Goal: Information Seeking & Learning: Learn about a topic

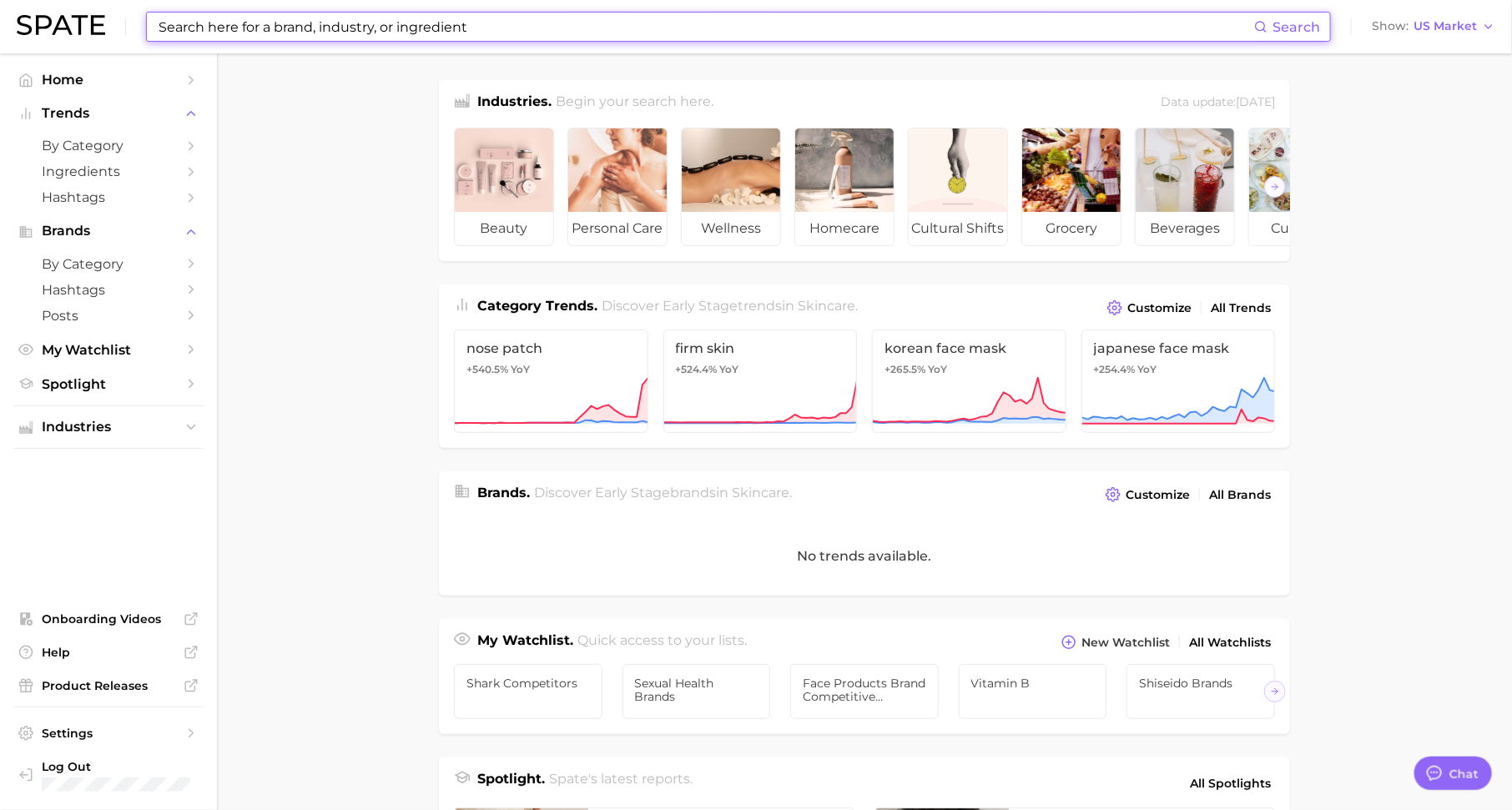
click at [439, 23] on input at bounding box center [705, 26] width 1097 height 28
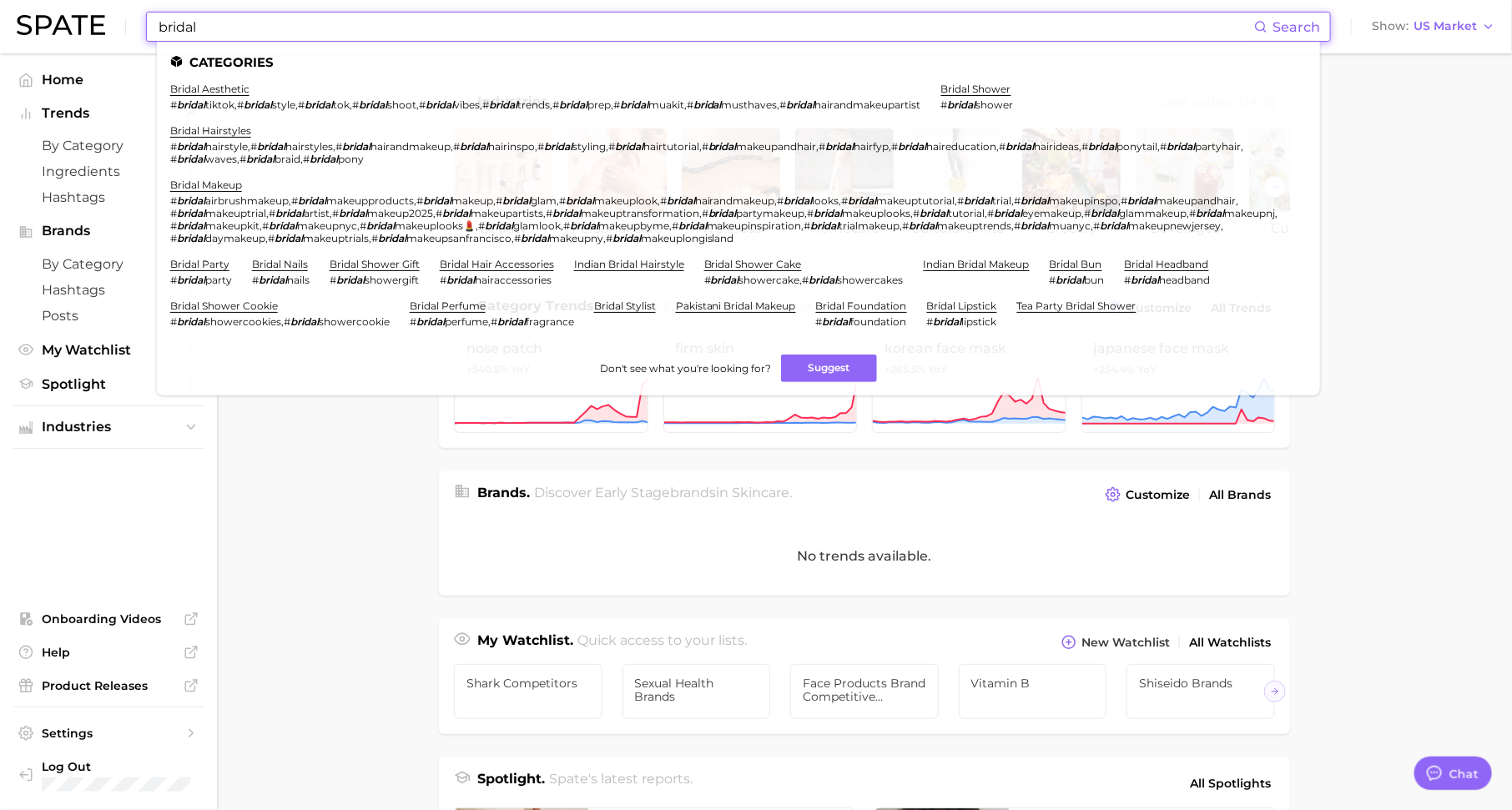
click at [266, 25] on input "bridal" at bounding box center [705, 26] width 1097 height 28
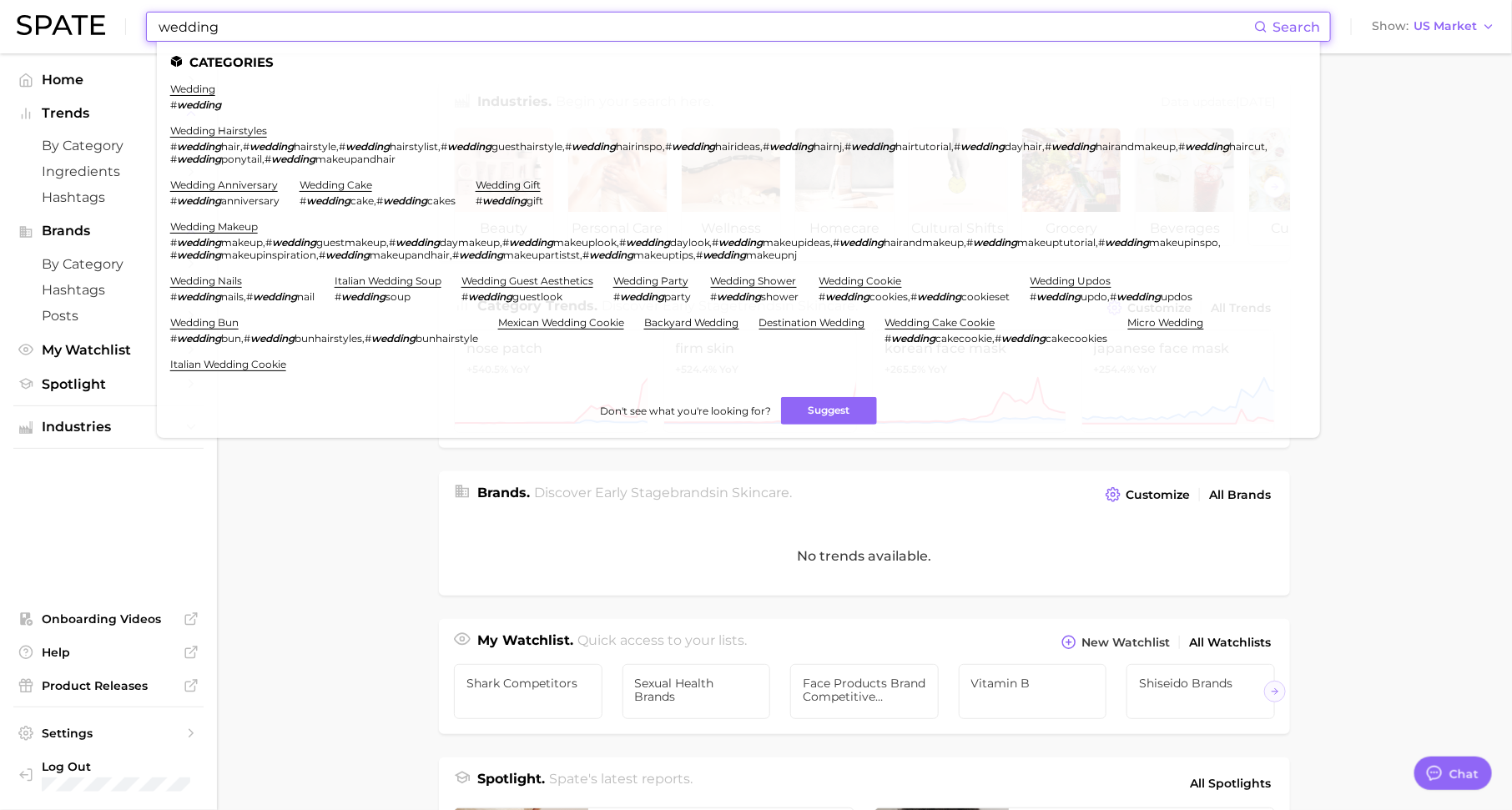
click at [230, 34] on input "wedding" at bounding box center [705, 26] width 1097 height 28
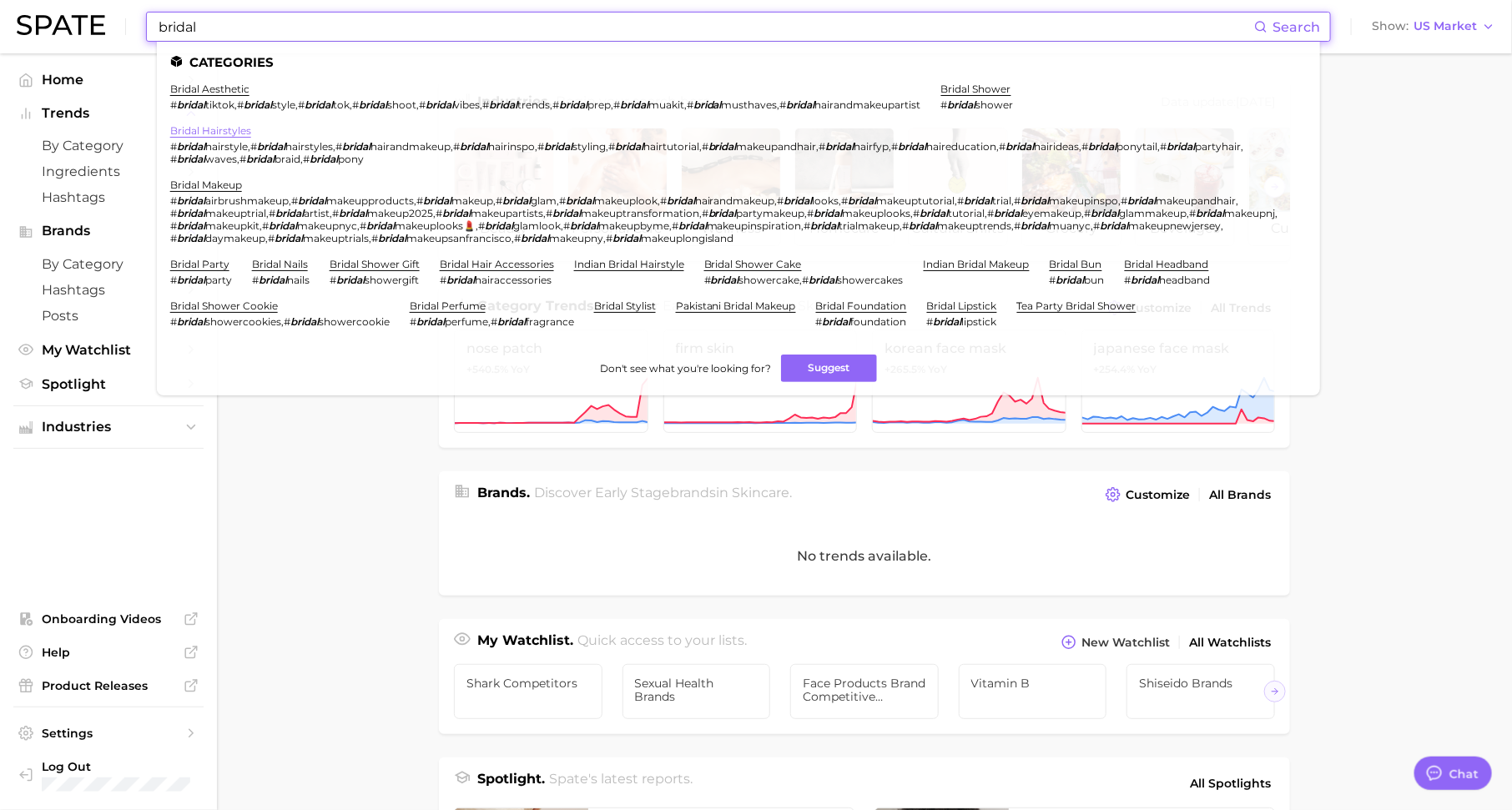
type input "bridal"
click at [221, 131] on link "bridal hairstyles" at bounding box center [210, 130] width 81 height 12
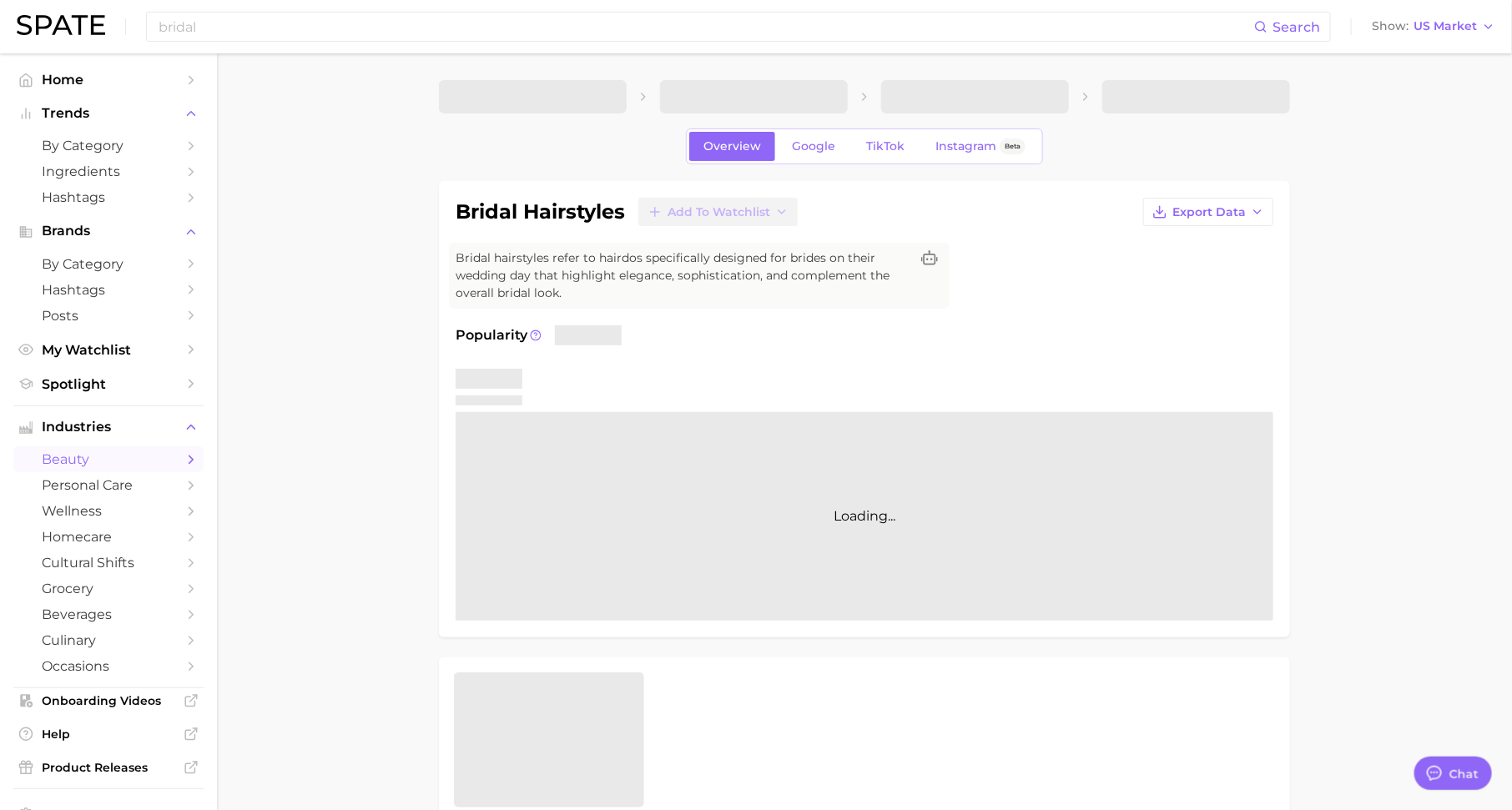
type textarea "x"
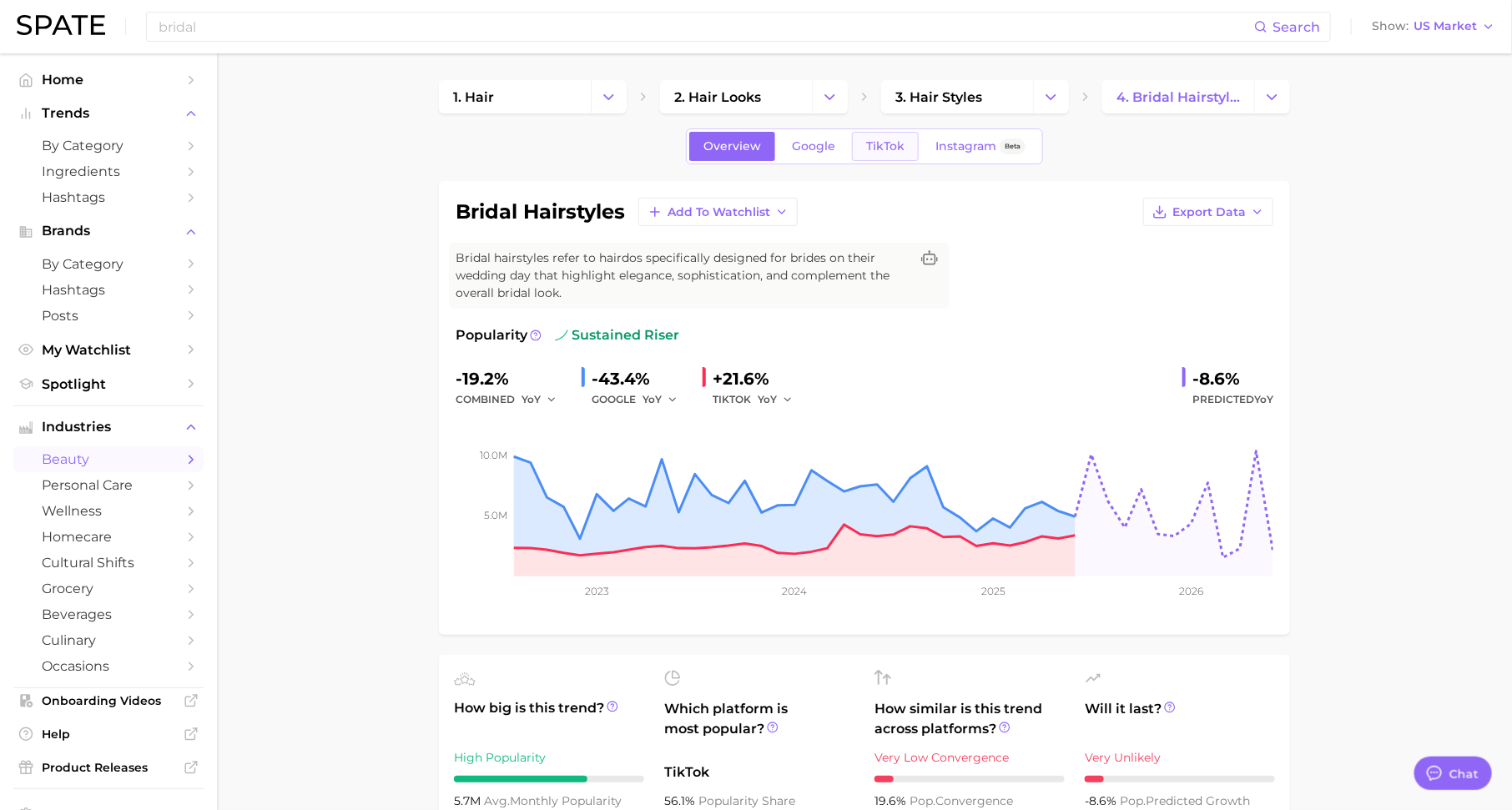
click at [870, 147] on span "TikTok" at bounding box center [884, 146] width 39 height 14
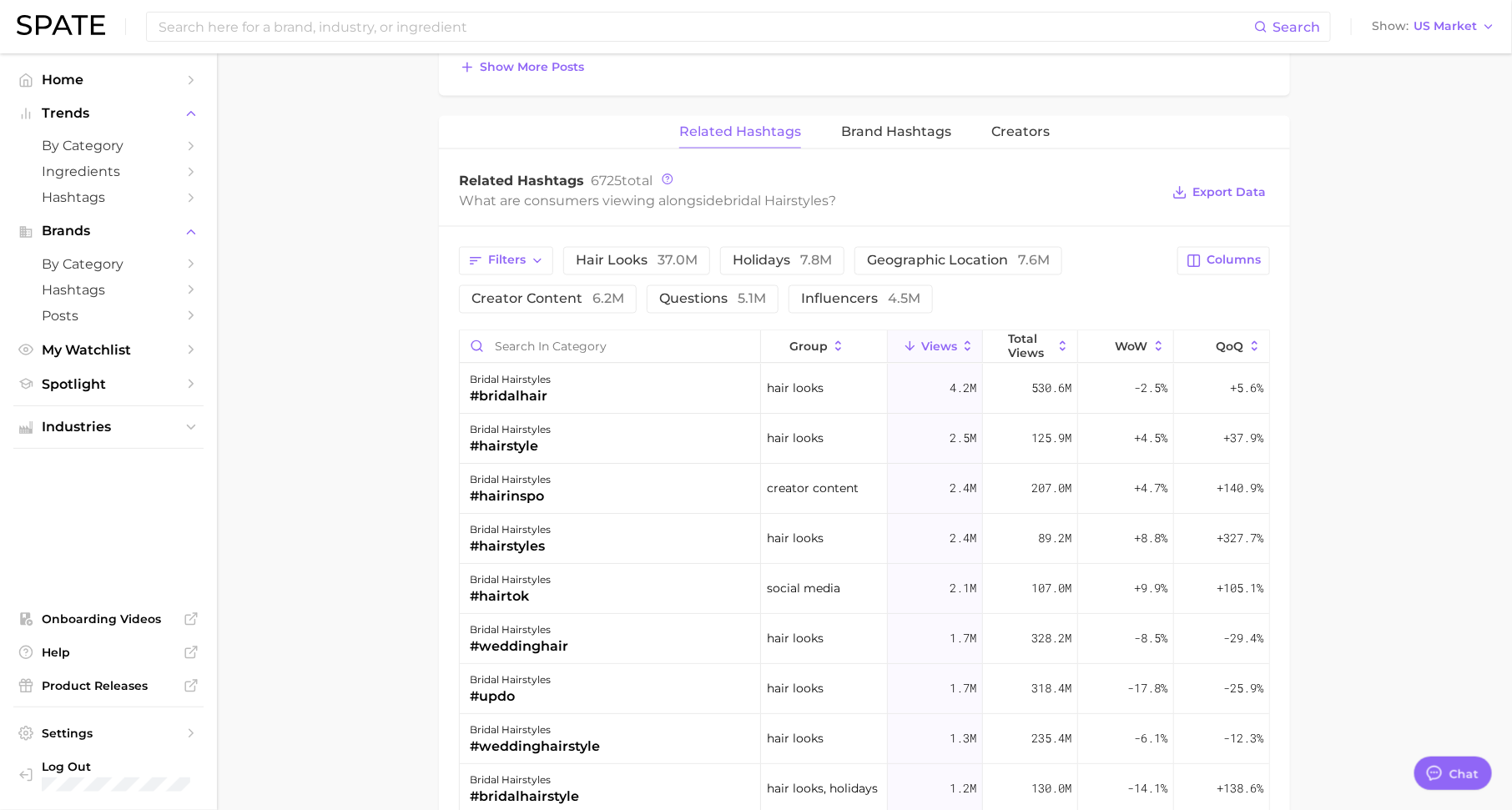
scroll to position [1294, 0]
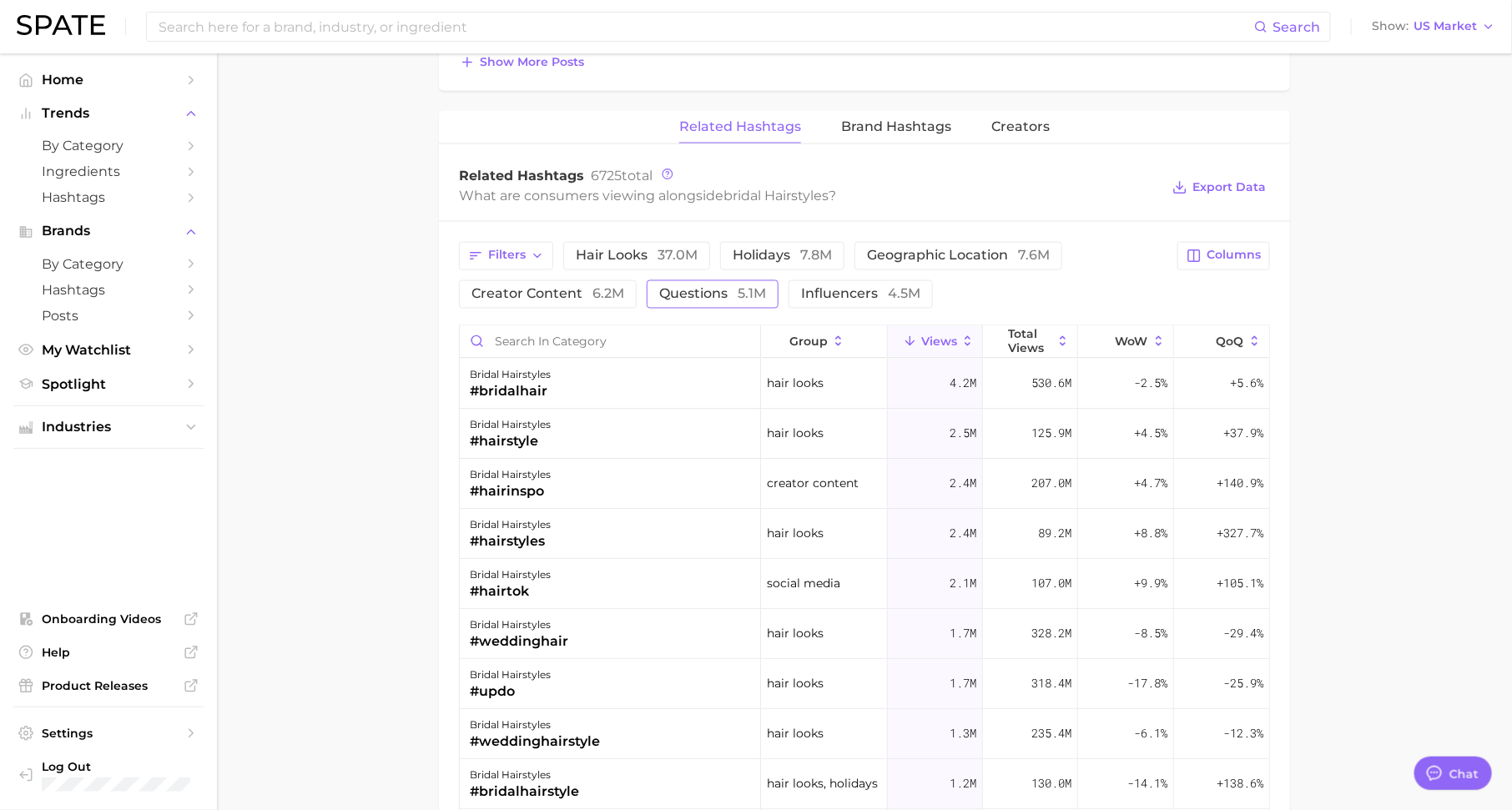
click at [699, 288] on span "questions 5.1m" at bounding box center [712, 294] width 107 height 13
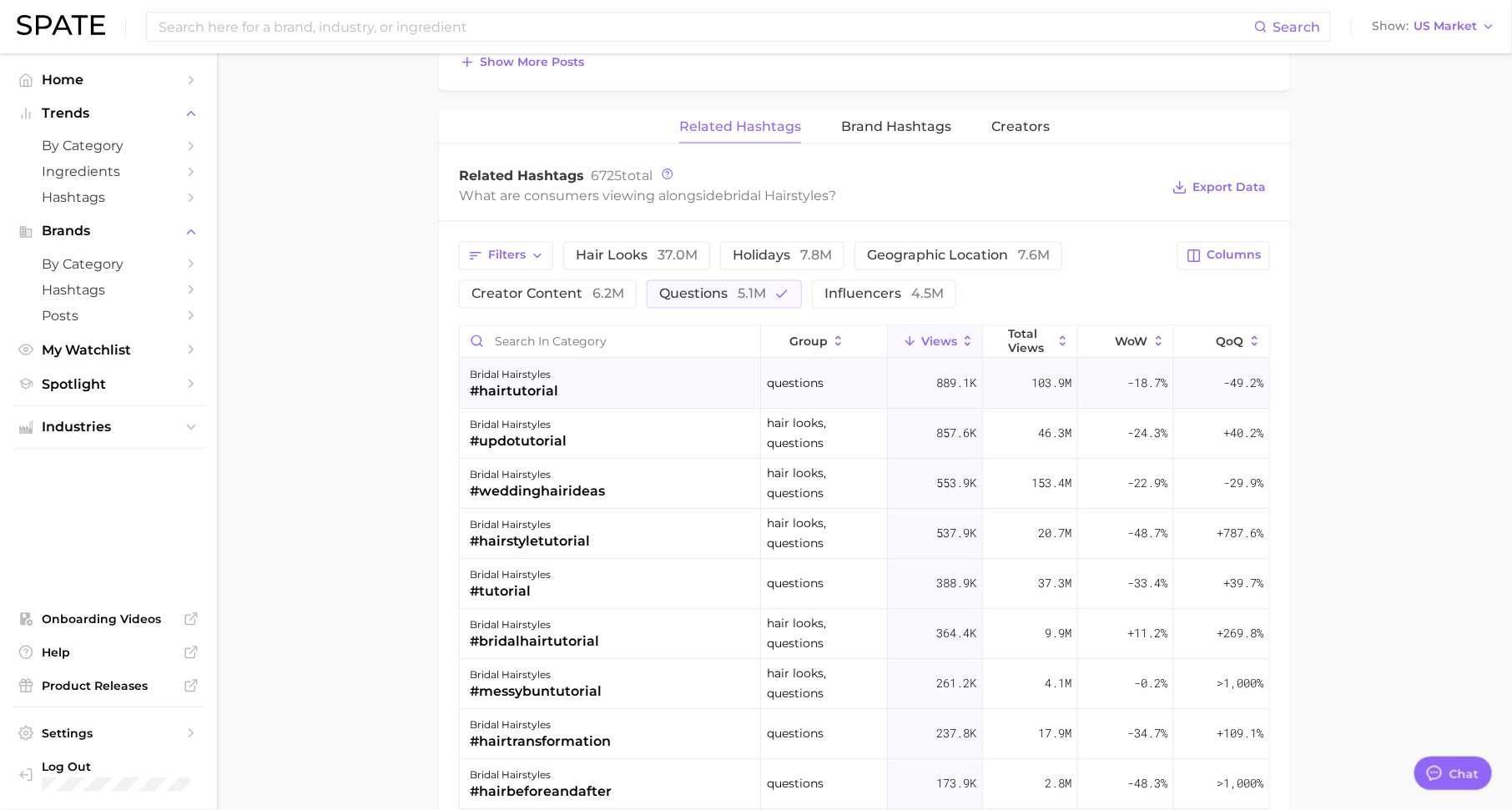
click at [538, 383] on div "#hairtutorial" at bounding box center [514, 392] width 88 height 20
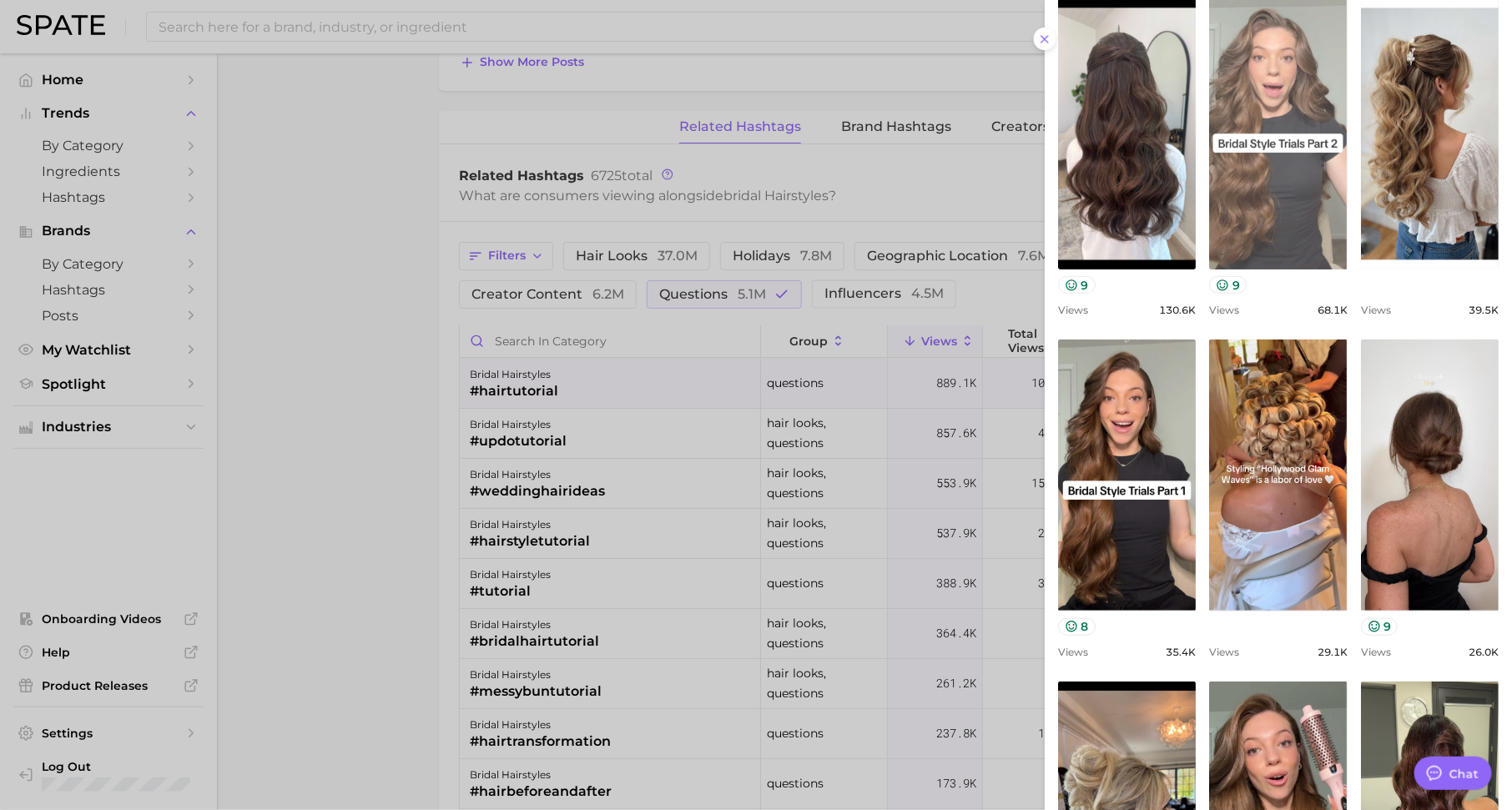
scroll to position [212, 0]
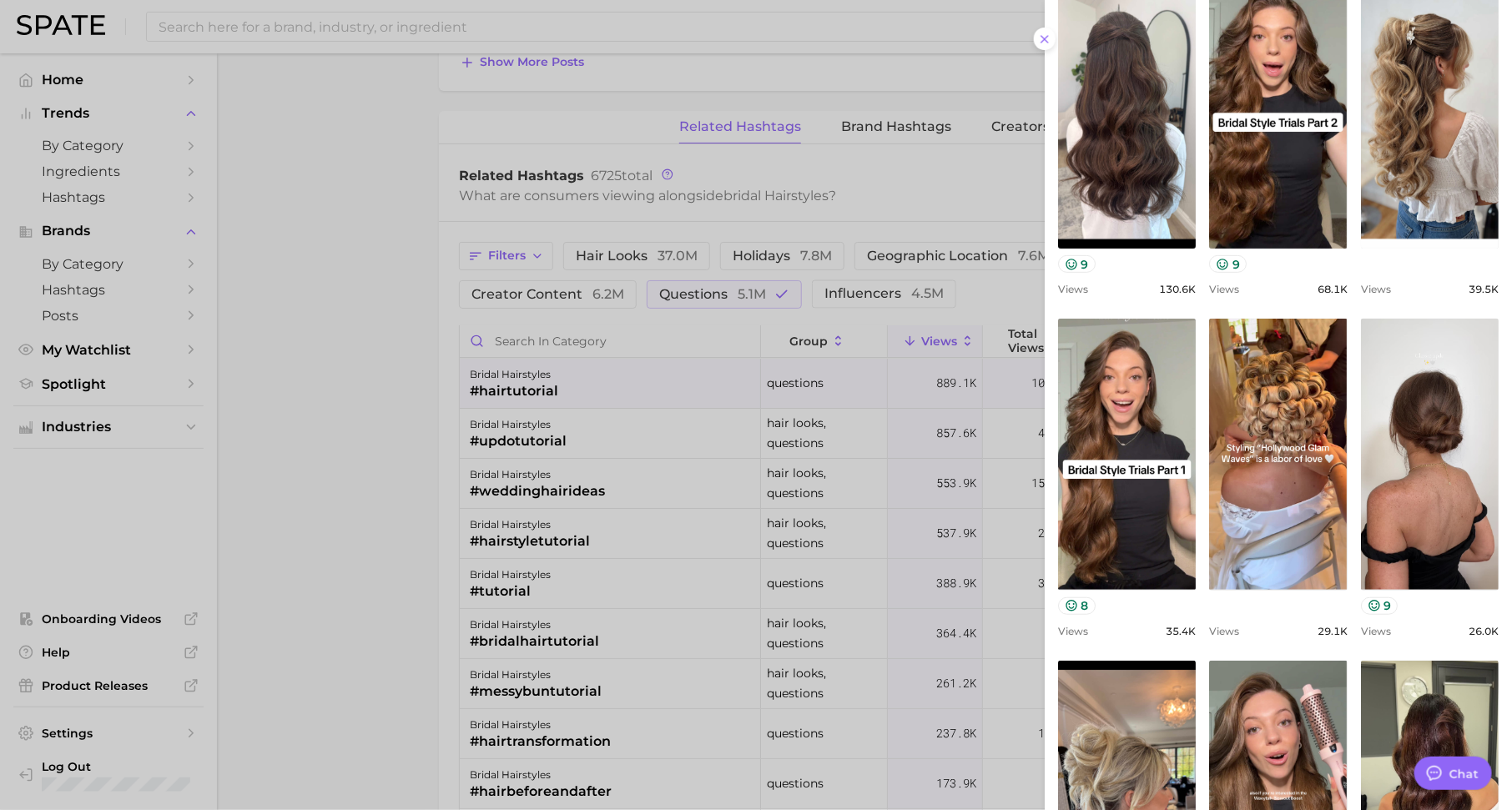
click at [1000, 286] on div at bounding box center [756, 405] width 1512 height 810
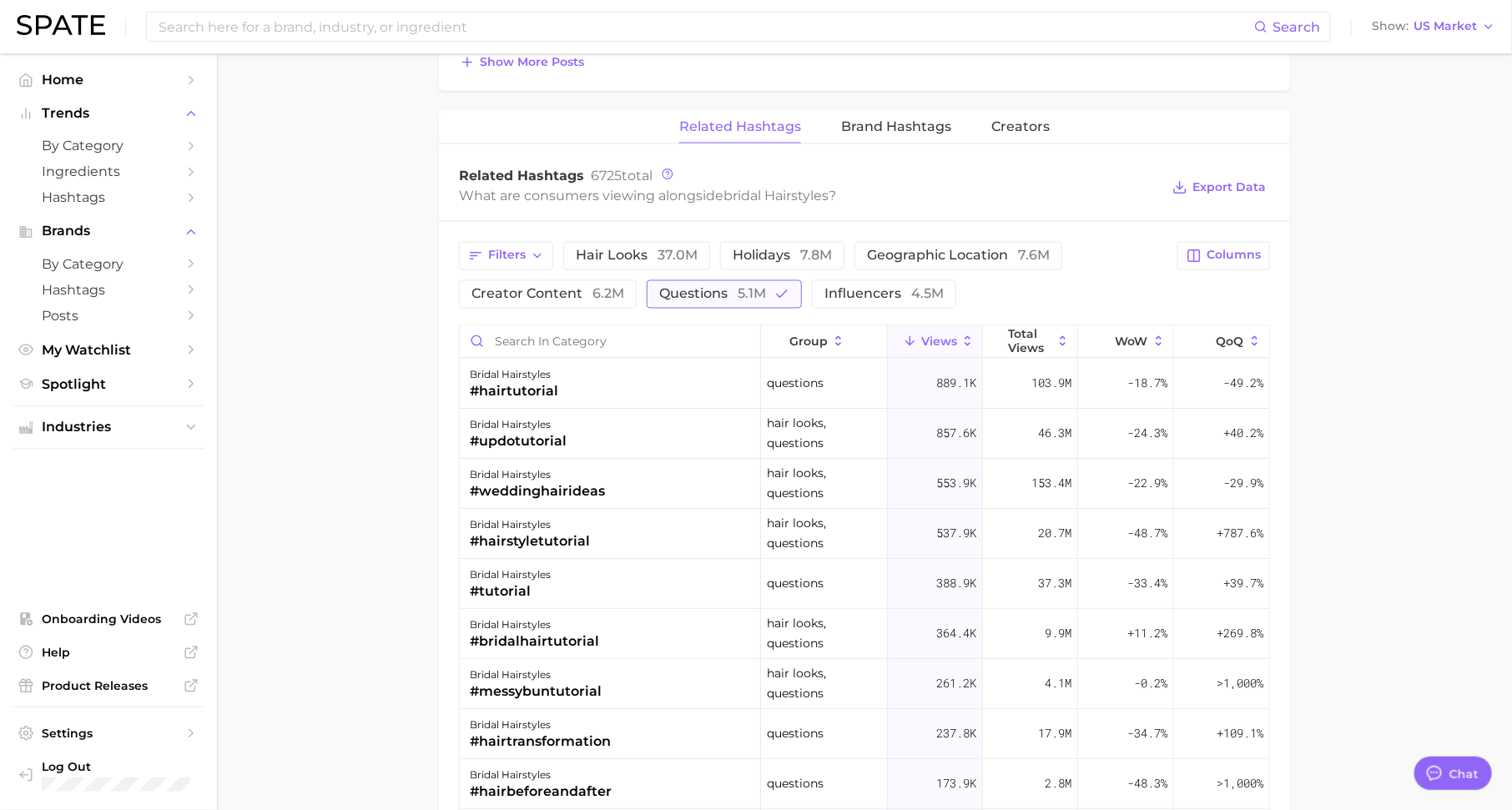
click at [706, 280] on button "questions 5.1m" at bounding box center [724, 294] width 155 height 28
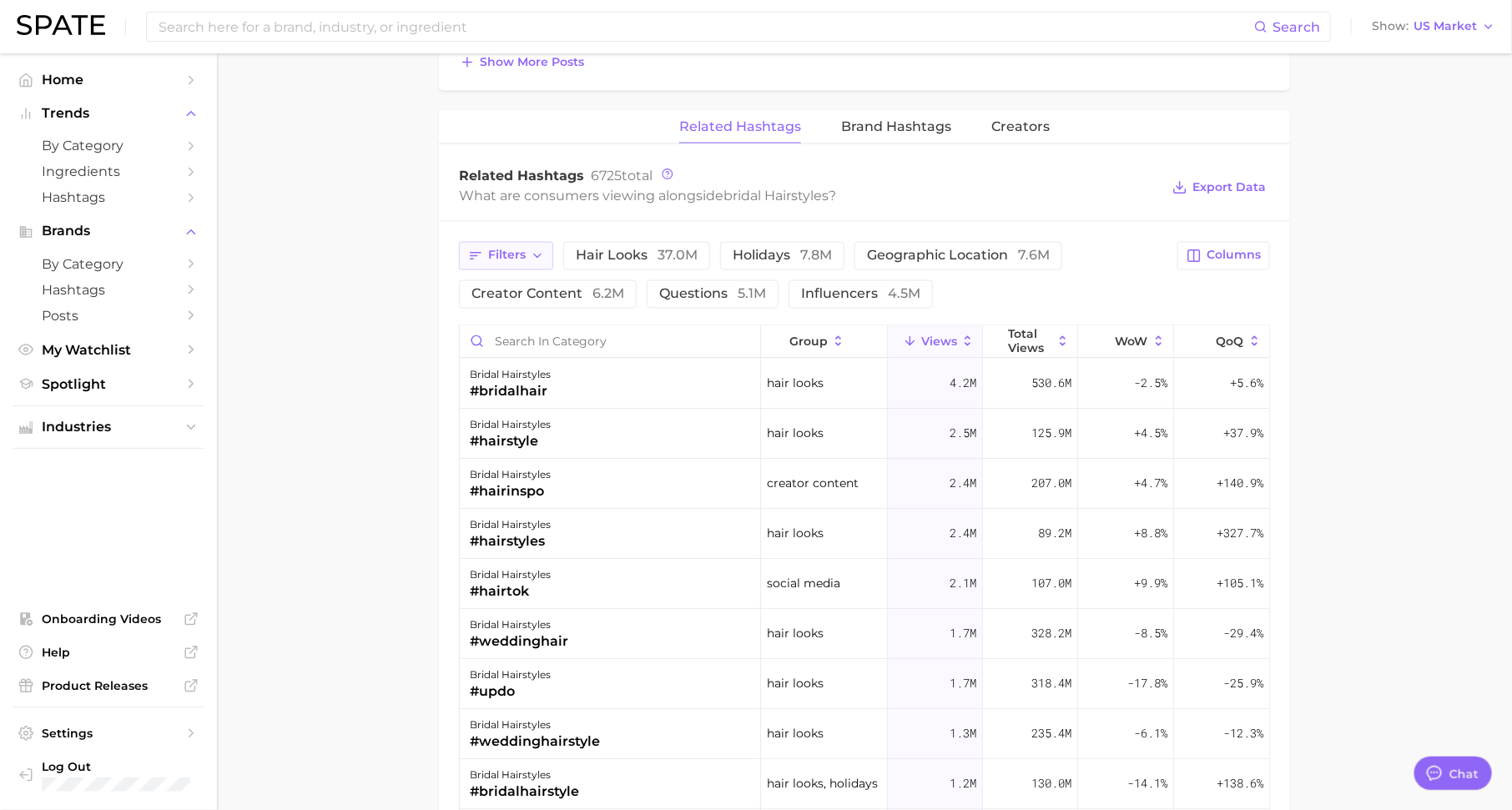
click at [491, 253] on span "Filters" at bounding box center [507, 256] width 38 height 14
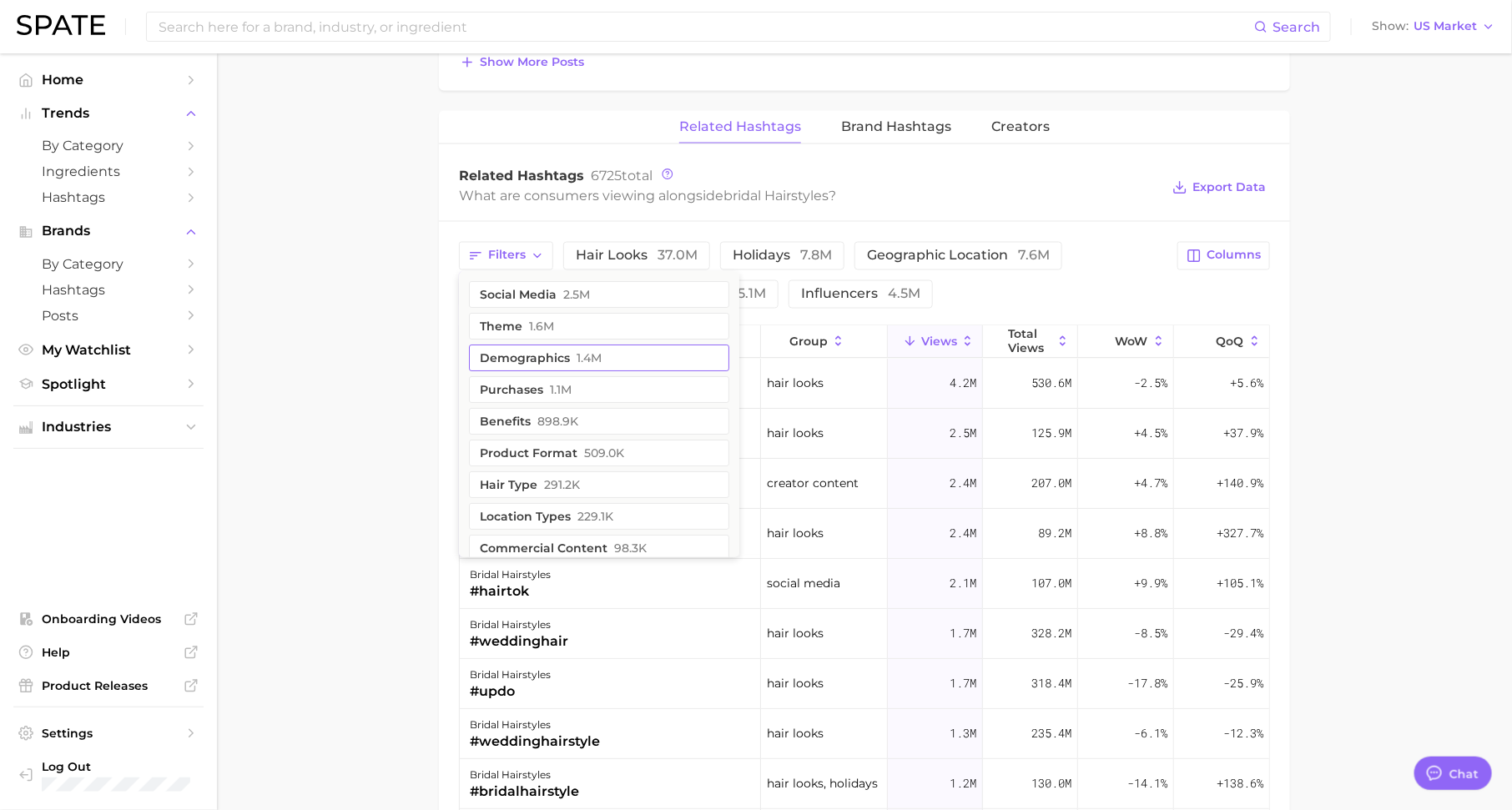
click at [541, 349] on button "demographics 1.4m" at bounding box center [599, 359] width 260 height 26
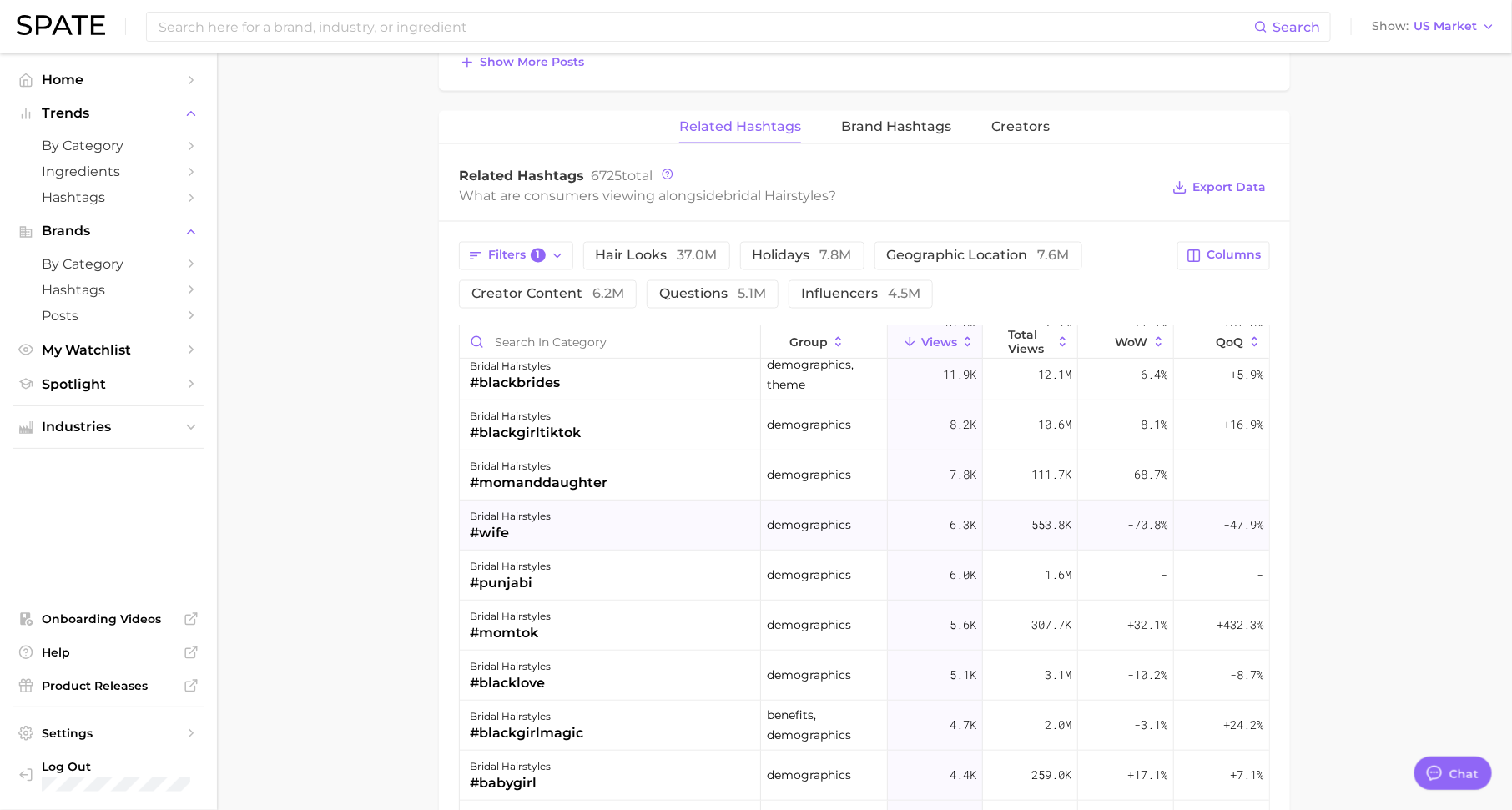
scroll to position [369, 0]
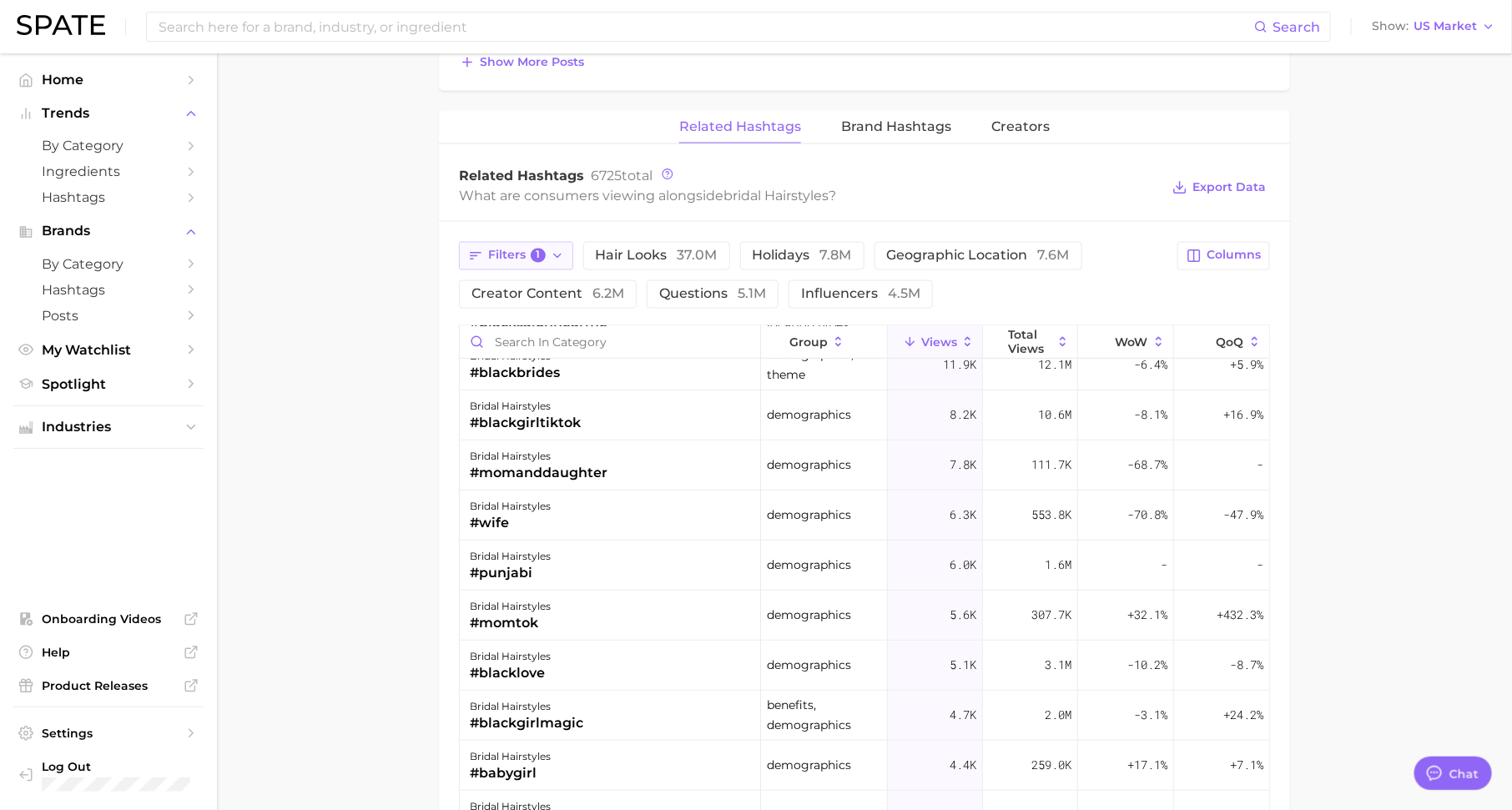
click at [531, 257] on span "Filters 1" at bounding box center [516, 257] width 57 height 15
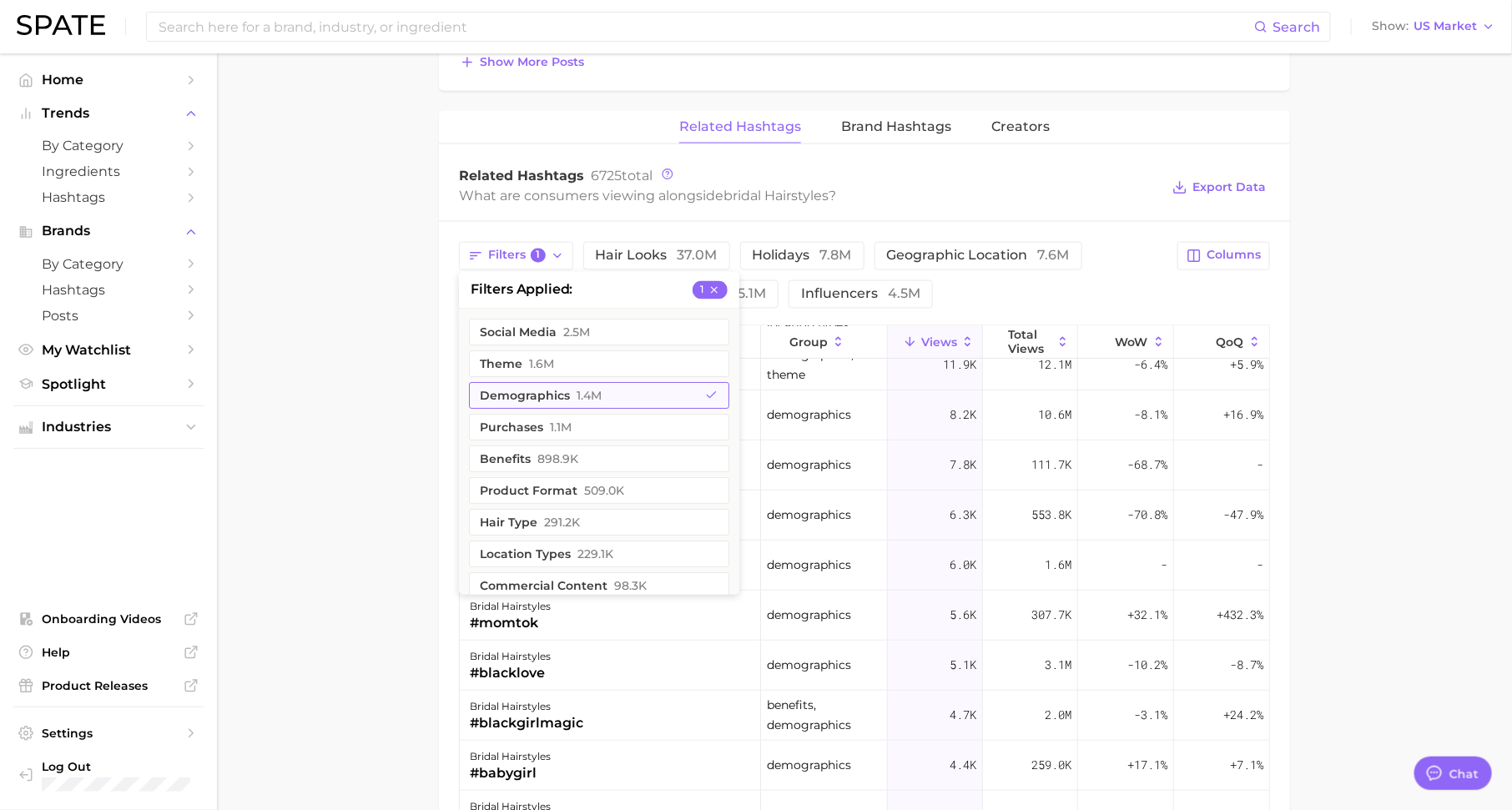
click at [565, 391] on button "demographics 1.4m" at bounding box center [599, 396] width 260 height 26
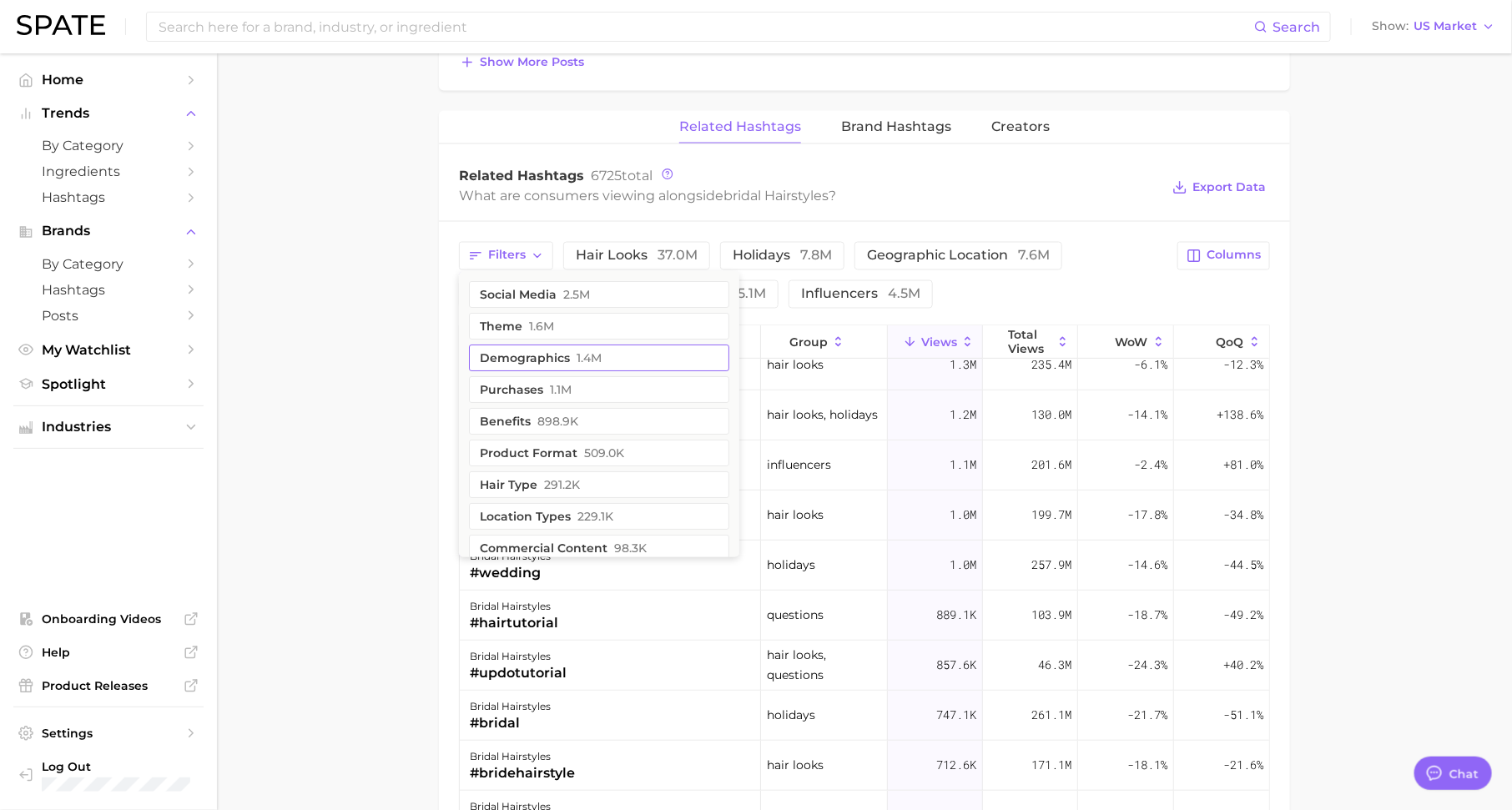
scroll to position [0, 0]
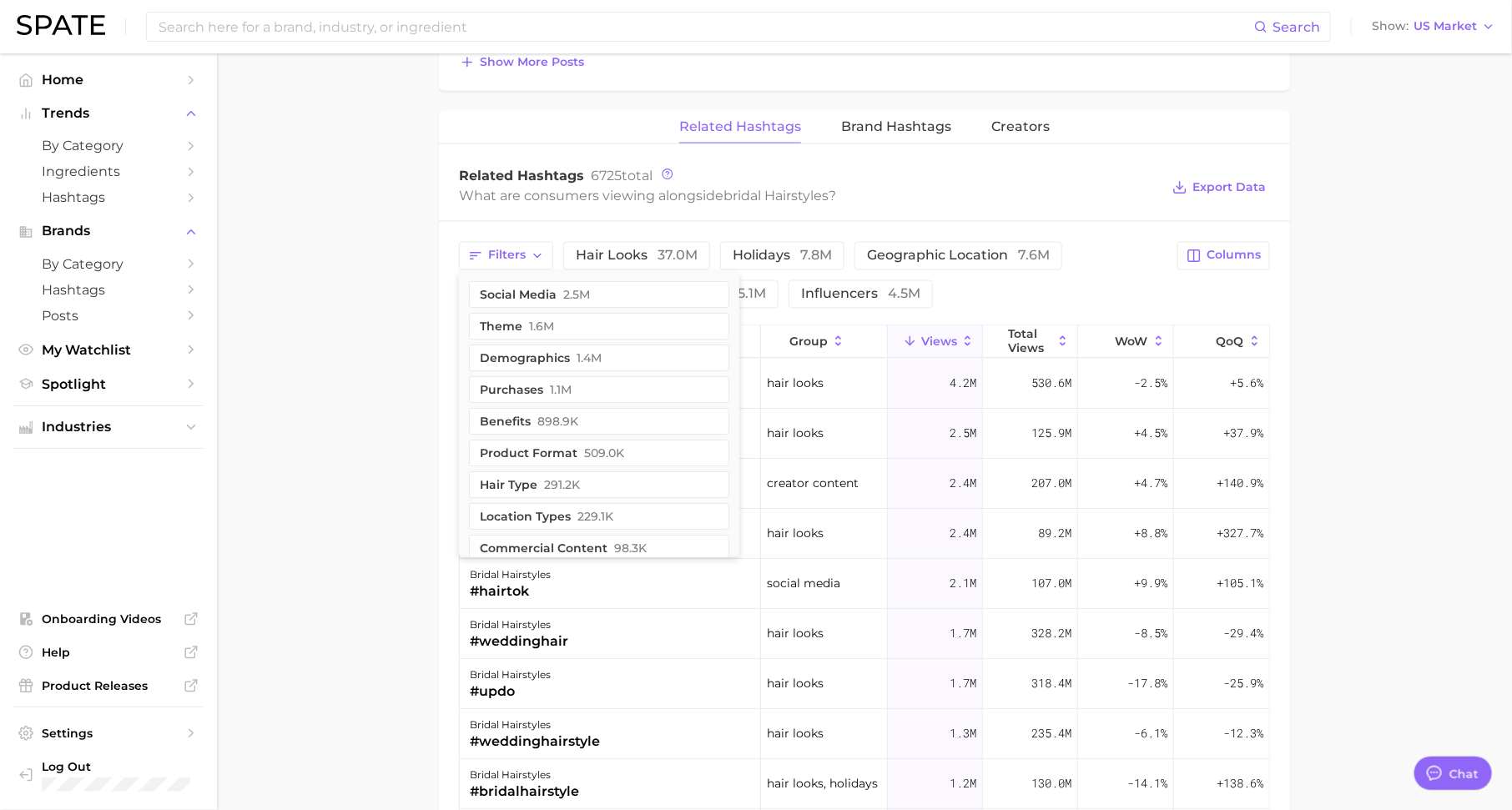
click at [829, 176] on div "Related Hashtags 6725 total" at bounding box center [809, 176] width 701 height 17
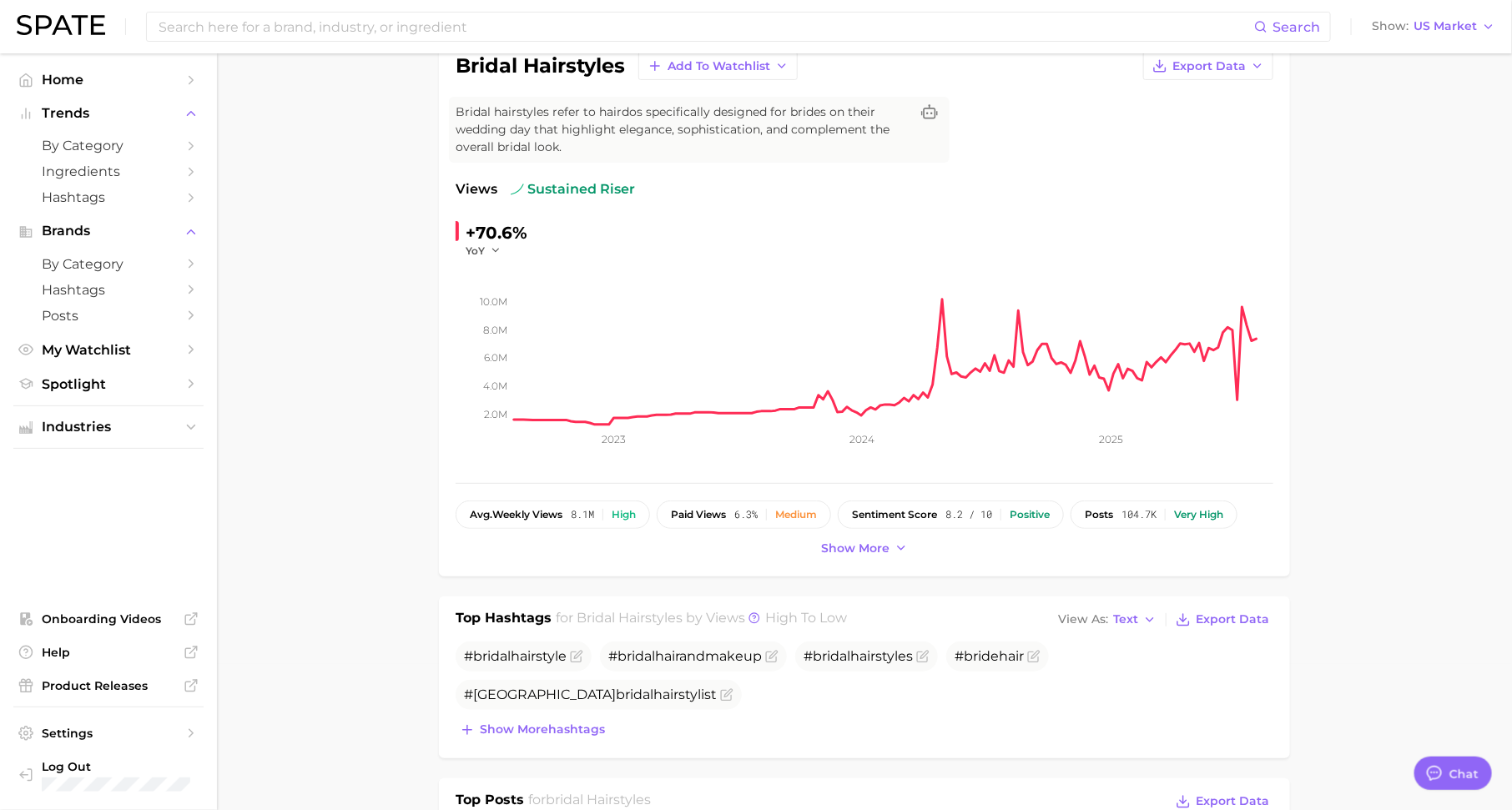
scroll to position [12, 0]
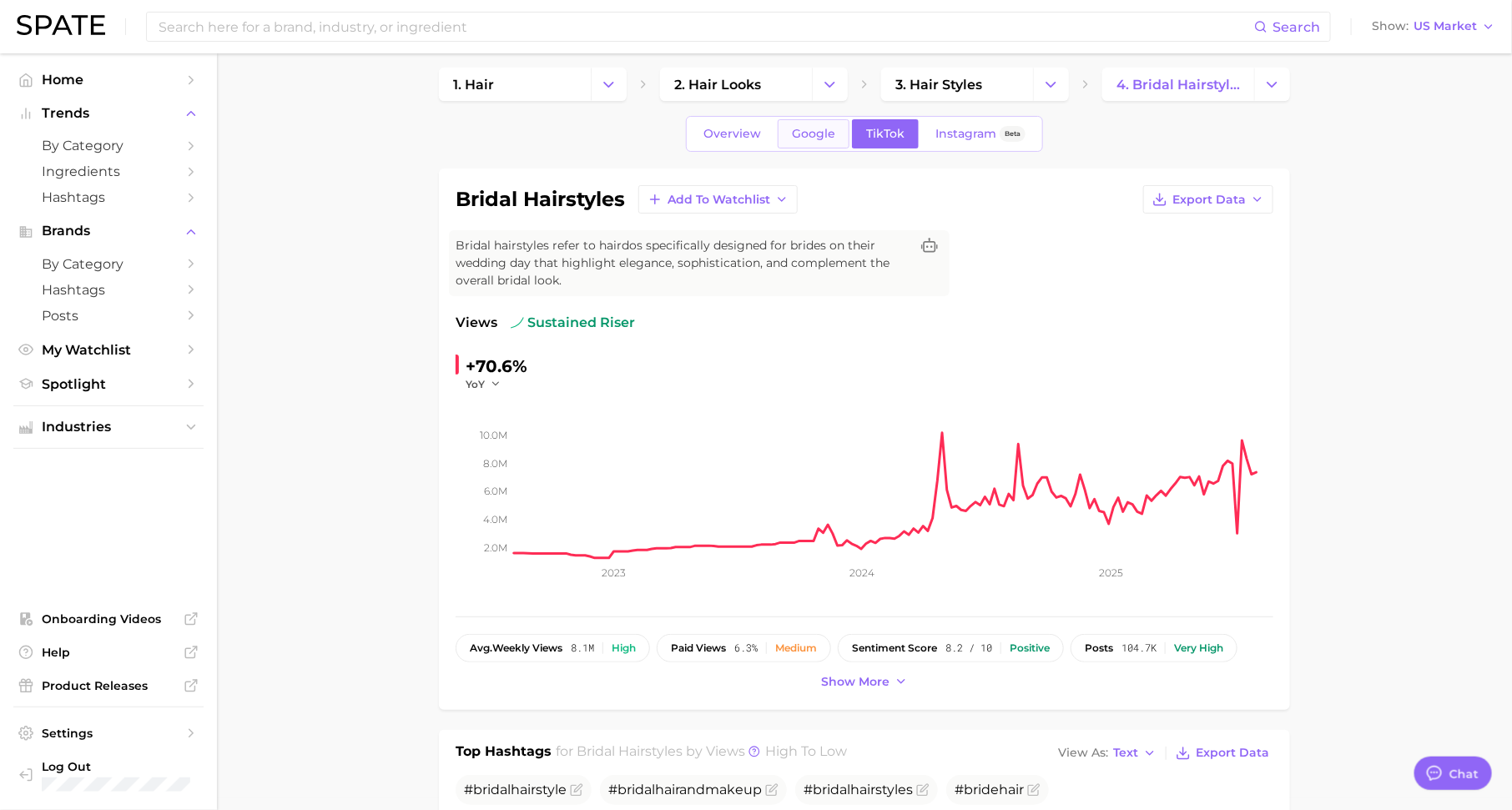
click at [814, 130] on span "Google" at bounding box center [813, 133] width 43 height 14
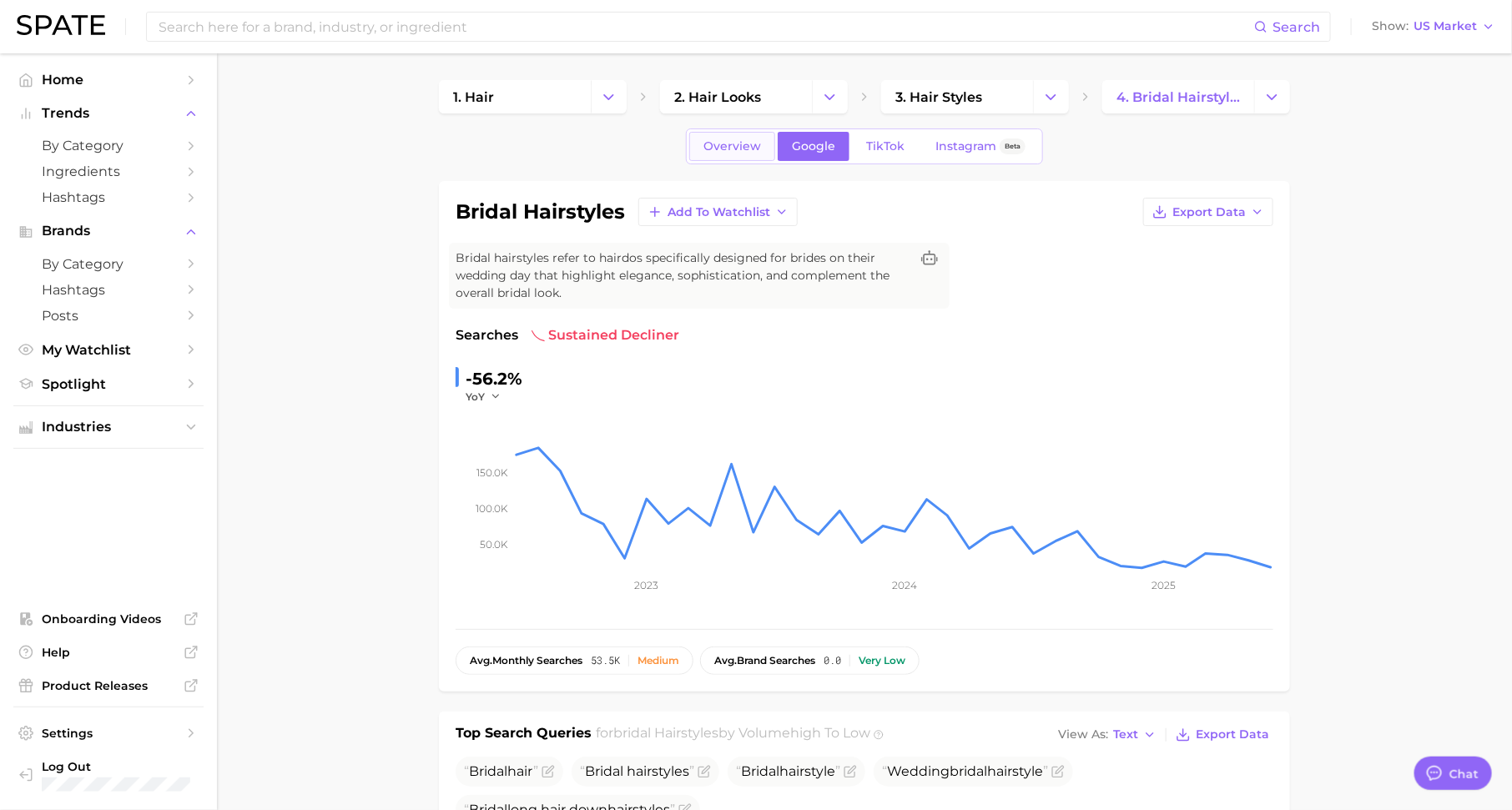
click at [749, 152] on span "Overview" at bounding box center [731, 146] width 57 height 14
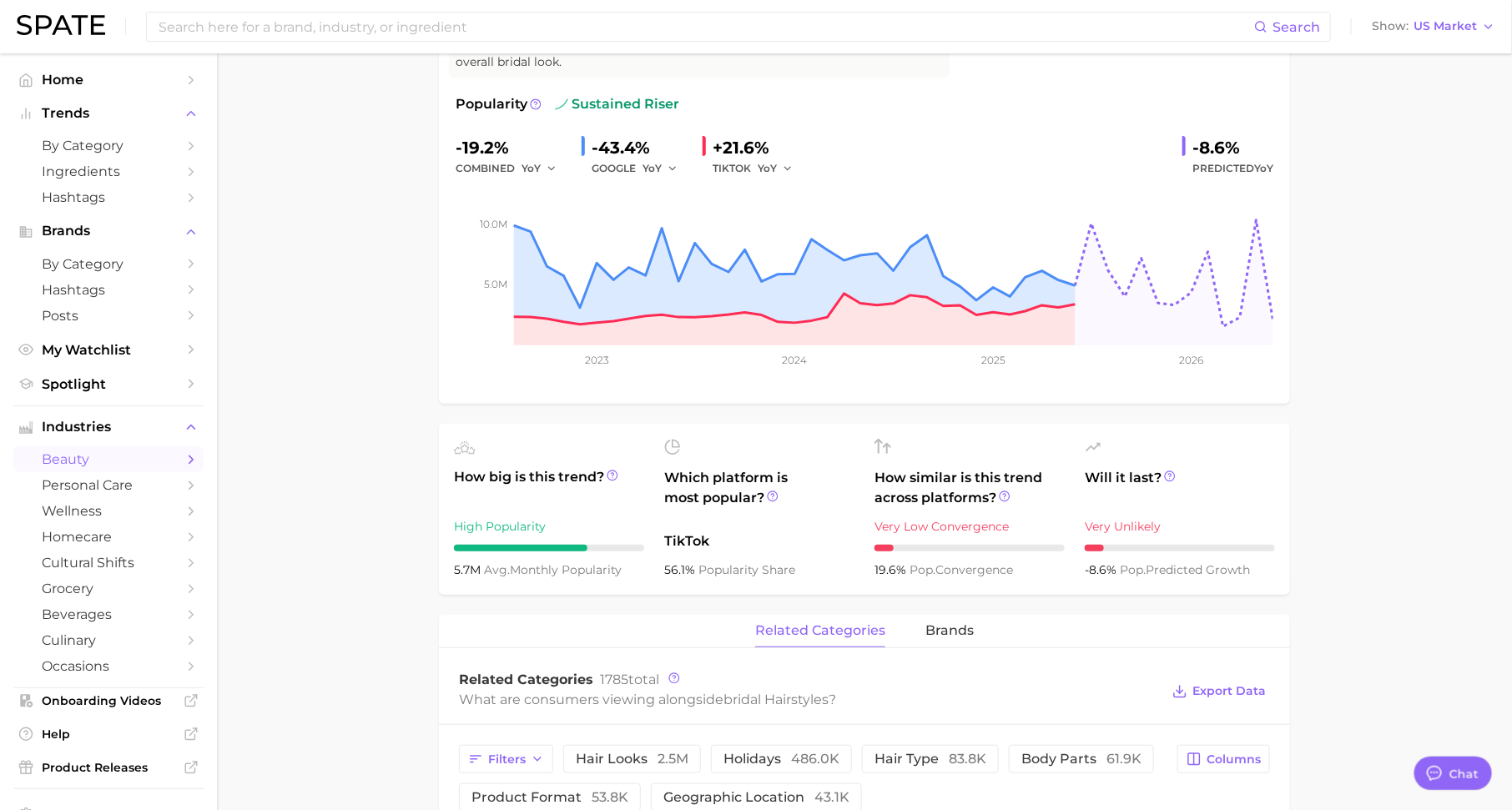
scroll to position [240, 0]
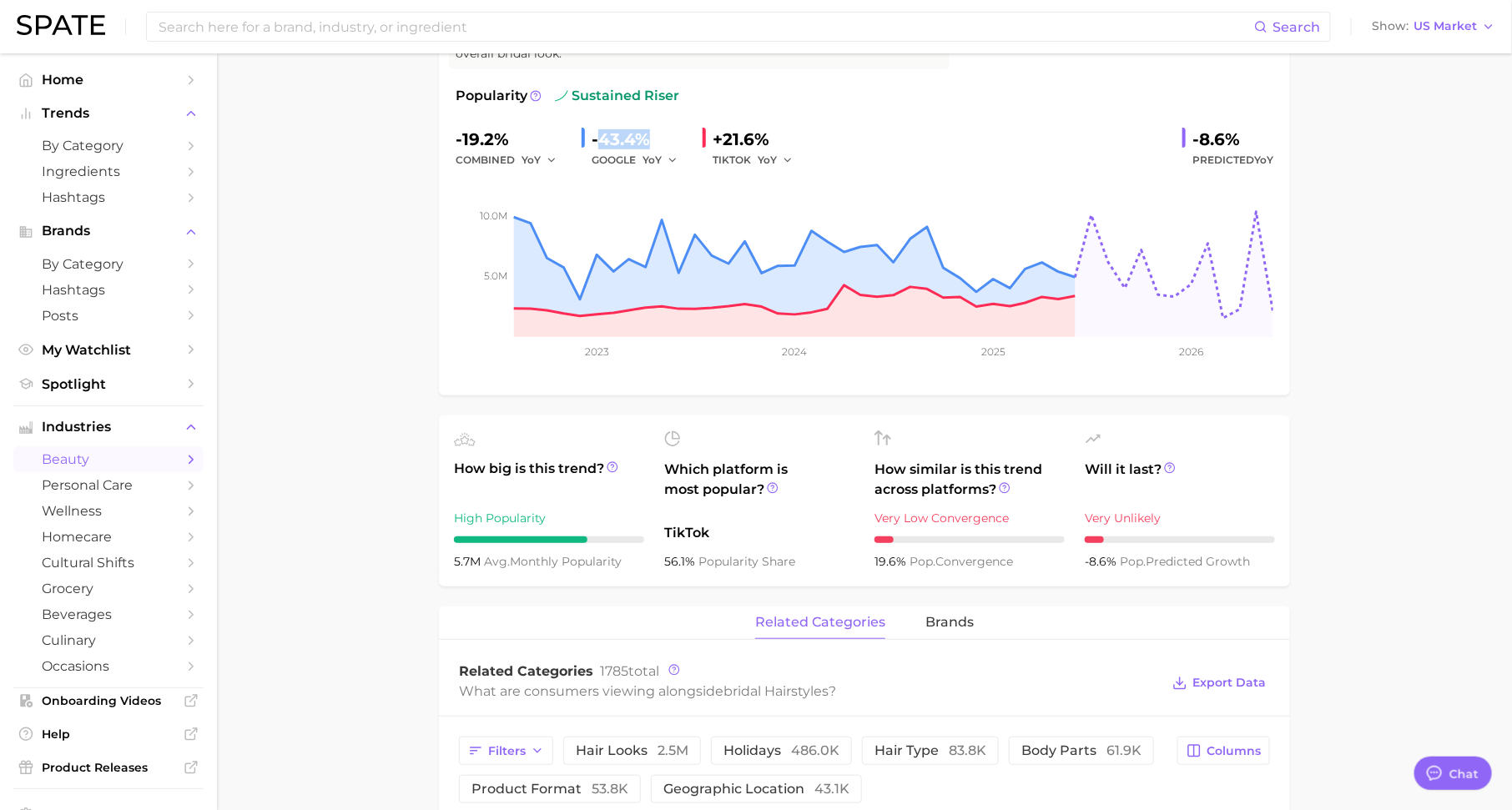
drag, startPoint x: 597, startPoint y: 138, endPoint x: 653, endPoint y: 138, distance: 56.0
click at [653, 138] on div "-43.4%" at bounding box center [640, 139] width 98 height 26
drag, startPoint x: 722, startPoint y: 135, endPoint x: 778, endPoint y: 134, distance: 56.0
click at [778, 134] on div "+21.6%" at bounding box center [758, 139] width 92 height 26
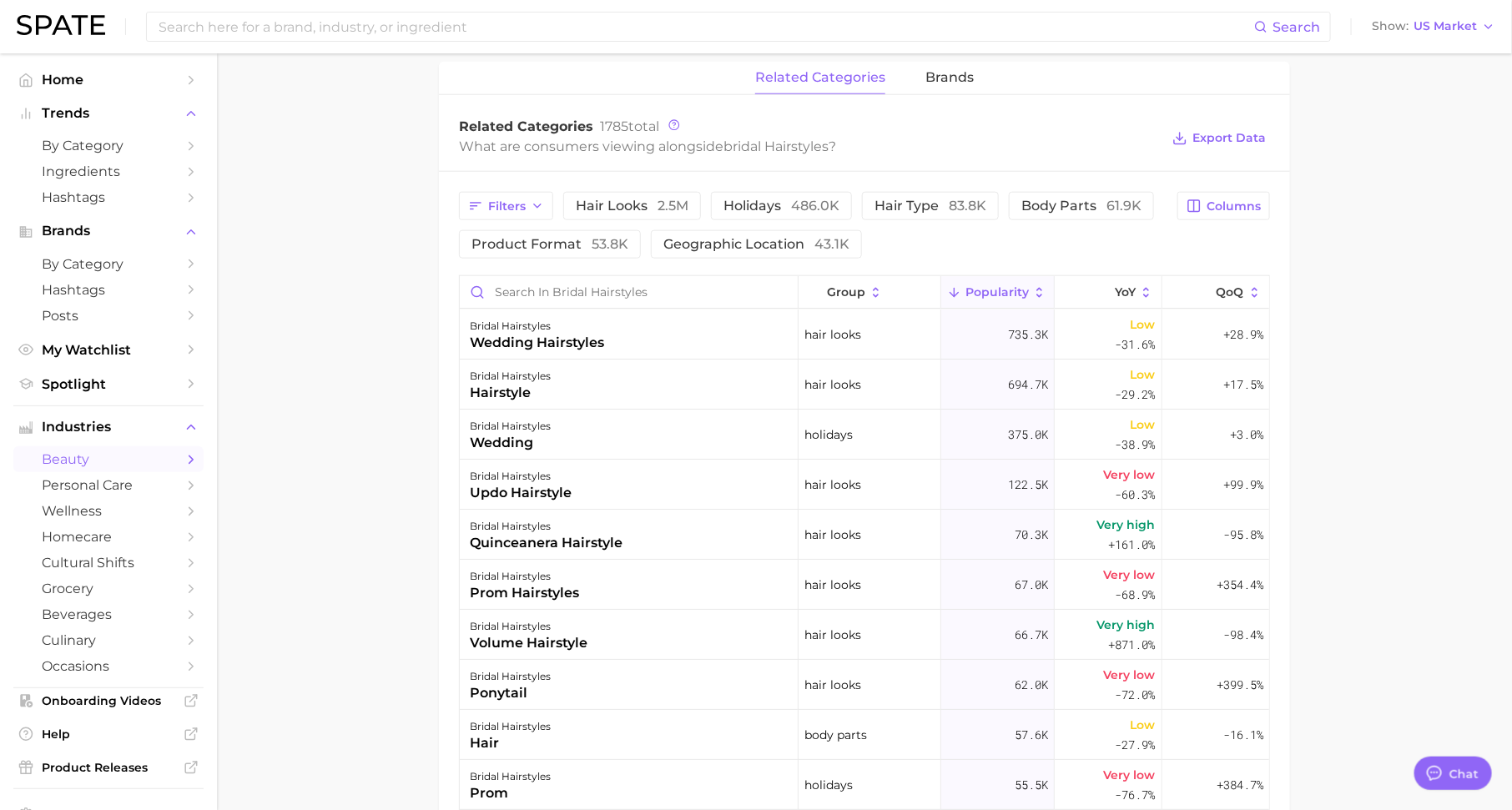
scroll to position [785, 0]
click at [550, 241] on span "product format 53.8k" at bounding box center [550, 243] width 157 height 13
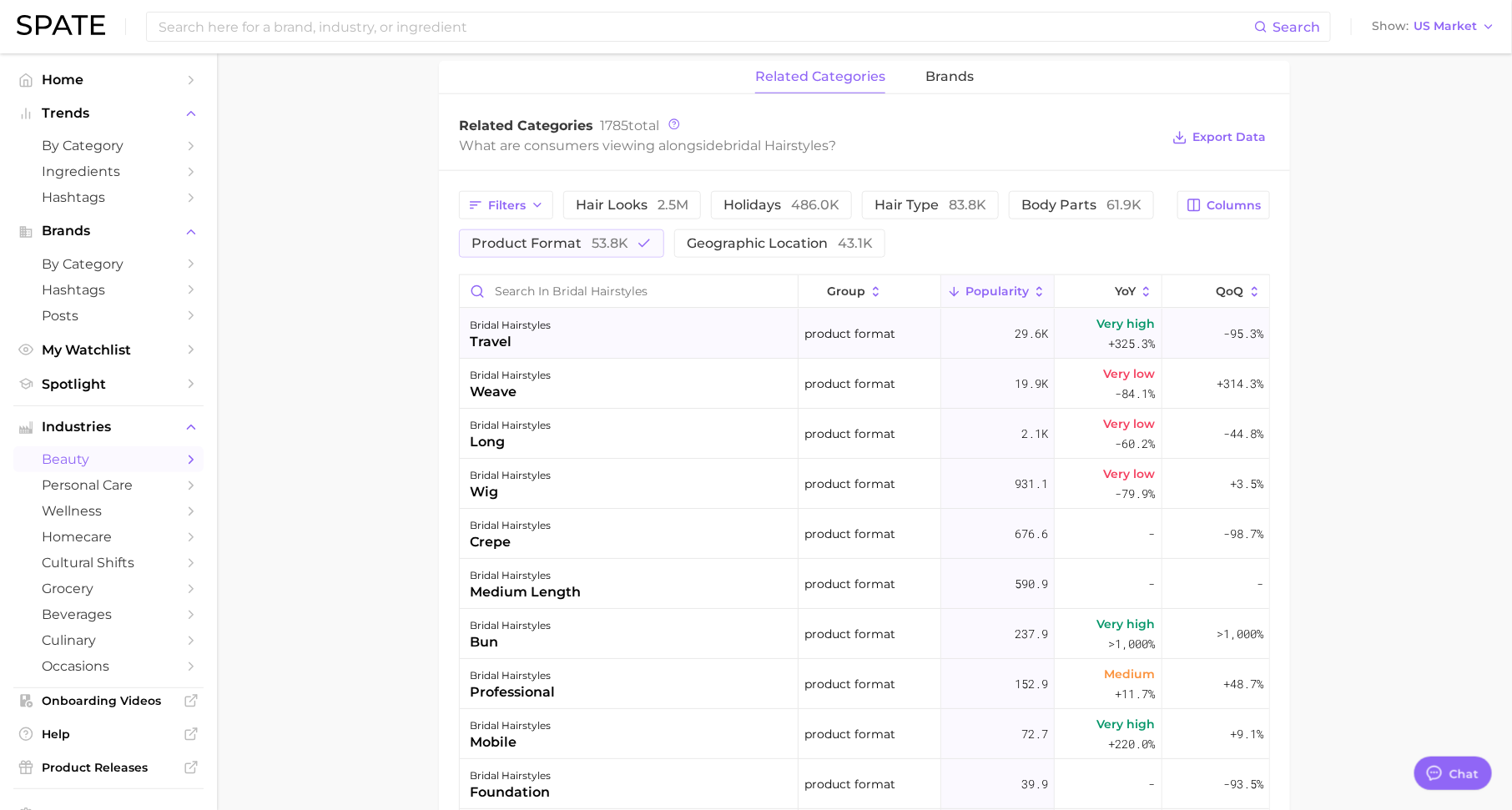
click at [513, 325] on div "bridal hairstyles" at bounding box center [510, 325] width 81 height 20
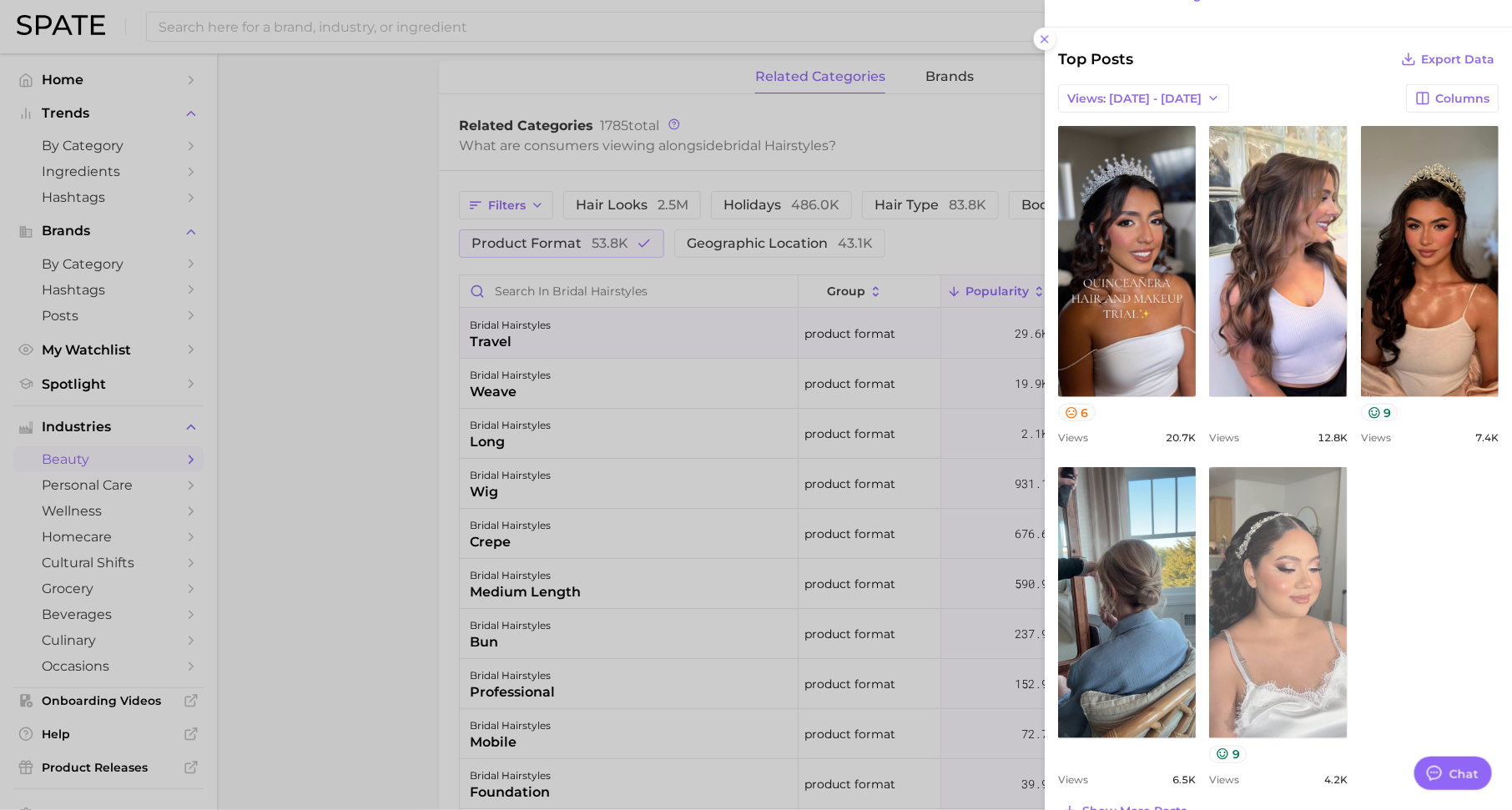
scroll to position [211, 0]
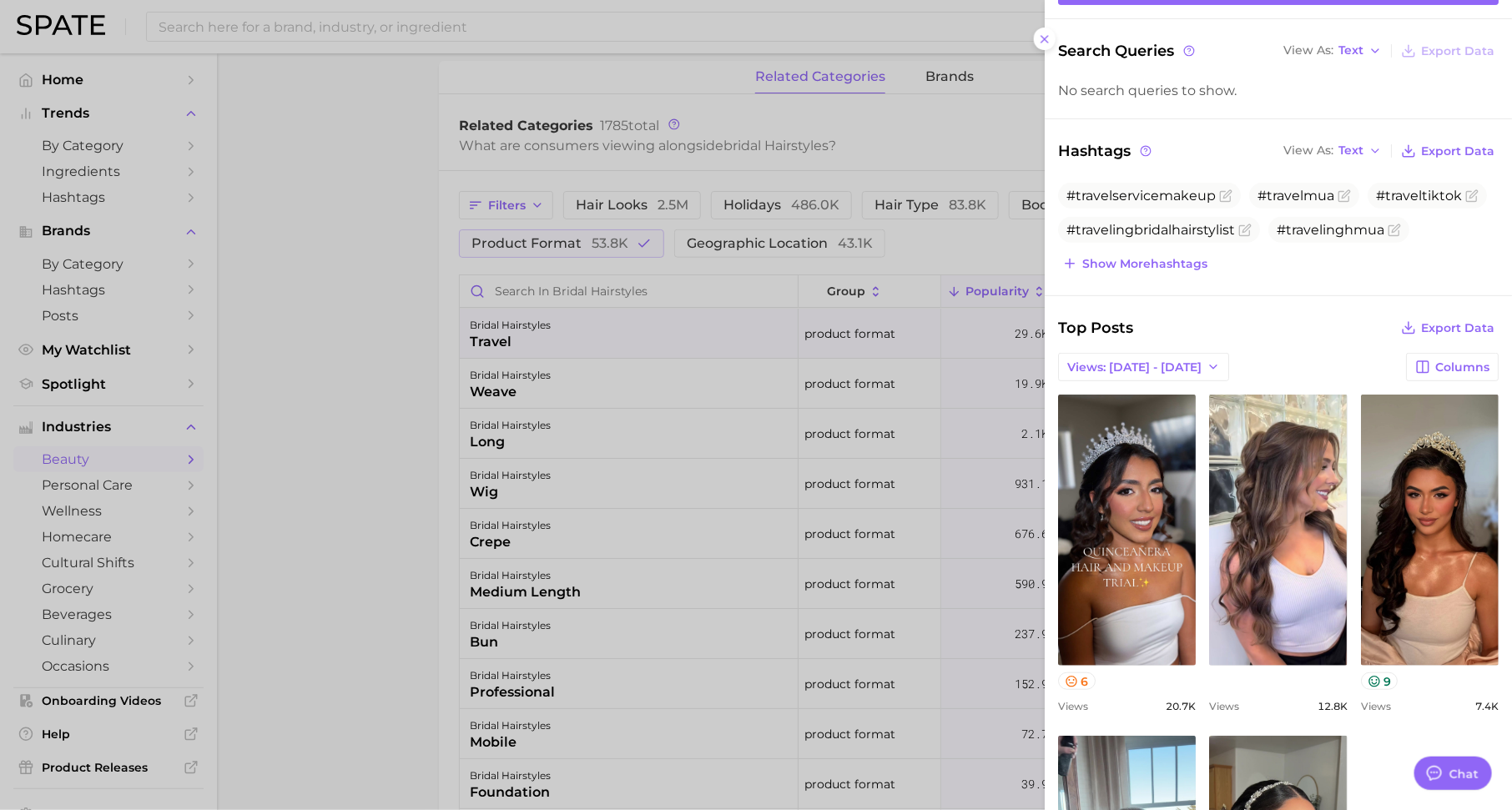
click at [896, 495] on div at bounding box center [756, 405] width 1512 height 810
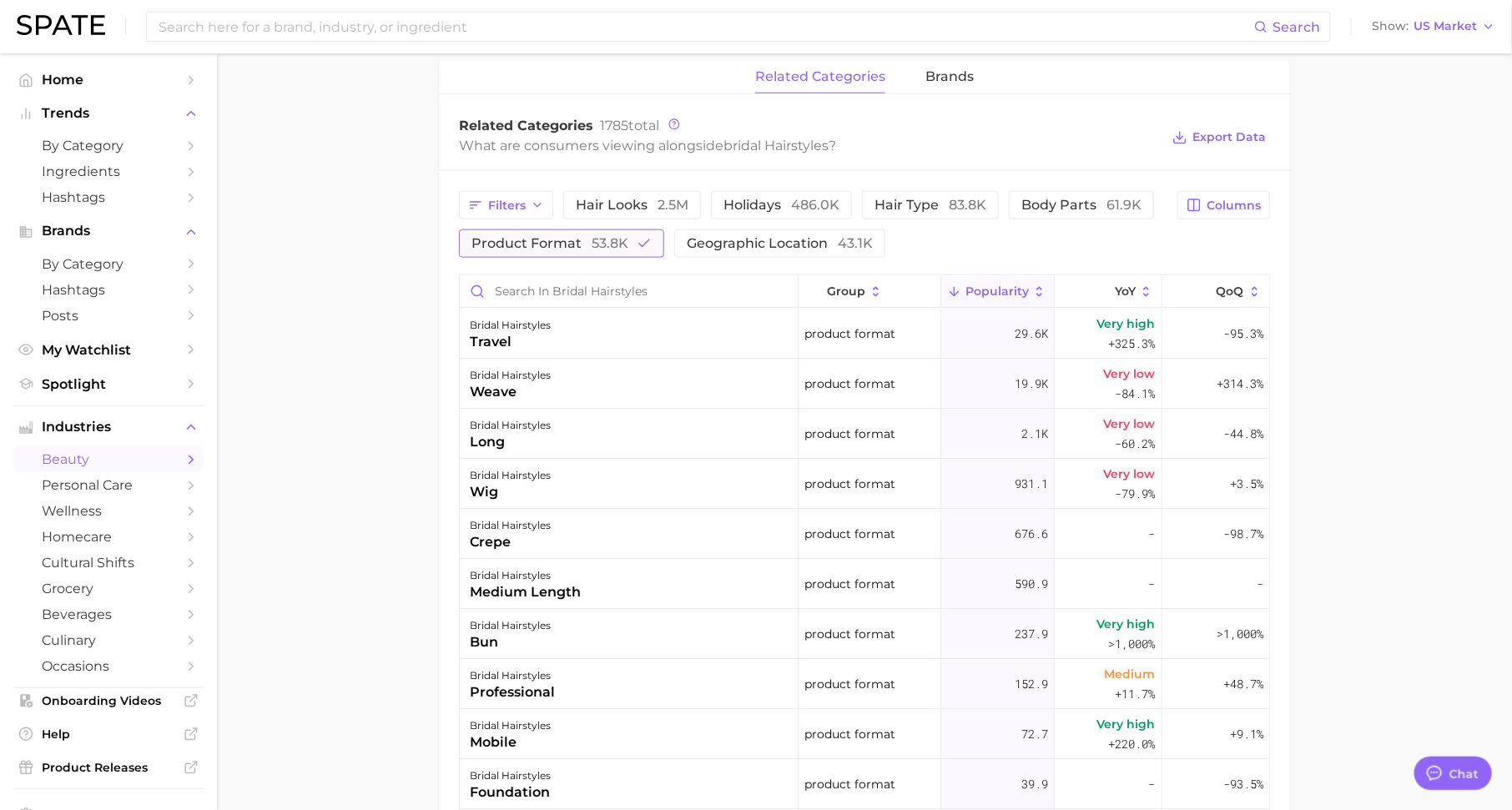
click at [600, 235] on span "53.8k" at bounding box center [609, 242] width 37 height 16
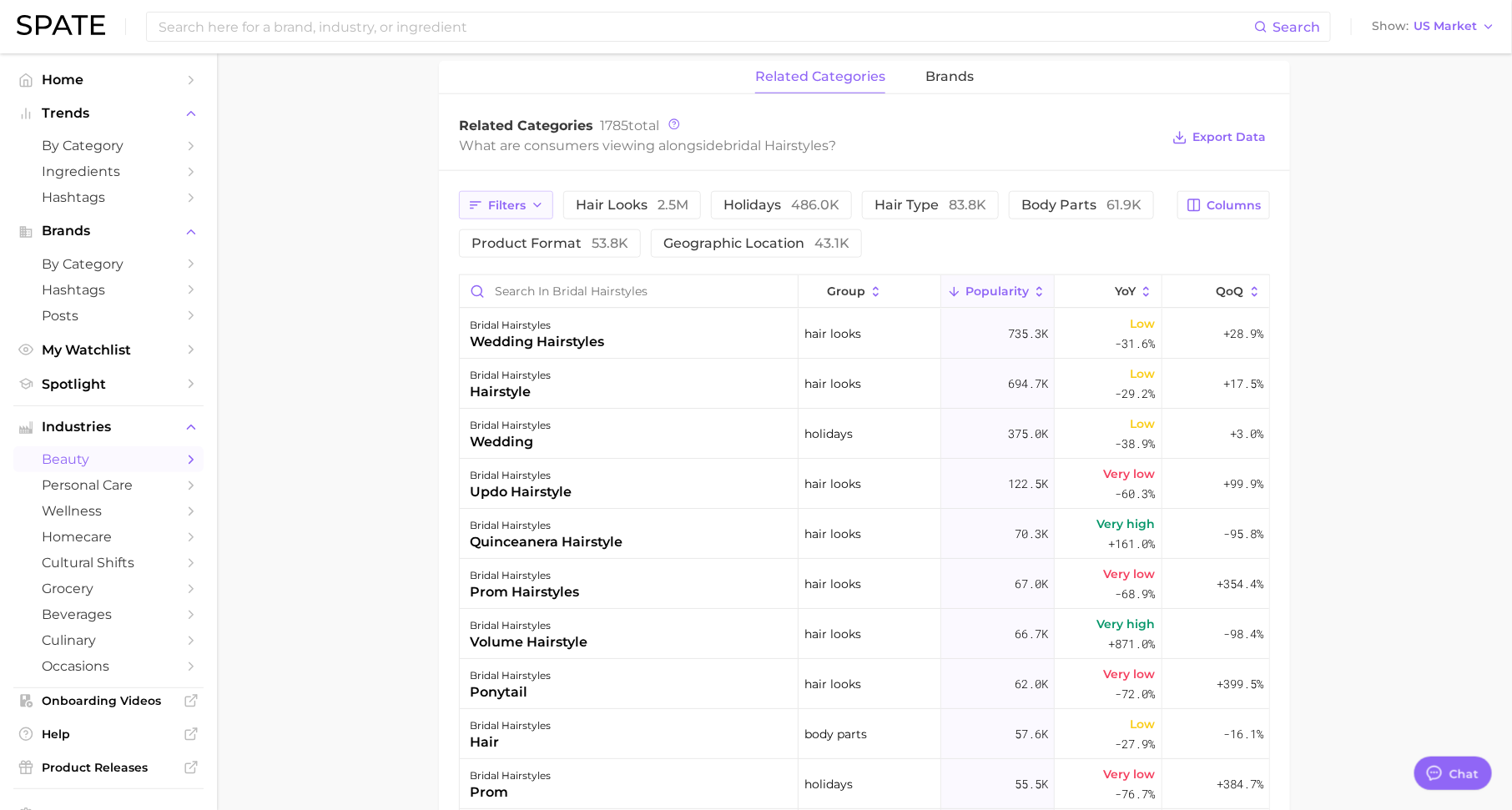
click at [509, 204] on span "Filters" at bounding box center [507, 205] width 38 height 14
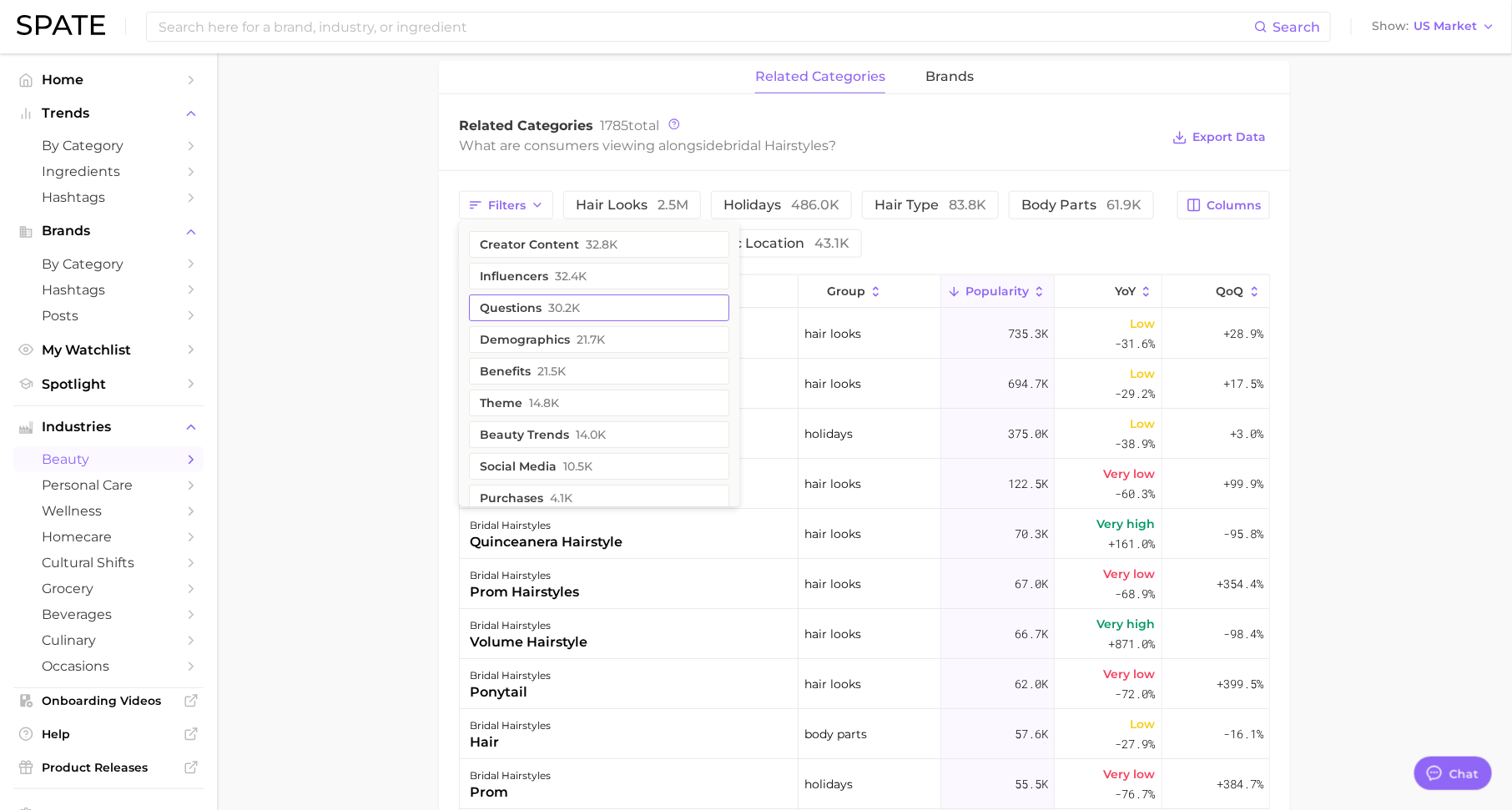
click at [561, 303] on span "30.2k" at bounding box center [564, 307] width 32 height 13
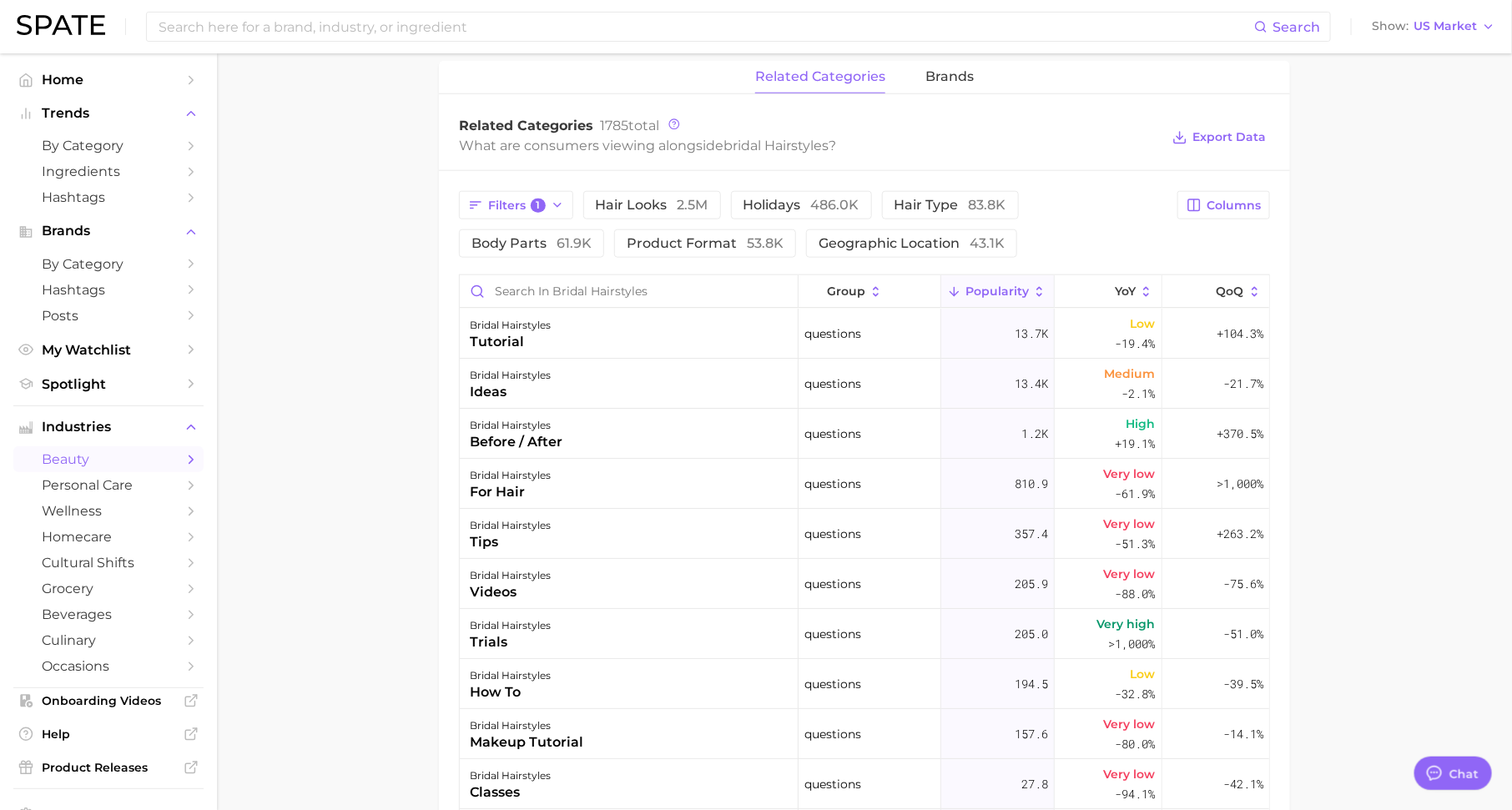
click at [1067, 249] on div "Filters 1 hair looks 2.5m holidays 486.0k hair type 83.8k body parts 61.9k prod…" at bounding box center [813, 224] width 709 height 67
click at [529, 216] on button "Filters 1" at bounding box center [516, 205] width 115 height 28
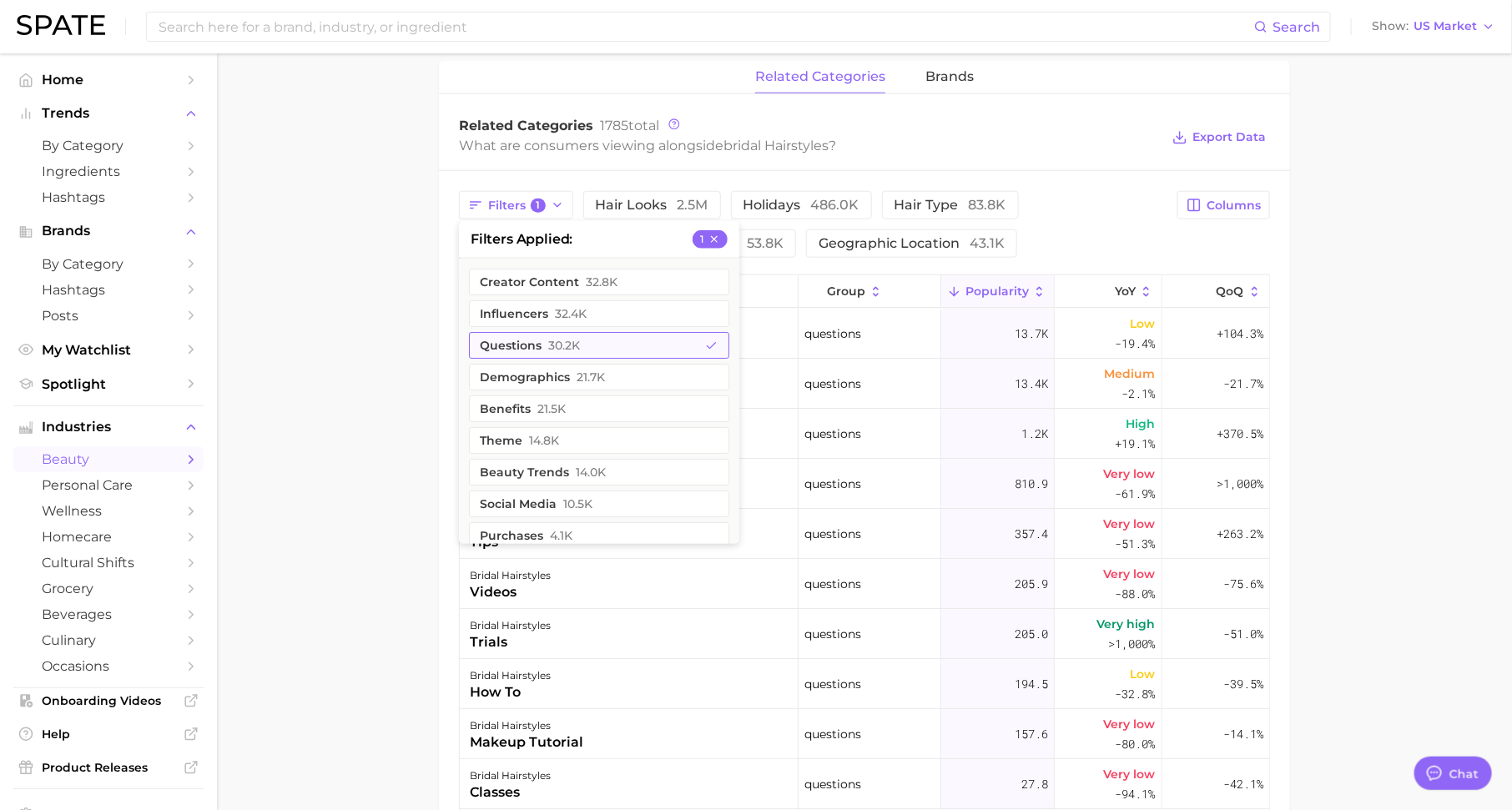
click at [679, 342] on button "questions 30.2k" at bounding box center [599, 345] width 260 height 26
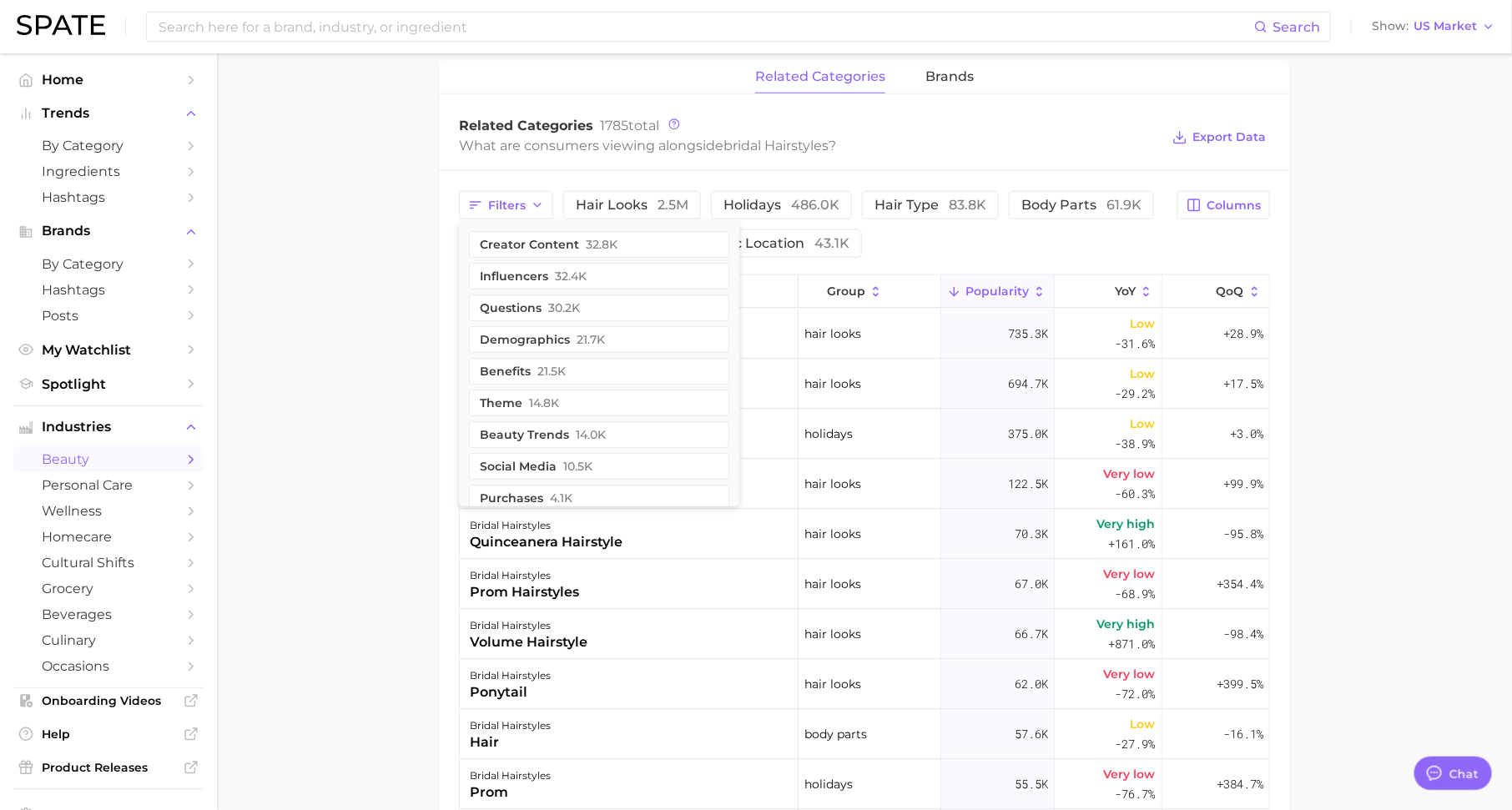
click at [900, 122] on div "Related Categories 1785 total" at bounding box center [809, 126] width 701 height 17
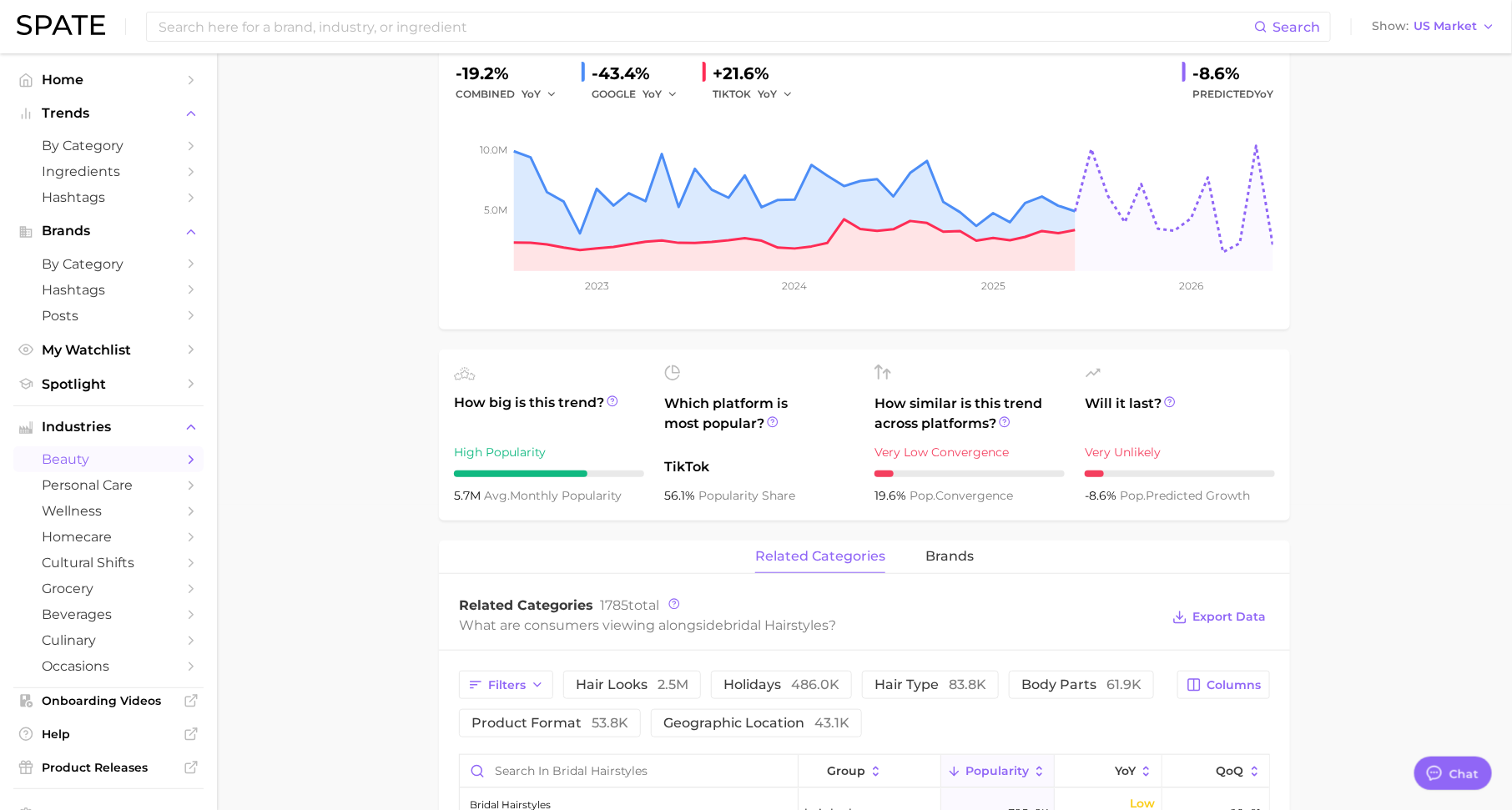
scroll to position [0, 0]
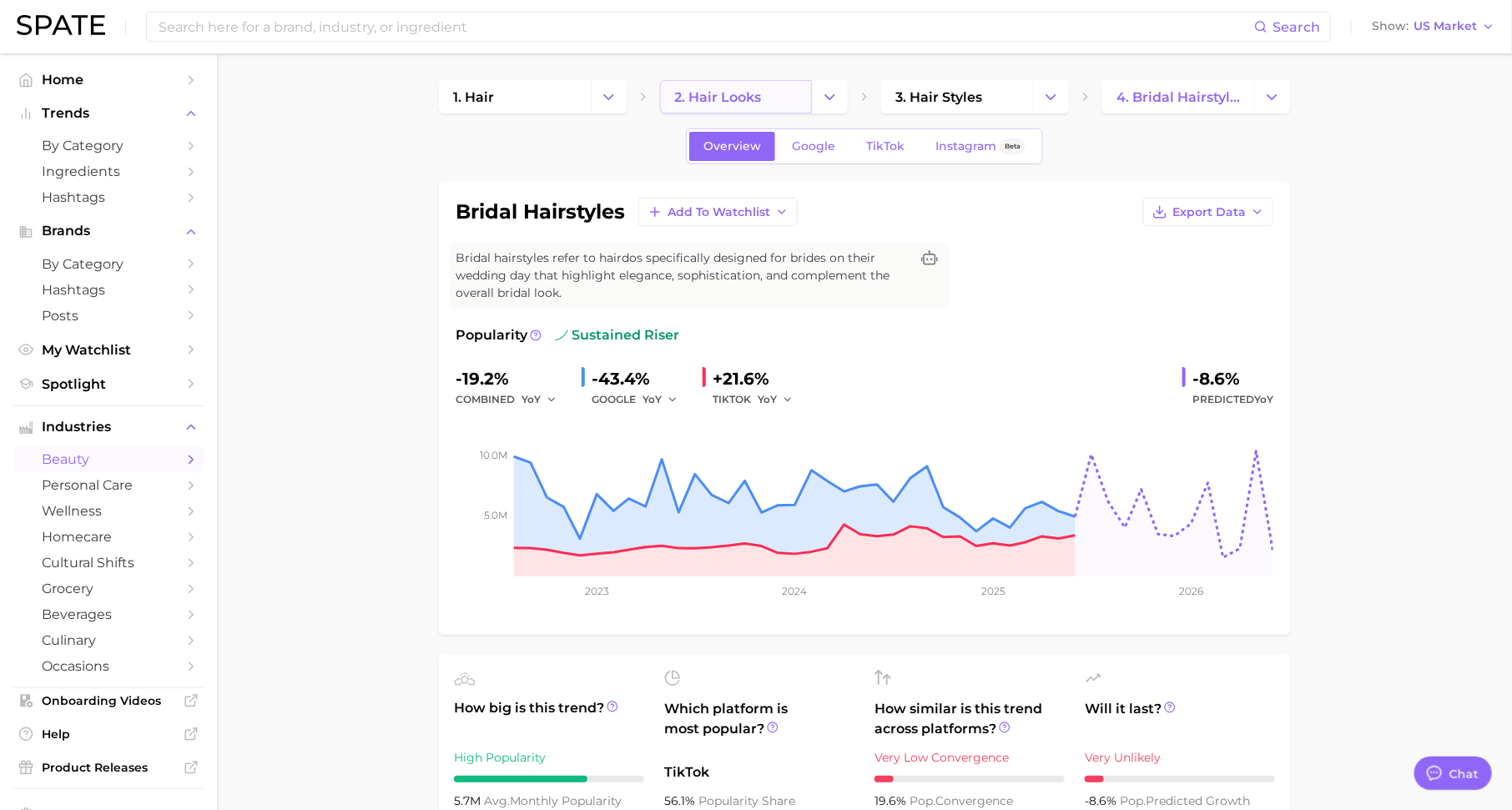
click at [765, 94] on link "2. hair looks" at bounding box center [736, 97] width 152 height 34
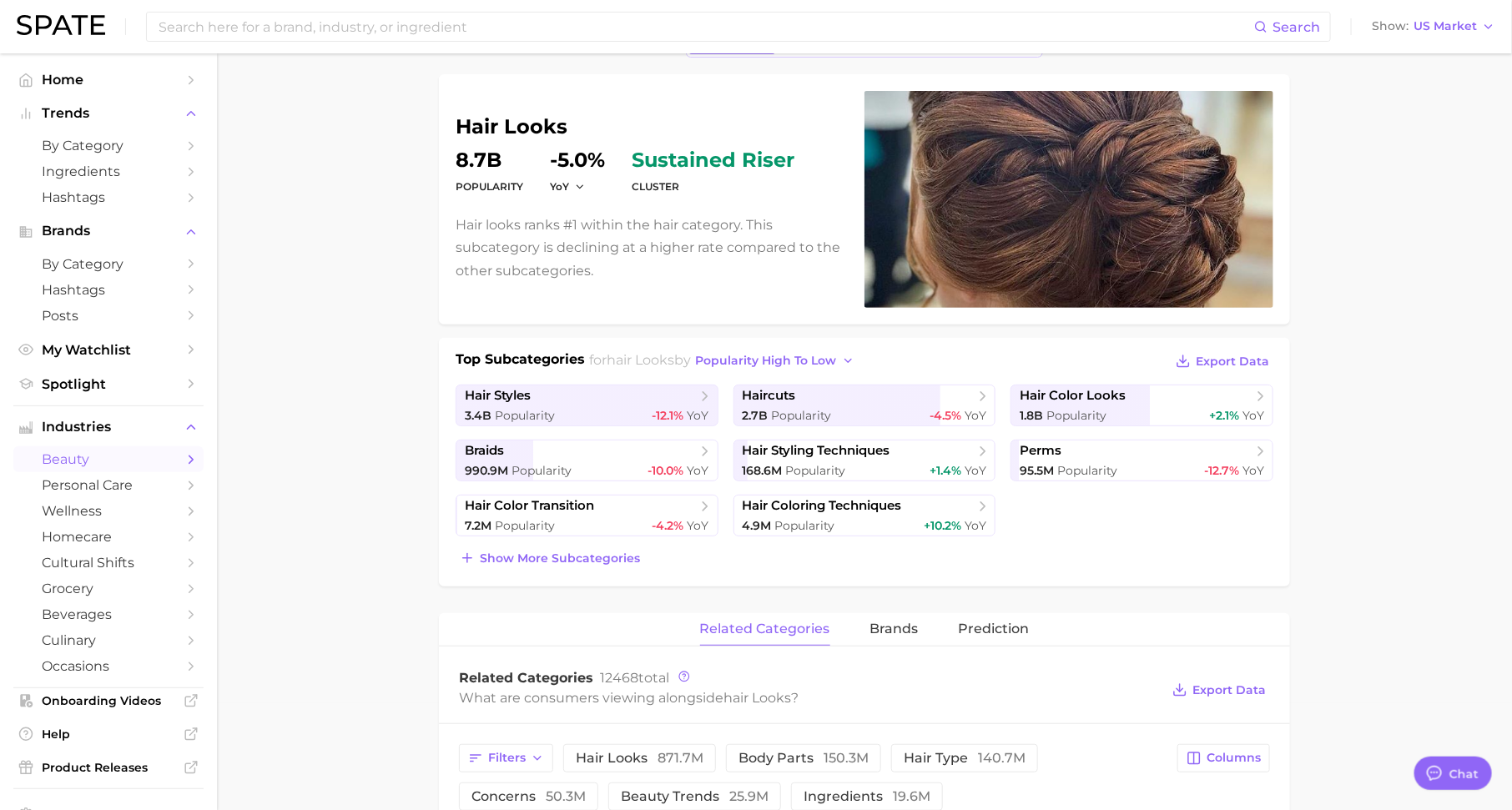
scroll to position [109, 0]
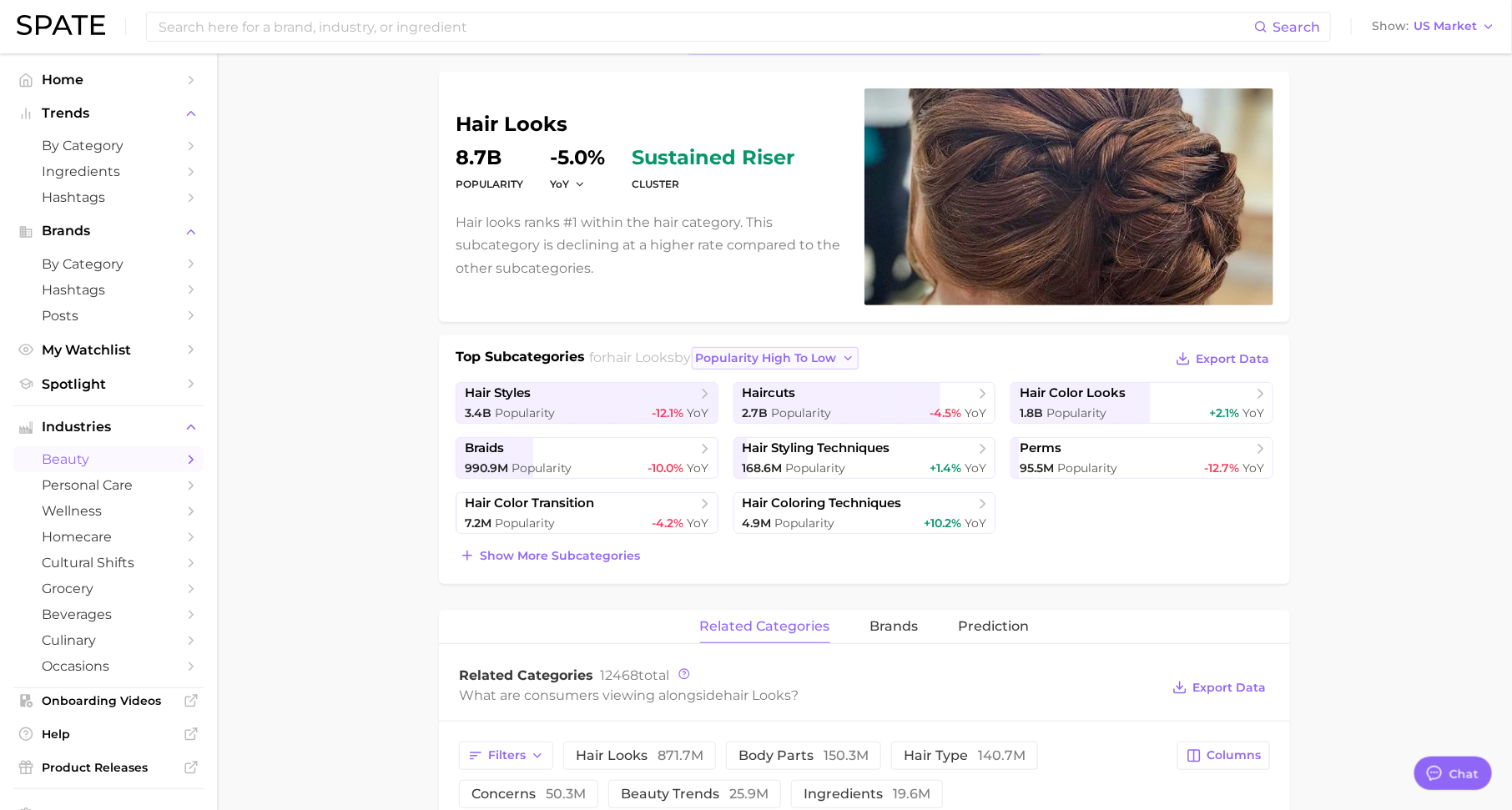
click at [835, 351] on span "popularity high to low" at bounding box center [766, 358] width 141 height 14
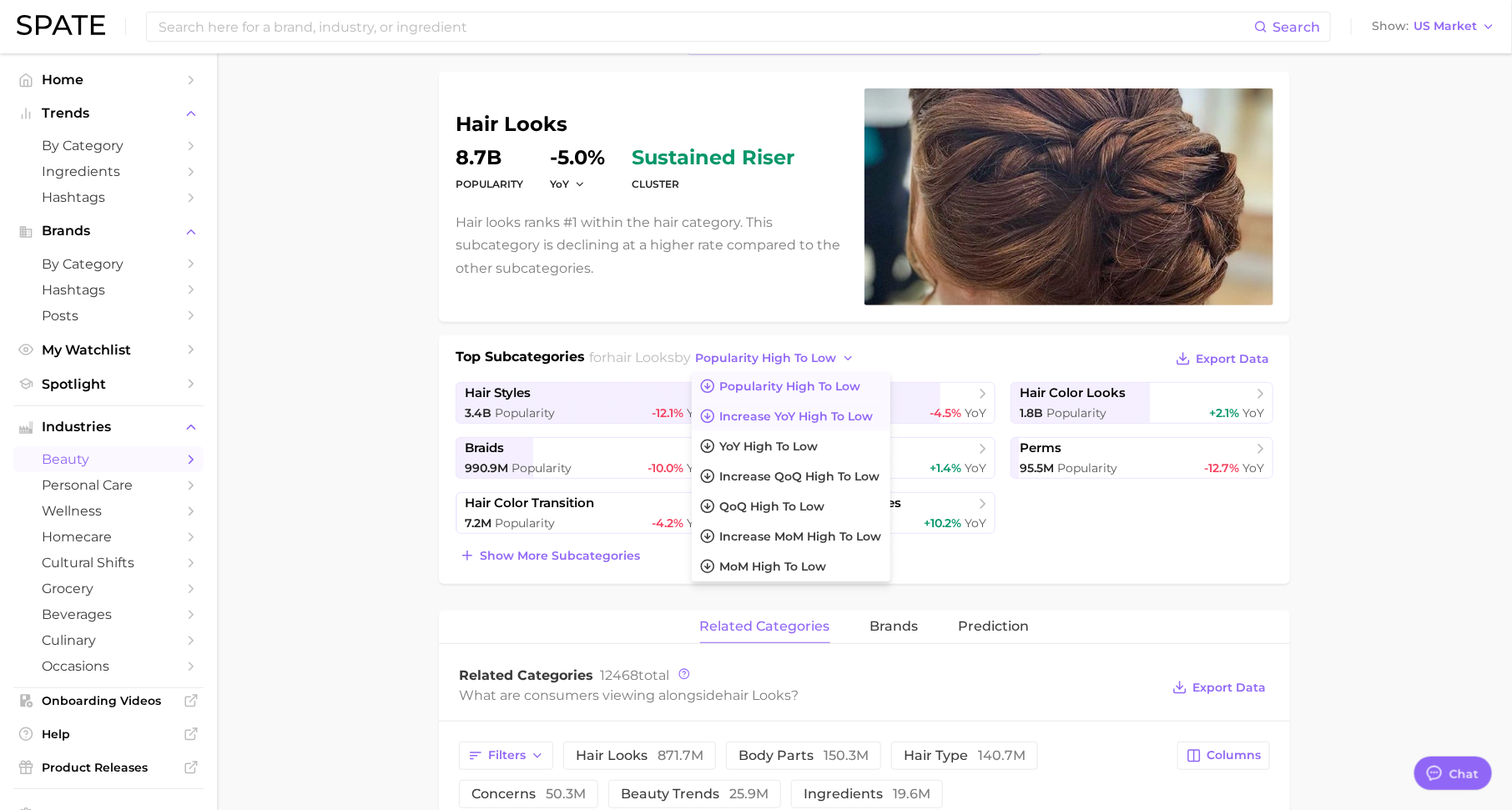
click at [835, 410] on span "Increase YoY high to low" at bounding box center [796, 416] width 153 height 14
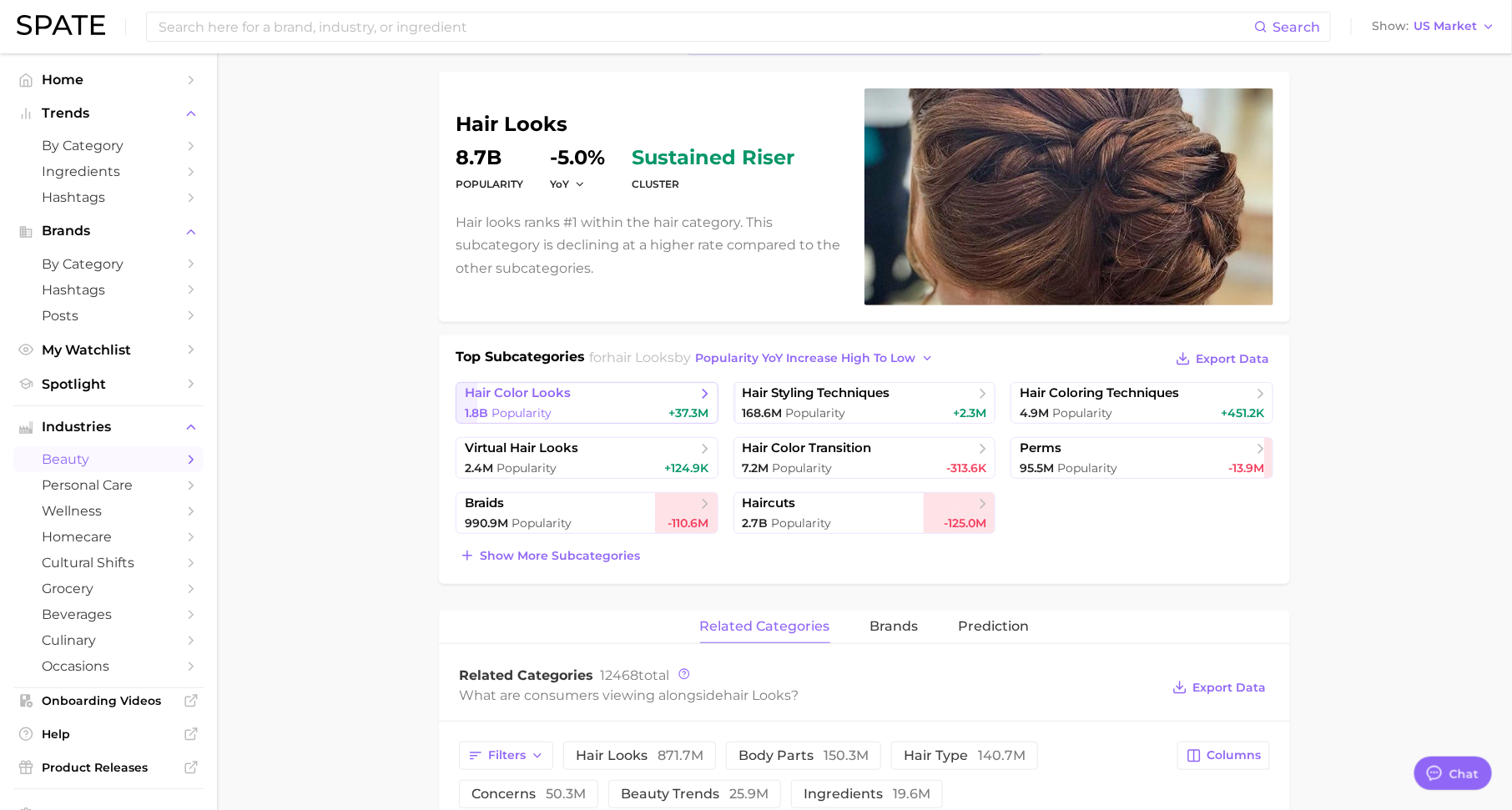
click at [676, 397] on span "hair color looks" at bounding box center [580, 394] width 232 height 17
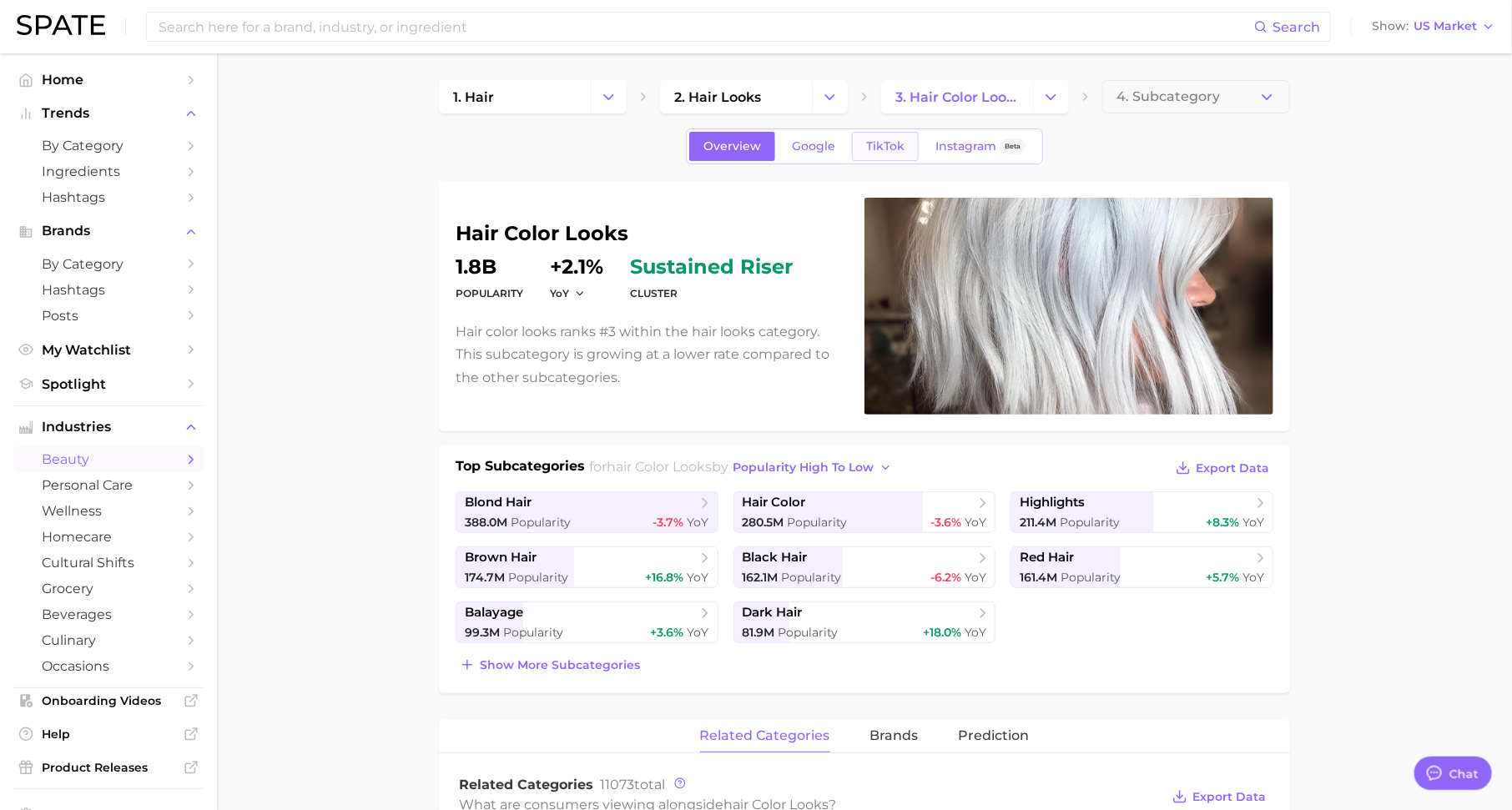
click at [869, 149] on span "TikTok" at bounding box center [884, 146] width 39 height 14
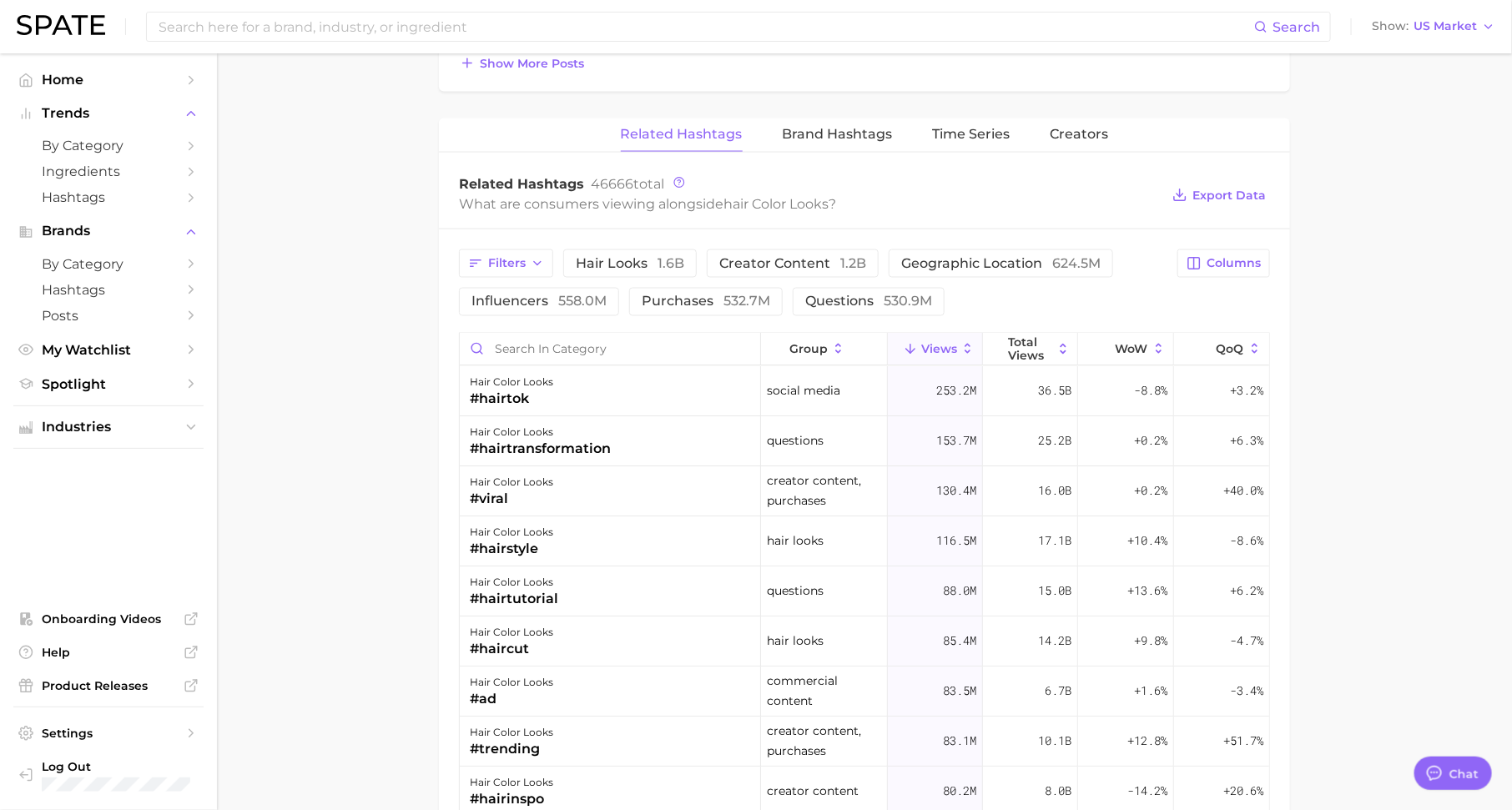
scroll to position [1214, 0]
click at [678, 338] on input "Search in category" at bounding box center [610, 348] width 301 height 32
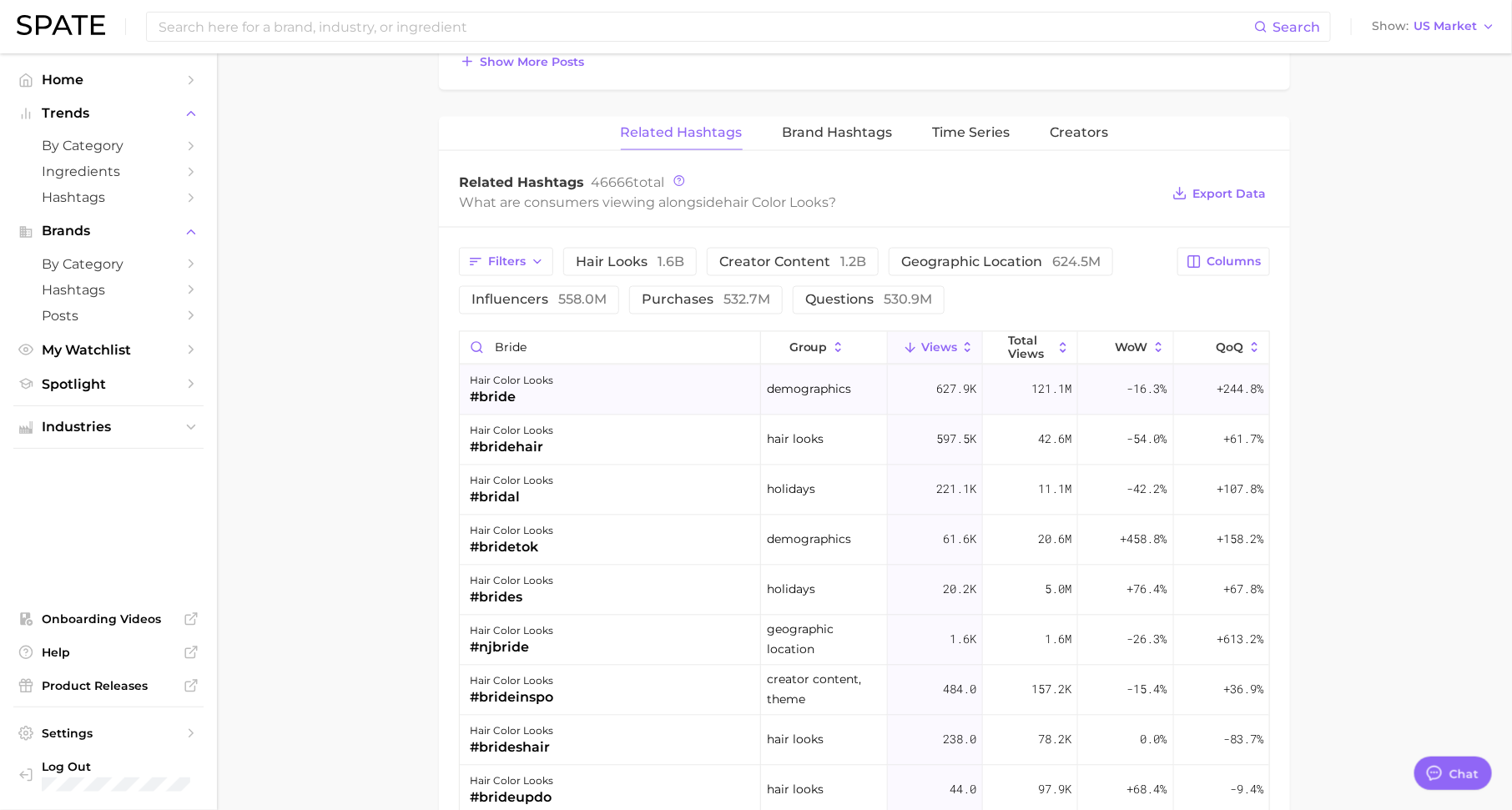
click at [540, 393] on div "#bride" at bounding box center [511, 397] width 84 height 20
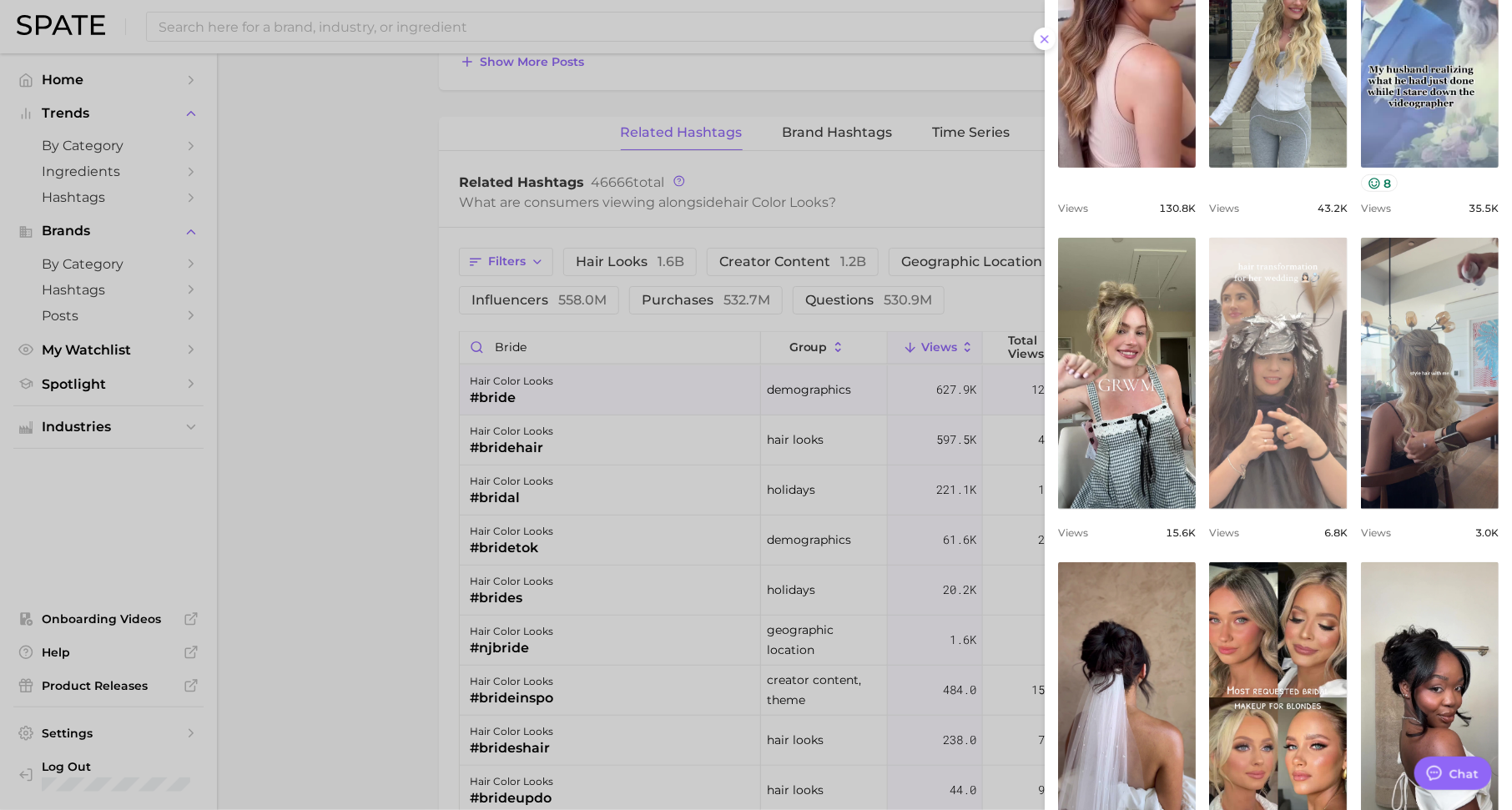
scroll to position [401, 0]
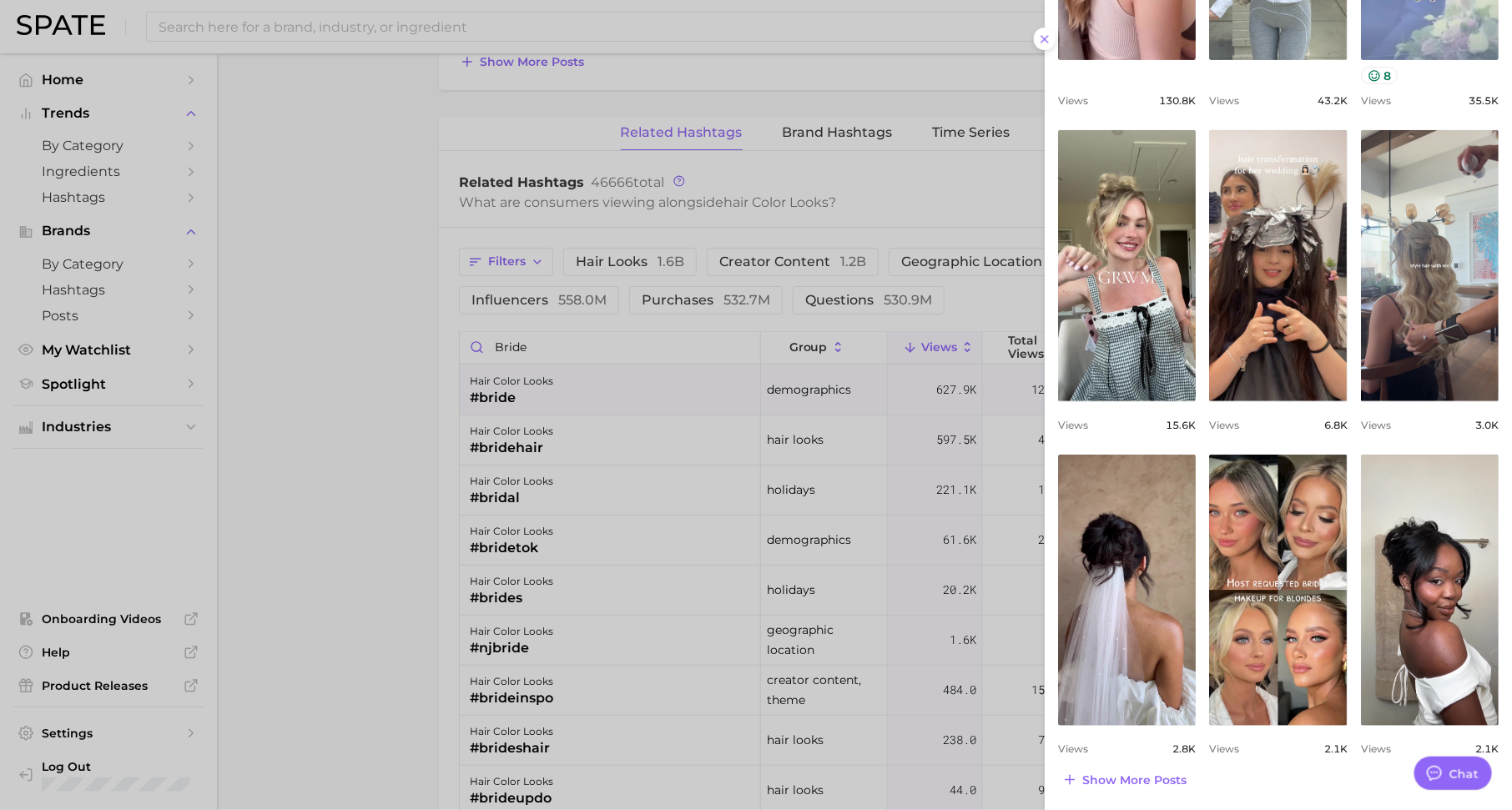
click at [582, 338] on div at bounding box center [756, 405] width 1512 height 810
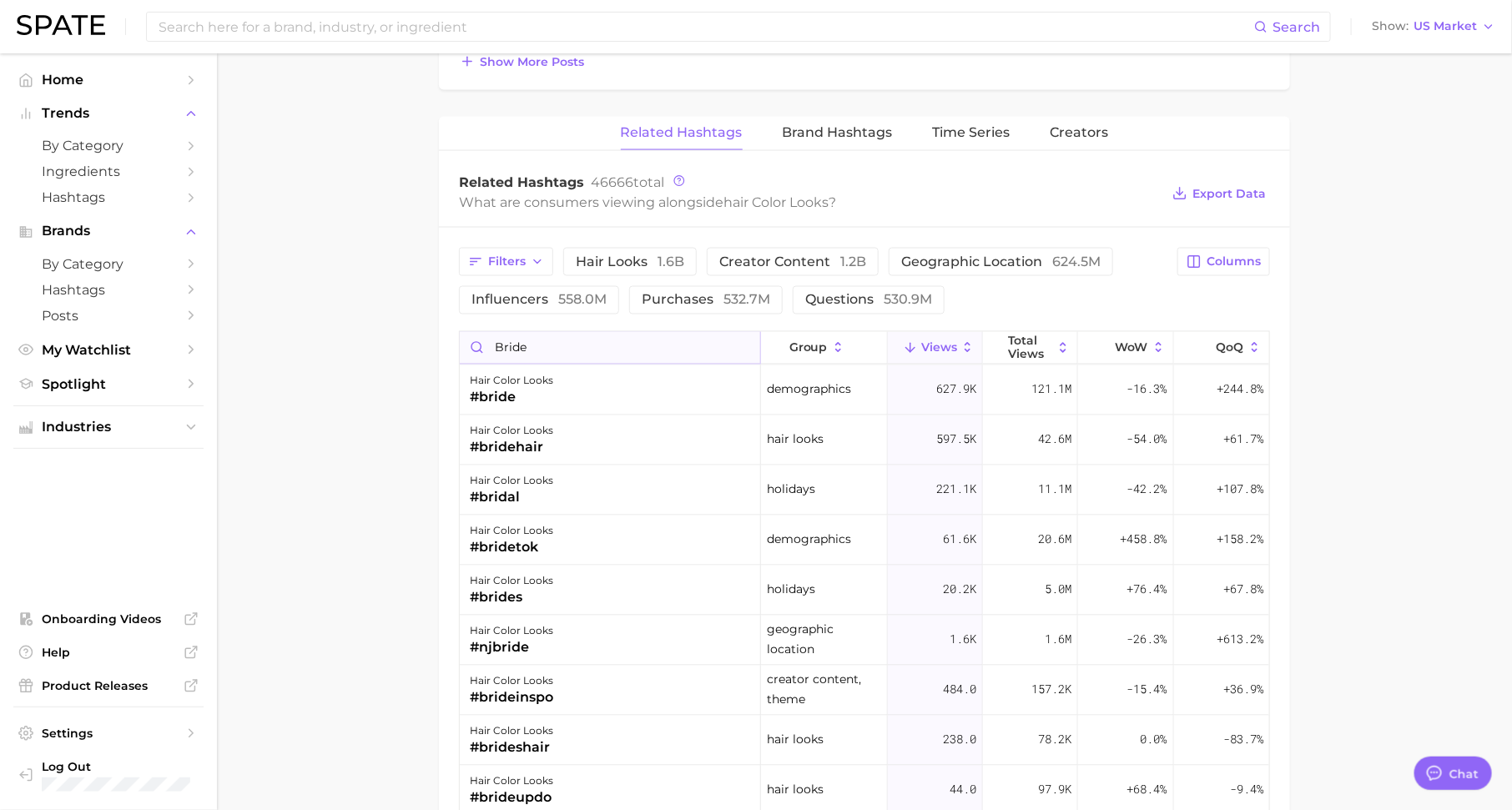
click at [574, 339] on input "bride" at bounding box center [610, 348] width 301 height 32
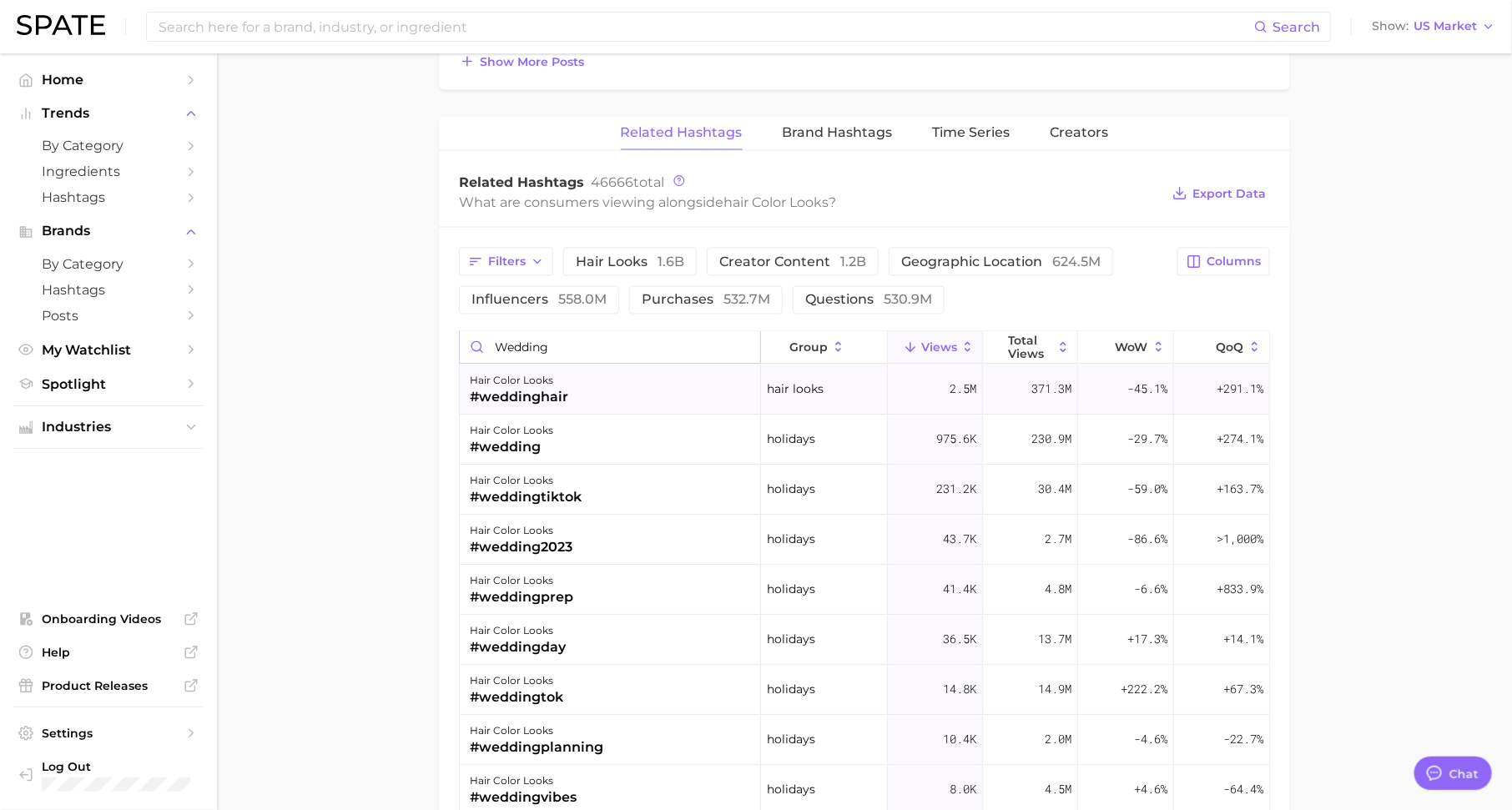
type input "wedding"
click at [1238, 387] on span "+291.1%" at bounding box center [1239, 389] width 47 height 20
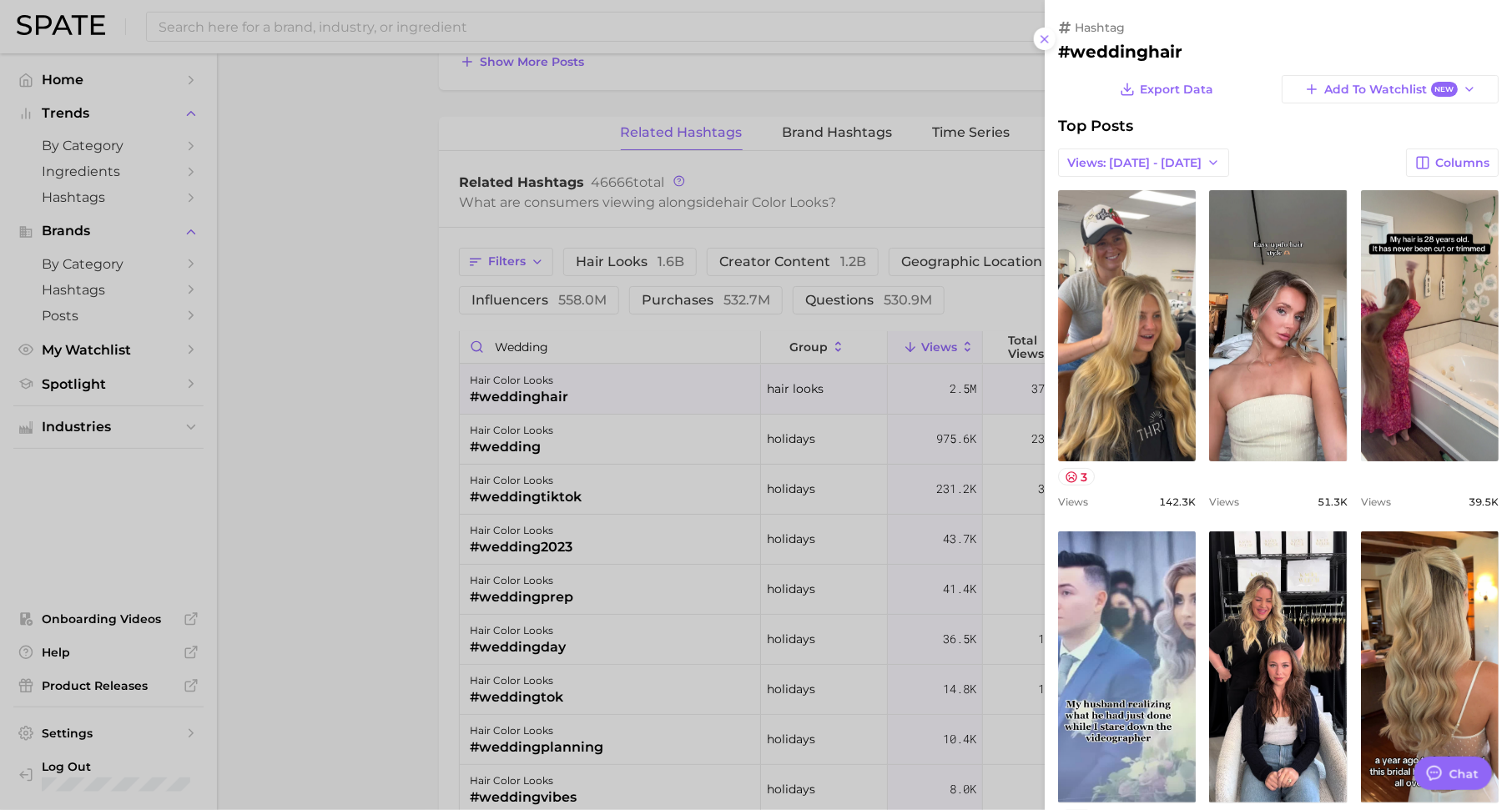
scroll to position [0, 0]
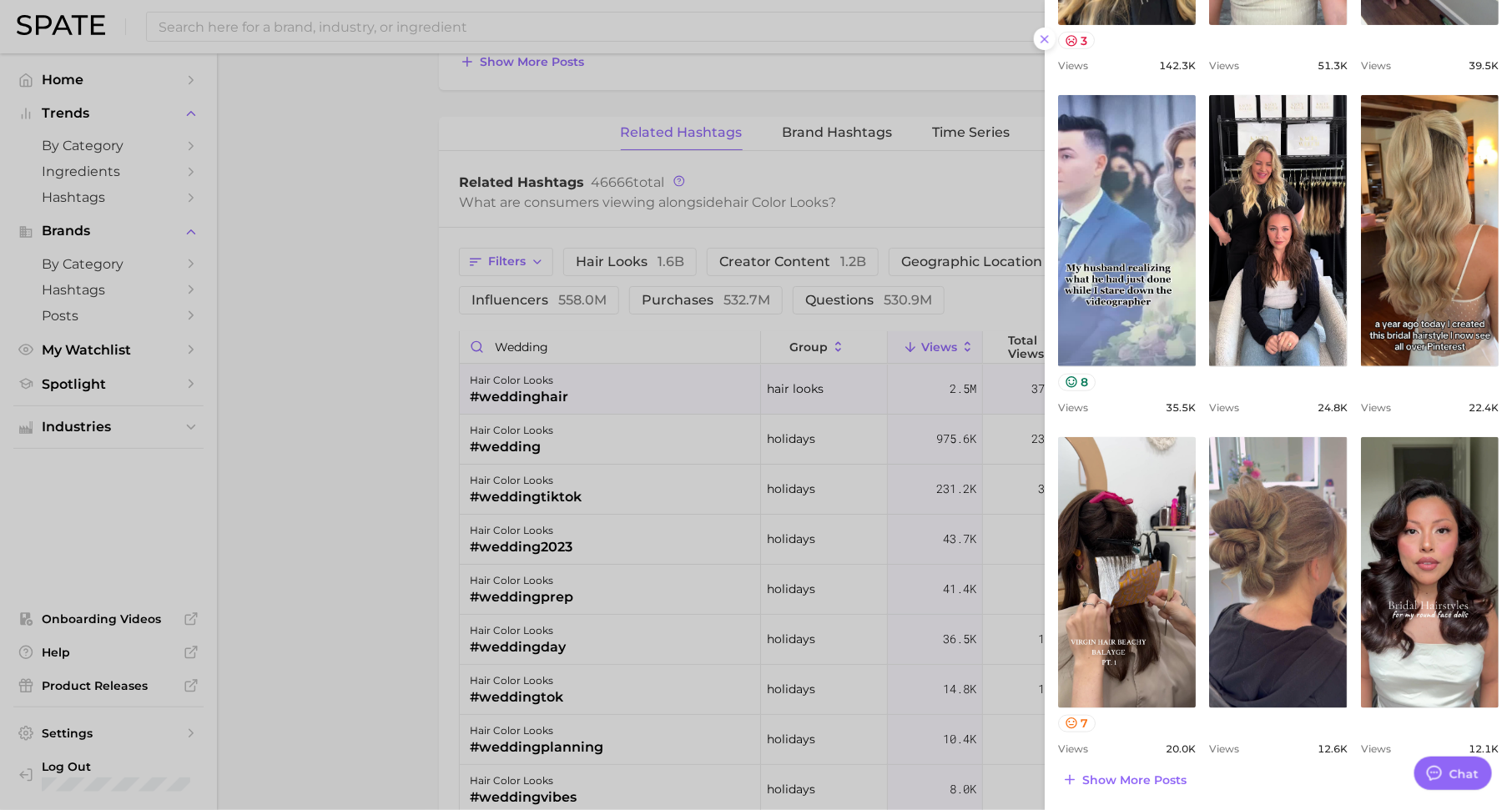
click at [925, 192] on div at bounding box center [756, 405] width 1512 height 810
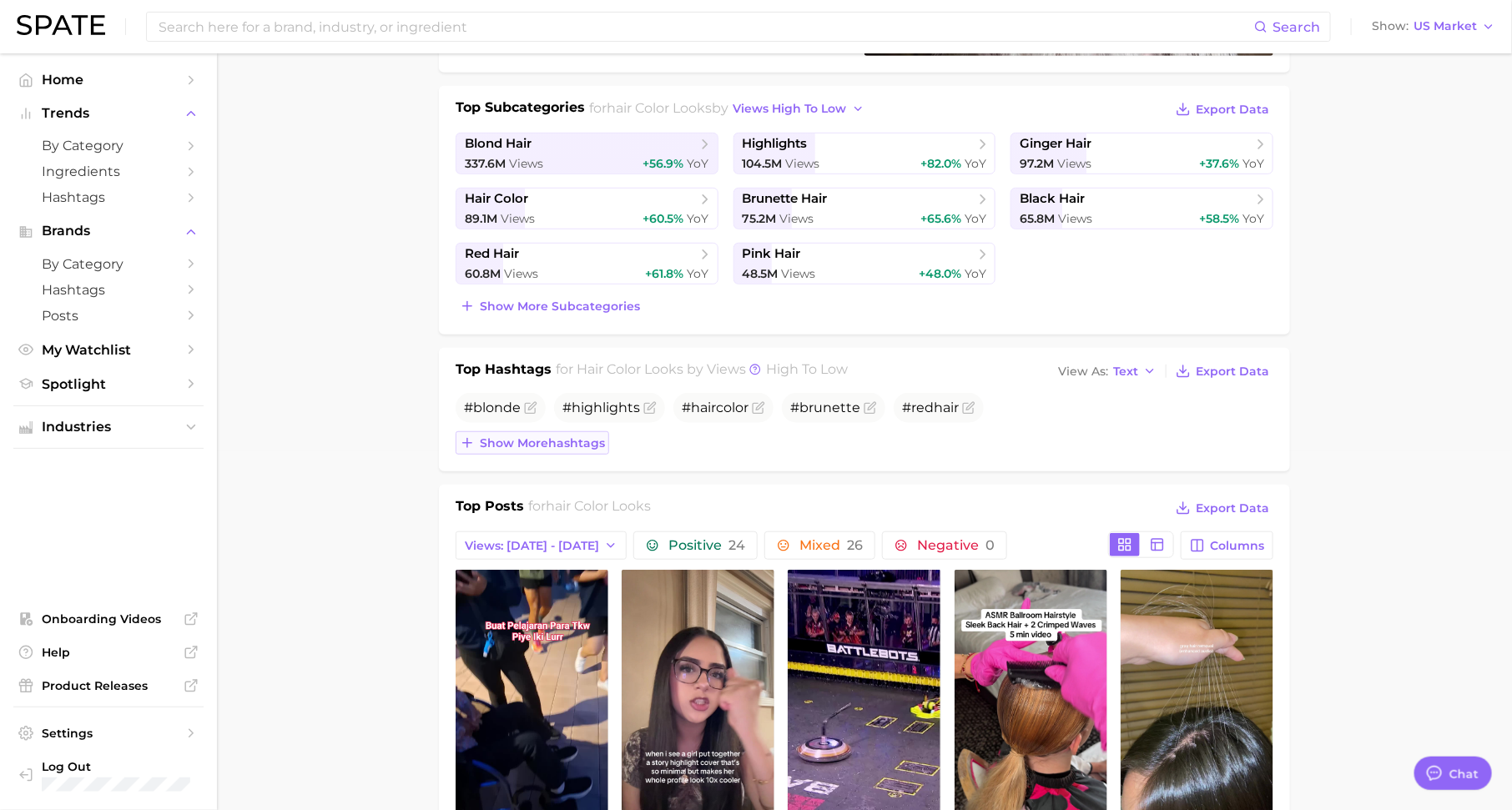
click at [554, 441] on span "Show more hashtags" at bounding box center [541, 443] width 125 height 14
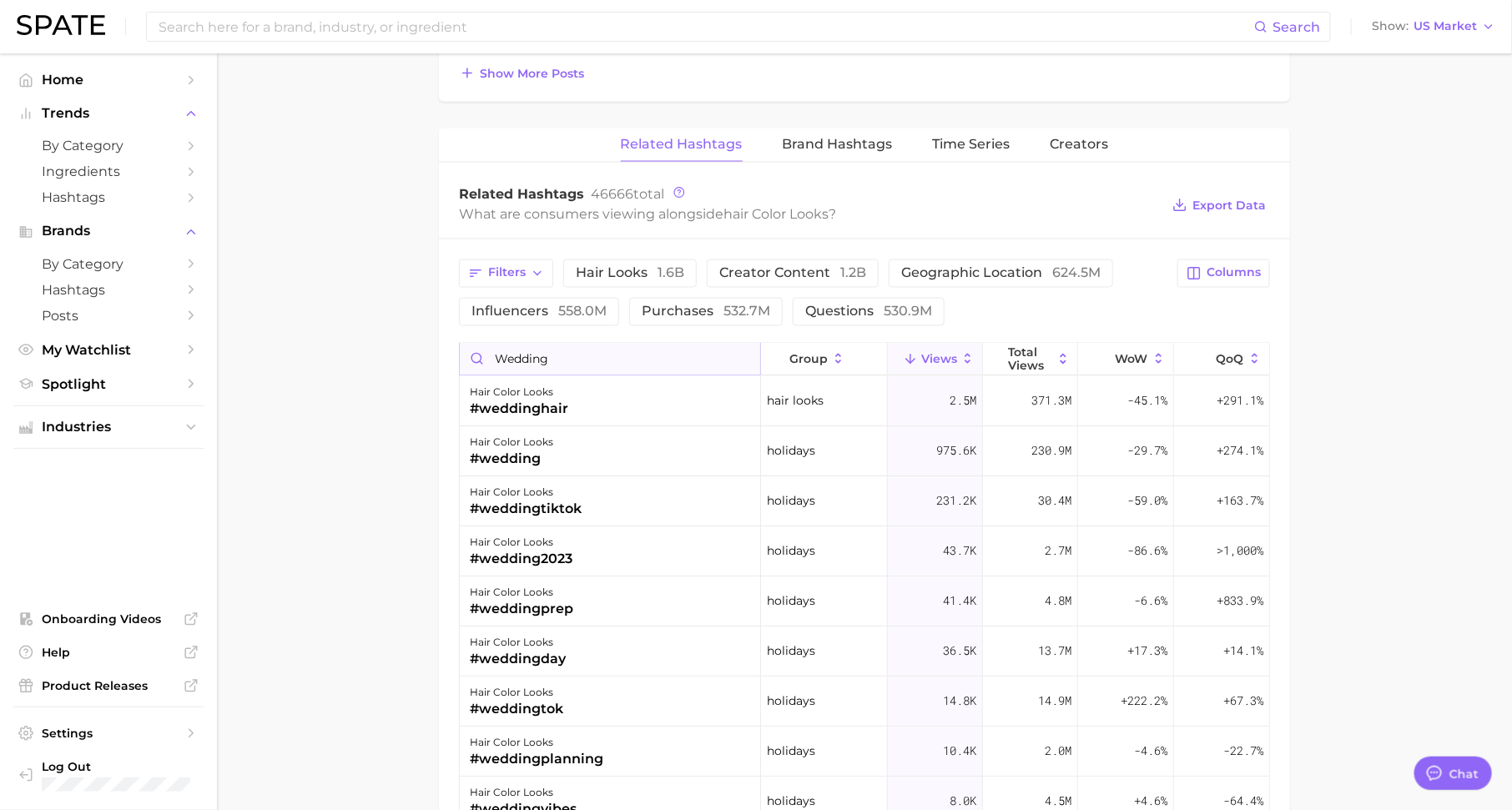
click at [742, 350] on input "wedding" at bounding box center [610, 360] width 301 height 32
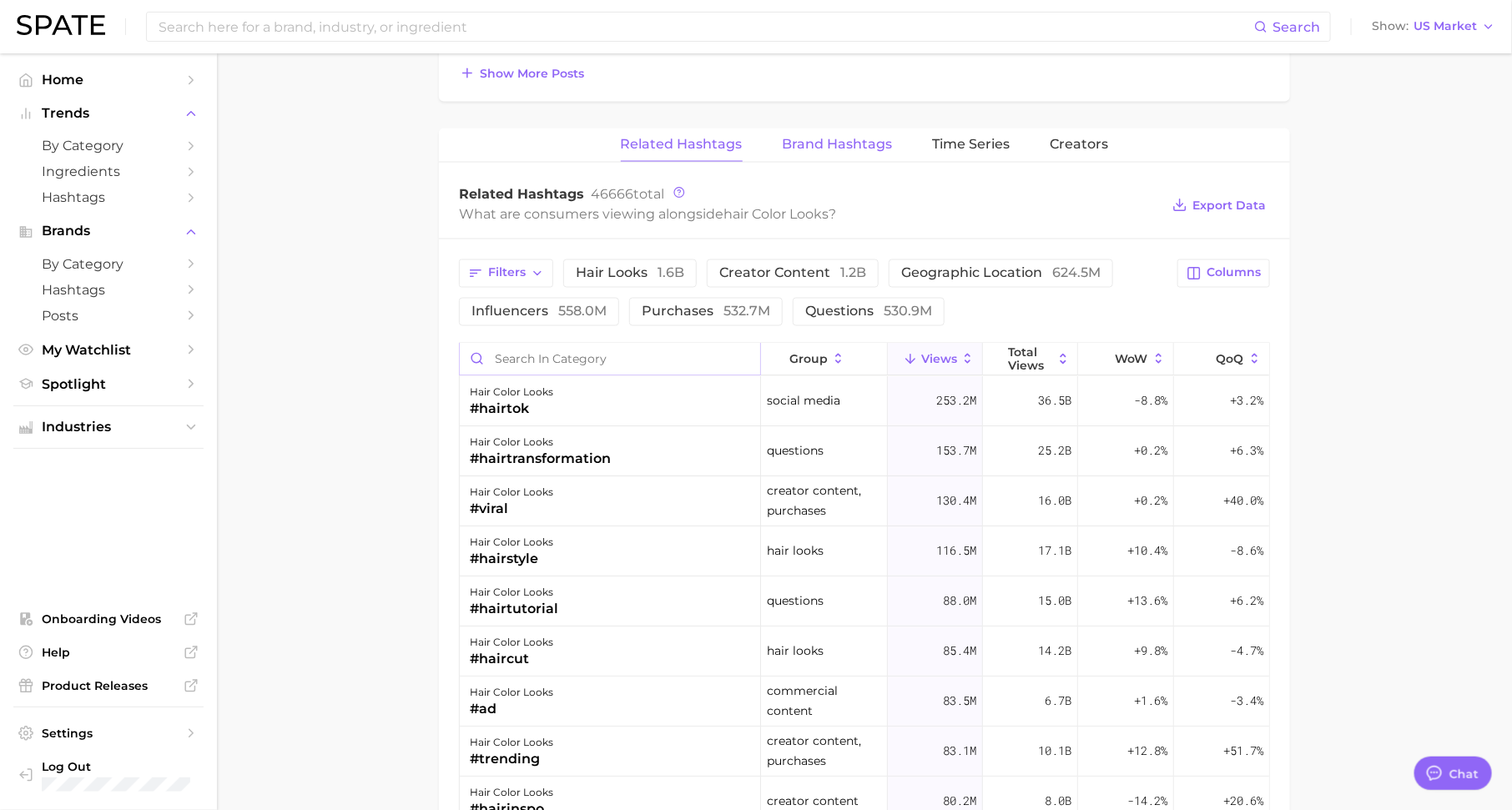
click at [812, 137] on span "Brand Hashtags" at bounding box center [837, 145] width 110 height 15
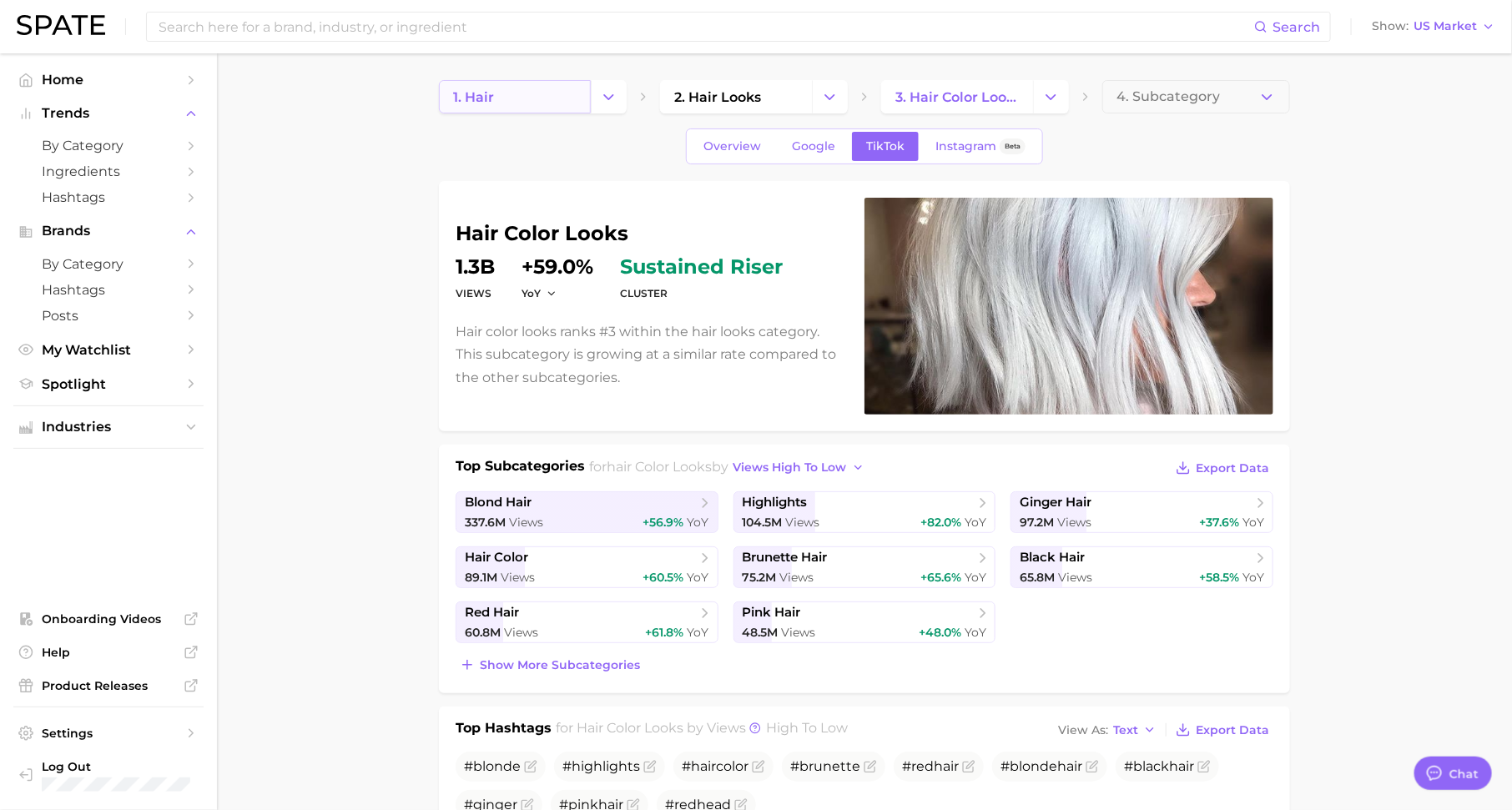
click at [574, 96] on link "1. hair" at bounding box center [515, 97] width 152 height 34
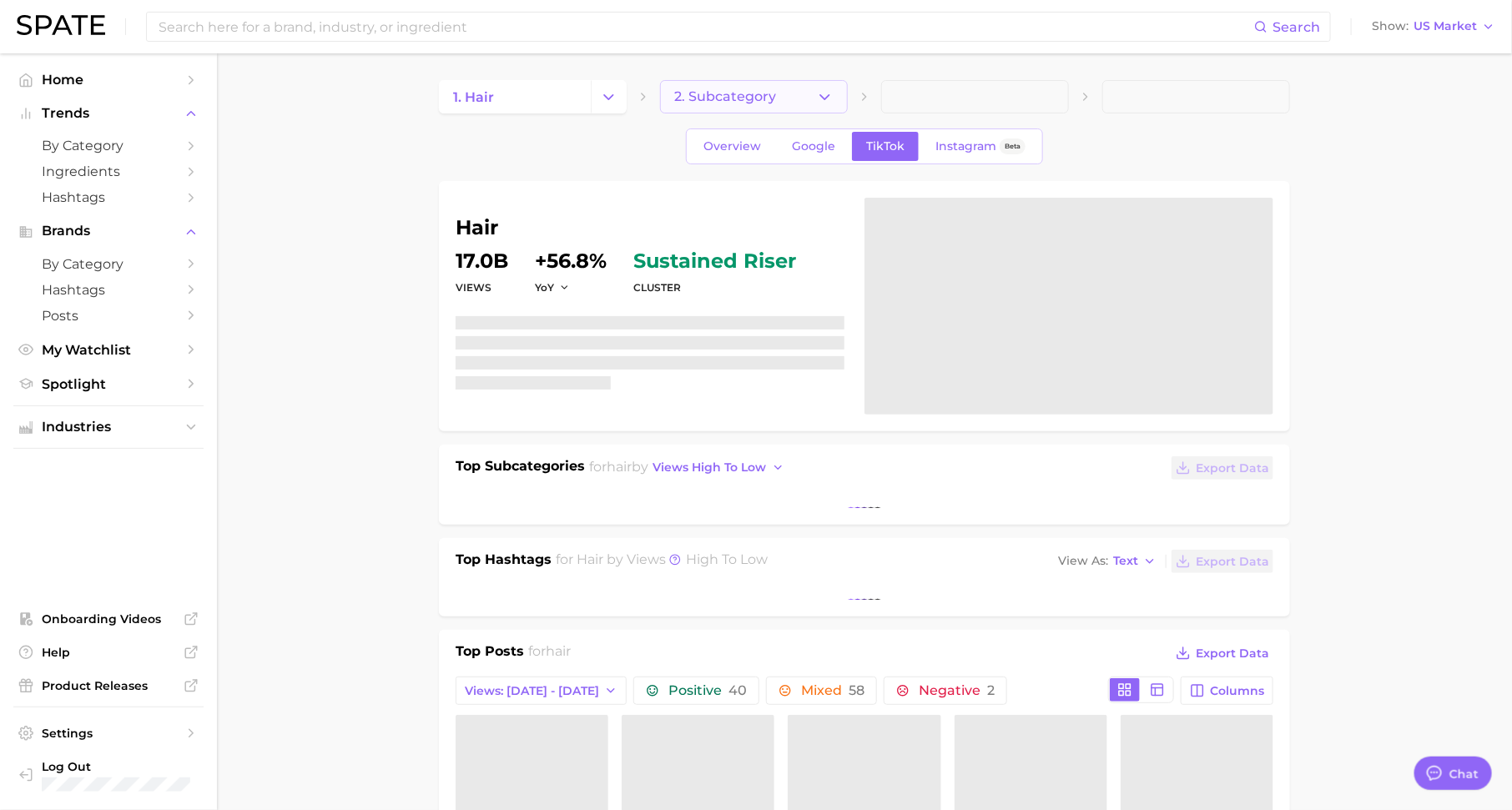
click at [759, 96] on span "2. Subcategory" at bounding box center [725, 97] width 101 height 15
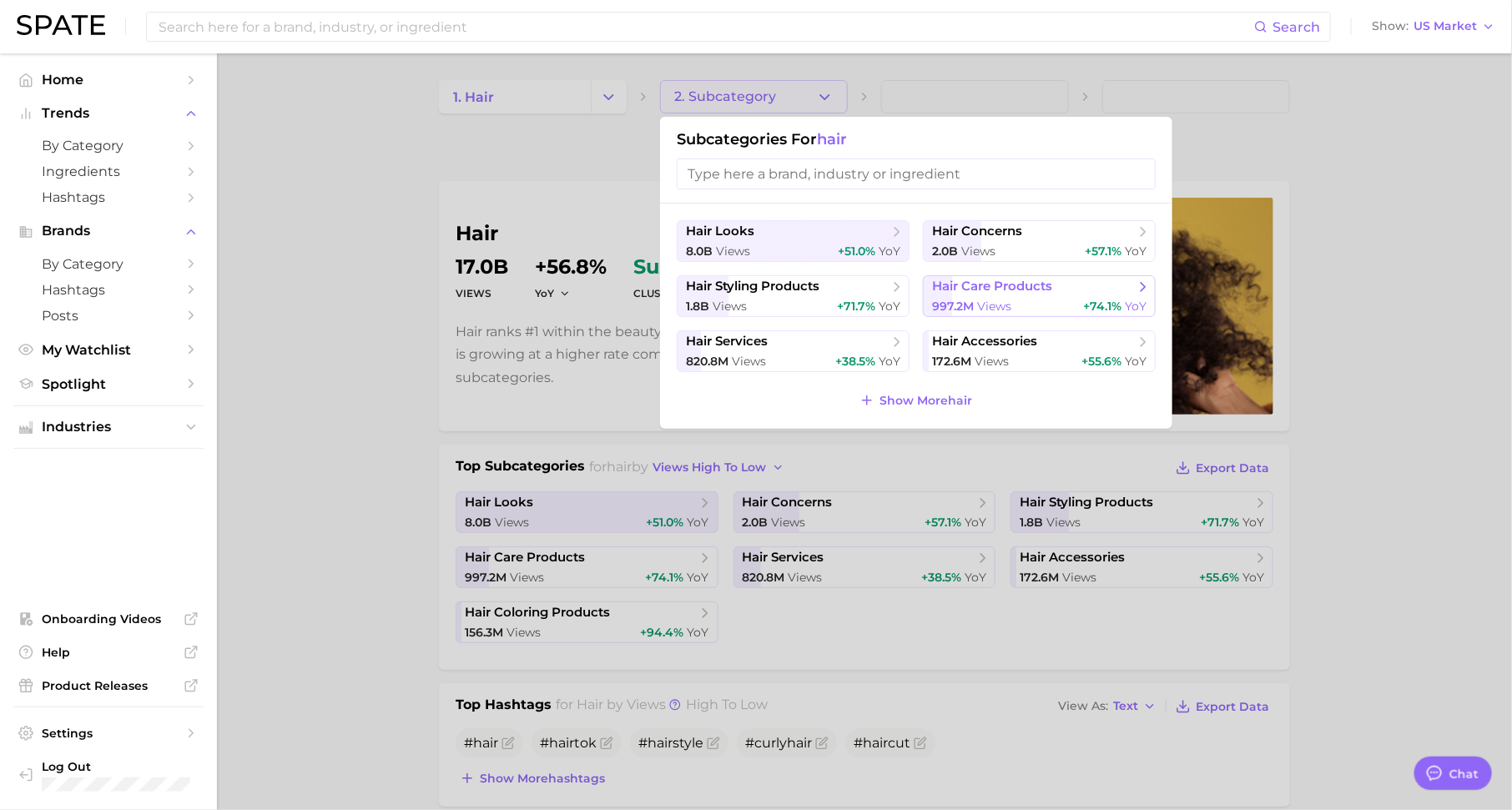
click at [996, 296] on button "hair care products 997.2m views +74.1% YoY" at bounding box center [1039, 296] width 233 height 41
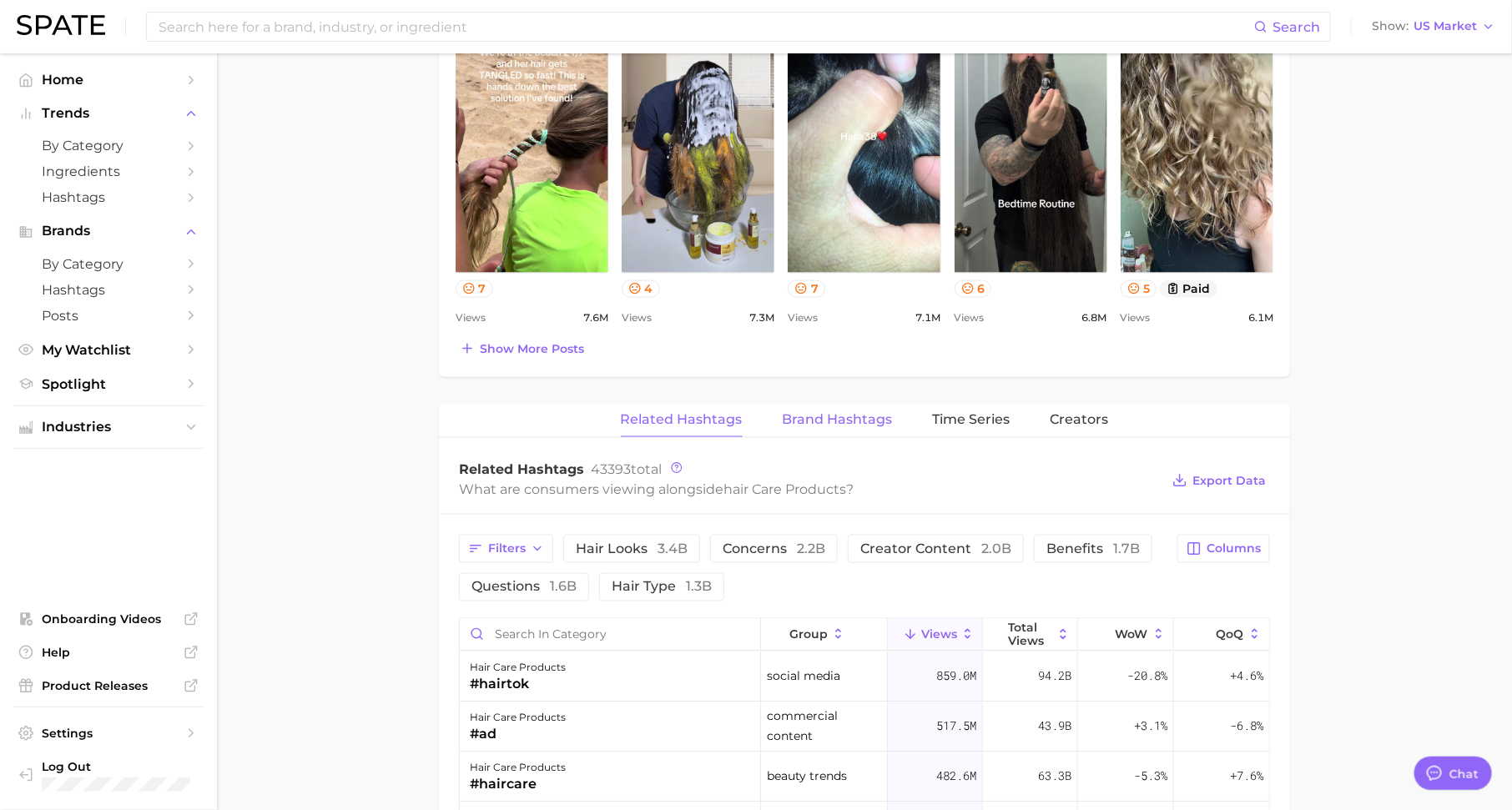
click at [873, 413] on span "Brand Hashtags" at bounding box center [837, 420] width 110 height 15
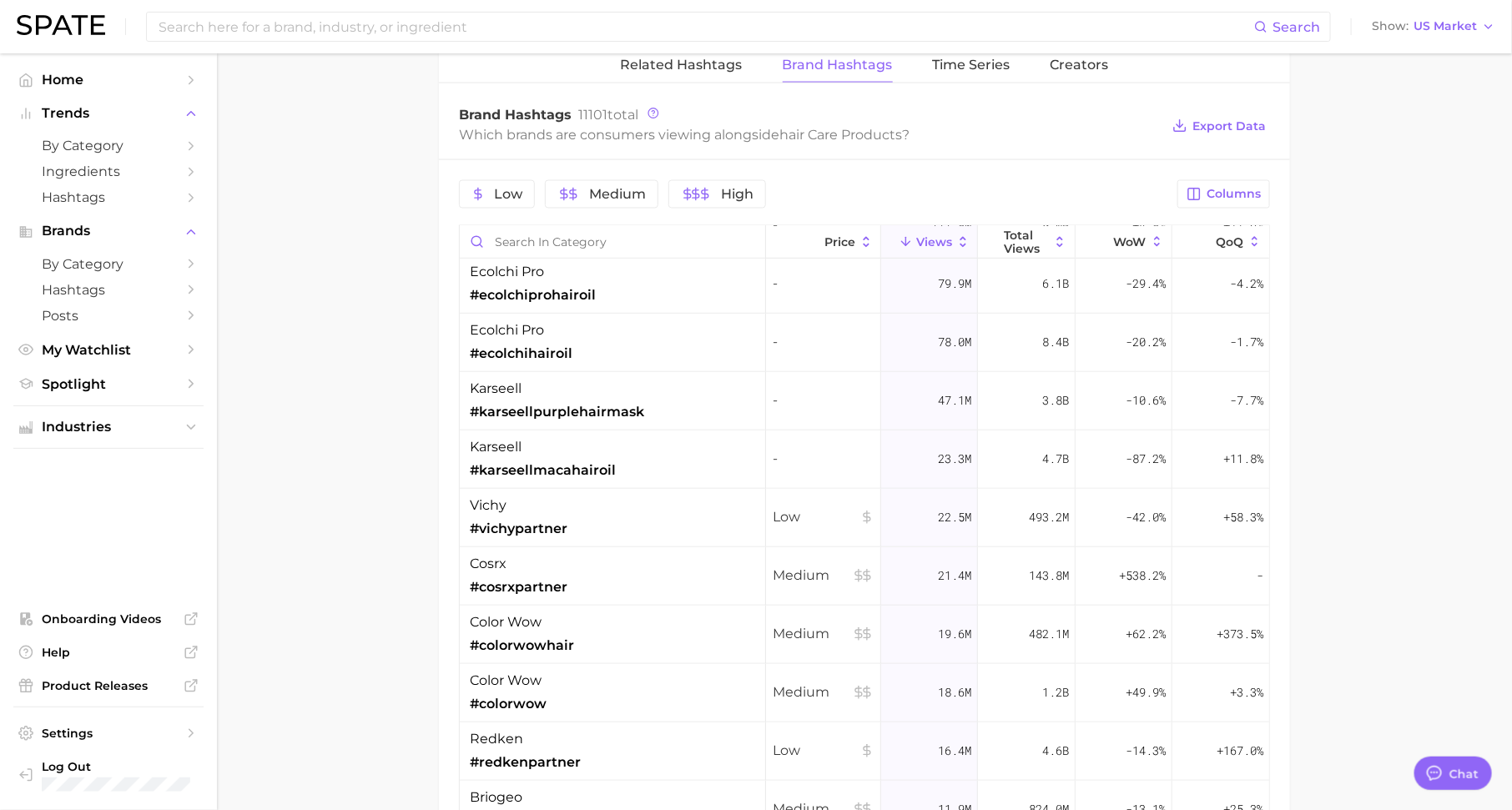
scroll to position [547, 0]
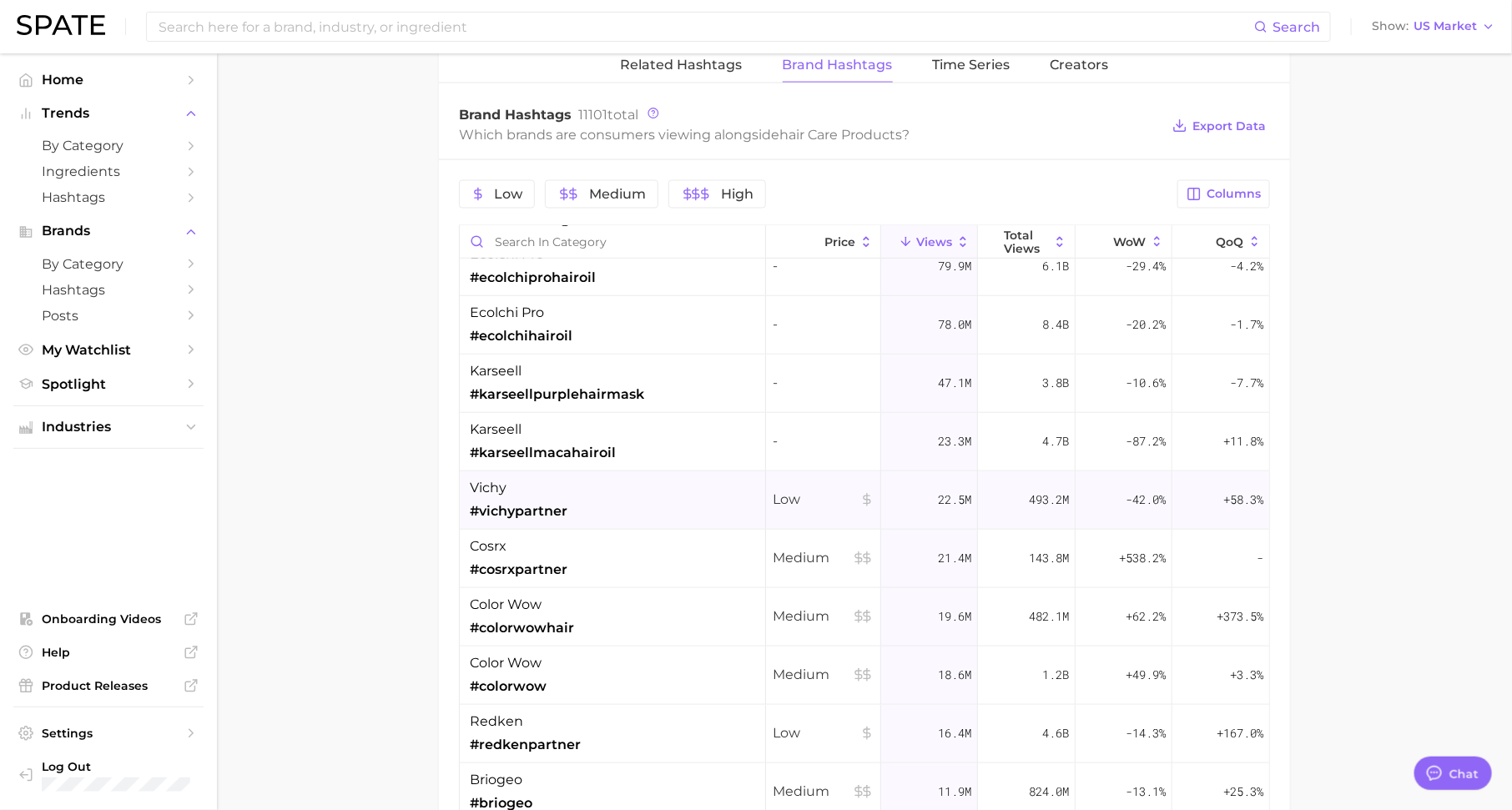
click at [525, 502] on span "#vichypartner" at bounding box center [519, 511] width 98 height 20
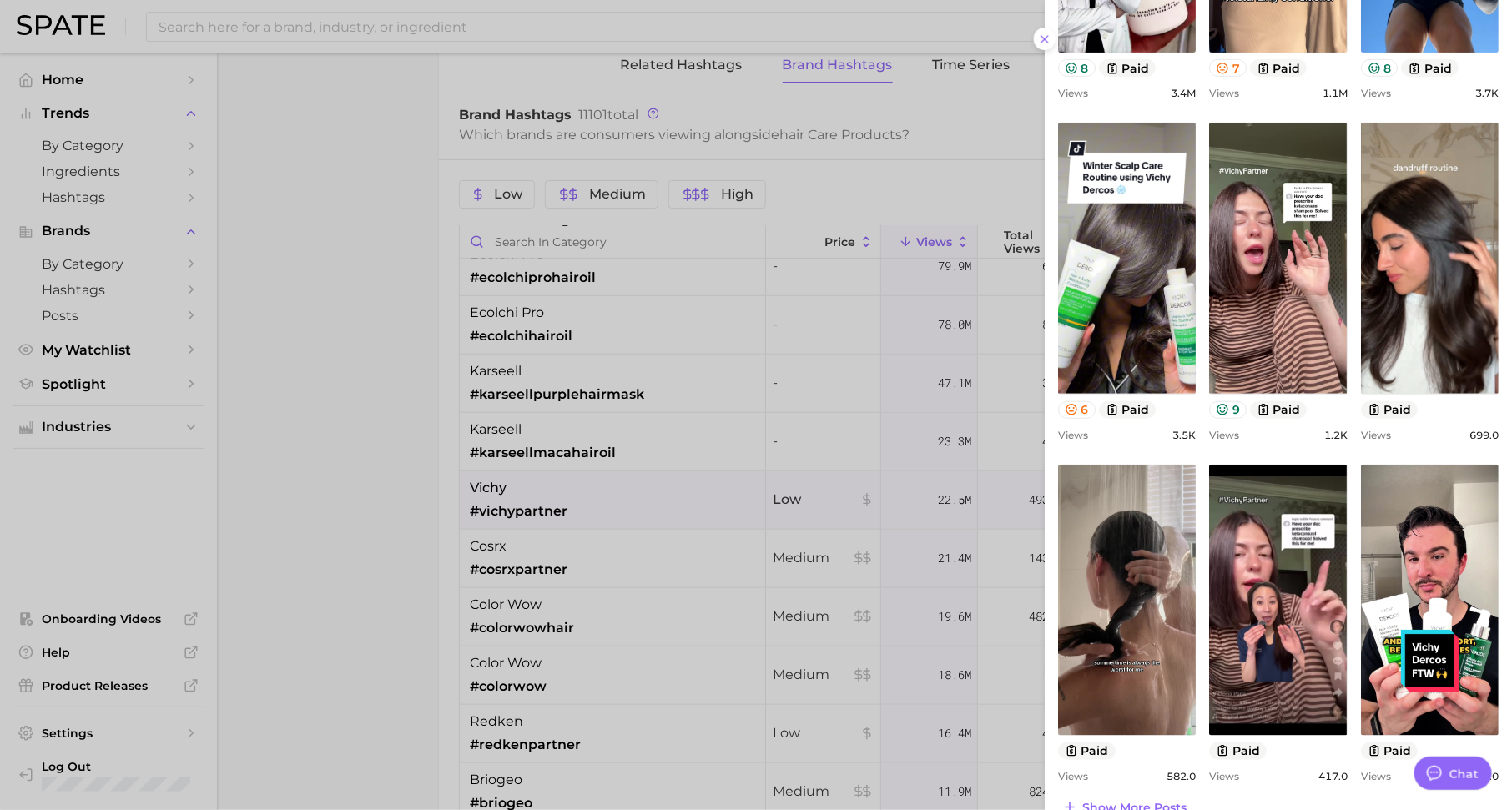
scroll to position [436, 0]
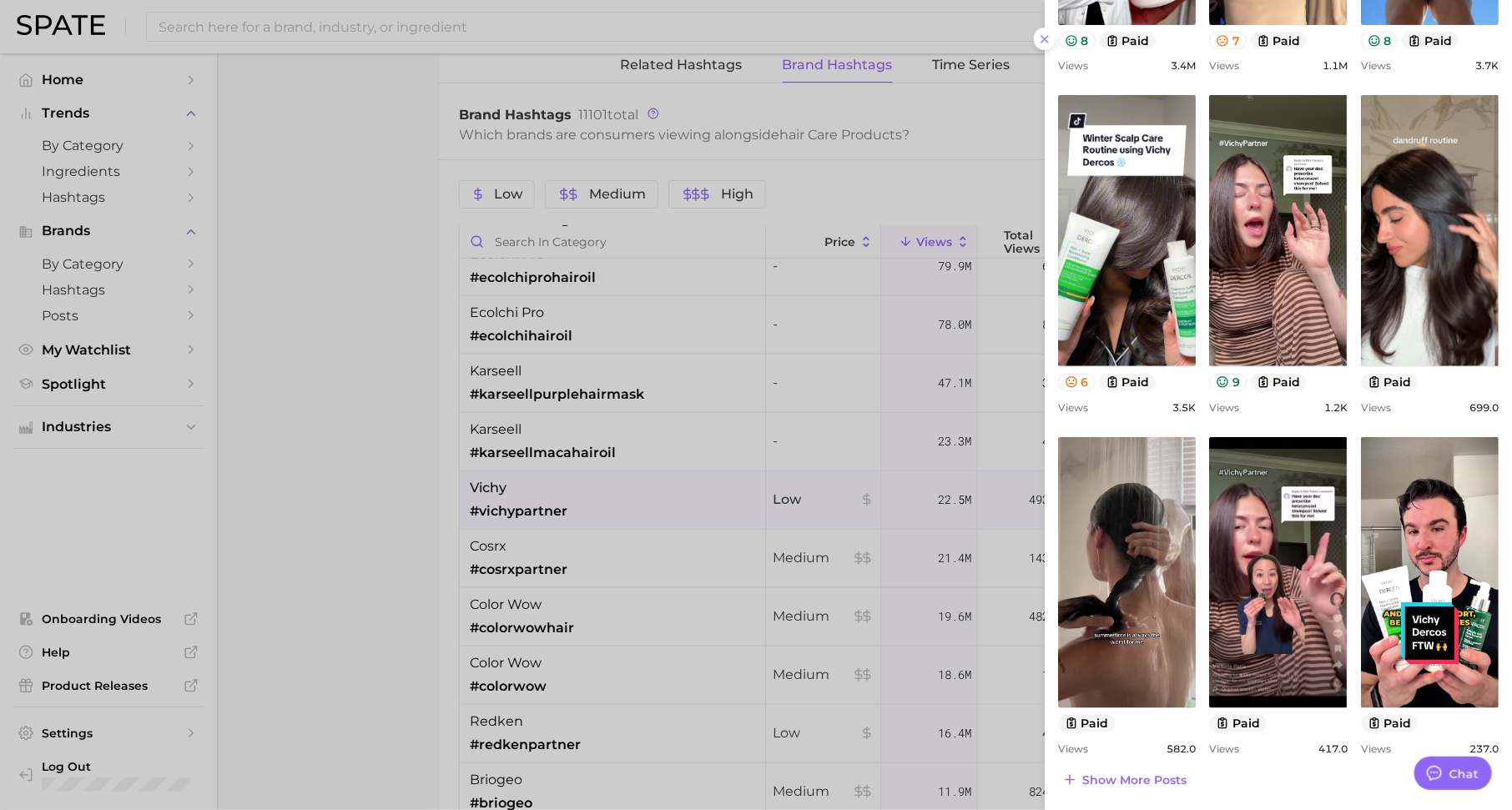
click at [753, 507] on div at bounding box center [756, 405] width 1512 height 810
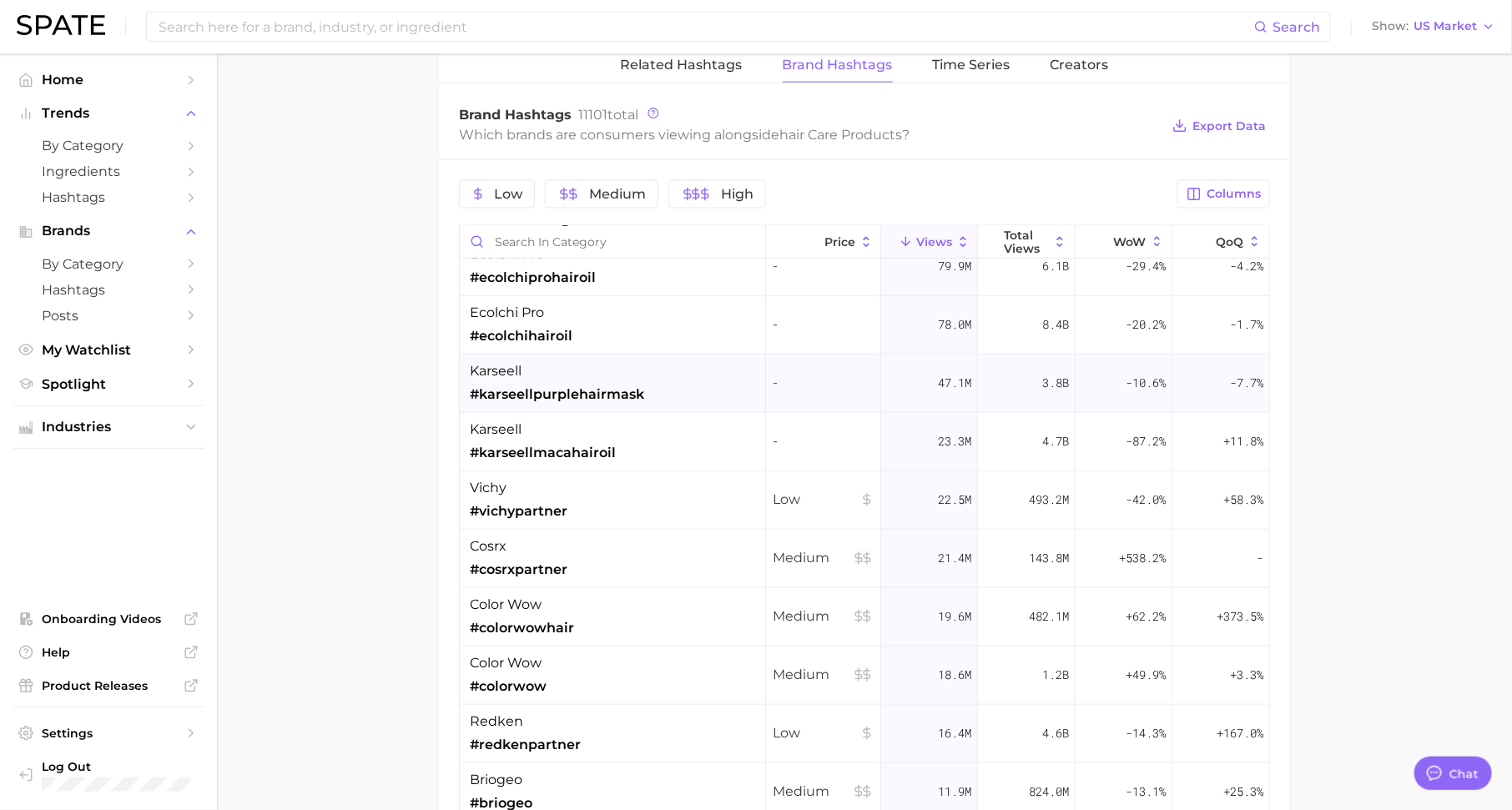
scroll to position [0, 0]
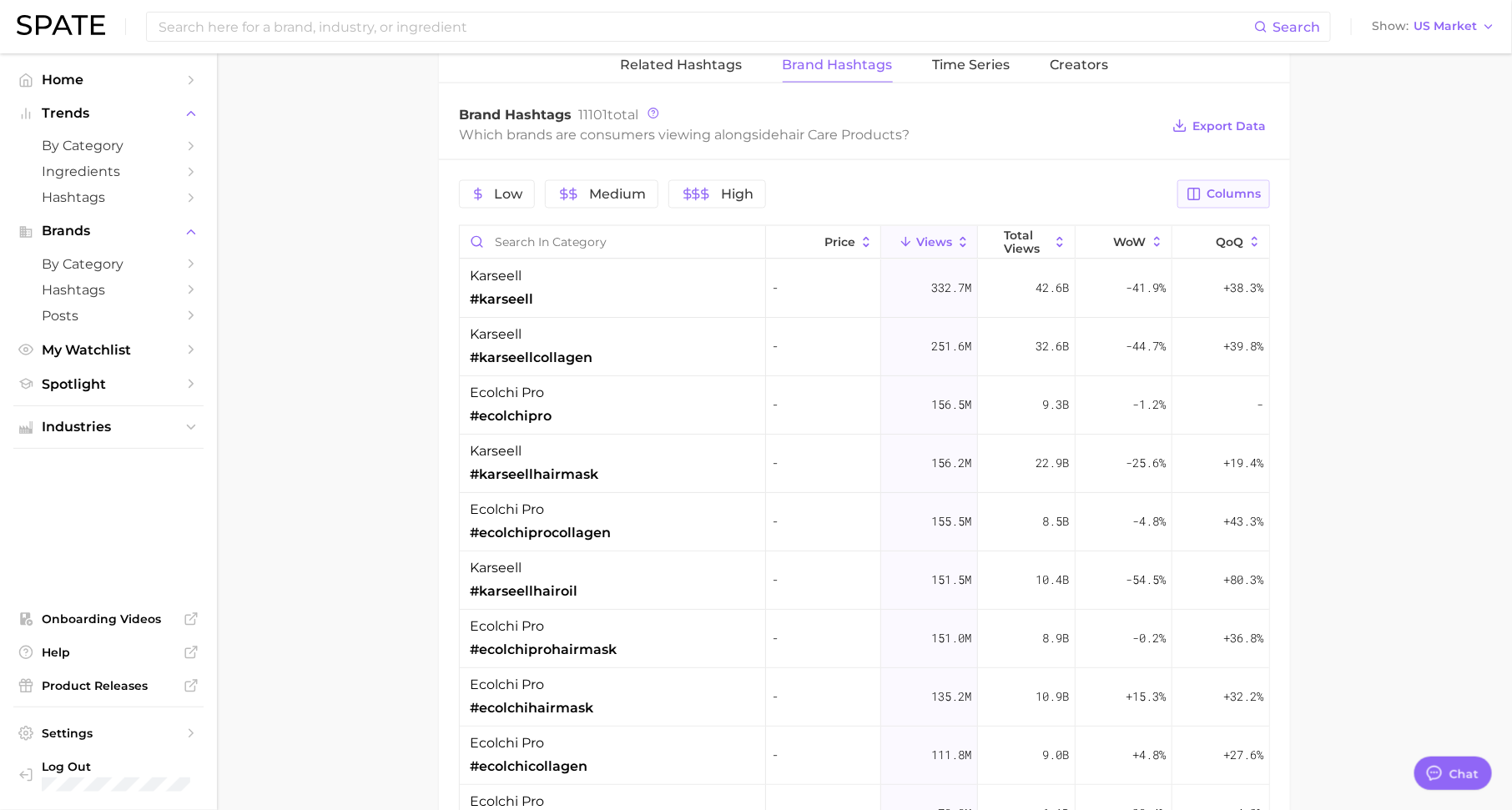
click at [1224, 187] on span "Columns" at bounding box center [1234, 194] width 55 height 14
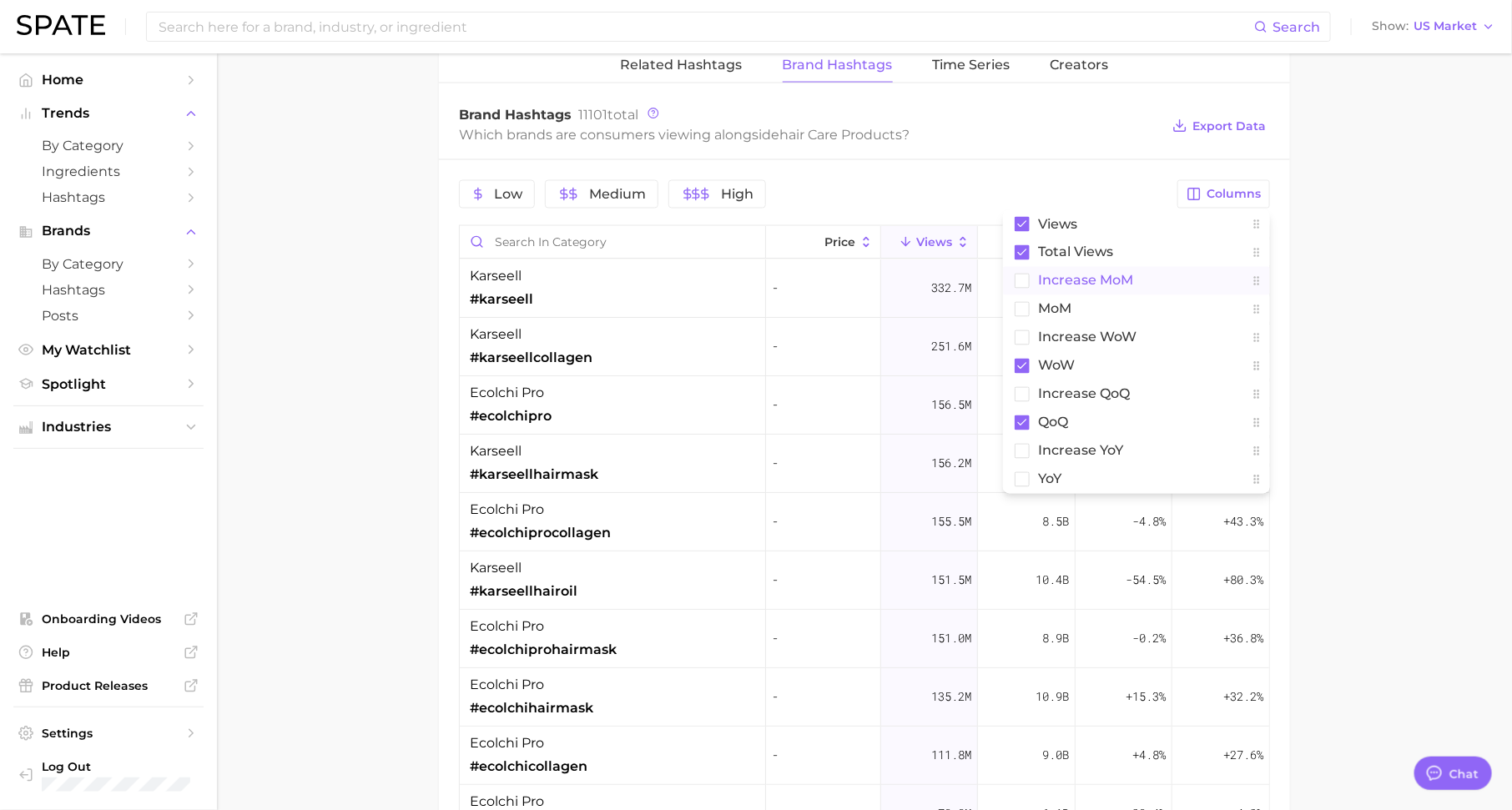
click at [1114, 274] on span "increase MoM" at bounding box center [1084, 280] width 95 height 14
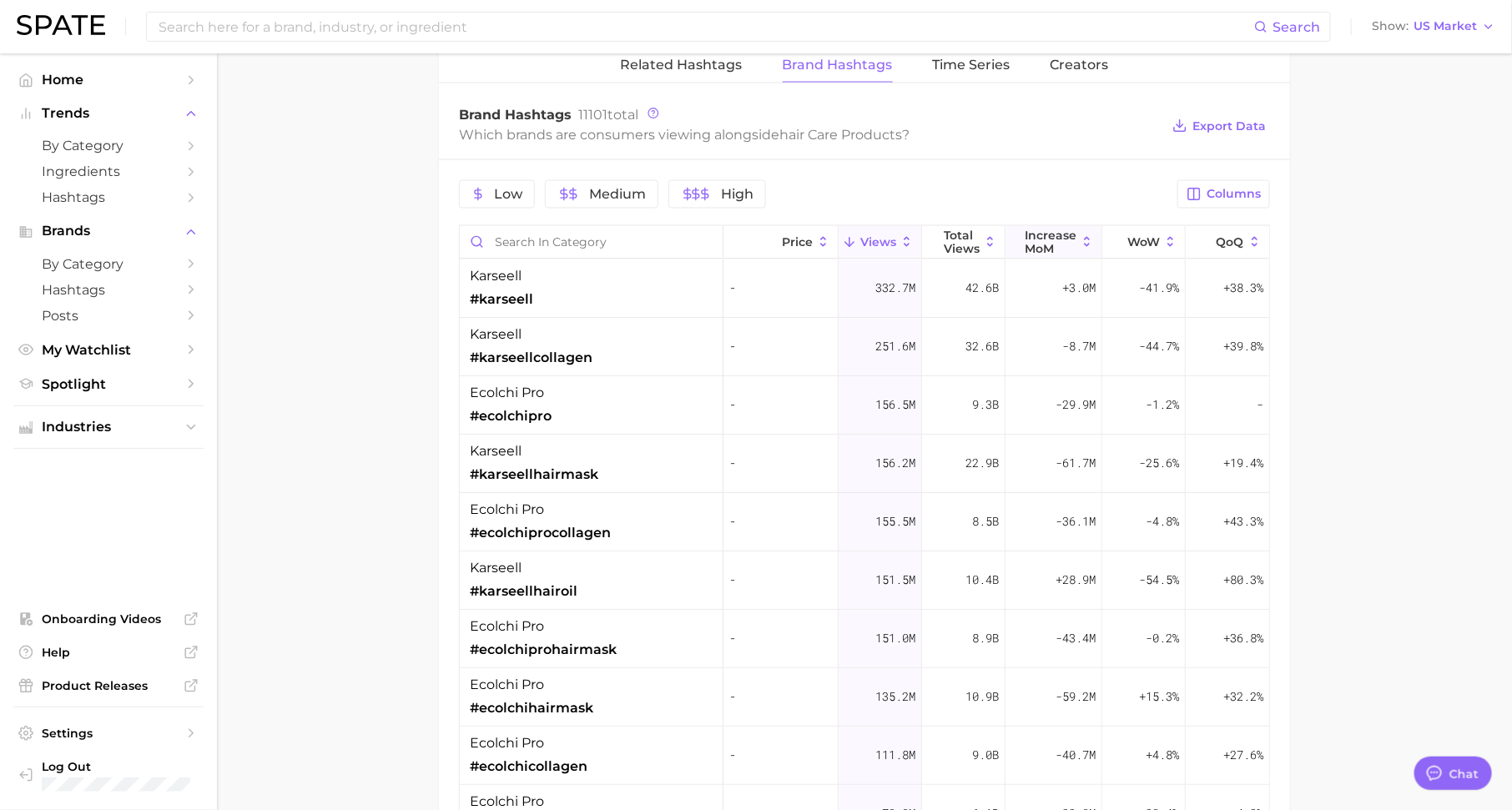
click at [1062, 236] on span "increase MoM" at bounding box center [1050, 241] width 52 height 26
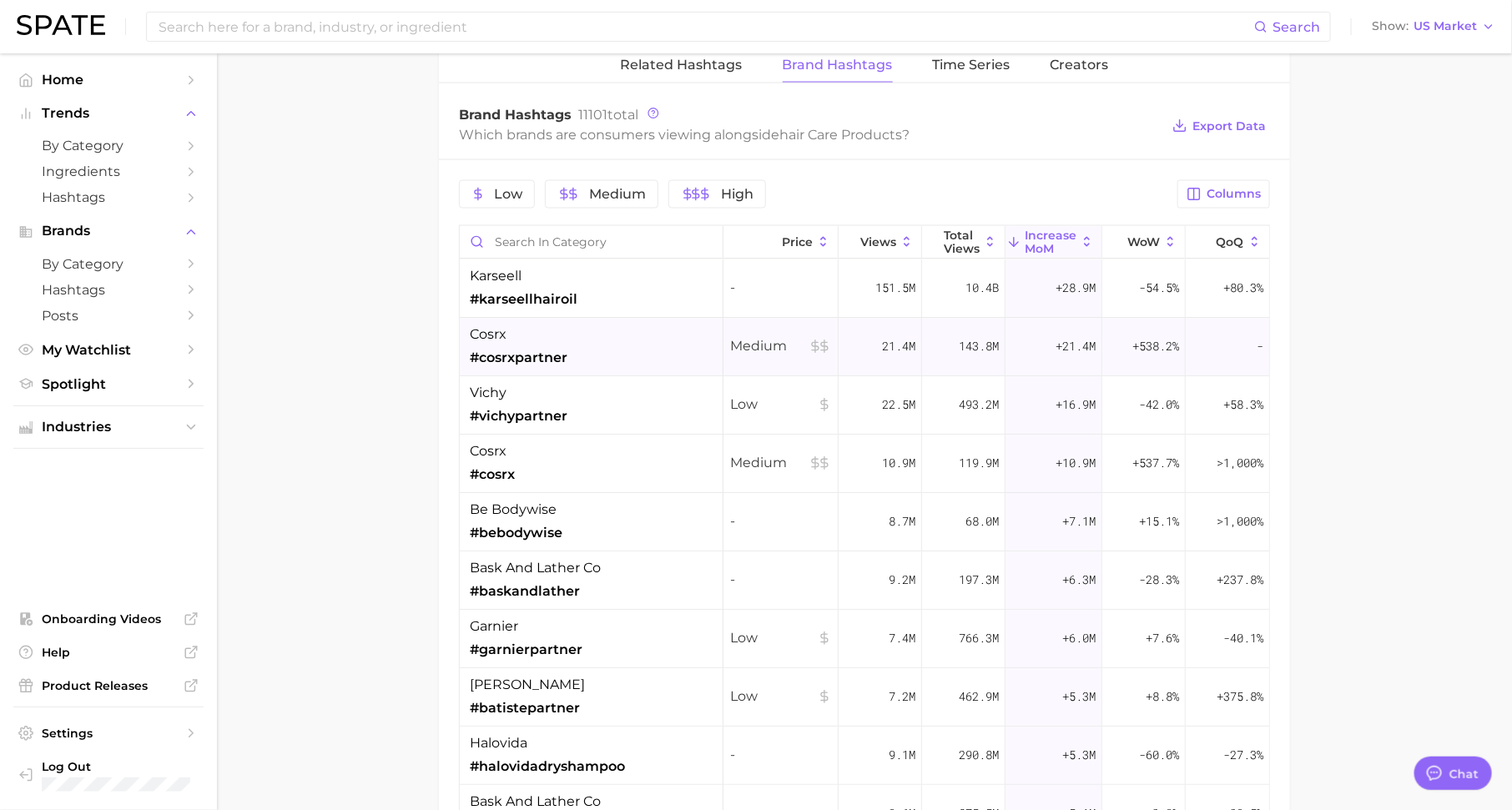
click at [533, 327] on div "cosrx #cosrxpartner" at bounding box center [519, 346] width 98 height 43
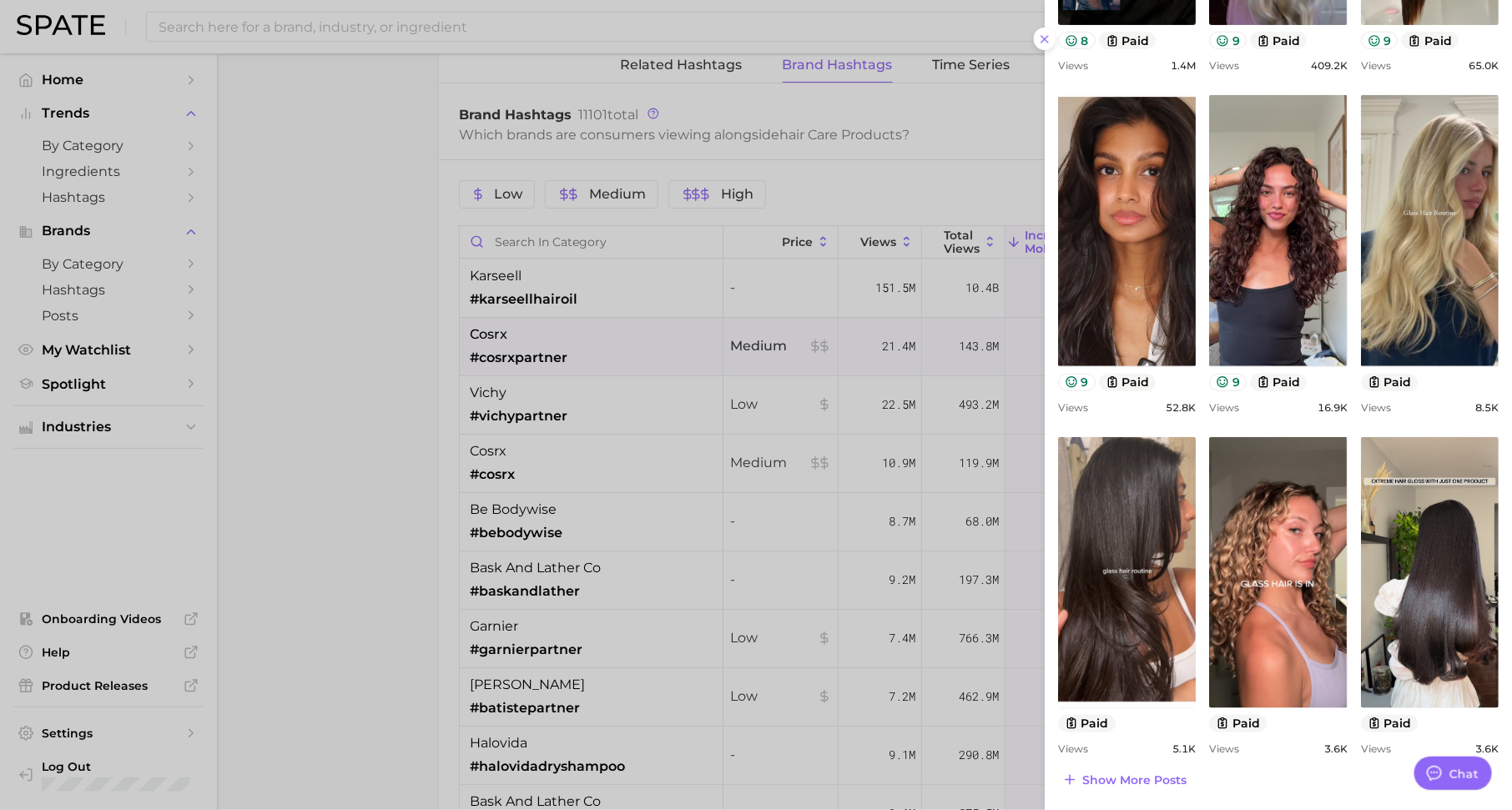
click at [551, 464] on div at bounding box center [756, 405] width 1512 height 810
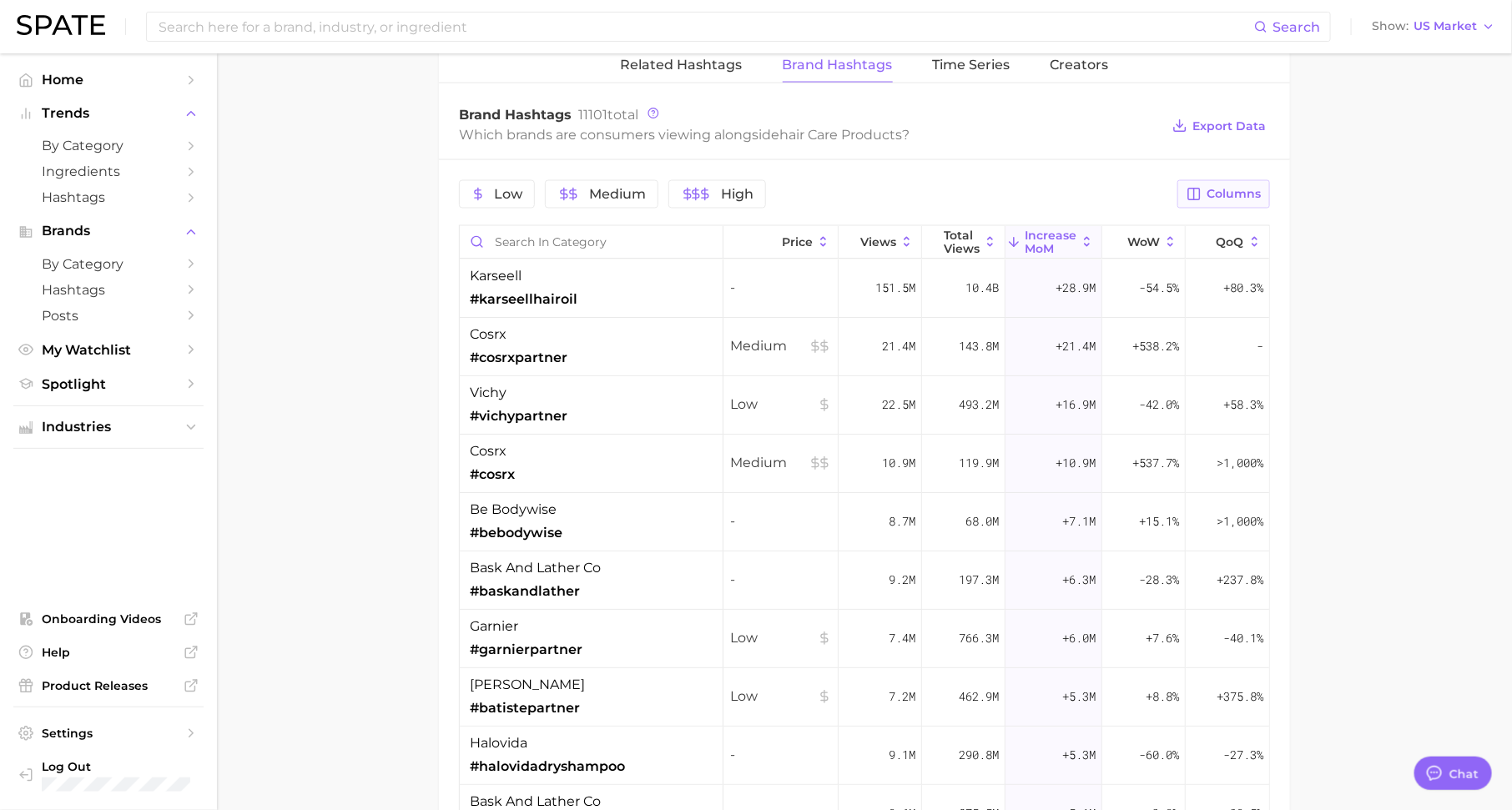
click at [1242, 187] on span "Columns" at bounding box center [1234, 194] width 55 height 14
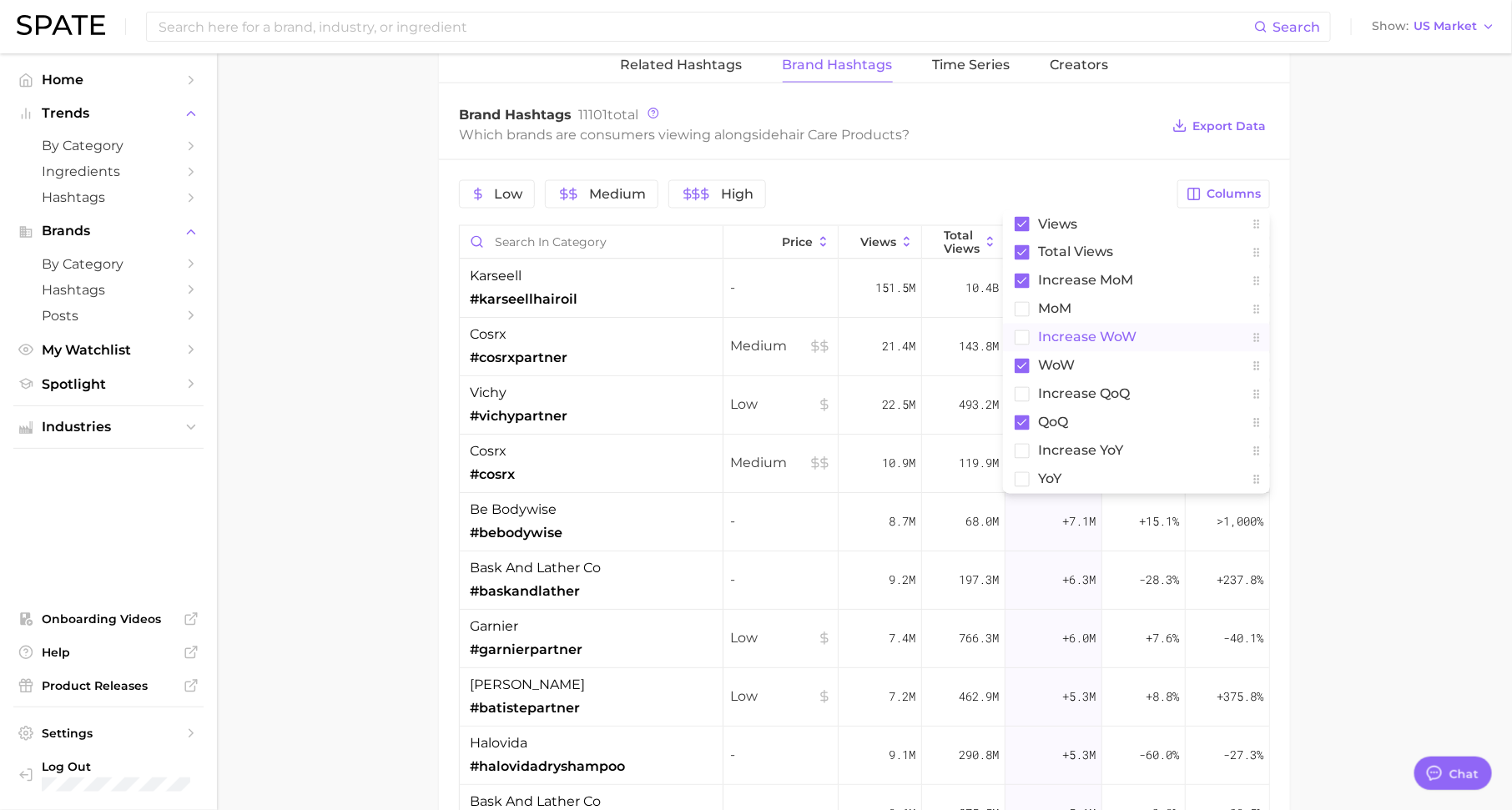
click at [1105, 323] on button "Increase WoW" at bounding box center [1136, 337] width 267 height 28
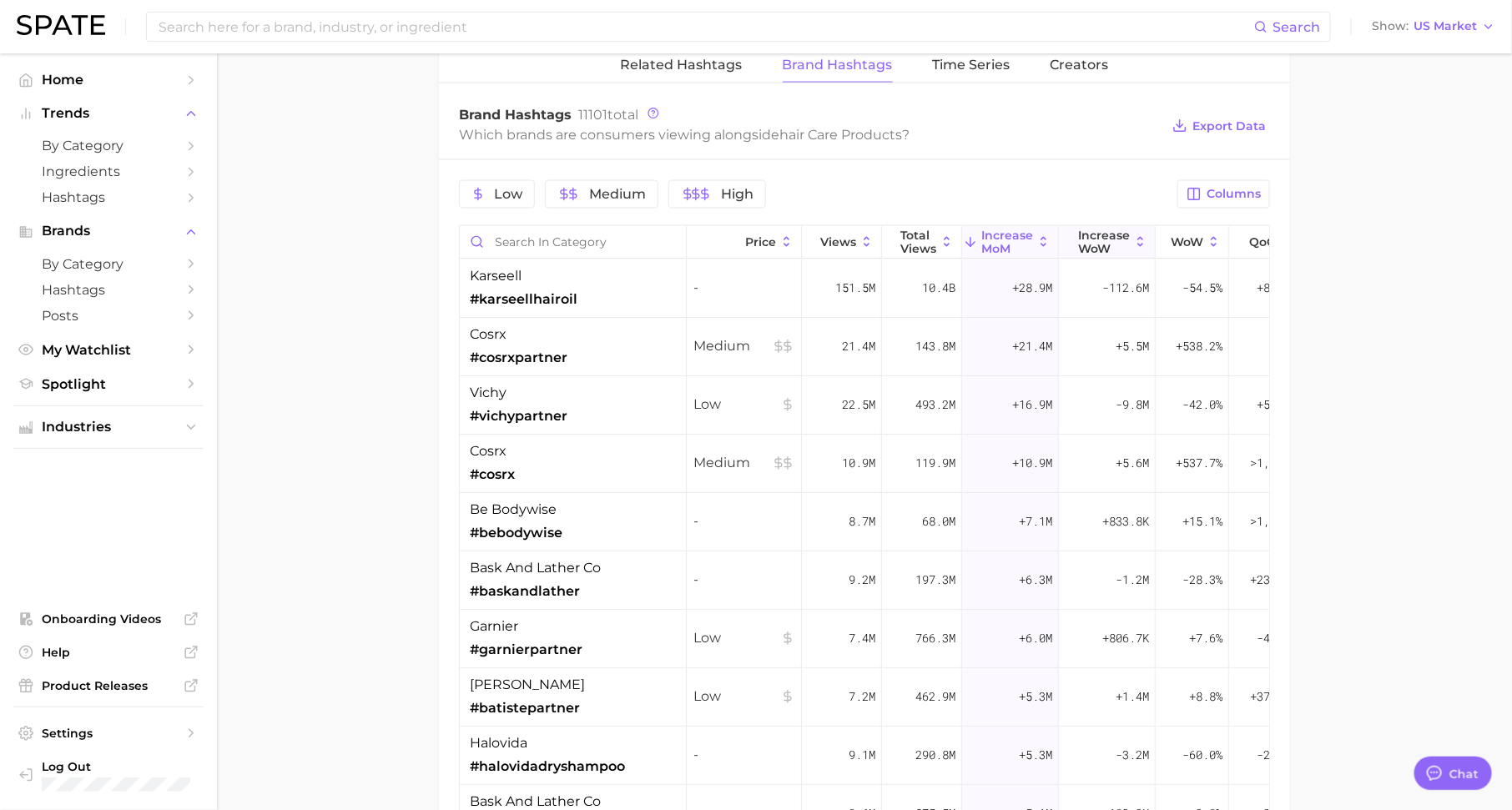
click at [1102, 230] on span "Increase WoW" at bounding box center [1103, 241] width 52 height 26
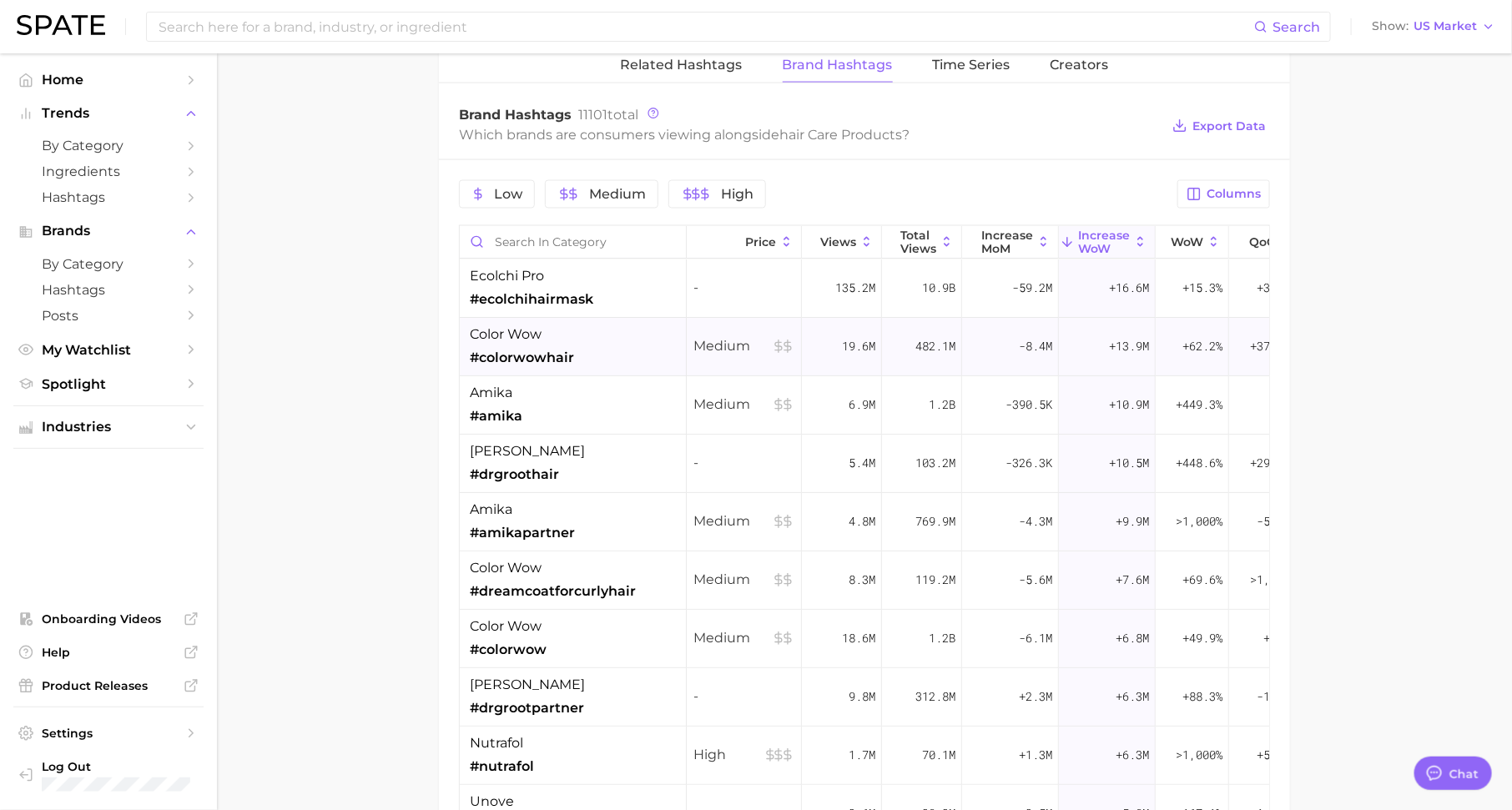
click at [510, 340] on div "color wow #colorwowhair" at bounding box center [522, 346] width 104 height 43
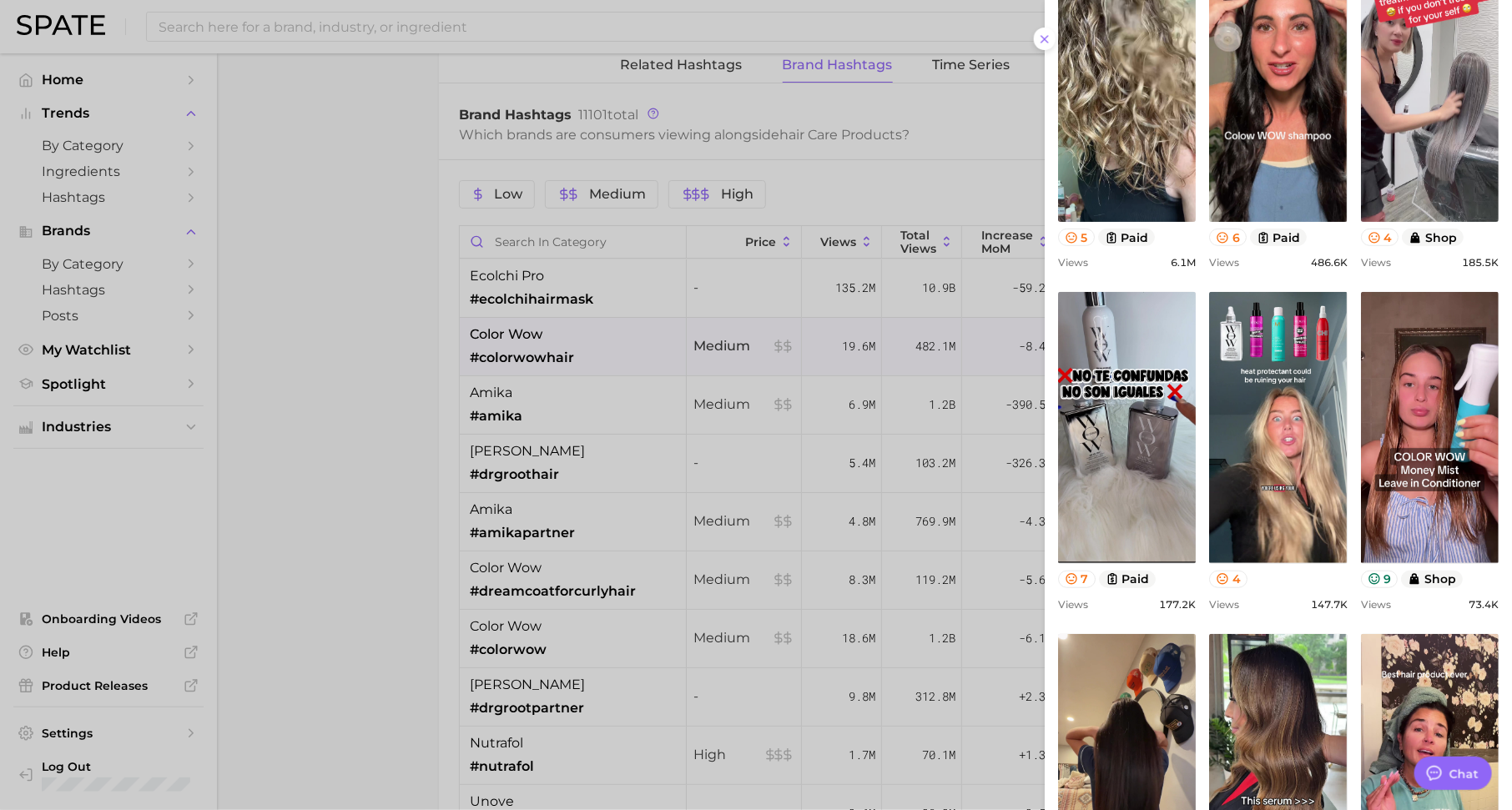
click at [569, 494] on div at bounding box center [756, 405] width 1512 height 810
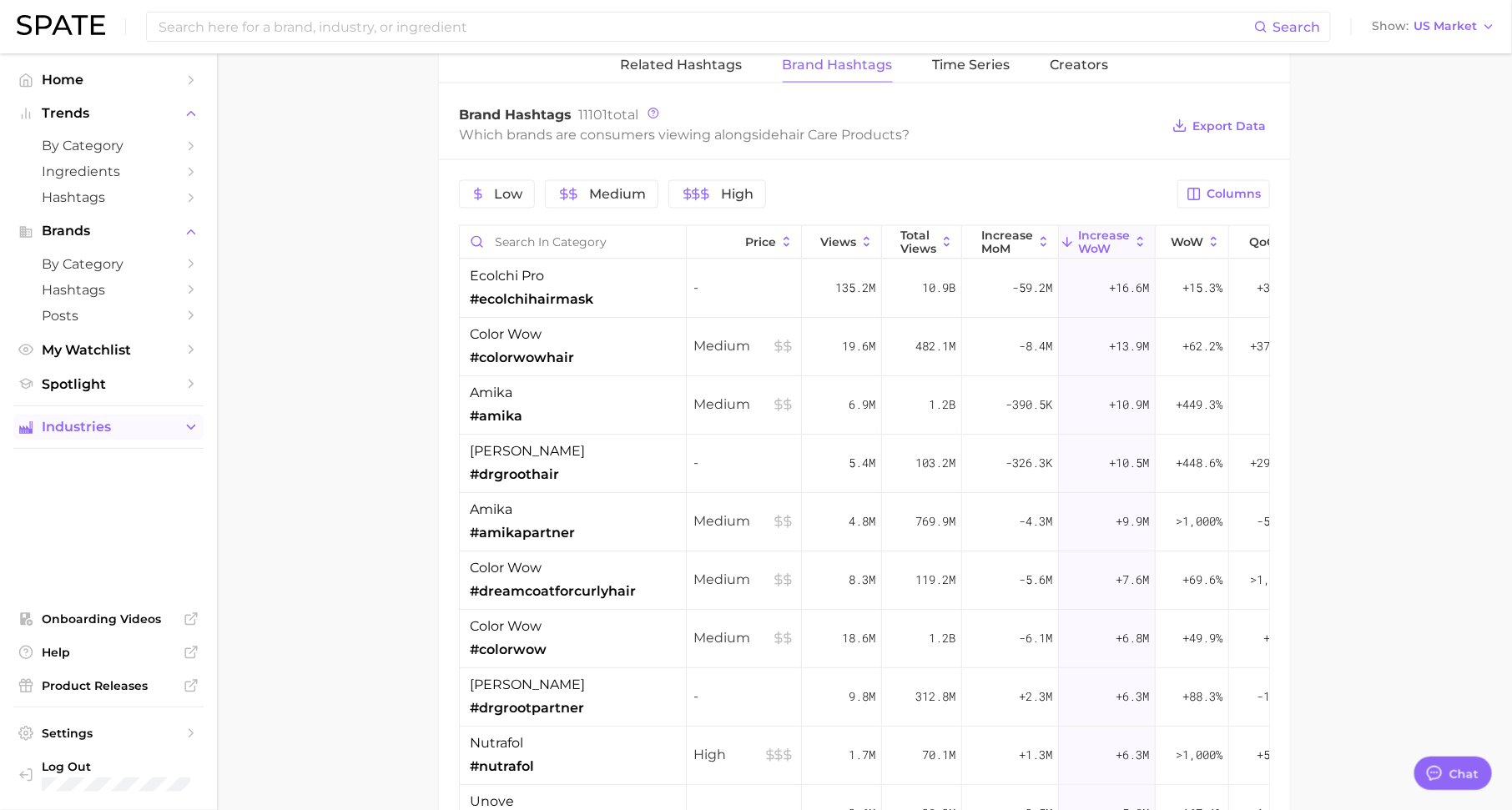
click at [100, 427] on span "Industries" at bounding box center [108, 428] width 133 height 15
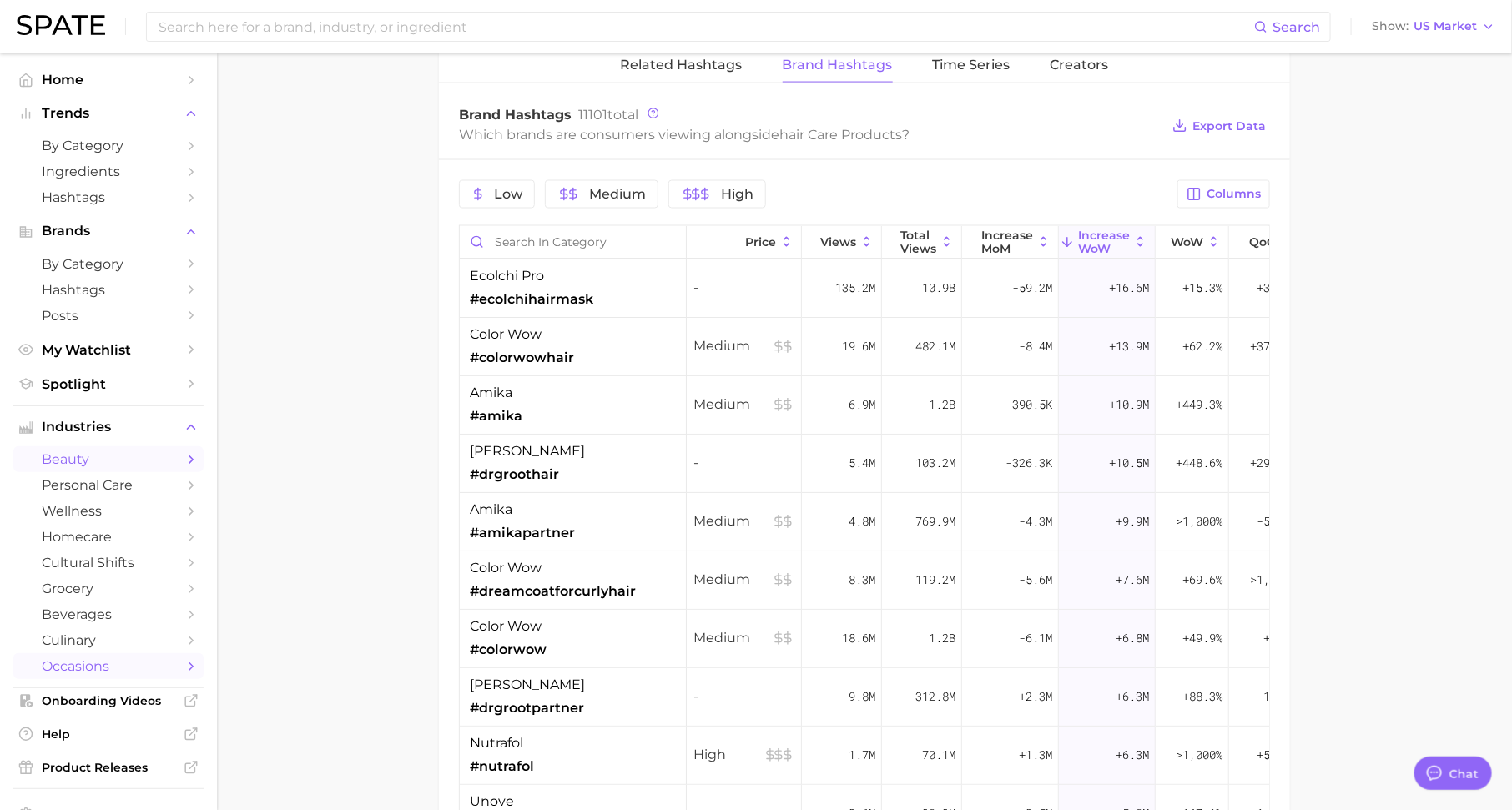
click at [126, 679] on link "occasions" at bounding box center [108, 666] width 190 height 26
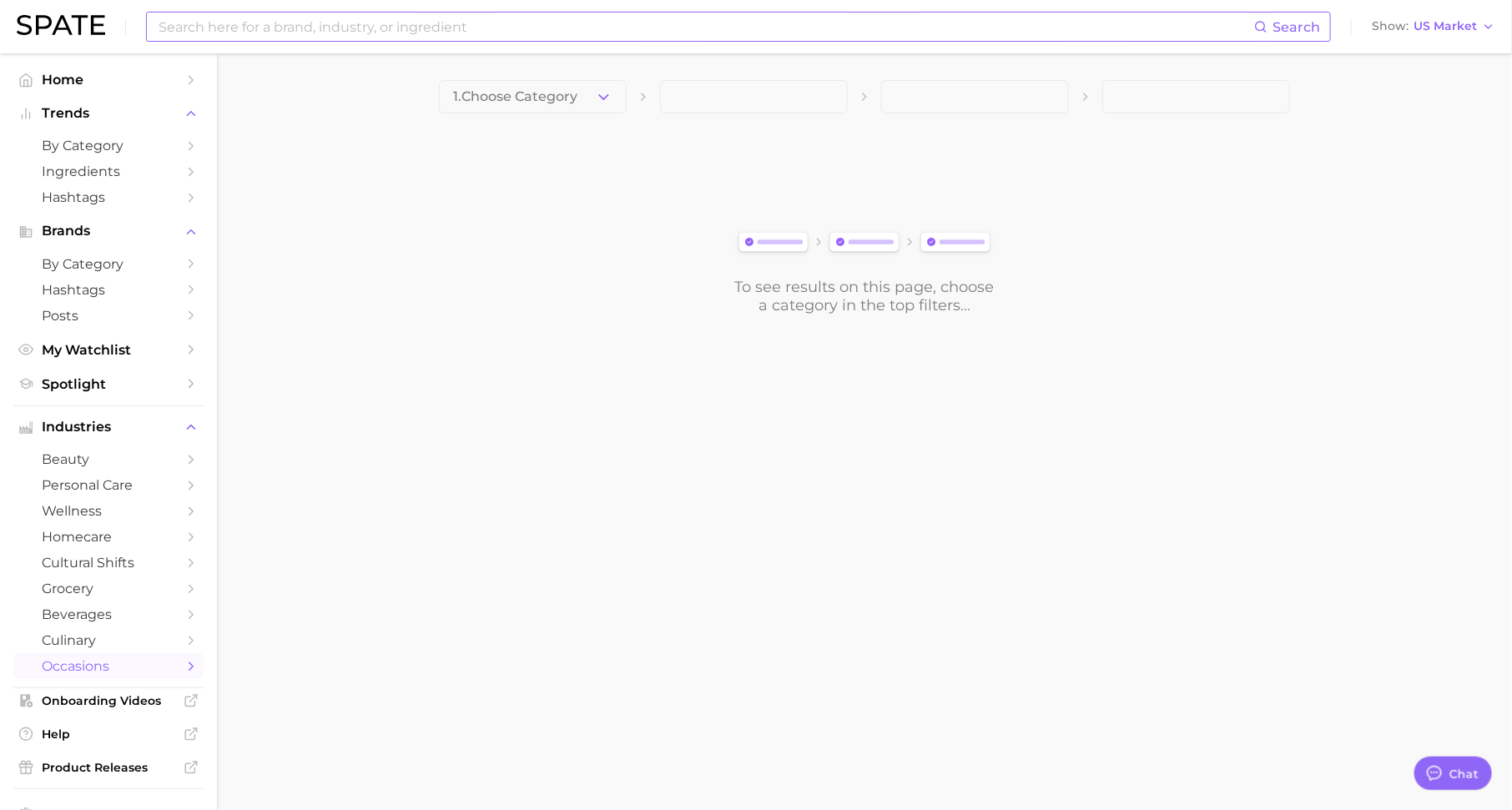
click at [442, 26] on input at bounding box center [705, 26] width 1097 height 28
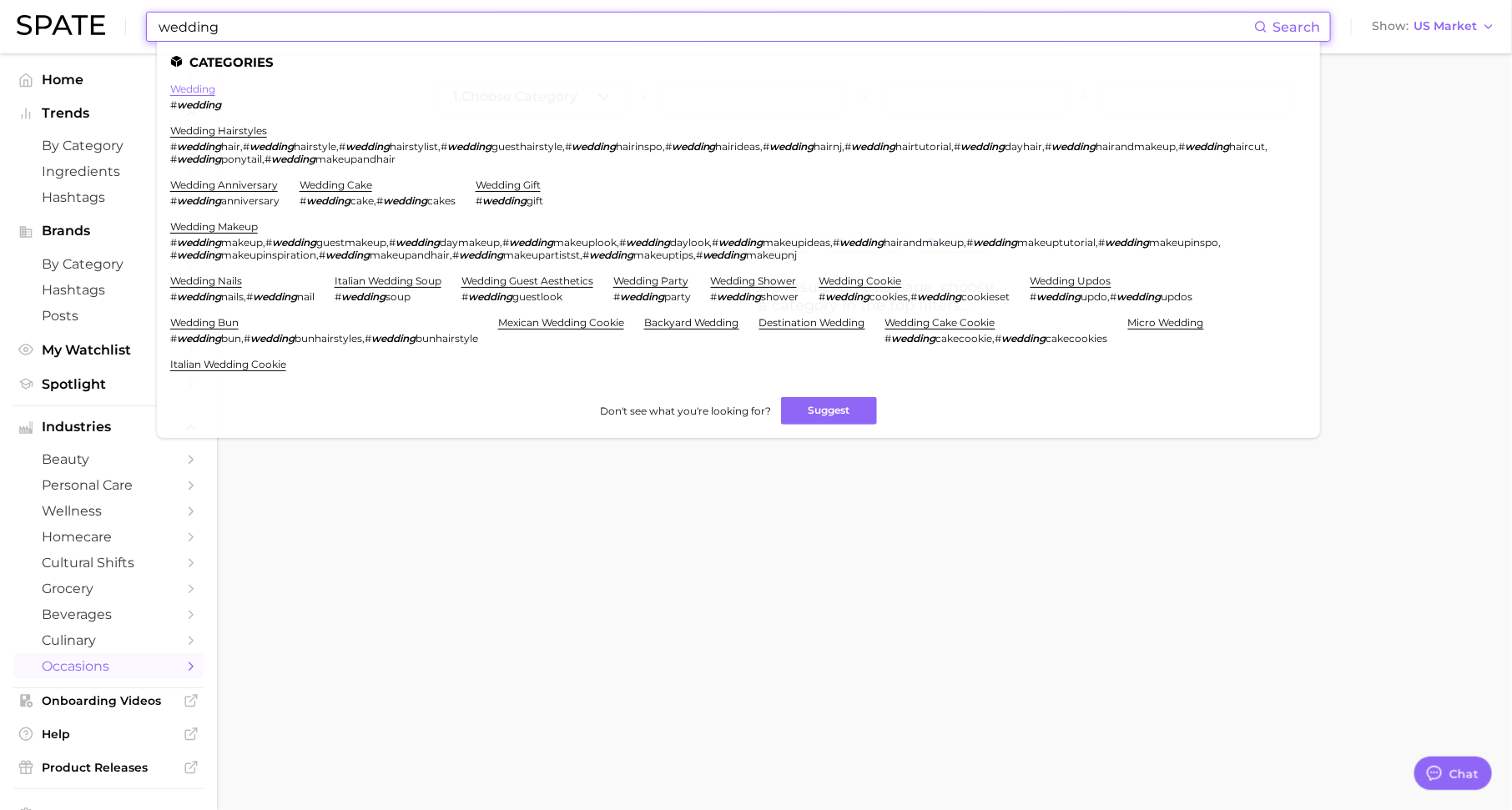
type input "wedding"
click at [201, 90] on link "wedding" at bounding box center [193, 88] width 45 height 12
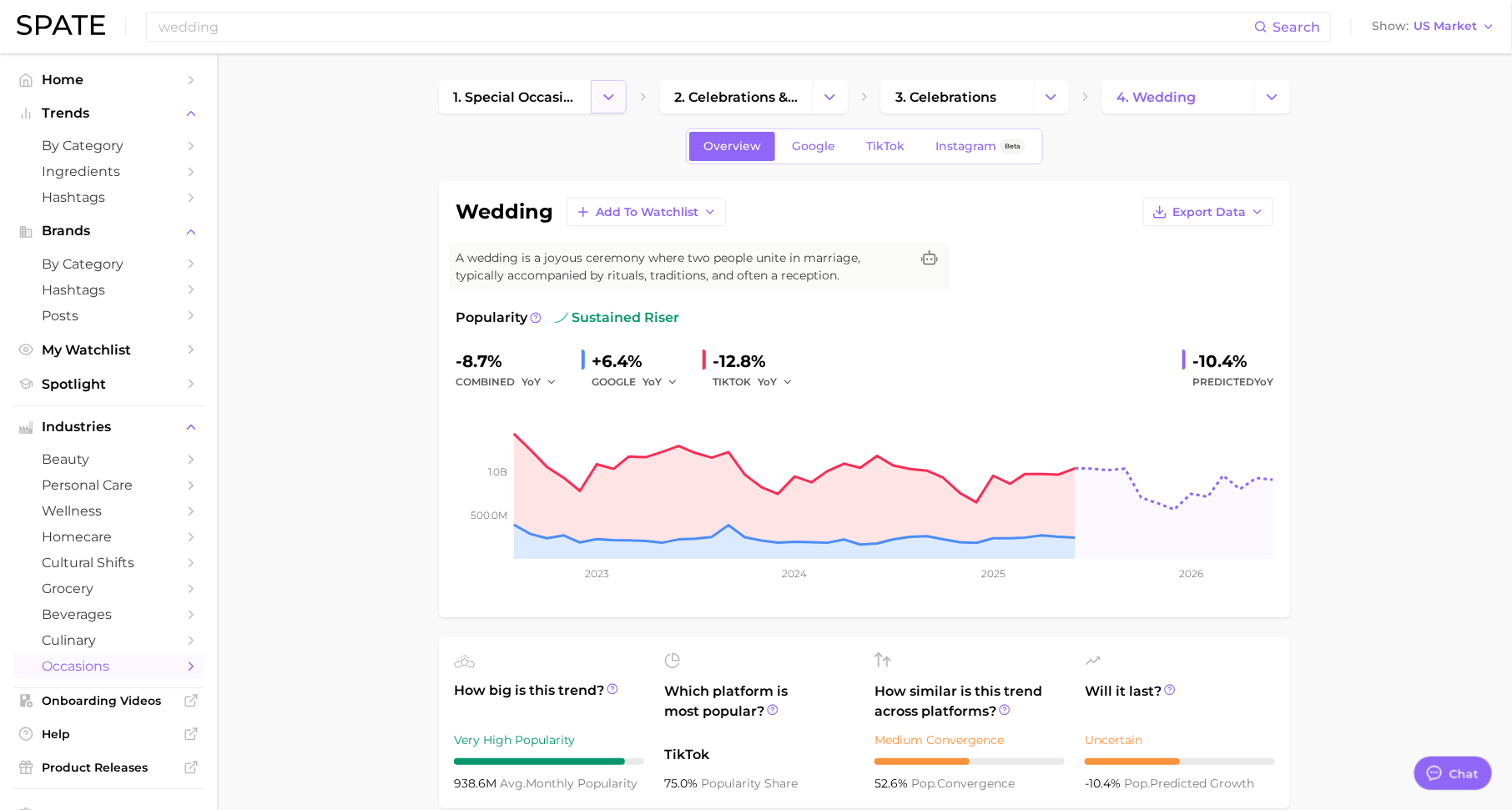
click at [610, 93] on icon "Change Category" at bounding box center [608, 97] width 18 height 18
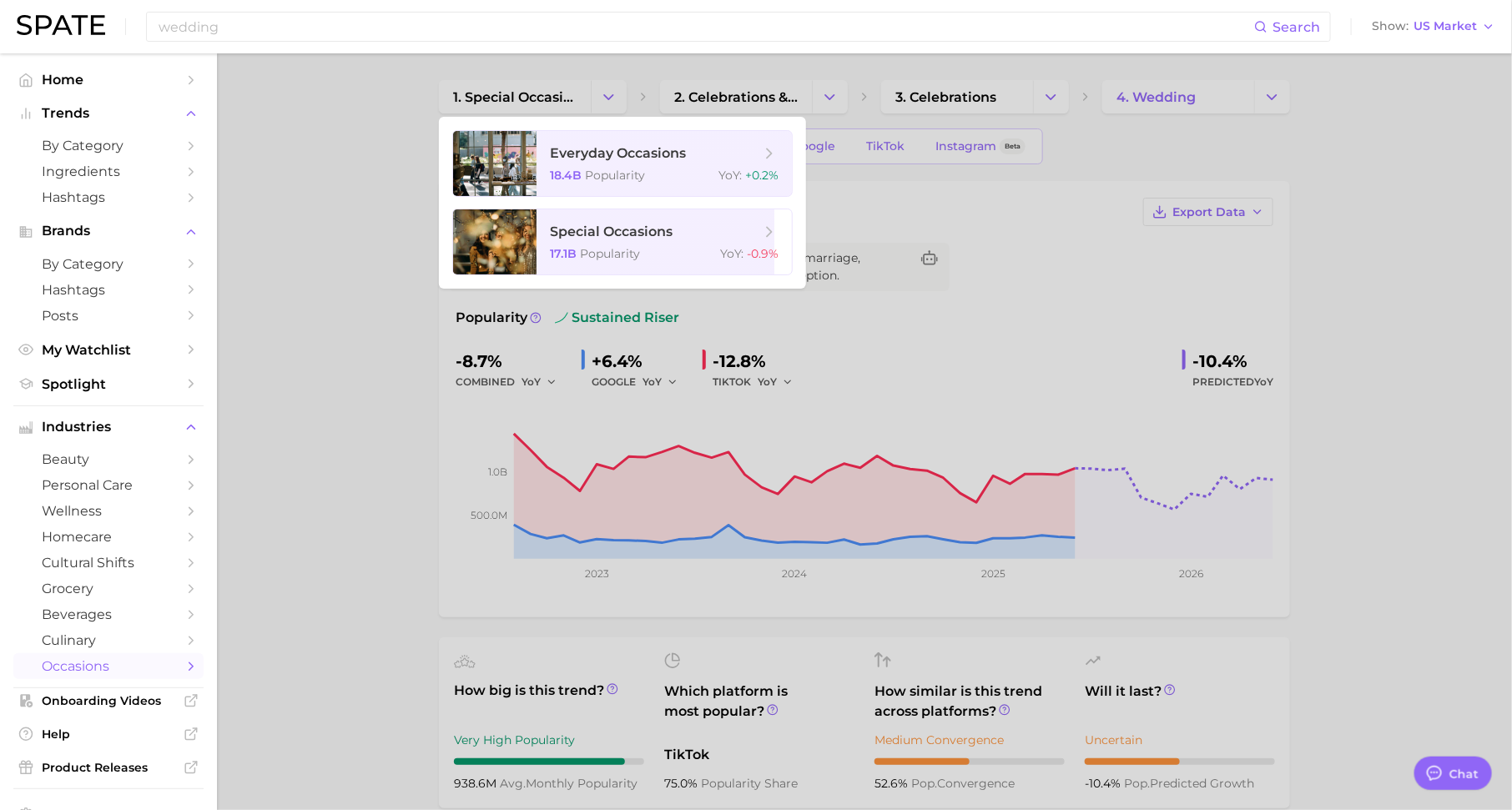
click at [829, 95] on div at bounding box center [756, 405] width 1512 height 810
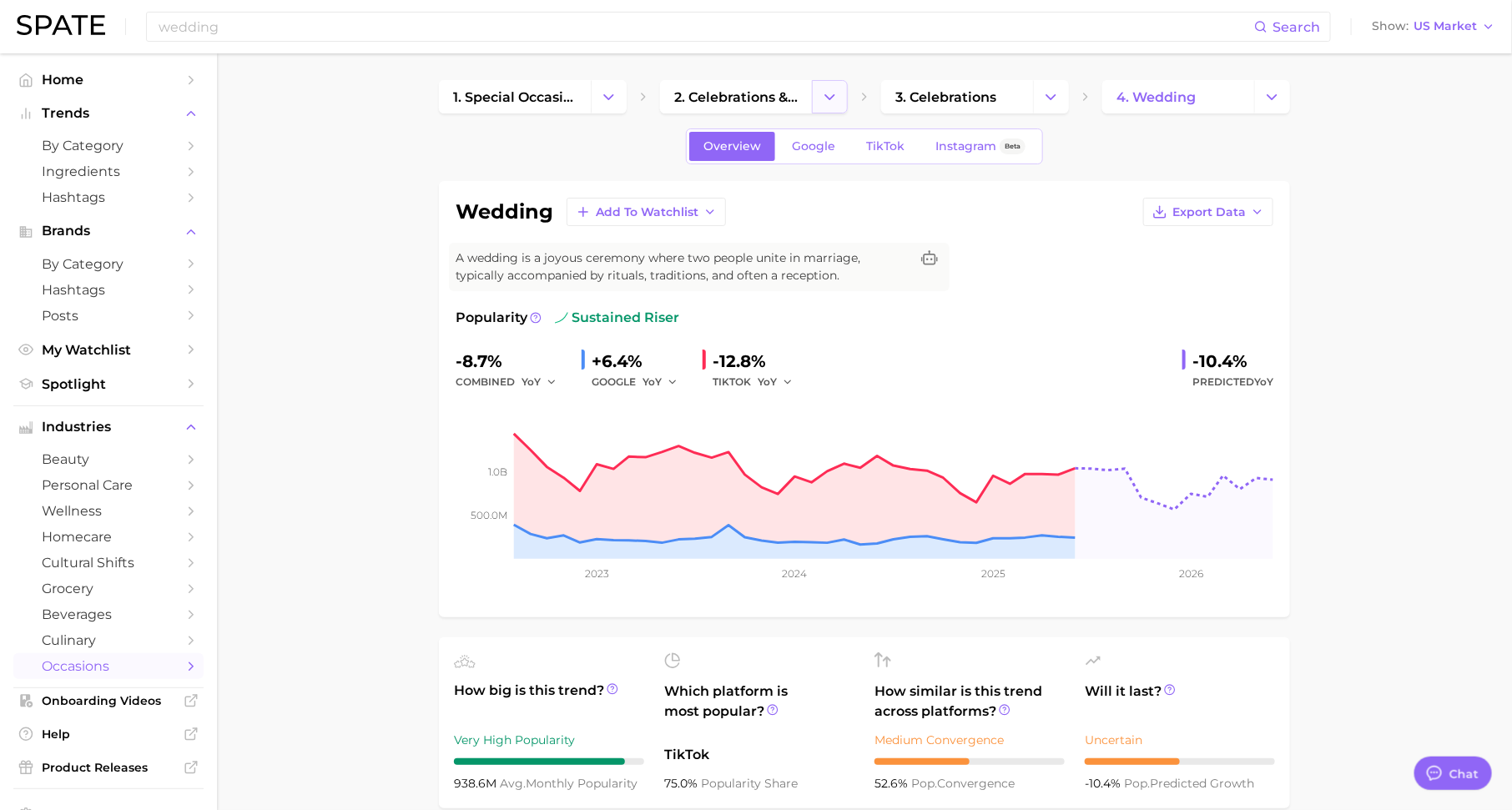
click at [830, 95] on icon "Change Category" at bounding box center [830, 97] width 18 height 18
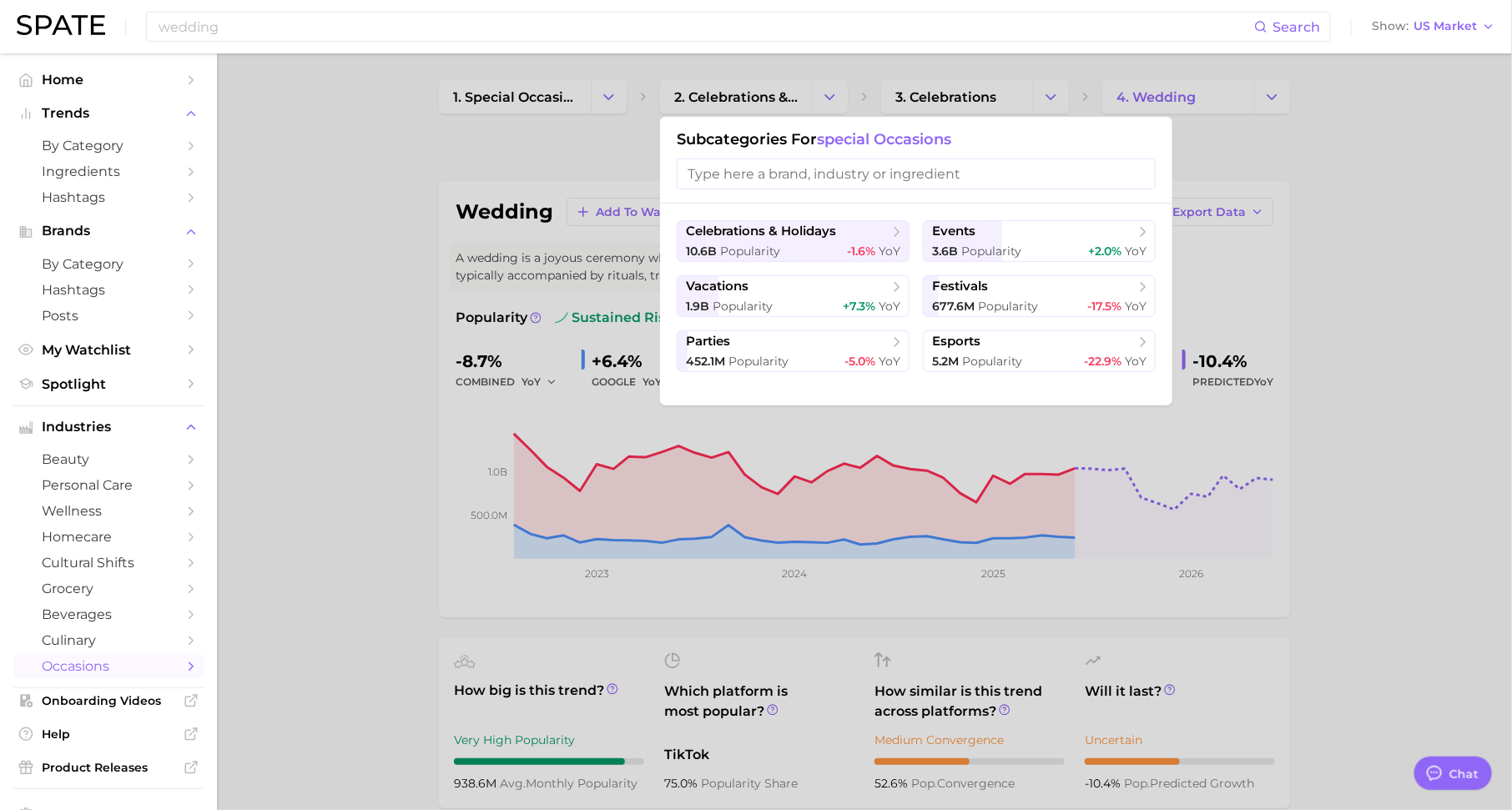
click at [1046, 101] on div at bounding box center [756, 405] width 1512 height 810
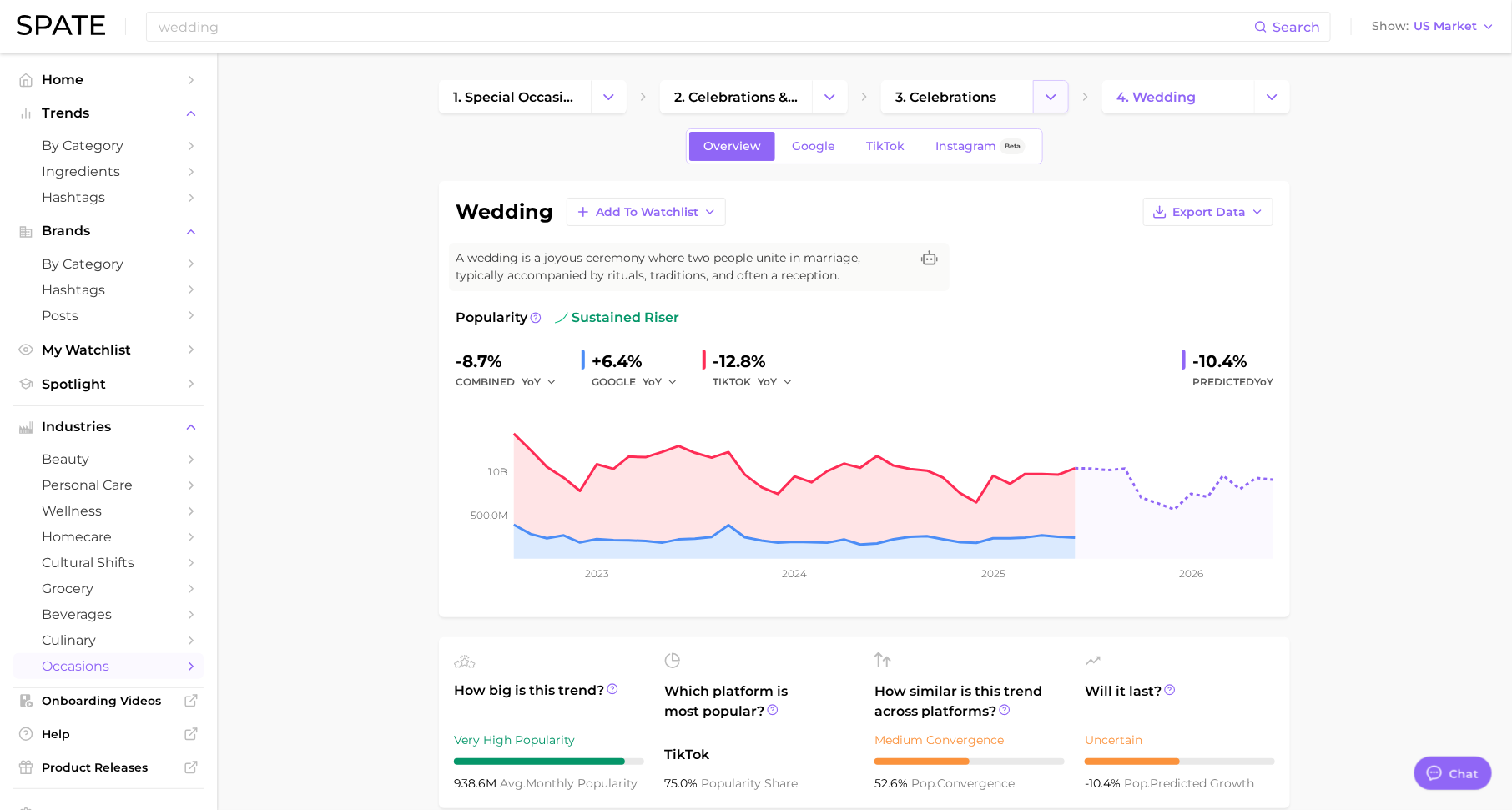
click at [1053, 101] on icon "Change Category" at bounding box center [1051, 97] width 18 height 18
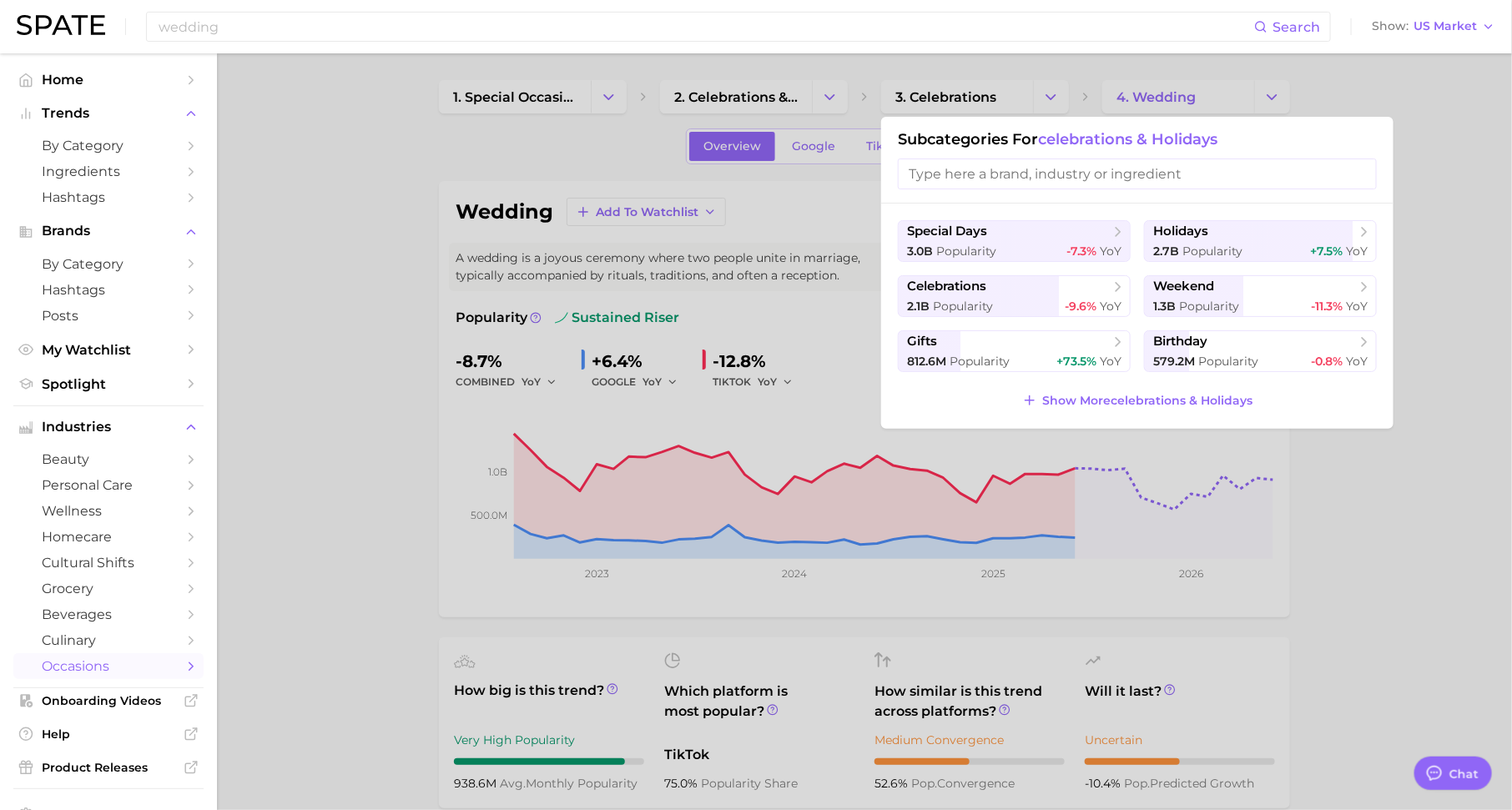
click at [1359, 89] on div at bounding box center [756, 405] width 1512 height 810
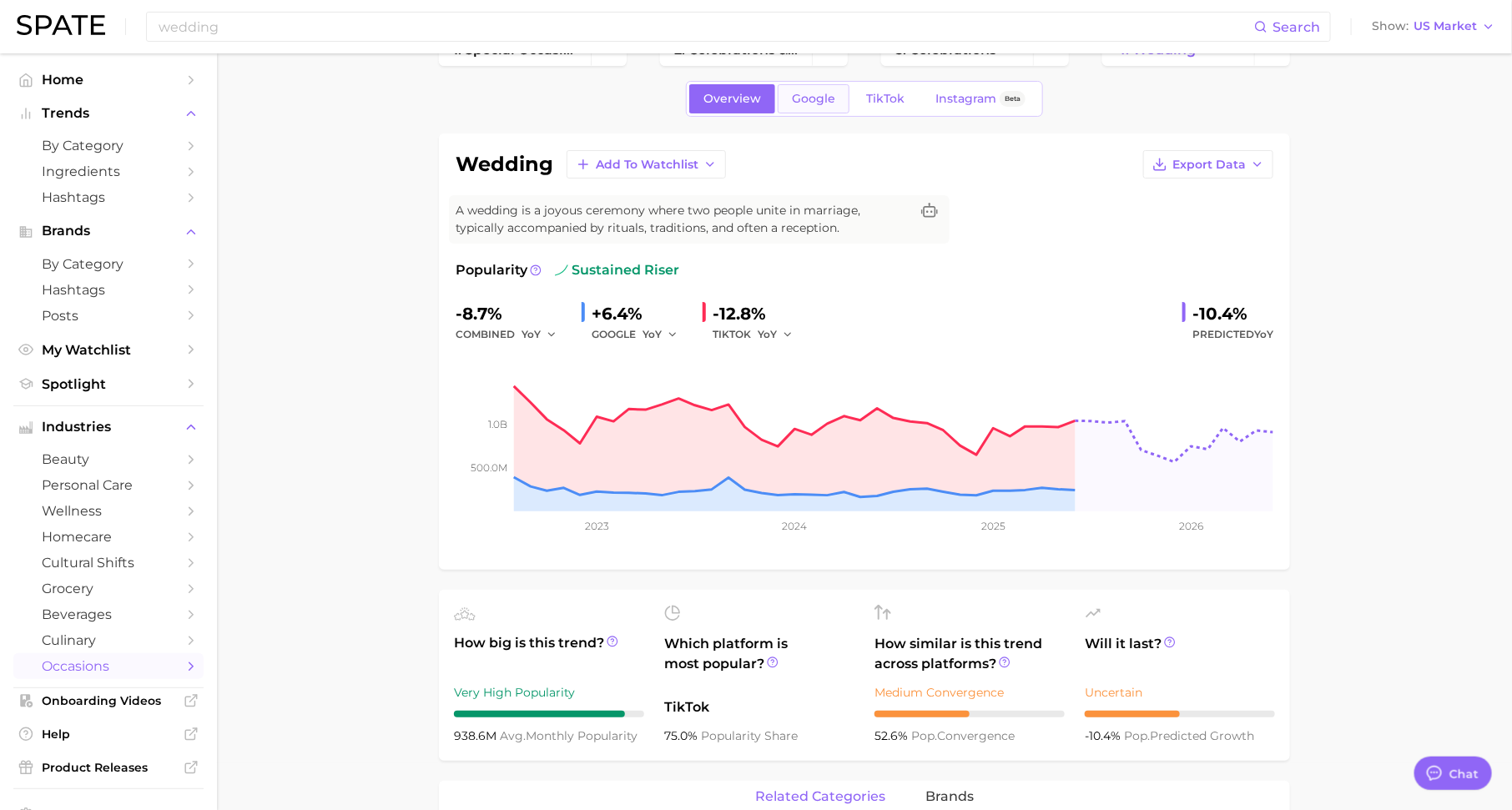
click at [809, 98] on span "Google" at bounding box center [813, 99] width 43 height 14
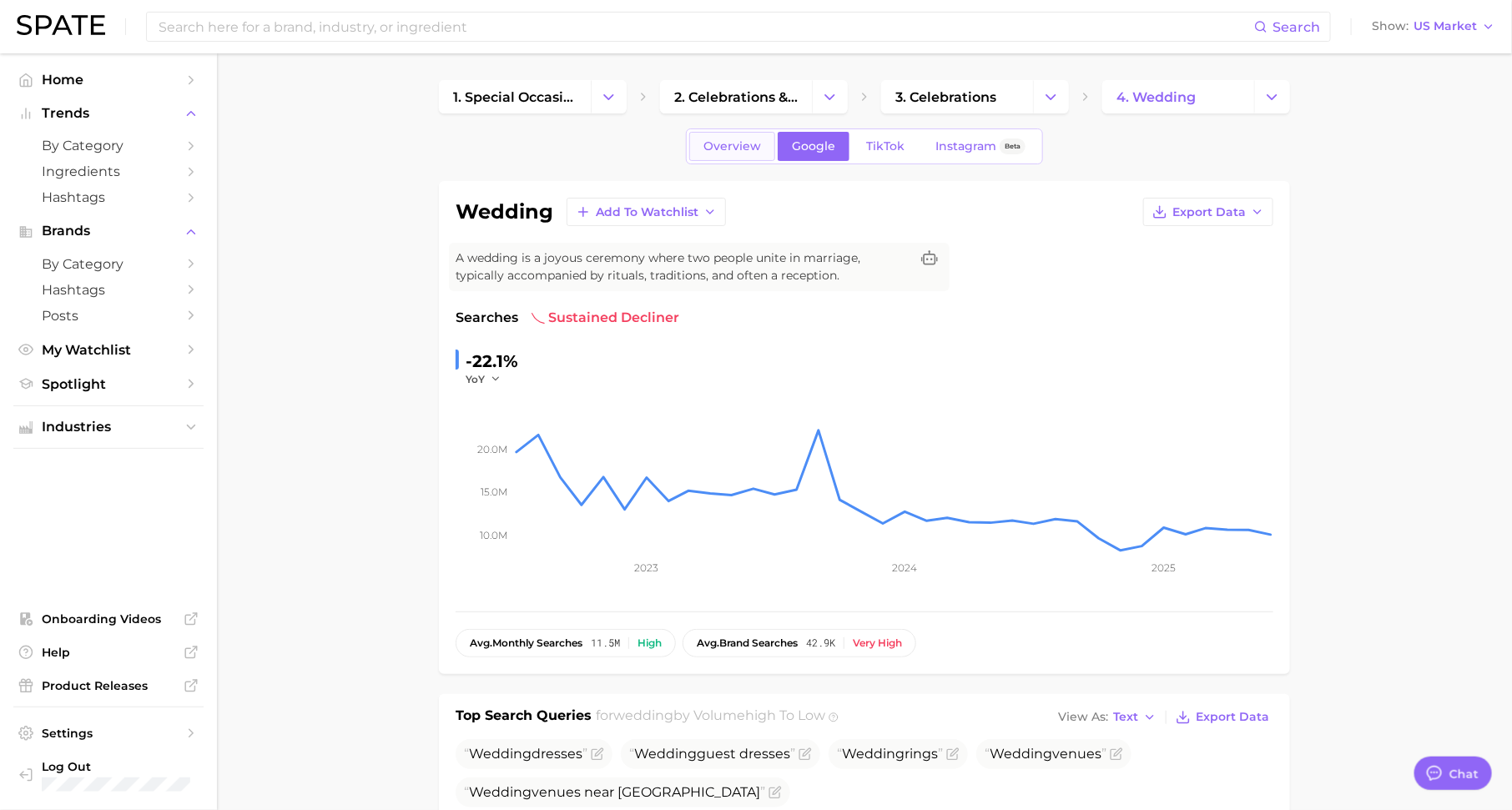
click at [721, 148] on span "Overview" at bounding box center [731, 146] width 57 height 14
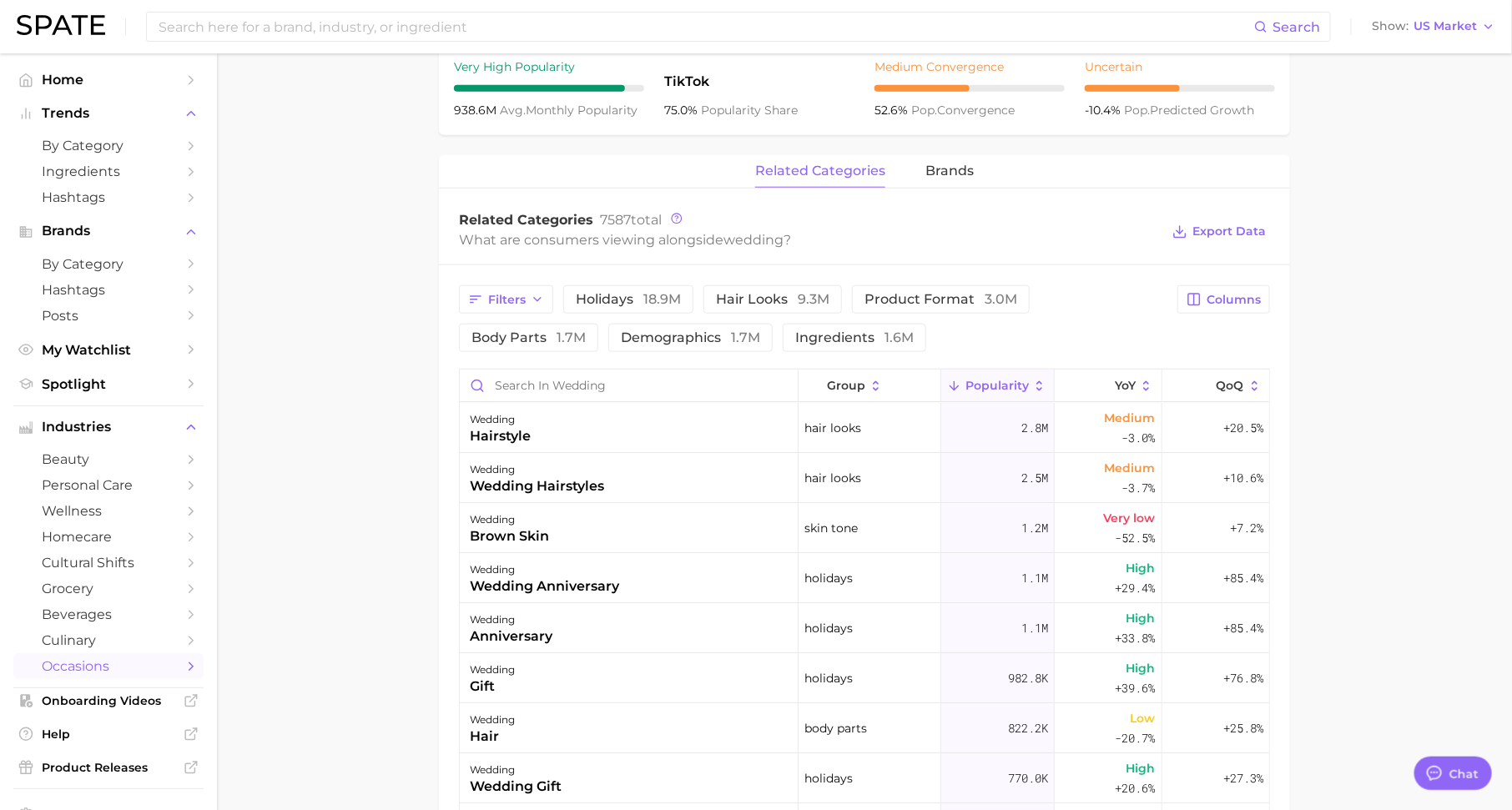
scroll to position [731, 0]
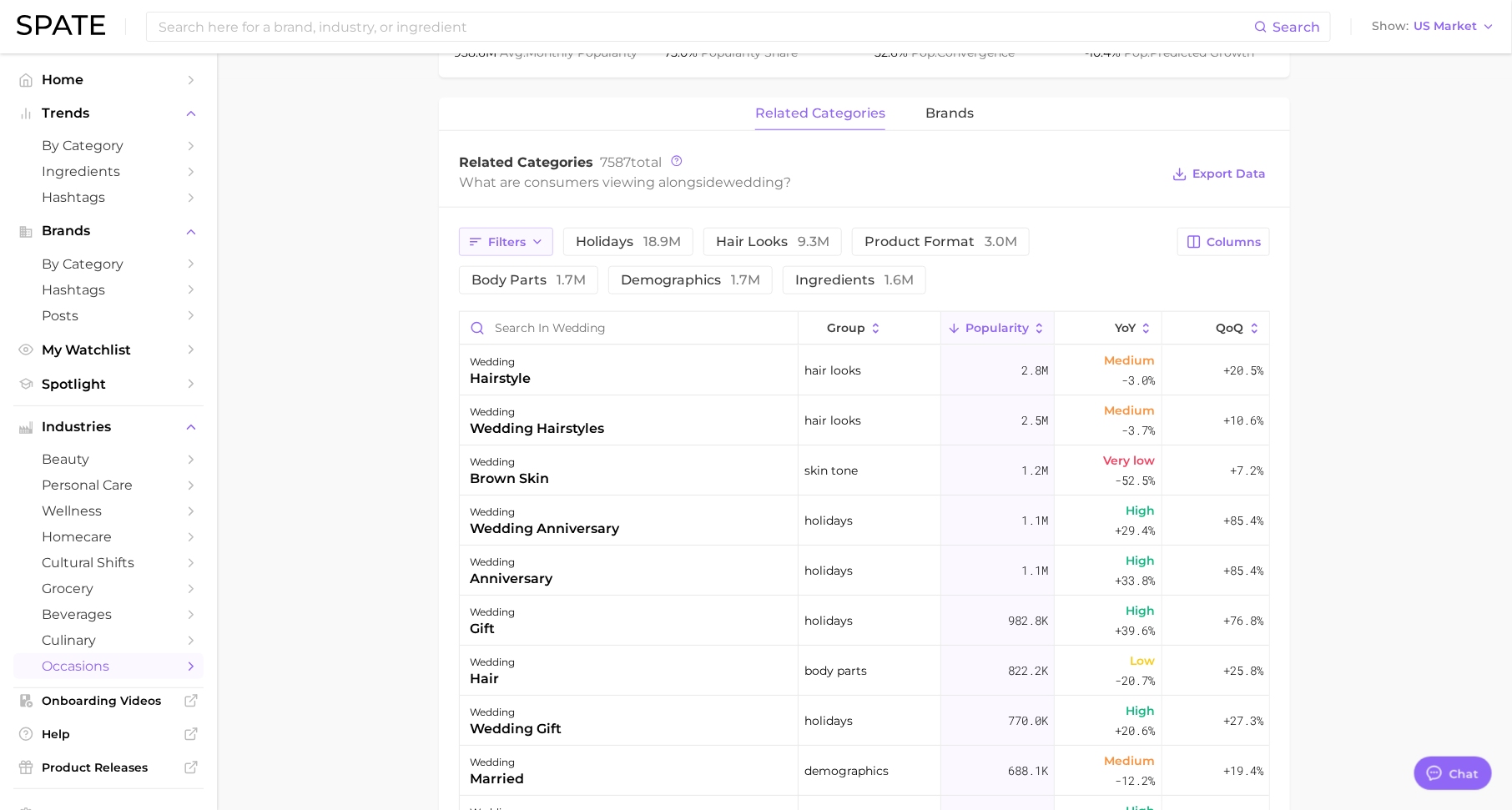
click at [524, 235] on span "Filters" at bounding box center [507, 241] width 38 height 14
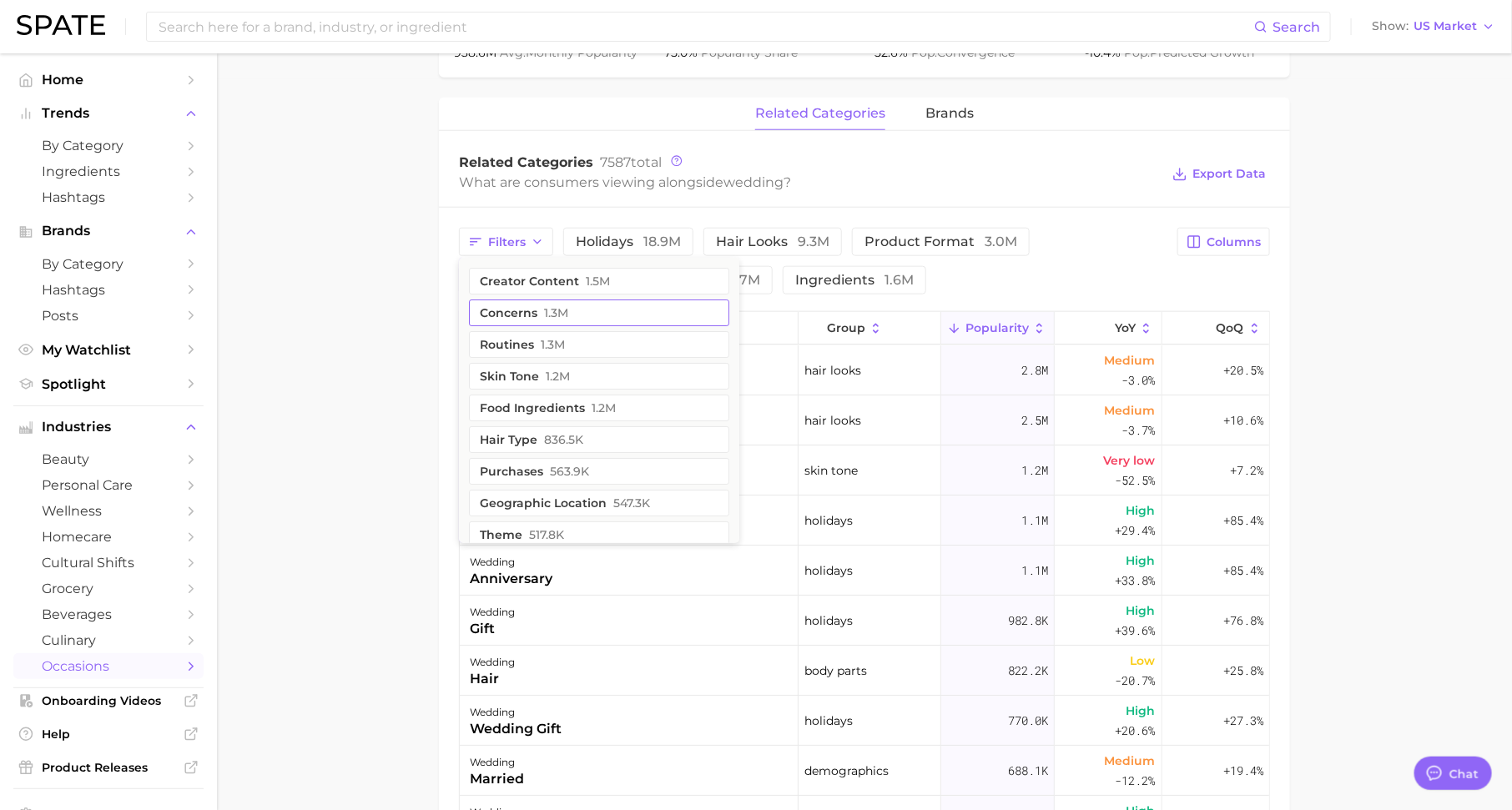
click at [557, 311] on span "1.3m" at bounding box center [556, 313] width 24 height 13
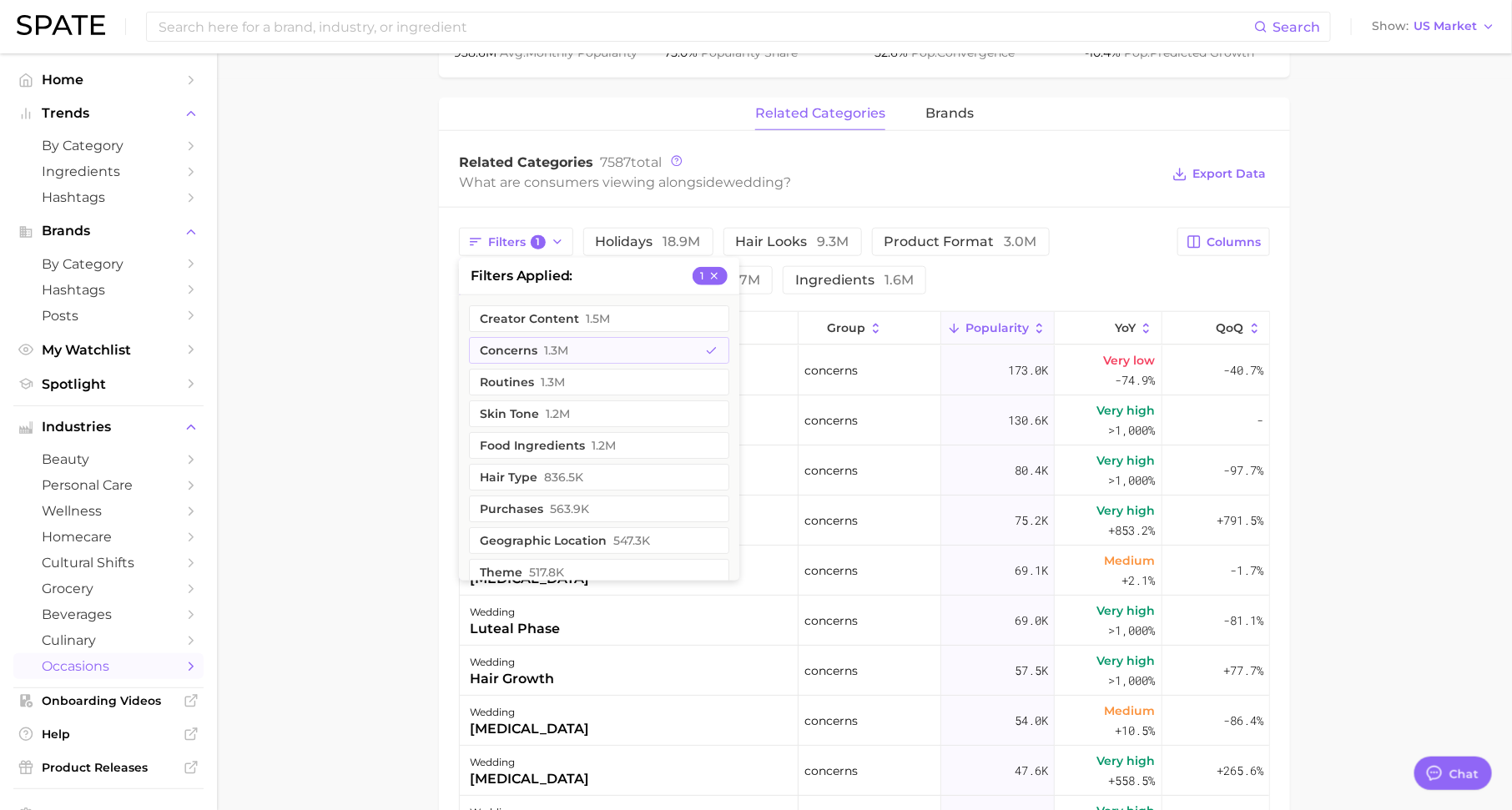
click at [1123, 224] on div "Filters 1 filters applied 1 creator content 1.5m concerns 1.3m routines 1.3m sk…" at bounding box center [864, 674] width 850 height 933
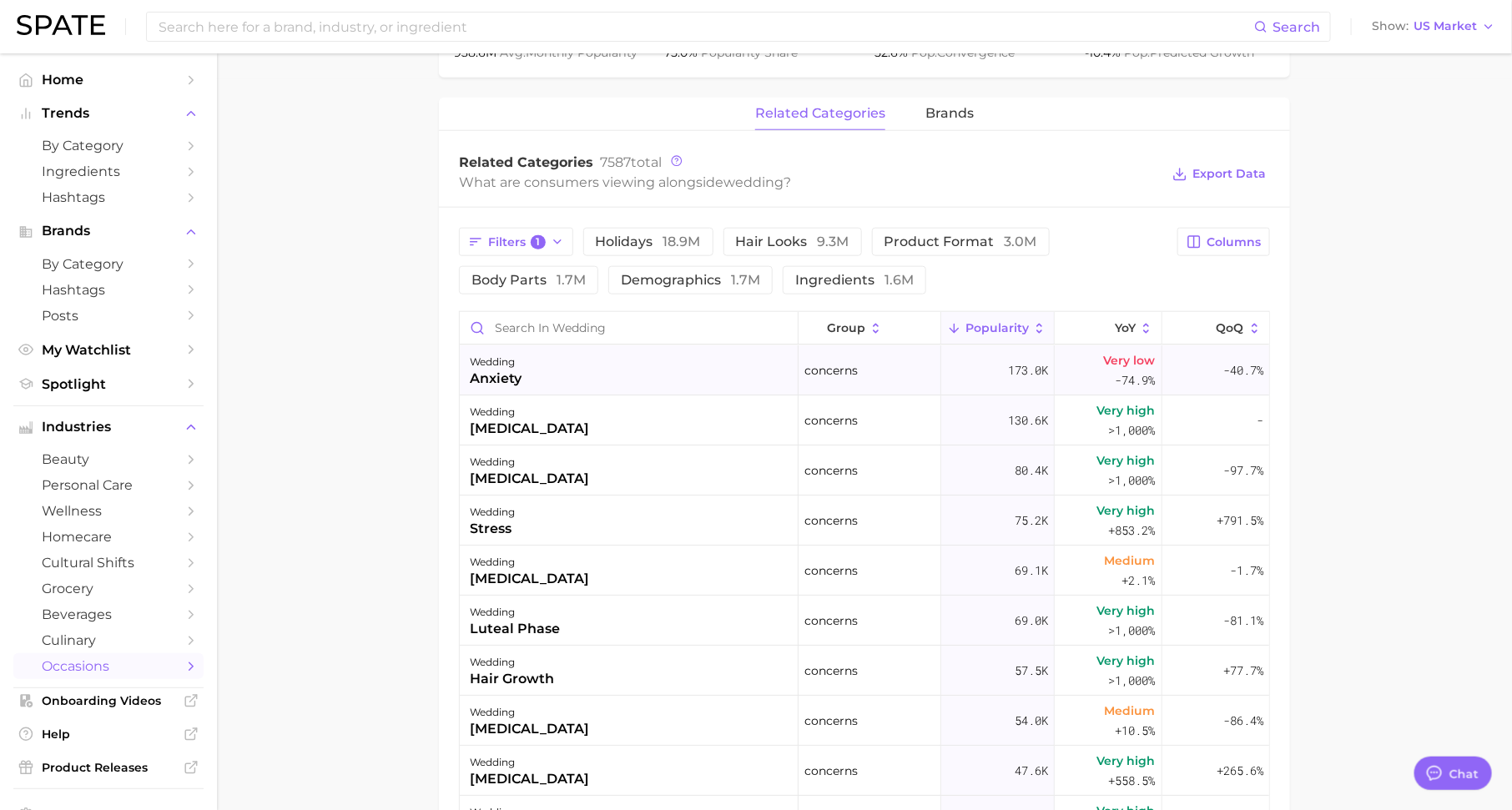
click at [532, 353] on div "wedding anxiety" at bounding box center [629, 370] width 338 height 50
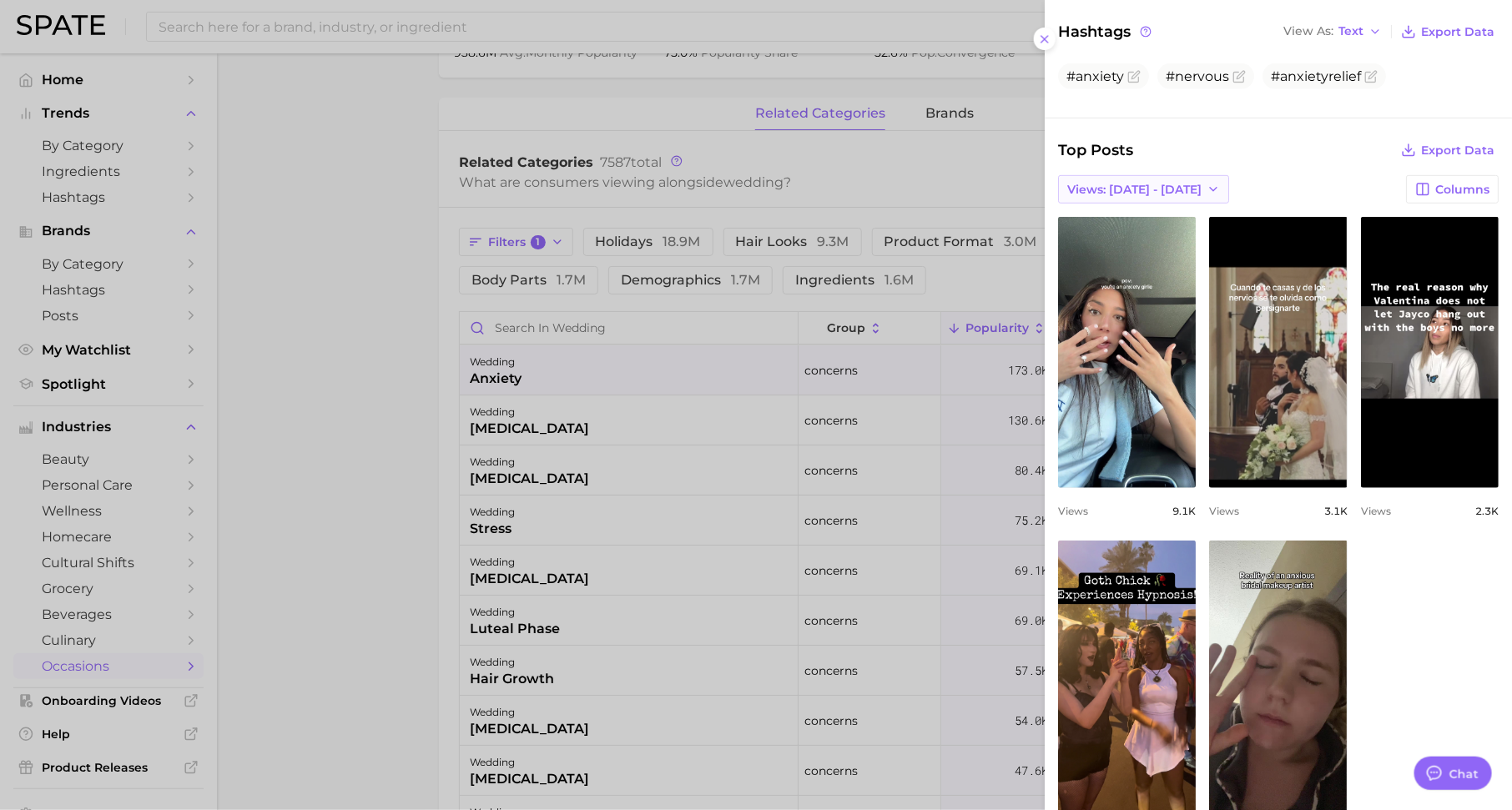
scroll to position [414, 0]
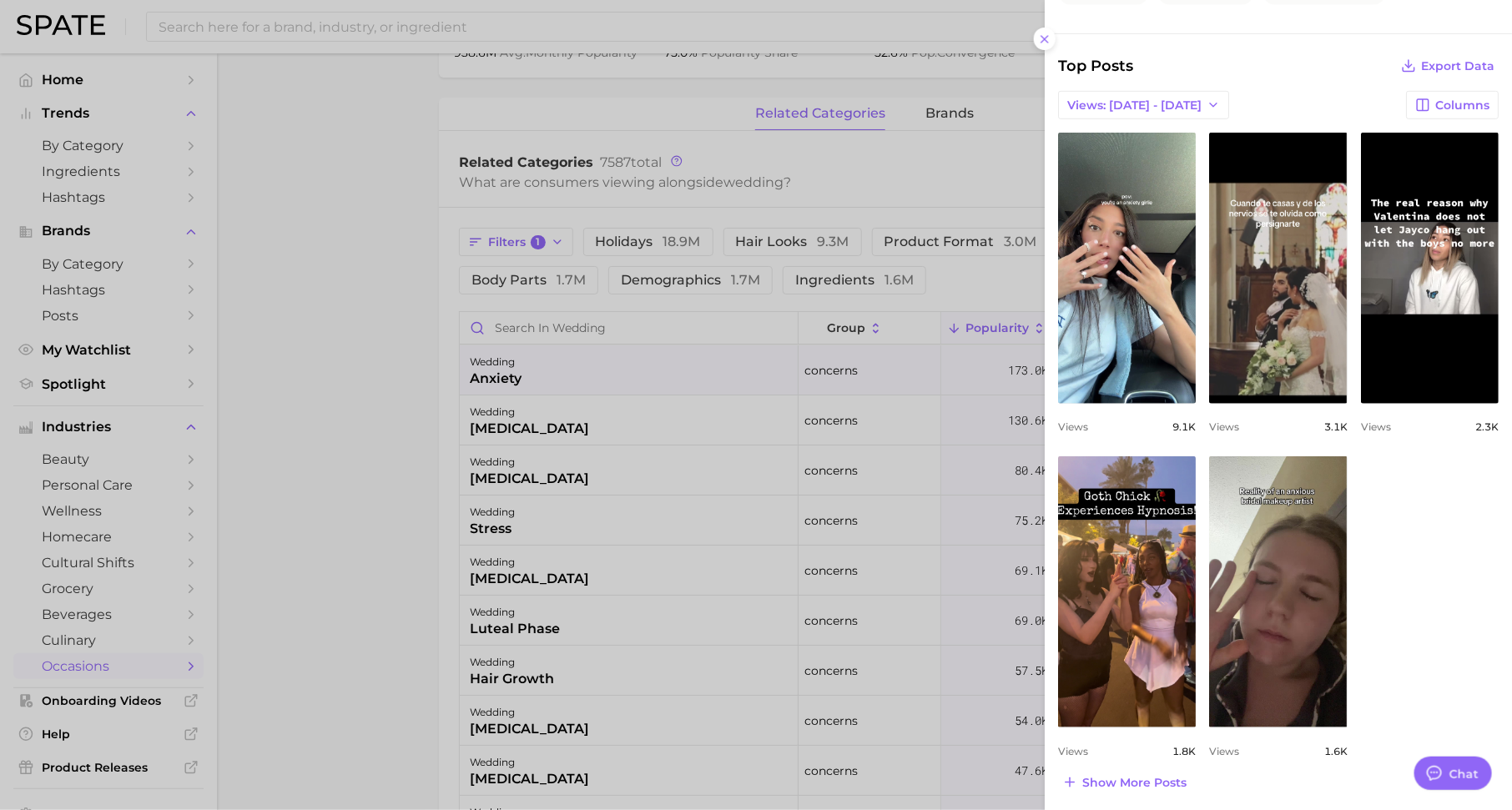
click at [778, 479] on div at bounding box center [756, 405] width 1512 height 810
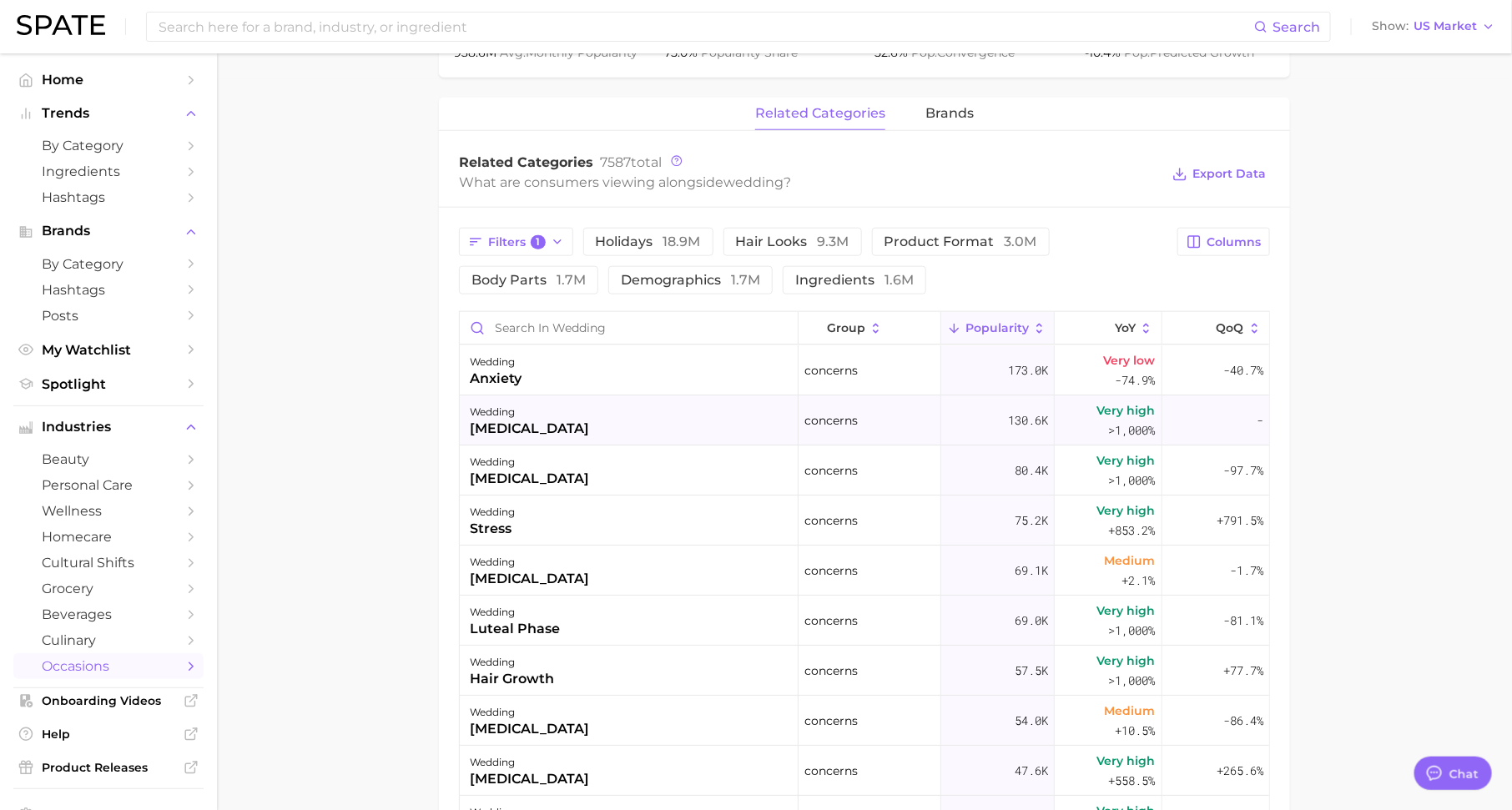
scroll to position [15, 0]
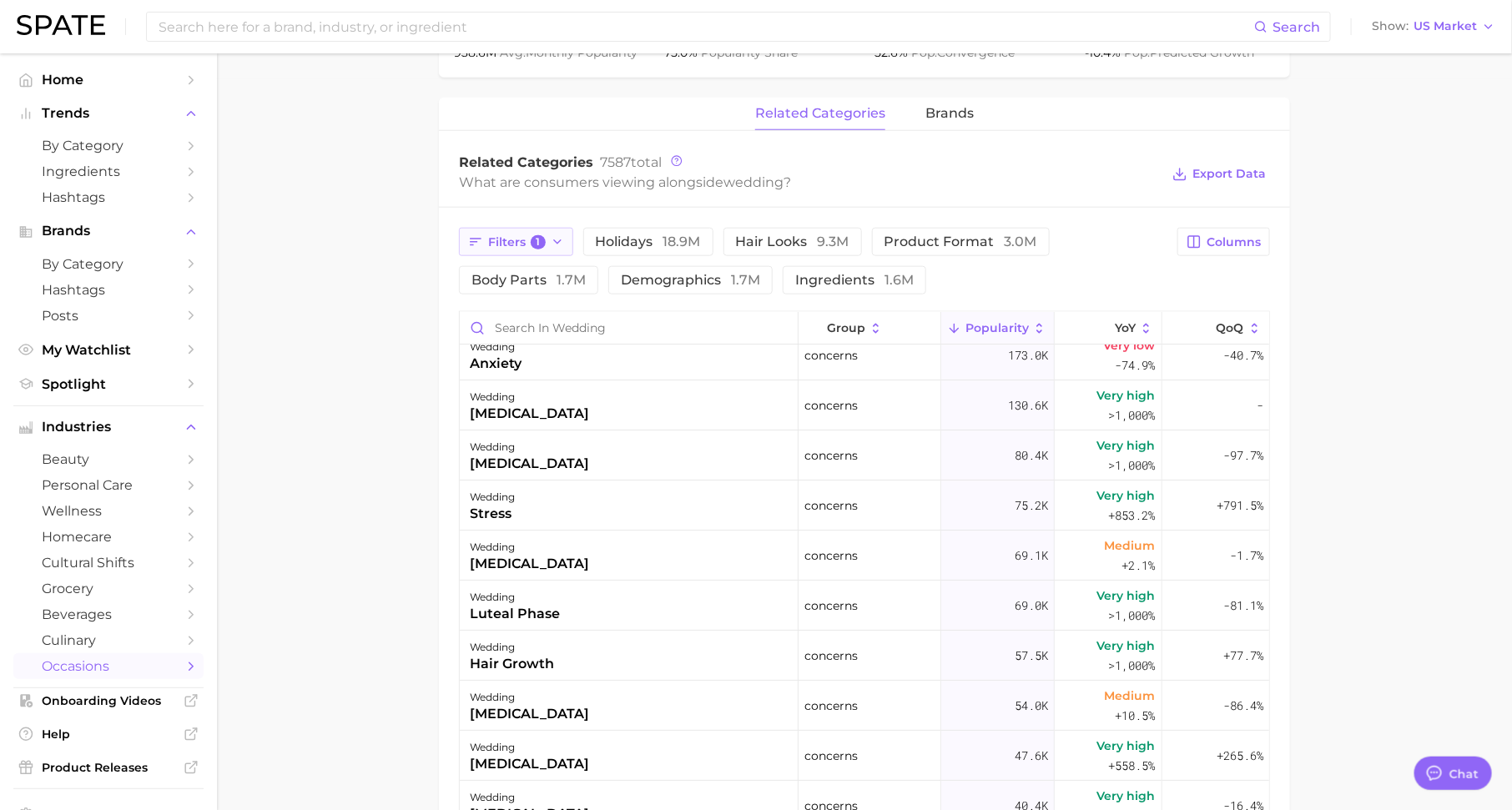
click at [499, 250] on button "Filters 1" at bounding box center [516, 241] width 115 height 28
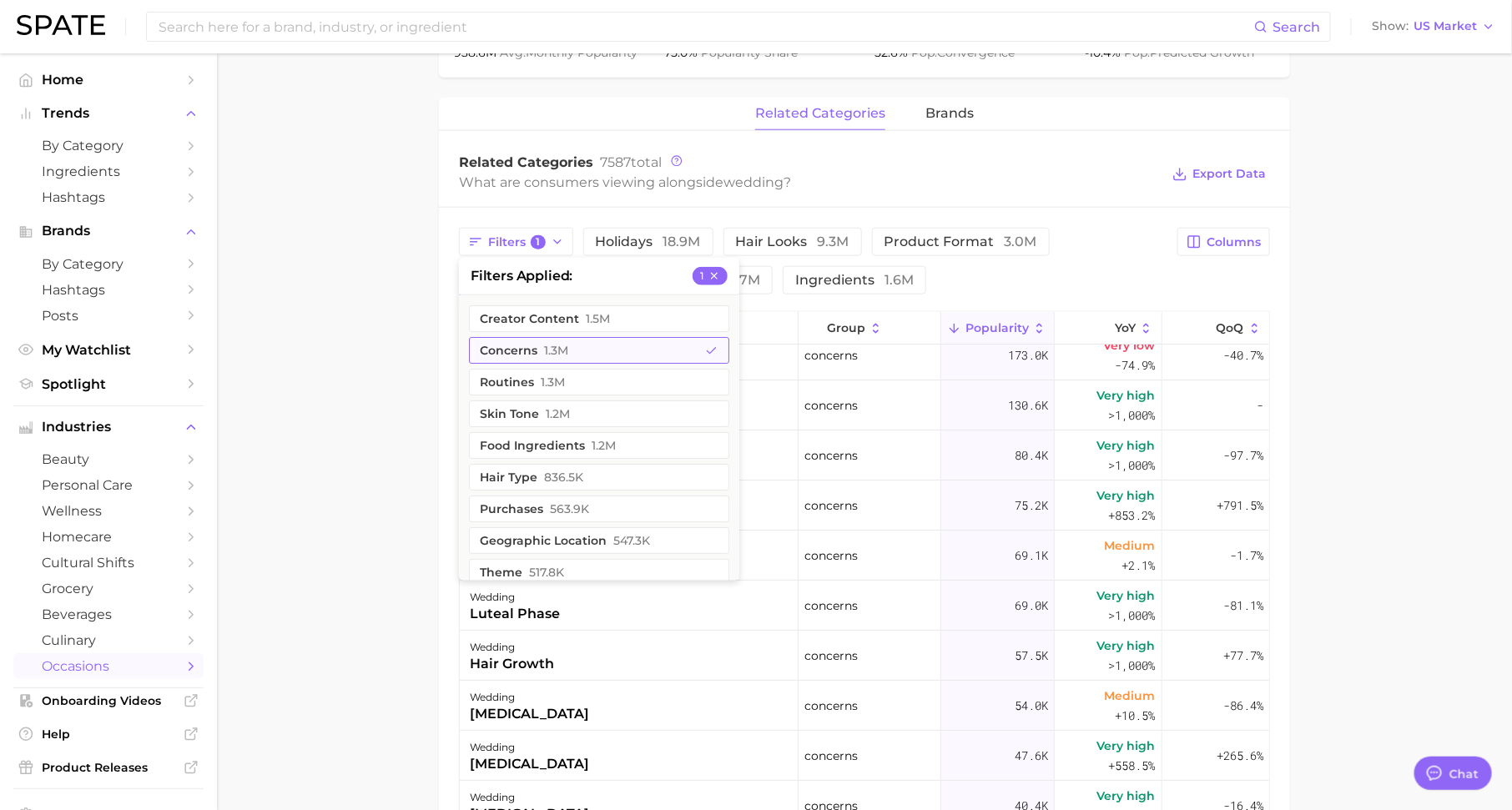
click at [544, 339] on button "concerns 1.3m" at bounding box center [599, 350] width 260 height 26
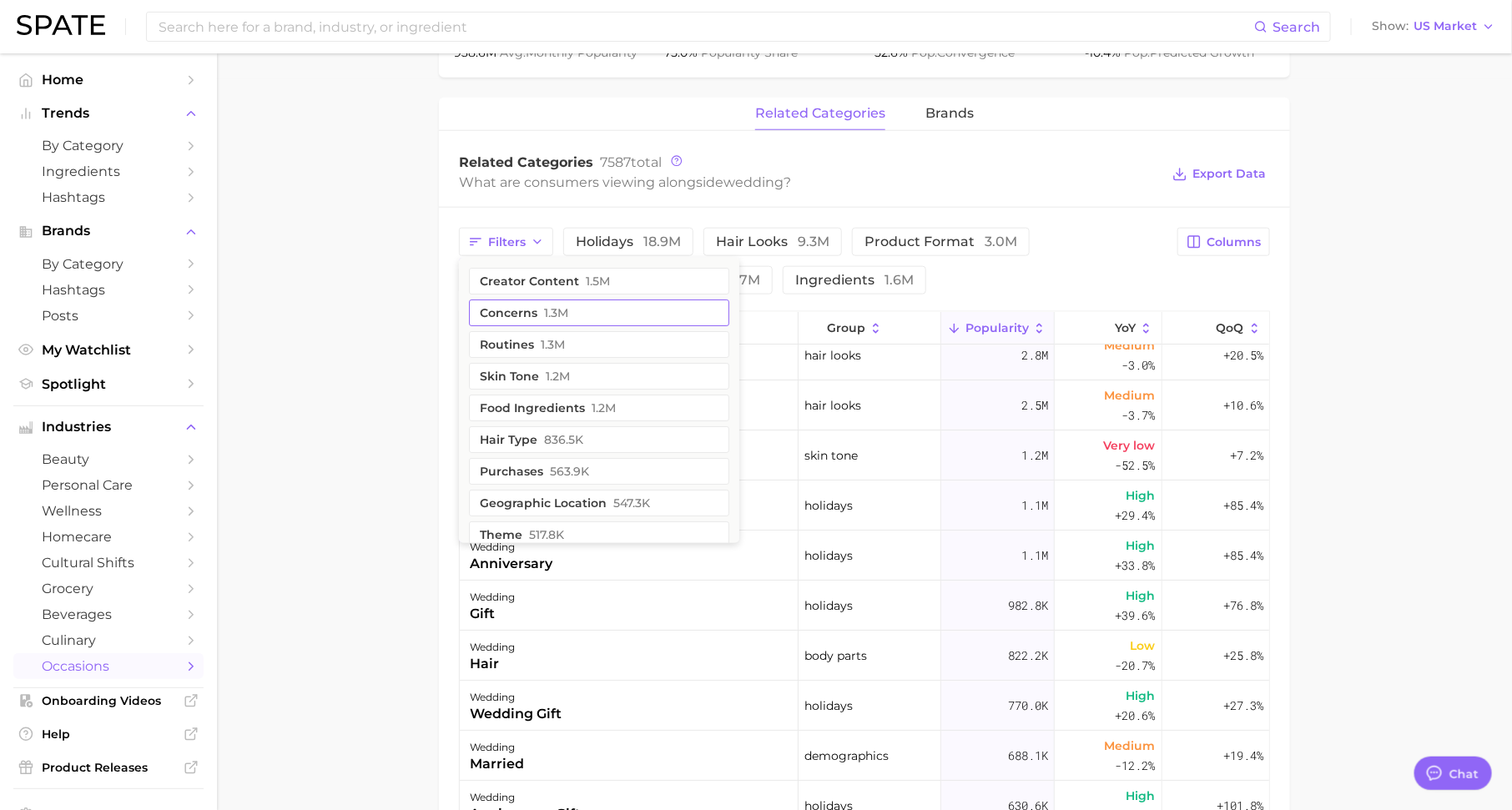
scroll to position [0, 0]
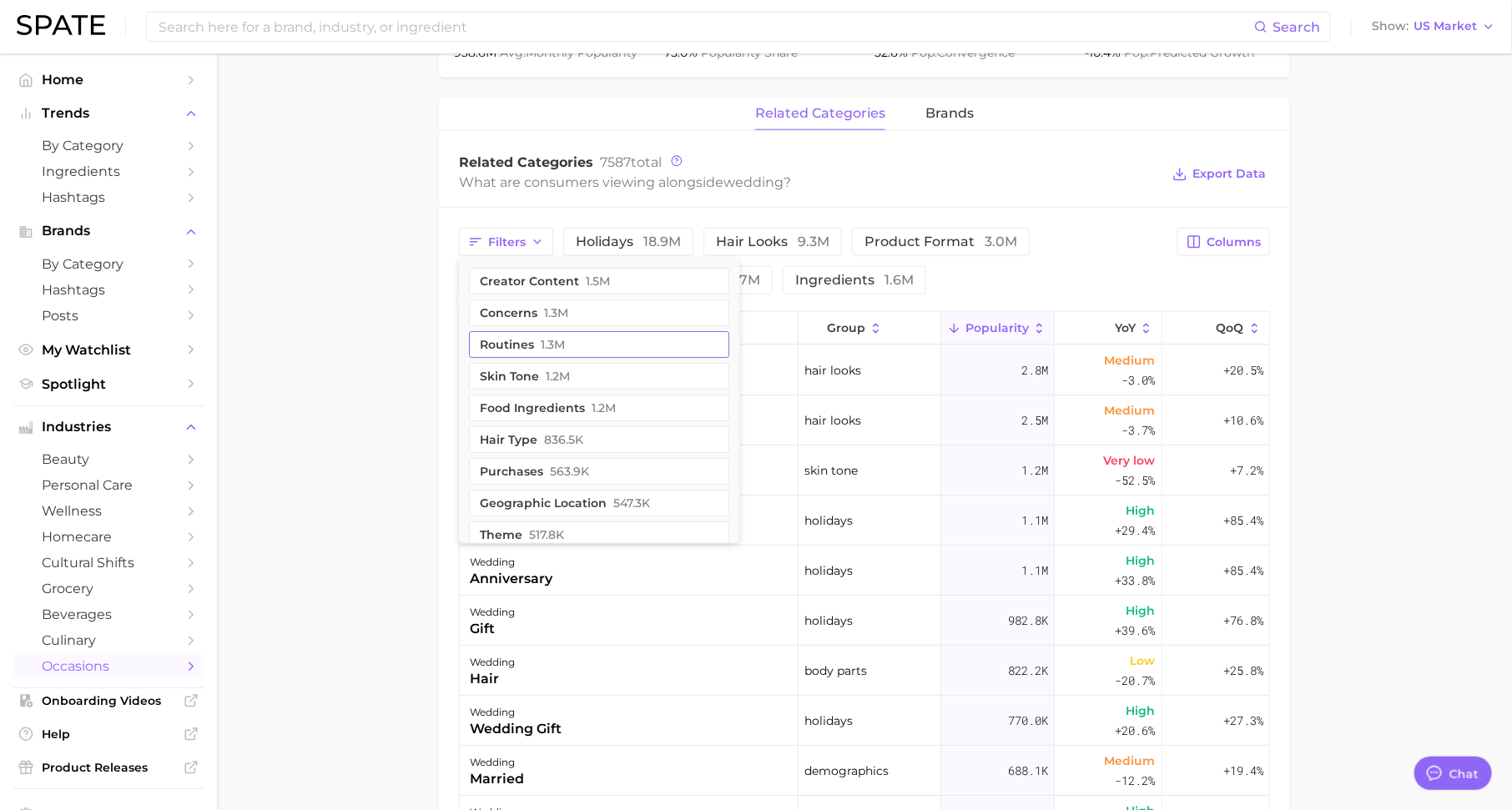
click at [535, 331] on button "routines 1.3m" at bounding box center [599, 344] width 260 height 26
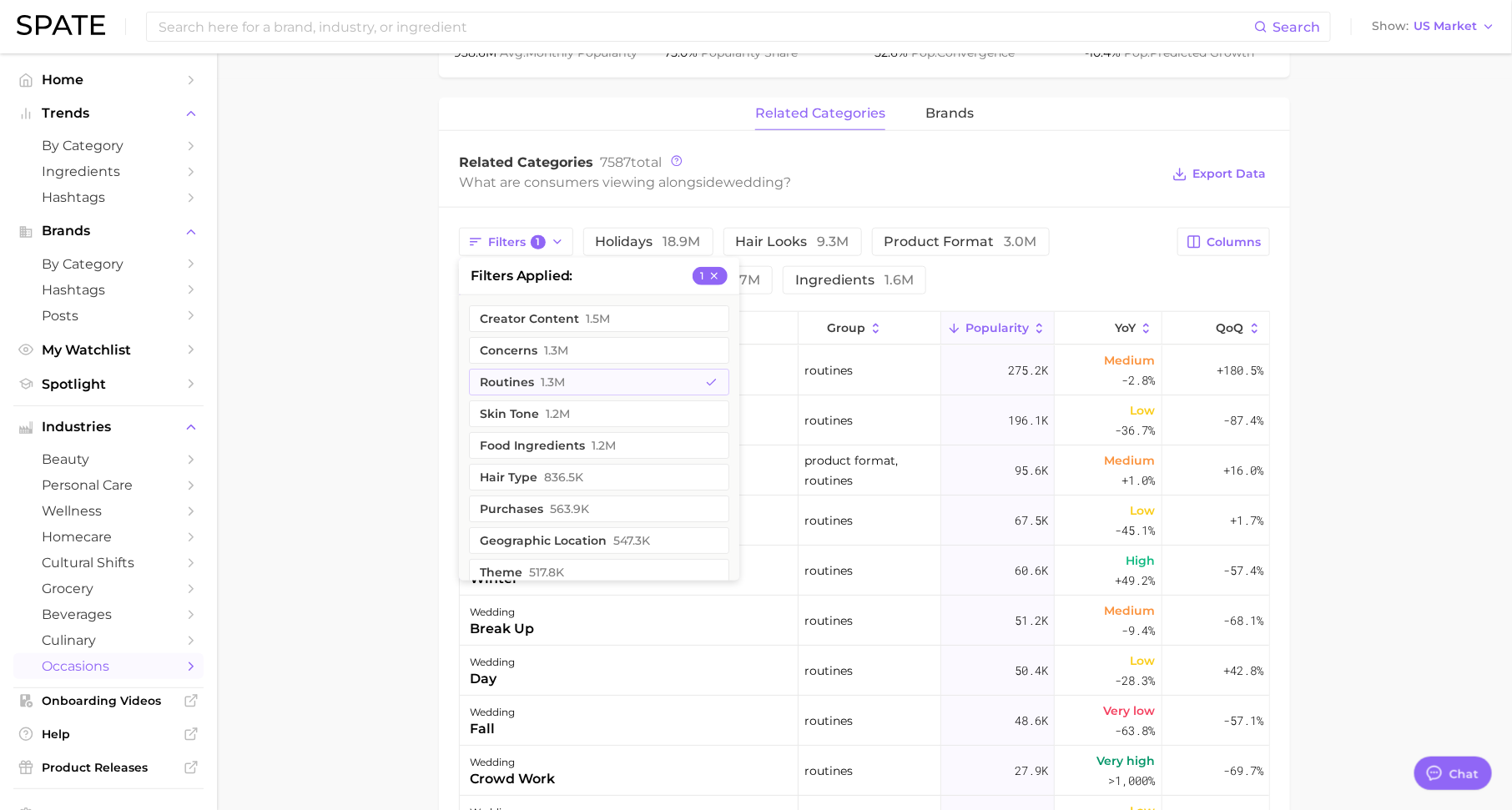
click at [343, 376] on main "1. special occasions 2. celebrations & holidays 3. celebrations 4. wedding Over…" at bounding box center [865, 273] width 1295 height 1902
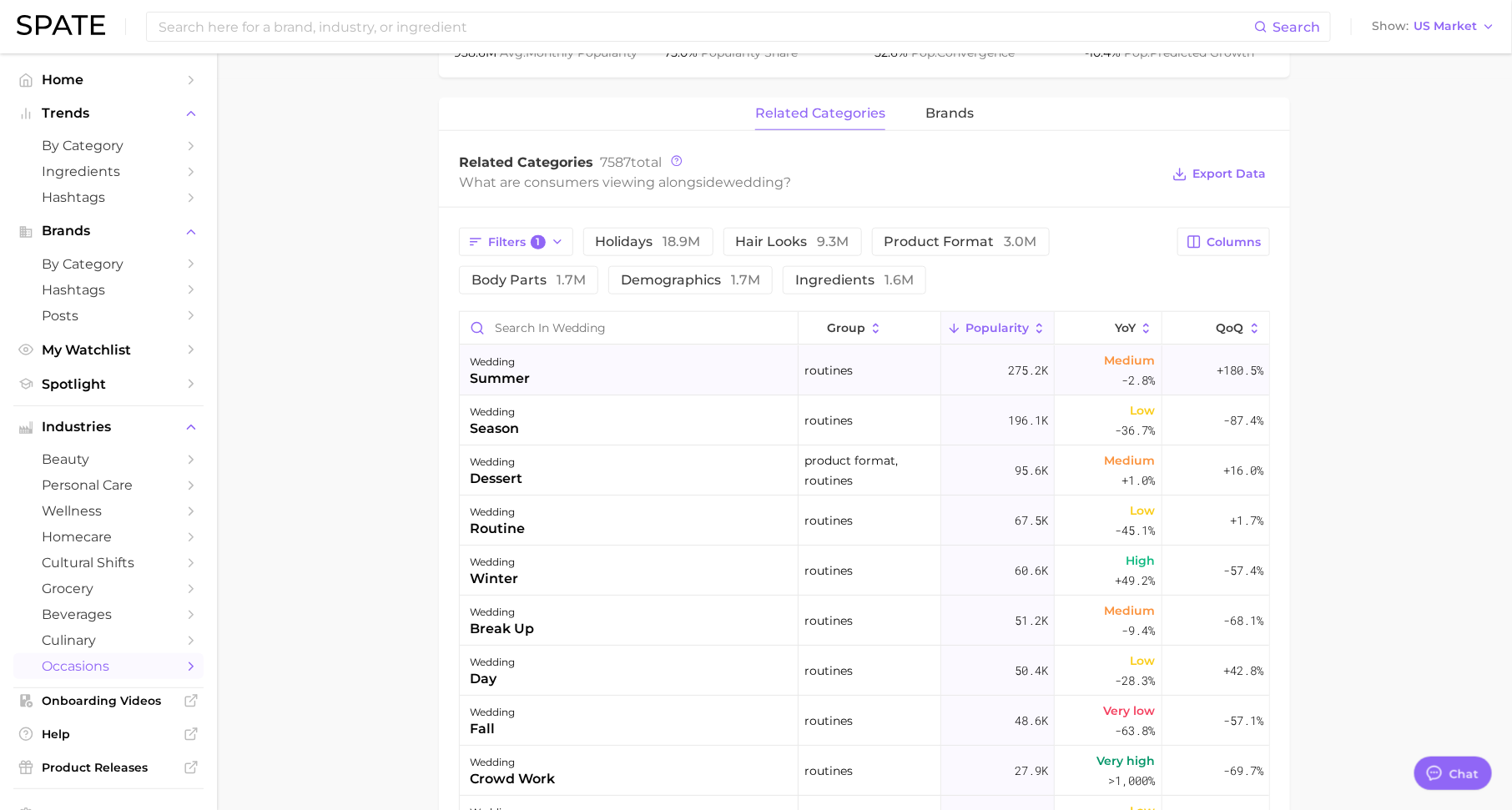
click at [531, 378] on div "wedding summer" at bounding box center [629, 370] width 338 height 50
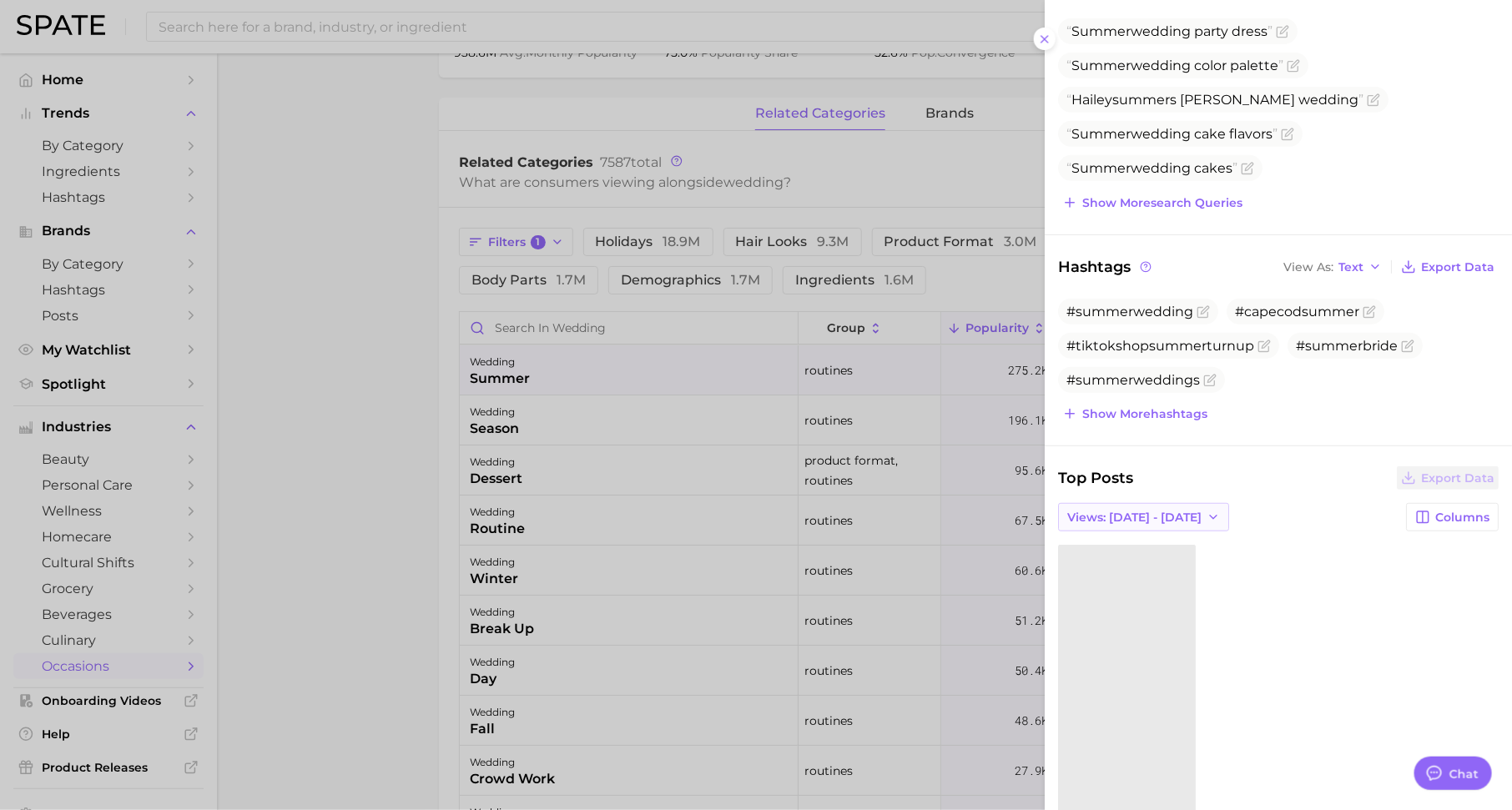
scroll to position [330, 0]
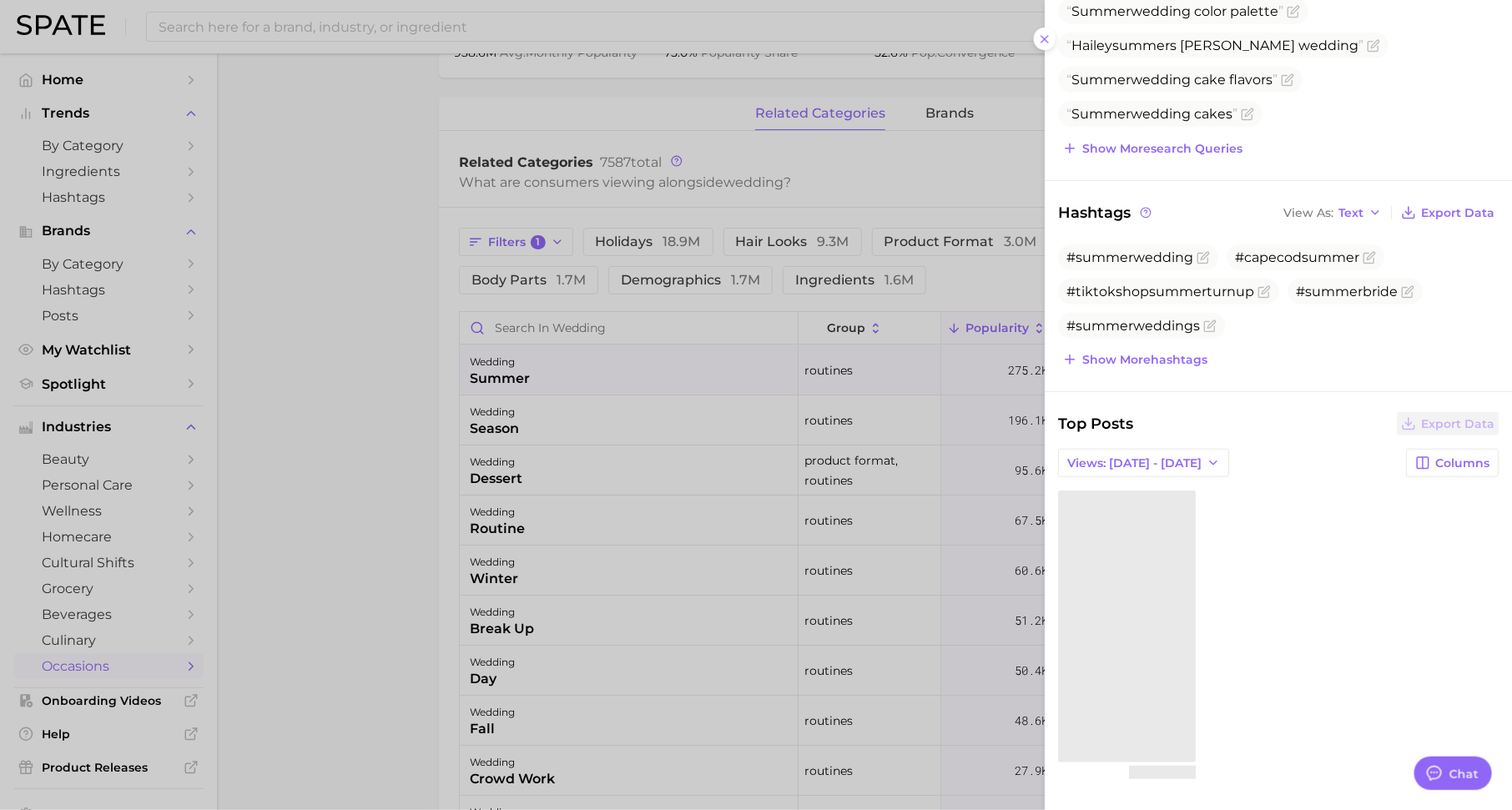
click at [723, 528] on div at bounding box center [756, 405] width 1512 height 810
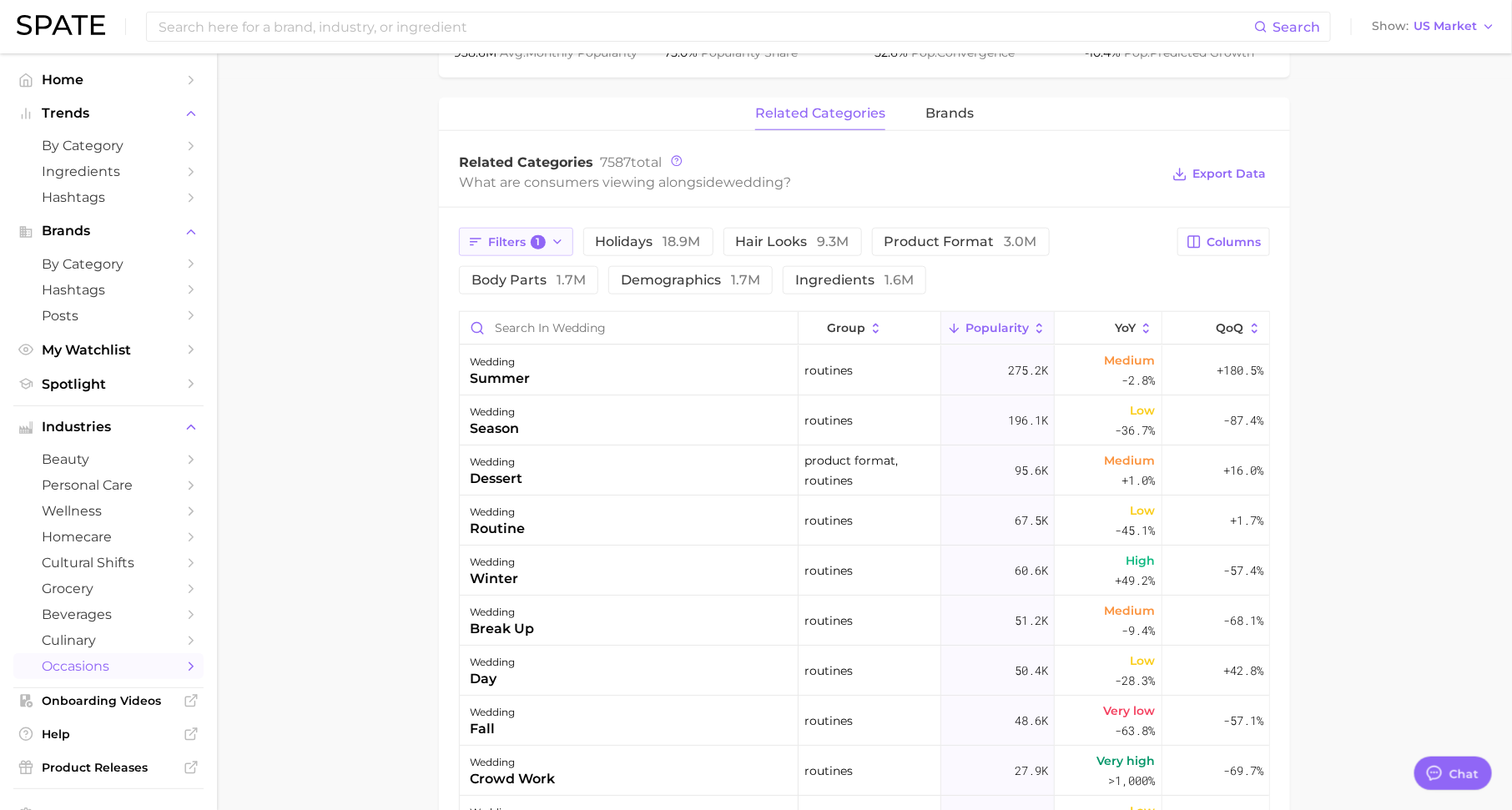
click at [545, 232] on button "Filters 1" at bounding box center [516, 241] width 115 height 28
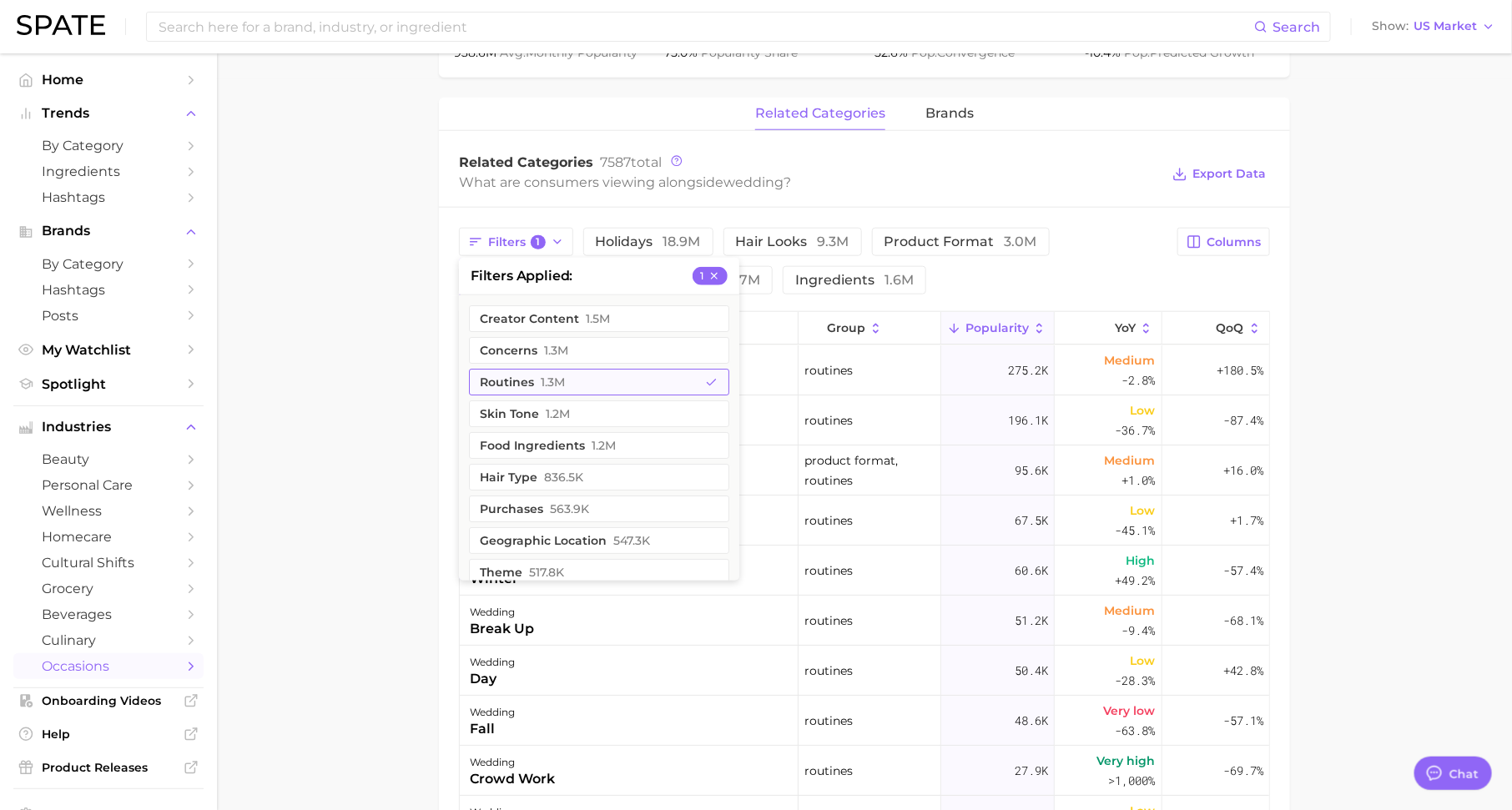
click at [570, 372] on button "routines 1.3m" at bounding box center [599, 382] width 260 height 26
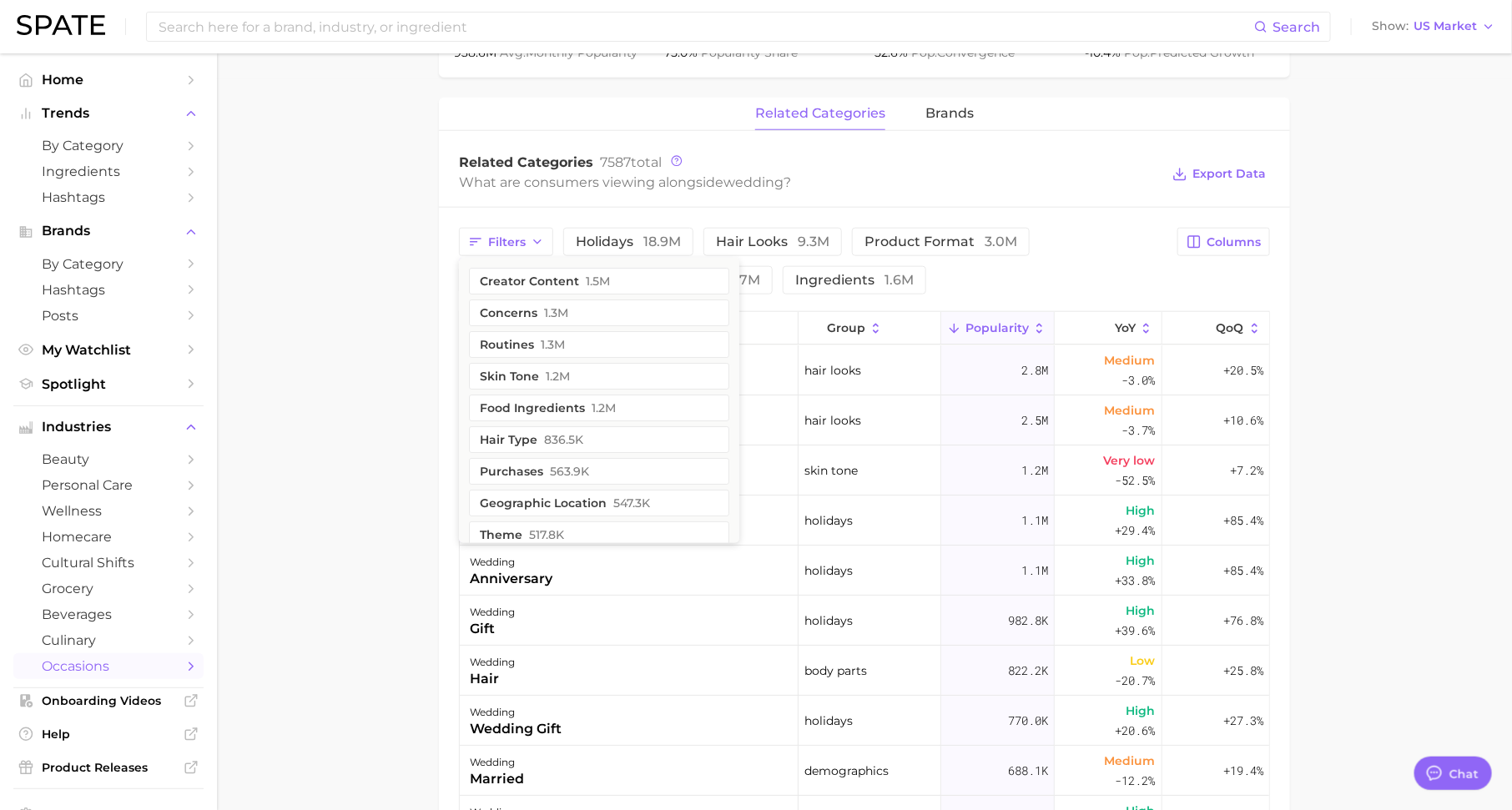
click at [364, 436] on main "1. special occasions 2. celebrations & holidays 3. celebrations 4. wedding Over…" at bounding box center [865, 273] width 1295 height 1902
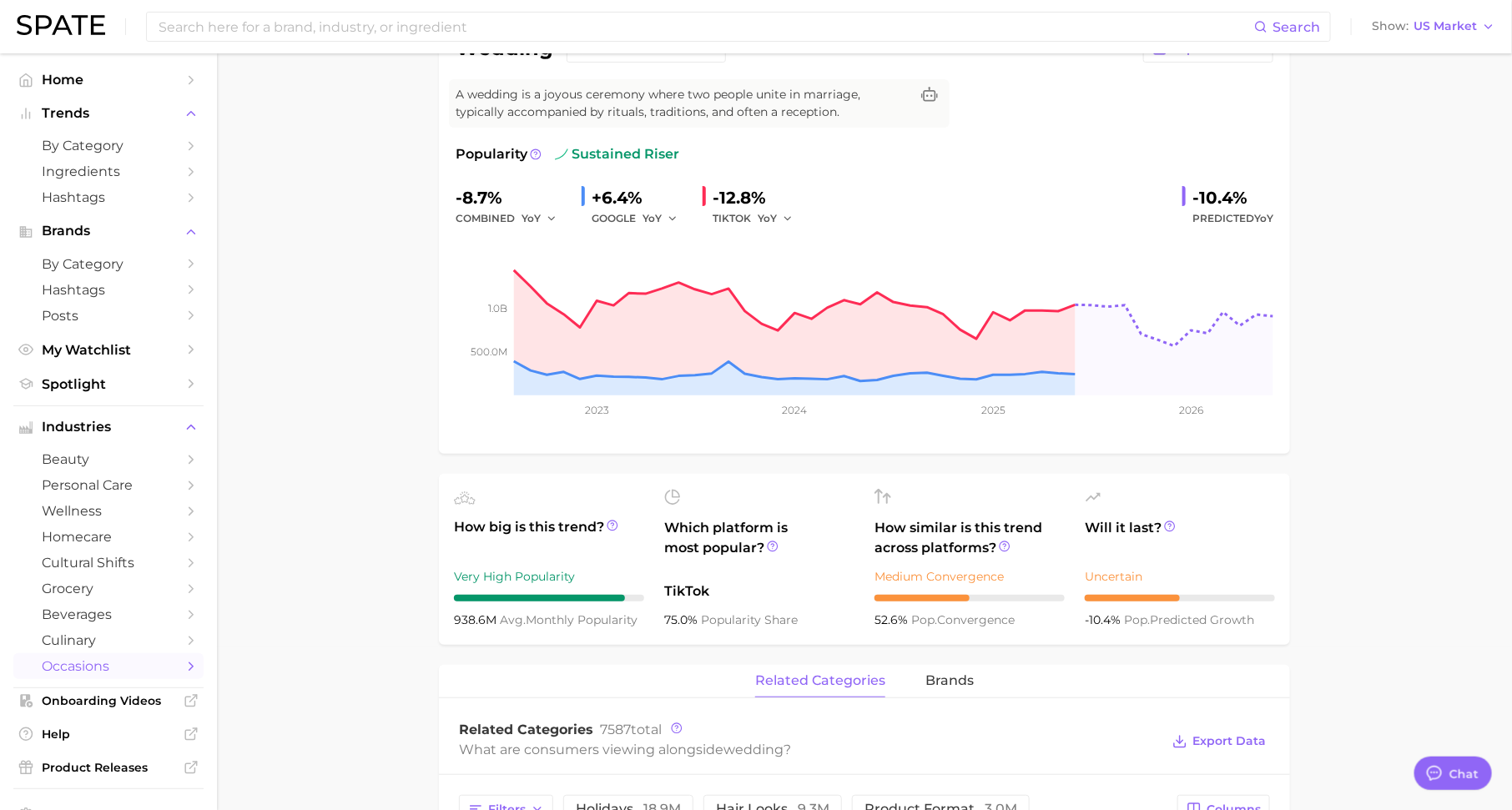
scroll to position [0, 0]
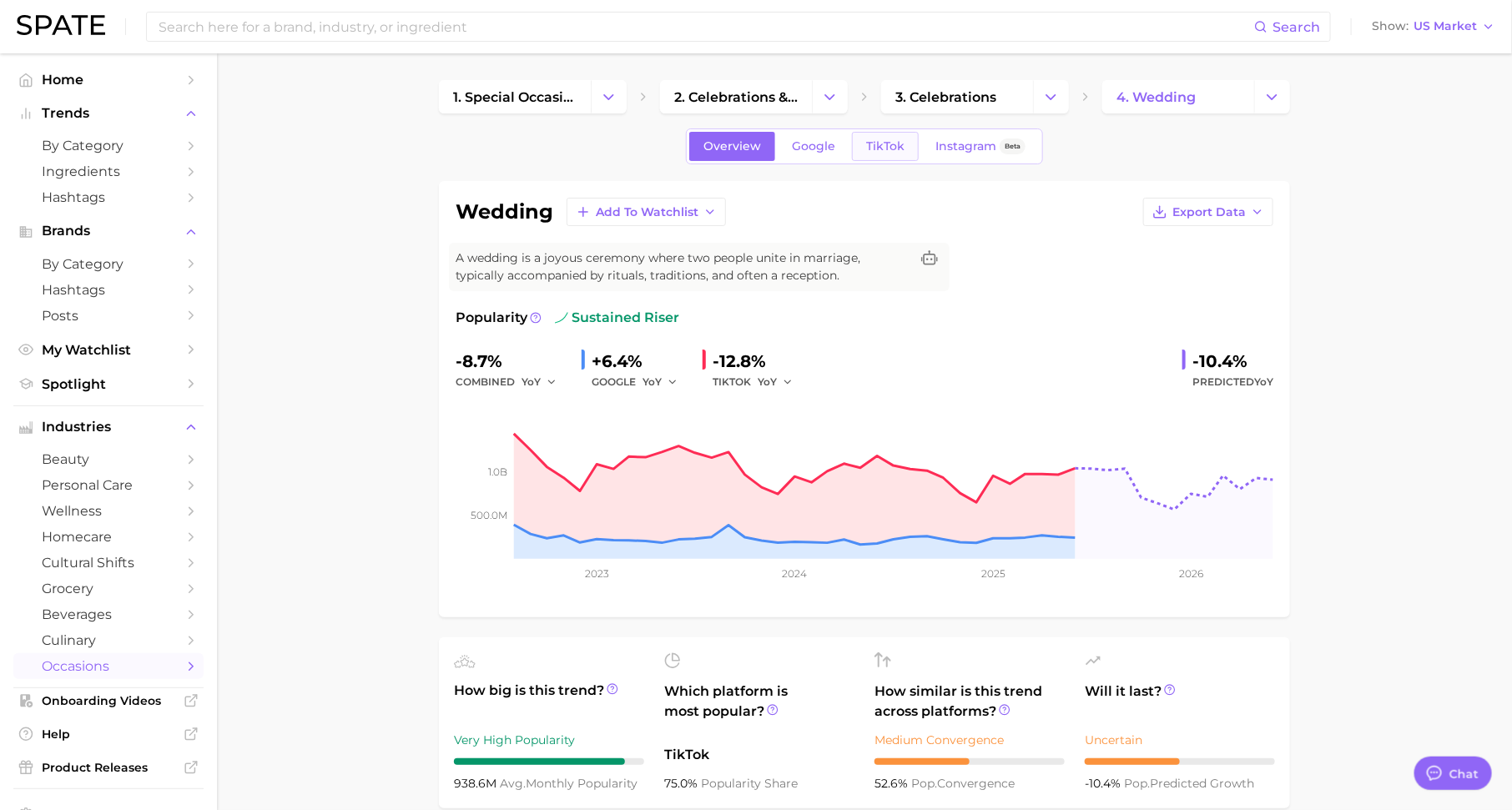
click at [893, 142] on span "TikTok" at bounding box center [884, 146] width 39 height 14
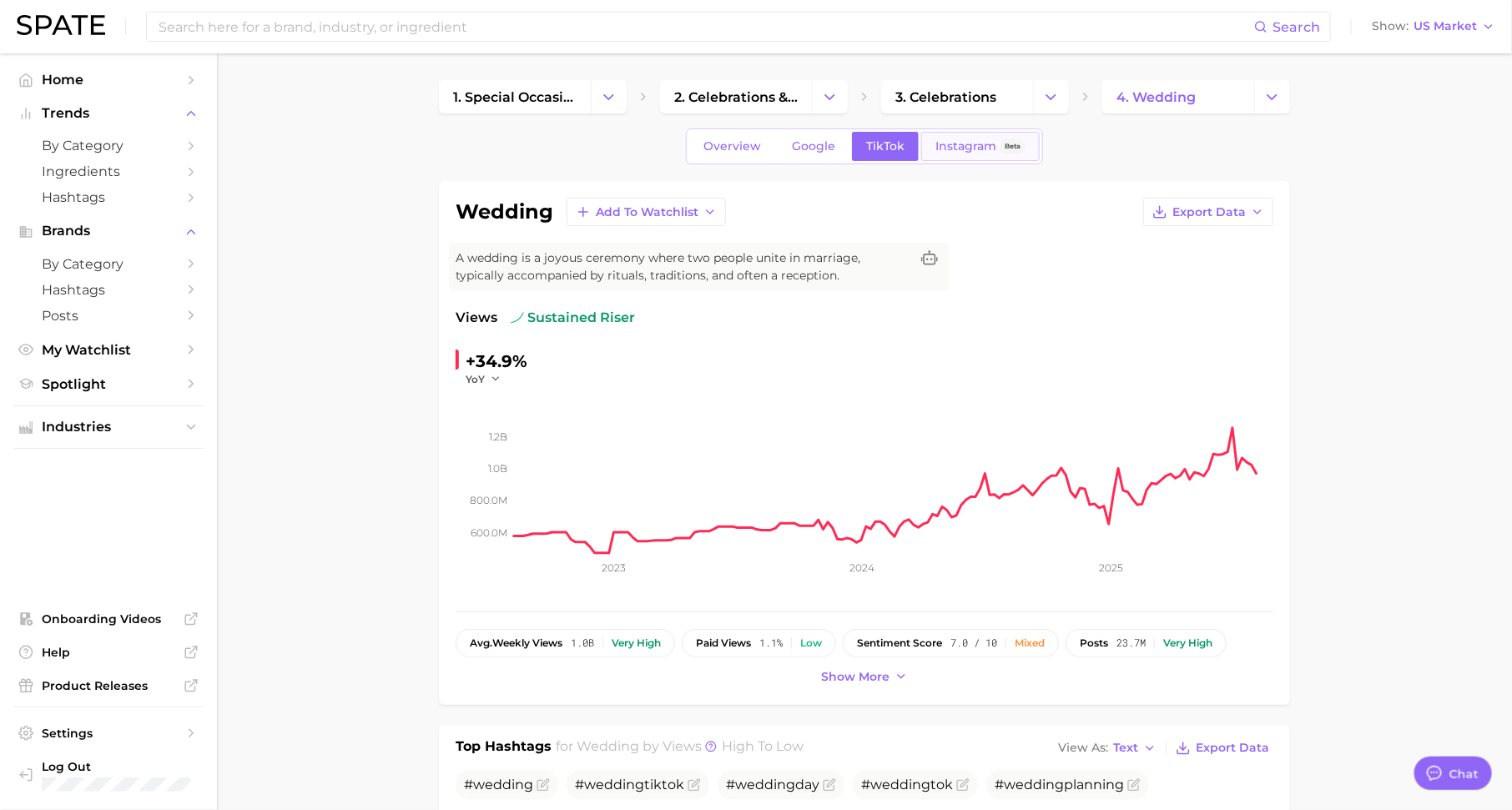
click at [967, 143] on span "Instagram" at bounding box center [965, 146] width 61 height 14
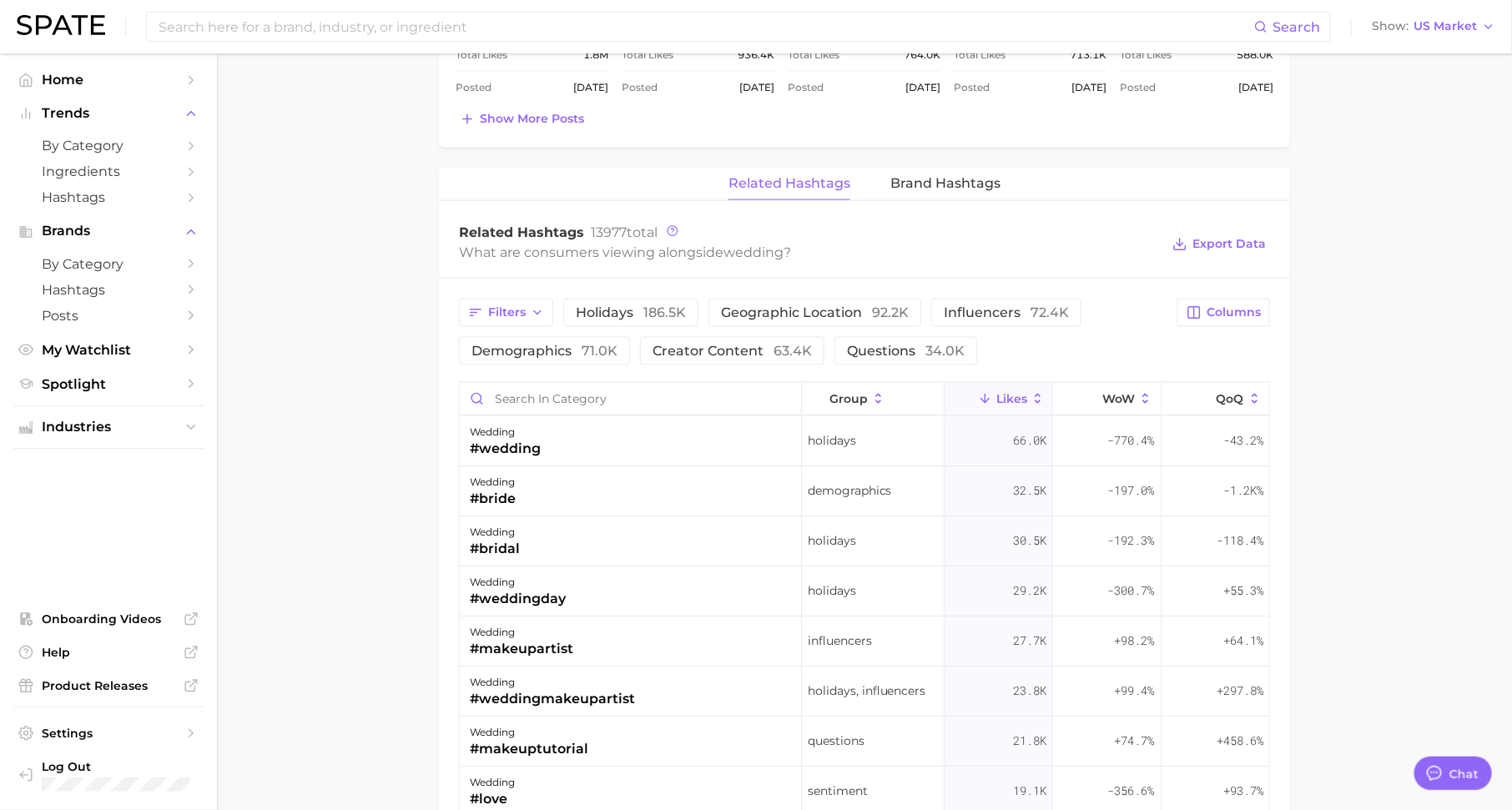
scroll to position [1105, 0]
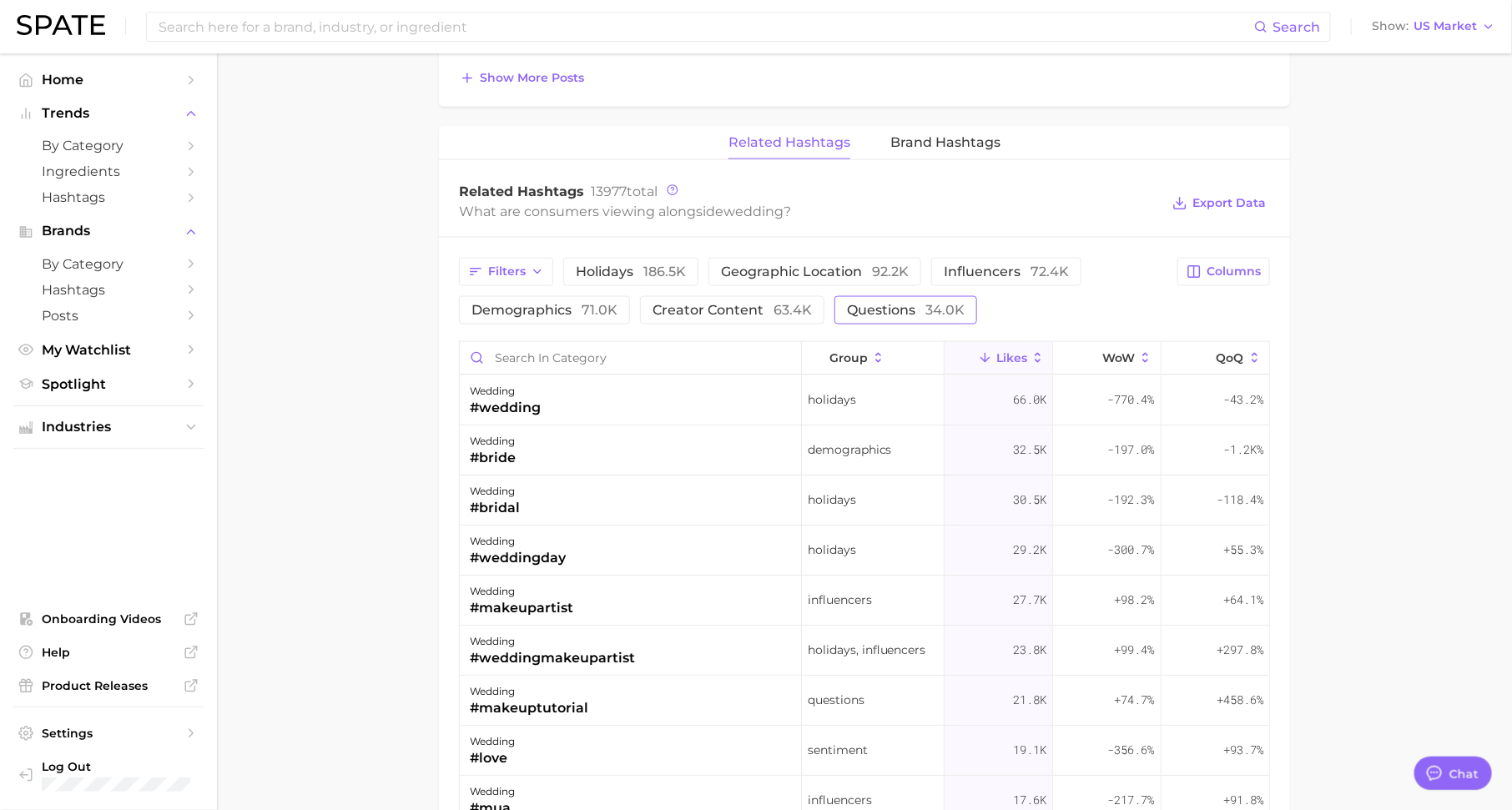
click at [866, 312] on span "Questions 34.0k" at bounding box center [905, 310] width 117 height 13
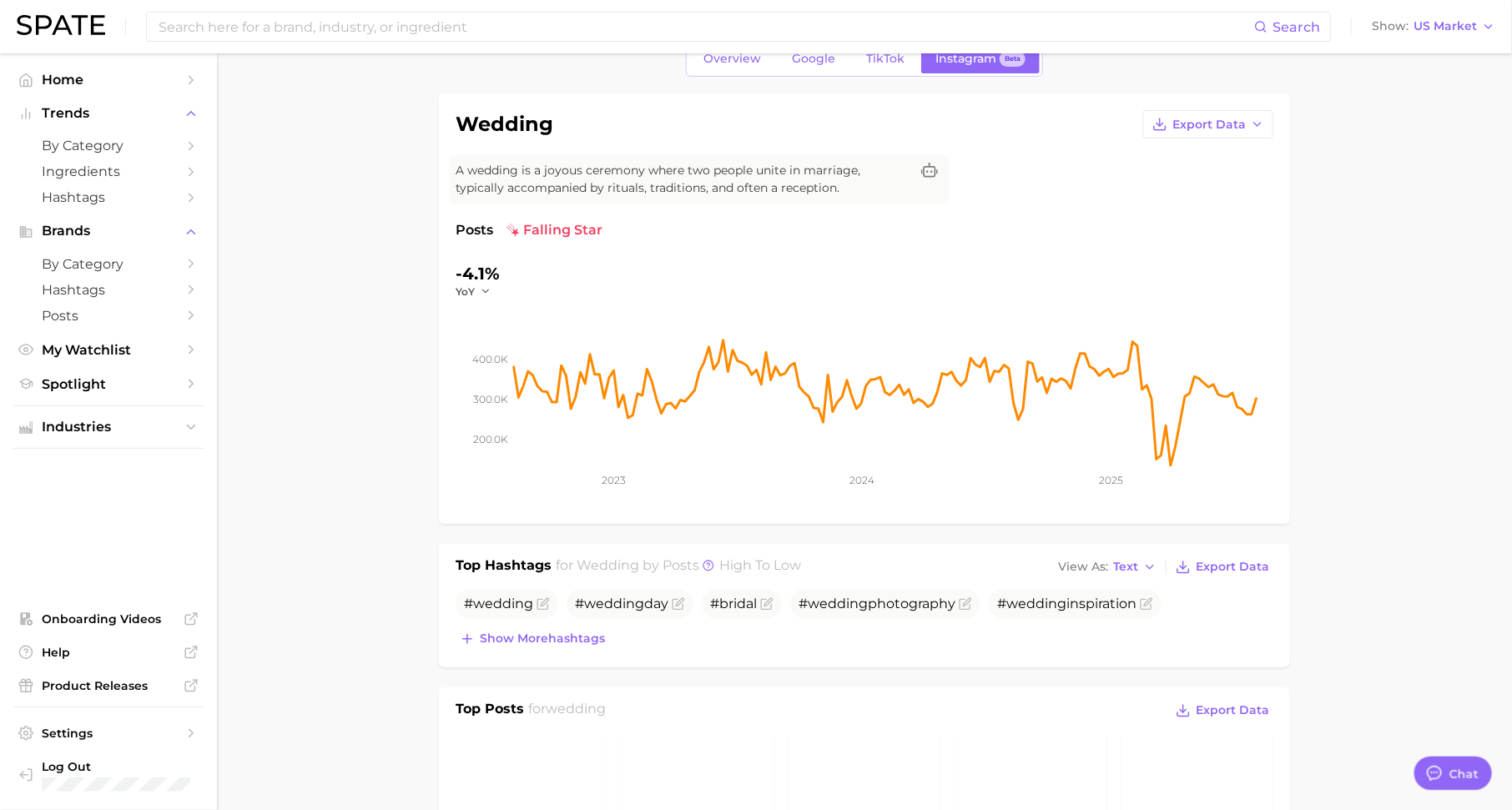
scroll to position [0, 0]
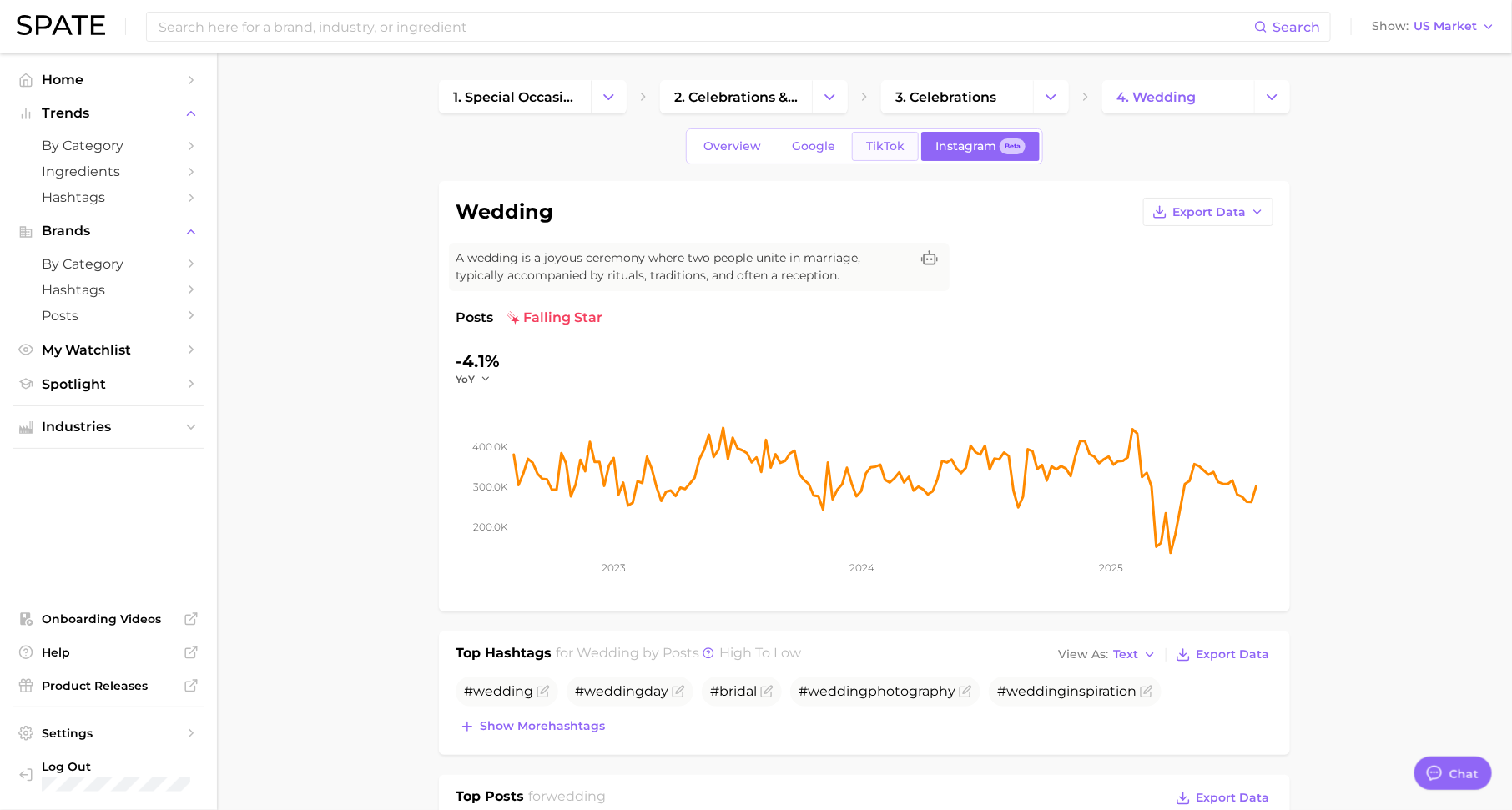
click at [867, 144] on span "TikTok" at bounding box center [884, 146] width 39 height 14
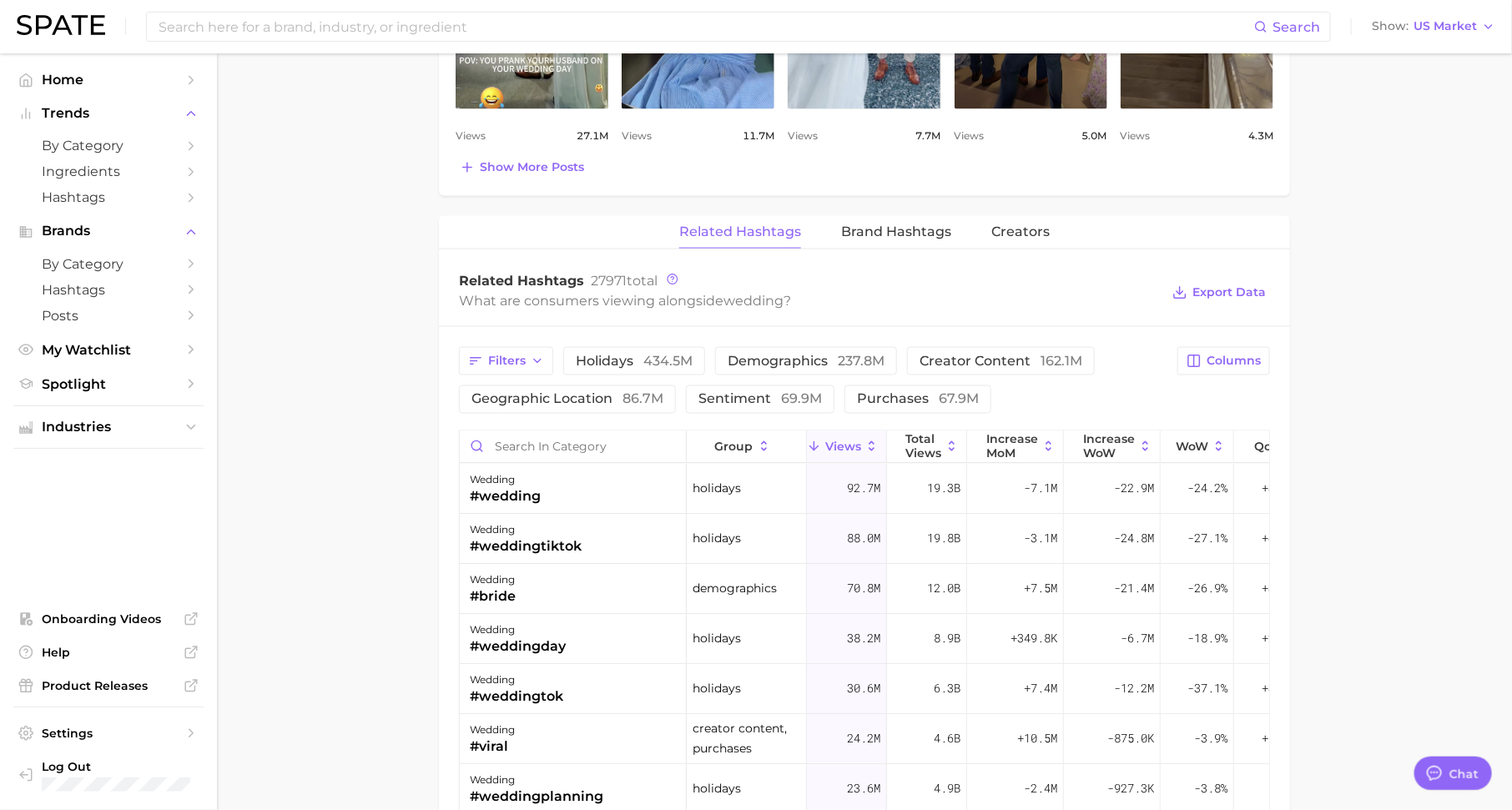
scroll to position [1128, 0]
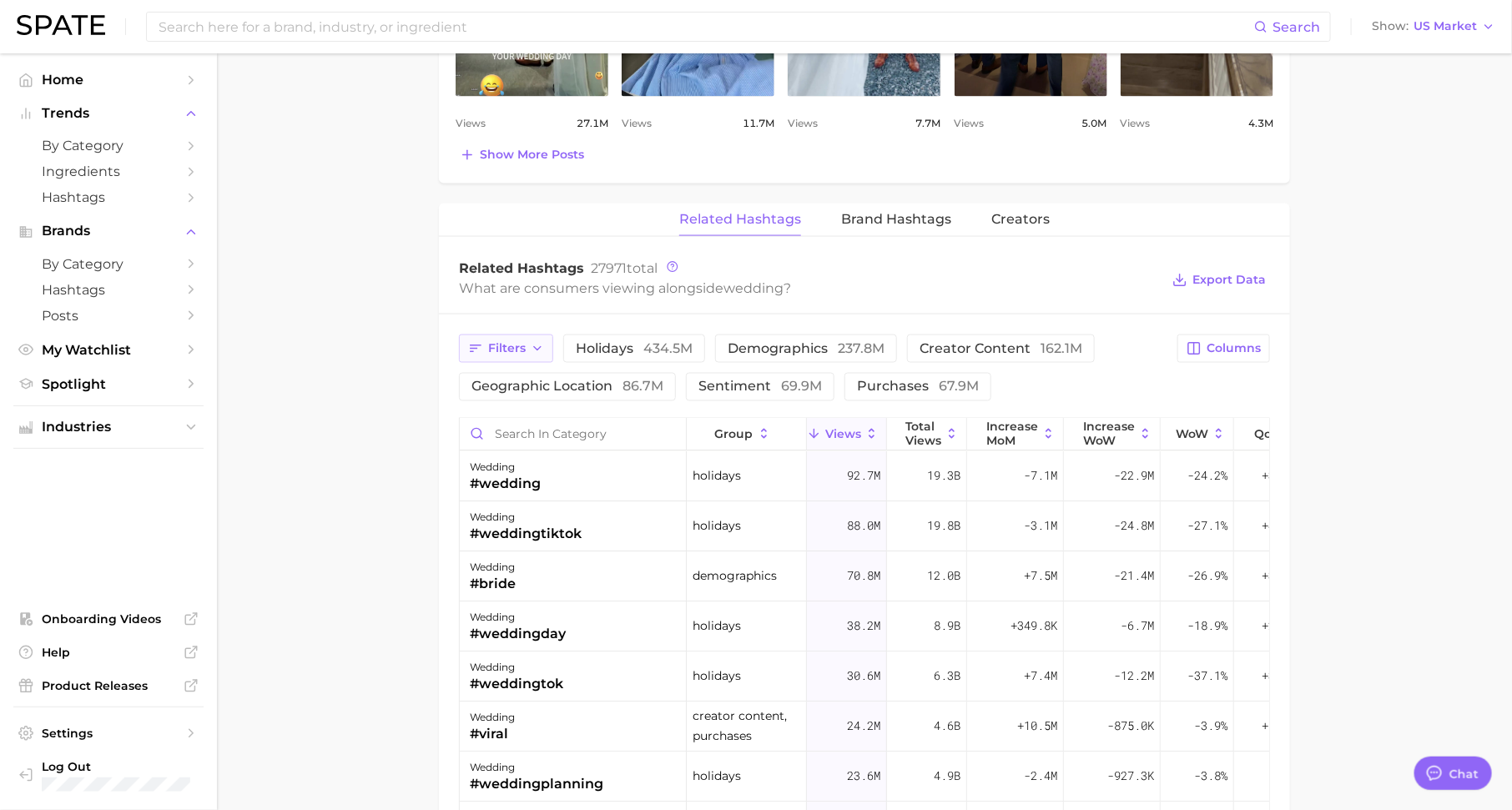
click at [534, 335] on button "Filters" at bounding box center [506, 349] width 94 height 28
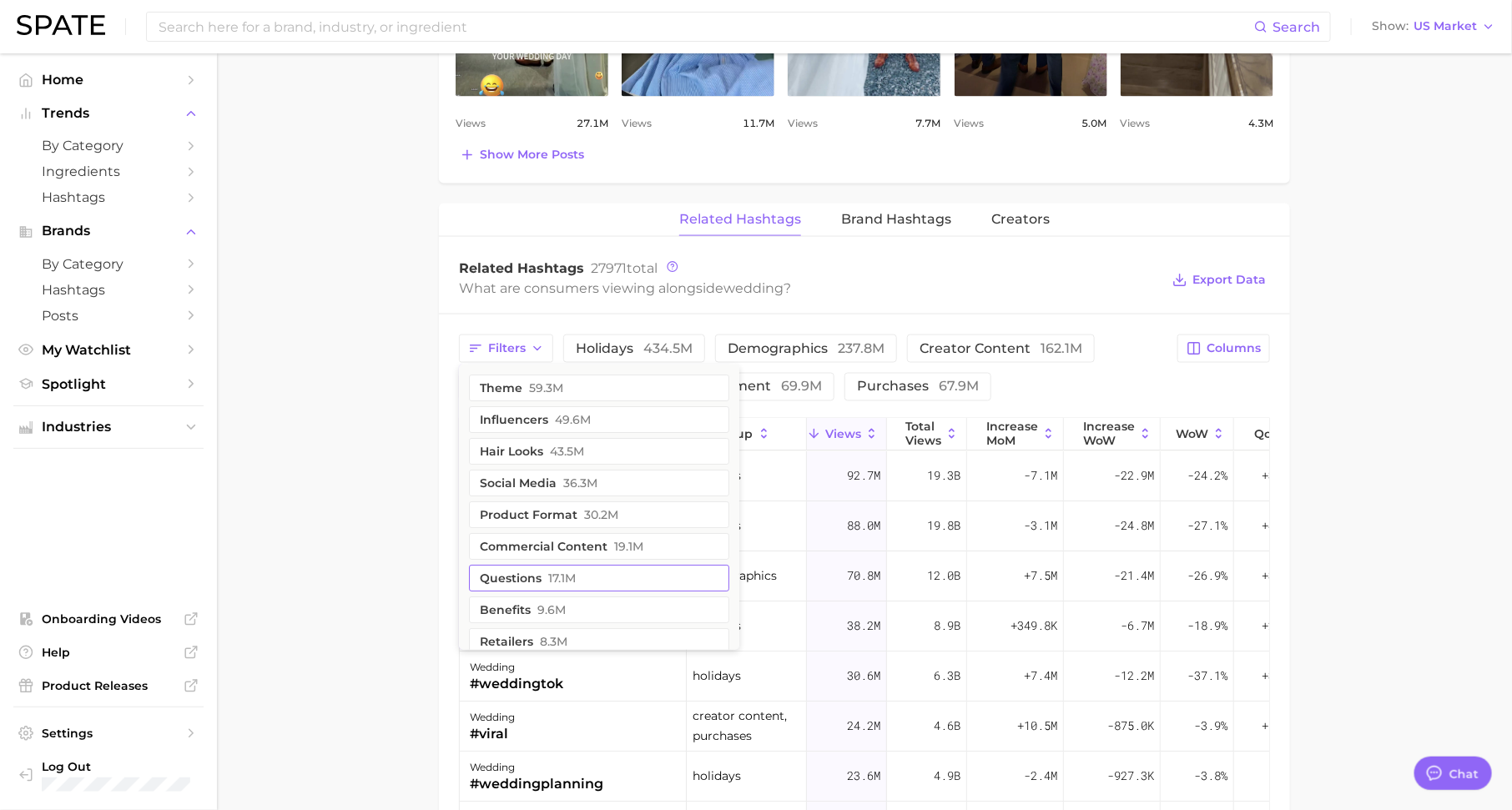
click at [548, 571] on span "17.1m" at bounding box center [561, 578] width 27 height 13
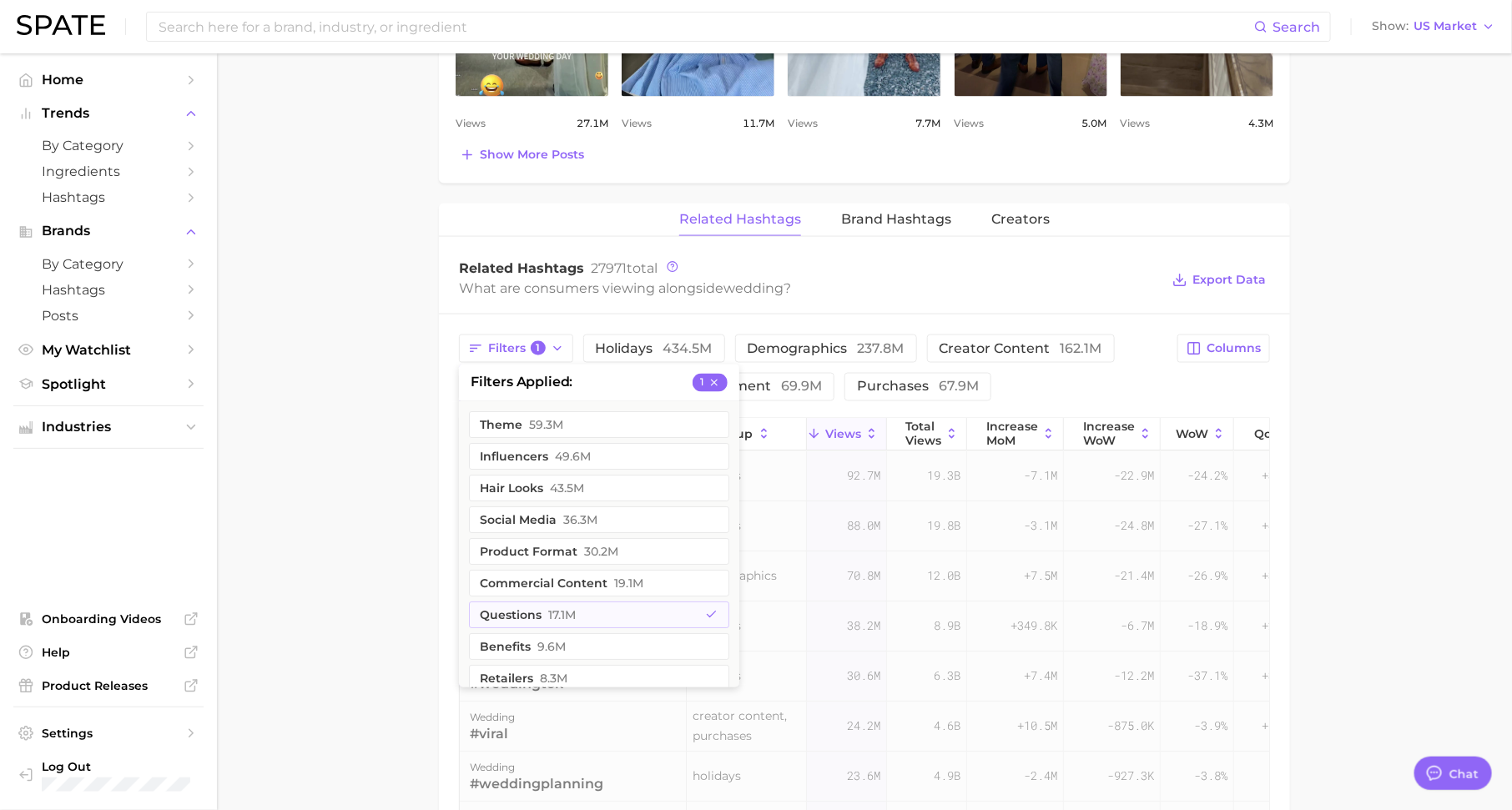
click at [378, 509] on main "1. special occasions 2. celebrations & holidays 3. celebrations 4. wedding Over…" at bounding box center [865, 129] width 1295 height 2406
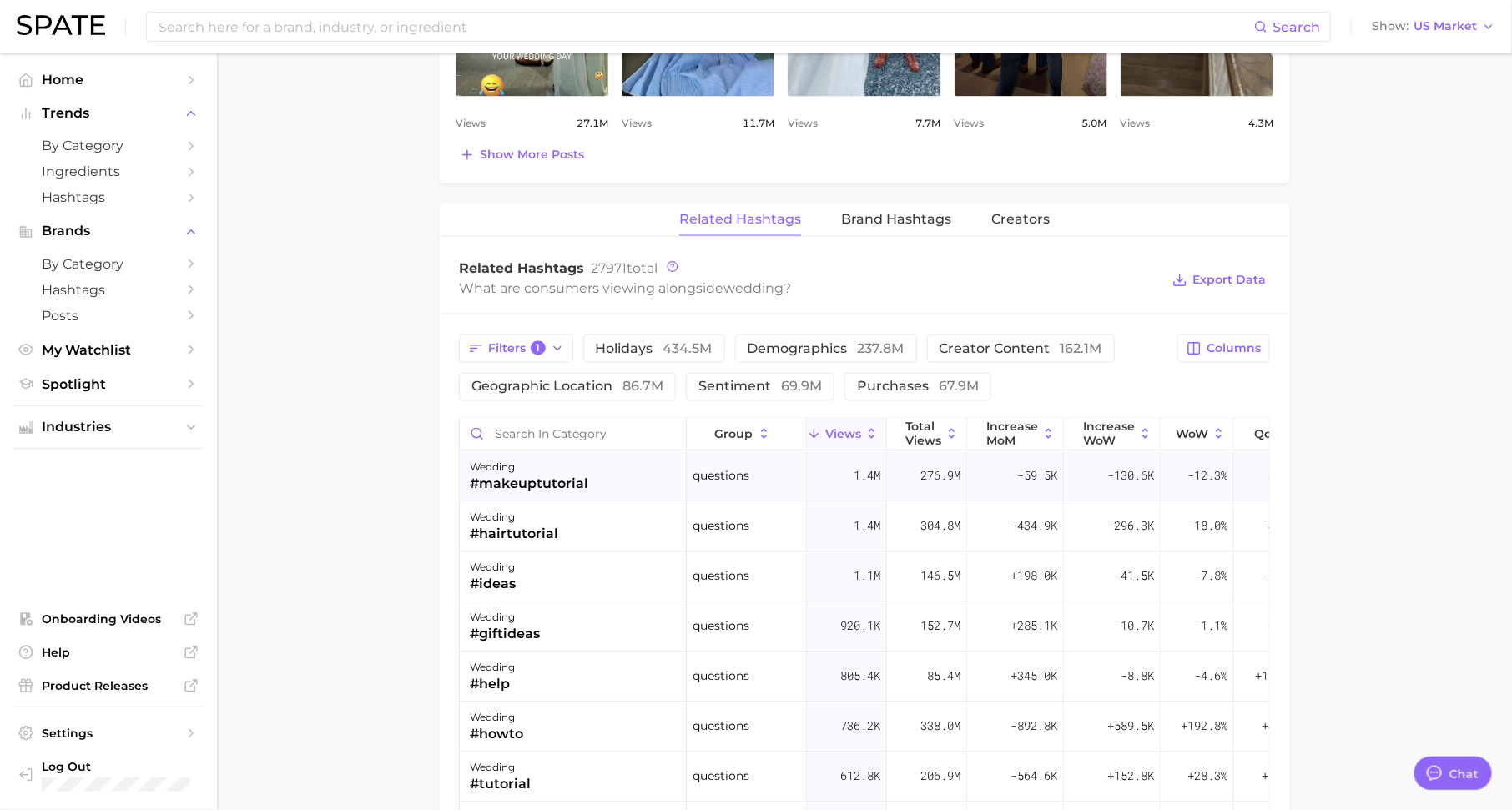
click at [548, 478] on div "#makeuptutorial" at bounding box center [529, 484] width 118 height 20
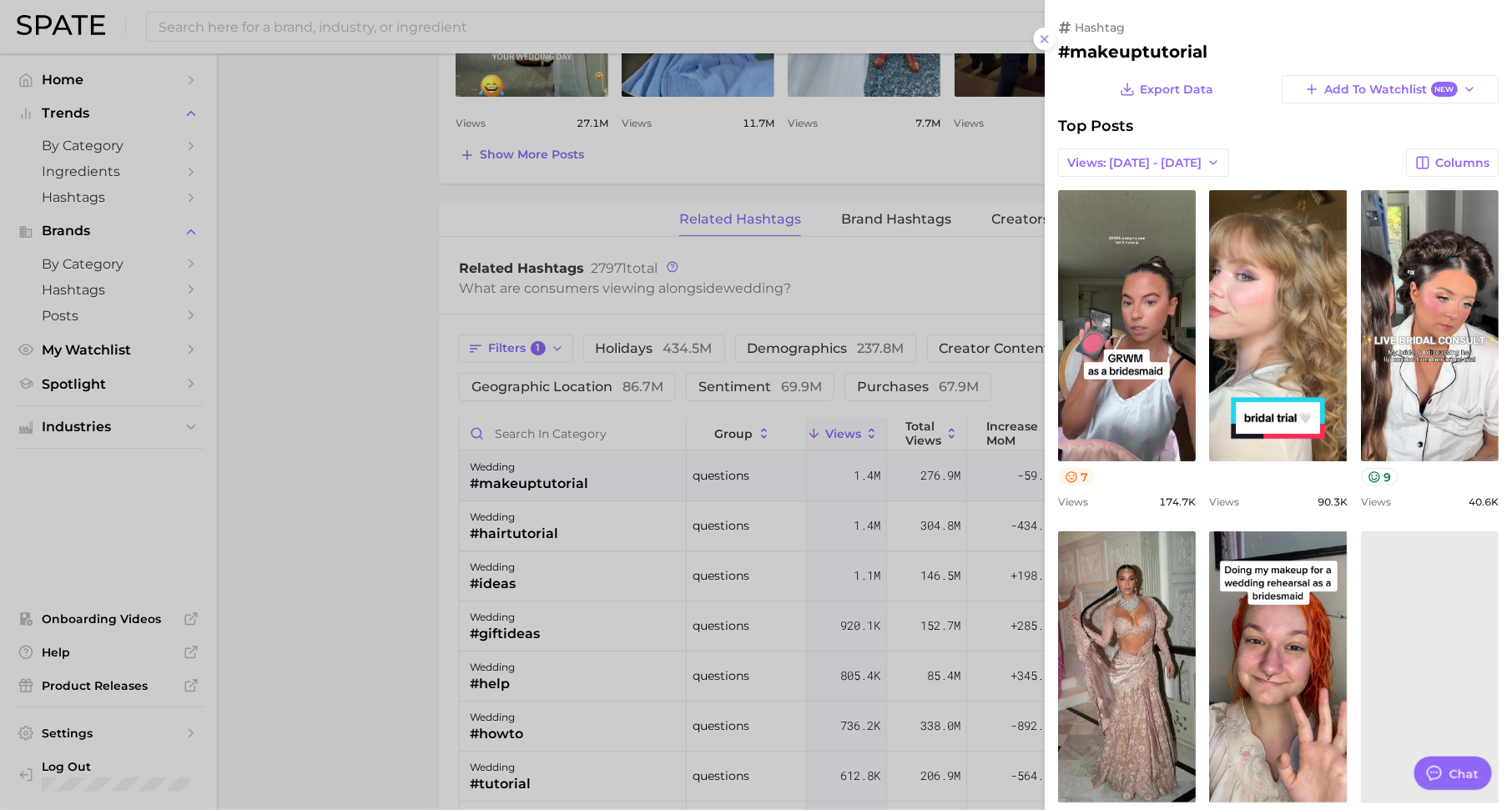
scroll to position [0, 0]
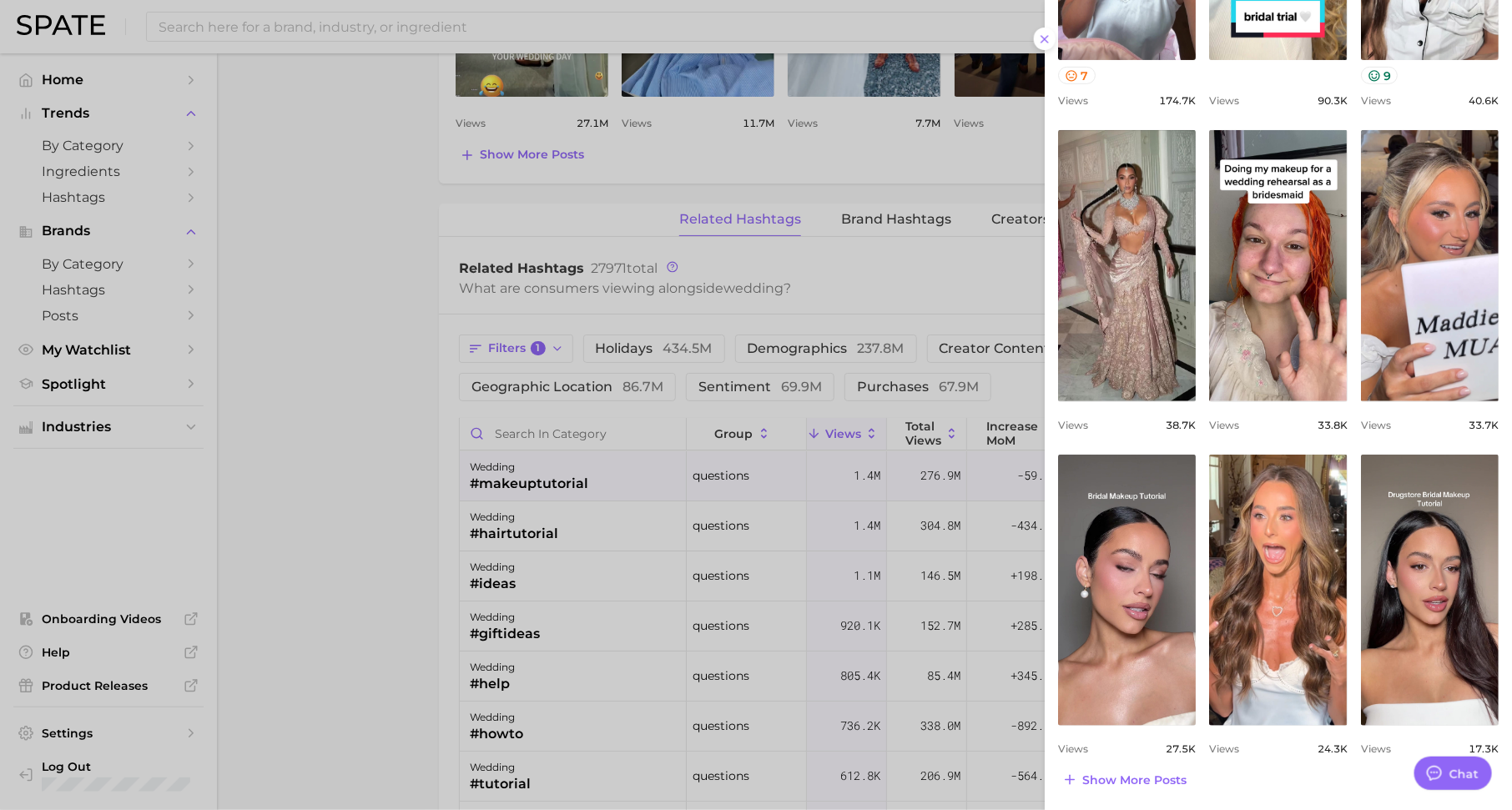
click at [895, 256] on div at bounding box center [756, 405] width 1512 height 810
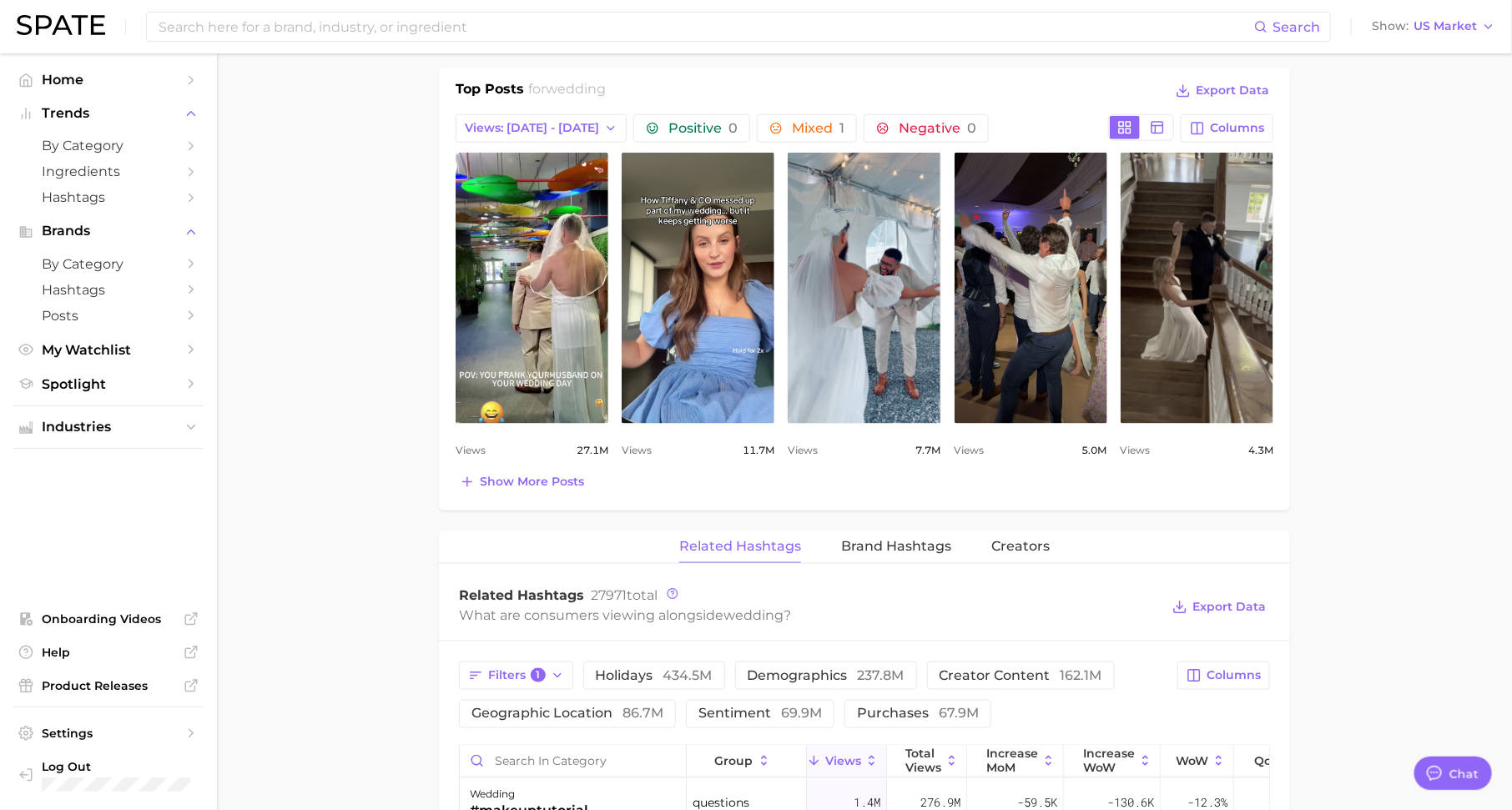
scroll to position [763, 0]
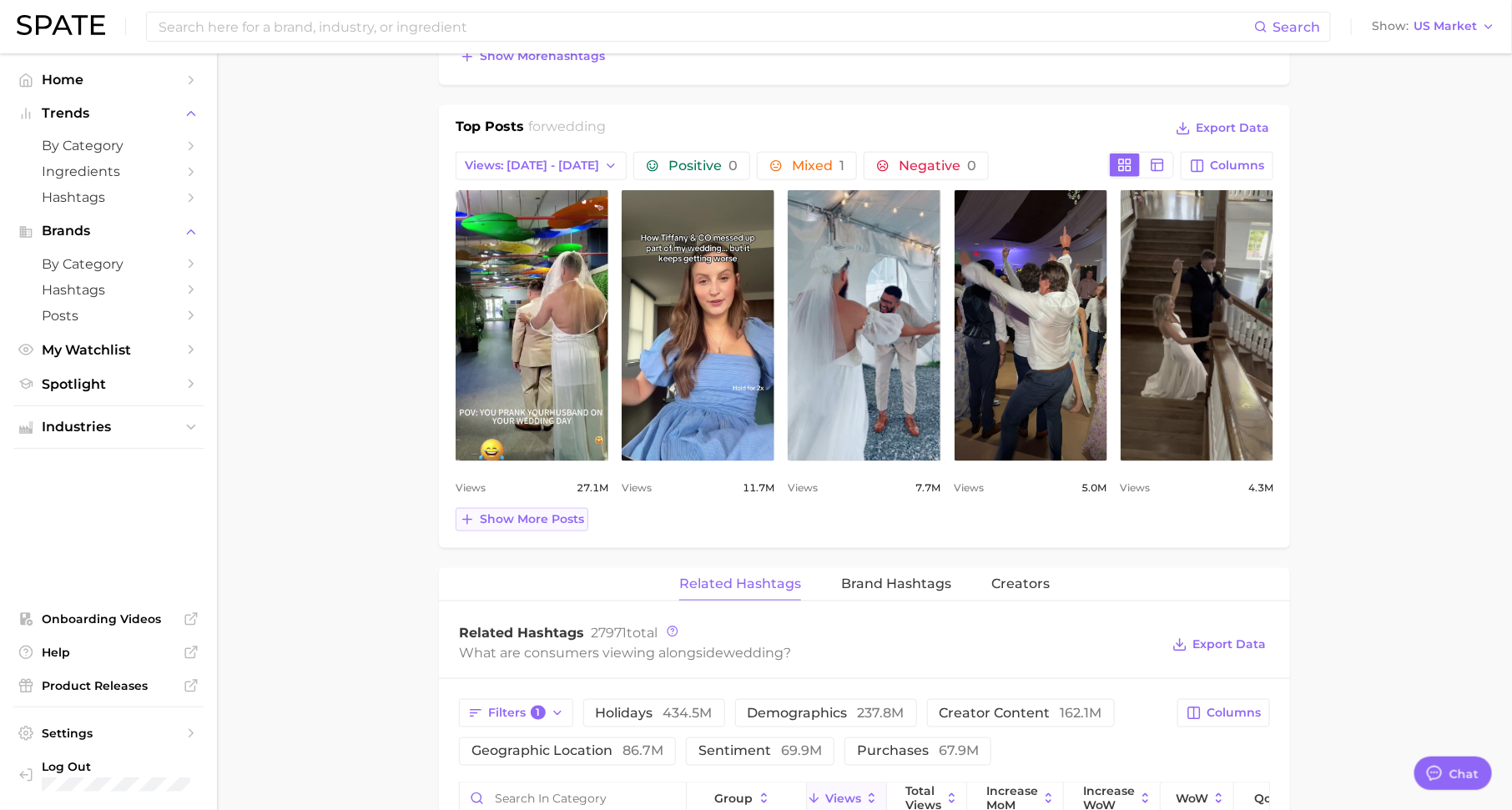
click at [515, 517] on span "Show more posts" at bounding box center [531, 519] width 104 height 14
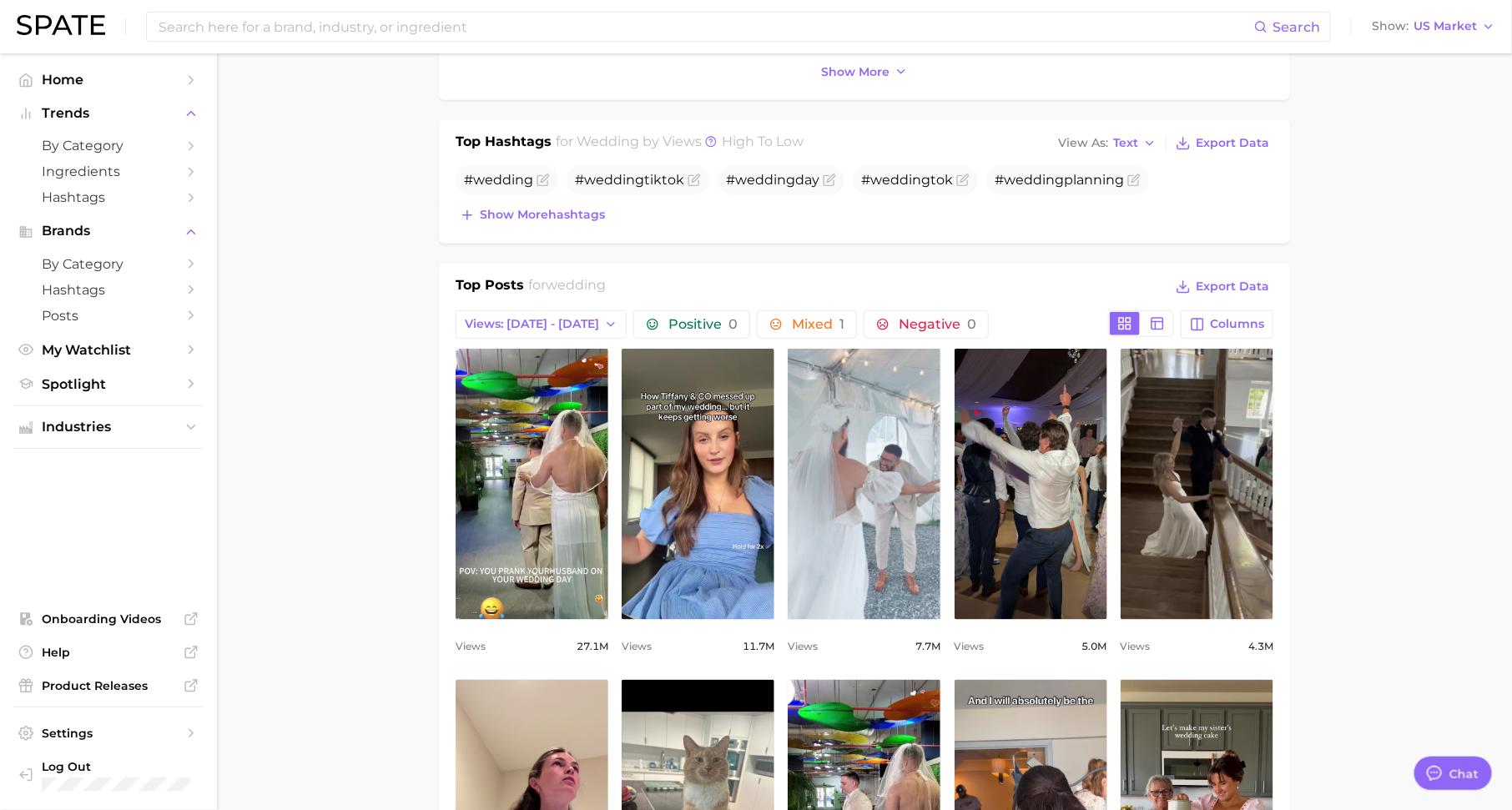
scroll to position [865, 0]
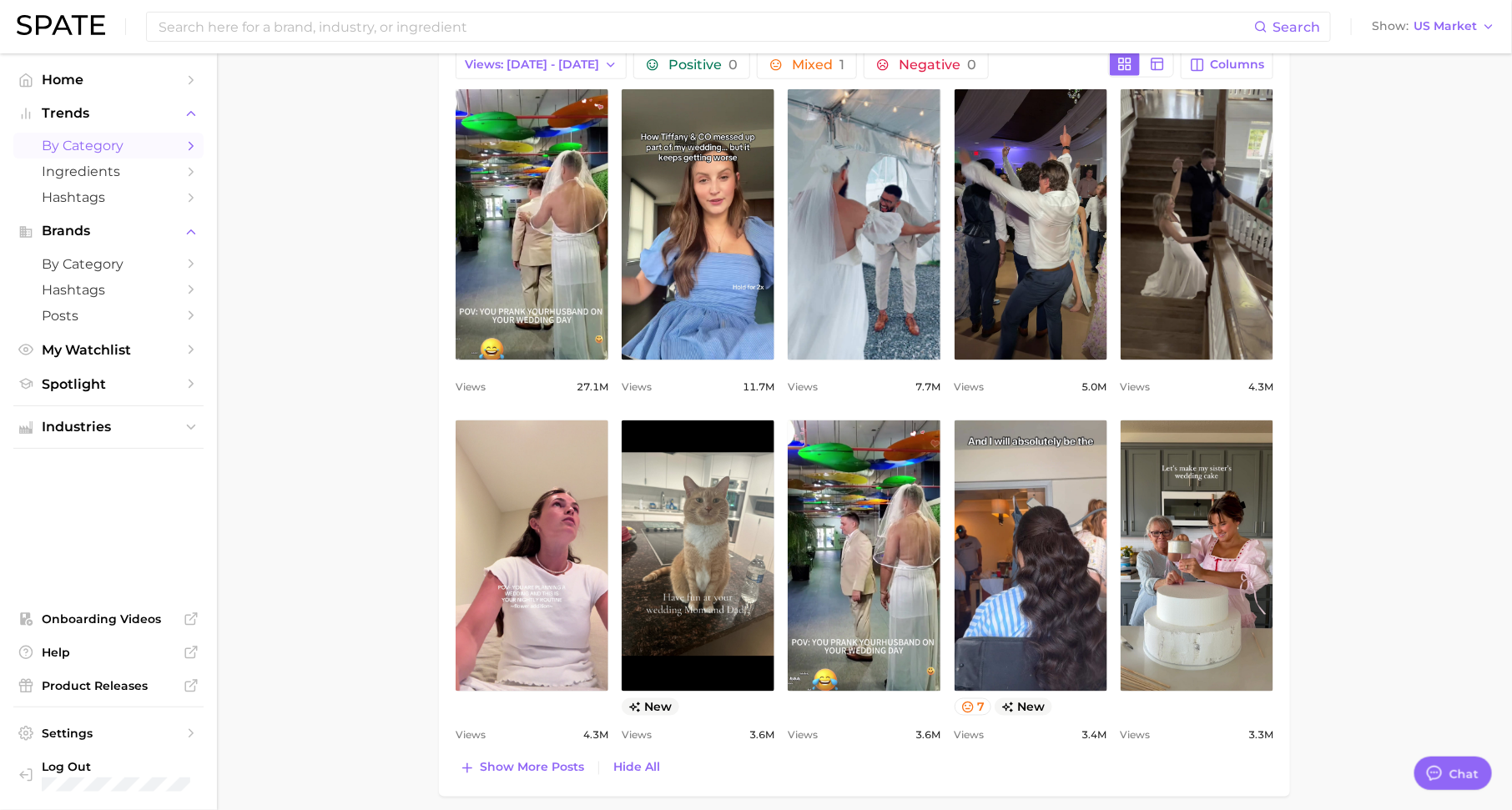
click at [149, 145] on span "by Category" at bounding box center [108, 145] width 133 height 16
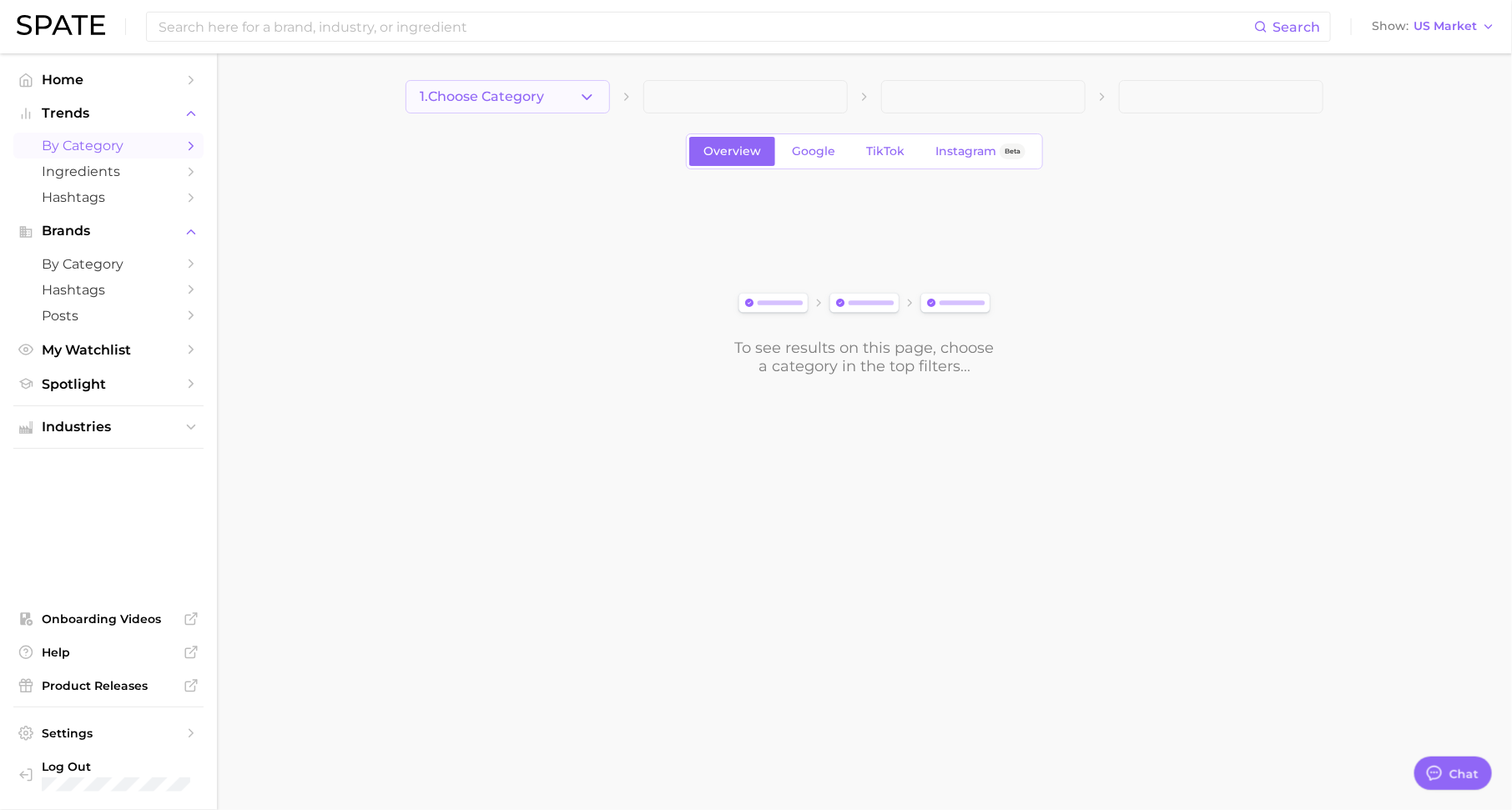
click at [503, 98] on span "1. Choose Category" at bounding box center [482, 97] width 124 height 15
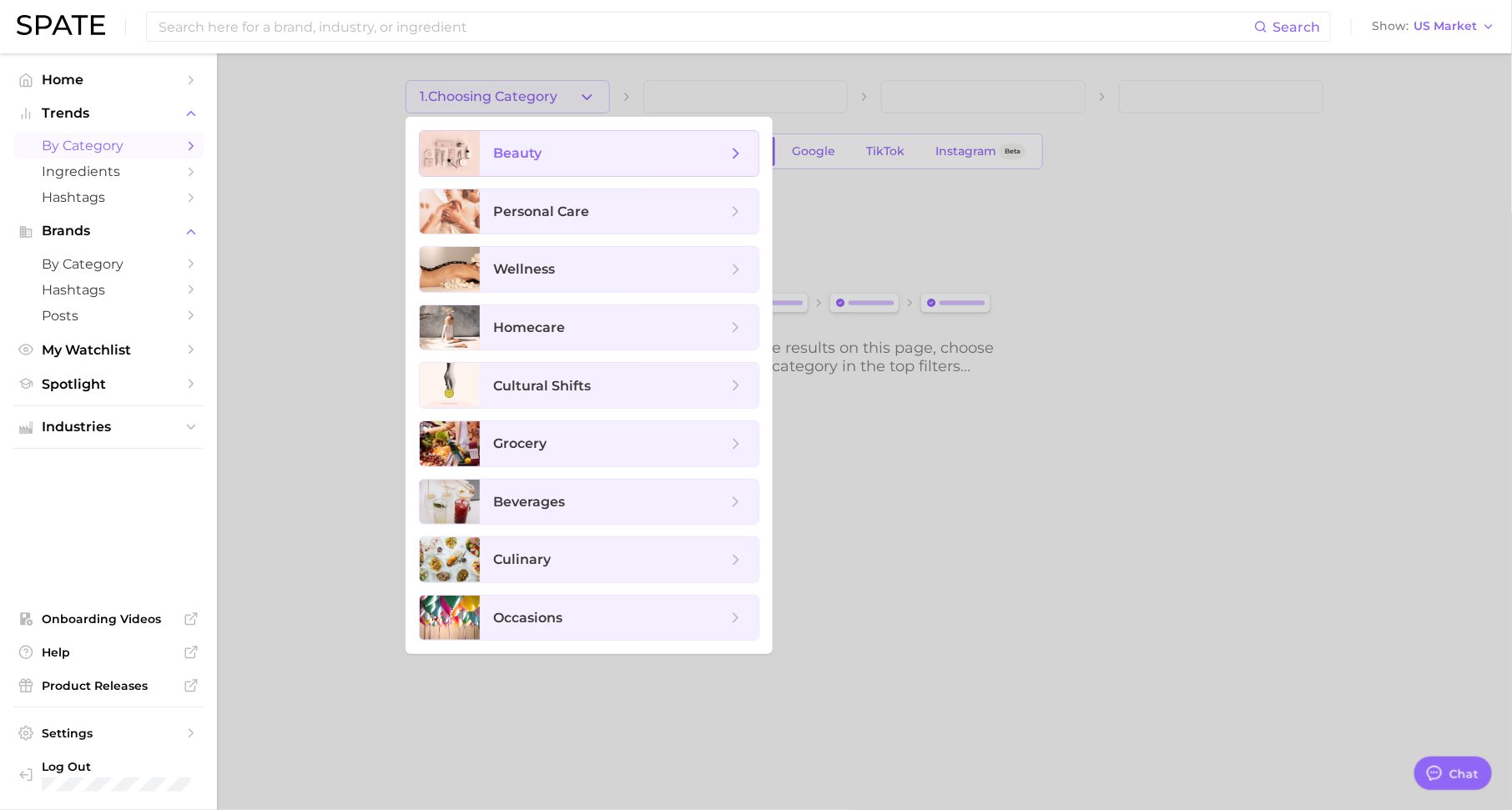
click at [516, 150] on span "beauty" at bounding box center [517, 152] width 48 height 16
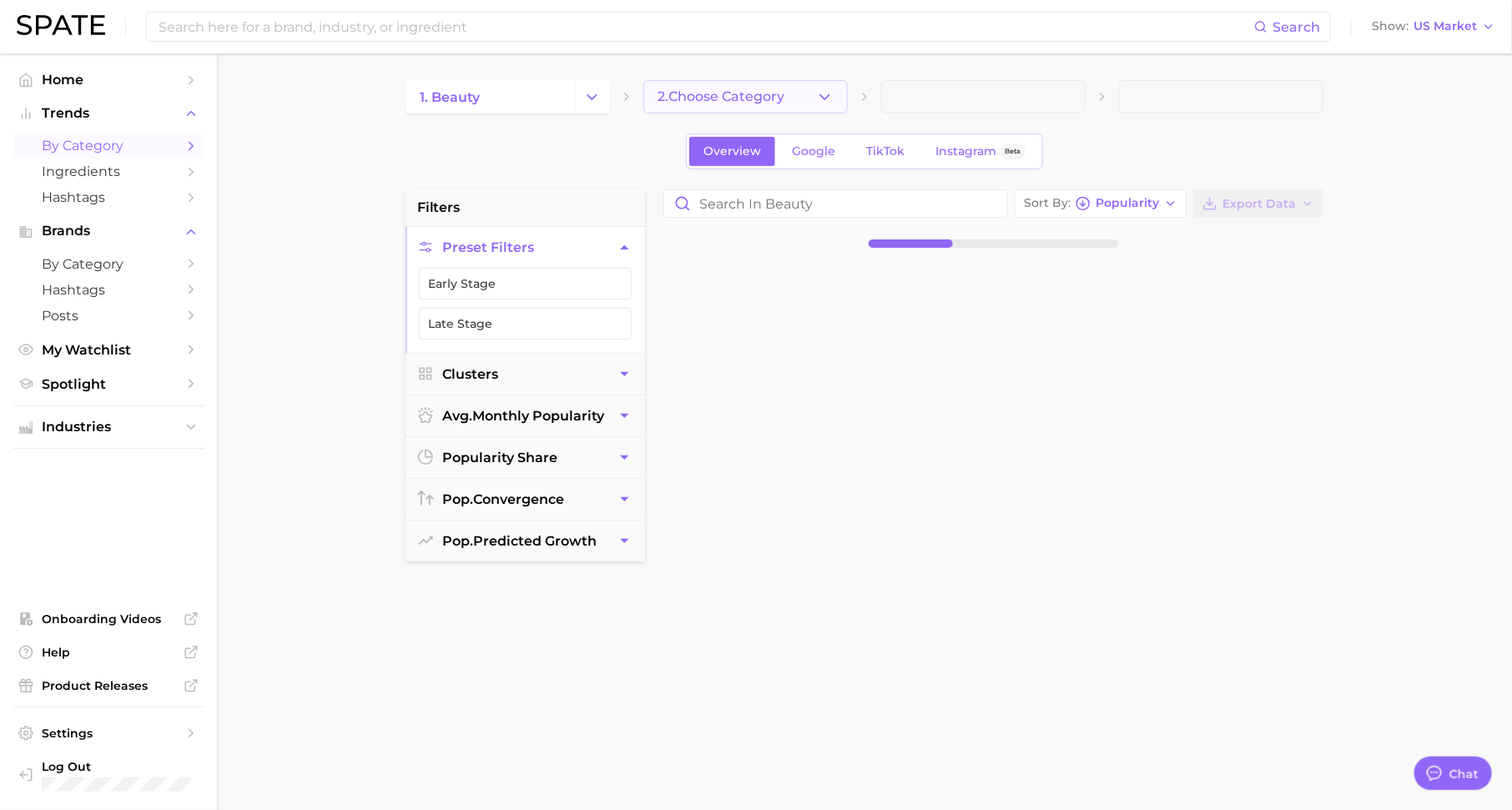
click at [813, 101] on button "2. Choose Category" at bounding box center [744, 97] width 204 height 34
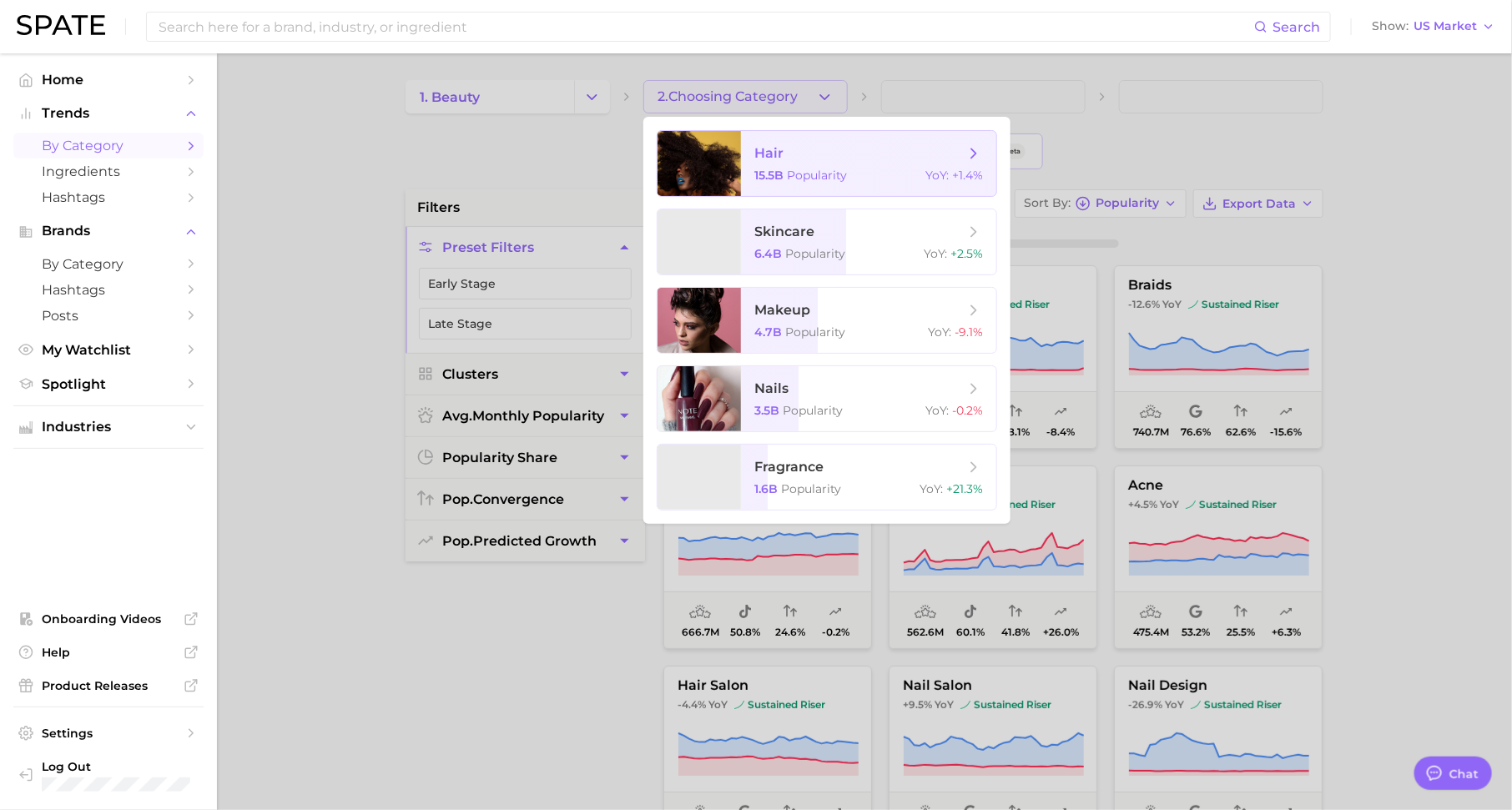
click at [818, 168] on span "Popularity" at bounding box center [817, 175] width 60 height 15
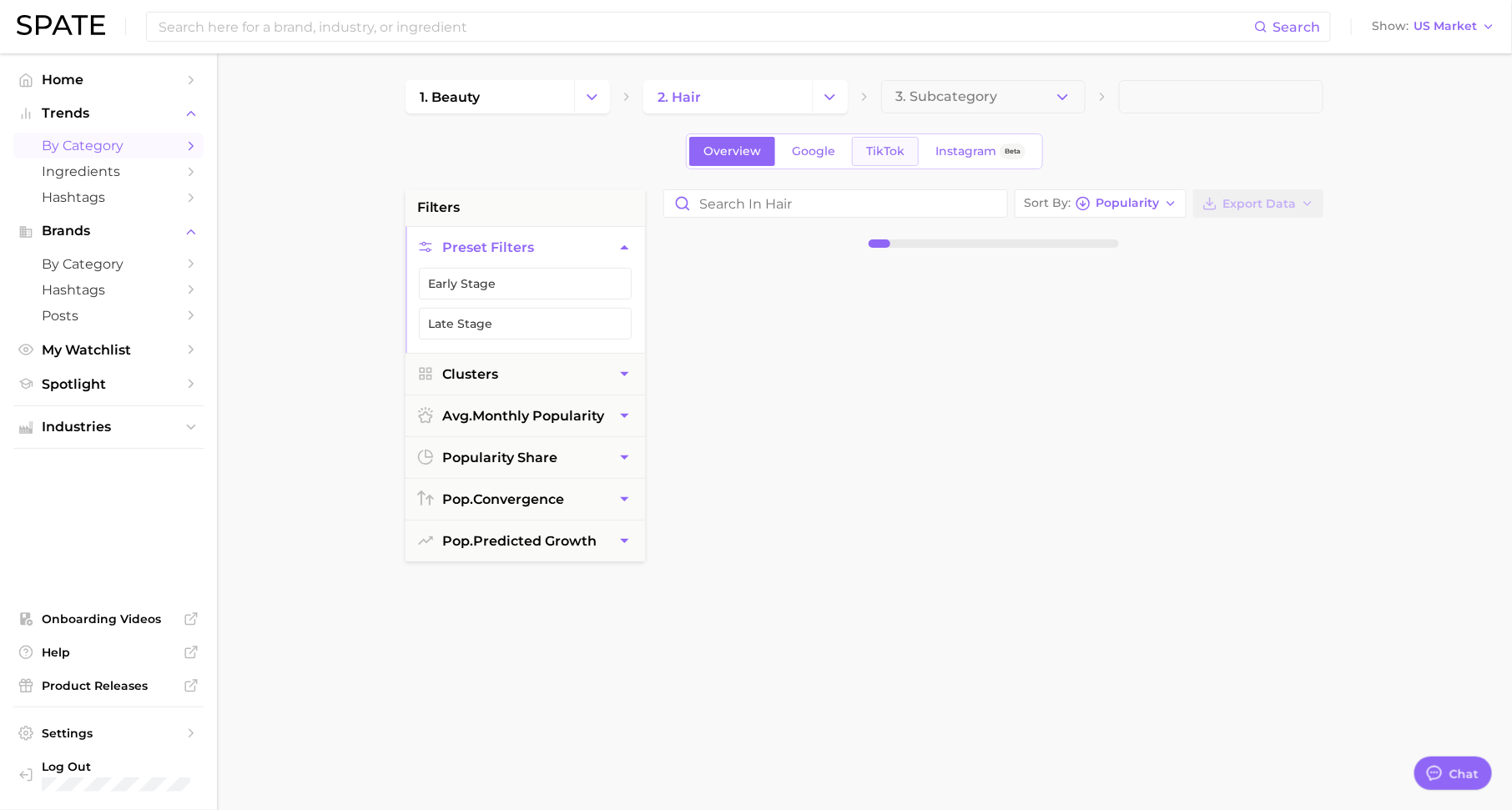
click at [881, 148] on span "TikTok" at bounding box center [884, 151] width 39 height 14
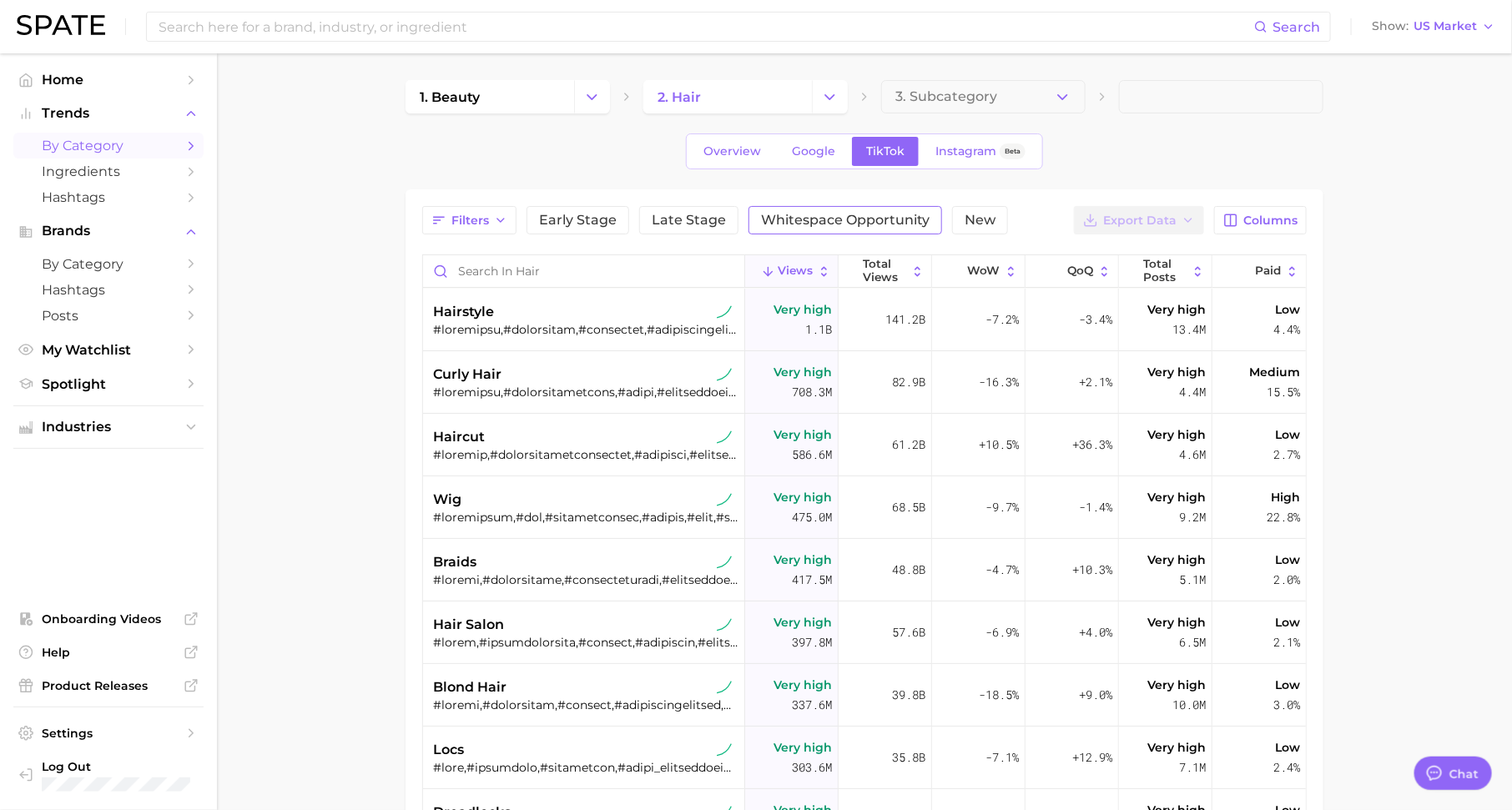
type textarea "x"
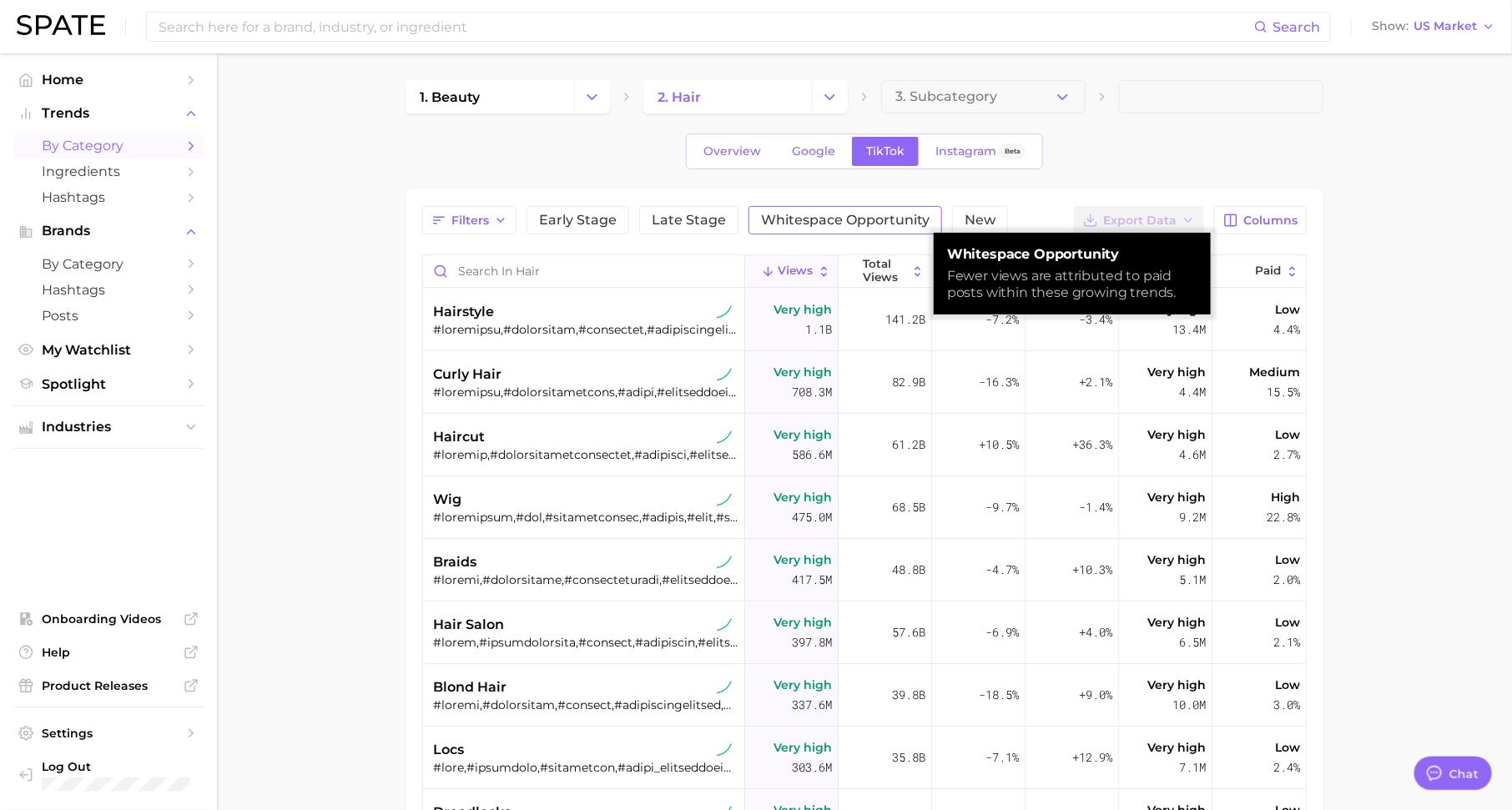
click at [869, 219] on span "Whitespace Opportunity" at bounding box center [845, 220] width 168 height 13
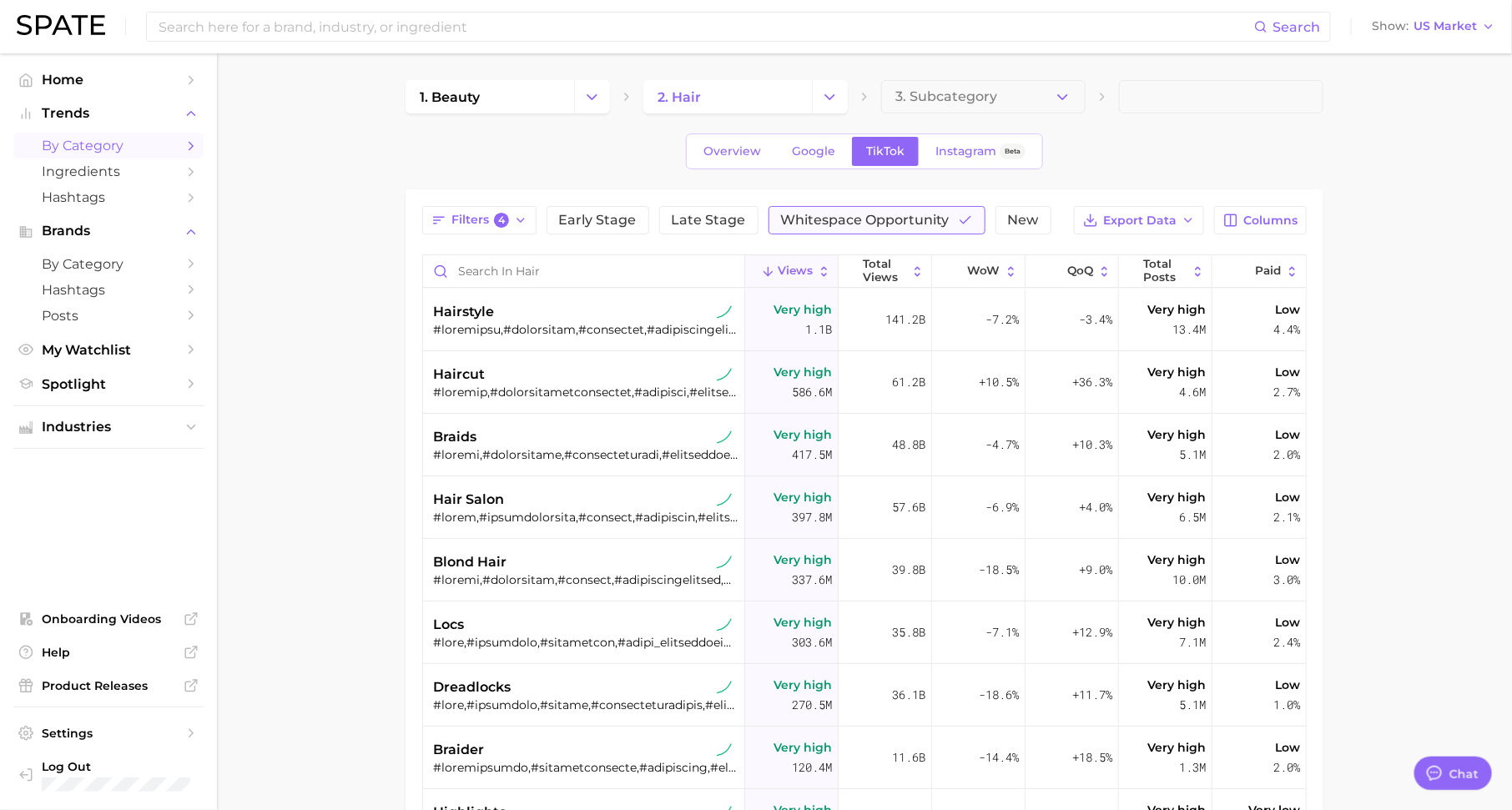
click at [831, 229] on button "Whitespace Opportunity" at bounding box center [877, 220] width 217 height 28
click at [1280, 257] on button "Paid" at bounding box center [1258, 272] width 93 height 33
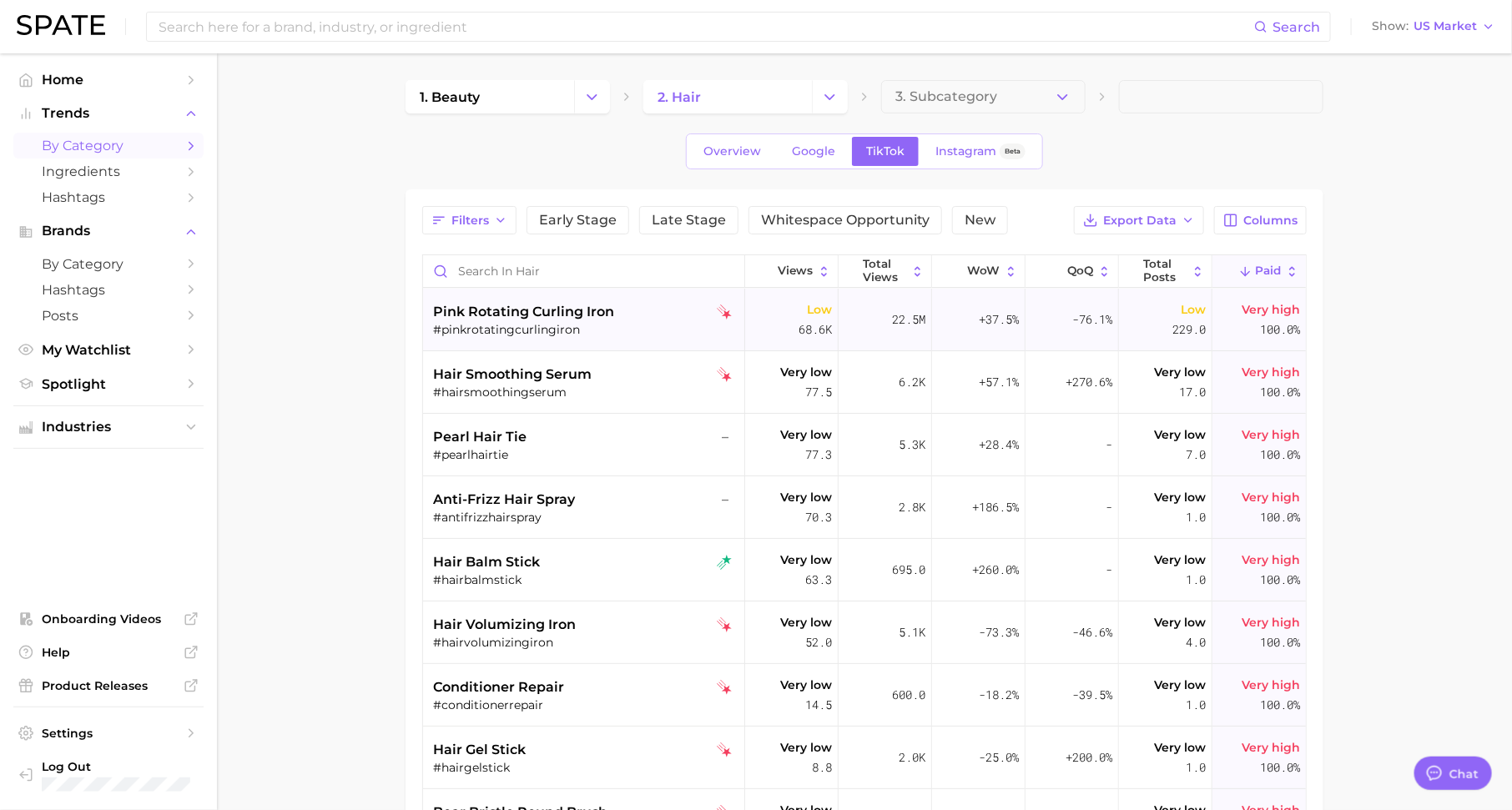
click at [476, 337] on div "pink rotating curling iron #pinkrotatingcurlingiron" at bounding box center [585, 319] width 305 height 63
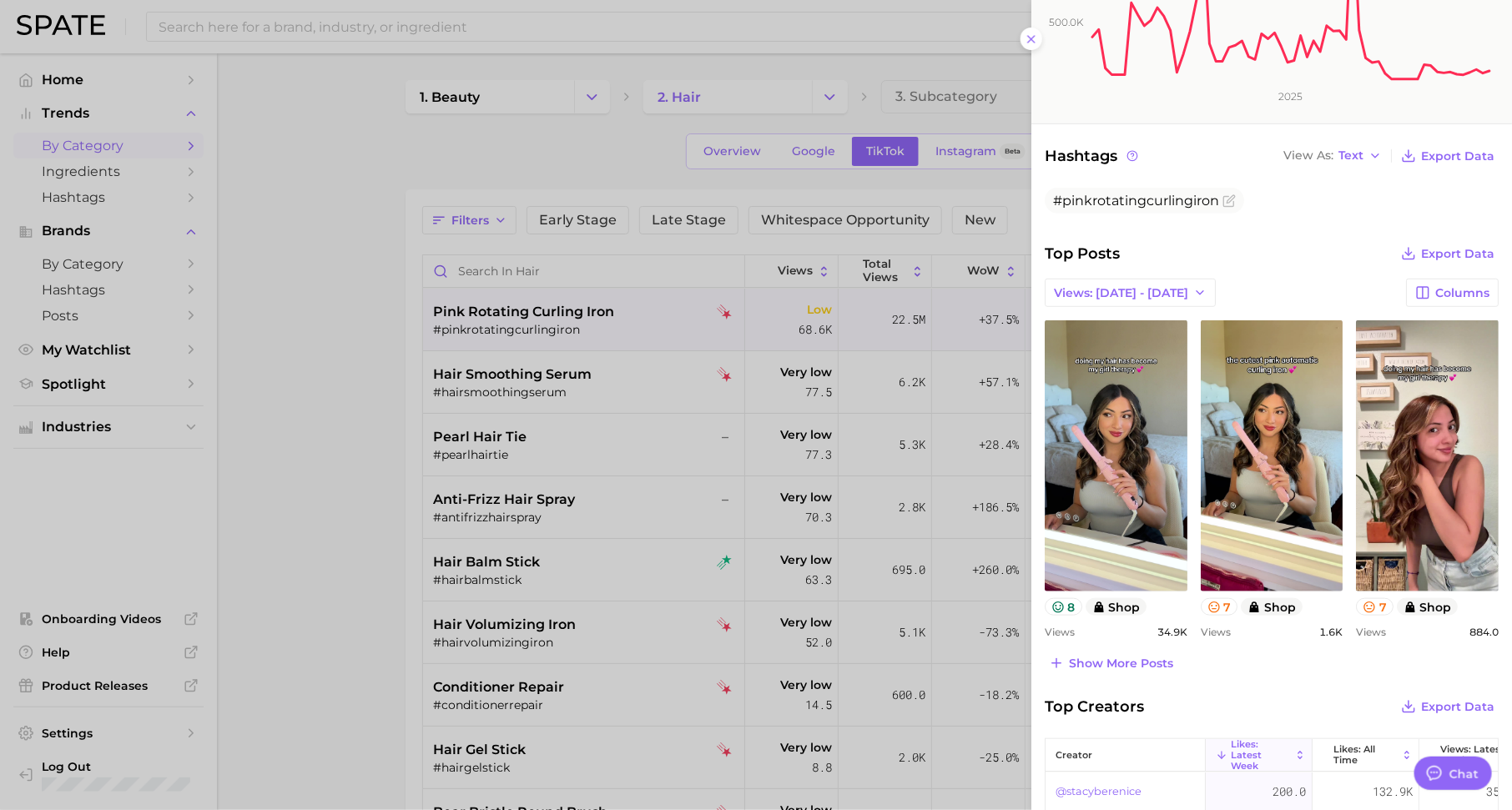
scroll to position [453, 0]
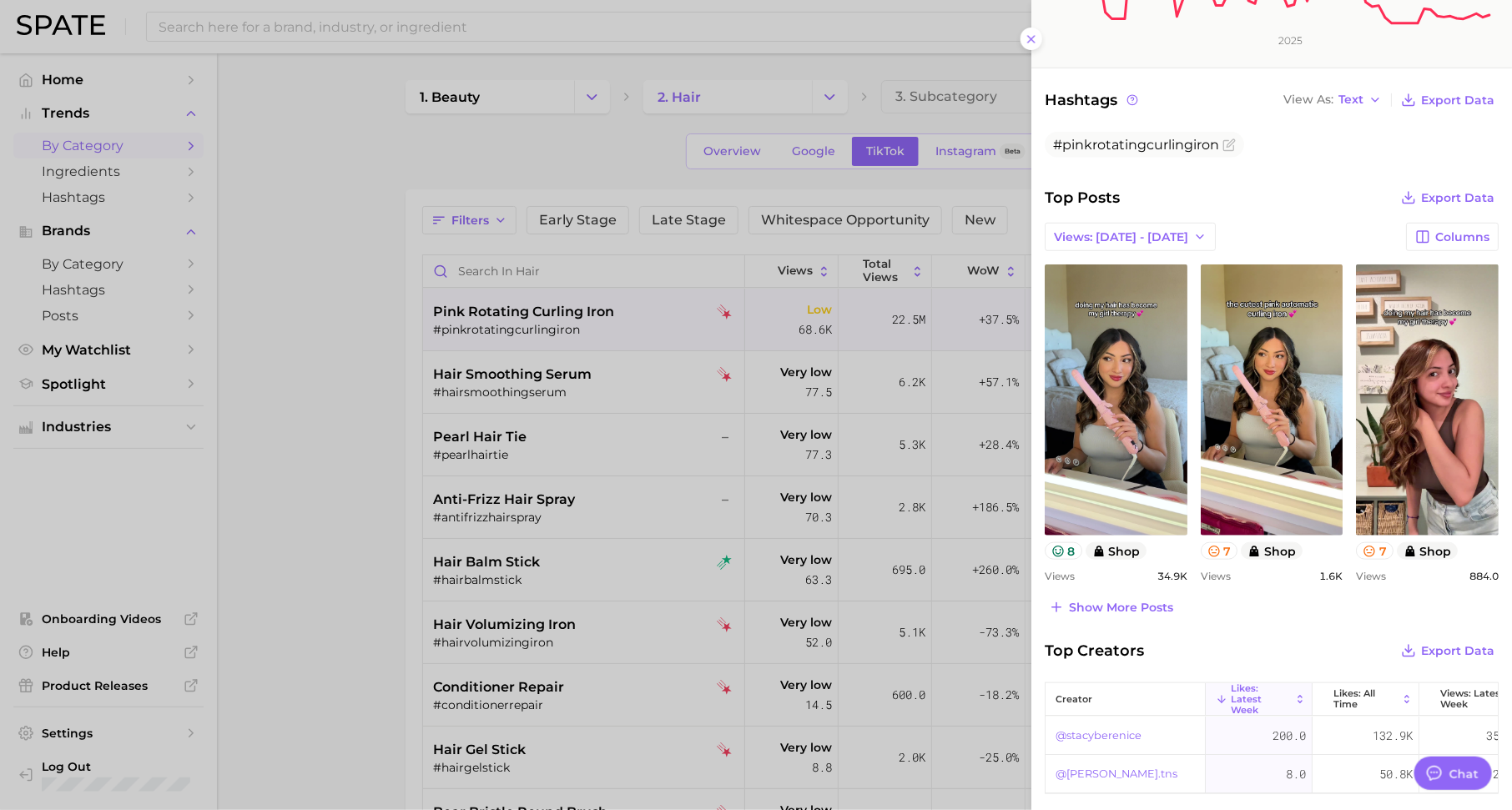
click at [850, 324] on div at bounding box center [756, 405] width 1512 height 810
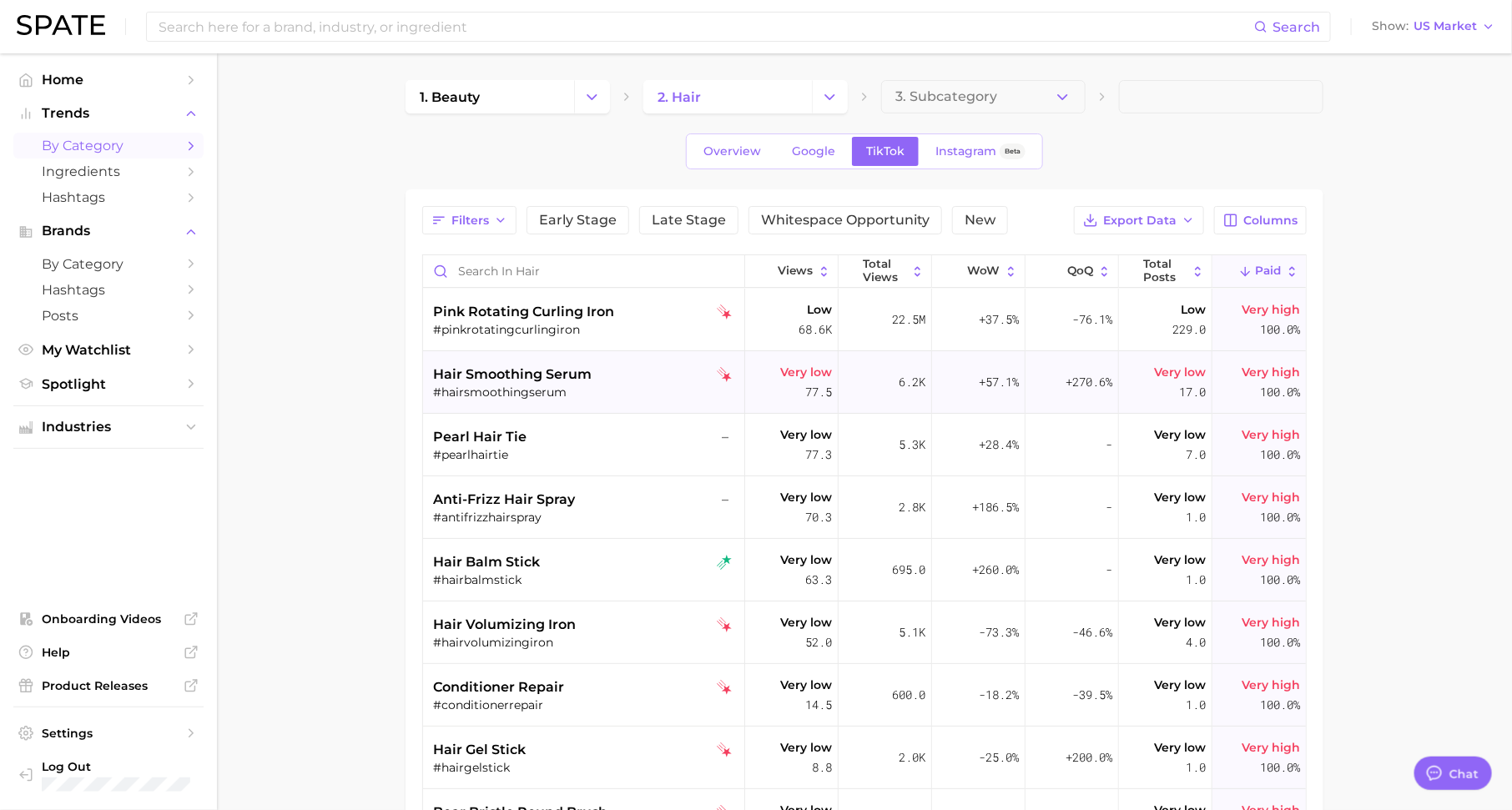
scroll to position [21, 0]
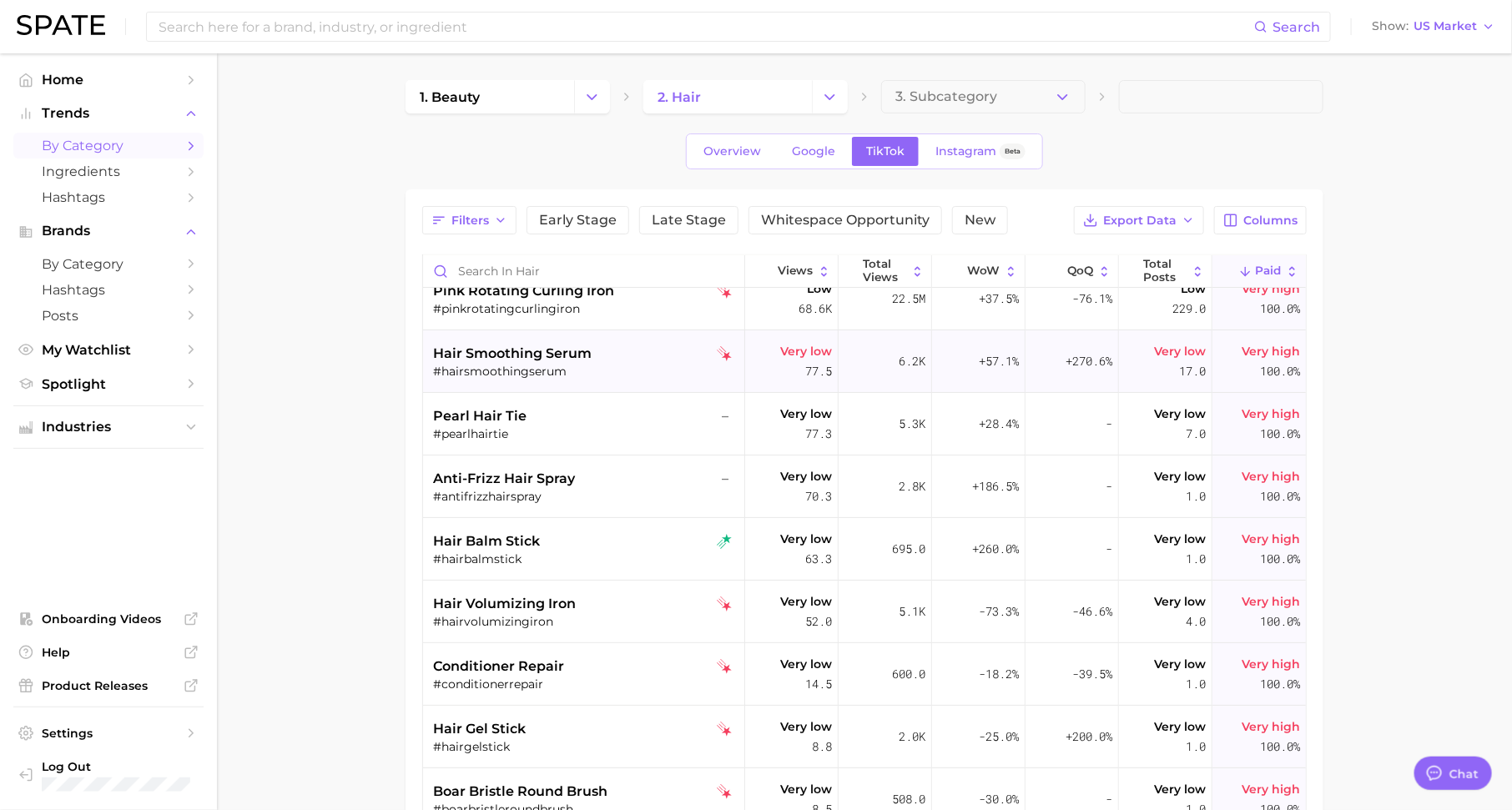
click at [624, 357] on div "hair smoothing serum" at bounding box center [585, 353] width 305 height 20
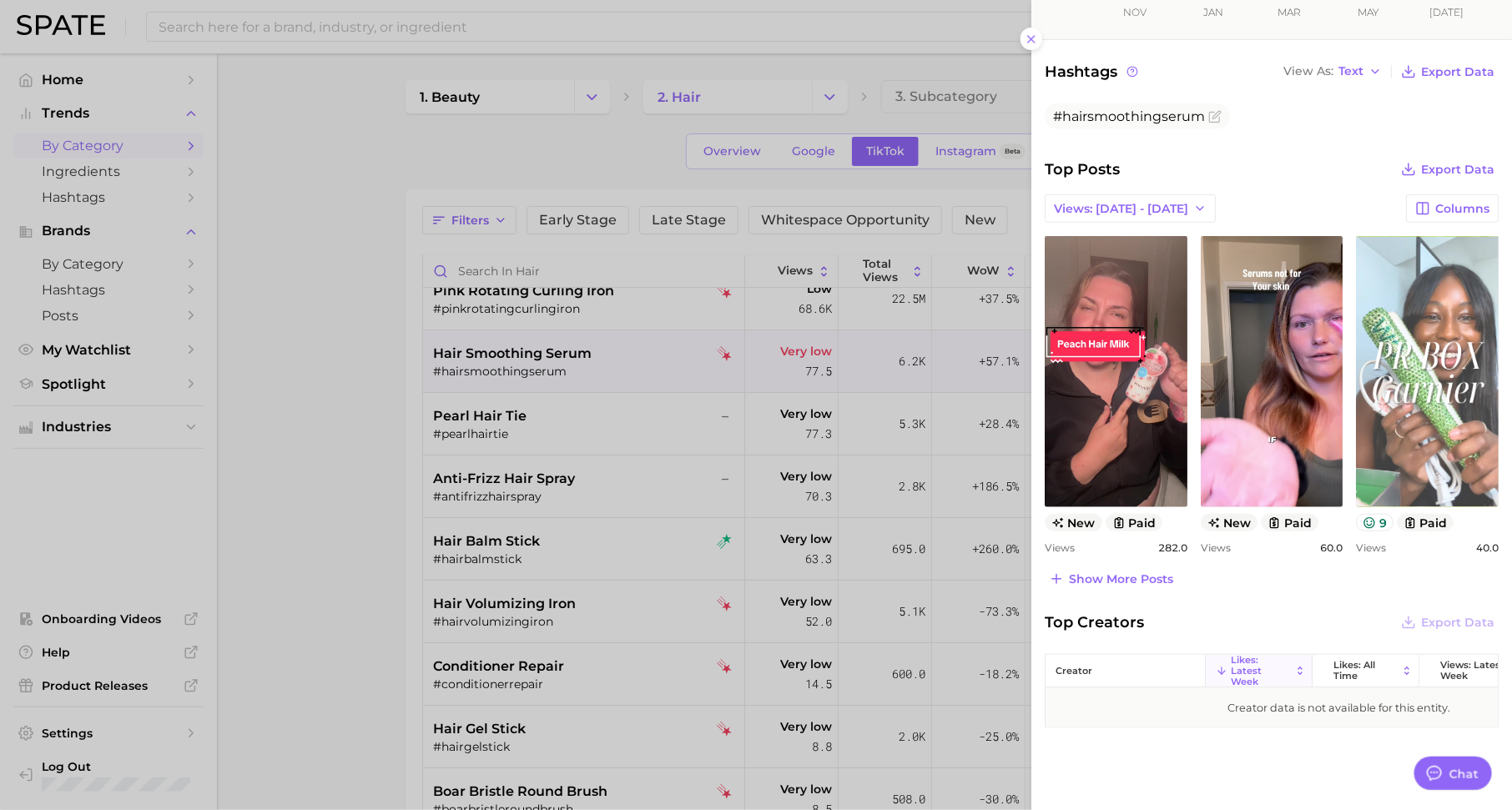
scroll to position [488, 0]
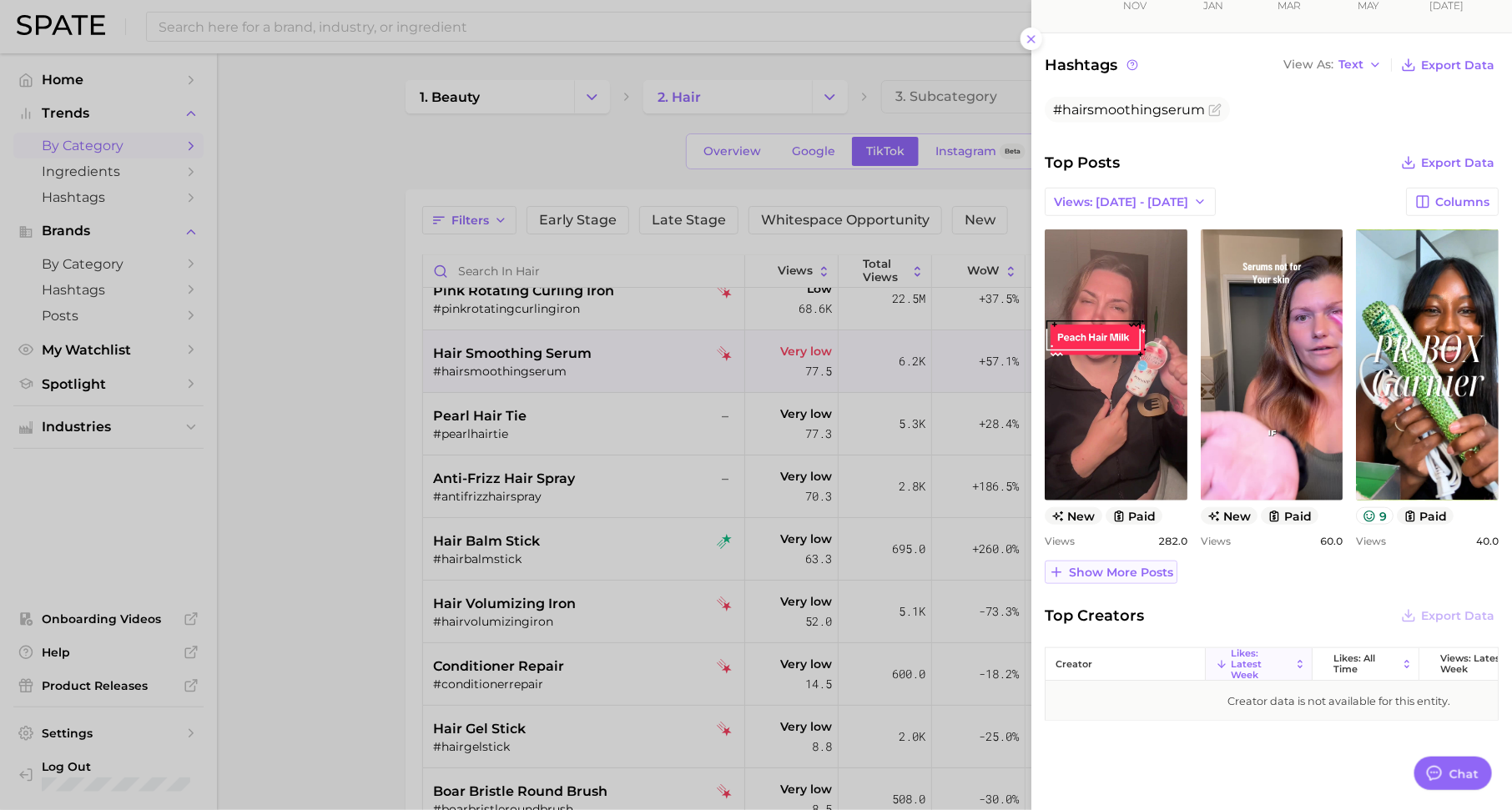
click at [1128, 574] on span "Show more posts" at bounding box center [1120, 572] width 104 height 14
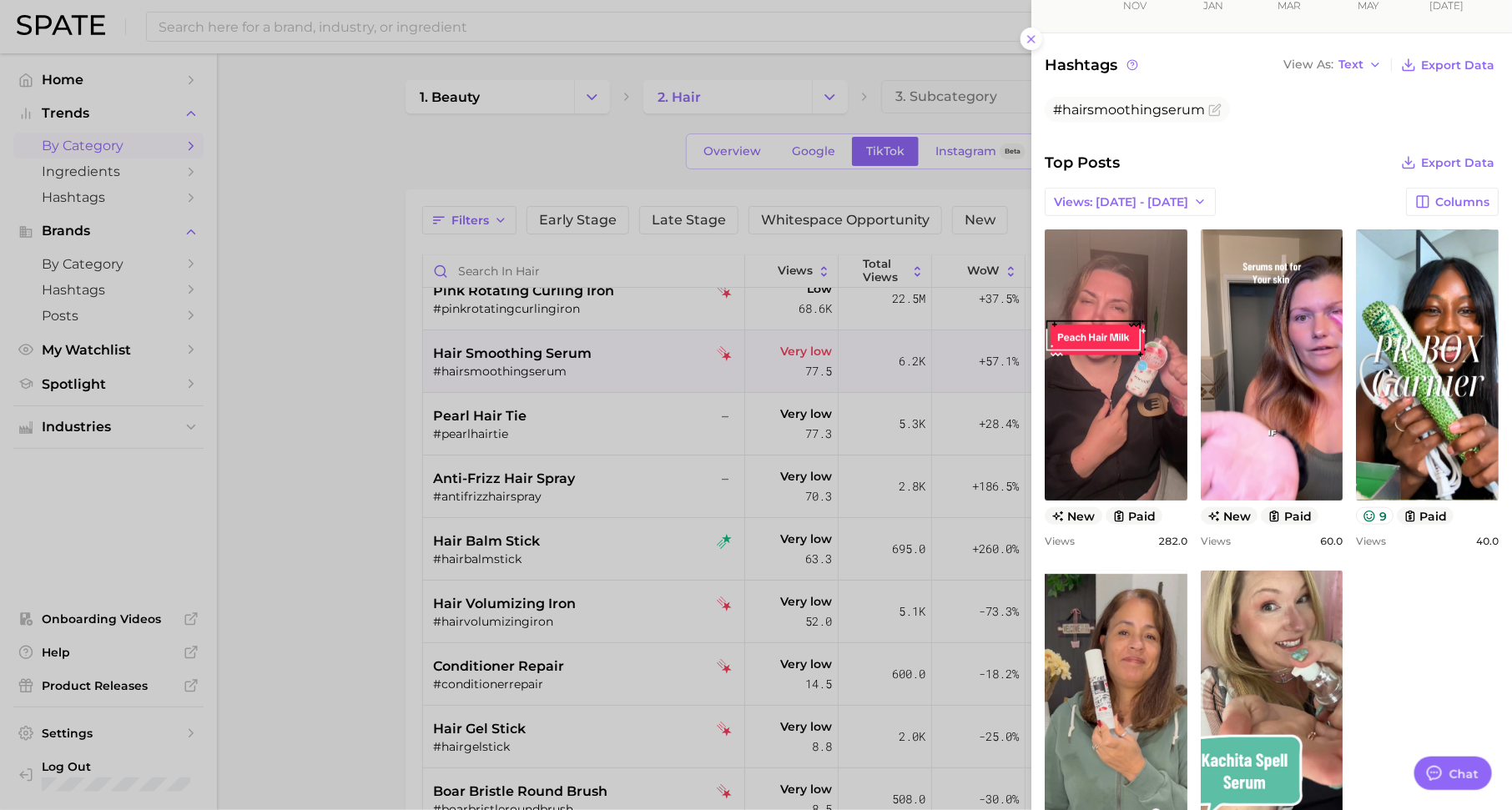
scroll to position [0, 0]
click at [863, 485] on div at bounding box center [756, 405] width 1512 height 810
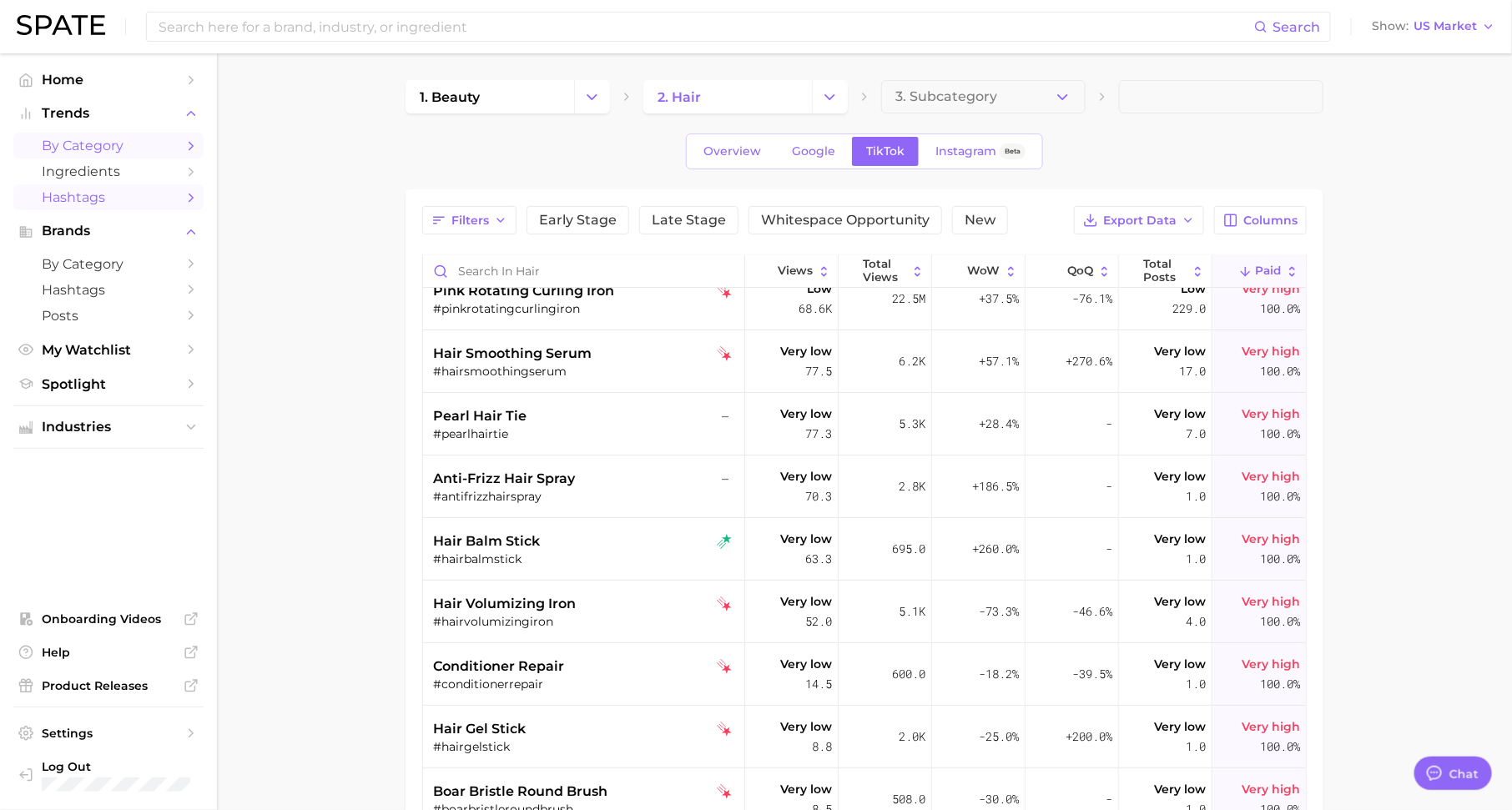
click at [130, 194] on span "Hashtags" at bounding box center [108, 197] width 133 height 16
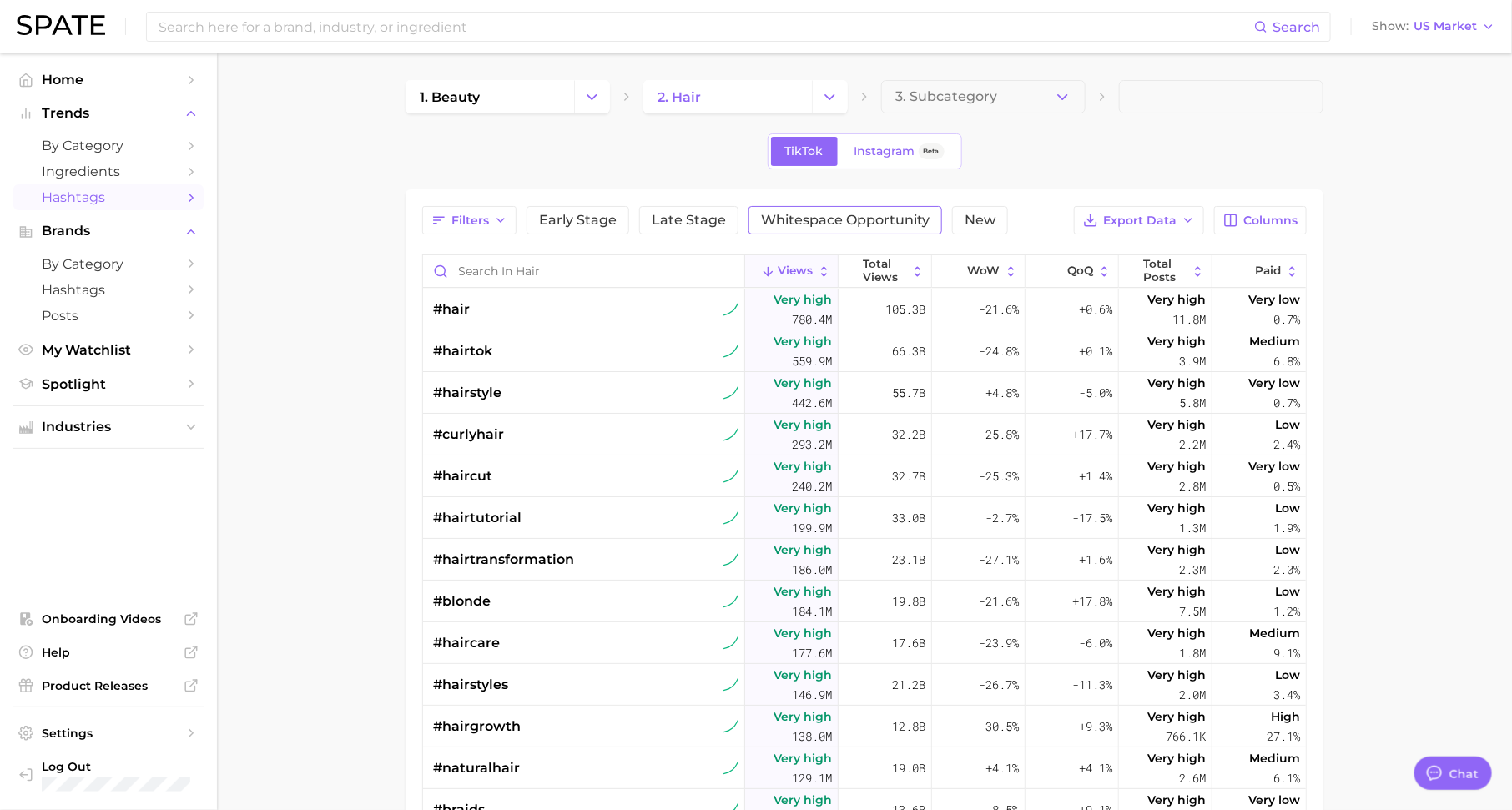
click at [855, 217] on span "Whitespace Opportunity" at bounding box center [845, 220] width 168 height 13
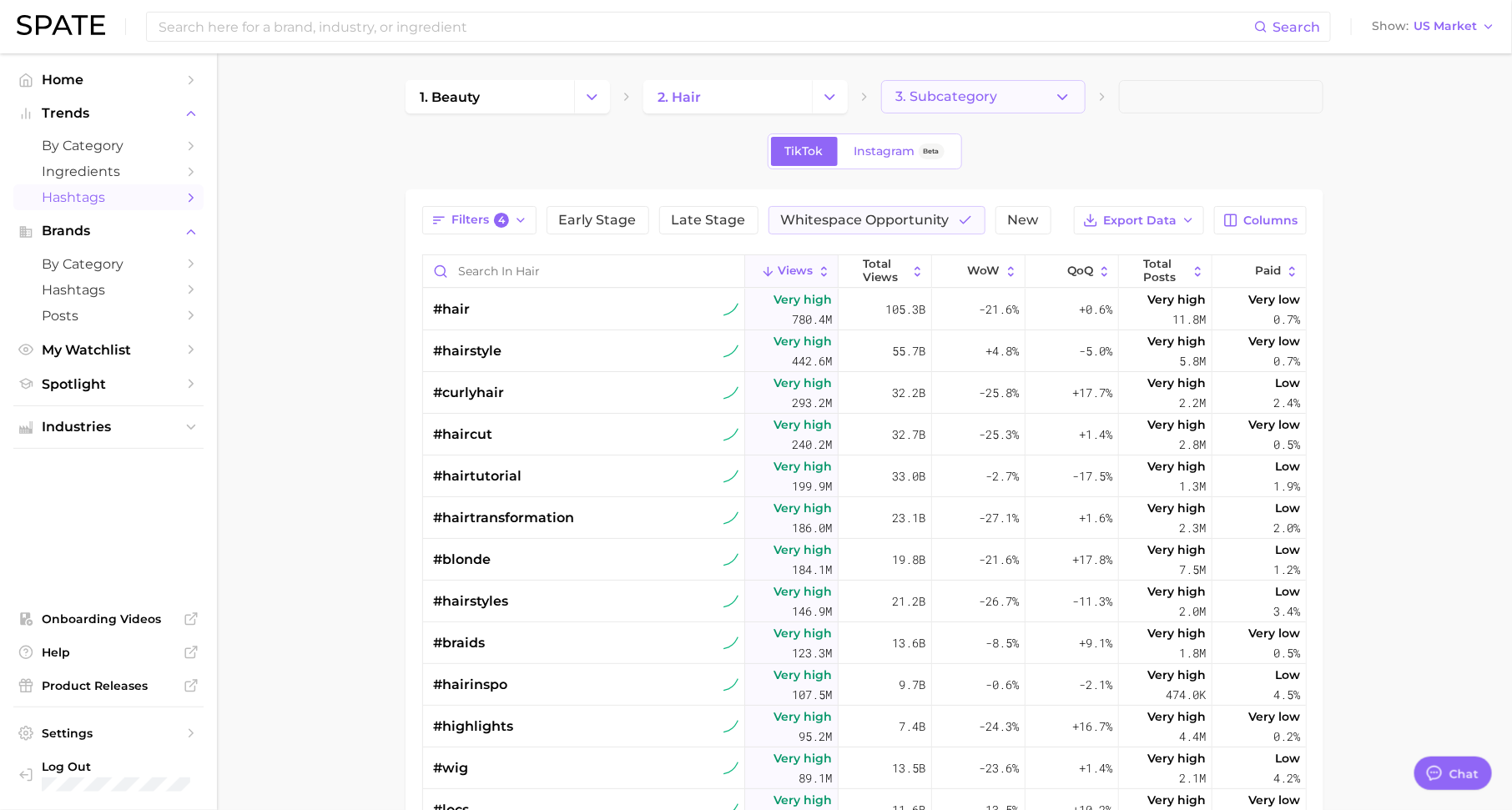
click at [933, 100] on span "3. Subcategory" at bounding box center [946, 97] width 101 height 15
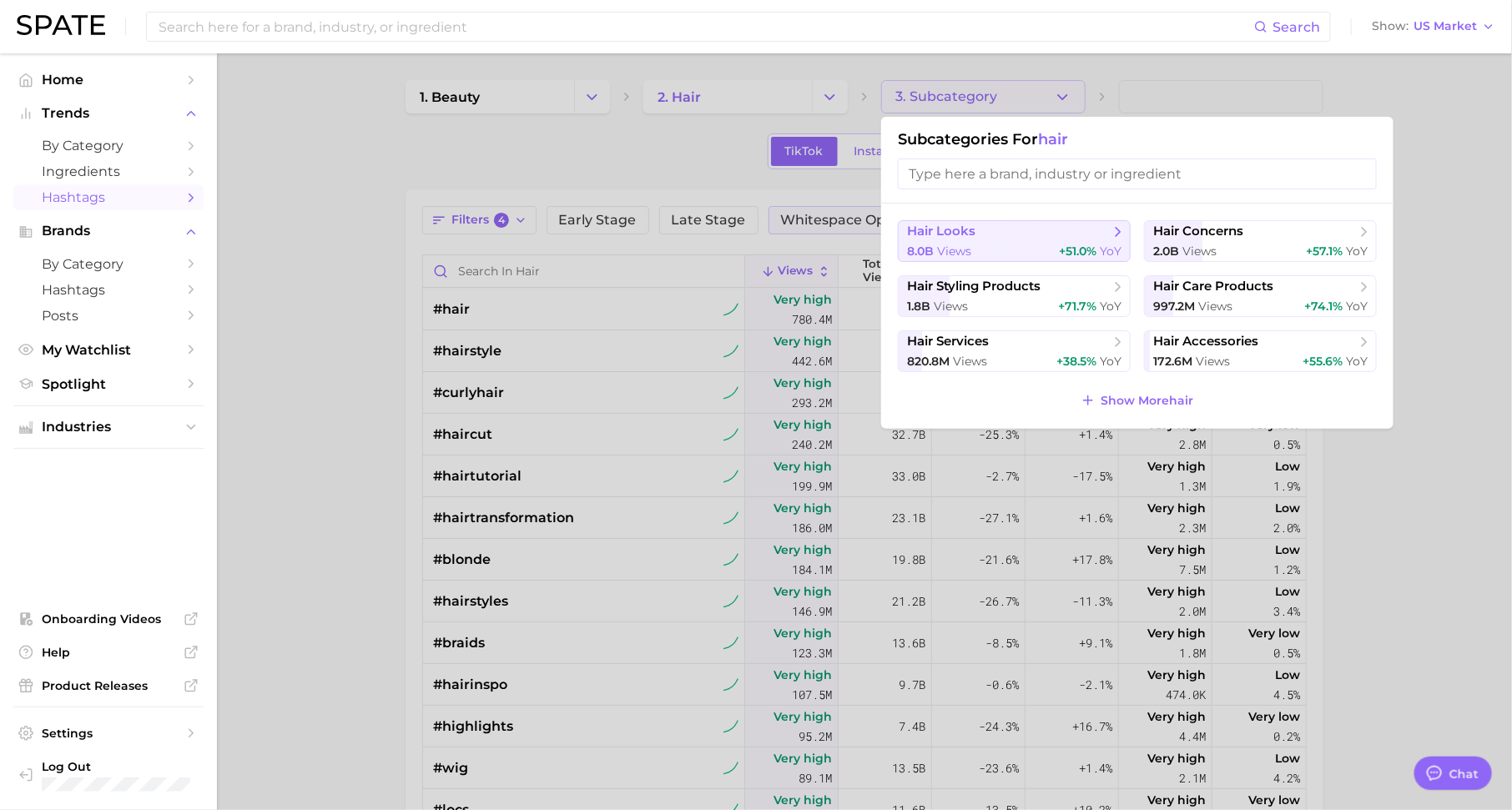
click at [1073, 231] on span "hair looks" at bounding box center [1008, 232] width 203 height 17
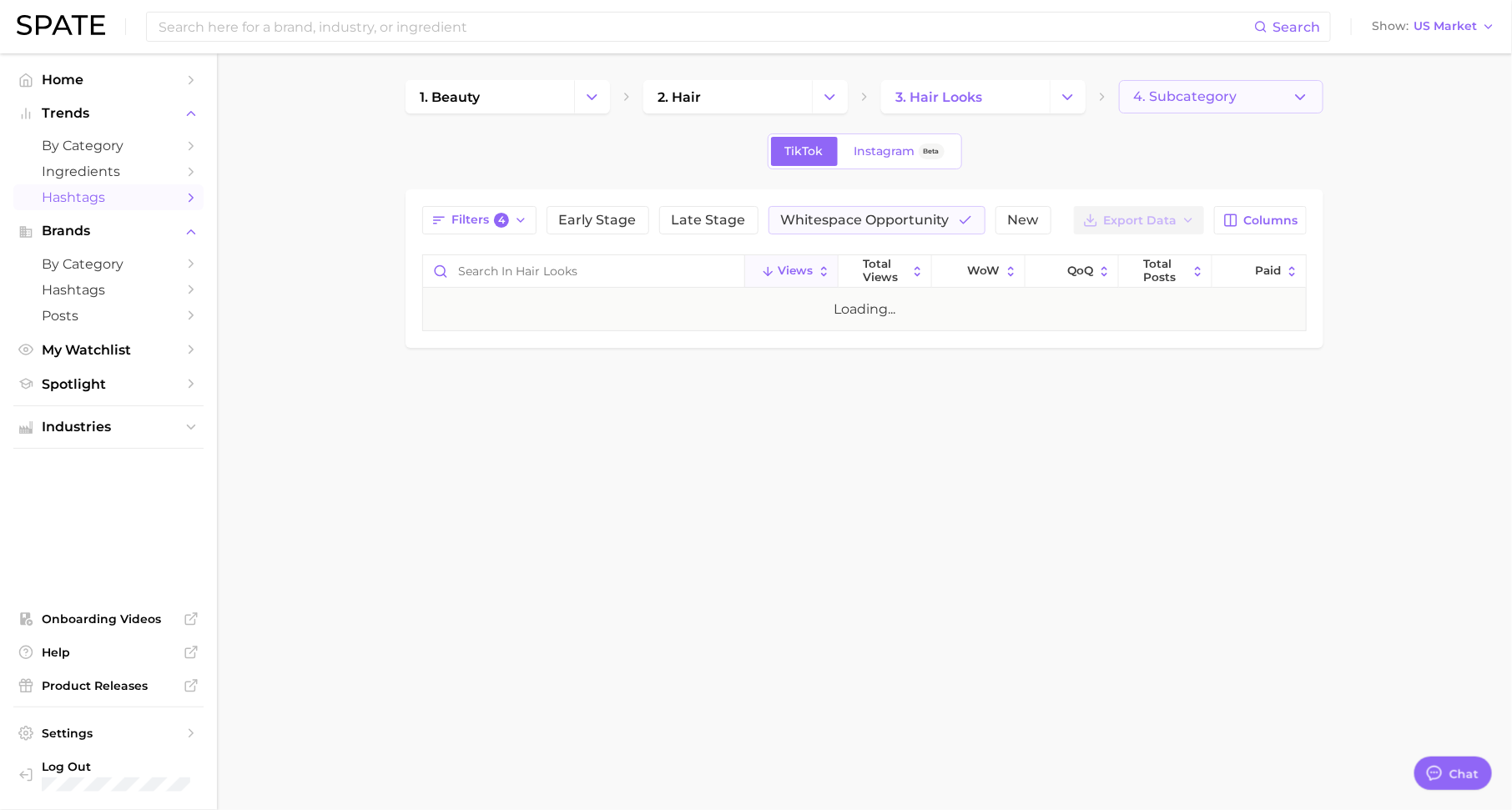
click at [1195, 95] on span "4. Subcategory" at bounding box center [1185, 97] width 103 height 15
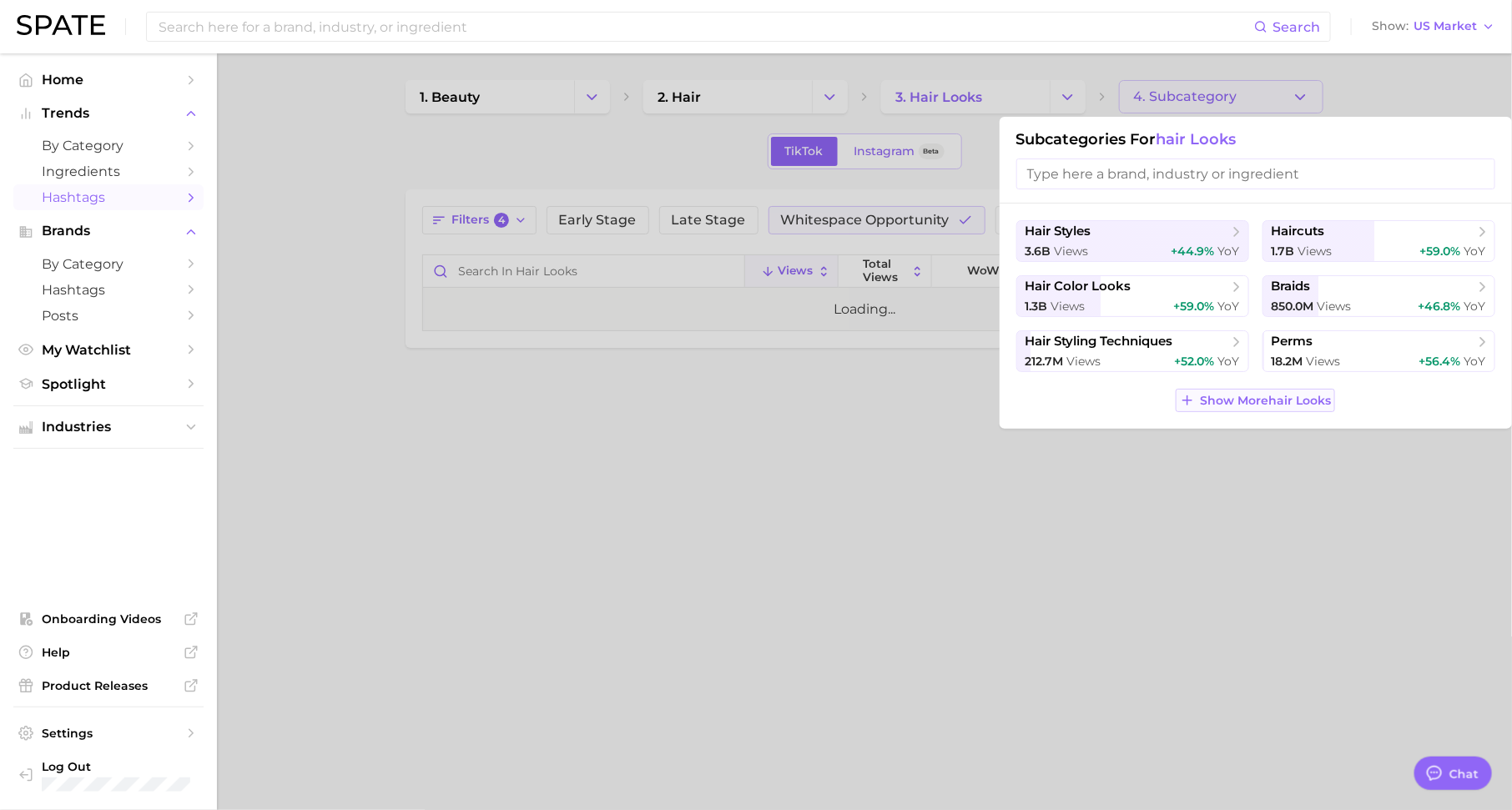
click at [1269, 394] on span "Show More hair looks" at bounding box center [1265, 400] width 131 height 14
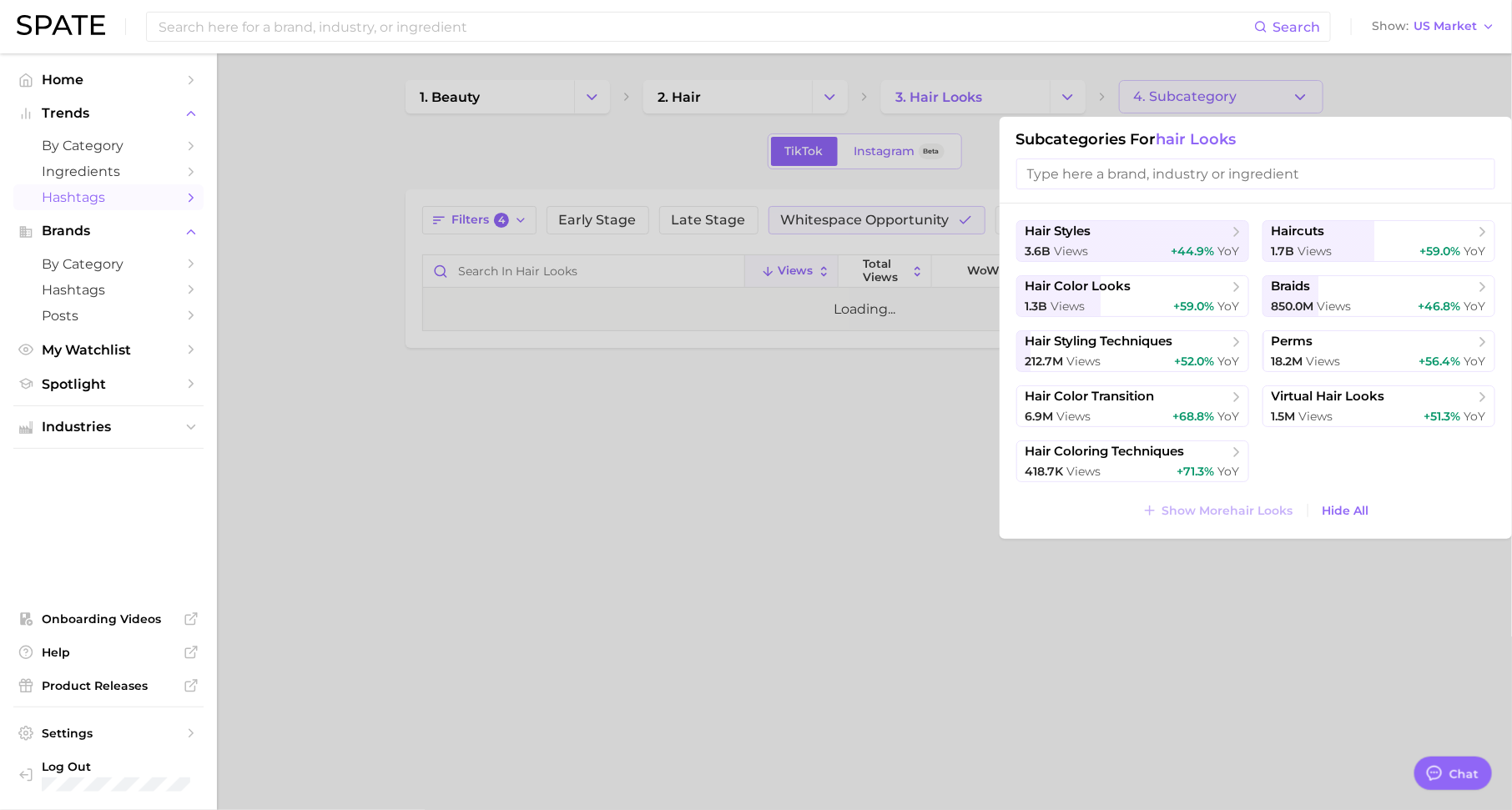
click at [791, 210] on div at bounding box center [756, 405] width 1512 height 810
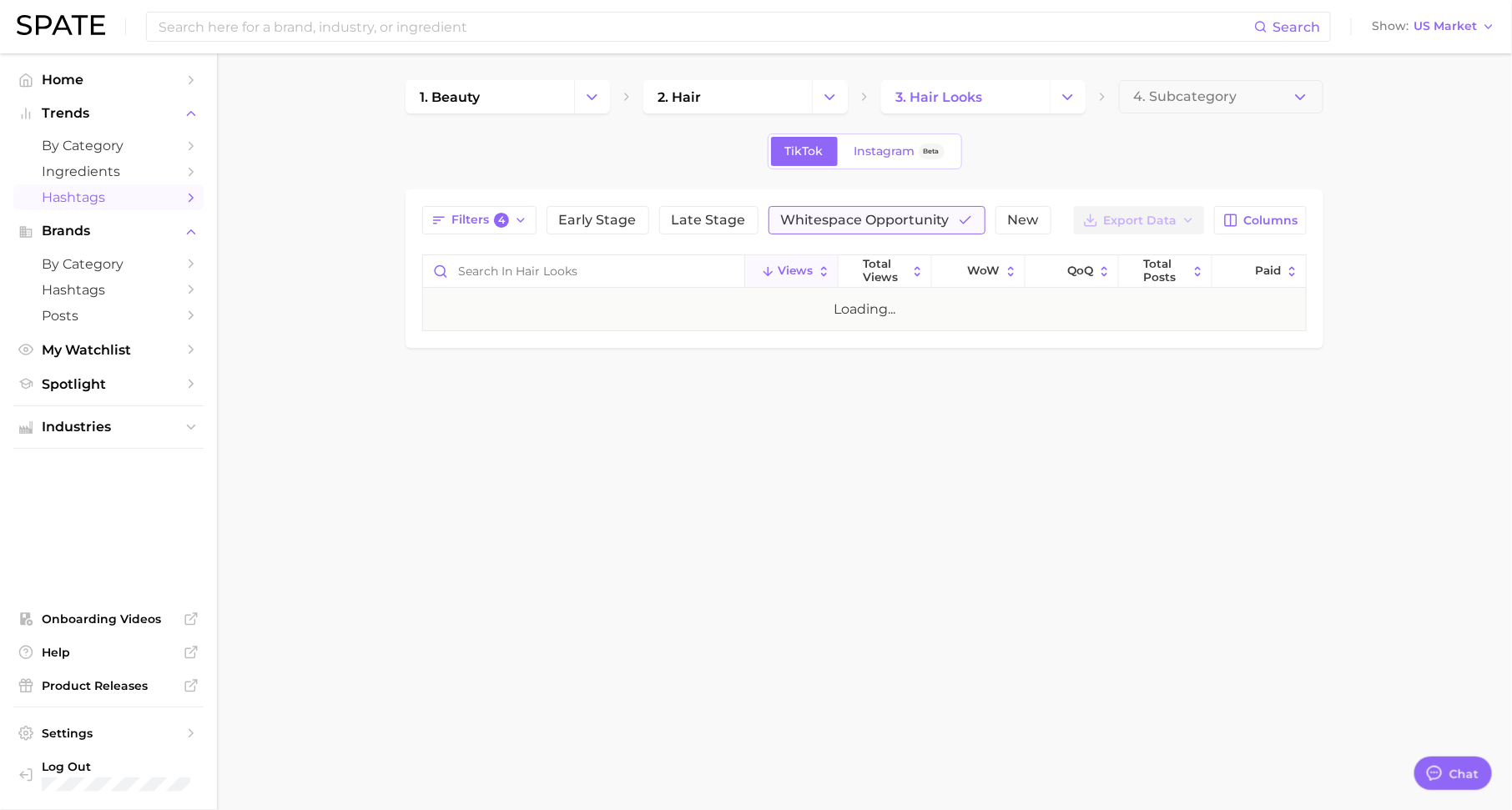
click at [818, 213] on span "Whitespace Opportunity" at bounding box center [865, 220] width 168 height 13
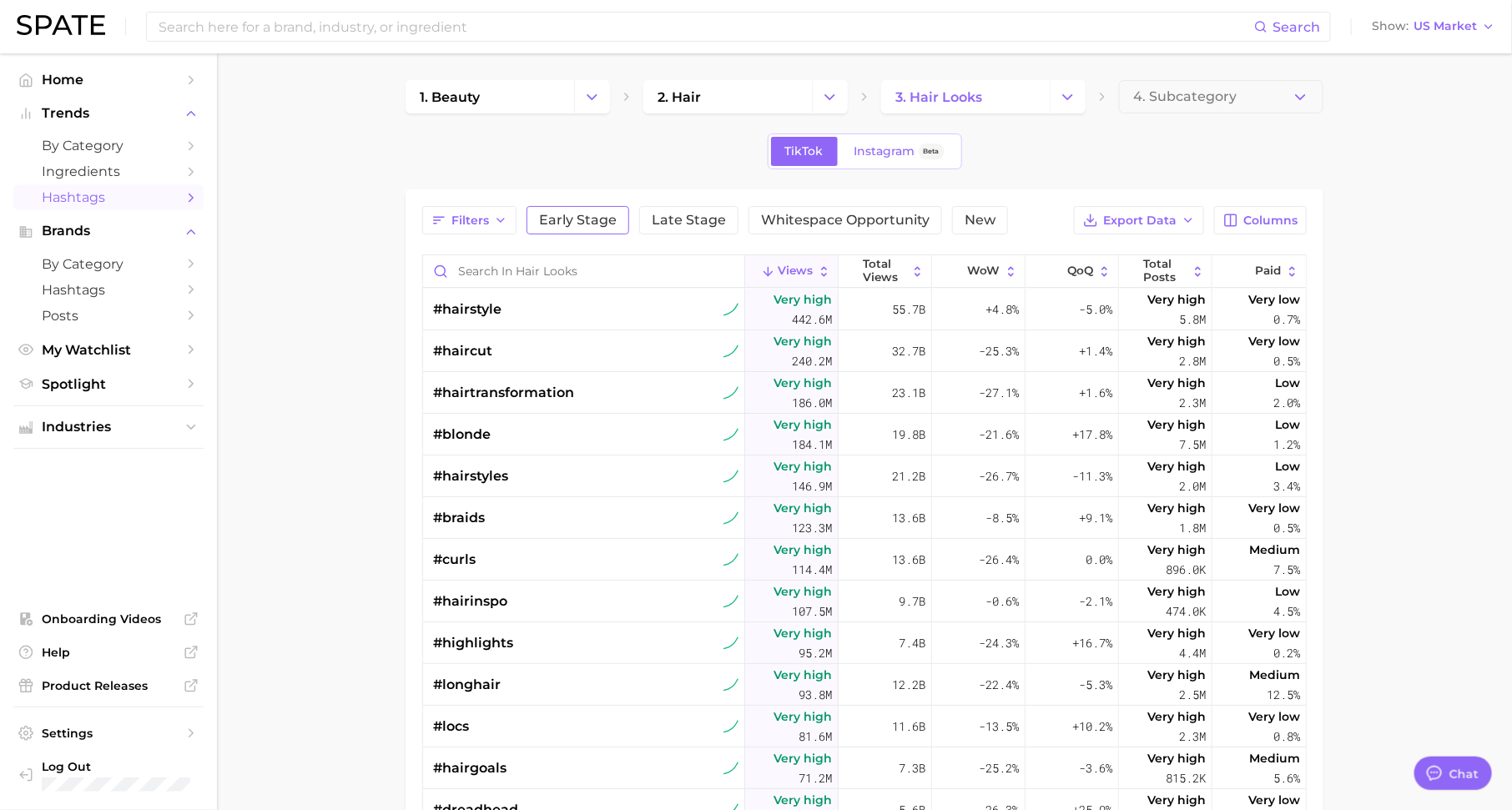
click at [578, 223] on span "Early Stage" at bounding box center [577, 220] width 78 height 13
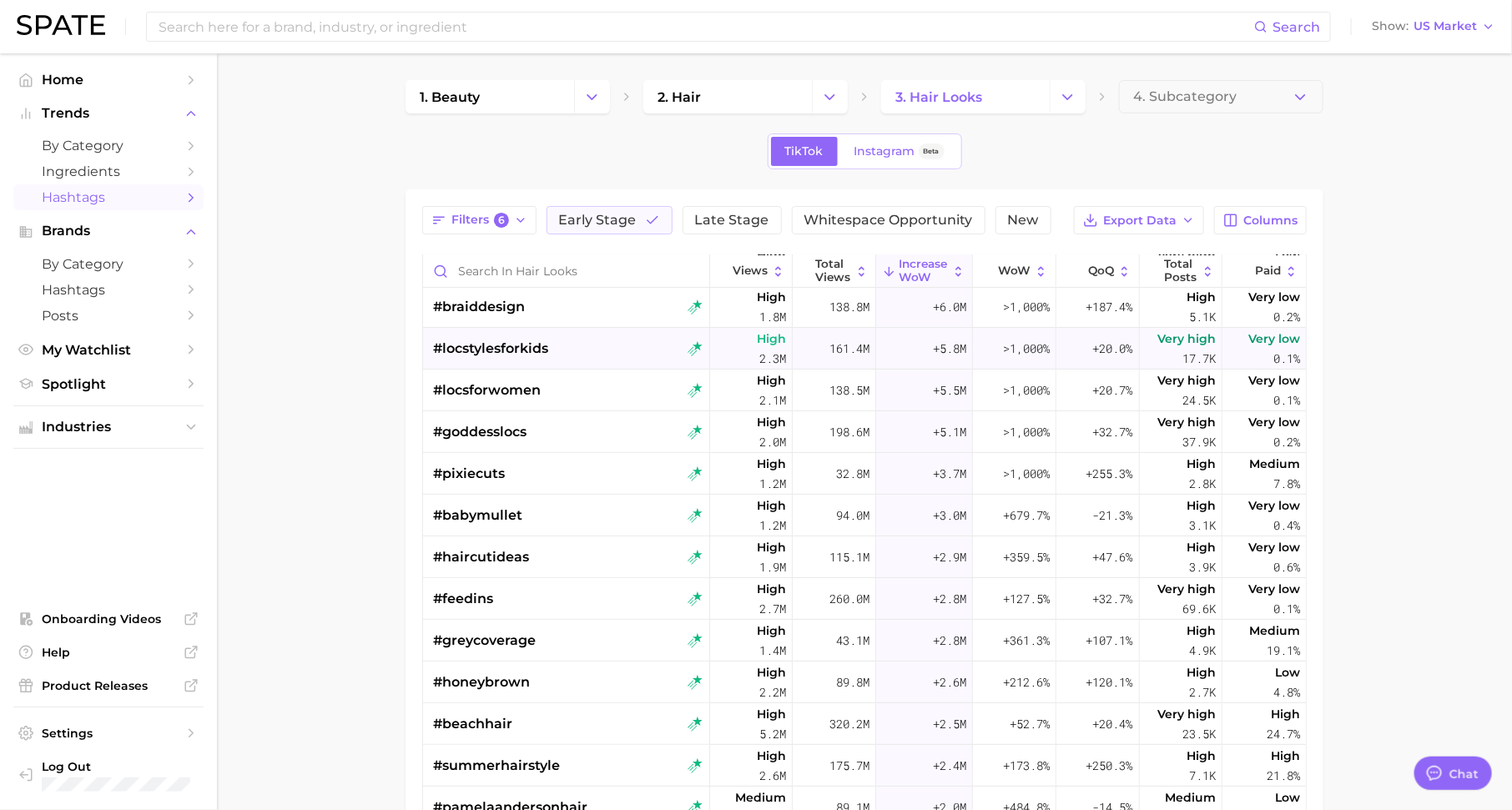
scroll to position [177, 0]
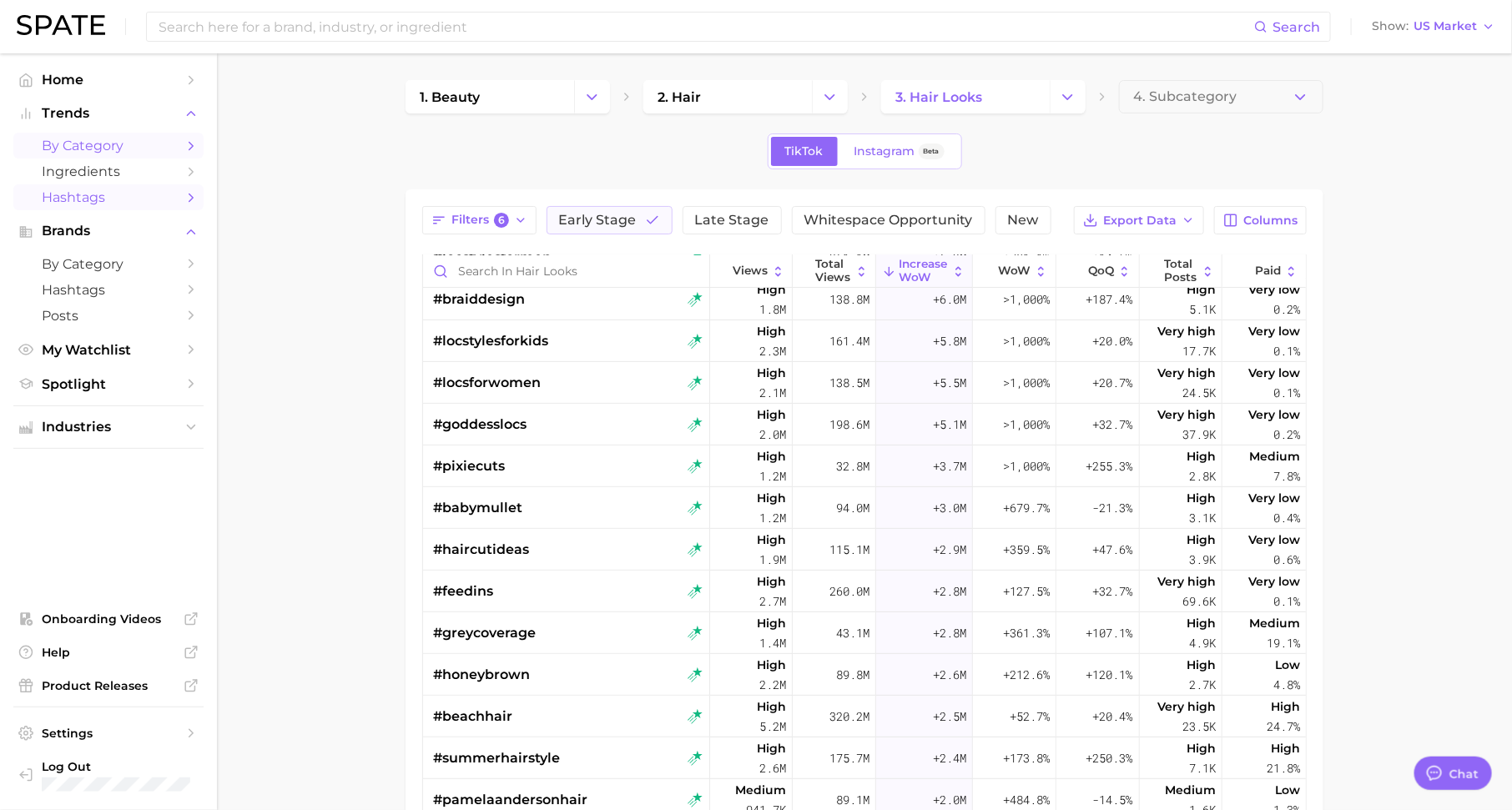
click at [190, 145] on icon "Sidebar" at bounding box center [191, 146] width 15 height 15
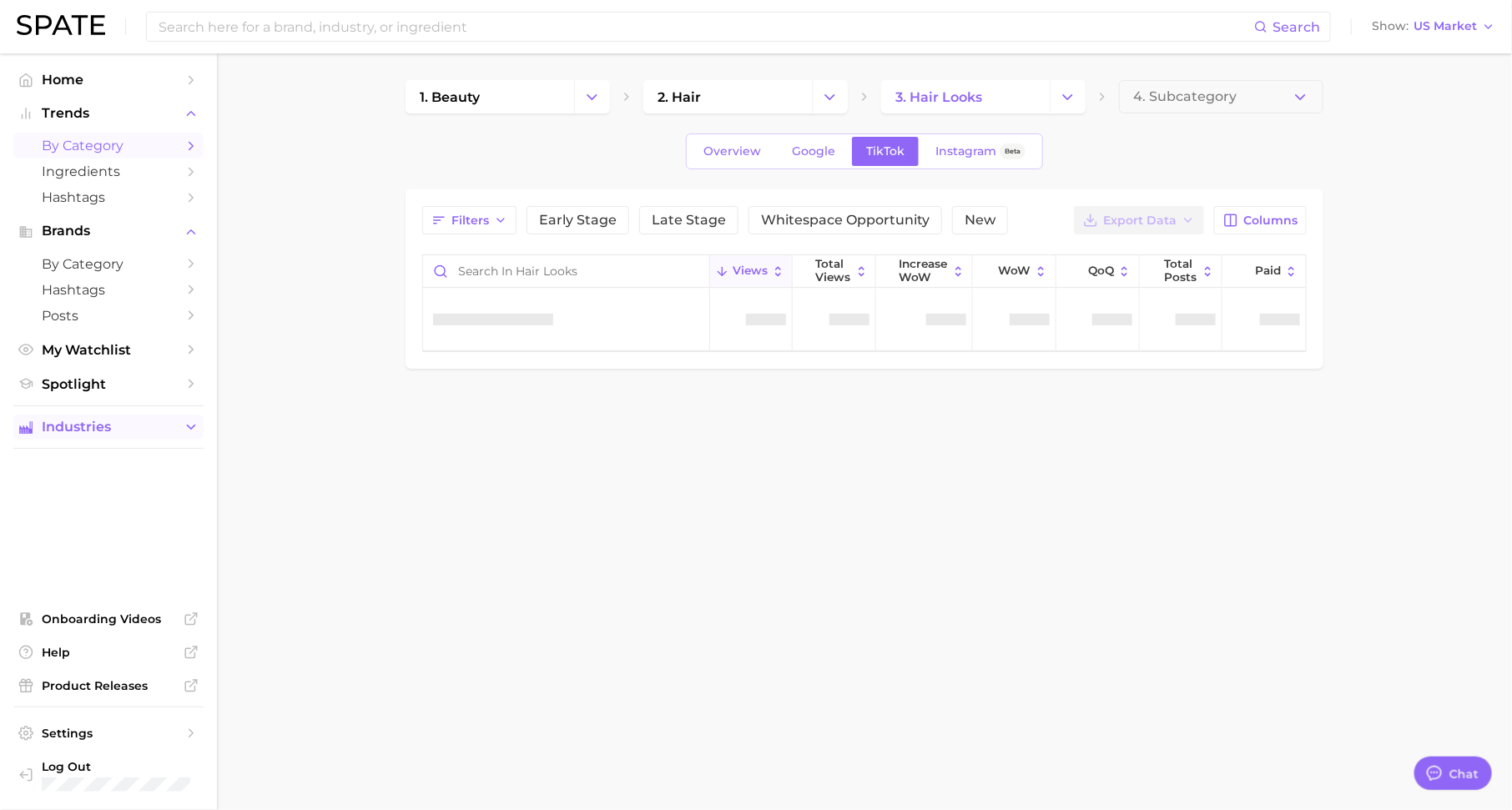
click at [142, 434] on span "Industries" at bounding box center [108, 428] width 133 height 15
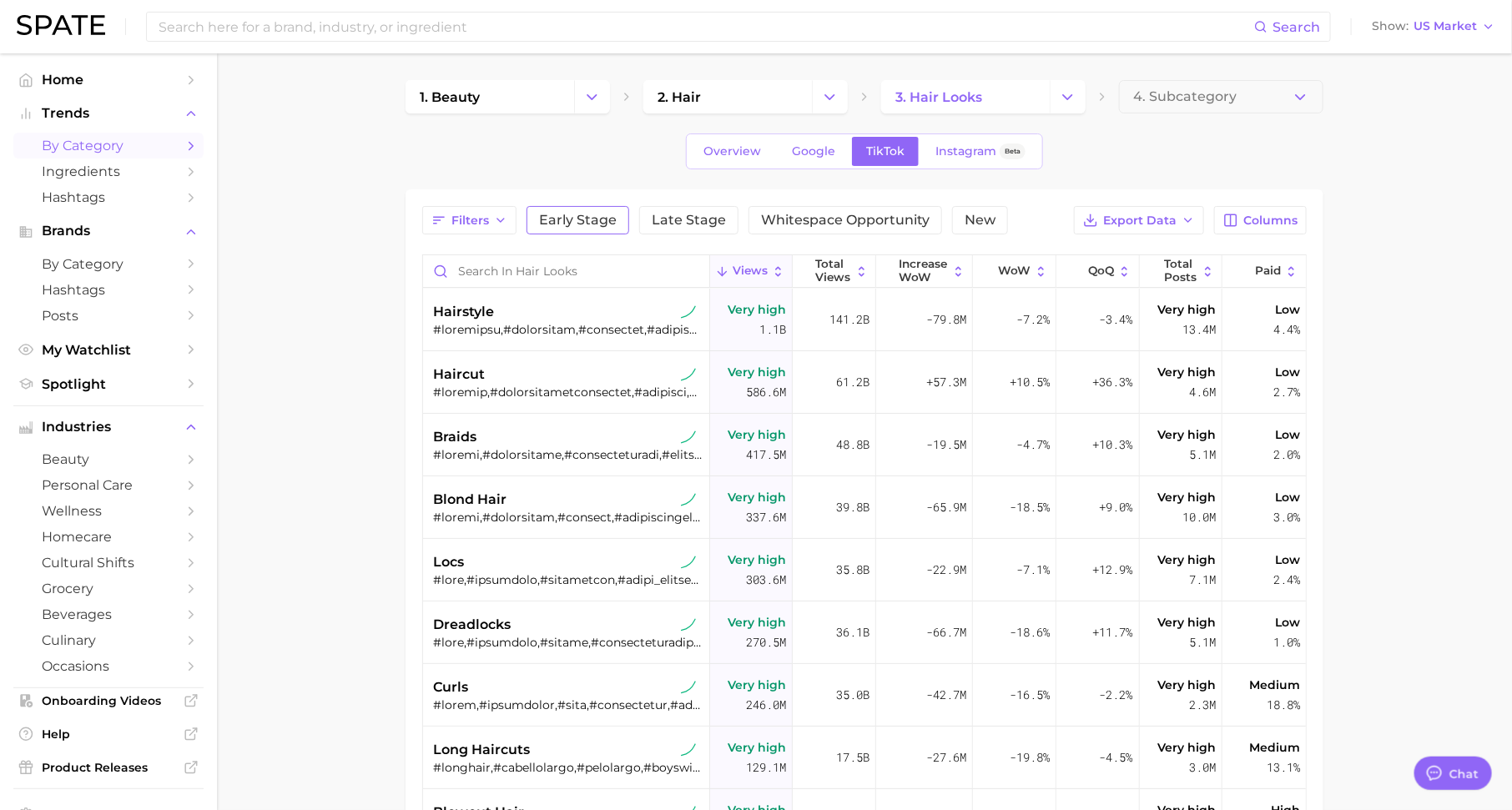
click at [602, 210] on button "Early Stage" at bounding box center [577, 220] width 102 height 28
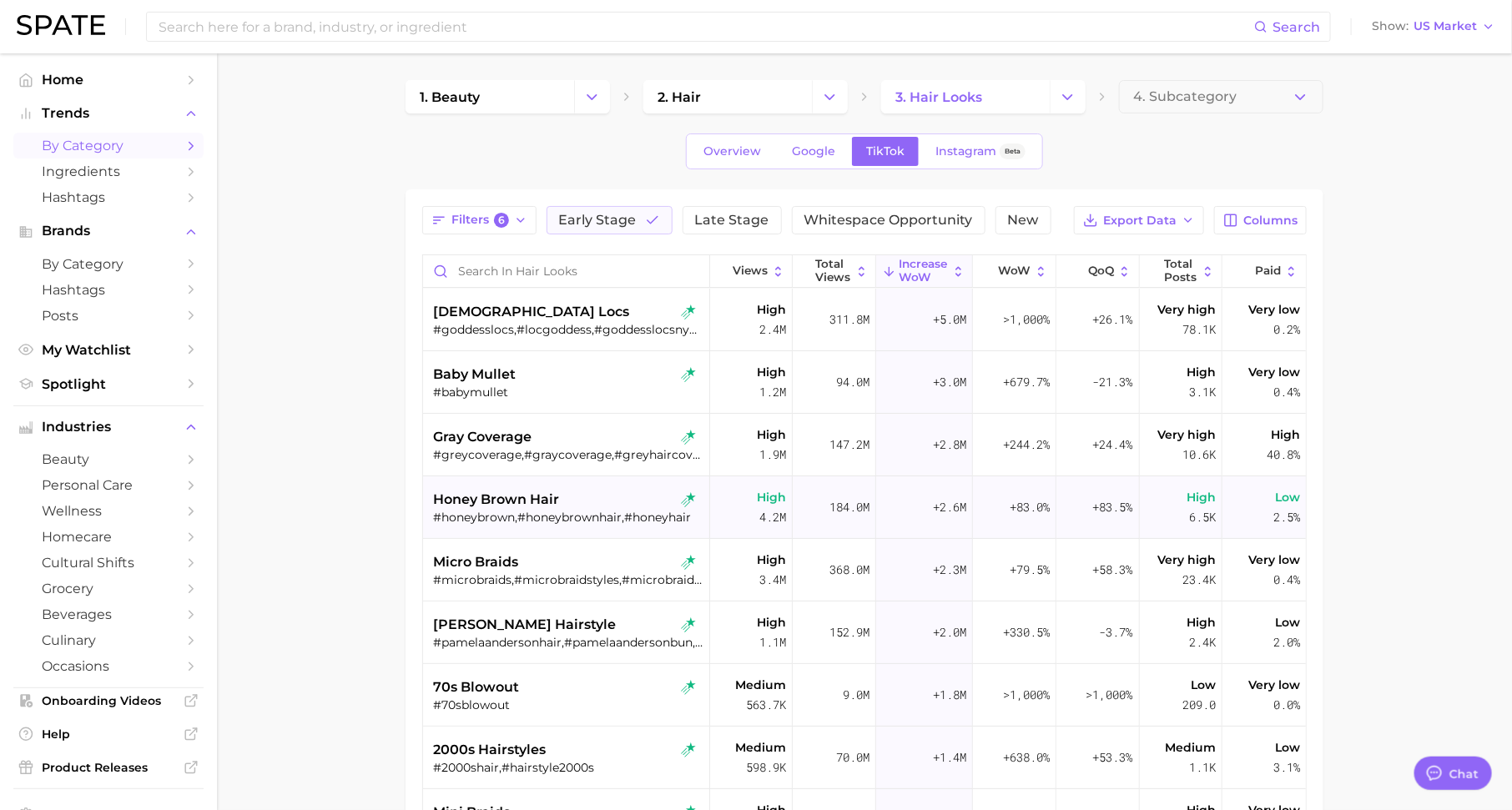
scroll to position [34, 0]
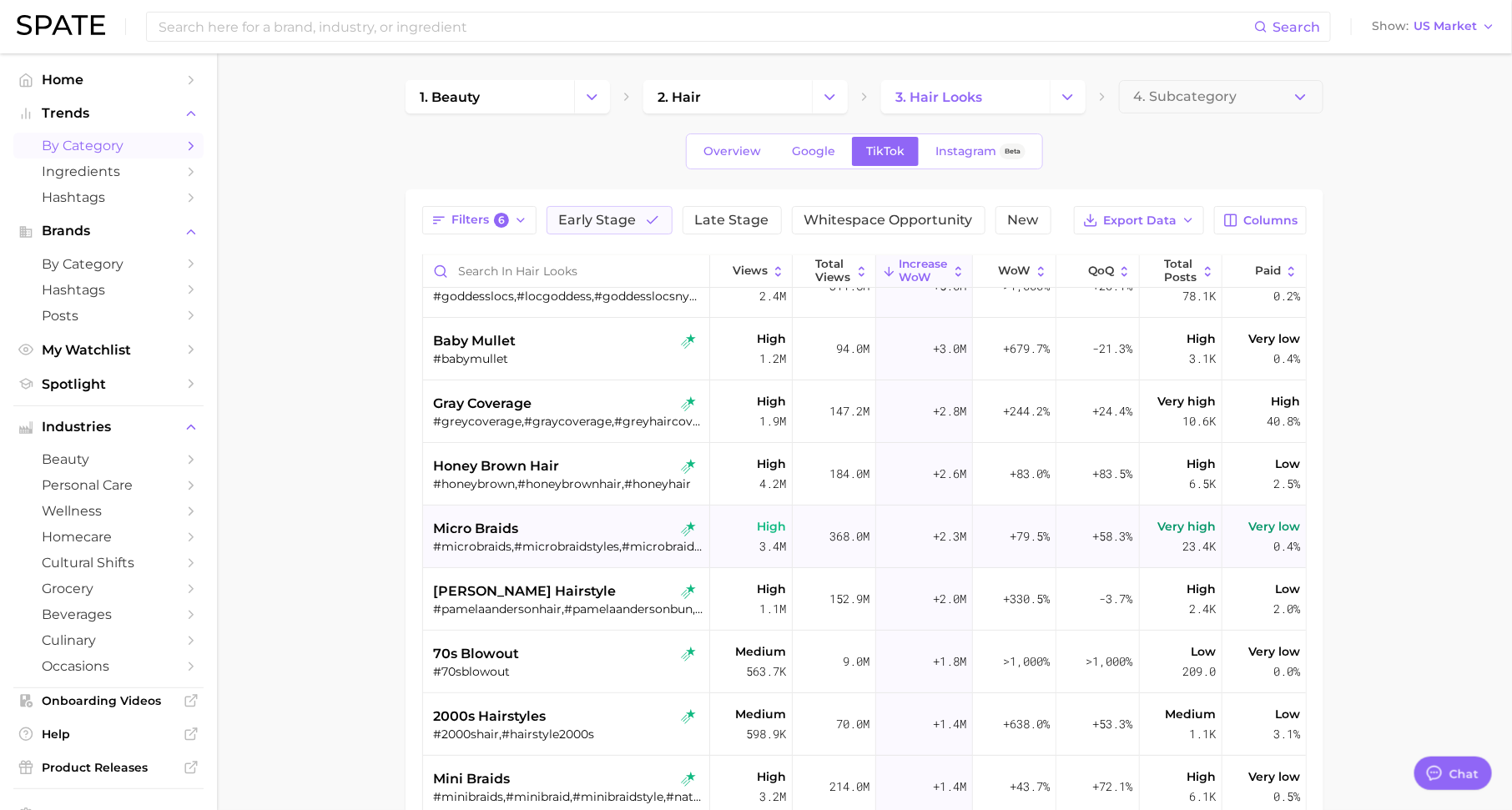
click at [518, 515] on div "micro braids #microbraids,#microbraidstyles,#microbraidstyle,#microbraid,#micro…" at bounding box center [568, 537] width 270 height 63
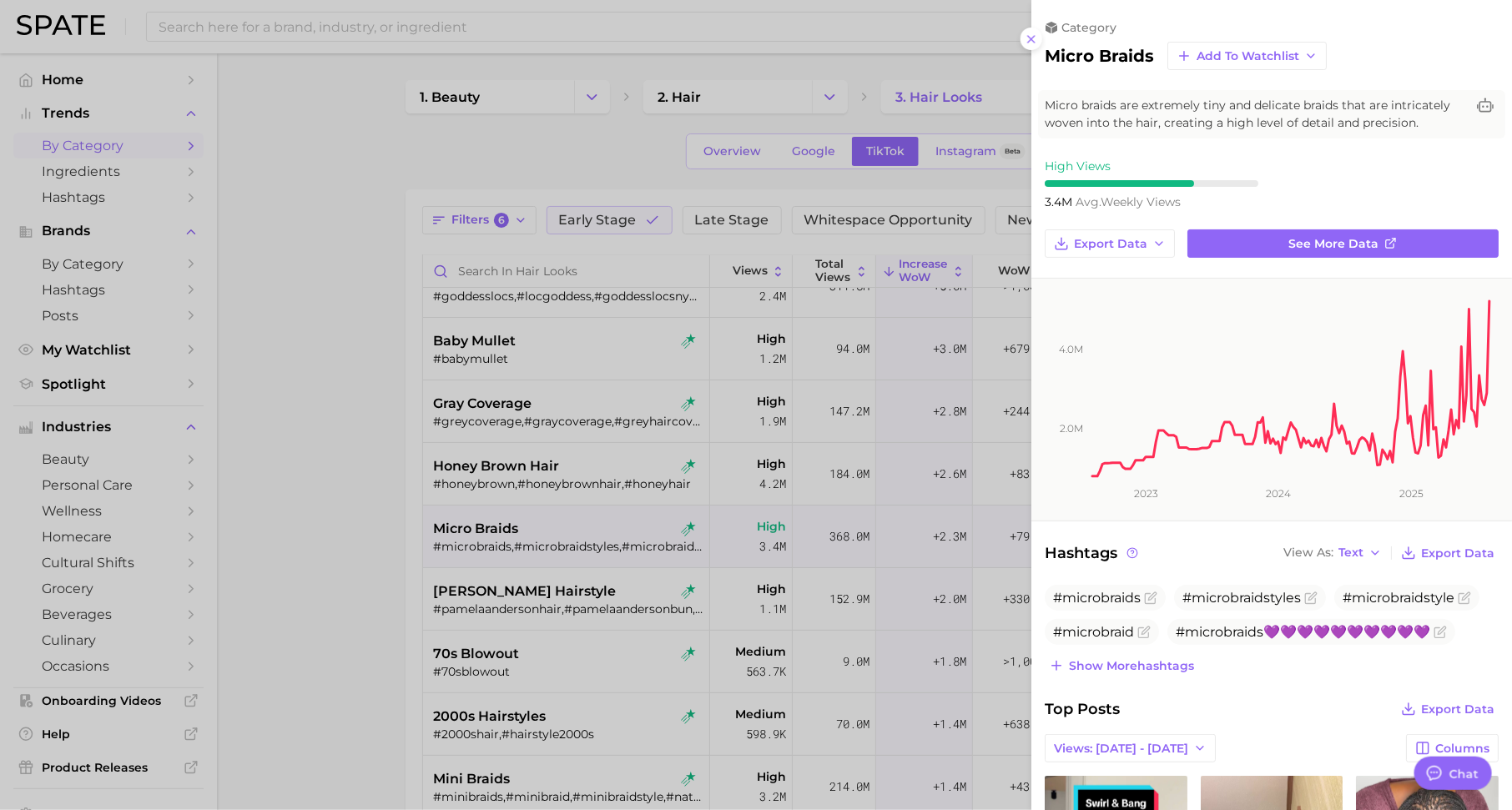
scroll to position [0, 0]
click at [970, 179] on div at bounding box center [756, 405] width 1512 height 810
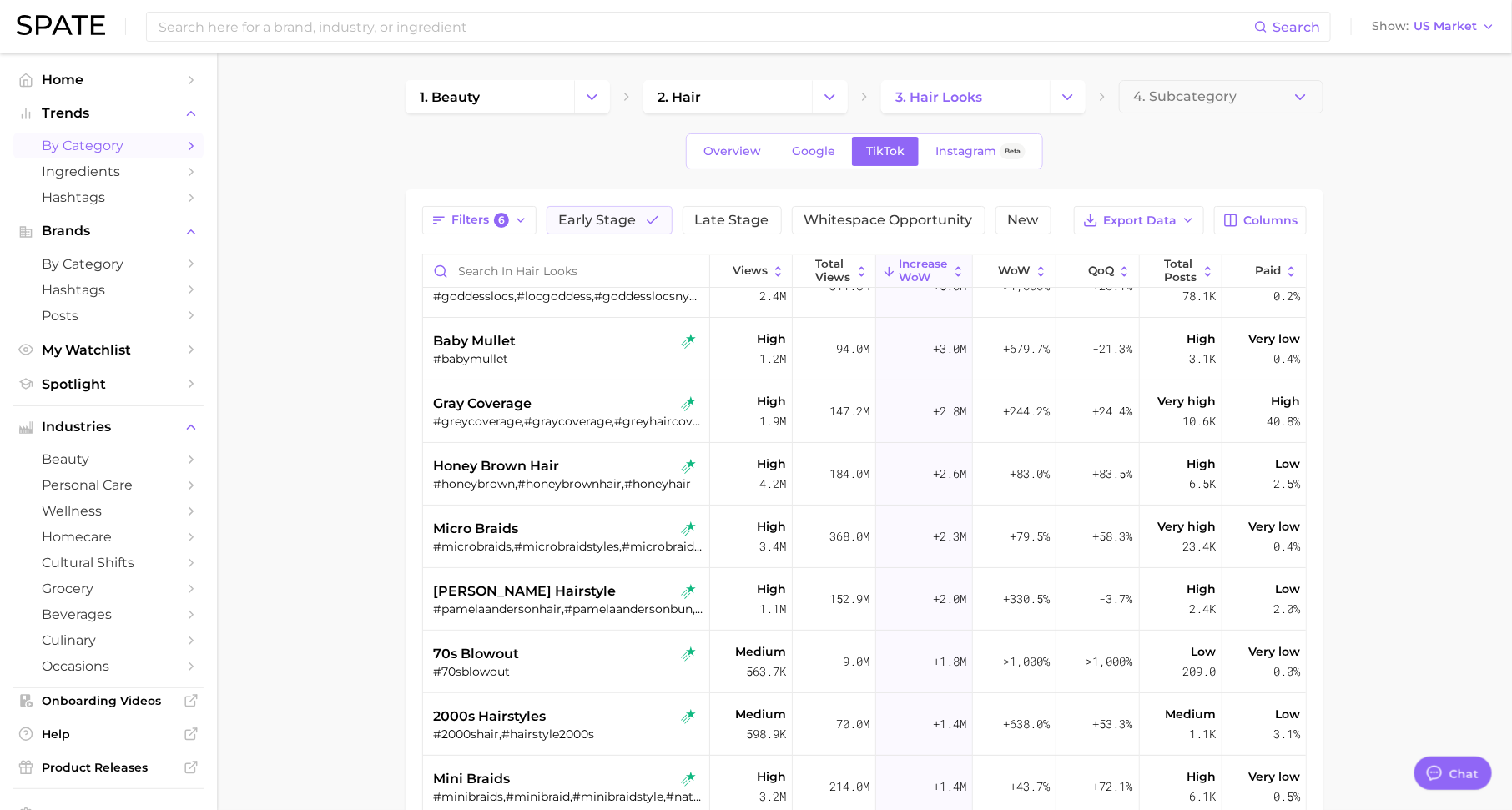
click at [691, 154] on div "Overview Google TikTok Instagram Beta" at bounding box center [865, 151] width 357 height 36
click at [723, 154] on span "Overview" at bounding box center [731, 151] width 57 height 14
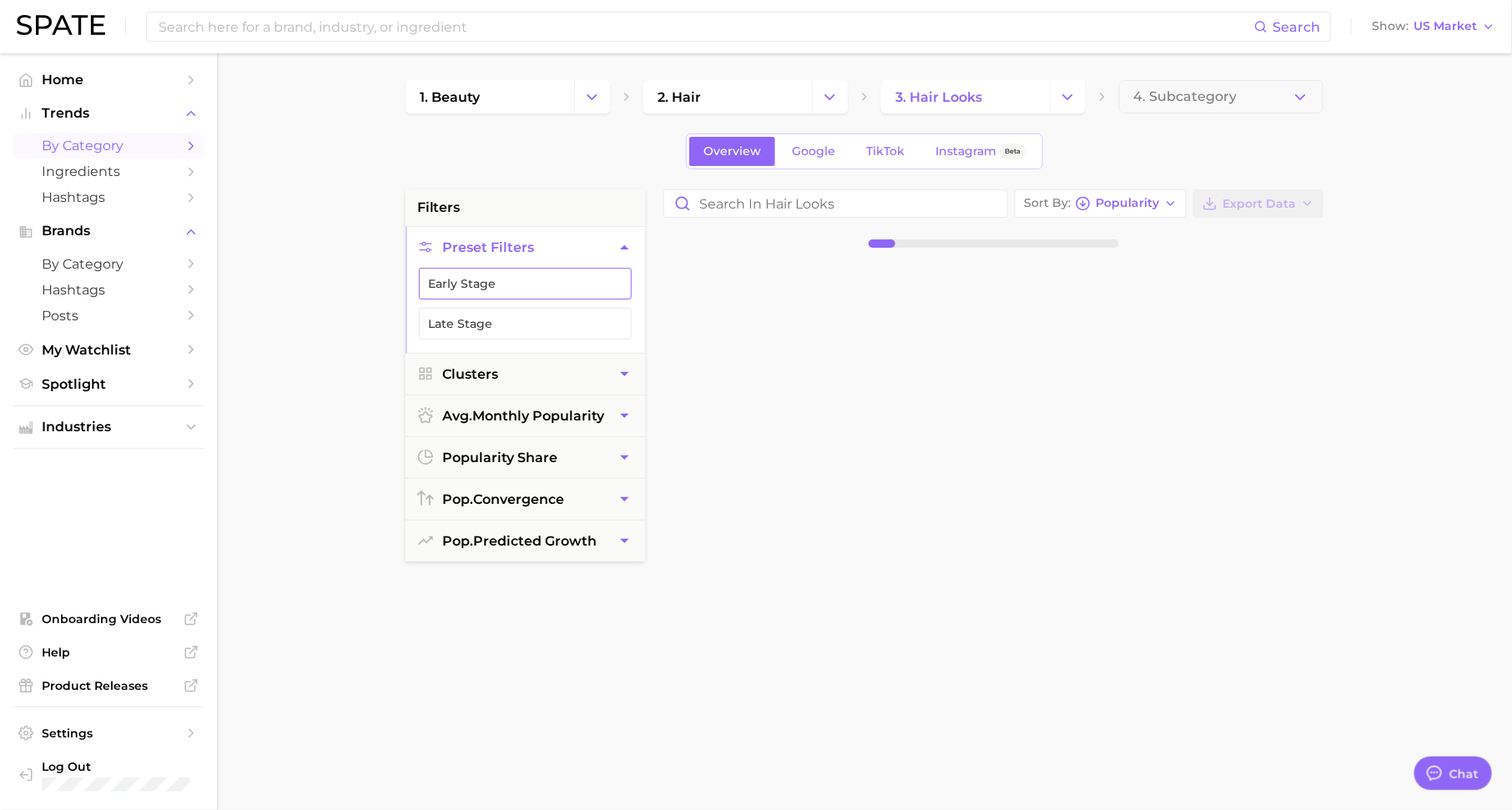
click at [546, 282] on button "Early Stage" at bounding box center [525, 284] width 212 height 32
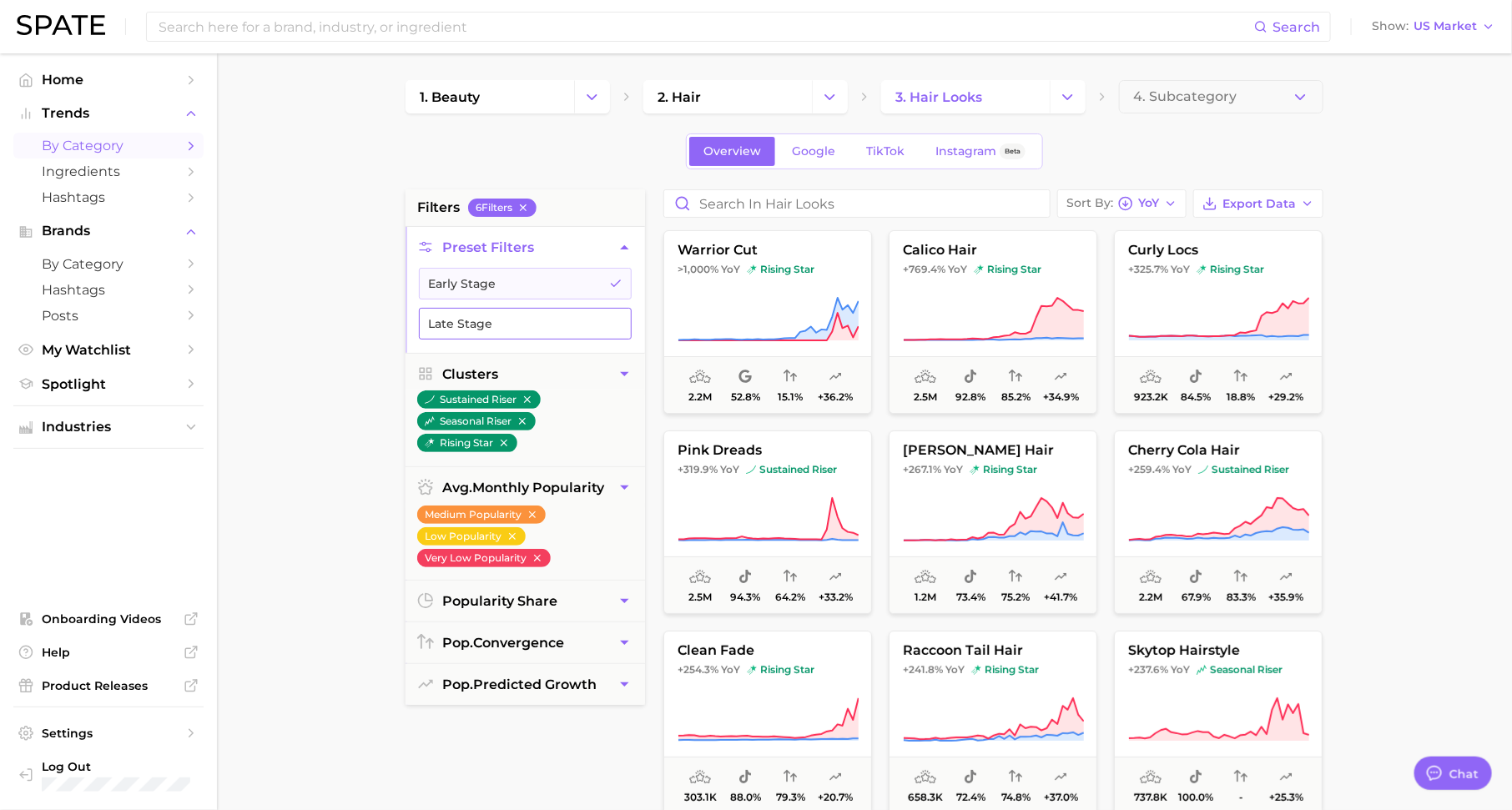
click at [574, 316] on button "Late Stage" at bounding box center [525, 324] width 212 height 32
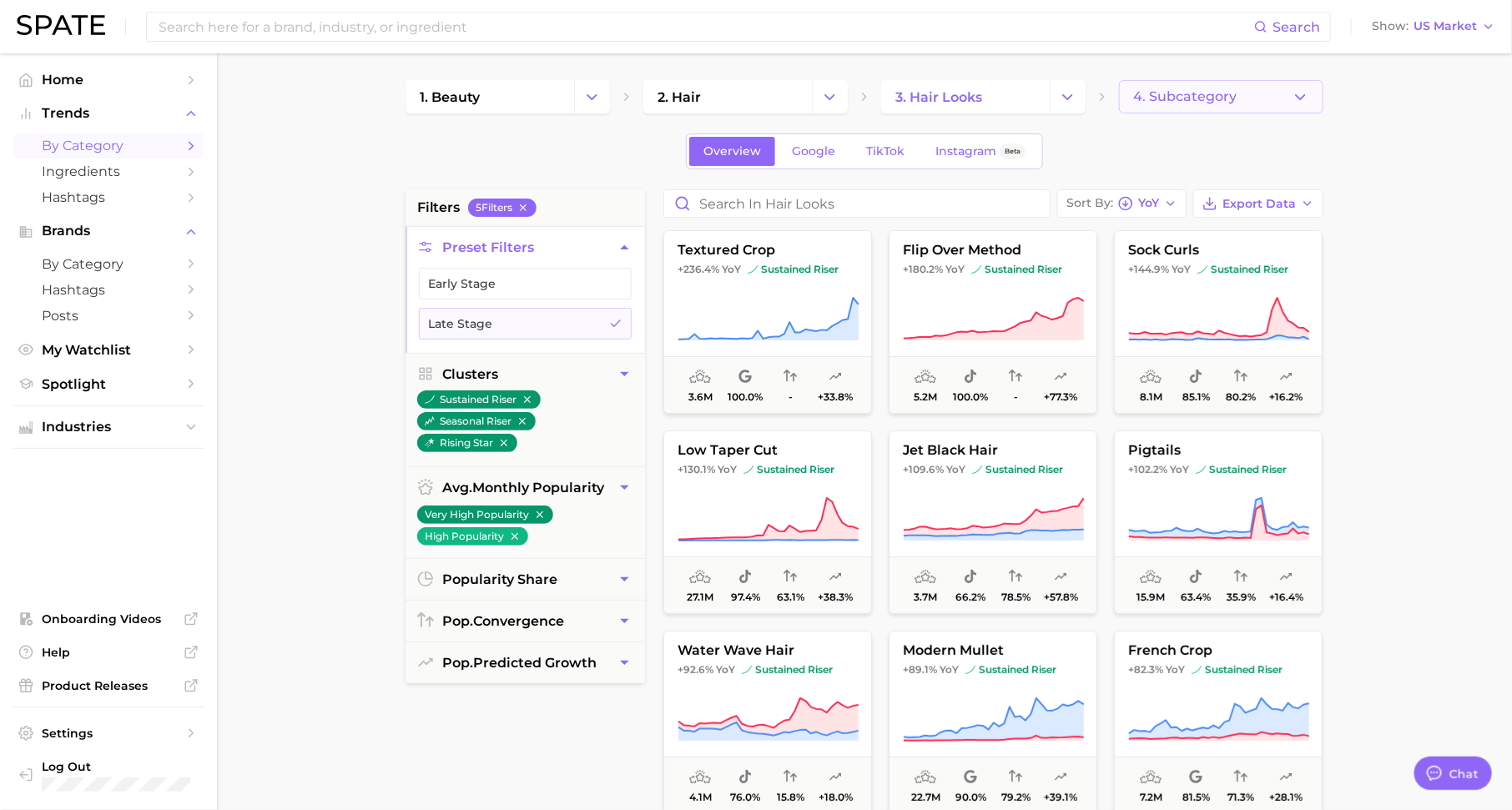
click at [1197, 96] on span "4. Subcategory" at bounding box center [1185, 97] width 103 height 15
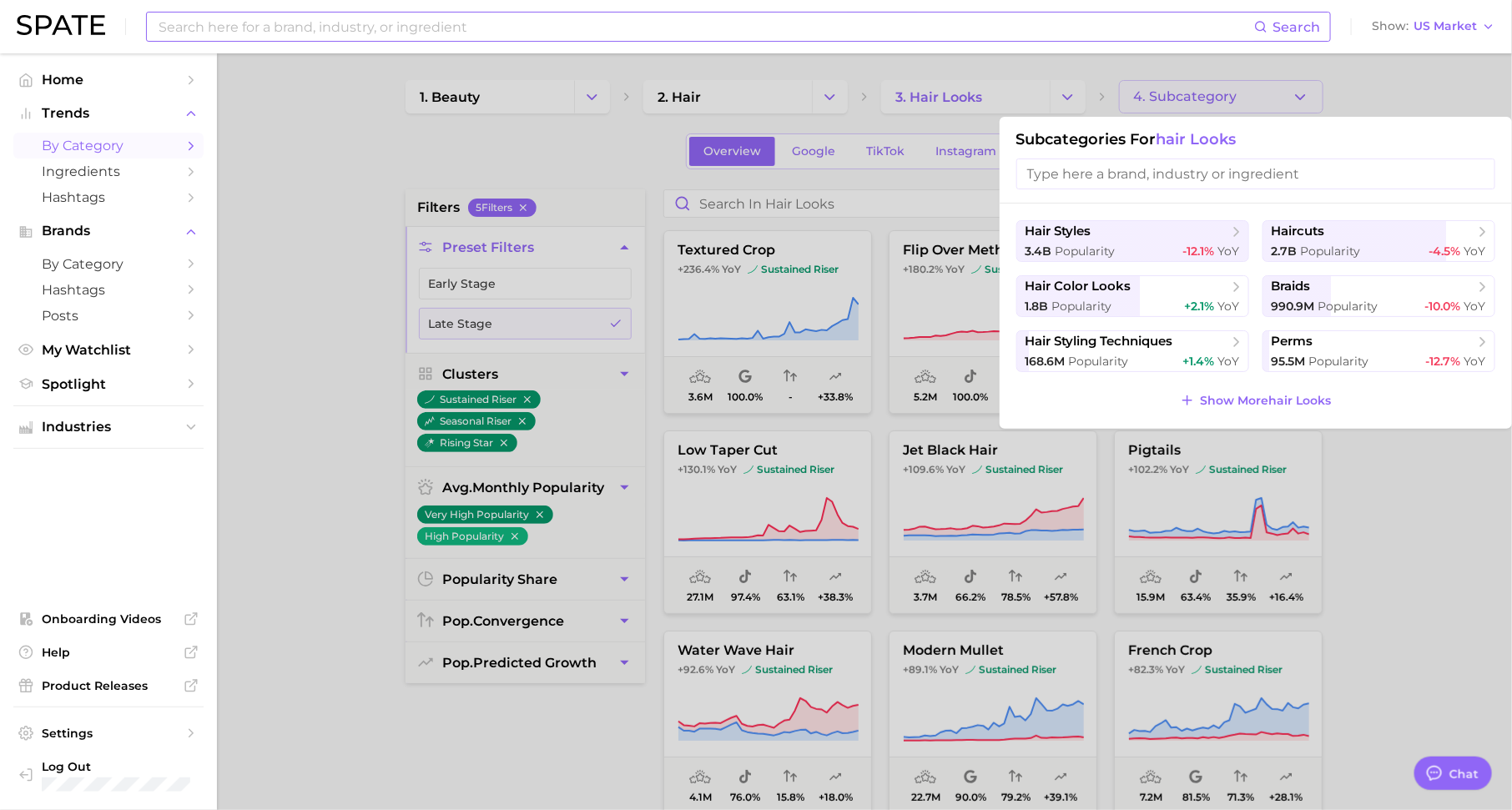
click at [390, 34] on input at bounding box center [705, 26] width 1097 height 28
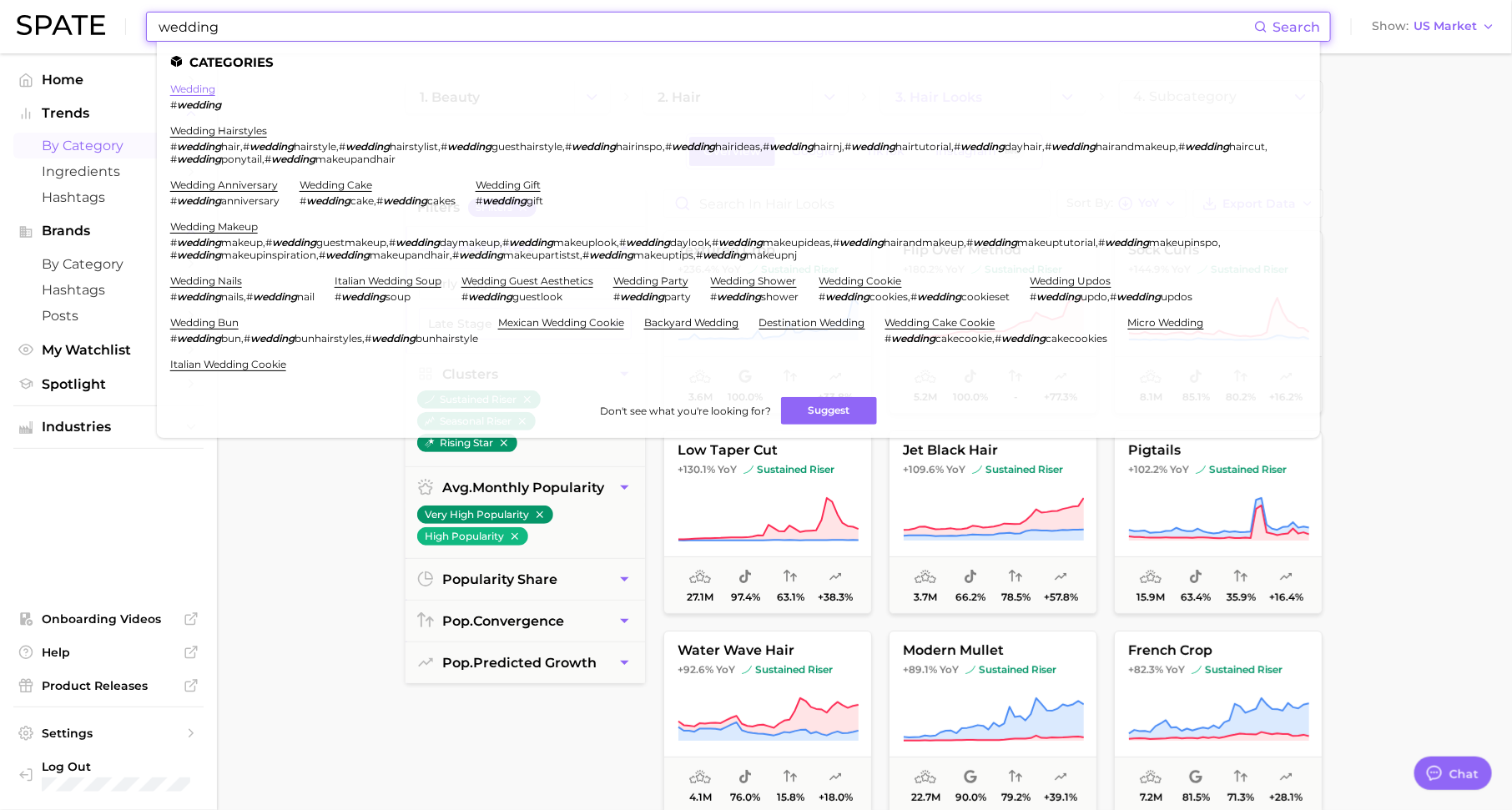
type input "wedding"
click at [202, 86] on link "wedding" at bounding box center [193, 88] width 45 height 12
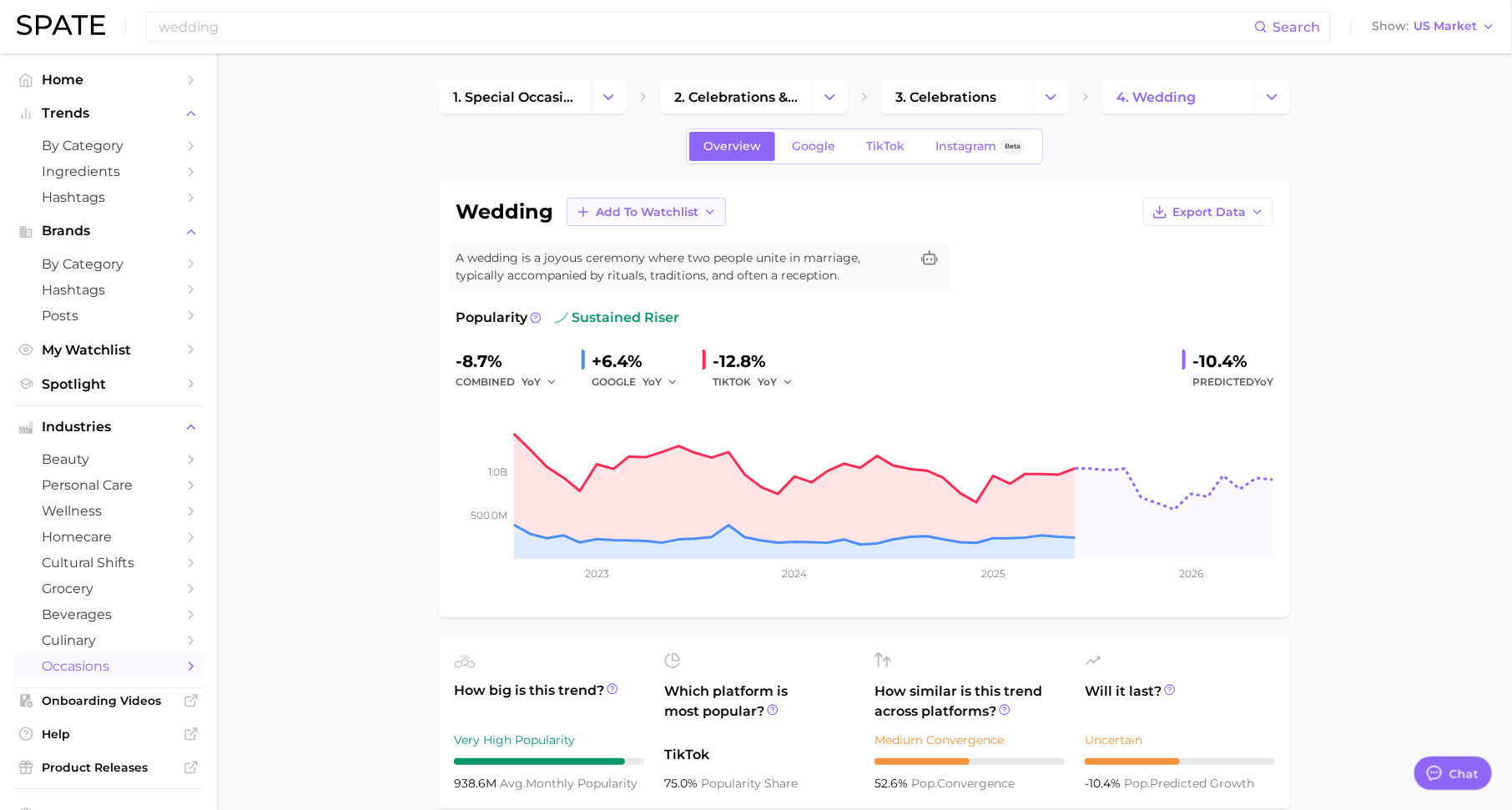
click at [677, 213] on span "Add to Watchlist" at bounding box center [647, 211] width 102 height 14
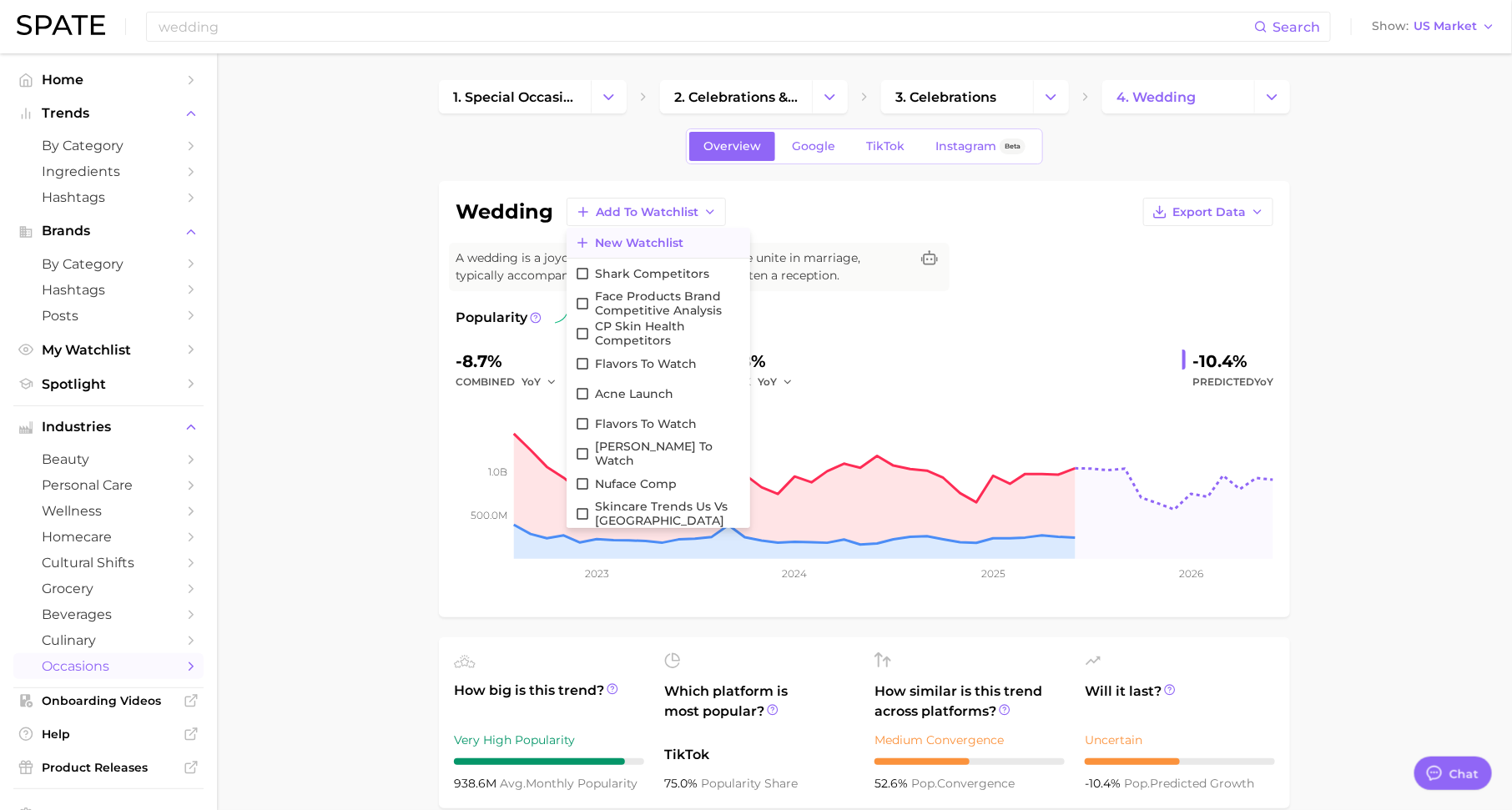
click at [647, 244] on span "New Watchlist" at bounding box center [639, 242] width 88 height 14
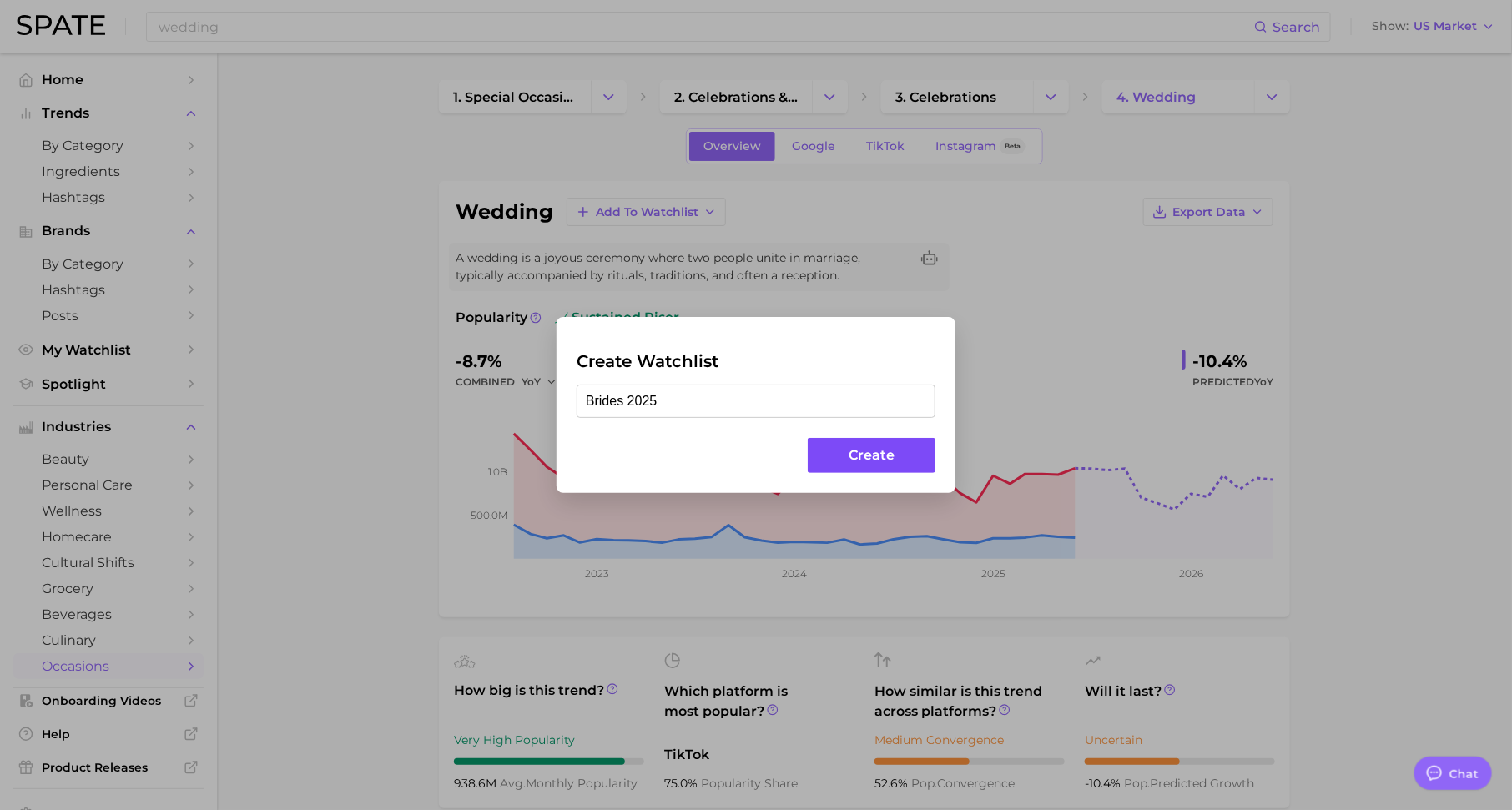
type input "Brides 2025"
click at [873, 459] on button "Create" at bounding box center [871, 456] width 128 height 36
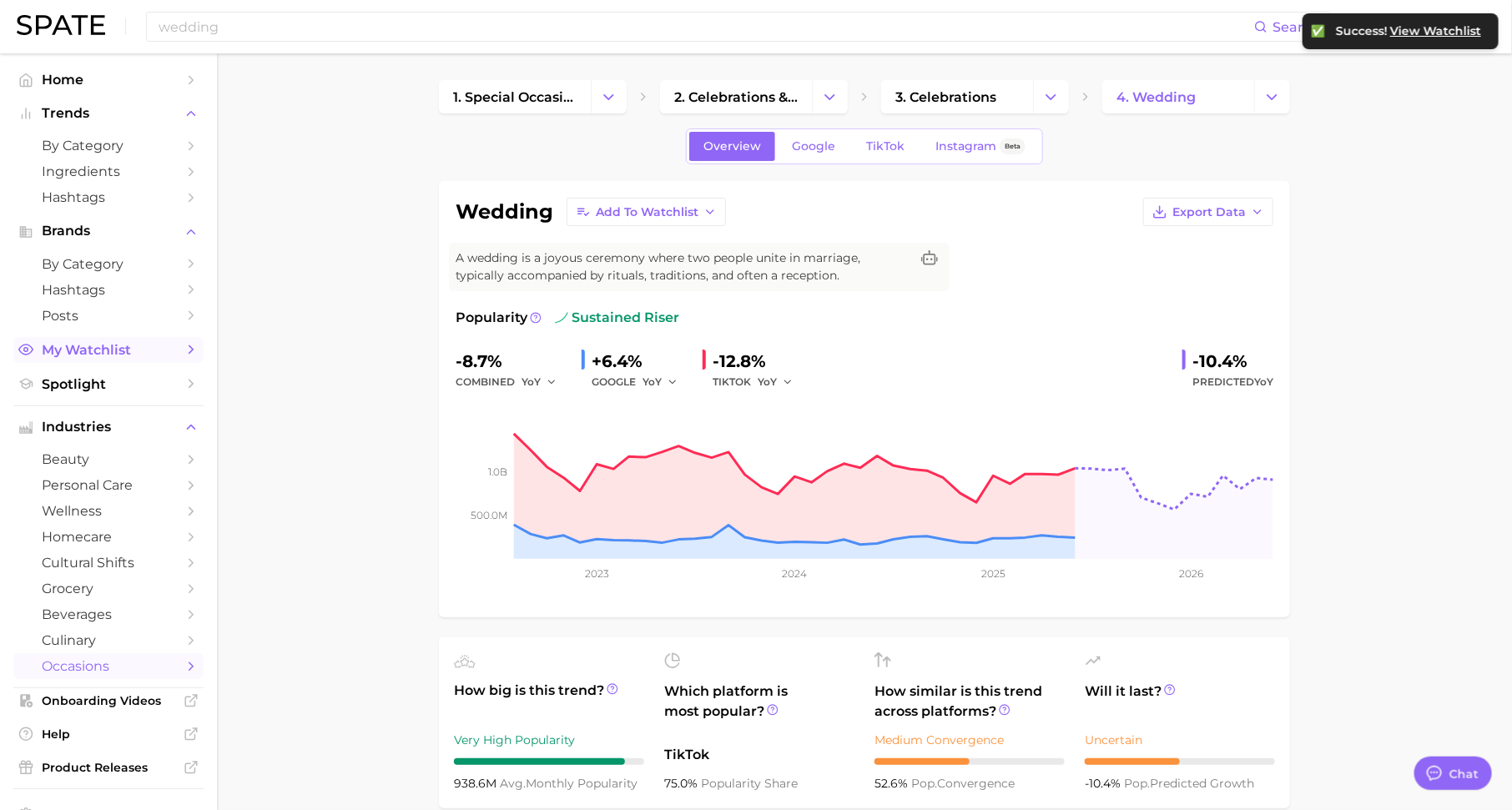
click at [150, 351] on span "My Watchlist" at bounding box center [108, 350] width 133 height 16
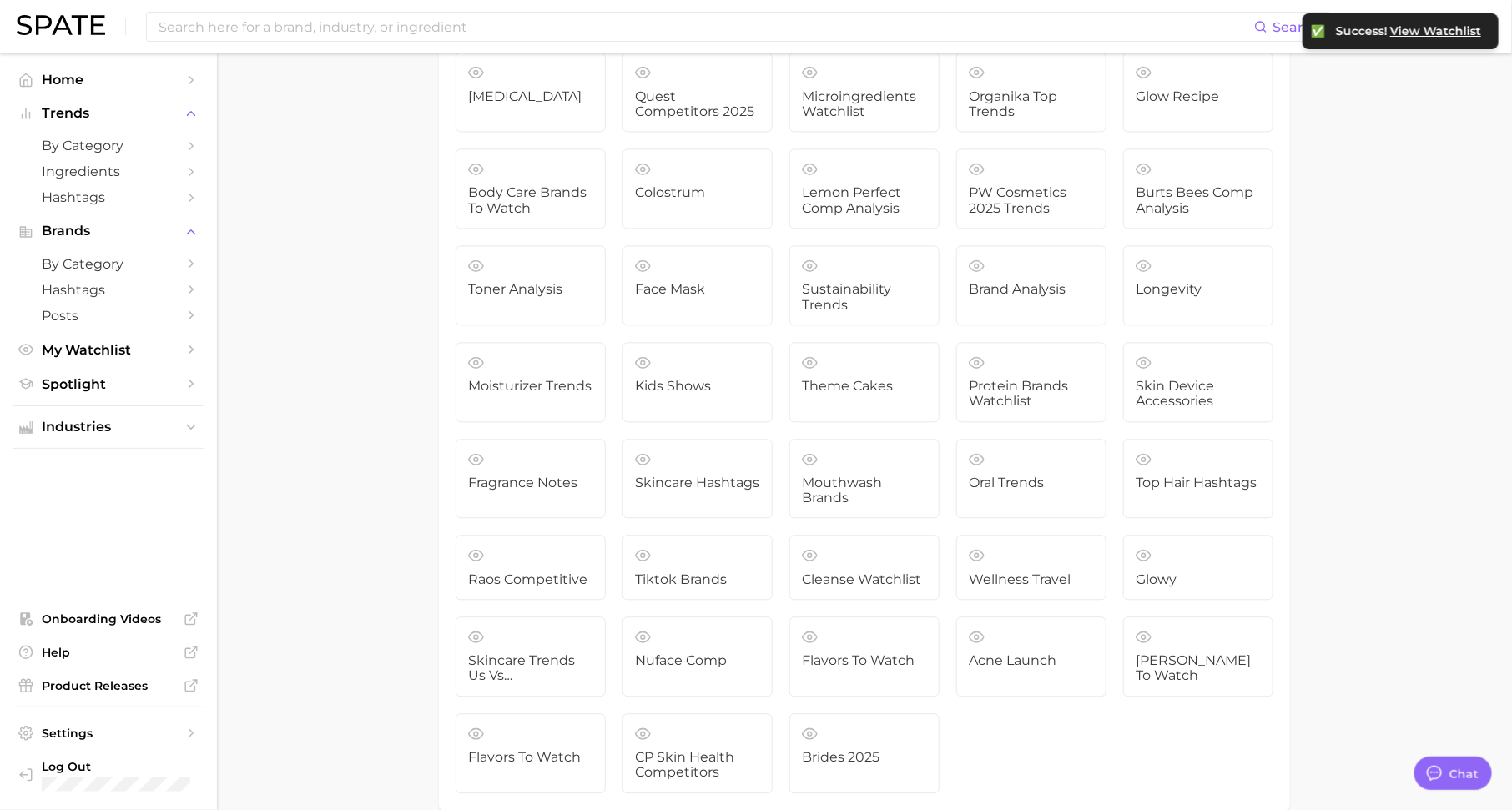
scroll to position [4698, 0]
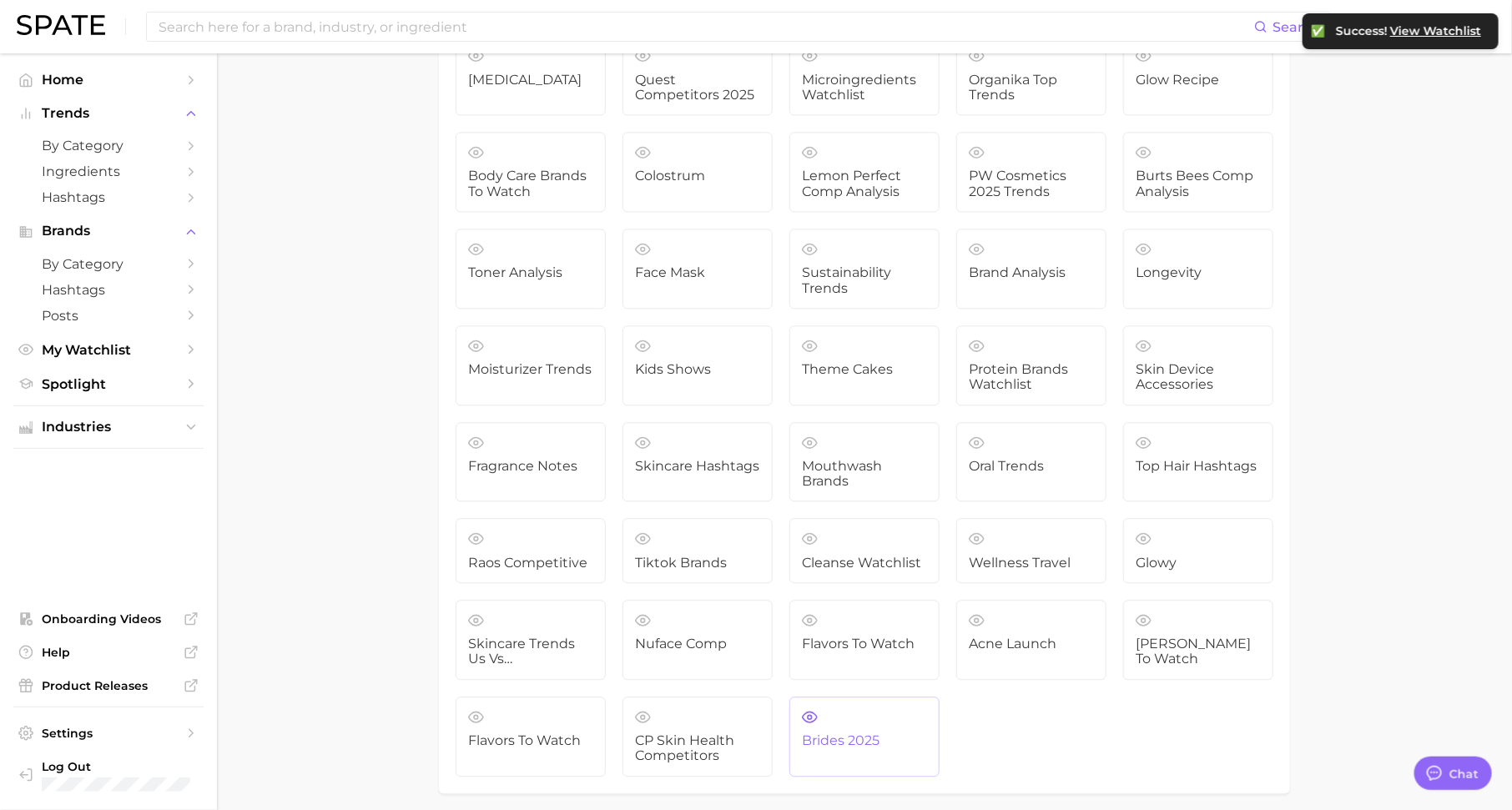
click at [854, 696] on link "Brides 2025" at bounding box center [865, 736] width 150 height 80
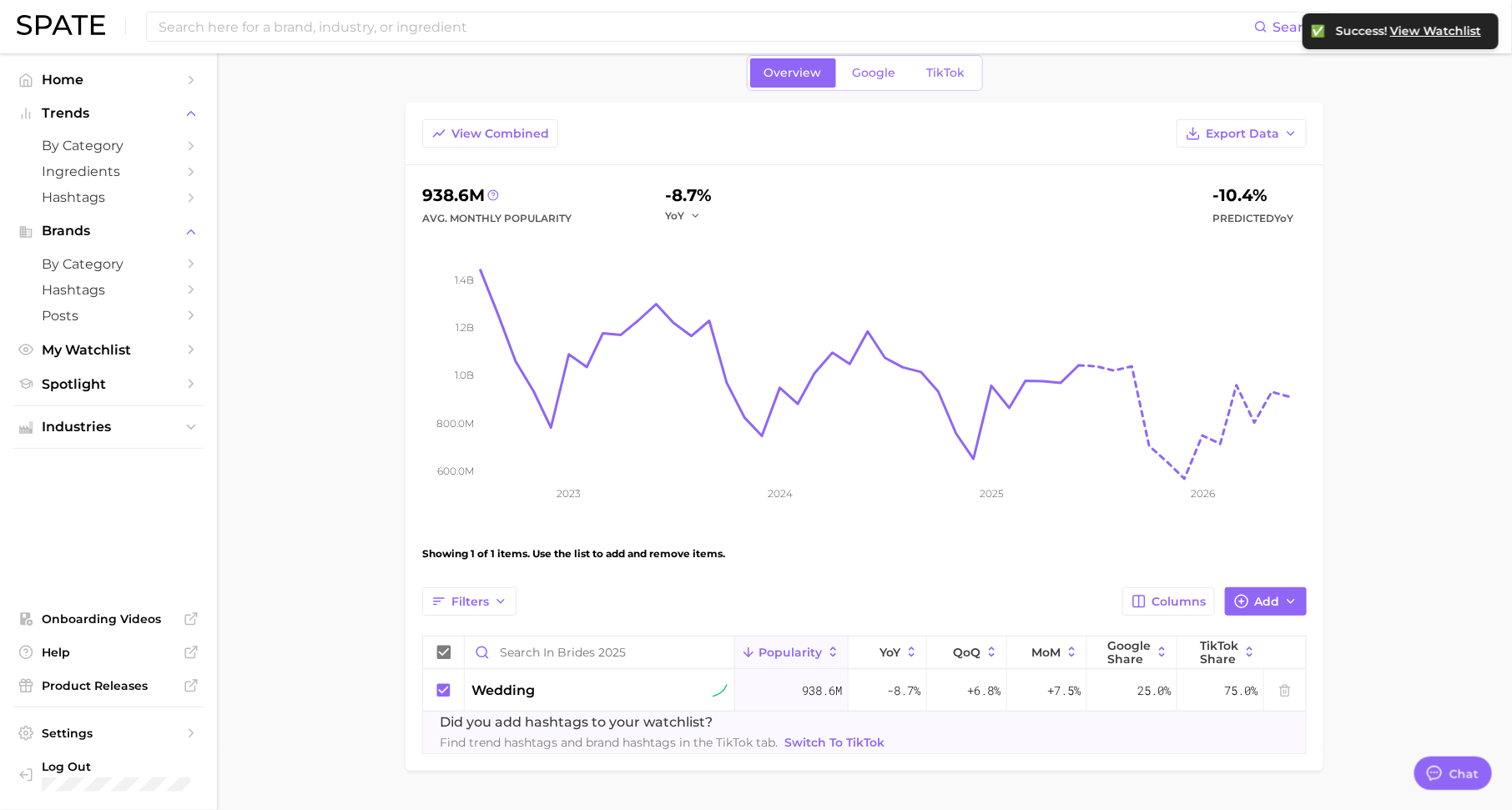
scroll to position [71, 0]
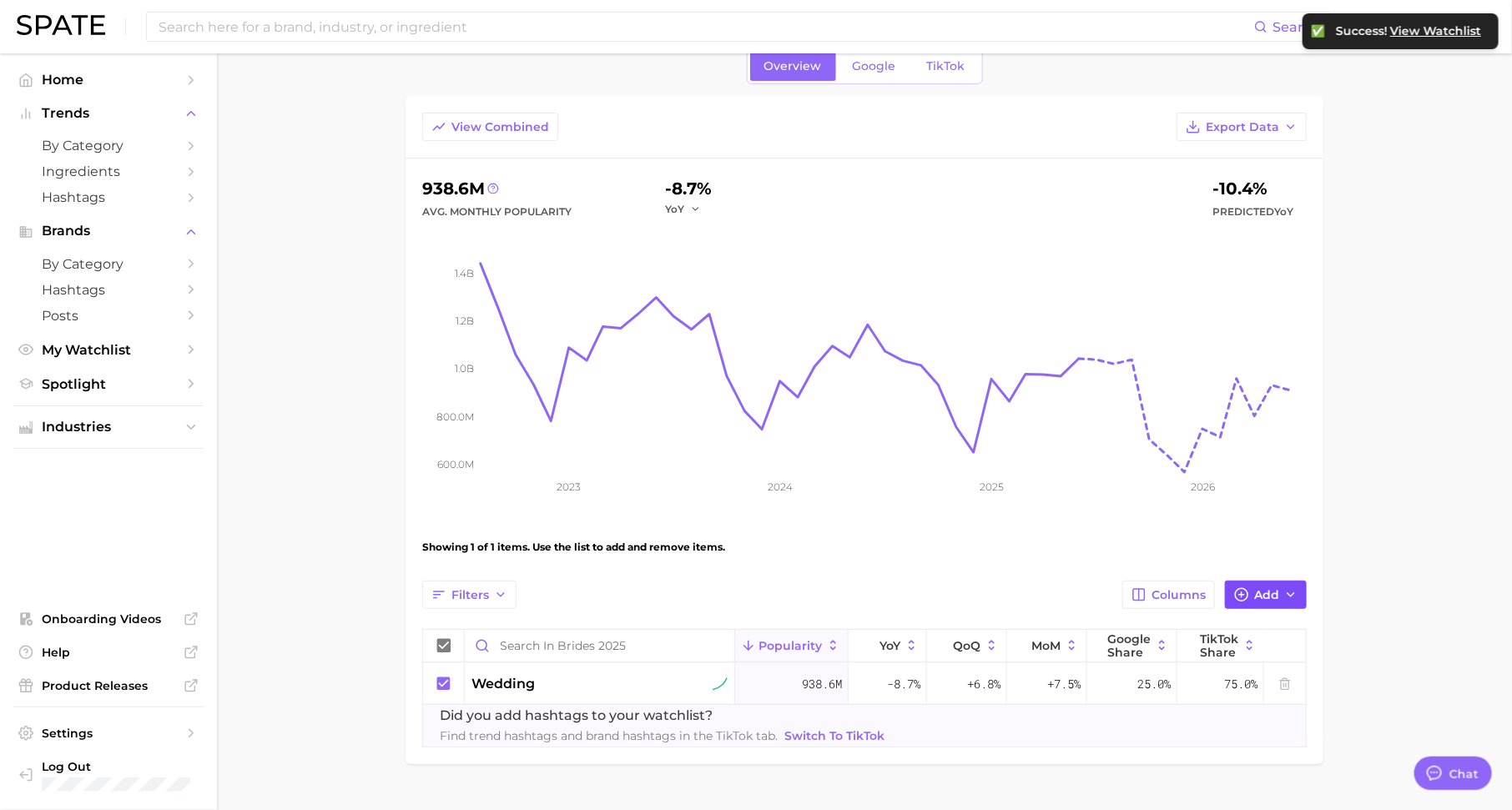
click at [1251, 594] on button "Add" at bounding box center [1265, 595] width 82 height 28
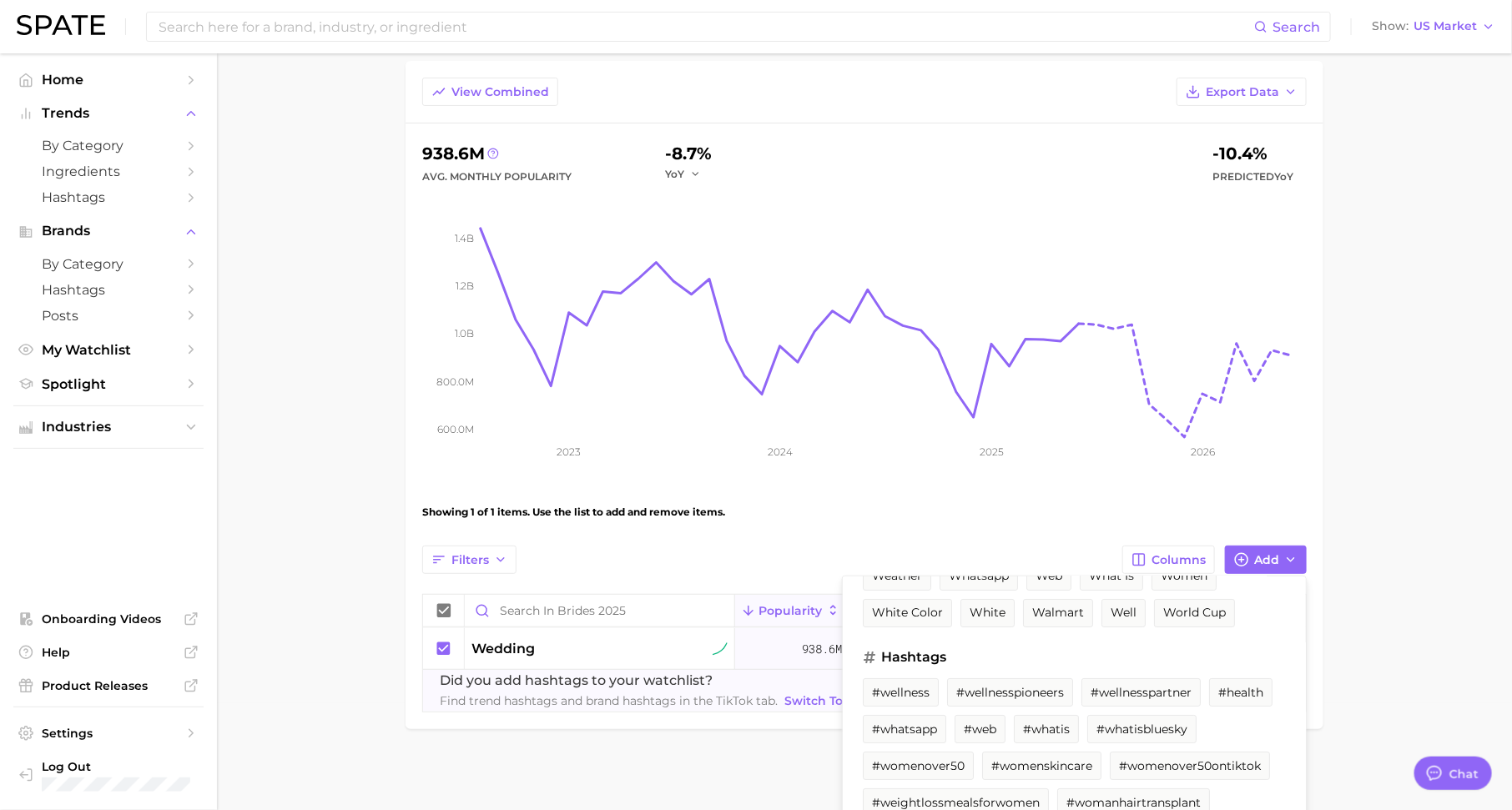
scroll to position [145, 0]
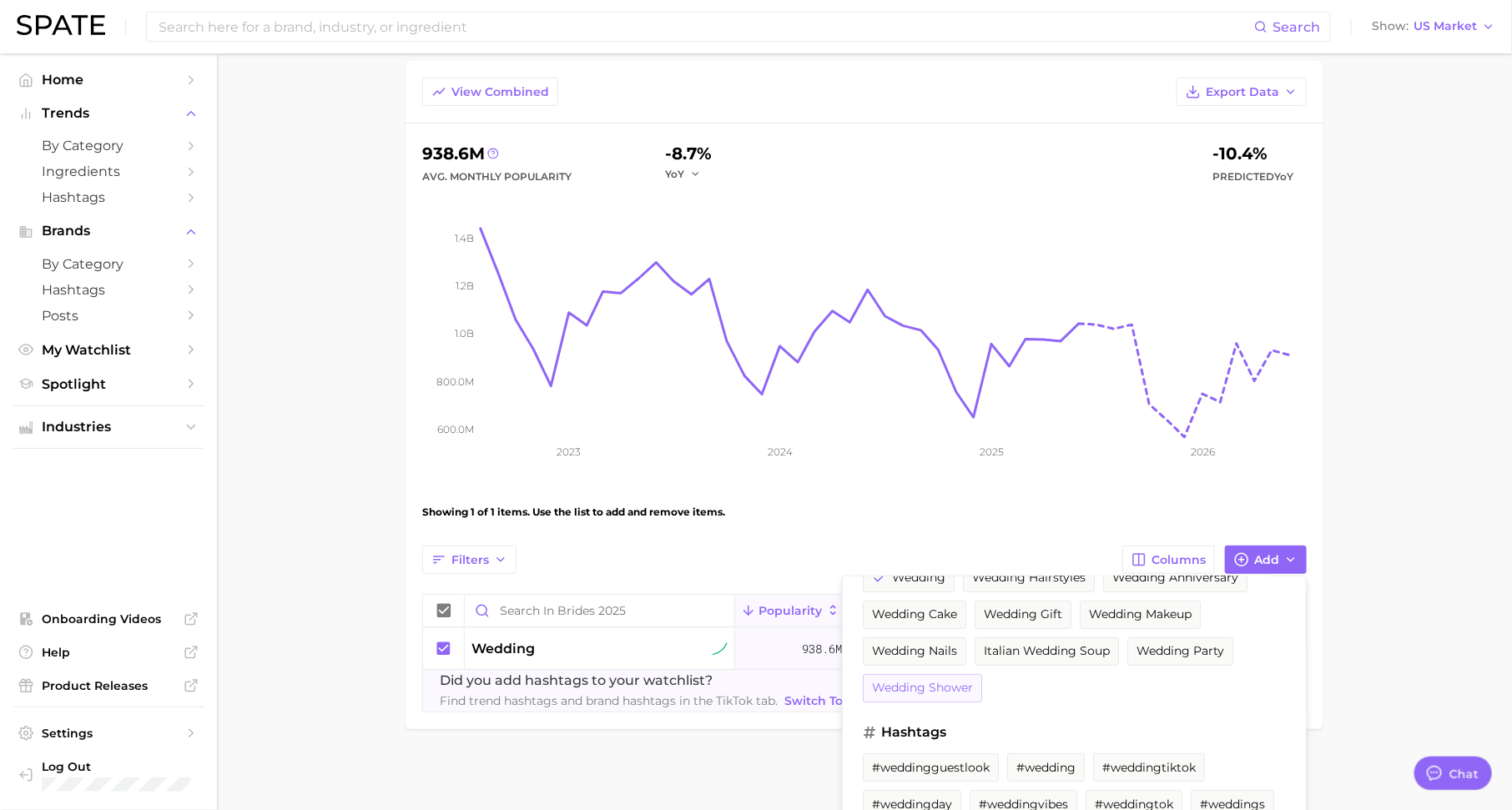
click at [932, 680] on span "wedding shower" at bounding box center [922, 687] width 101 height 14
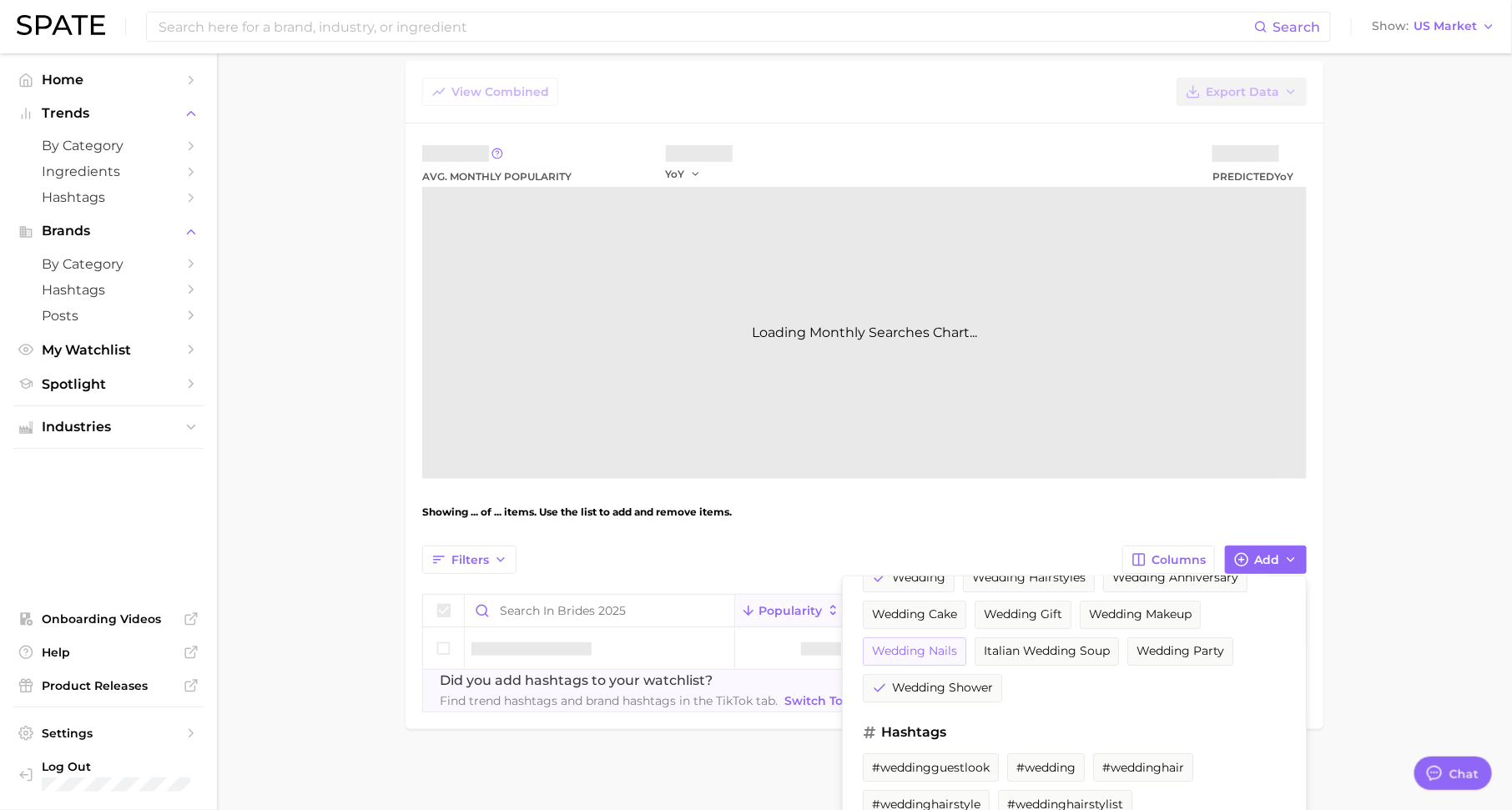
click at [926, 648] on span "wedding nails" at bounding box center [914, 650] width 86 height 14
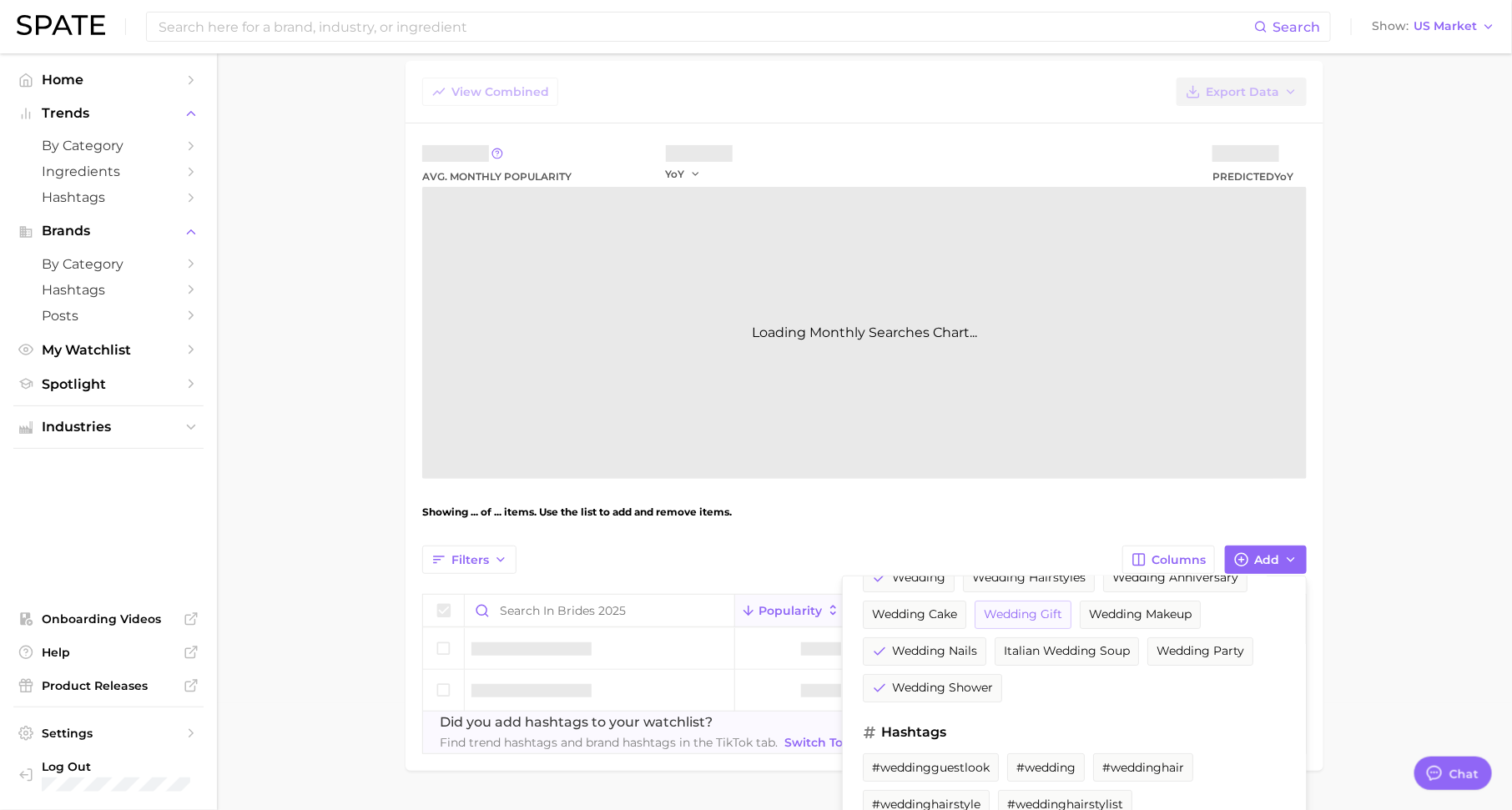
click at [1024, 615] on span "wedding gift" at bounding box center [1022, 614] width 78 height 14
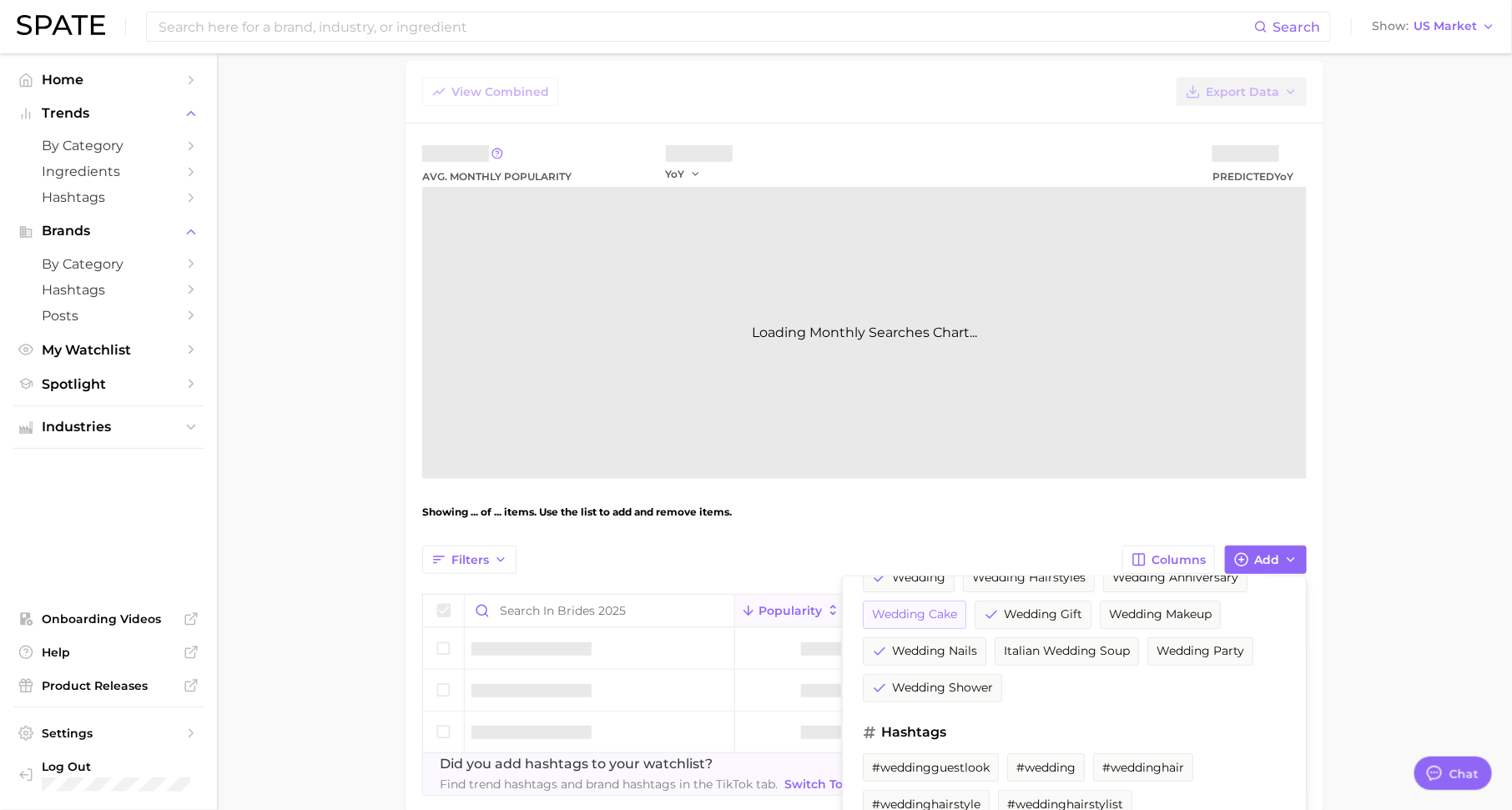
click at [902, 611] on span "wedding cake" at bounding box center [914, 614] width 86 height 14
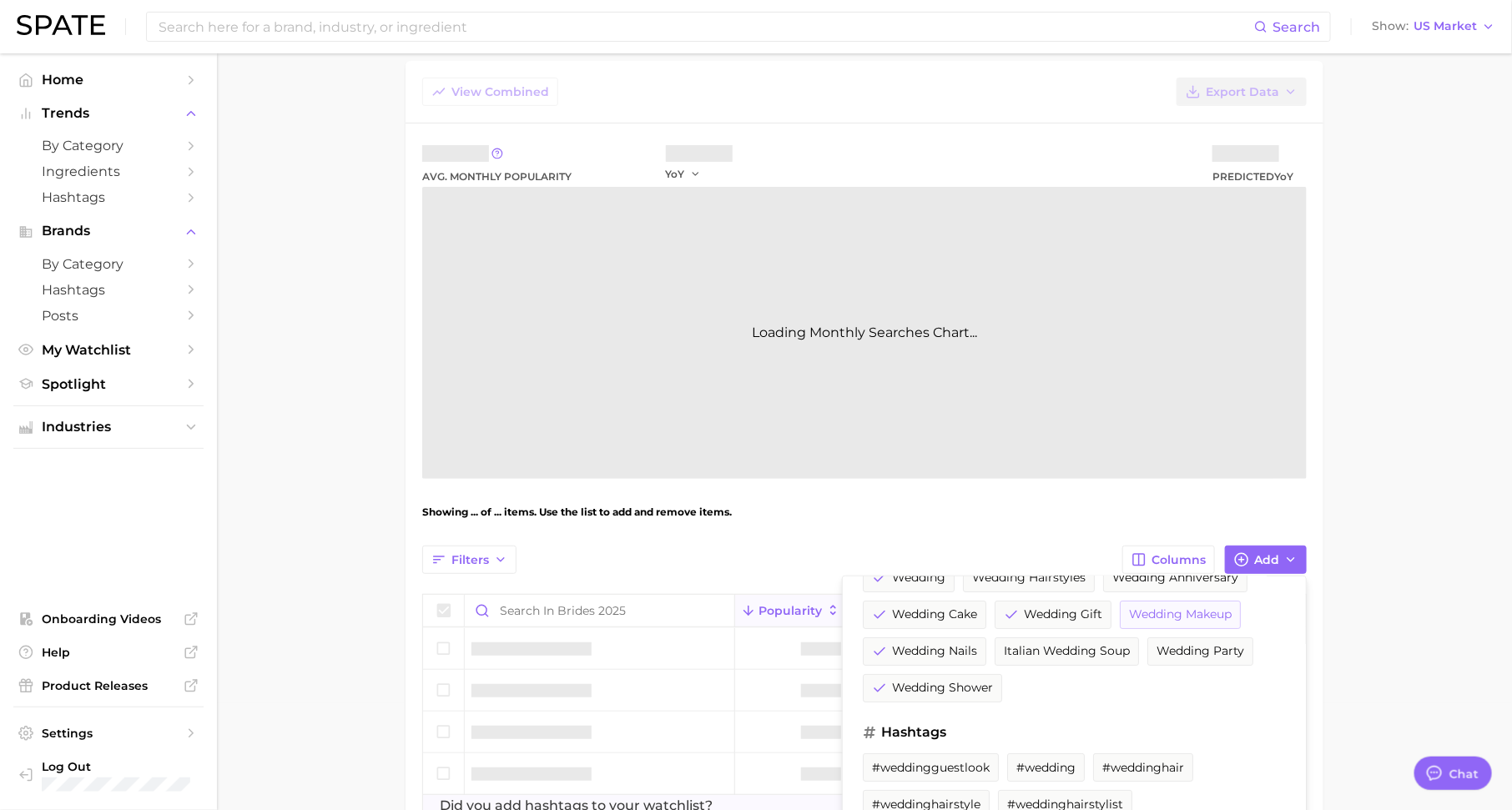
click at [1170, 607] on span "wedding makeup" at bounding box center [1179, 614] width 102 height 14
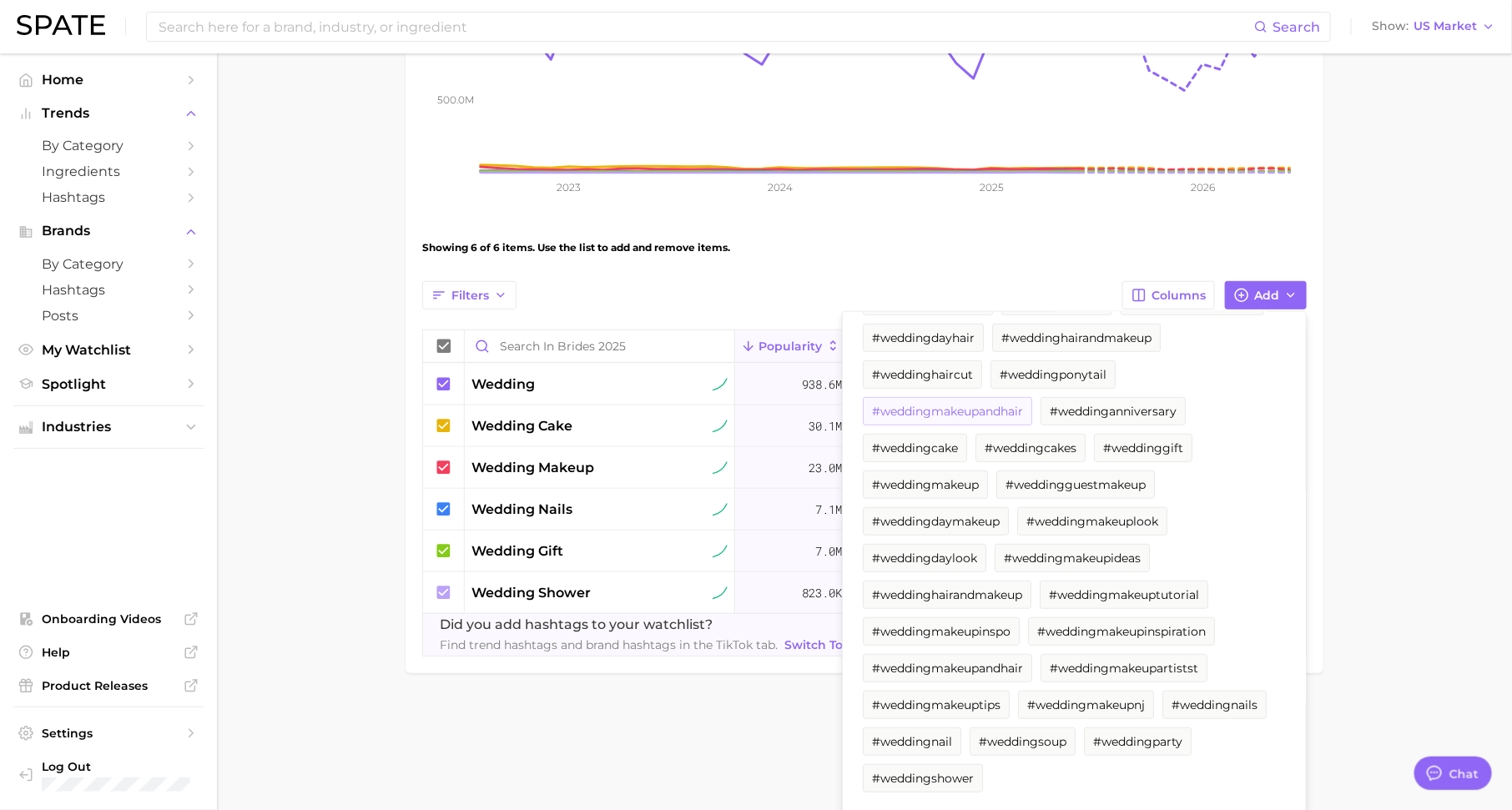
scroll to position [0, 0]
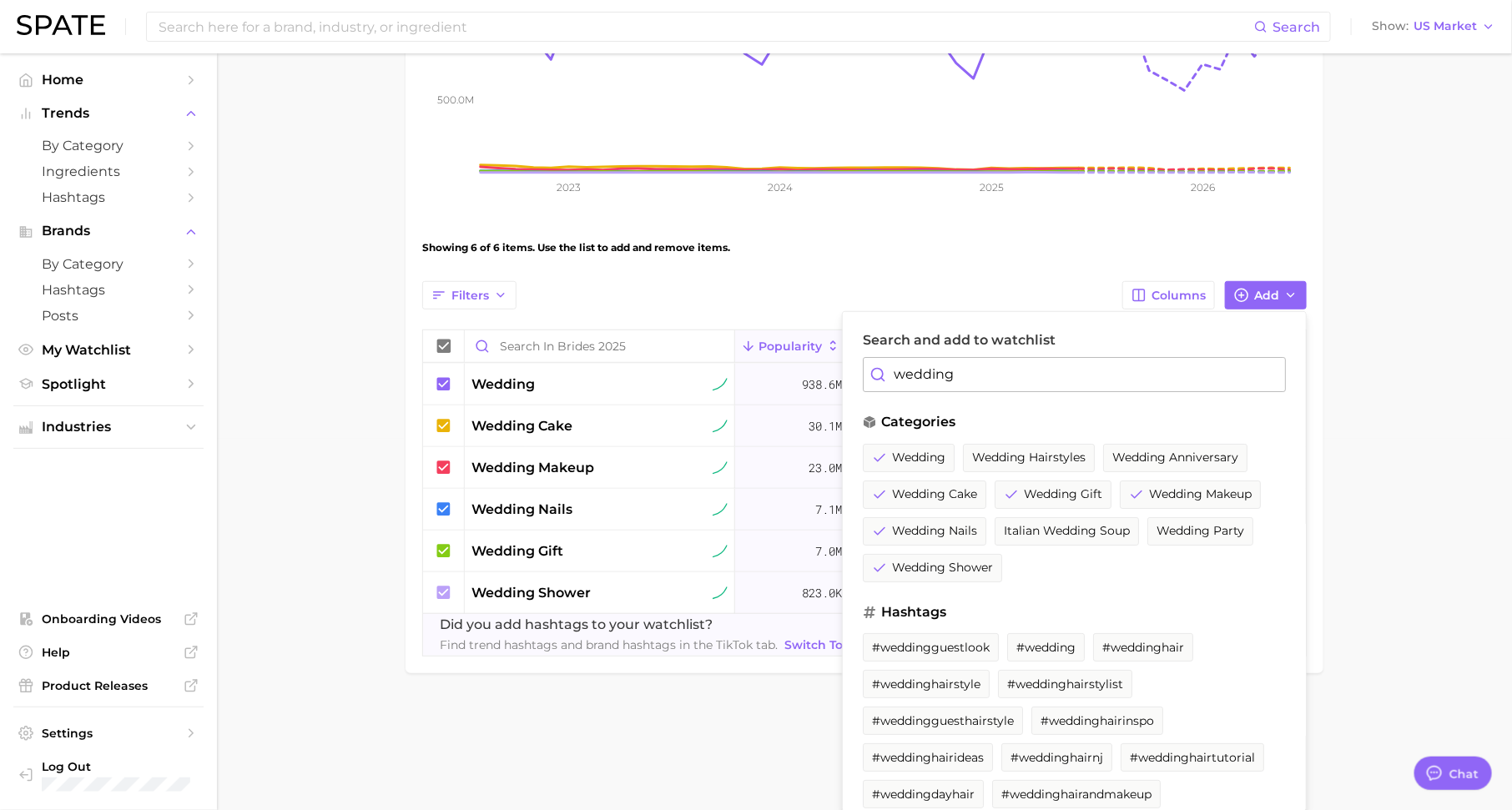
click at [968, 372] on input "wedding" at bounding box center [1074, 374] width 423 height 35
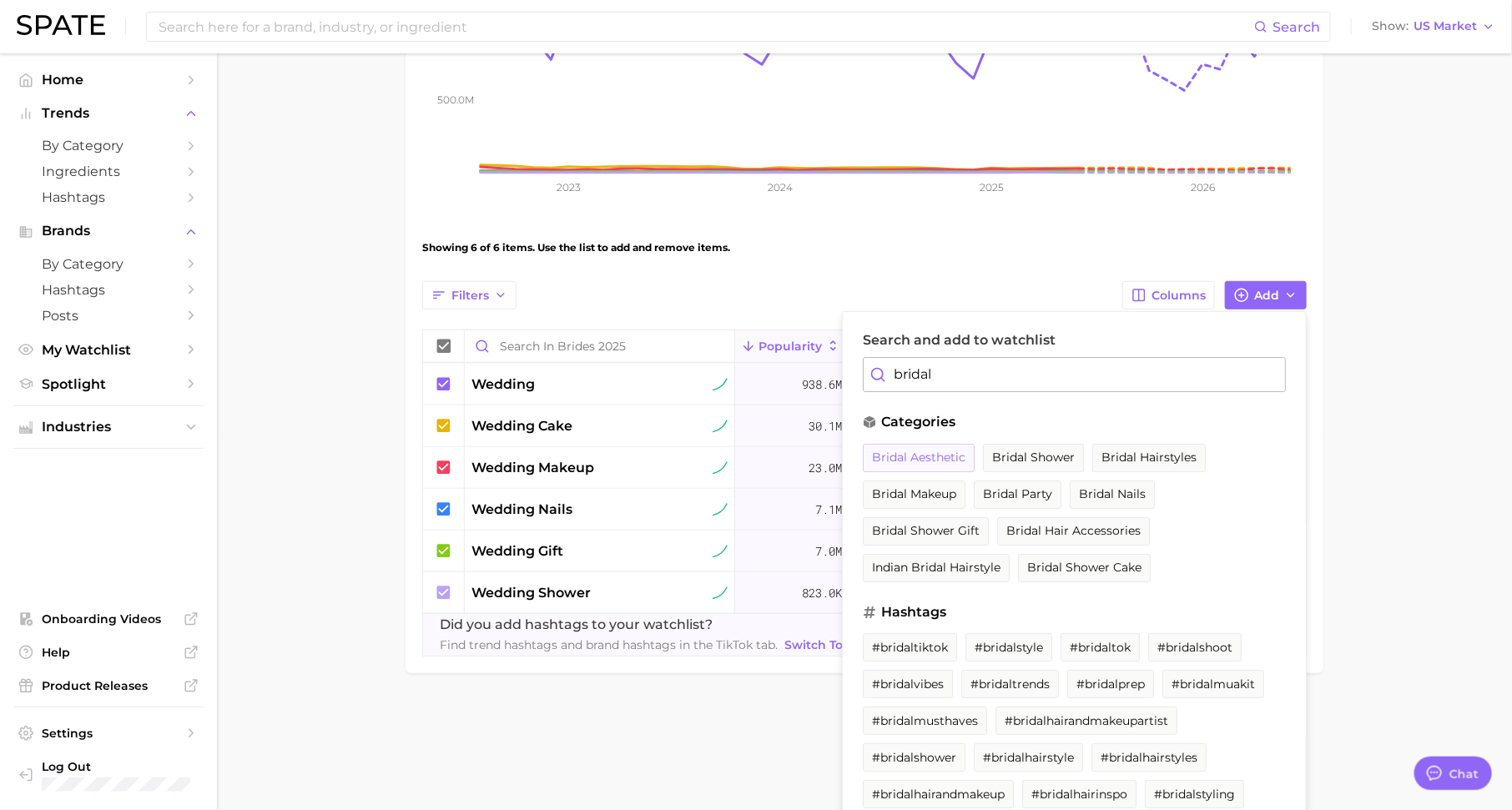
type input "bridal"
click at [957, 450] on span "bridal aesthetic" at bounding box center [918, 457] width 93 height 14
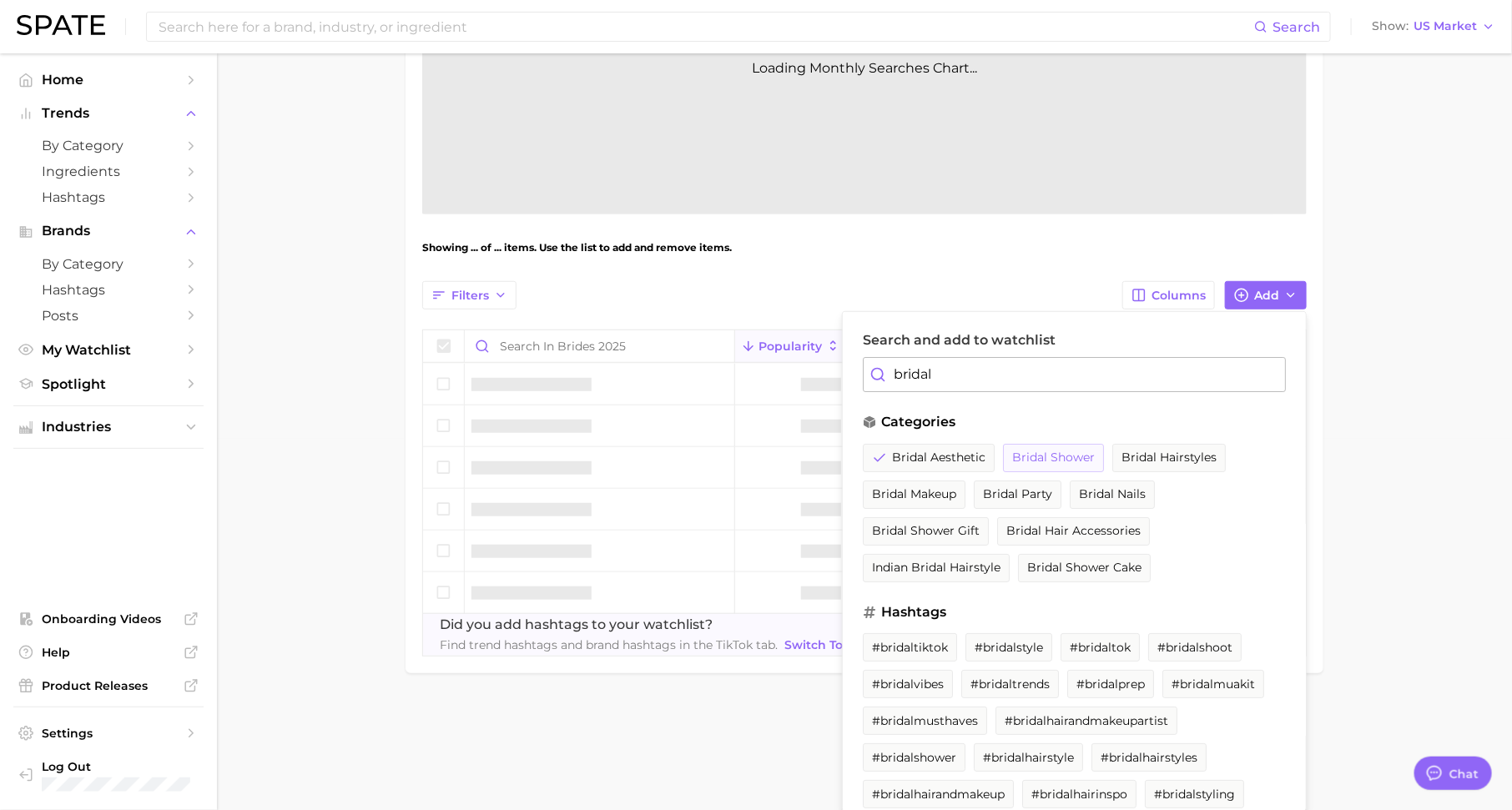
click at [1079, 458] on span "bridal shower" at bounding box center [1053, 457] width 83 height 14
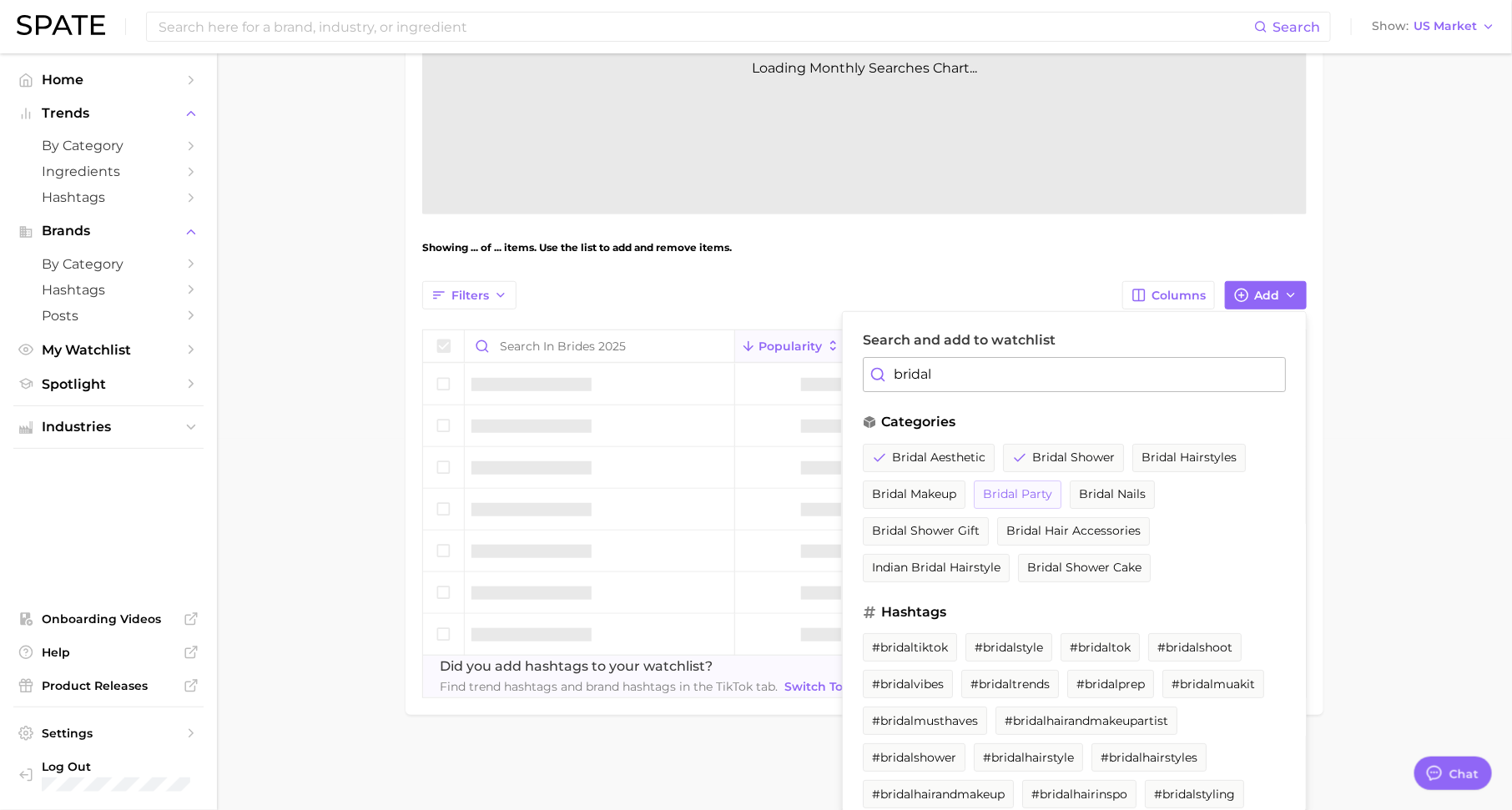
click at [1037, 483] on button "bridal party" at bounding box center [1017, 494] width 87 height 28
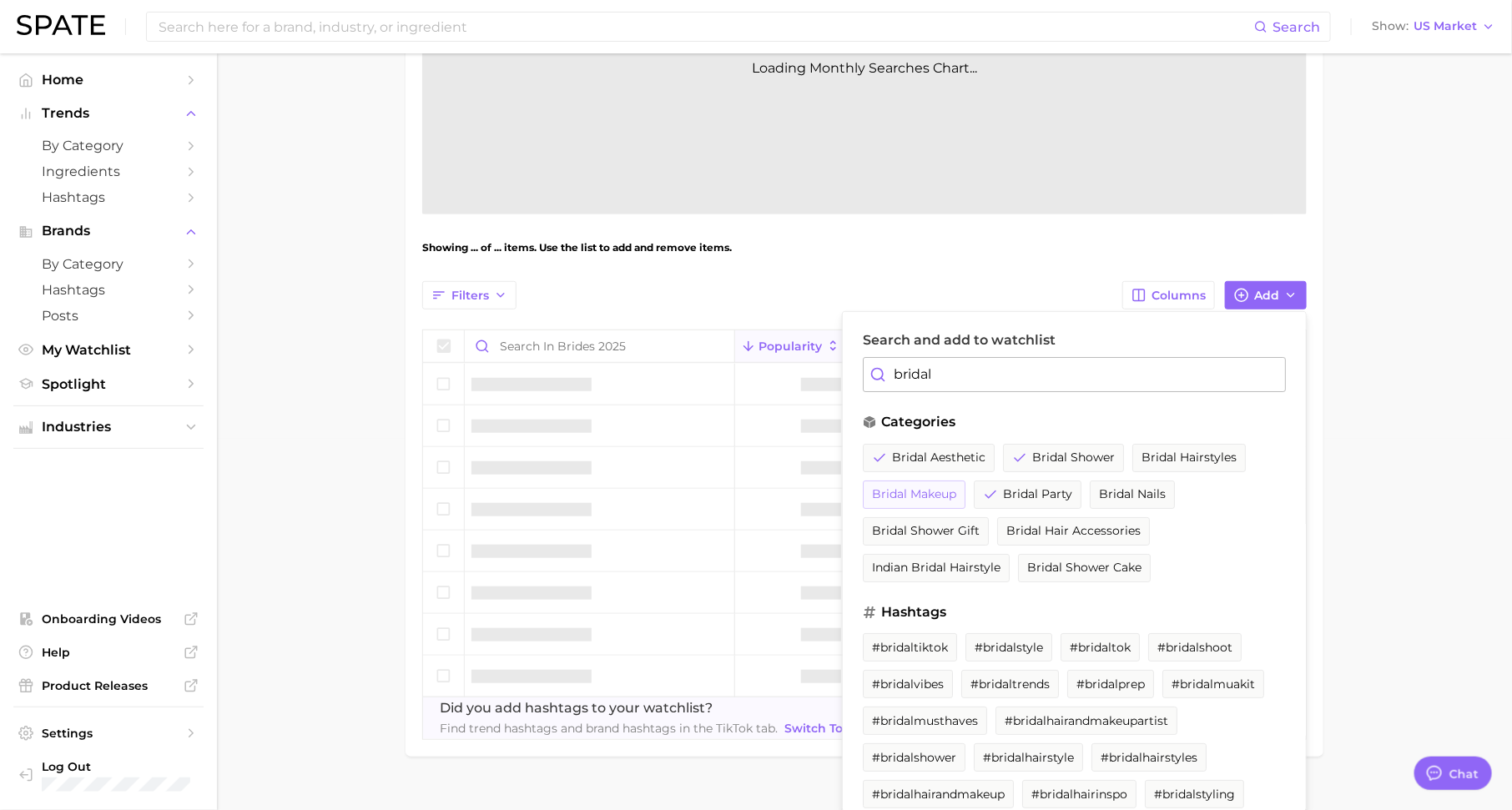
click at [925, 494] on span "bridal makeup" at bounding box center [914, 493] width 85 height 14
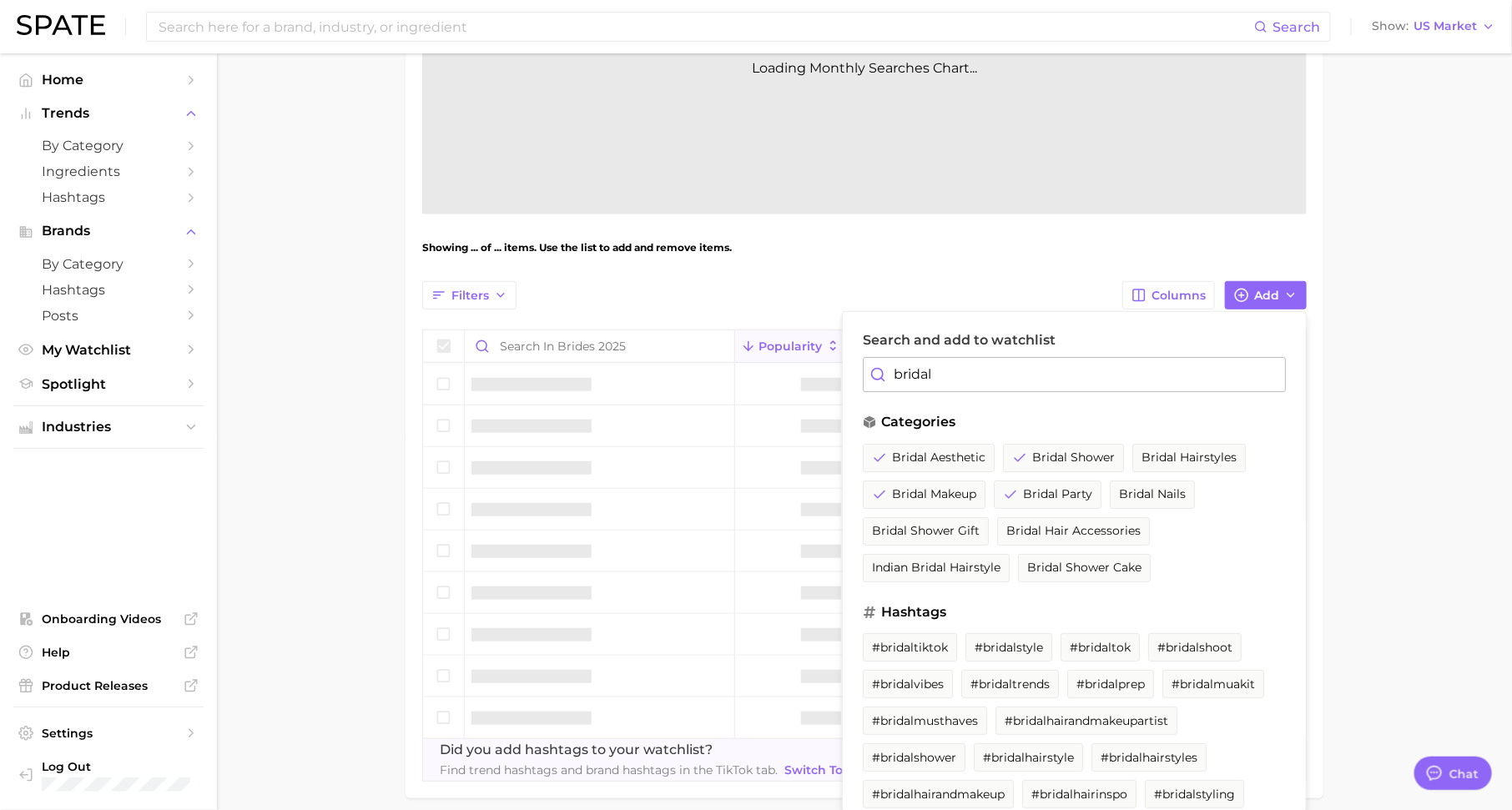
click at [1374, 476] on main "Brides 2025 Settings Overview Google TikTok View Combined Export Data Avg. Mont…" at bounding box center [865, 282] width 1295 height 1200
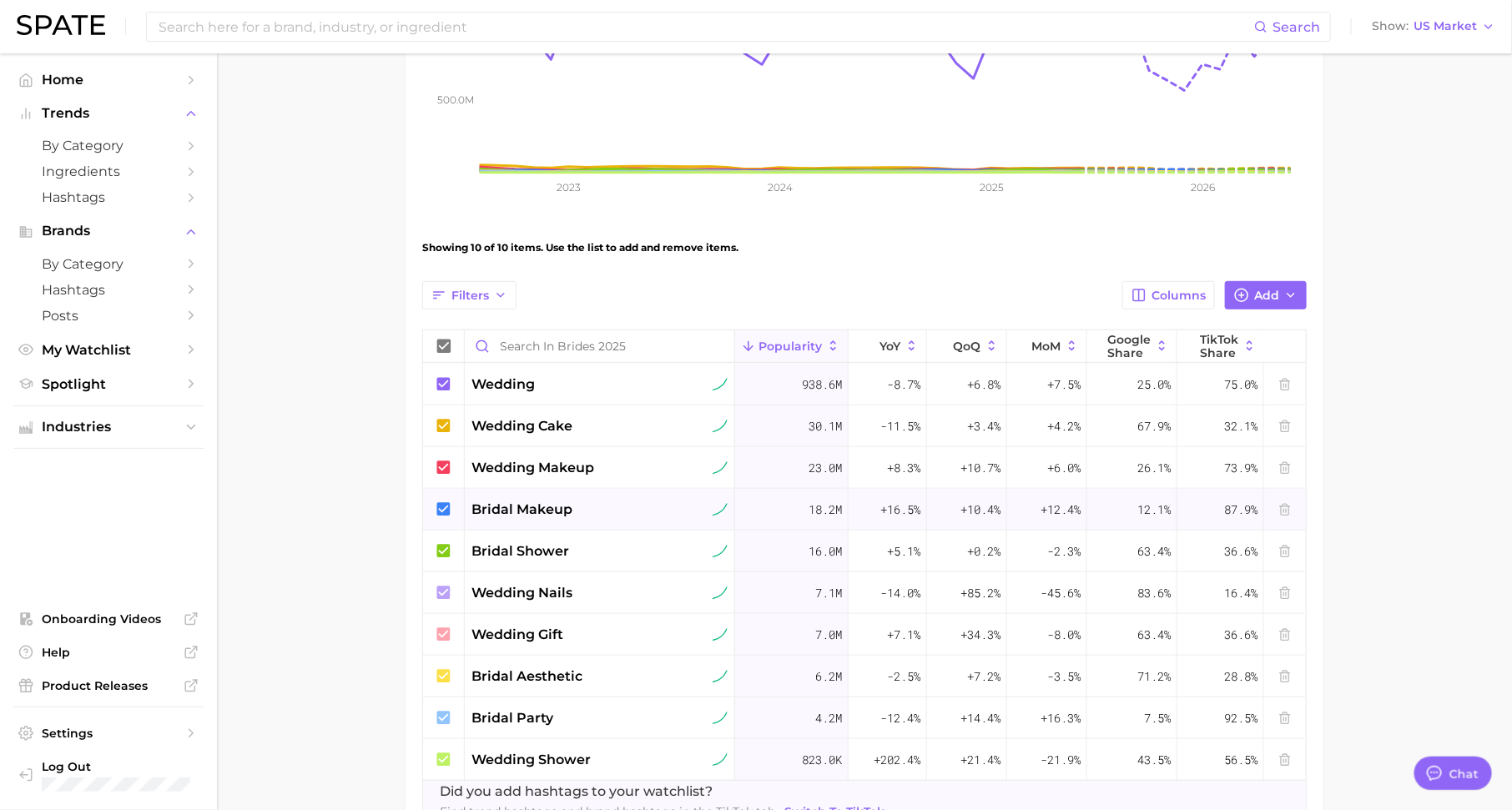
click at [570, 508] on span "bridal makeup" at bounding box center [522, 509] width 101 height 20
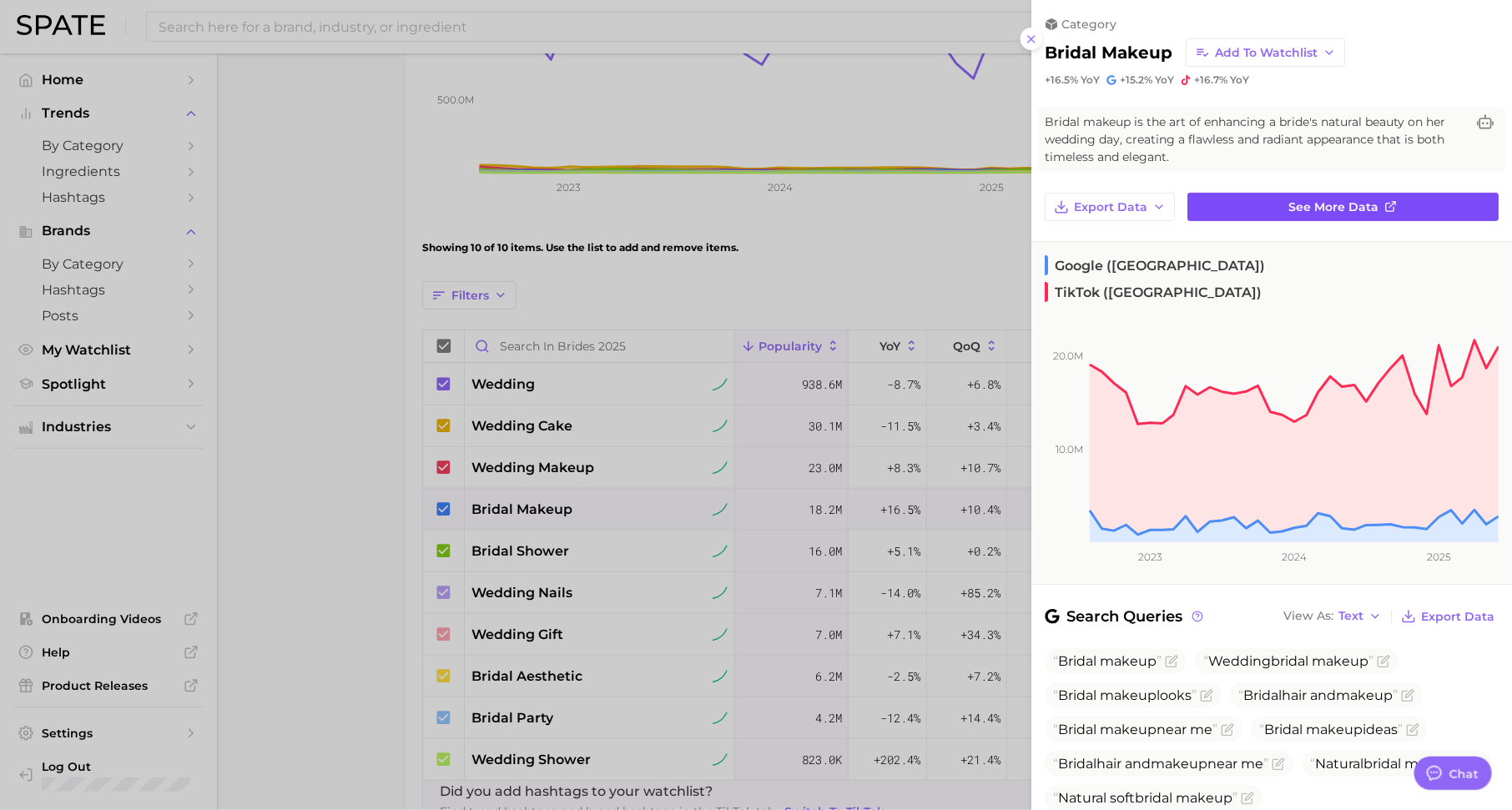
click at [1301, 212] on span "See more data" at bounding box center [1334, 207] width 90 height 14
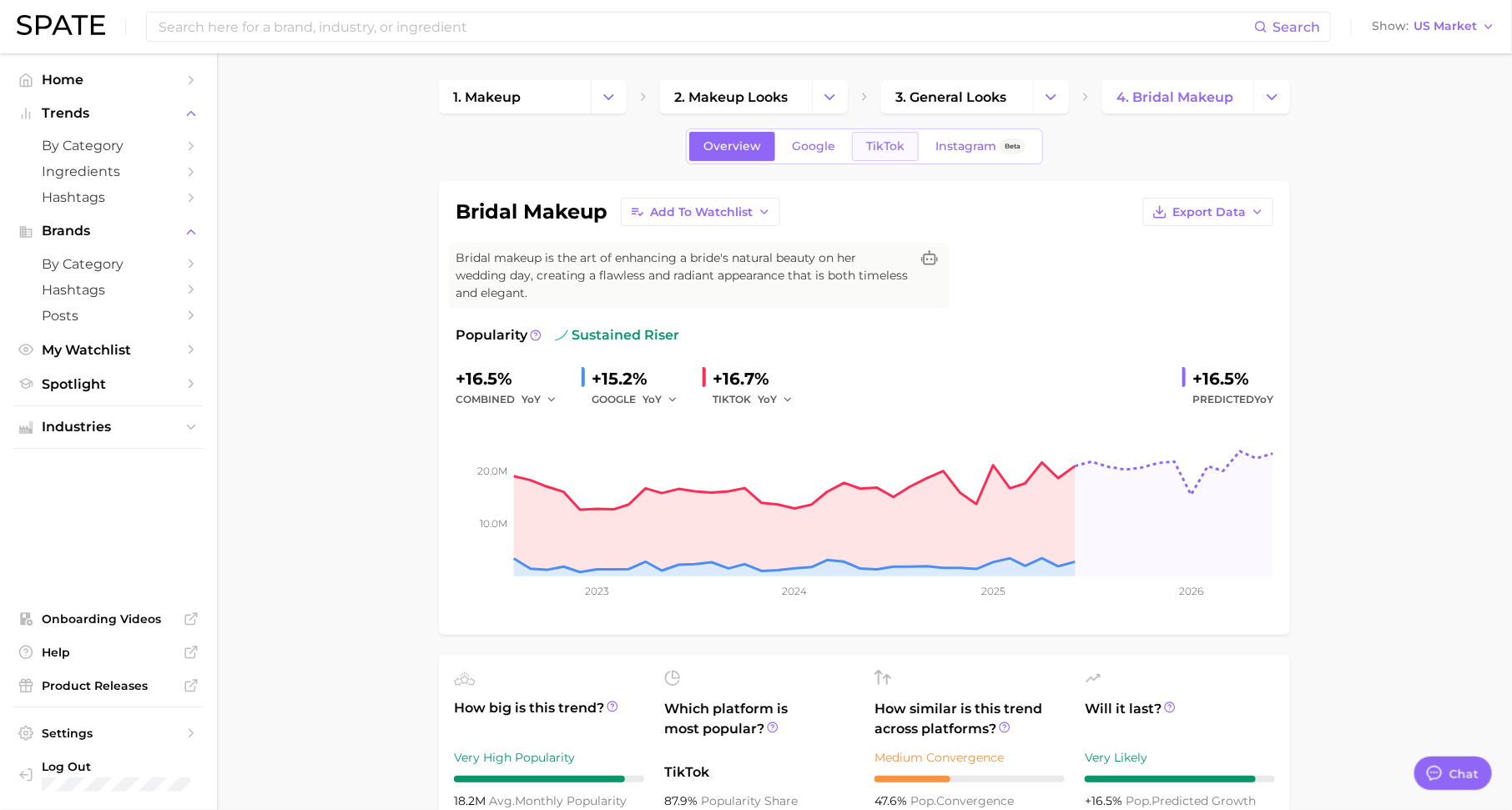
click at [882, 149] on span "TikTok" at bounding box center [884, 146] width 39 height 14
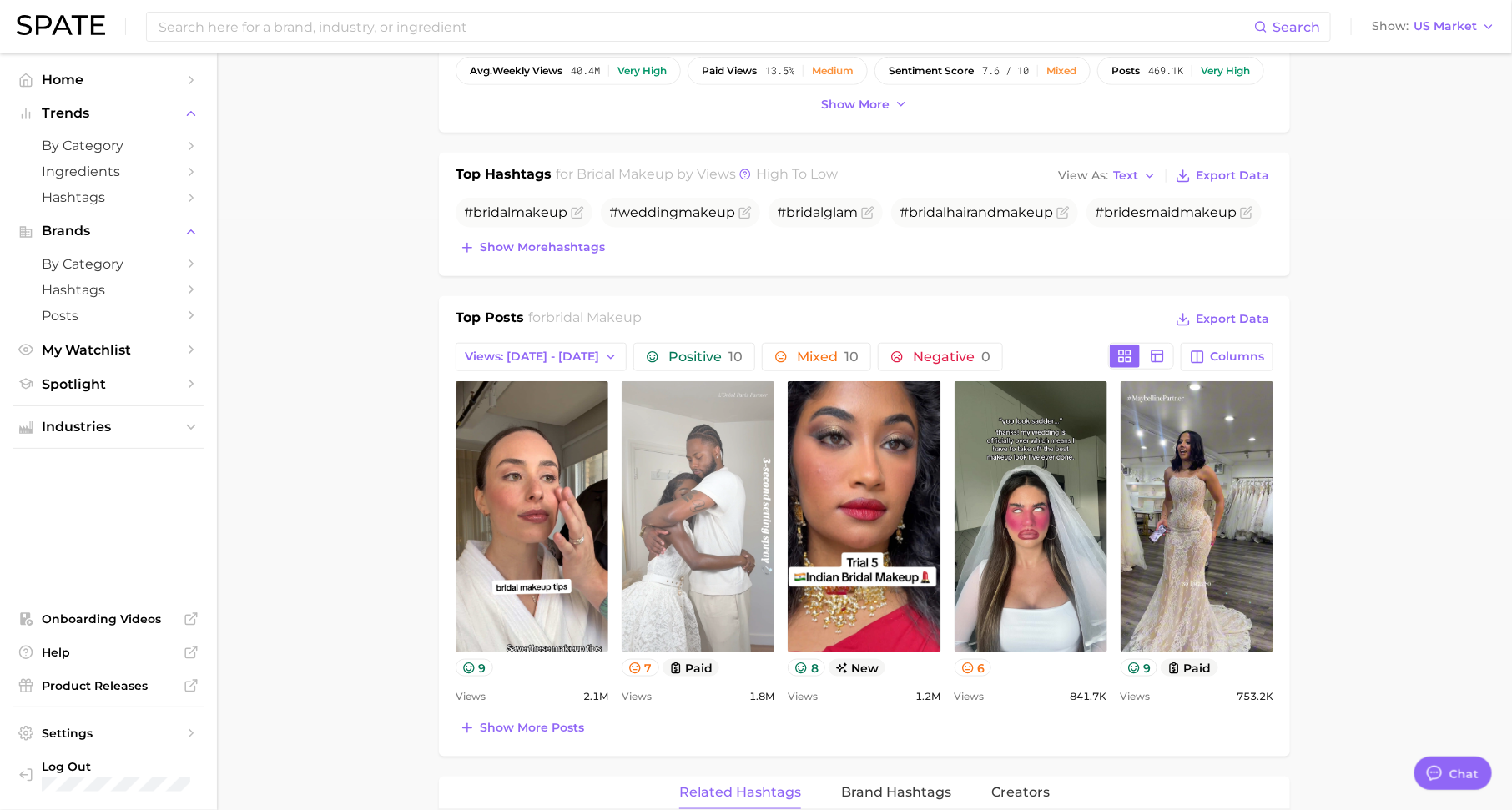
scroll to position [715, 0]
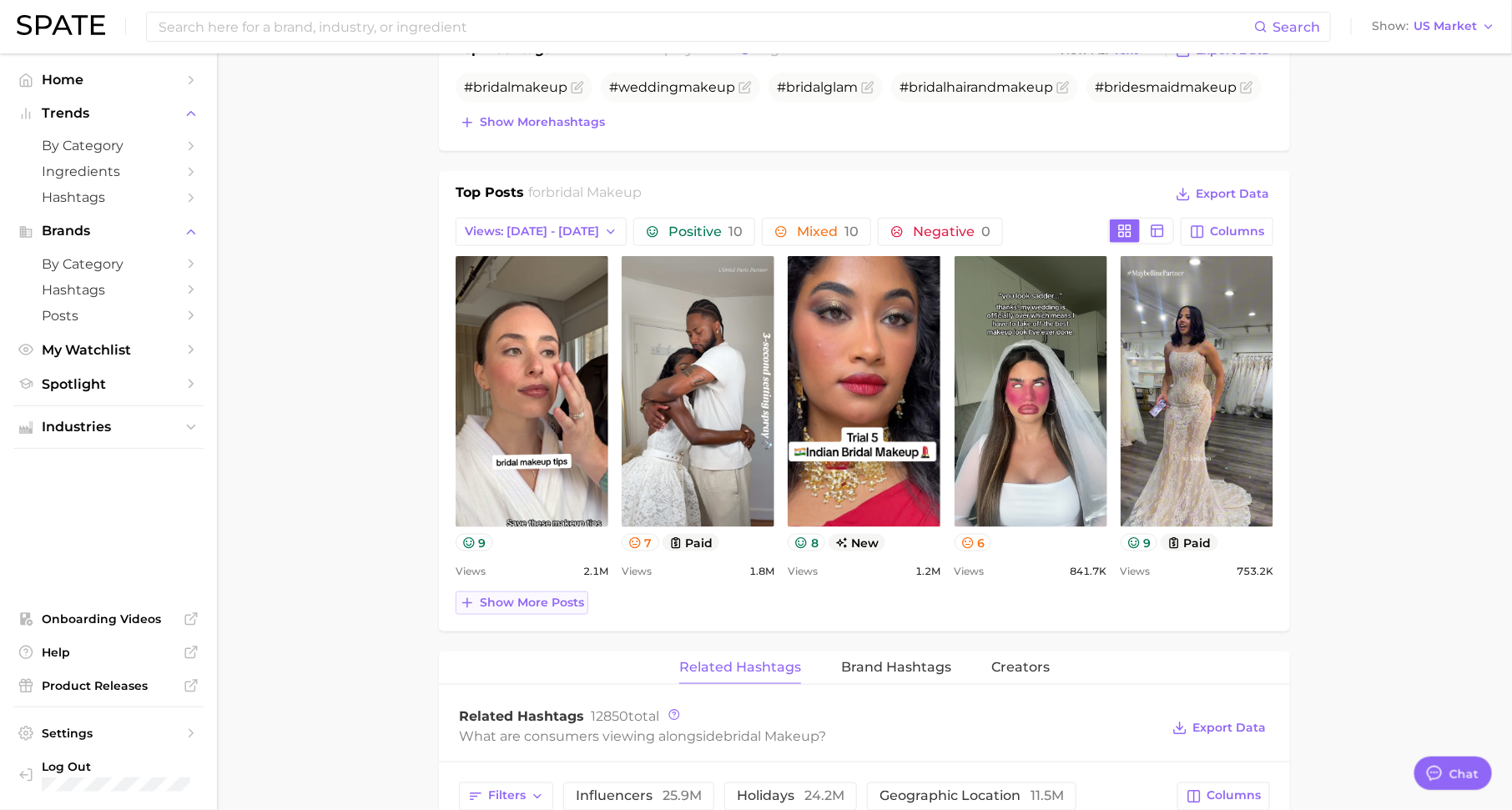
click at [546, 599] on span "Show more posts" at bounding box center [531, 602] width 104 height 14
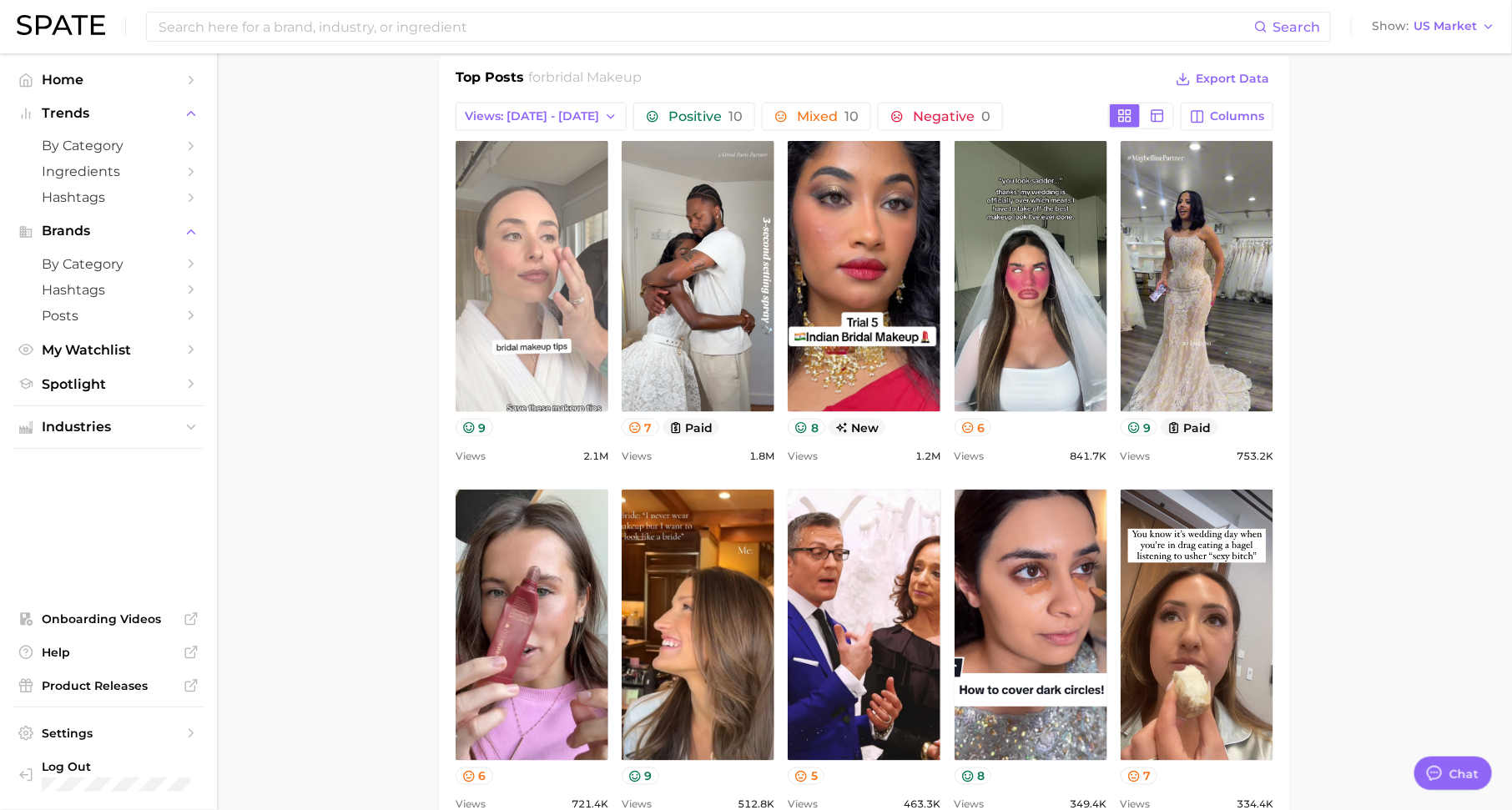
scroll to position [0, 0]
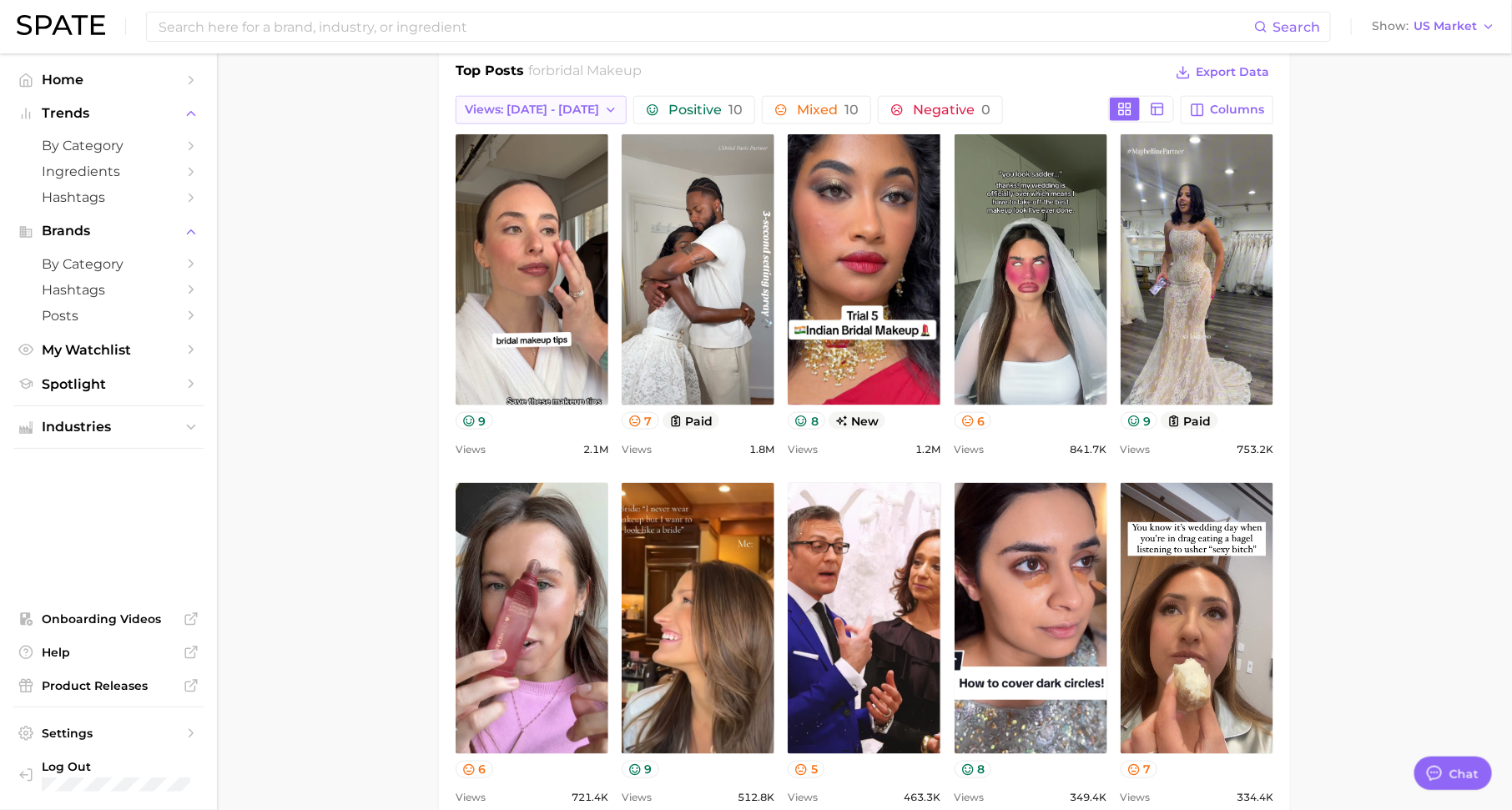
click at [573, 102] on span "Views: [DATE] - [DATE]" at bounding box center [531, 109] width 134 height 14
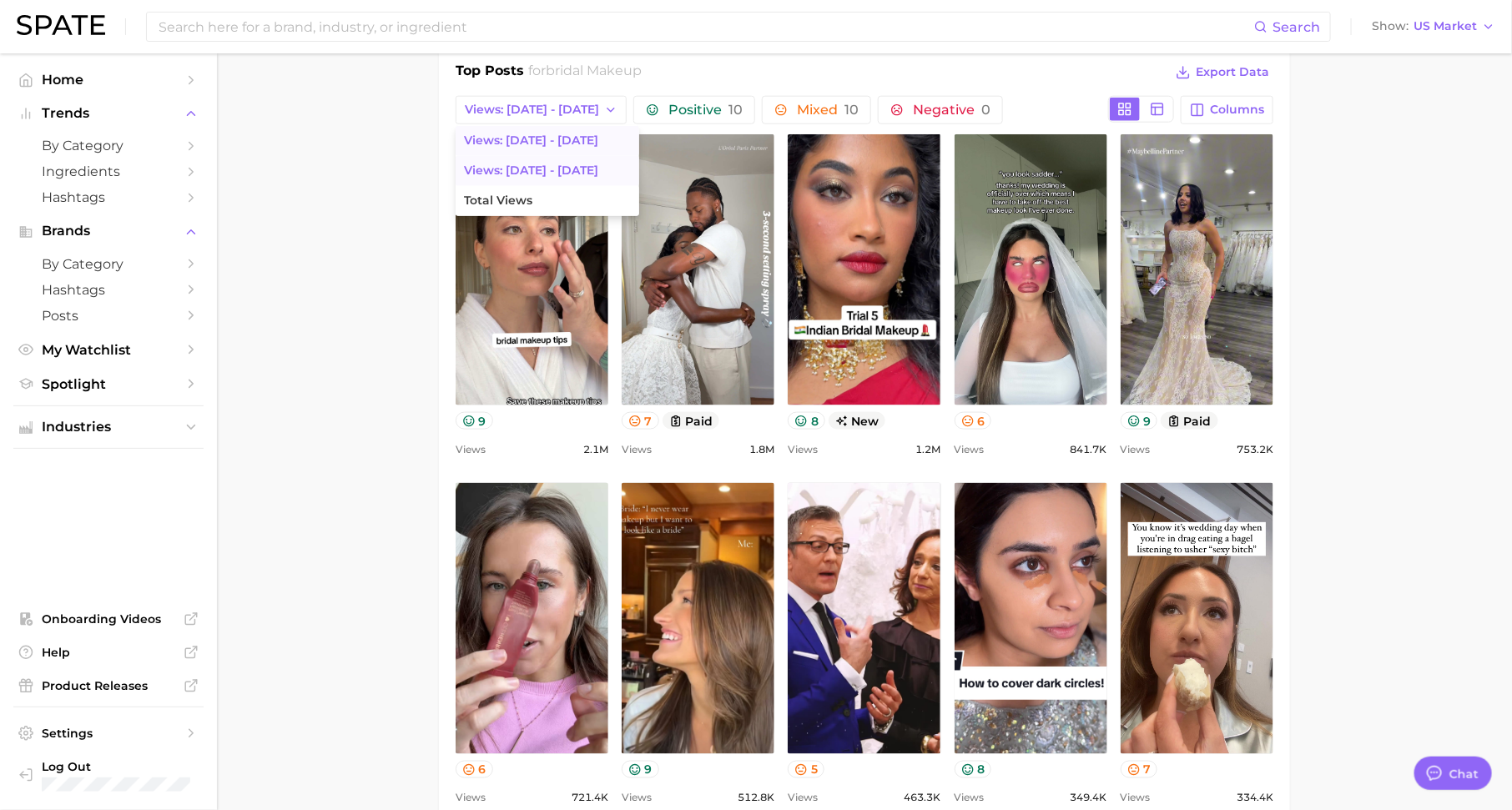
click at [570, 164] on button "Views: [DATE] - [DATE]" at bounding box center [547, 171] width 183 height 30
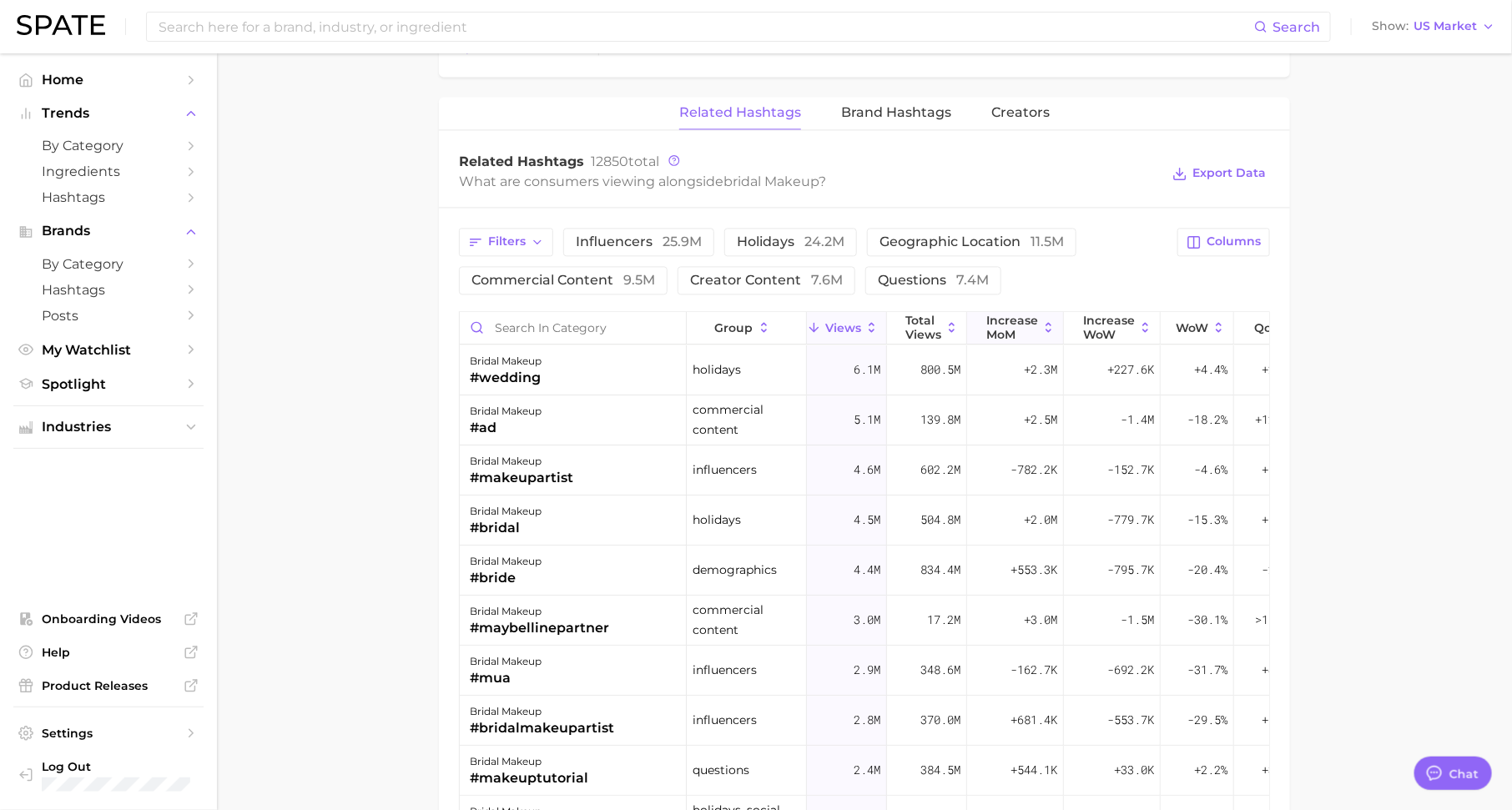
click at [1010, 314] on span "increase MoM" at bounding box center [1011, 327] width 52 height 26
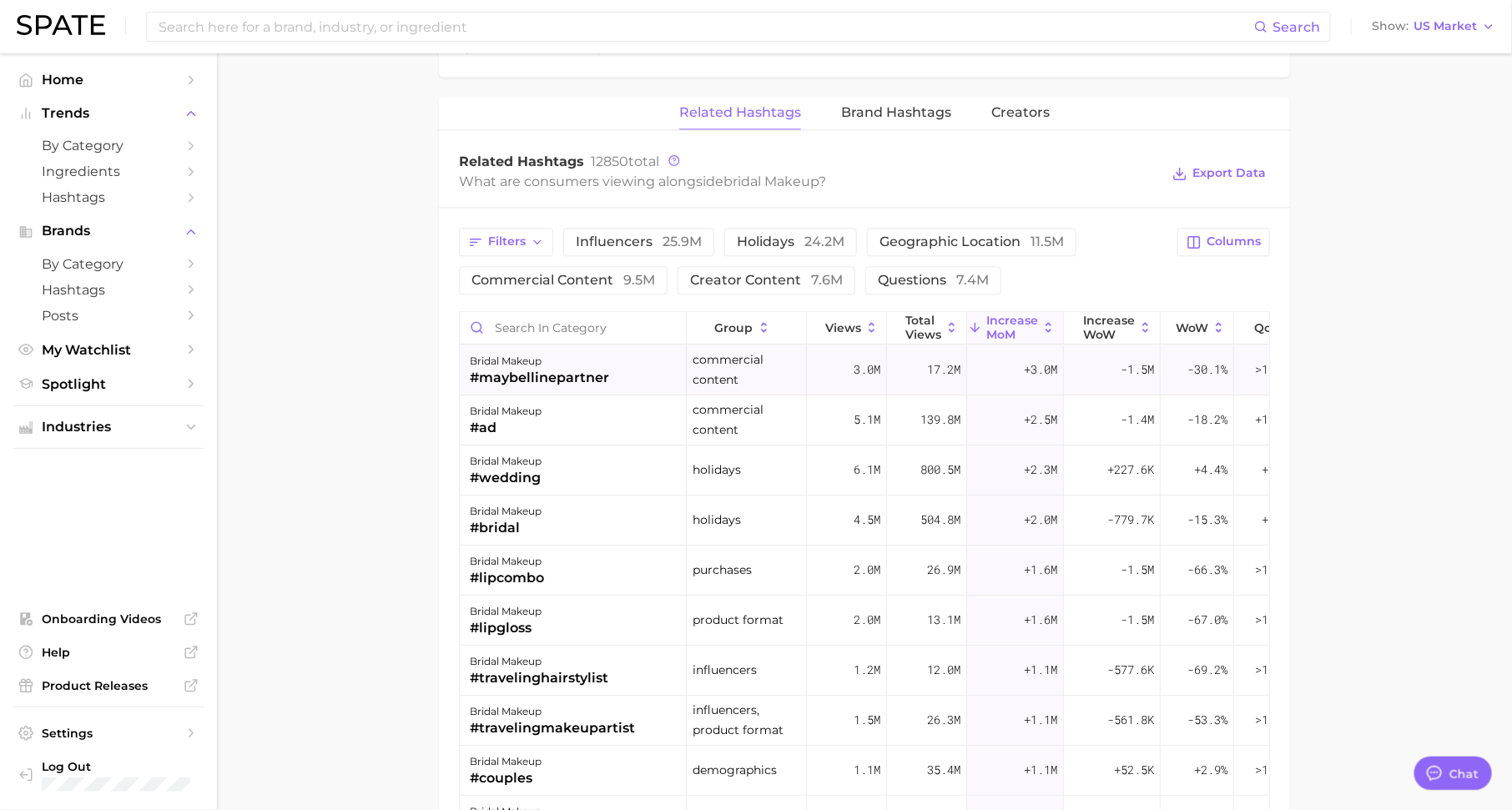
click at [546, 375] on div "#maybellinepartner" at bounding box center [539, 377] width 139 height 20
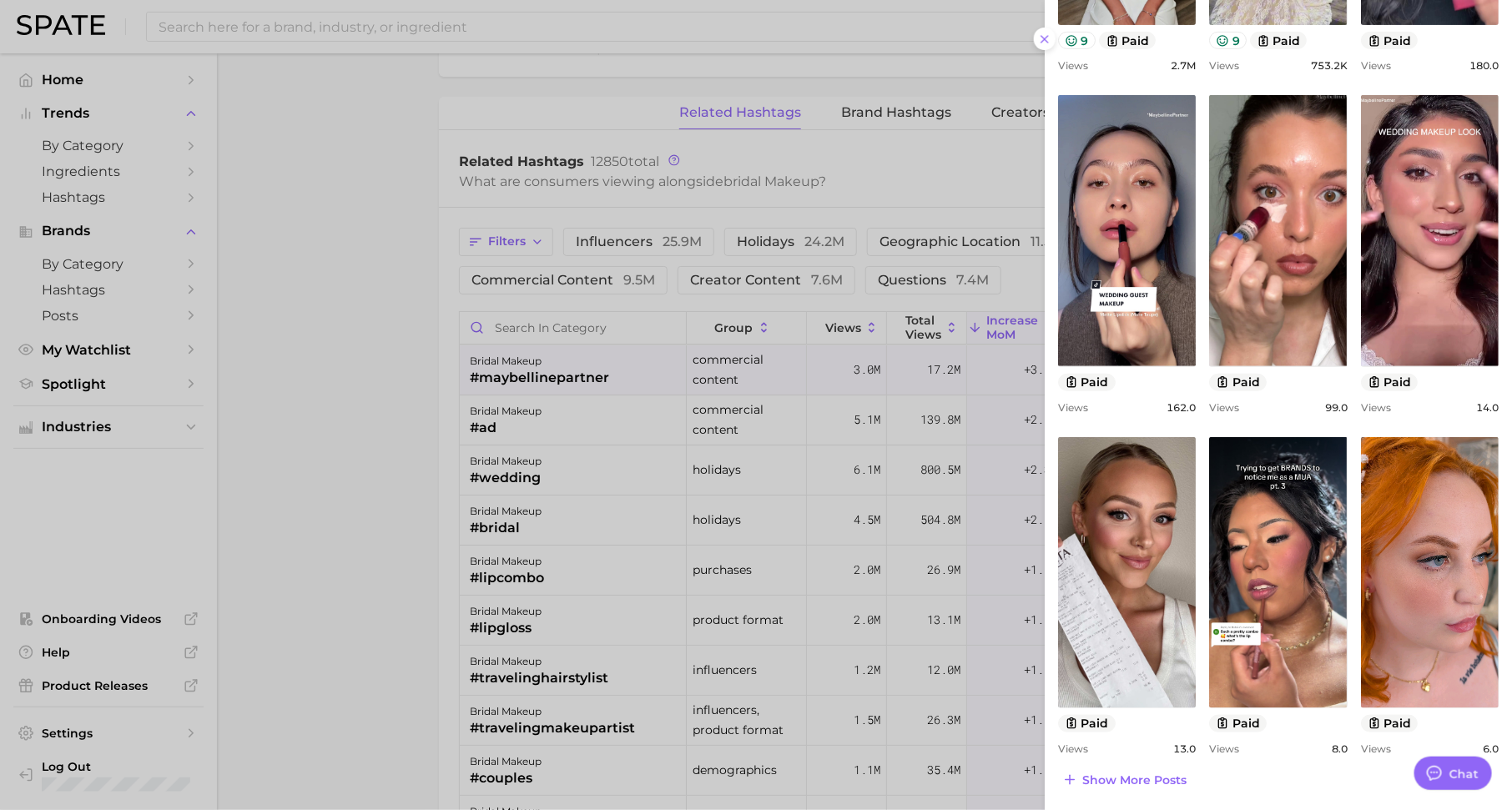
click at [703, 427] on div at bounding box center [756, 405] width 1512 height 810
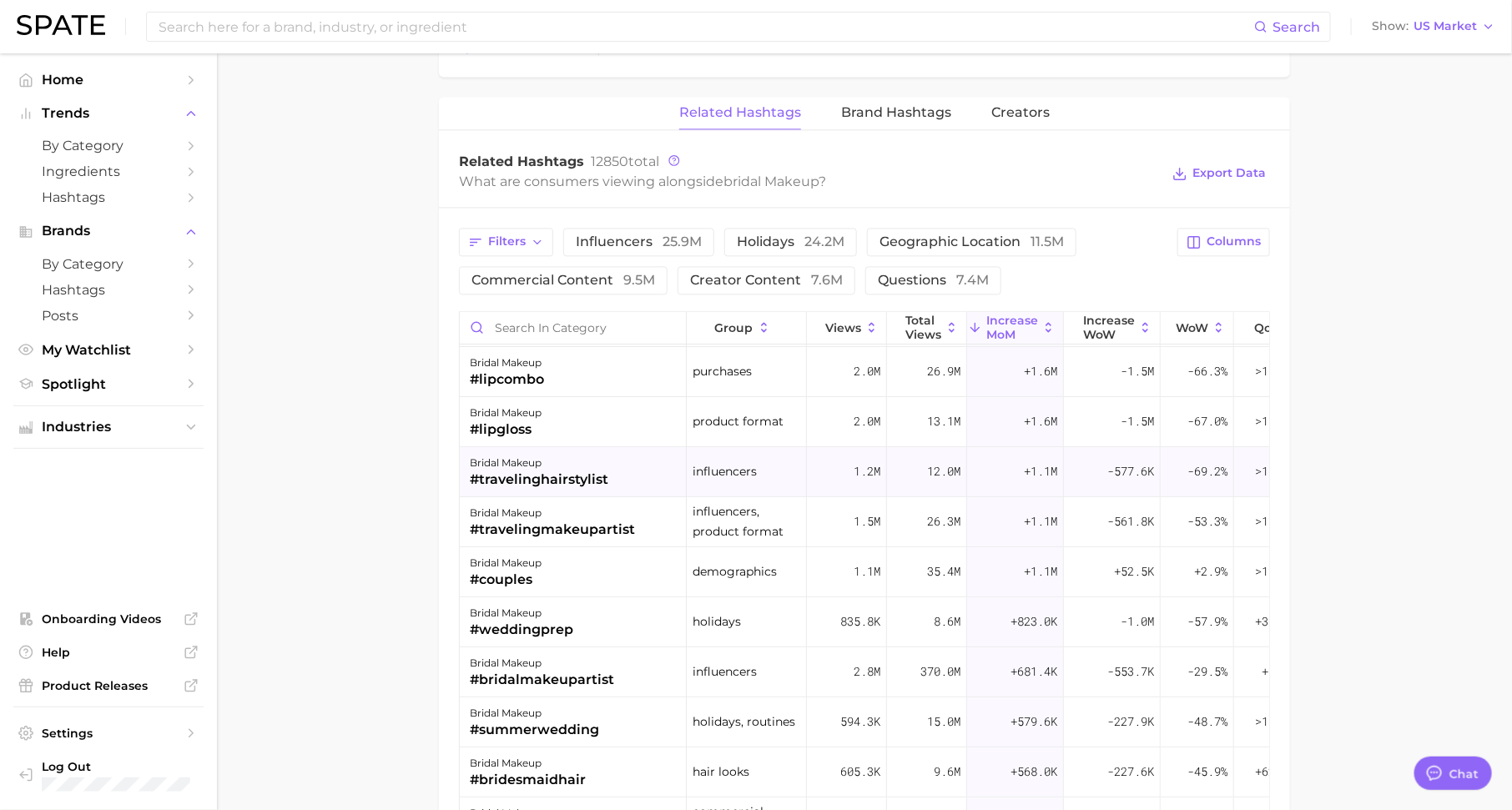
click at [579, 470] on div "#travelinghairstylist" at bounding box center [538, 479] width 138 height 20
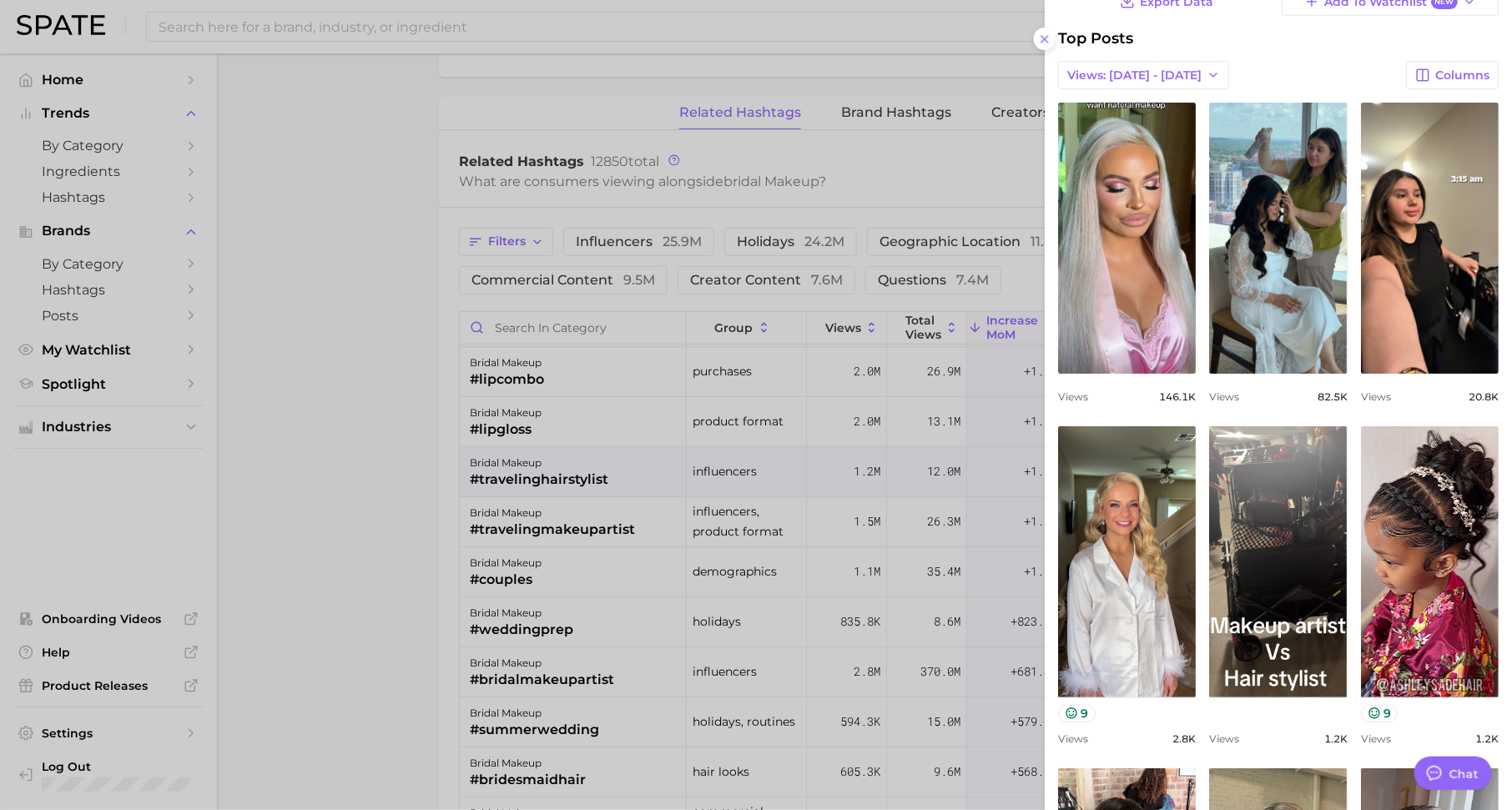
click at [718, 454] on div at bounding box center [756, 405] width 1512 height 810
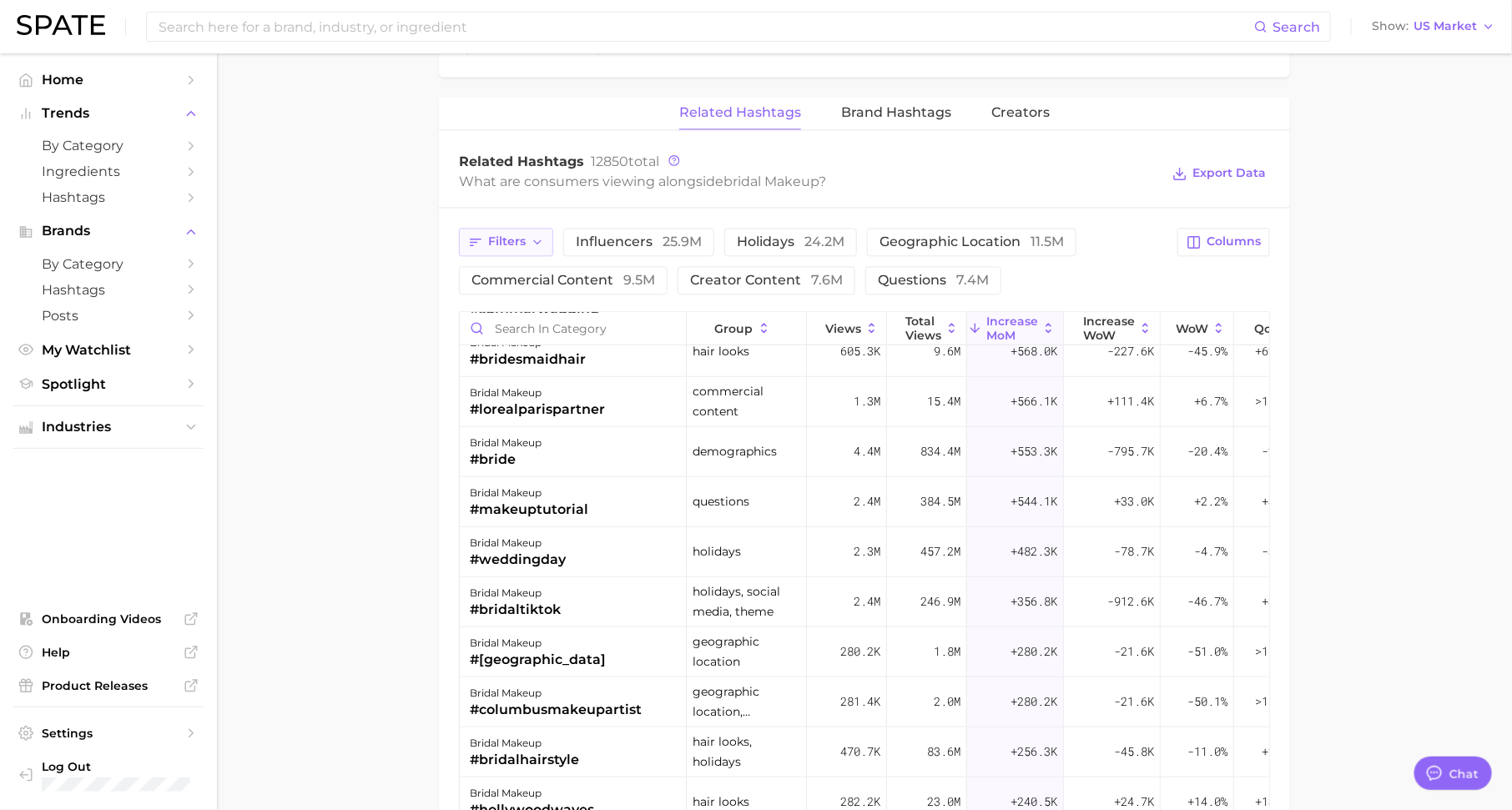
click at [522, 234] on span "Filters" at bounding box center [507, 241] width 38 height 14
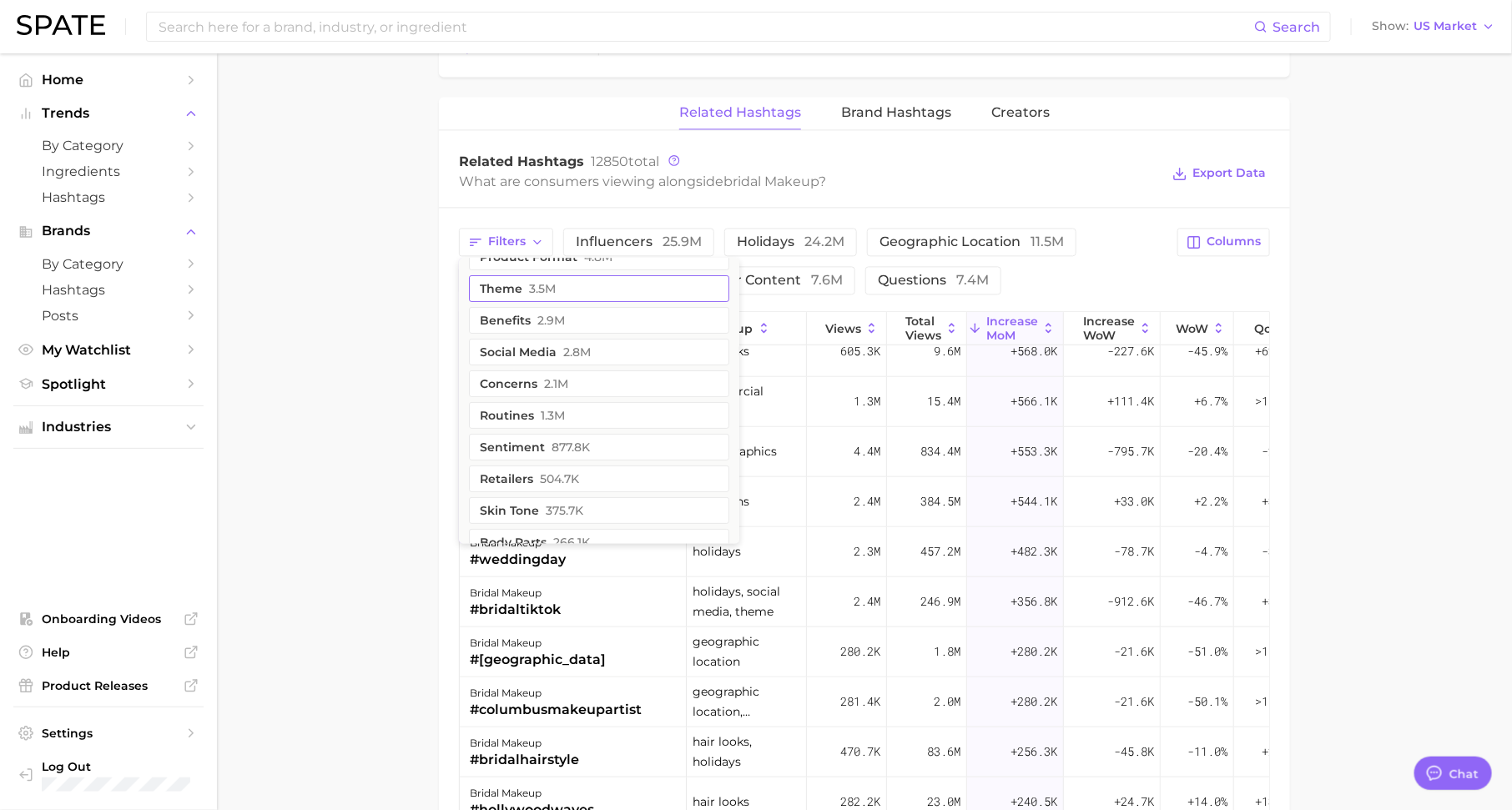
click at [527, 405] on button "routines 1.3m" at bounding box center [599, 415] width 260 height 26
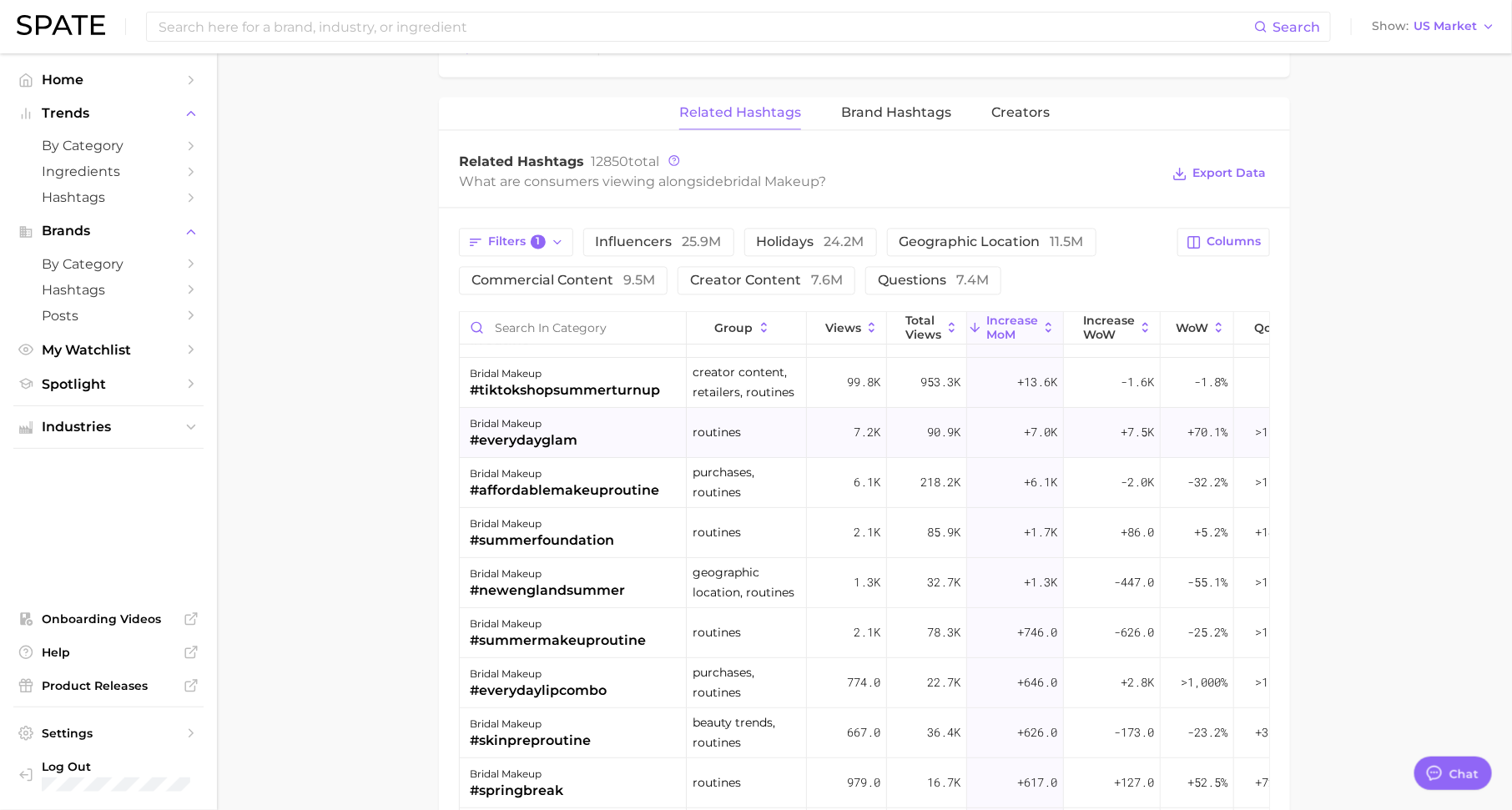
click at [565, 430] on div "#everydayglam" at bounding box center [523, 440] width 108 height 20
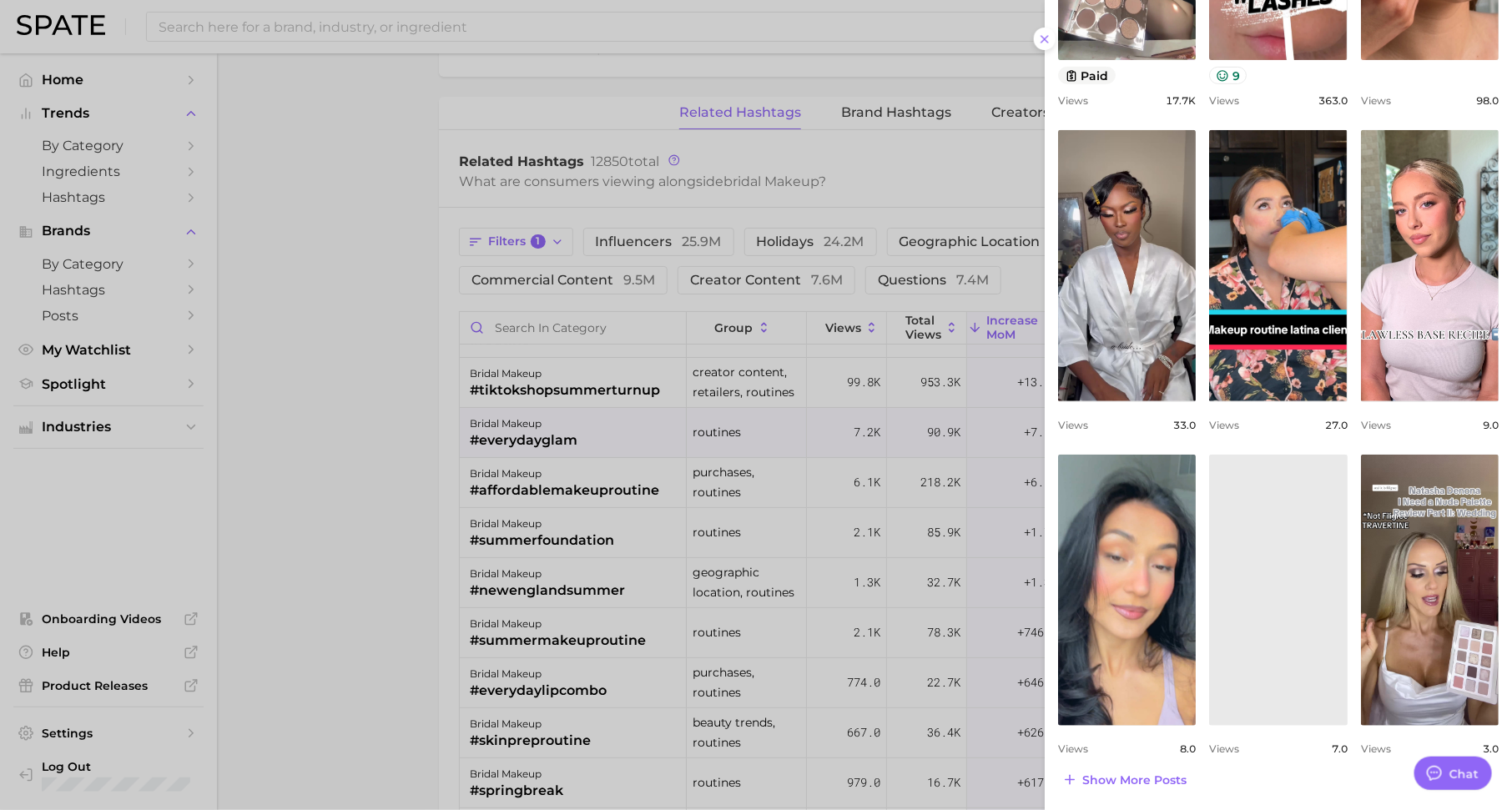
click at [664, 526] on div at bounding box center [756, 405] width 1512 height 810
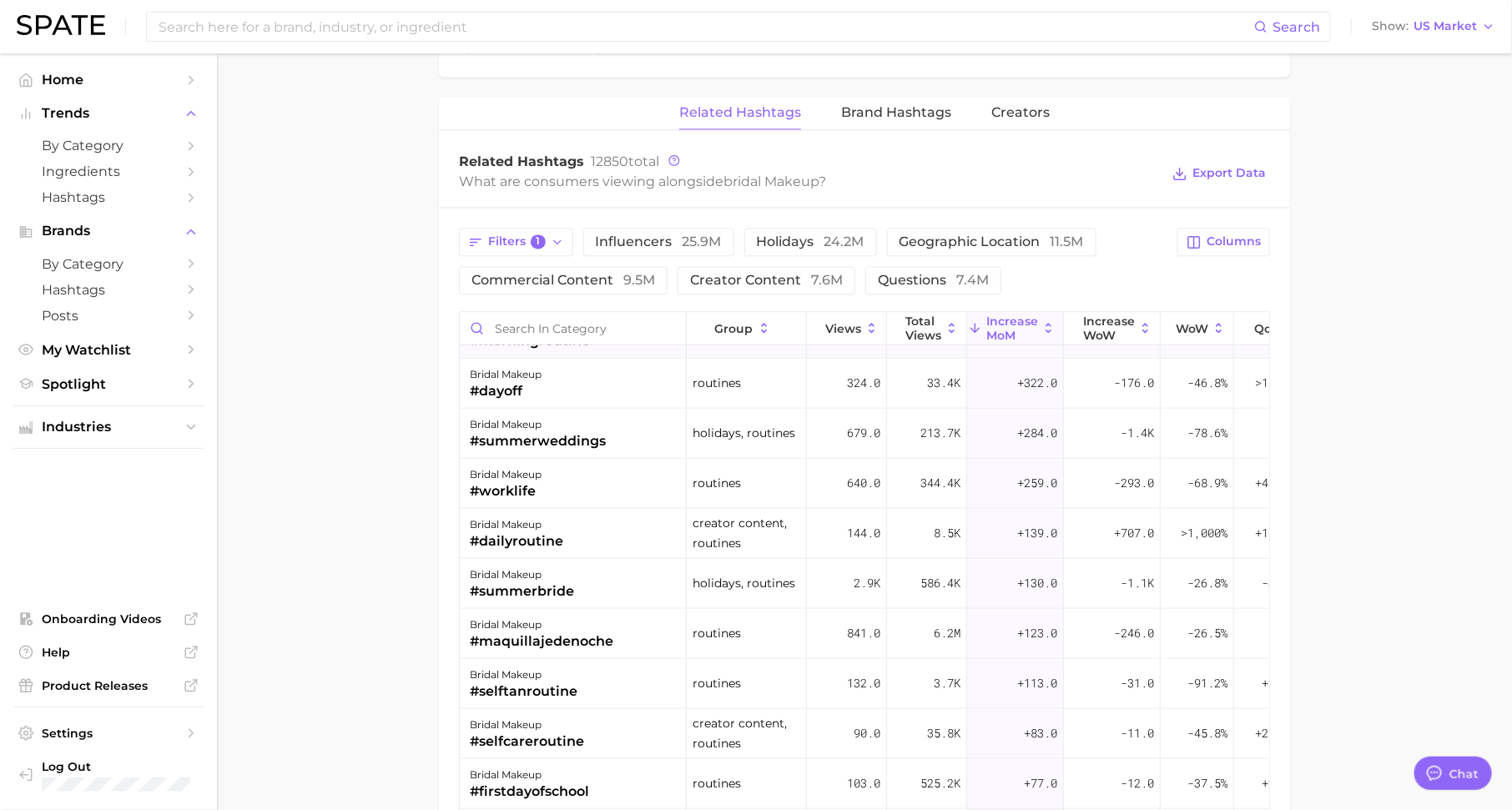
scroll to position [605, 0]
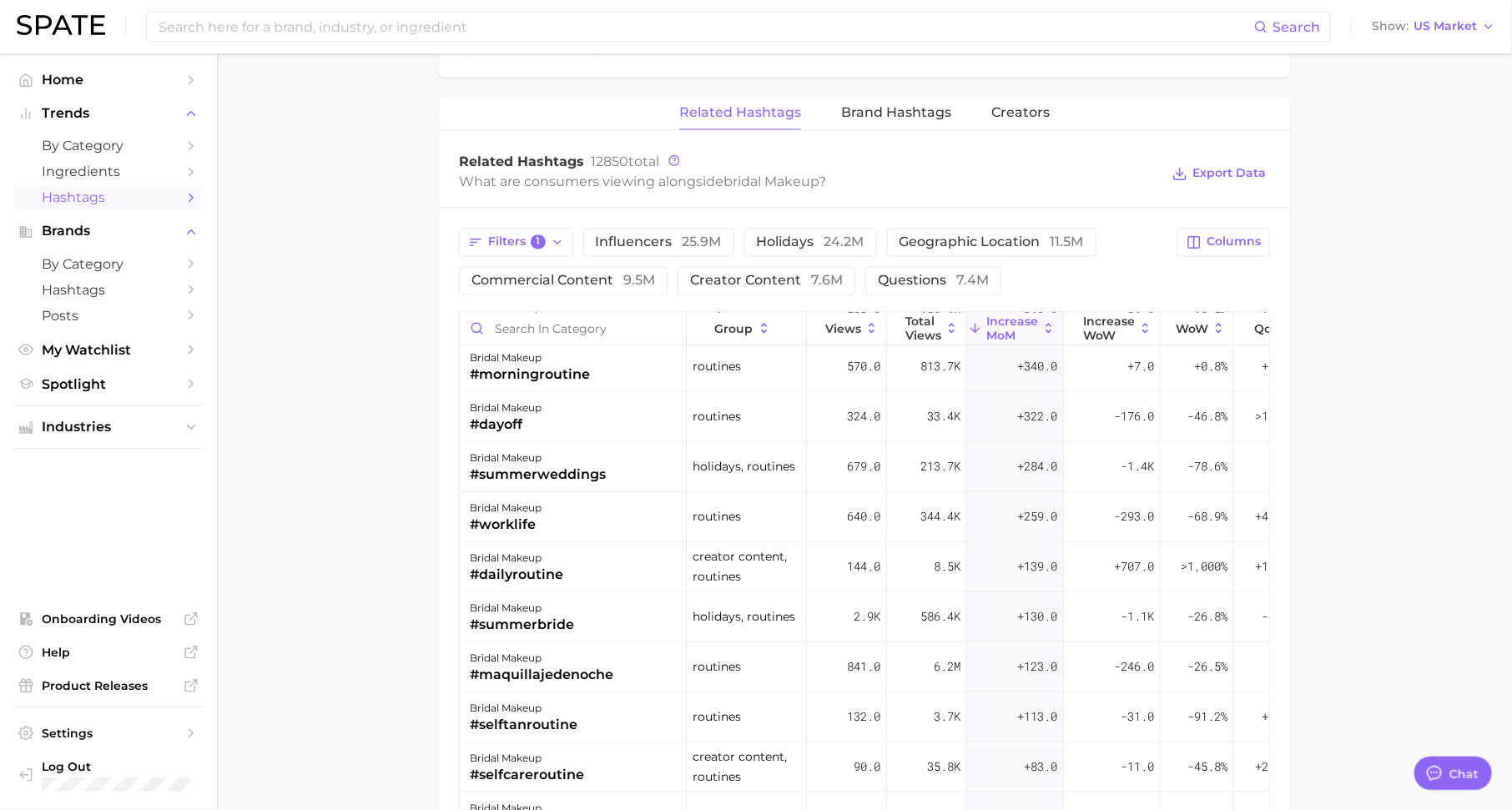
click at [168, 196] on span "Hashtags" at bounding box center [108, 197] width 133 height 16
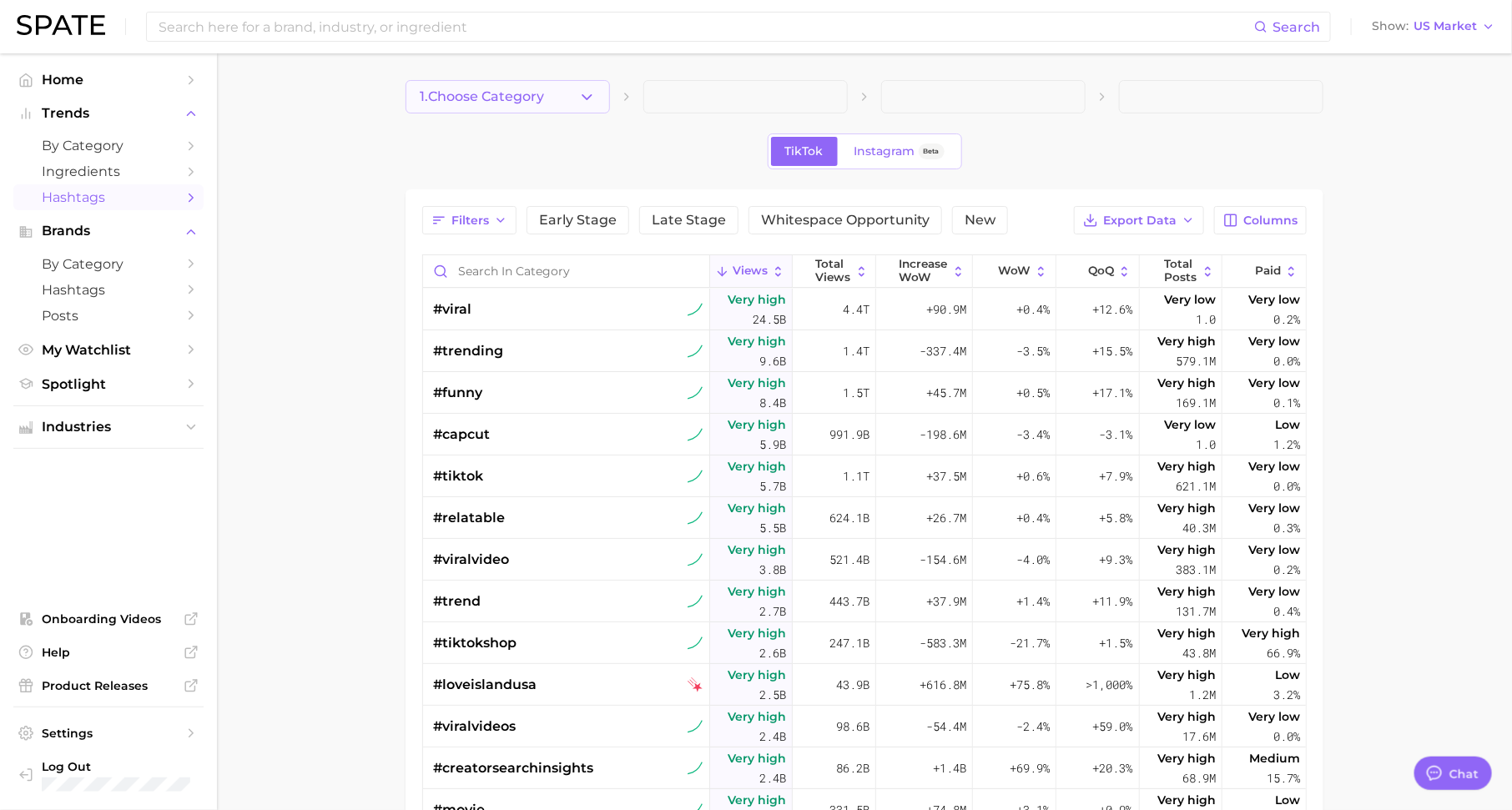
click at [540, 89] on span "1. Choose Category" at bounding box center [482, 97] width 124 height 15
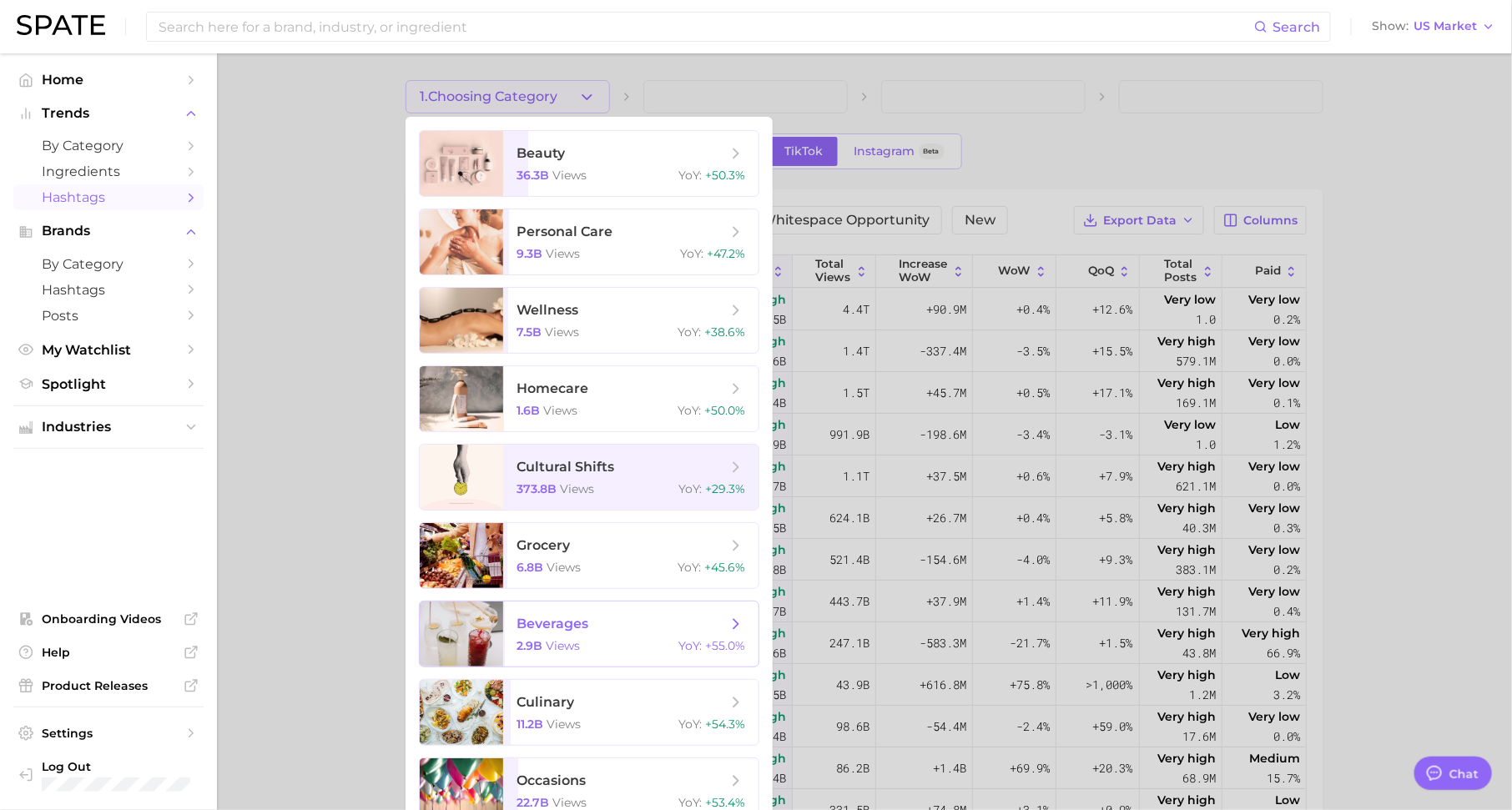
scroll to position [101, 0]
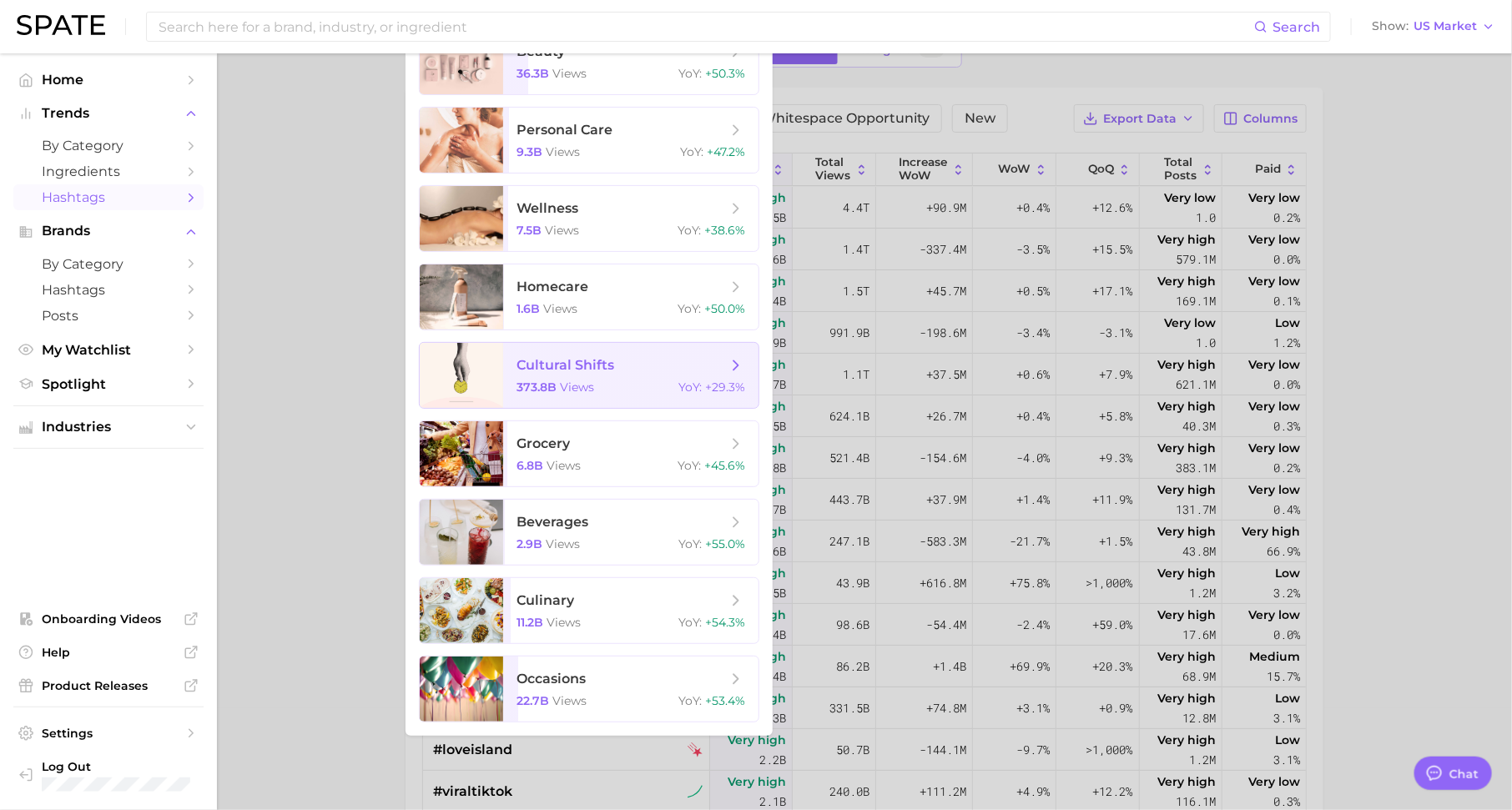
click at [580, 363] on span "cultural shifts" at bounding box center [566, 365] width 98 height 16
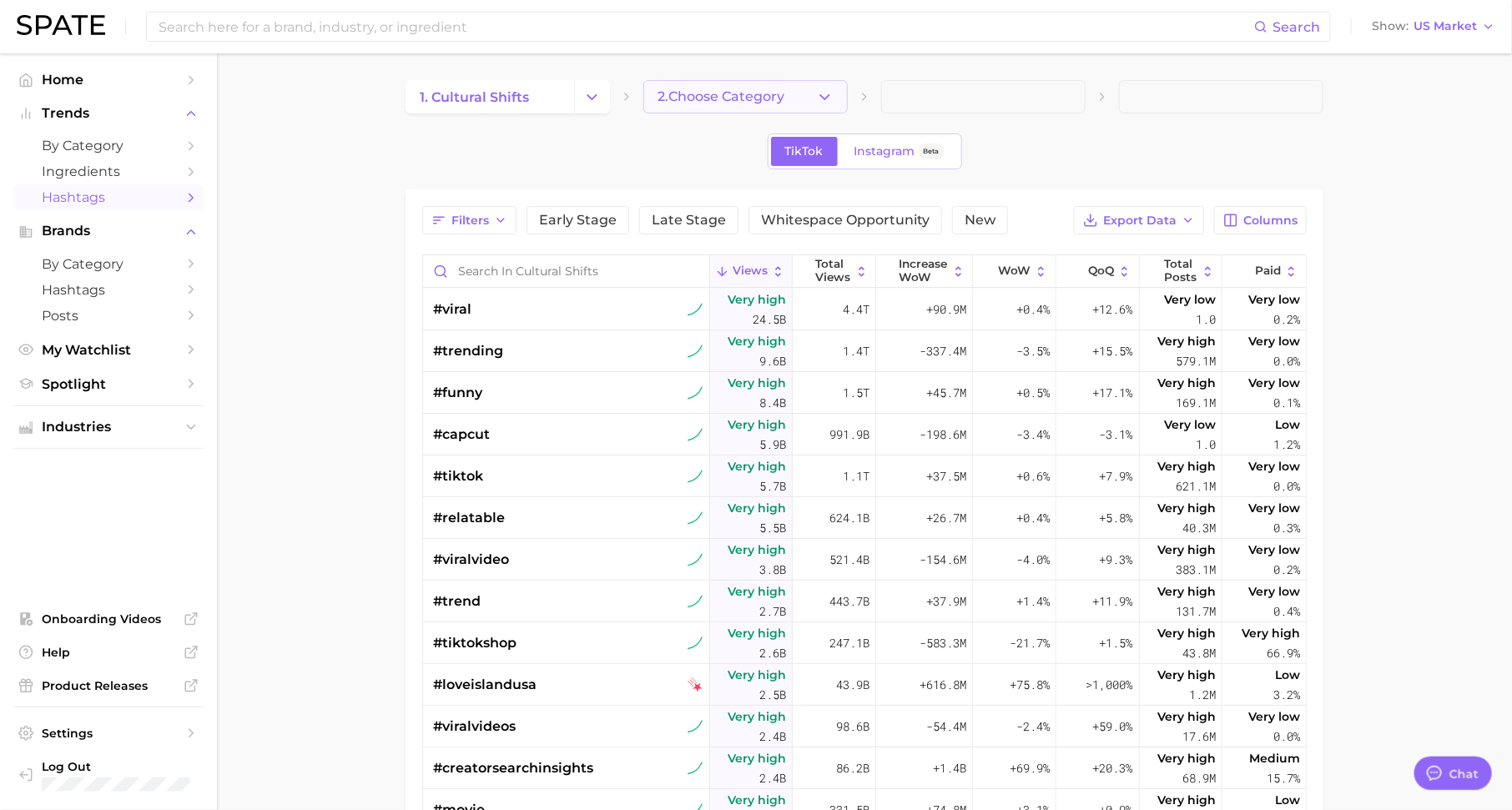
click at [692, 100] on span "2. Choose Category" at bounding box center [721, 97] width 127 height 15
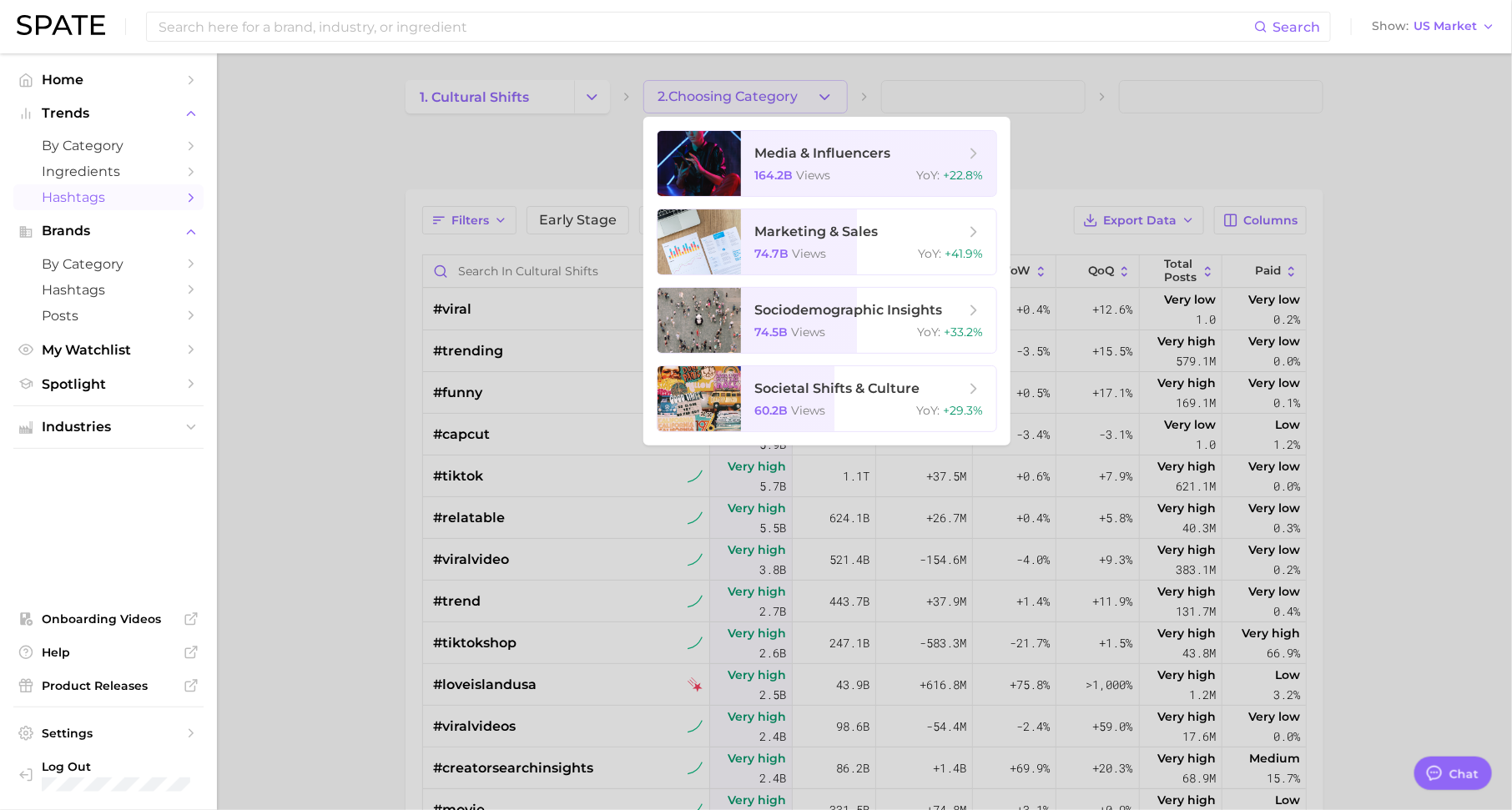
click at [561, 90] on div at bounding box center [756, 405] width 1512 height 810
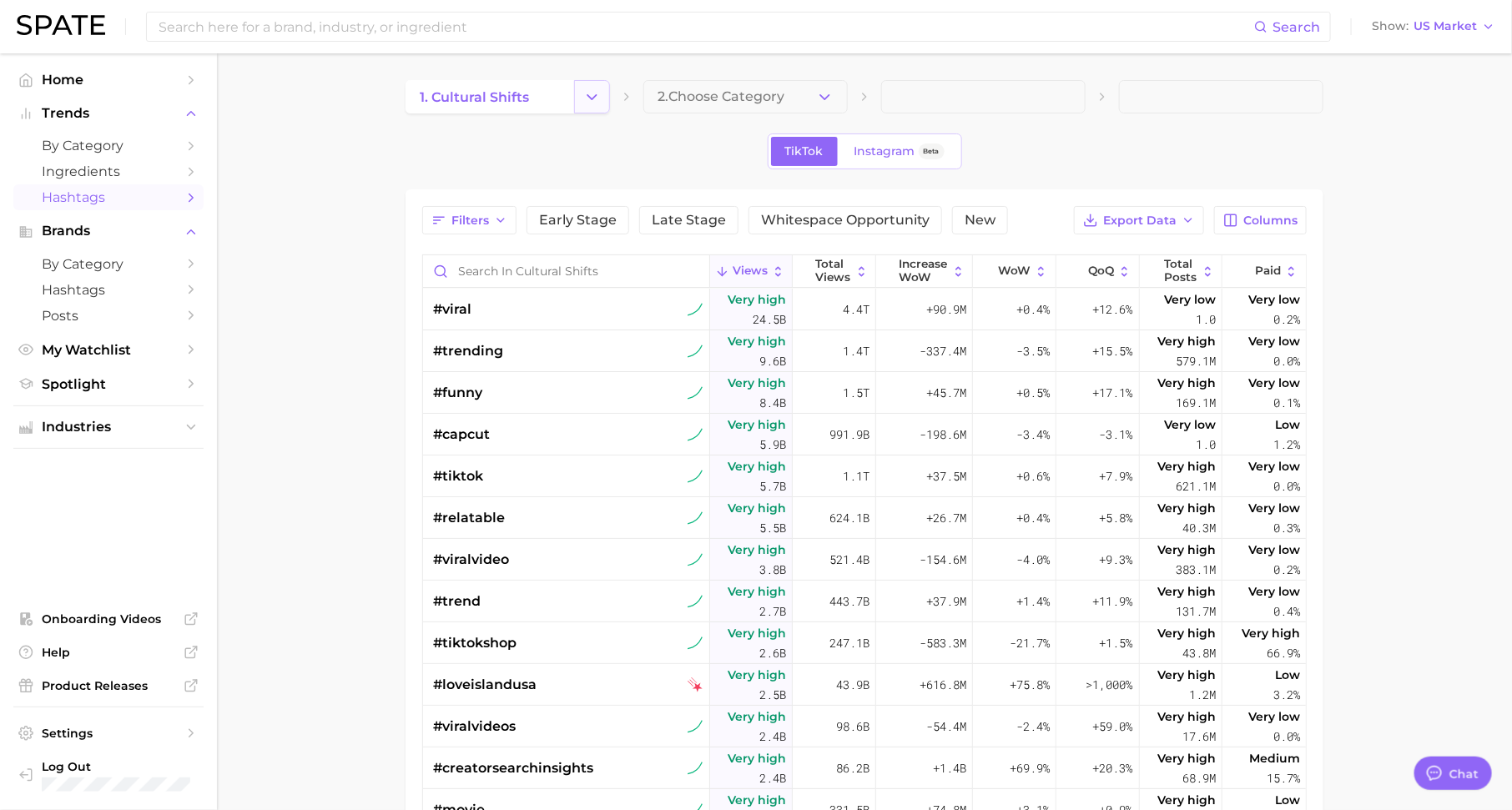
click at [591, 97] on polyline "Change Category" at bounding box center [592, 96] width 9 height 4
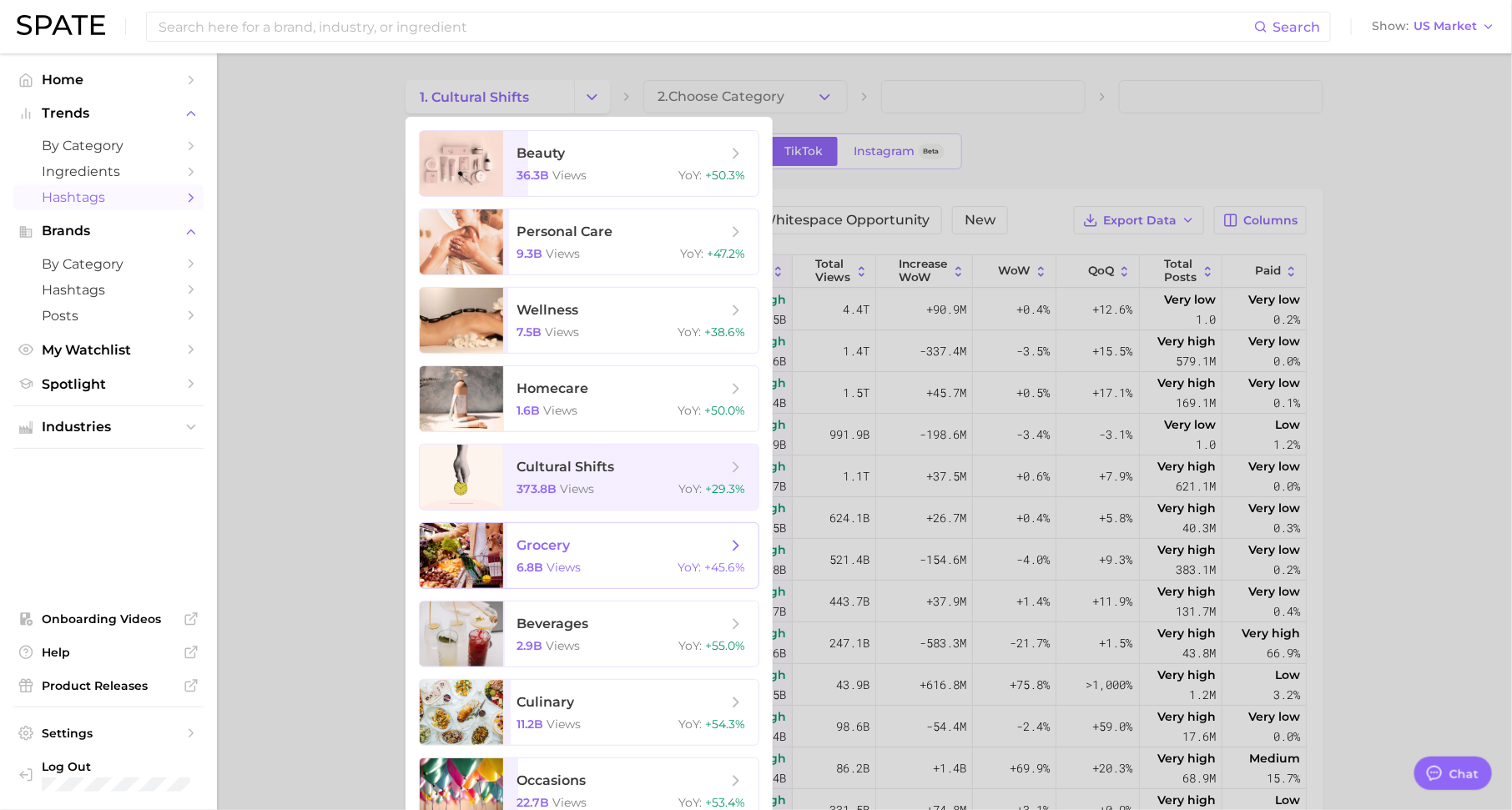
scroll to position [235, 0]
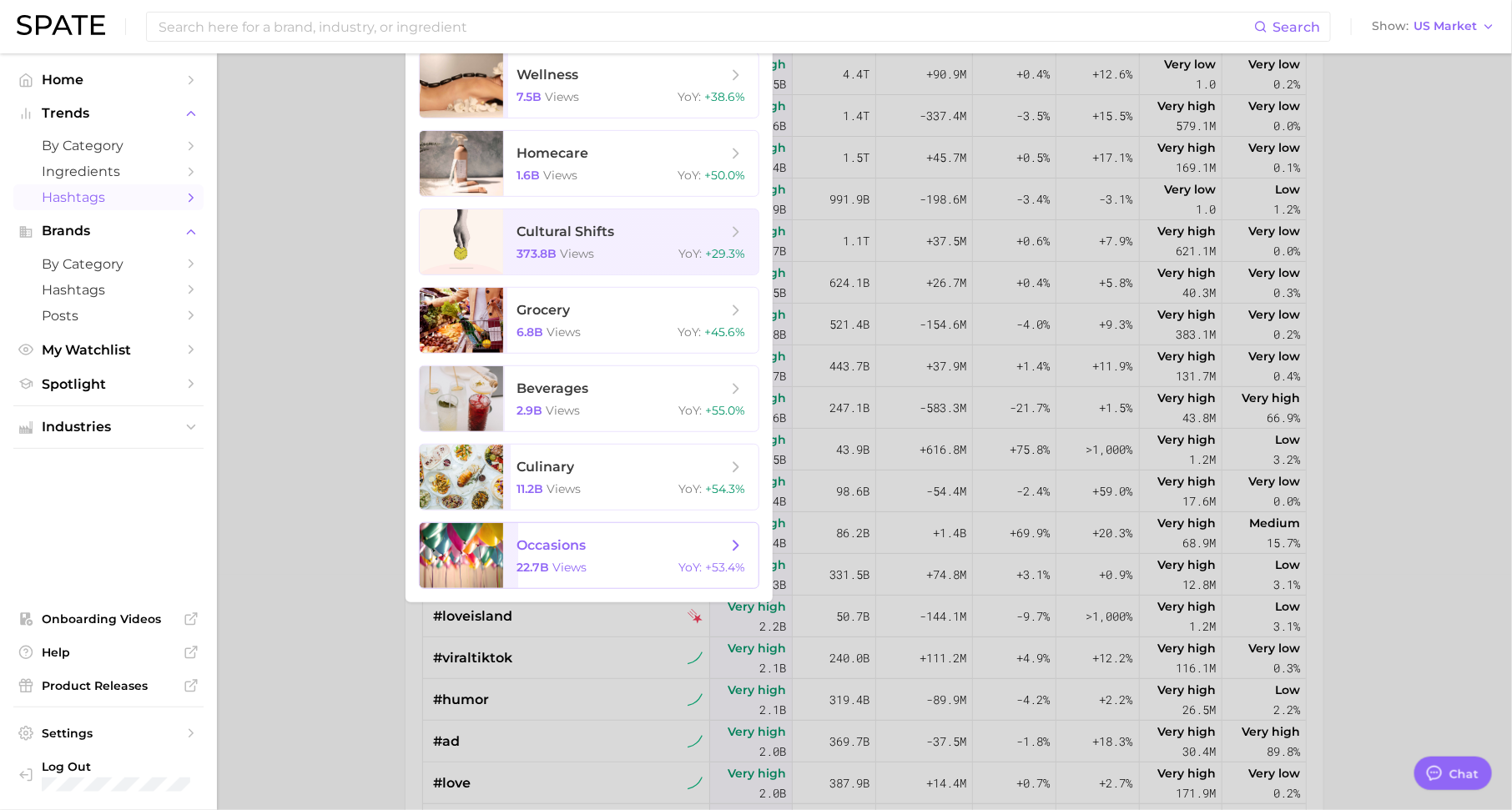
click at [587, 553] on span "occasions" at bounding box center [622, 546] width 210 height 19
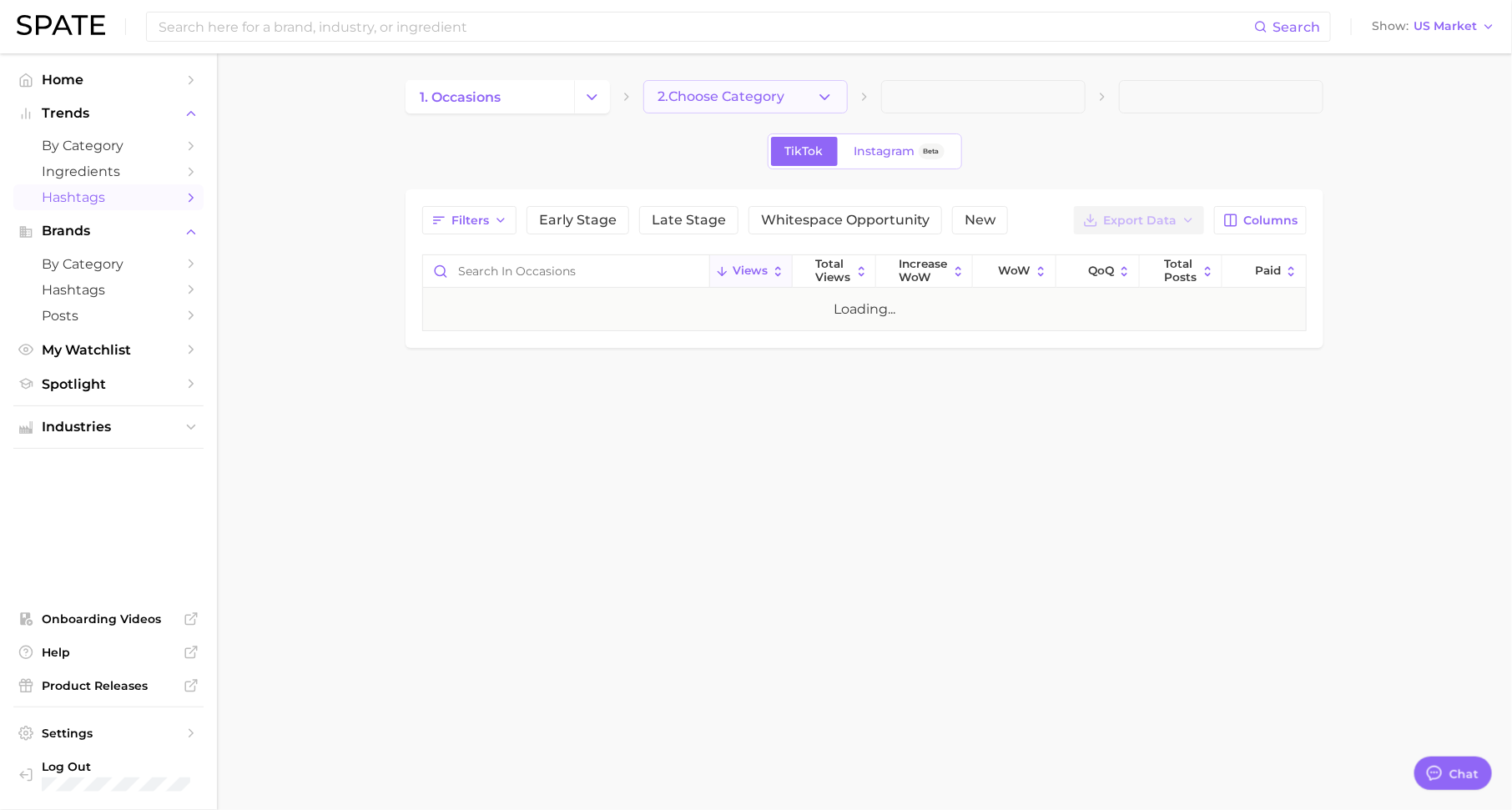
click at [687, 93] on span "2. Choose Category" at bounding box center [721, 97] width 127 height 15
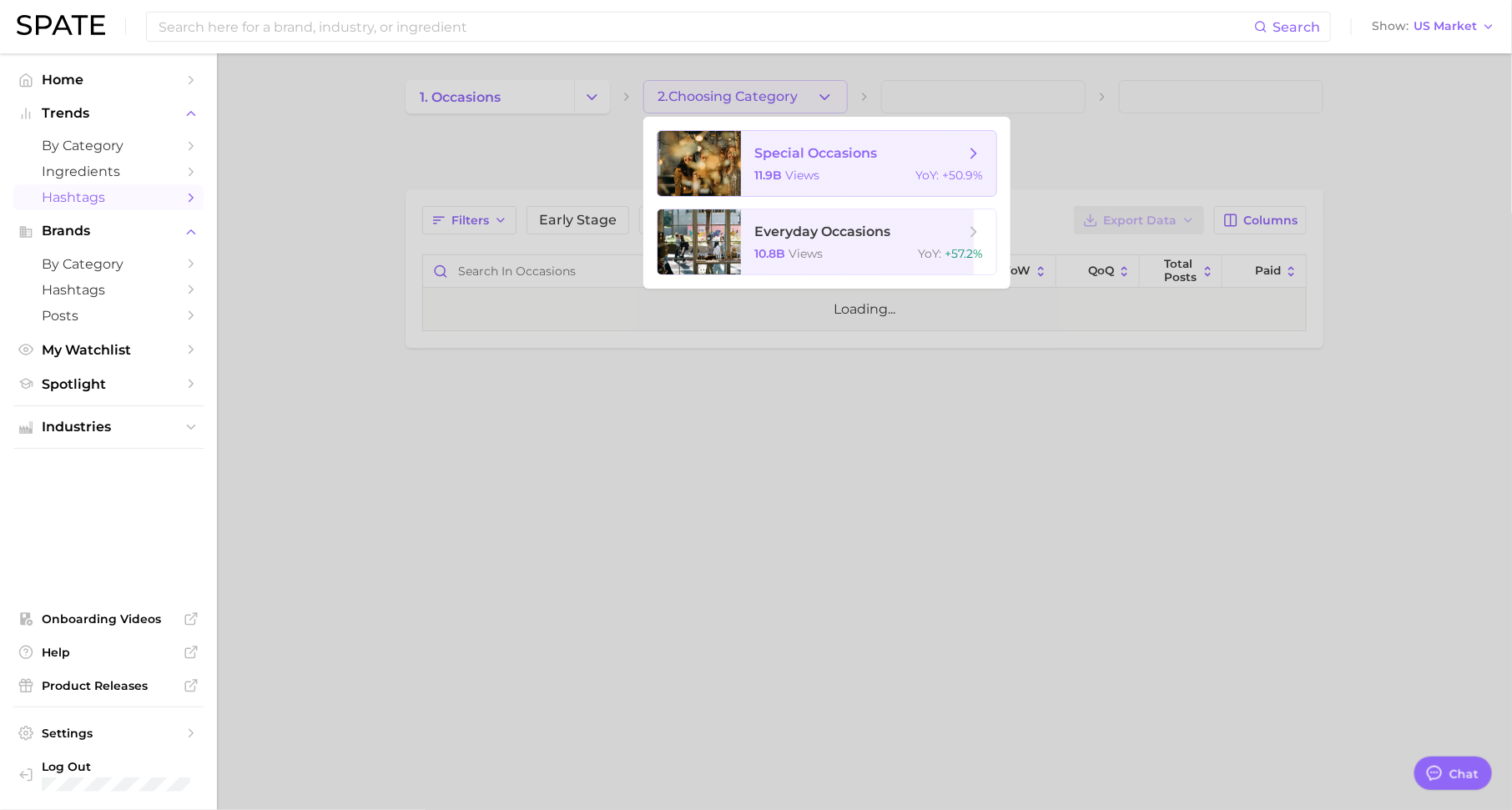
click at [806, 177] on span "views" at bounding box center [802, 175] width 34 height 15
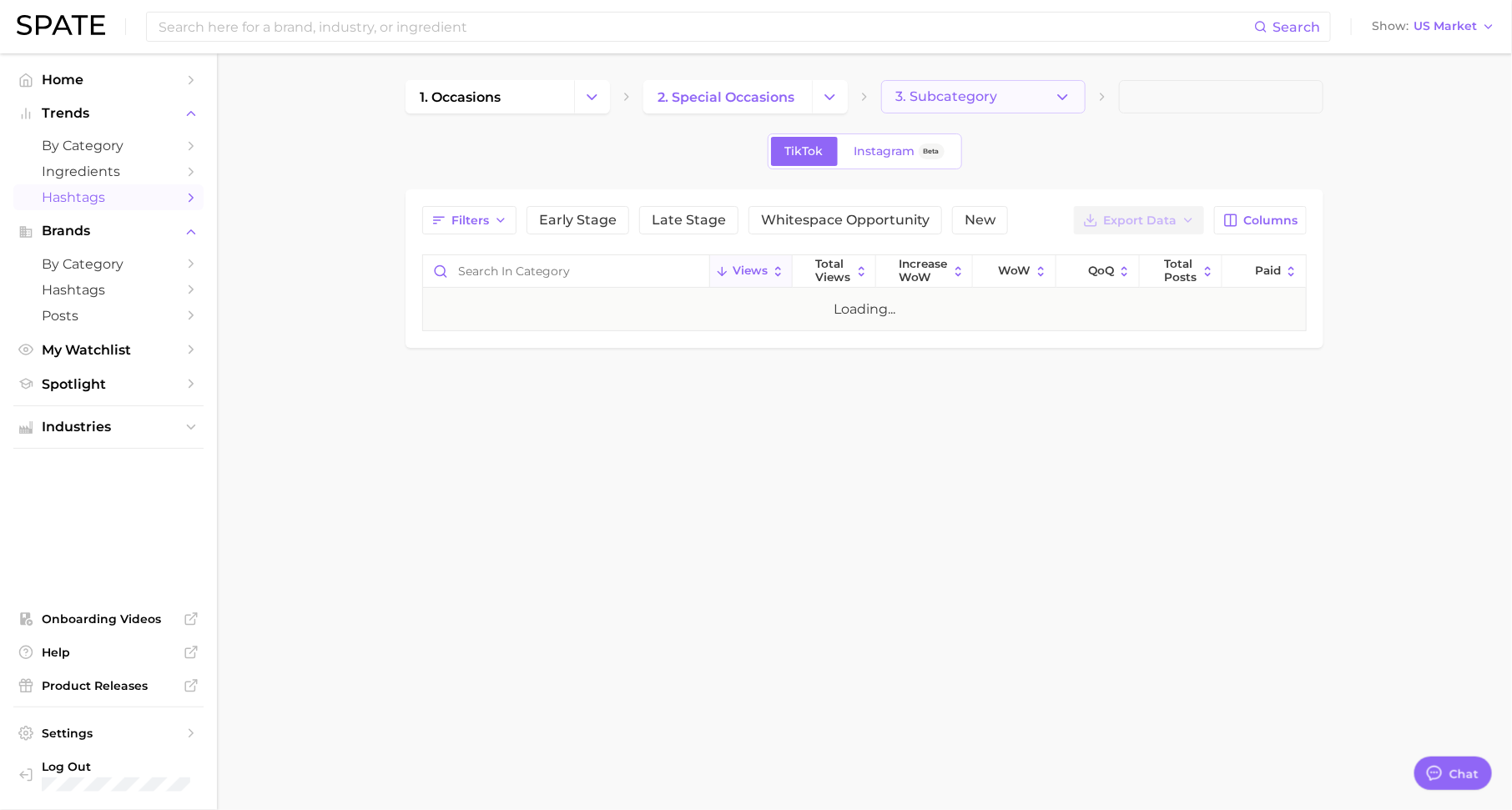
click at [959, 99] on span "3. Subcategory" at bounding box center [946, 97] width 101 height 15
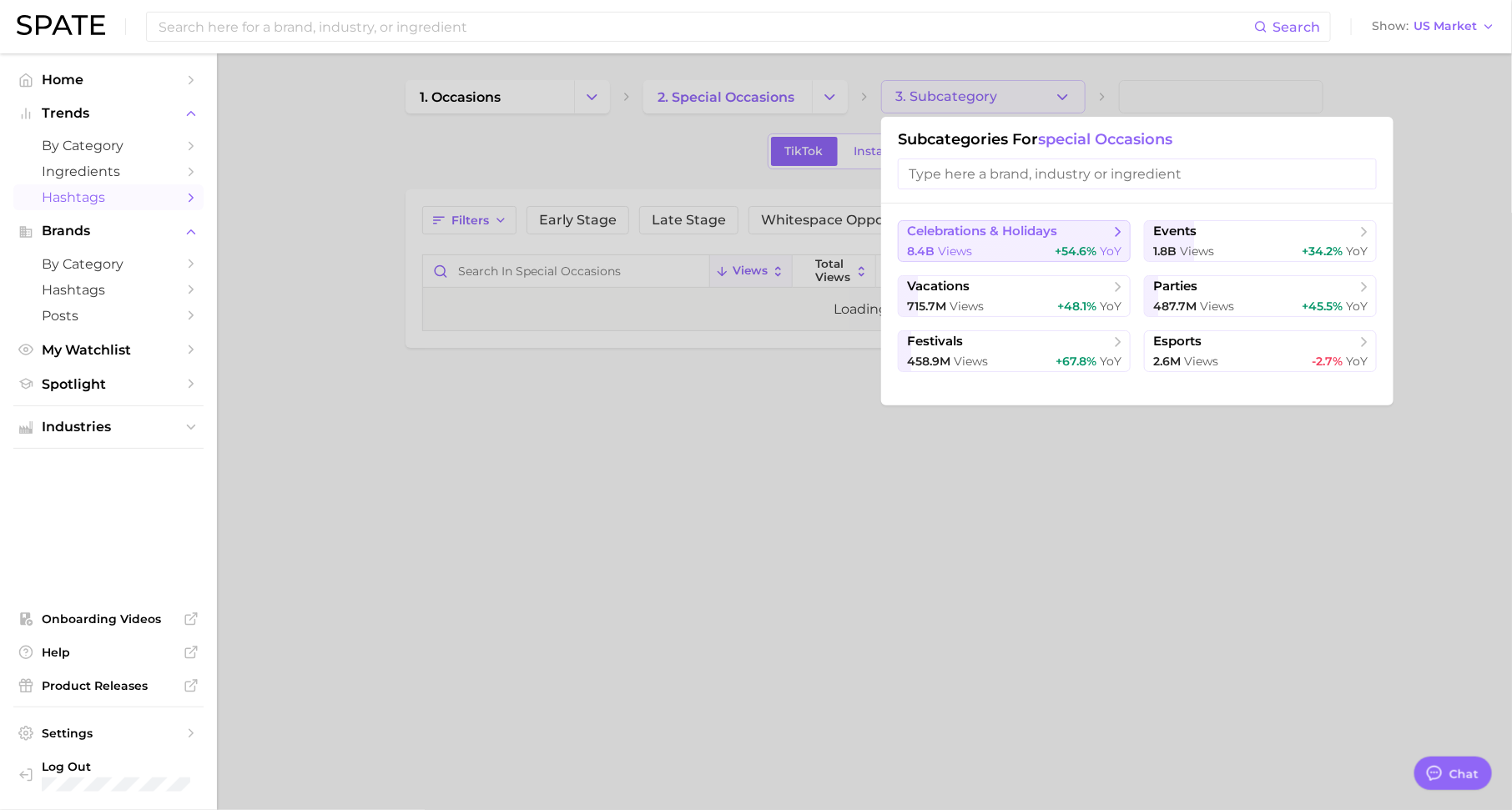
click at [1023, 221] on button "celebrations & holidays 8.4b views +54.6% YoY" at bounding box center [1014, 241] width 233 height 41
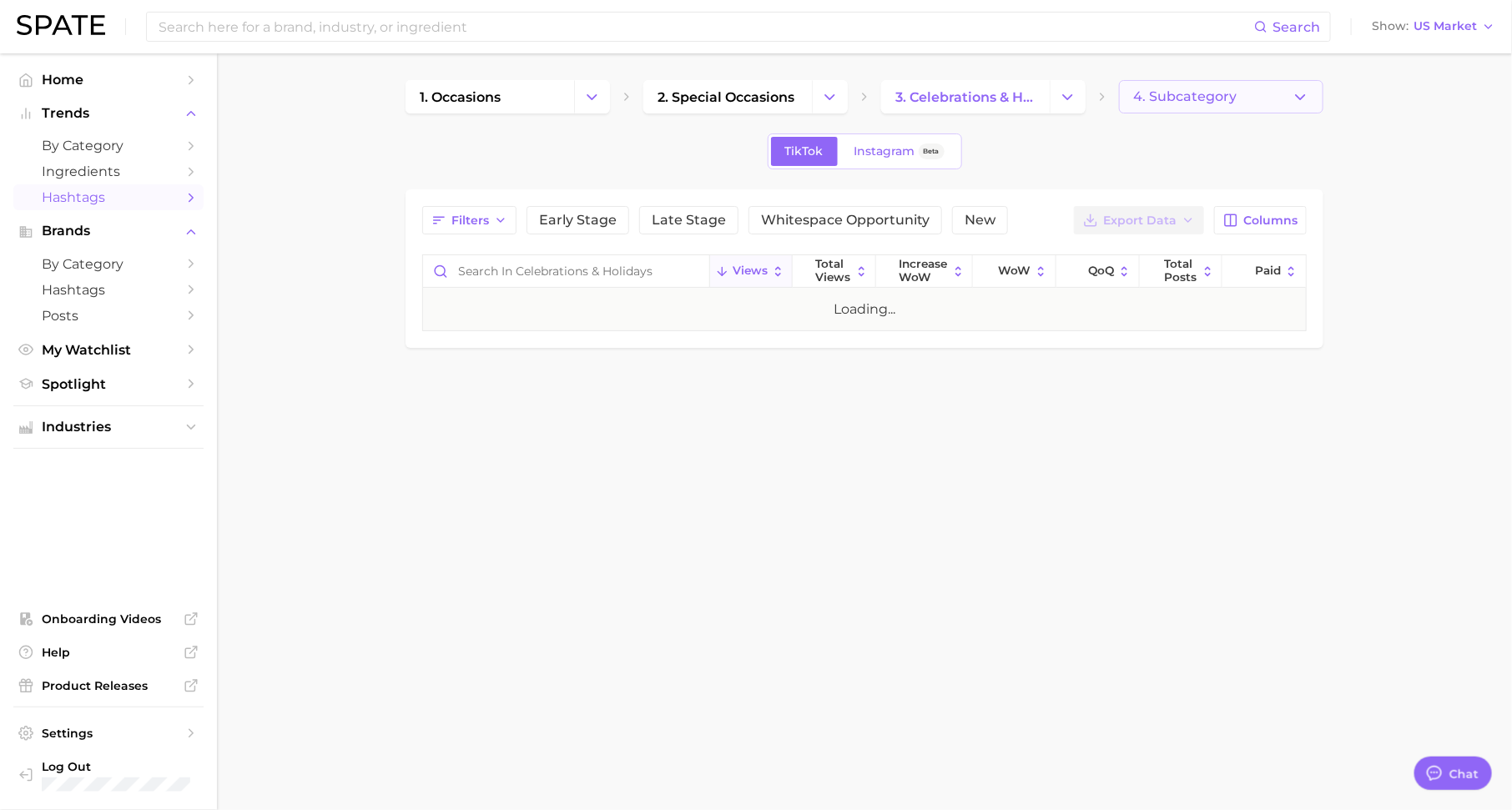
click at [1192, 93] on span "4. Subcategory" at bounding box center [1185, 97] width 103 height 15
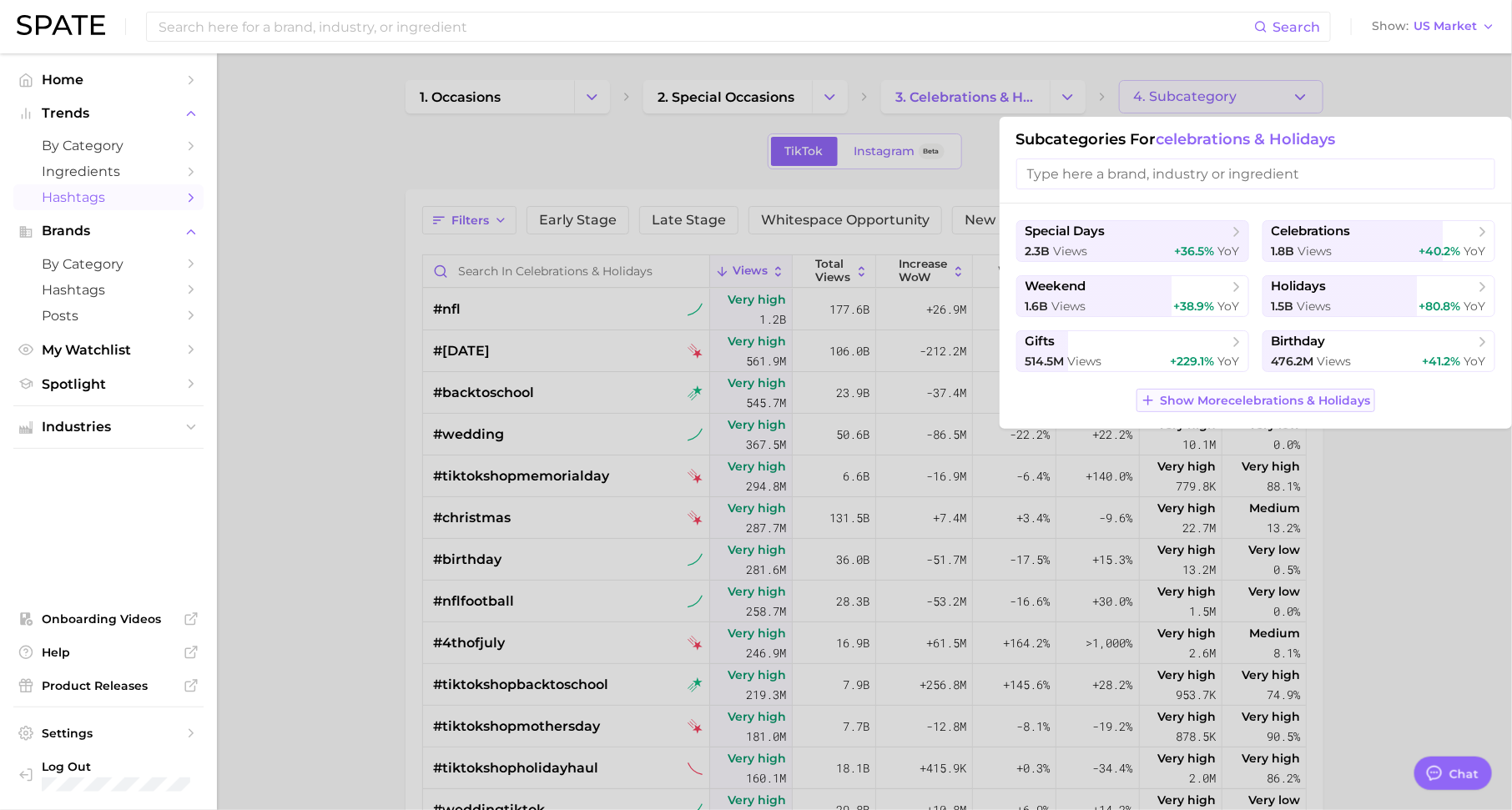
click at [1192, 403] on span "Show More celebrations & holidays" at bounding box center [1266, 400] width 210 height 14
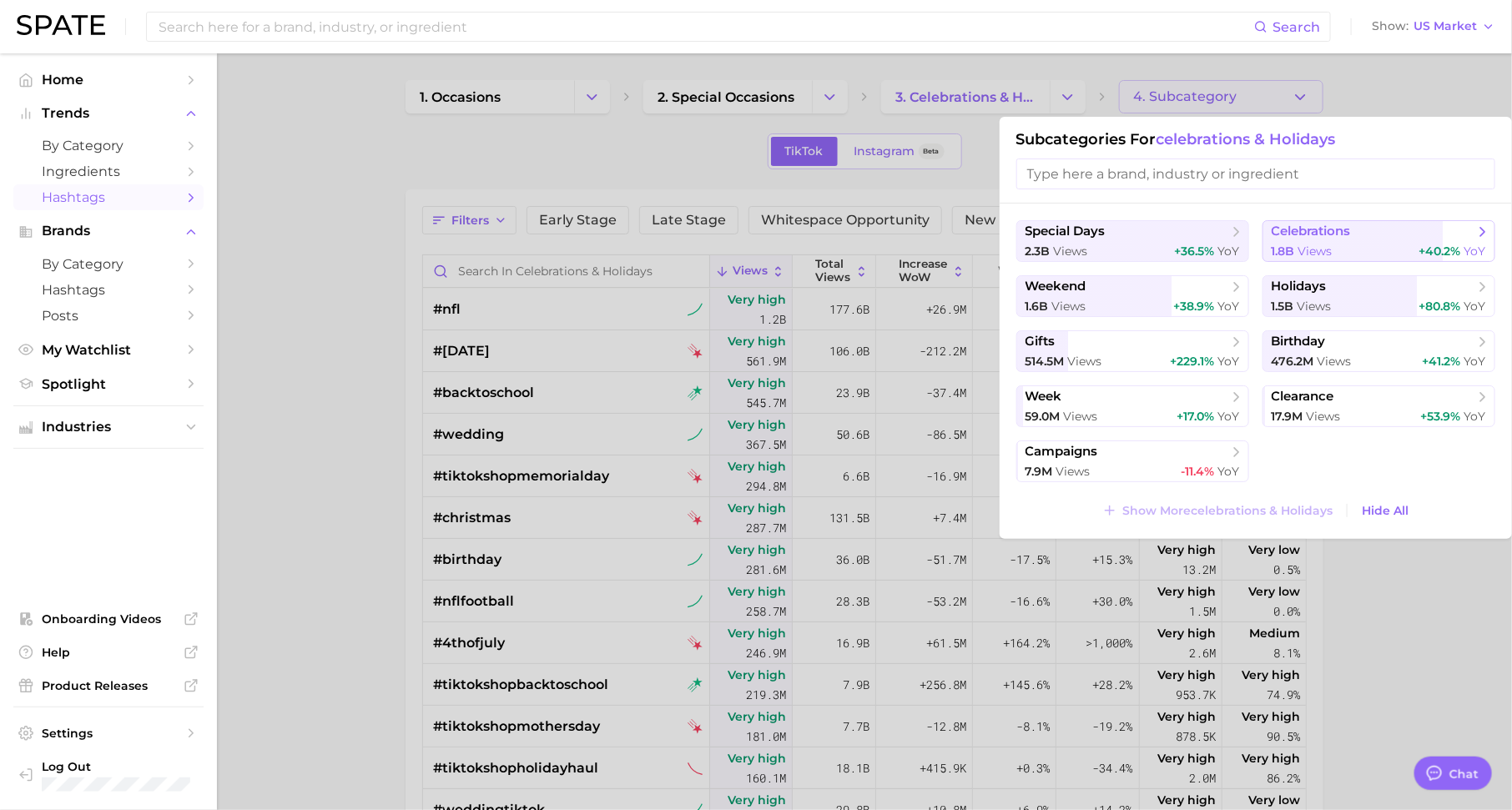
click at [1304, 229] on span "celebrations" at bounding box center [1311, 231] width 79 height 16
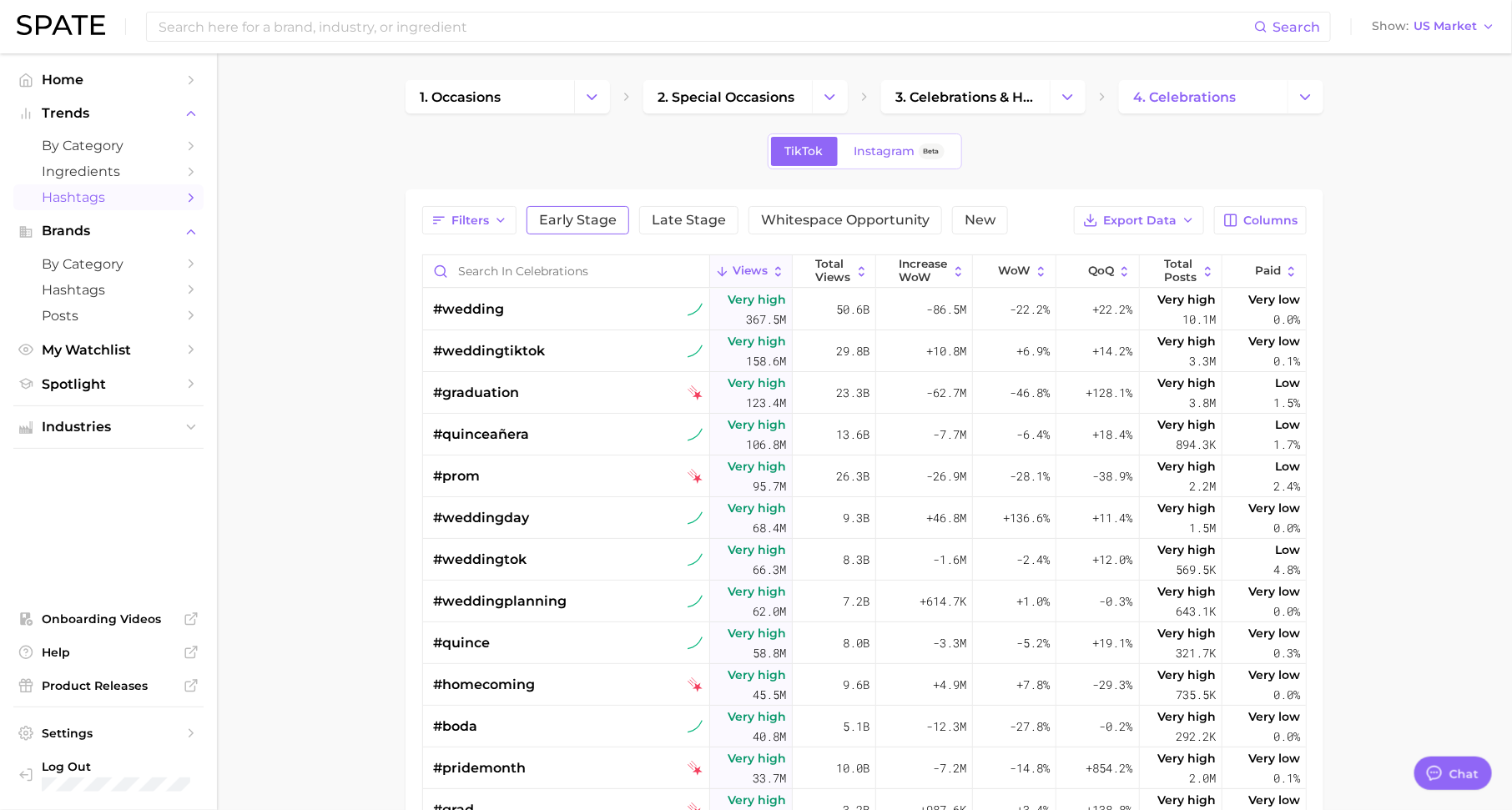
click at [561, 219] on span "Early Stage" at bounding box center [577, 220] width 78 height 13
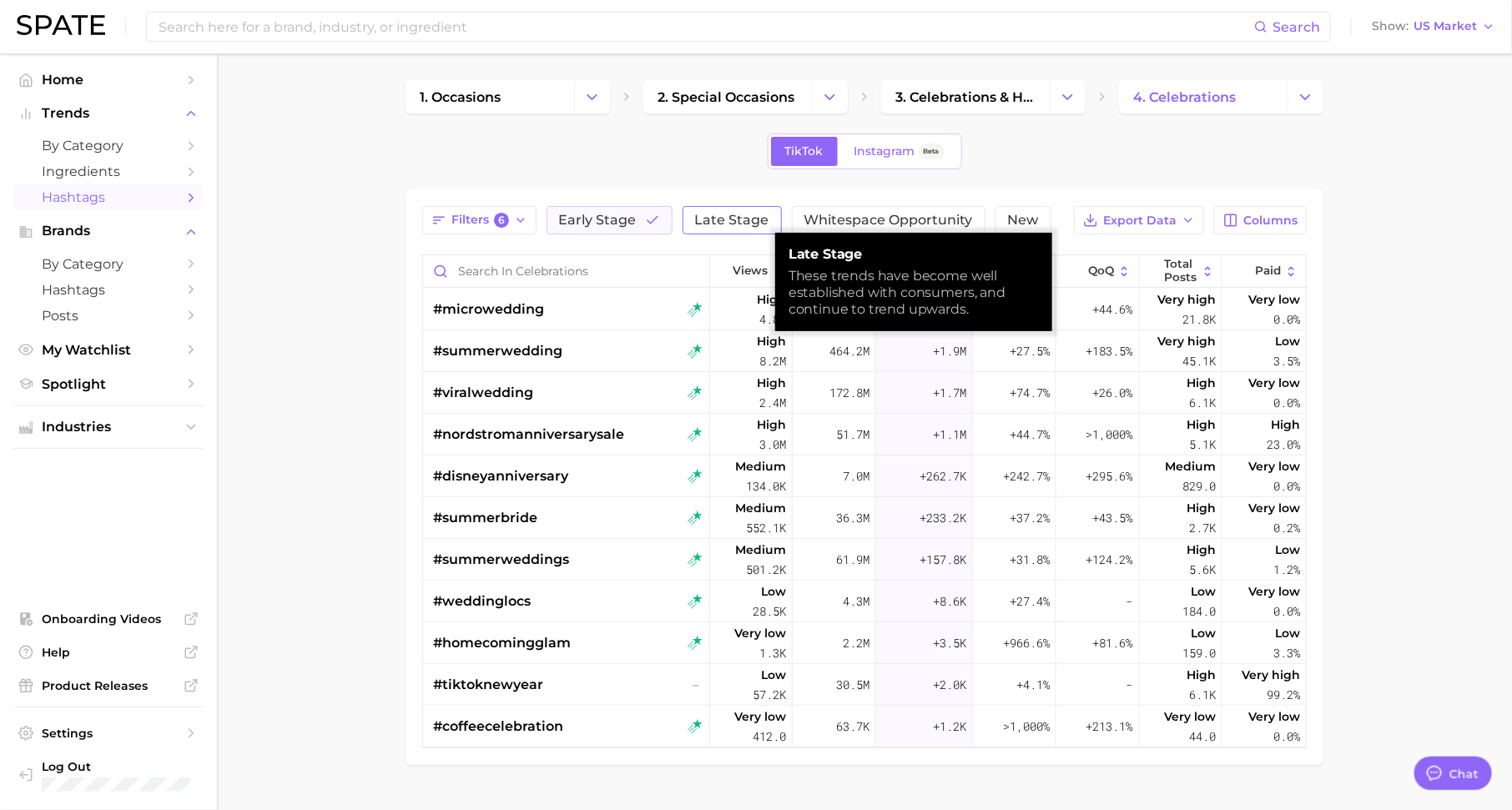
click at [713, 214] on span "Late Stage" at bounding box center [731, 220] width 74 height 13
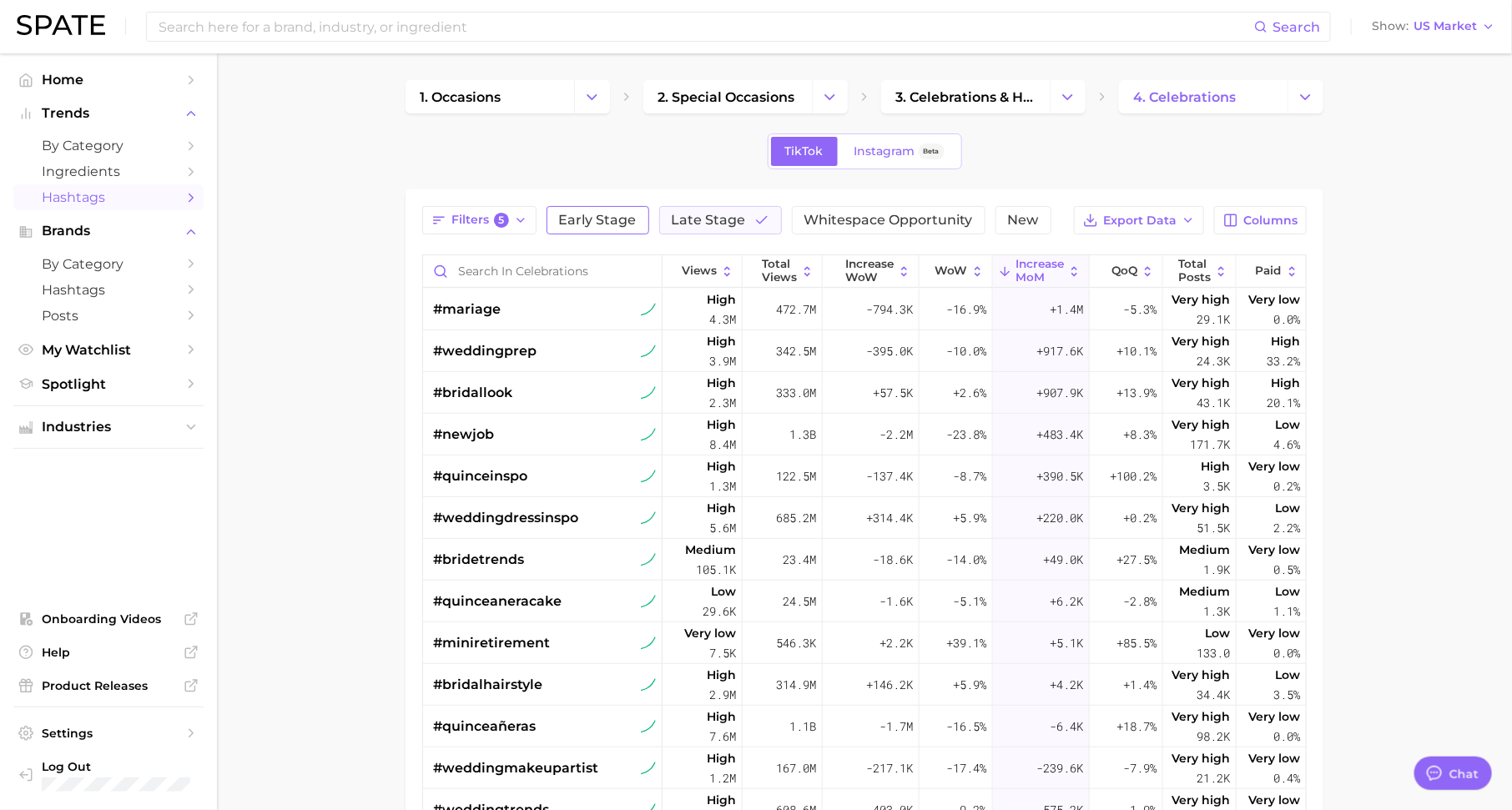
click at [586, 217] on span "Early Stage" at bounding box center [598, 220] width 78 height 13
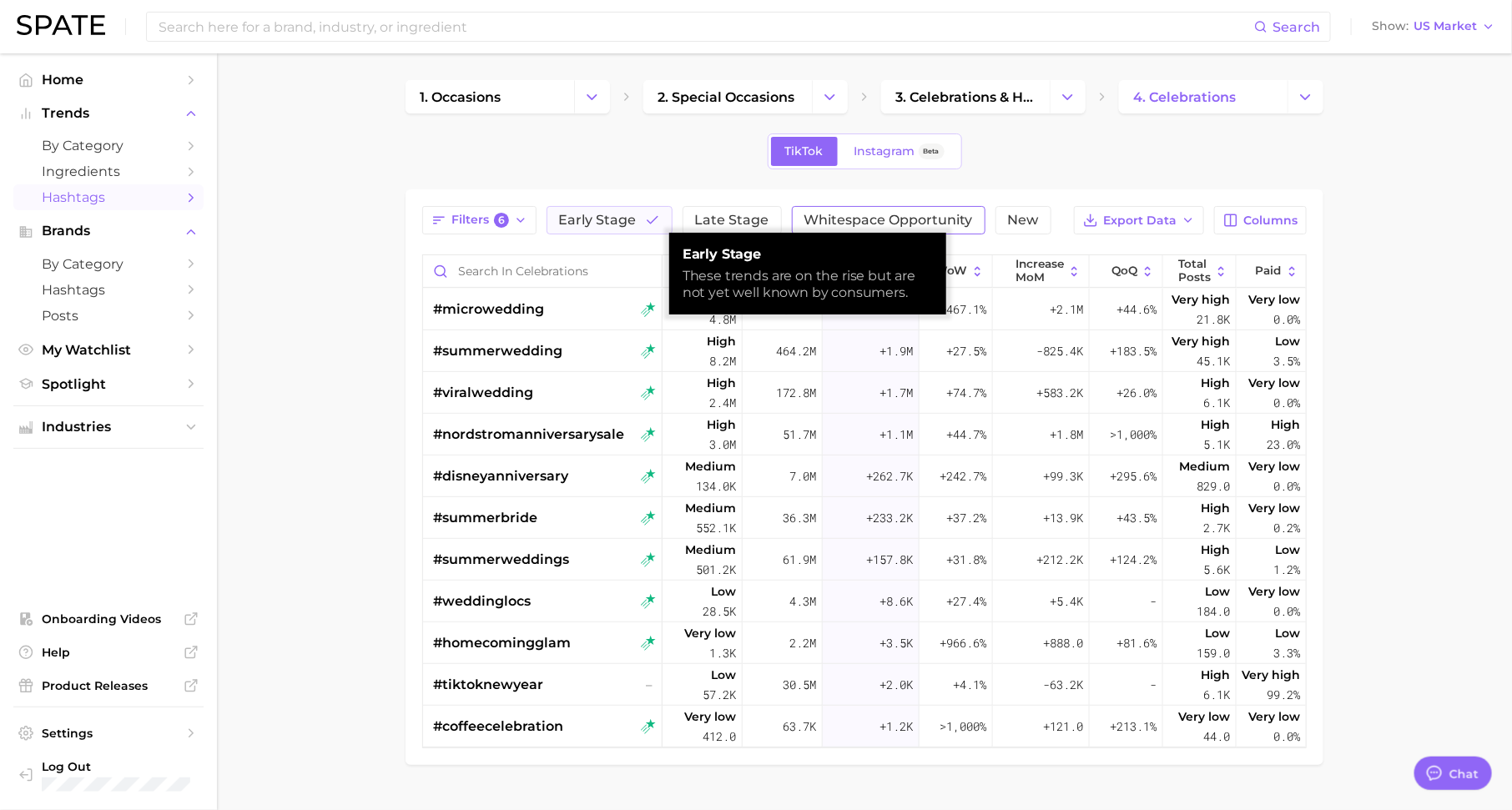
click at [885, 226] on span "Whitespace Opportunity" at bounding box center [888, 220] width 168 height 13
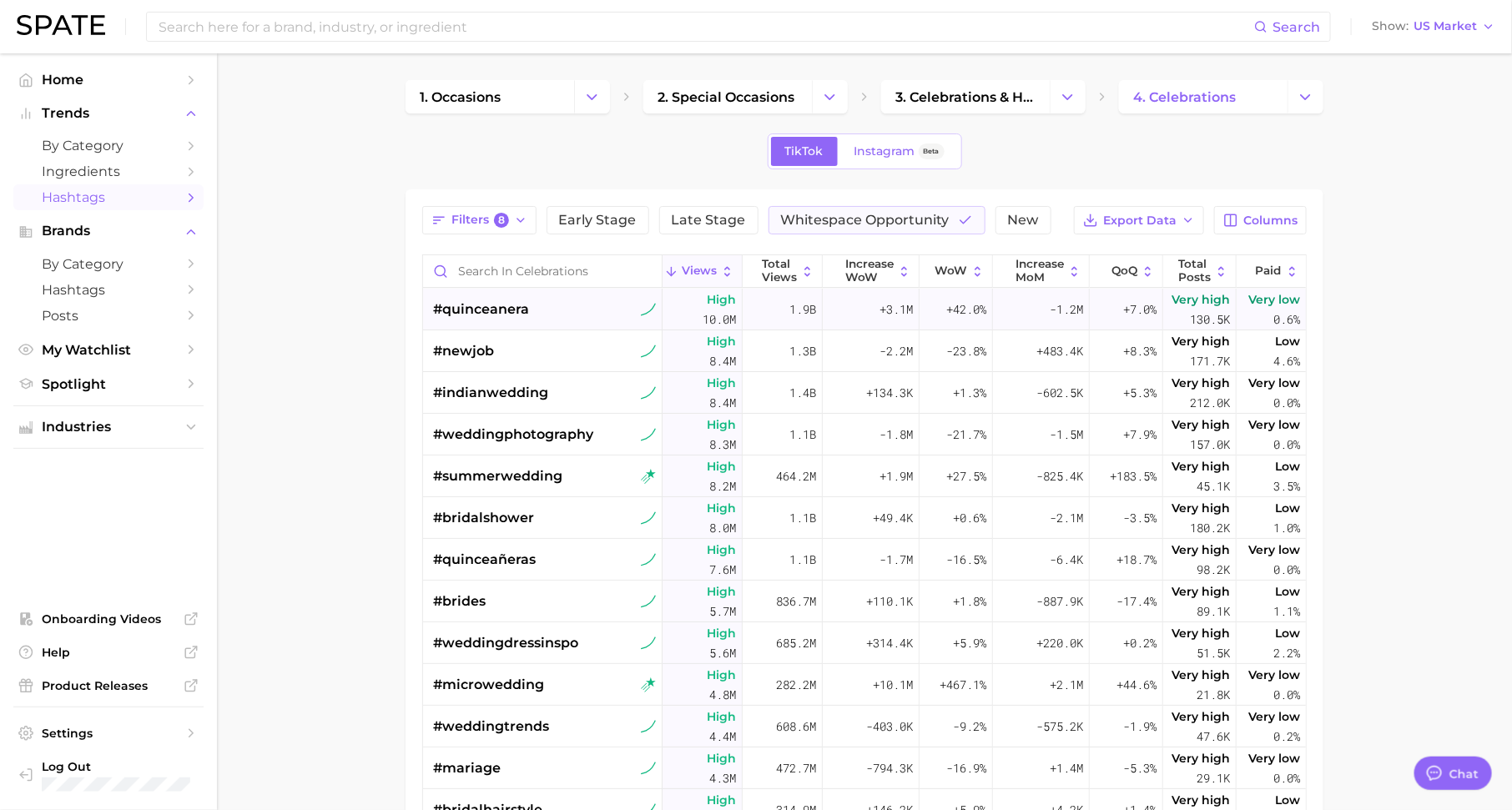
click at [528, 309] on span "#quinceanera" at bounding box center [481, 309] width 96 height 20
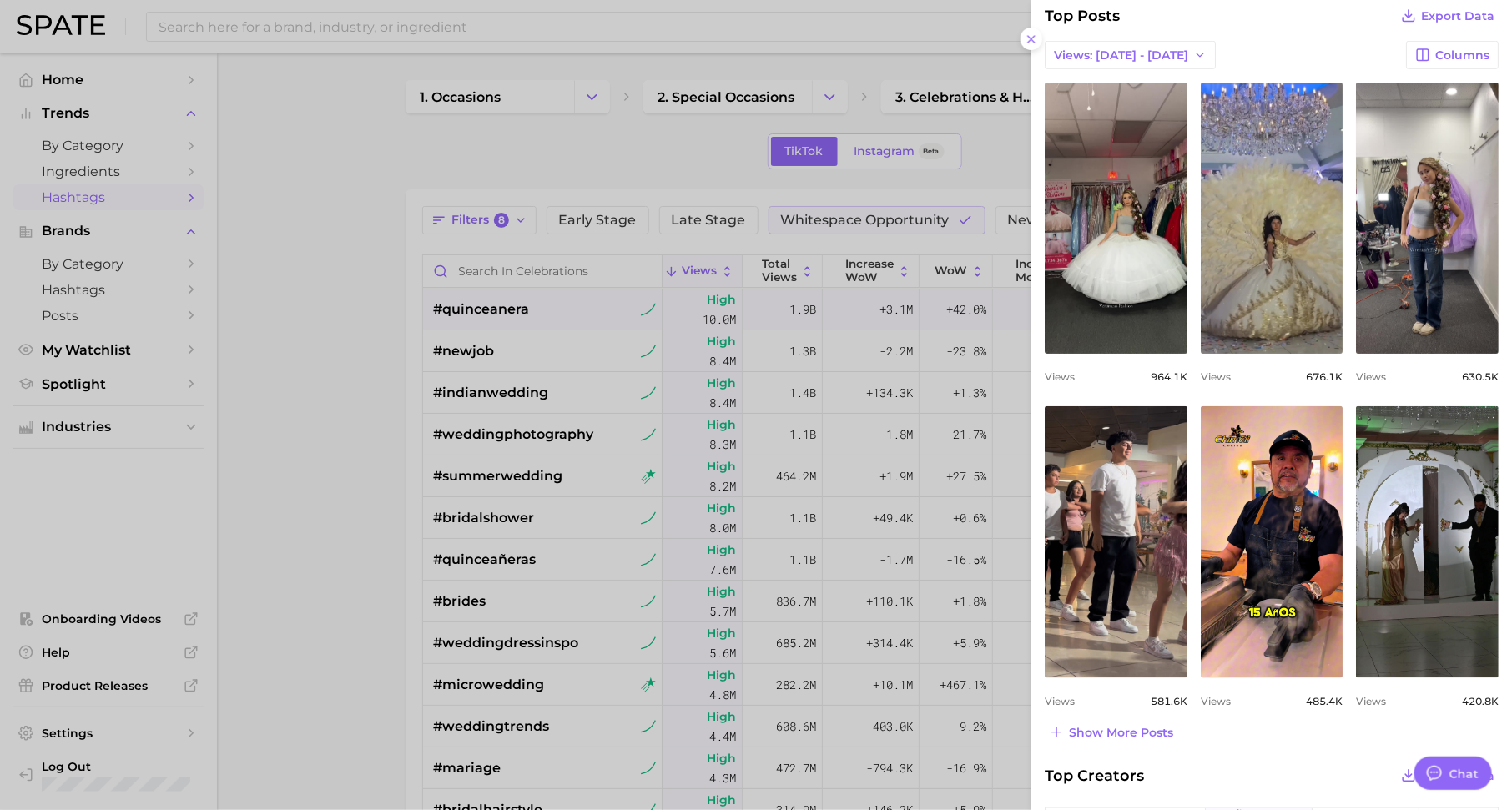
scroll to position [434, 0]
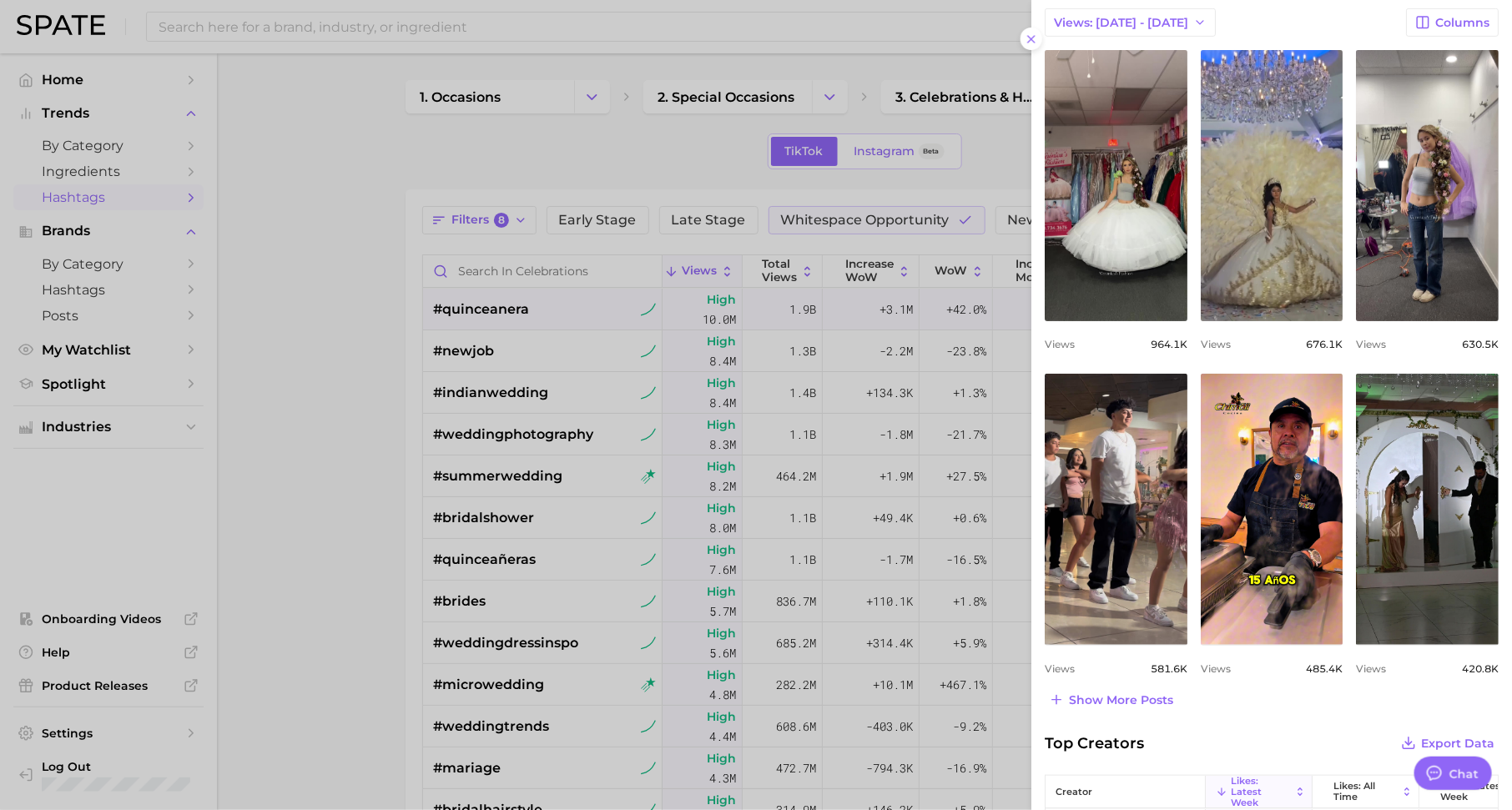
click at [490, 452] on div at bounding box center [756, 405] width 1512 height 810
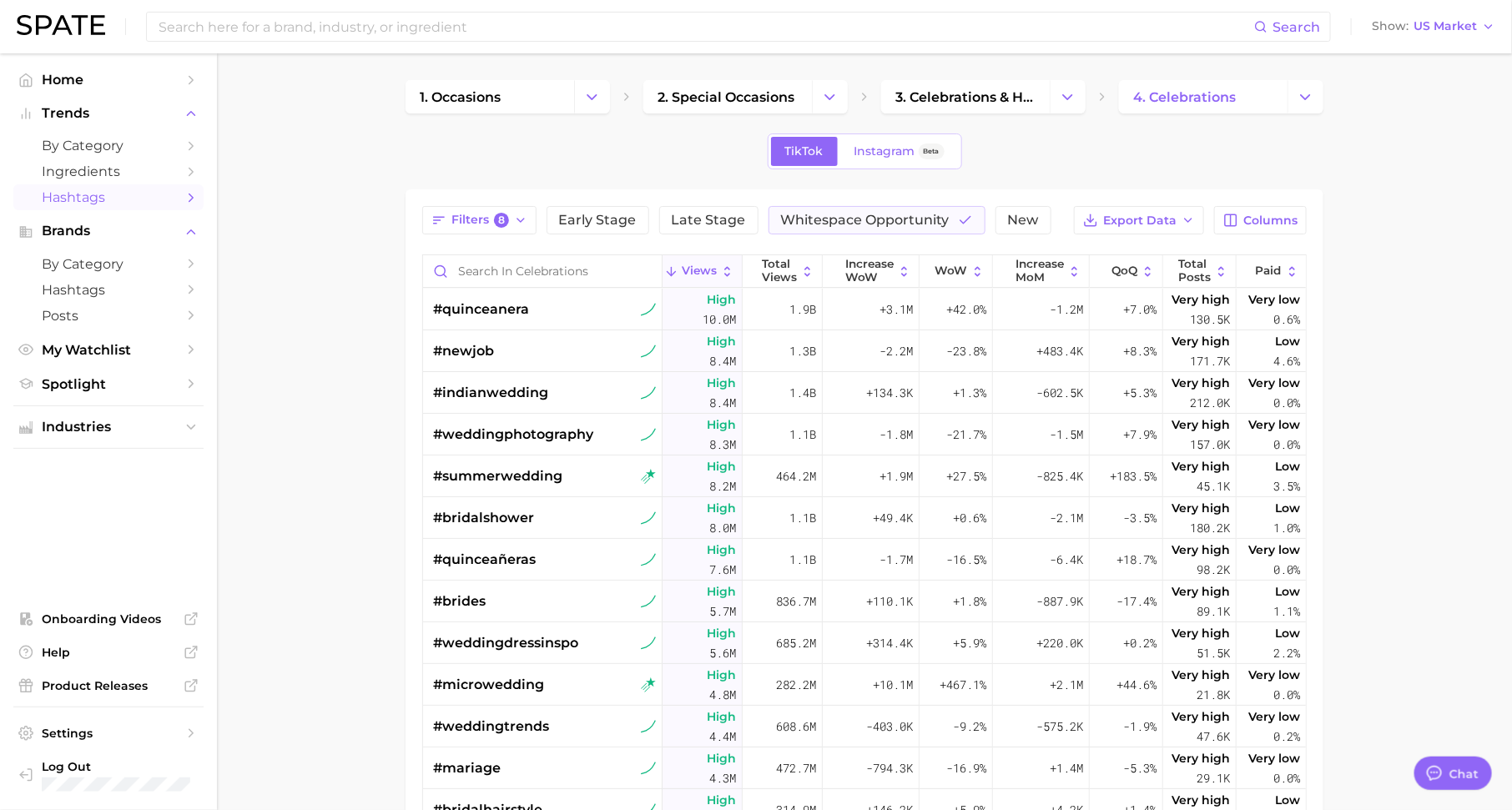
scroll to position [47, 0]
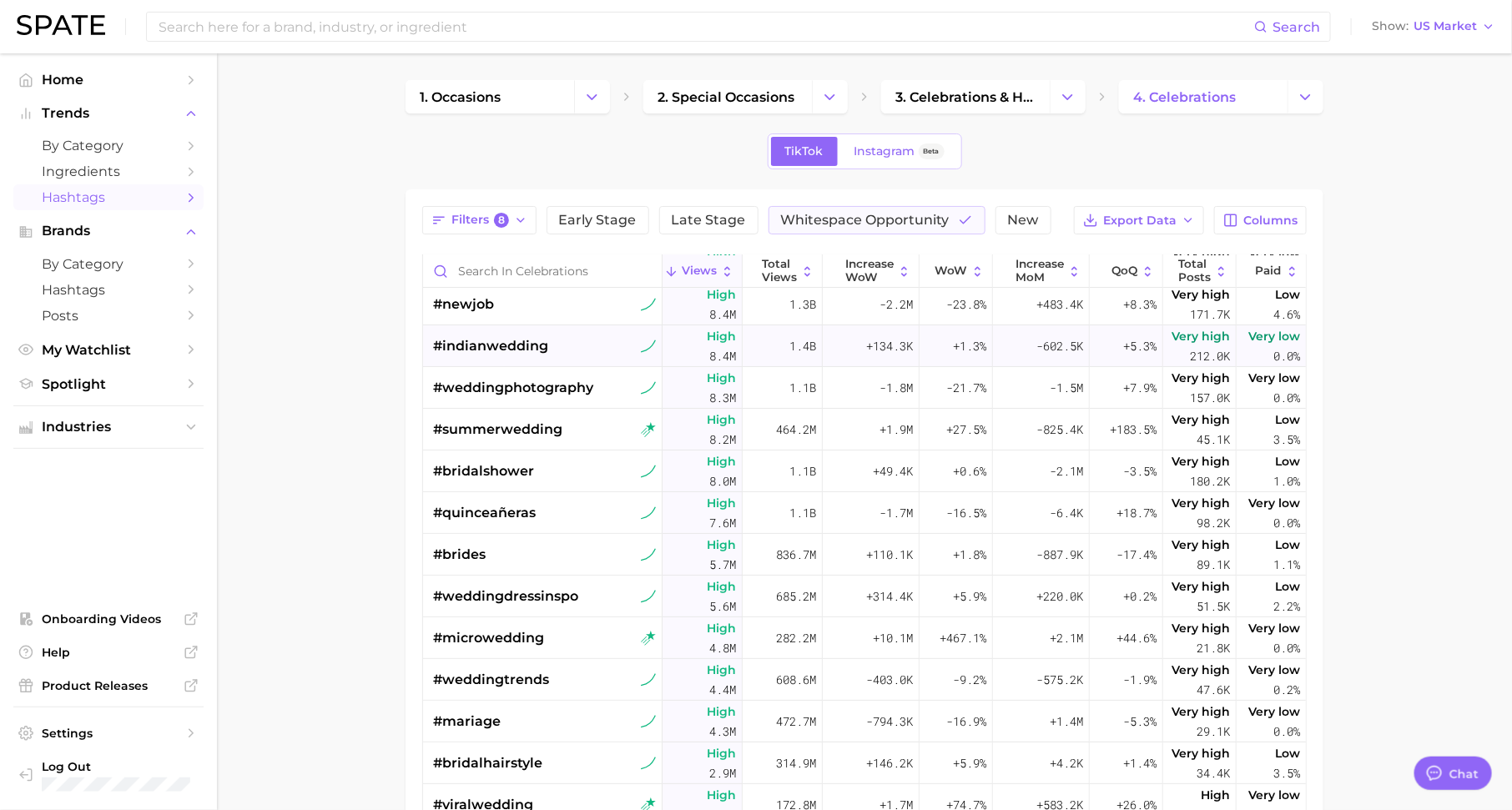
click at [498, 336] on span "#indianwedding" at bounding box center [491, 346] width 116 height 20
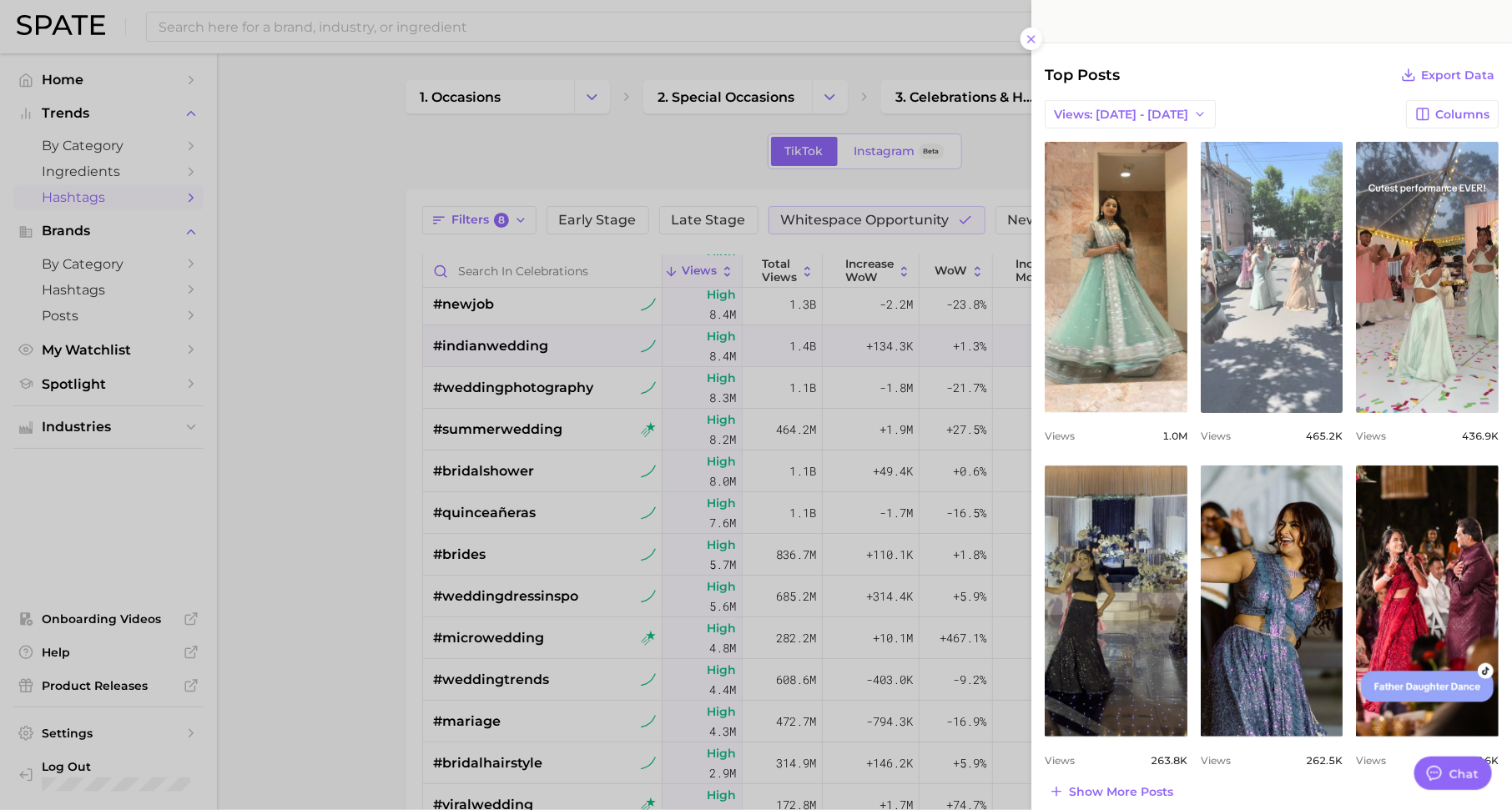
scroll to position [373, 0]
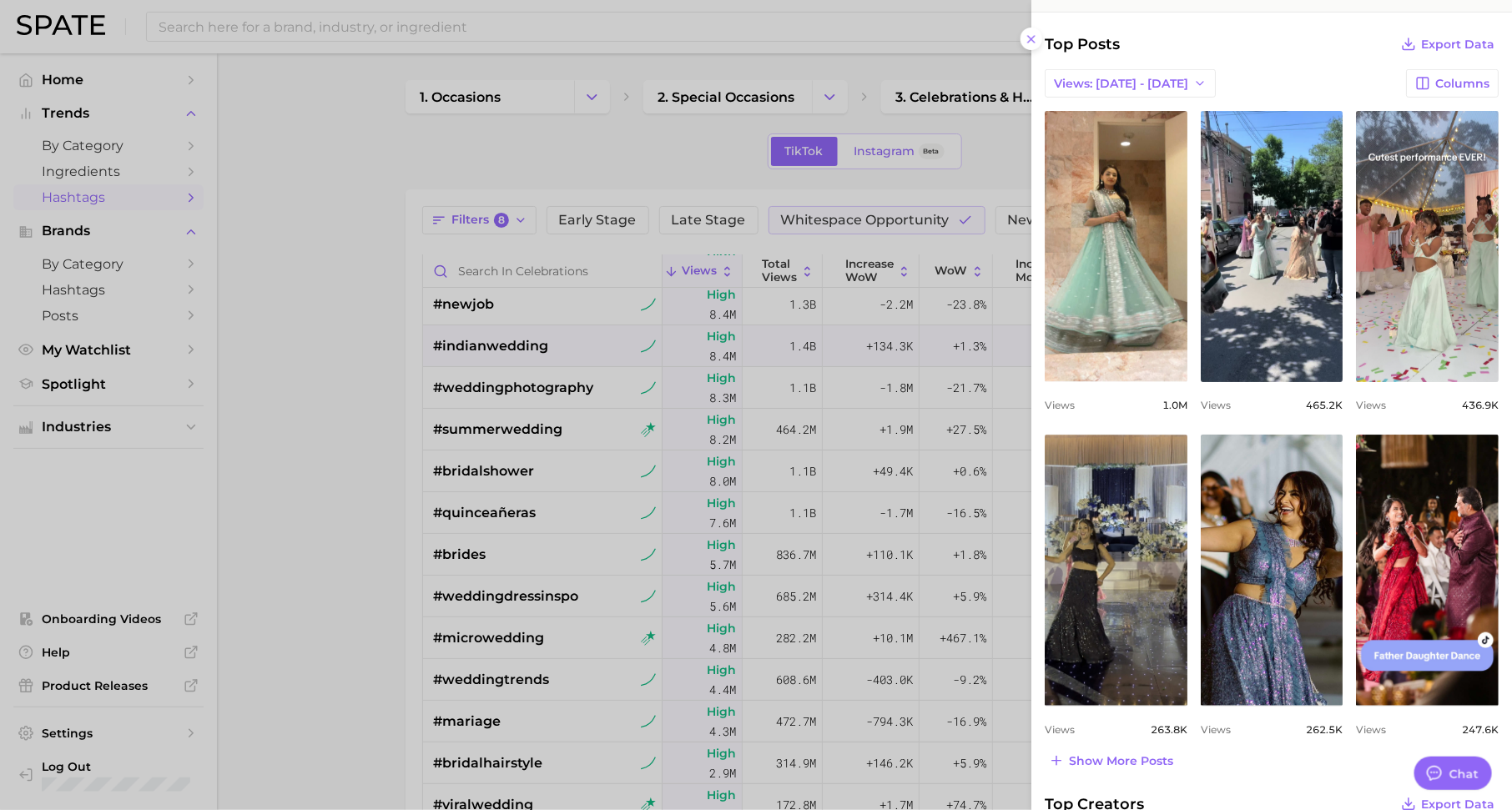
click at [647, 489] on div at bounding box center [756, 405] width 1512 height 810
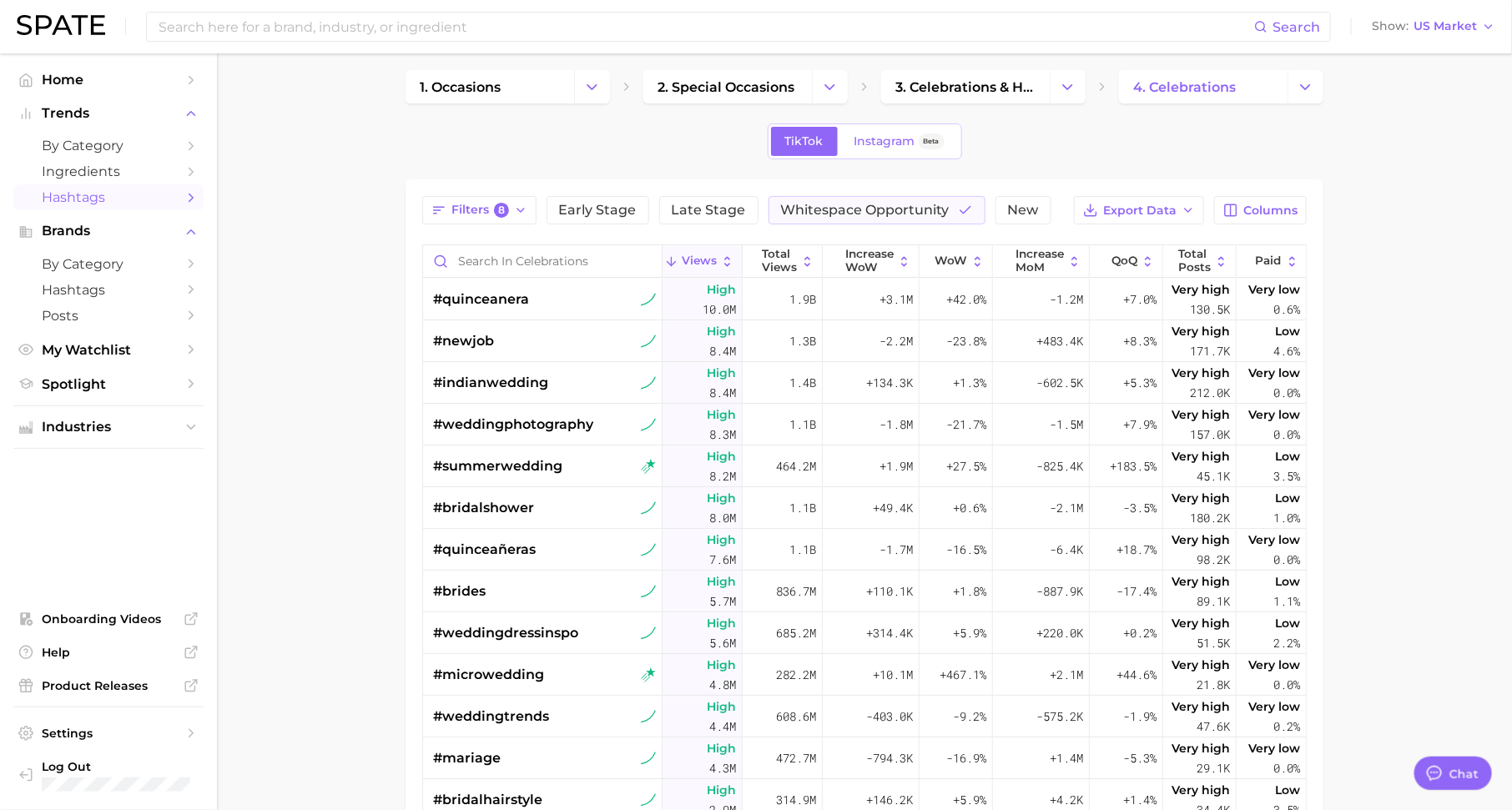
scroll to position [0, 0]
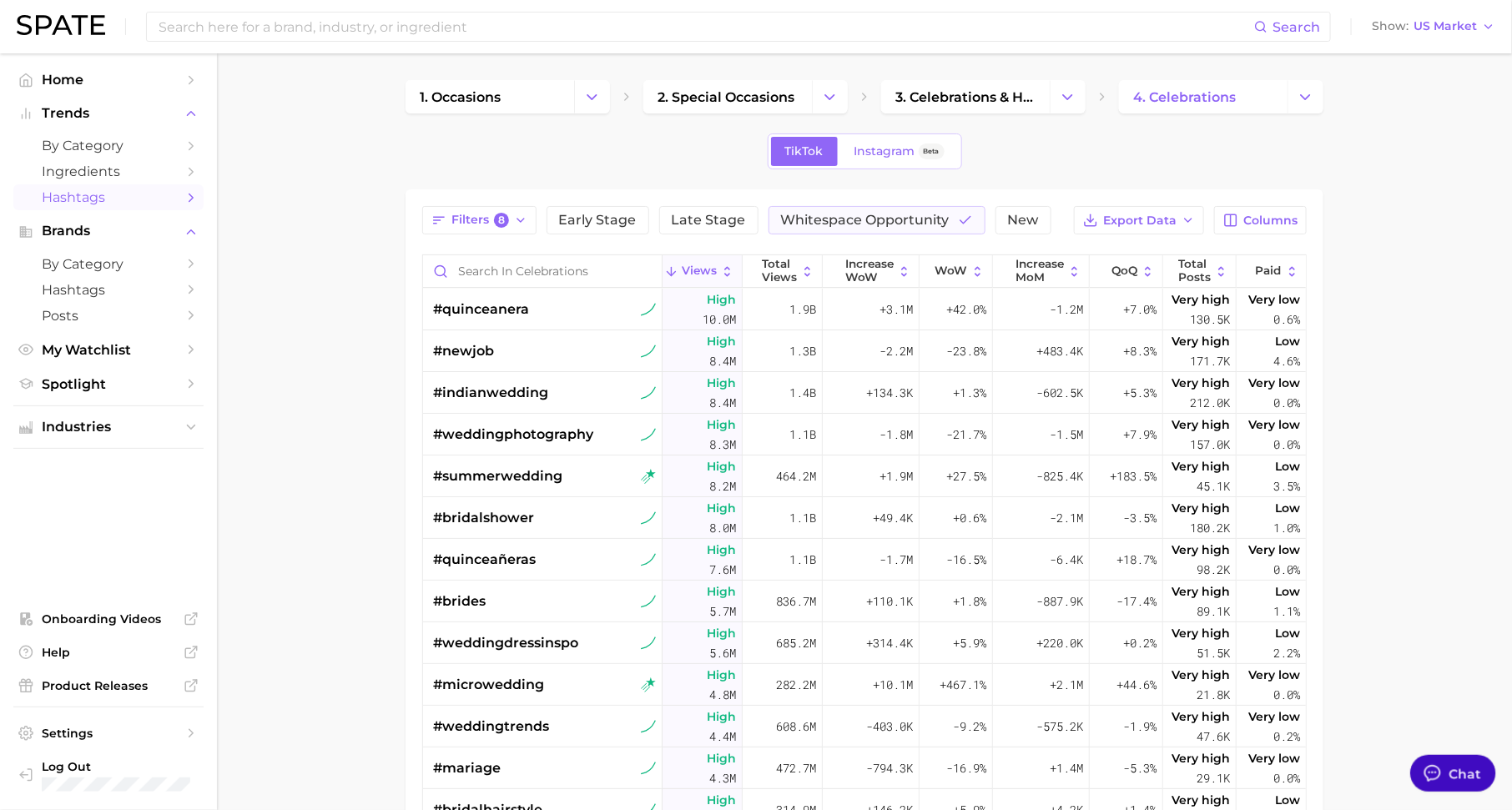
click at [1435, 776] on div at bounding box center [1432, 772] width 22 height 22
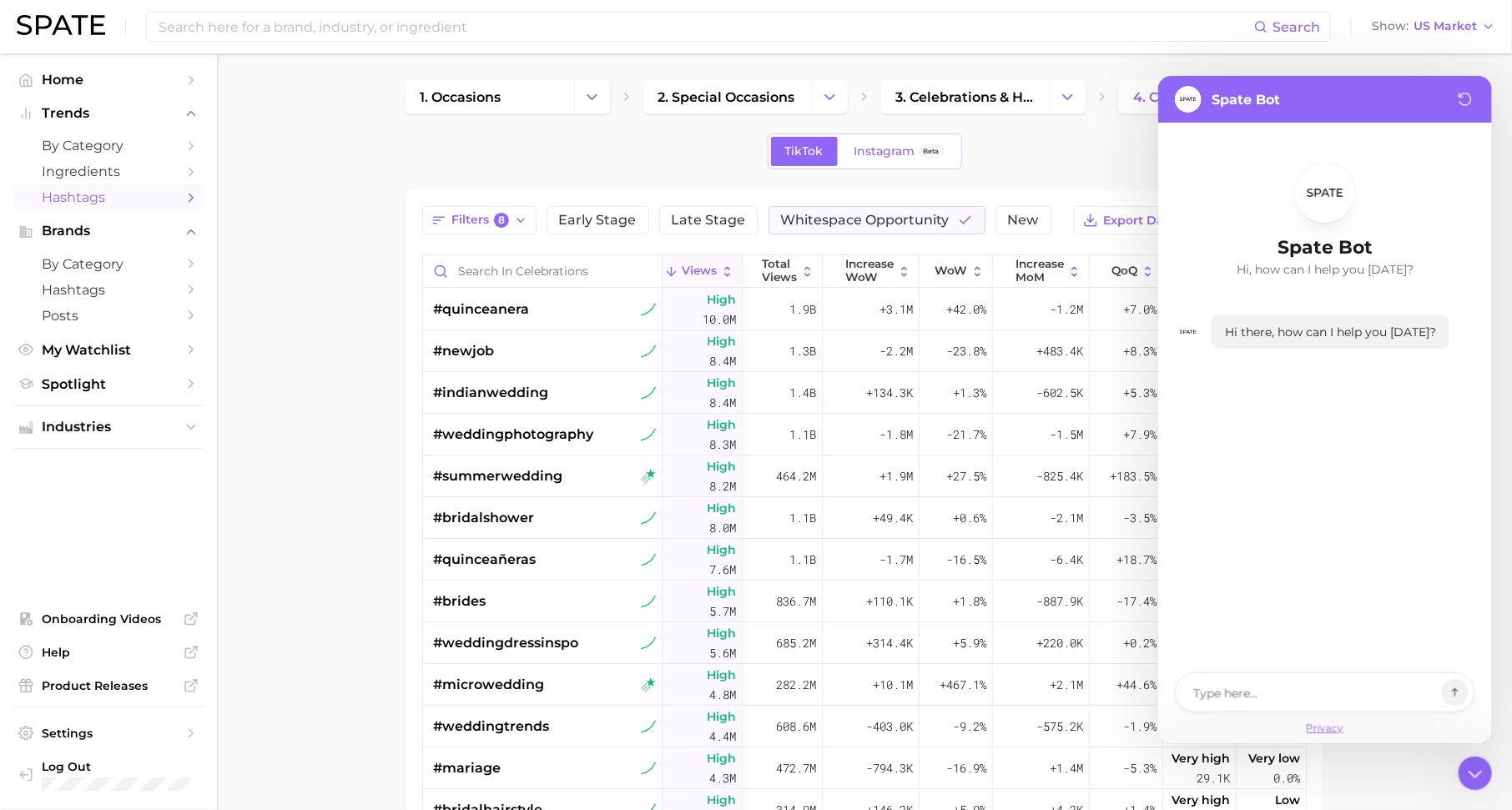
type textarea "x"
type textarea "te"
type textarea "x"
type textarea "tel"
type textarea "x"
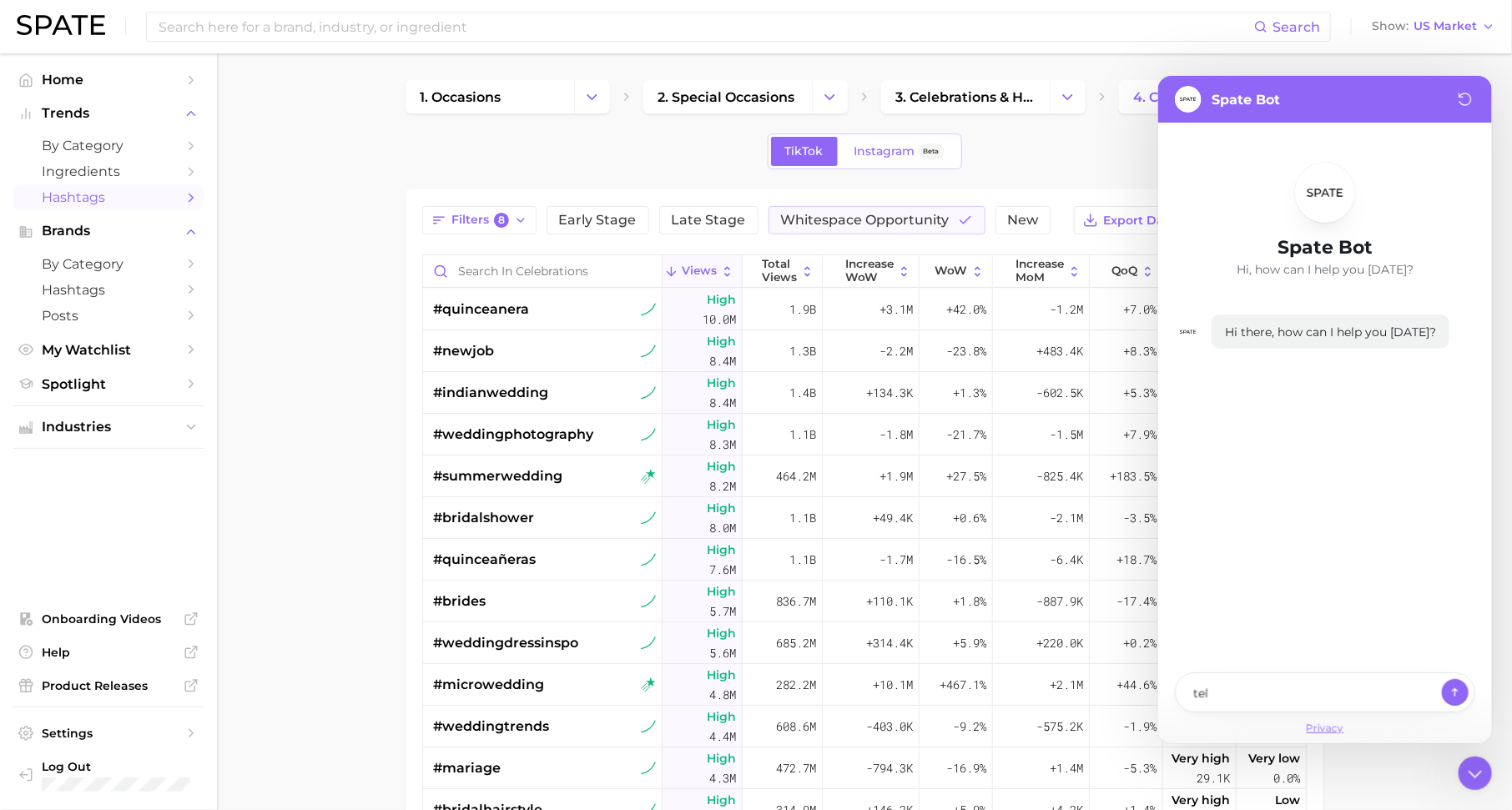
type textarea "tell"
type textarea "x"
type textarea "tell"
type textarea "x"
type textarea "tell m"
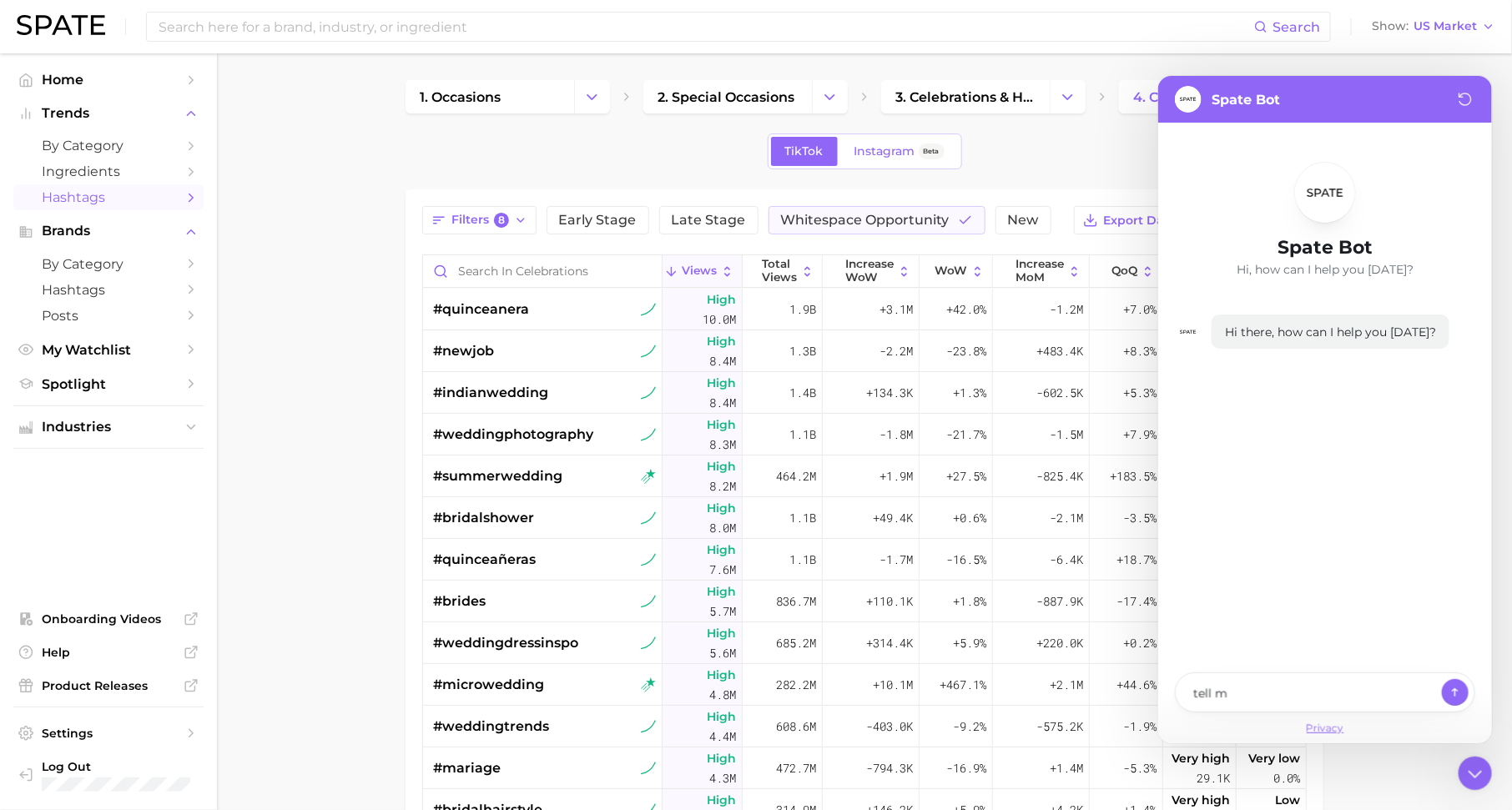
type textarea "x"
type textarea "tell me"
type textarea "x"
type textarea "tell me"
type textarea "x"
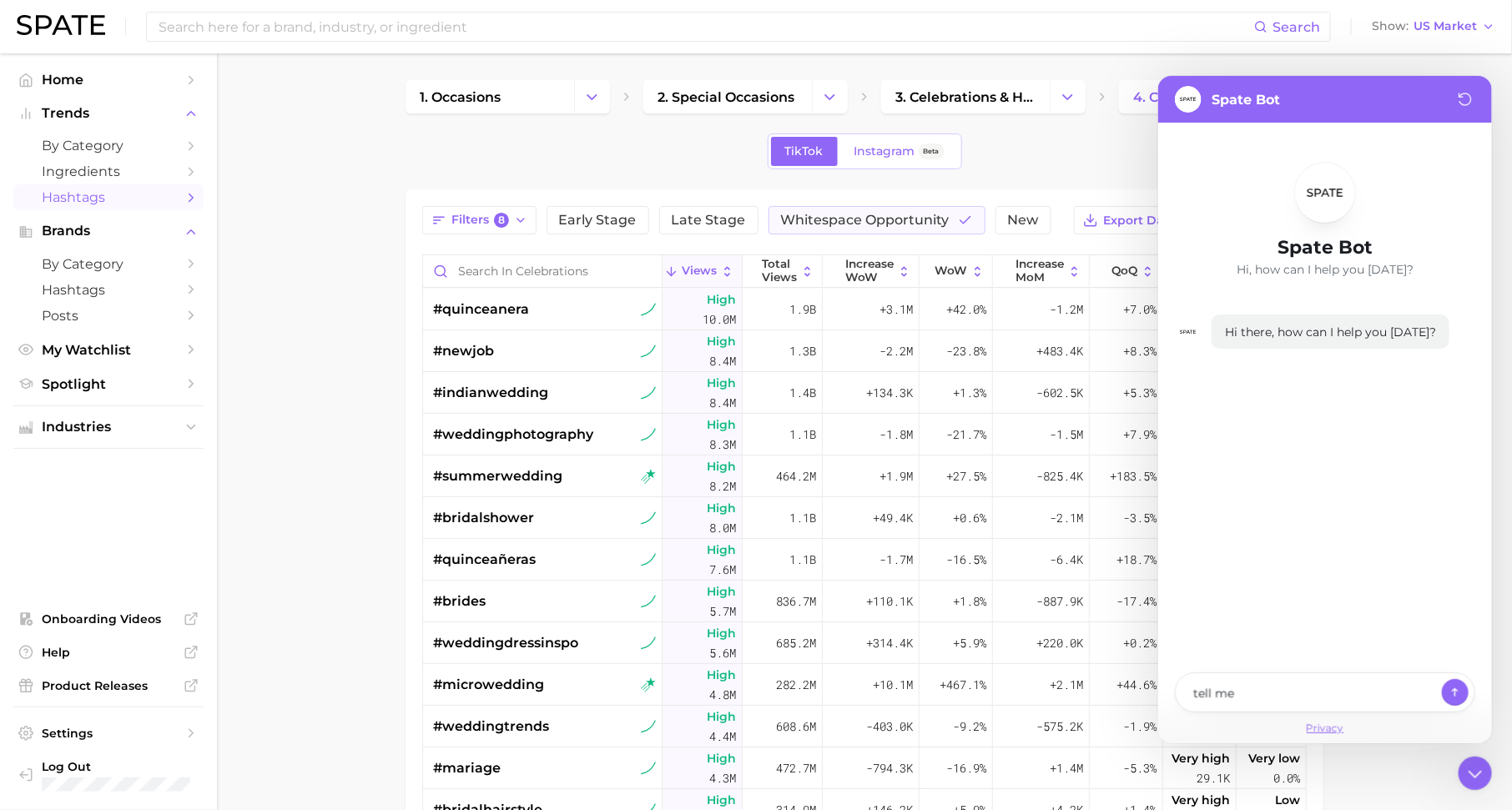
type textarea "tell me w"
type textarea "x"
type textarea "tell me wh"
type textarea "x"
type textarea "tell me wha"
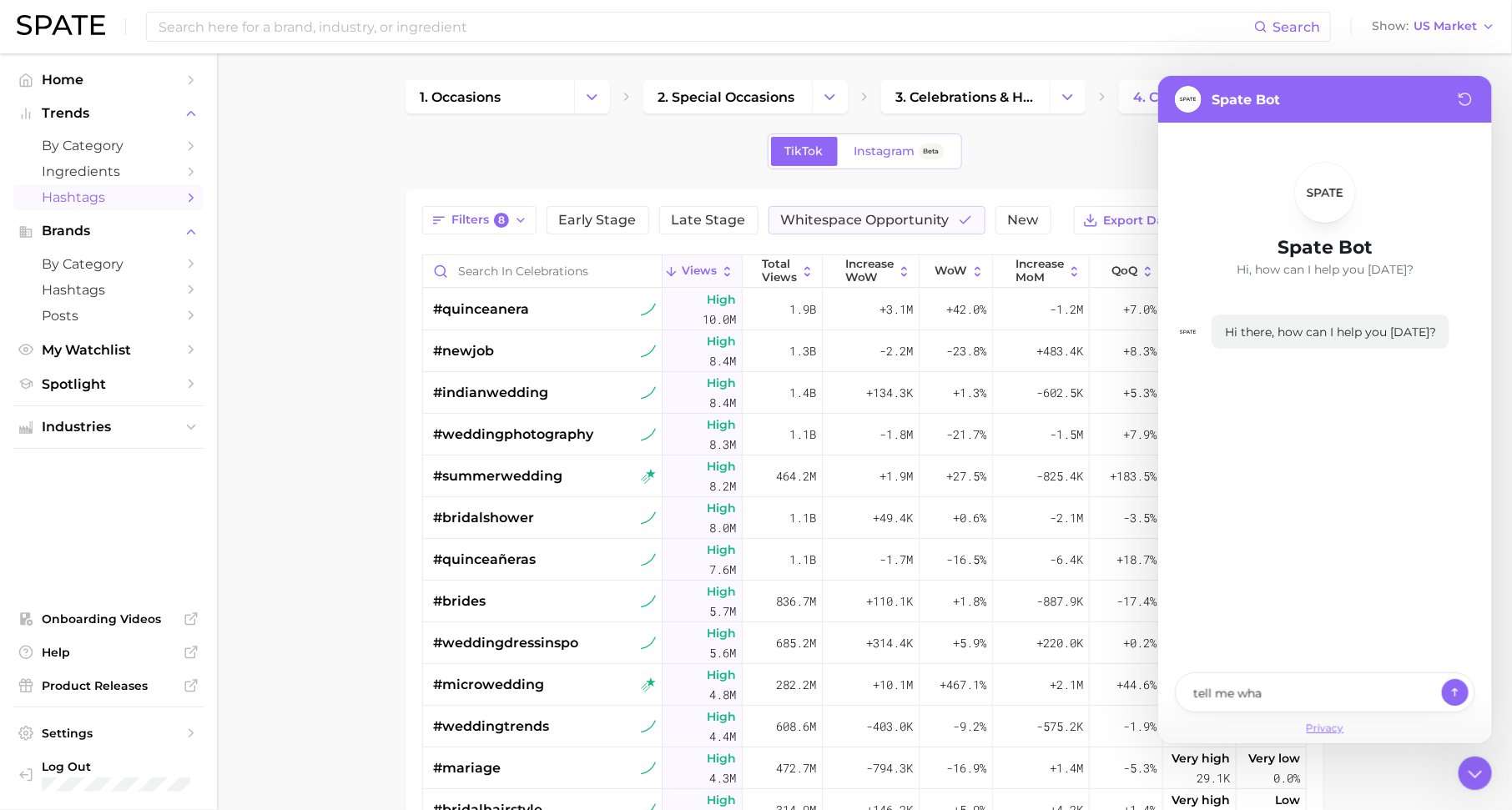
type textarea "x"
type textarea "tell me what"
type textarea "x"
type textarea "tell me whats"
type textarea "x"
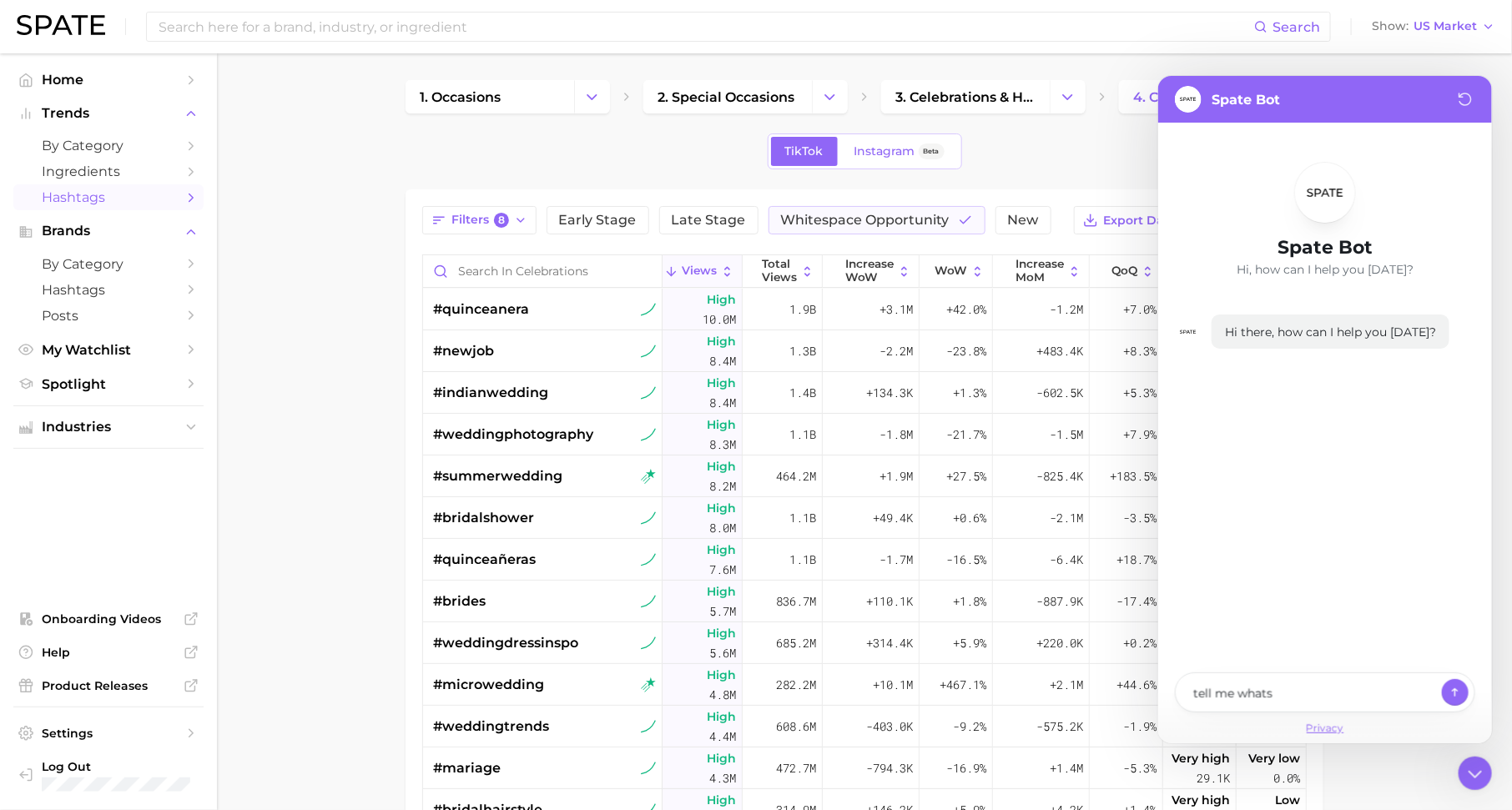
type textarea "tell me whats"
type textarea "x"
type textarea "tell me whats t"
type textarea "x"
type textarea "tell me whats tr"
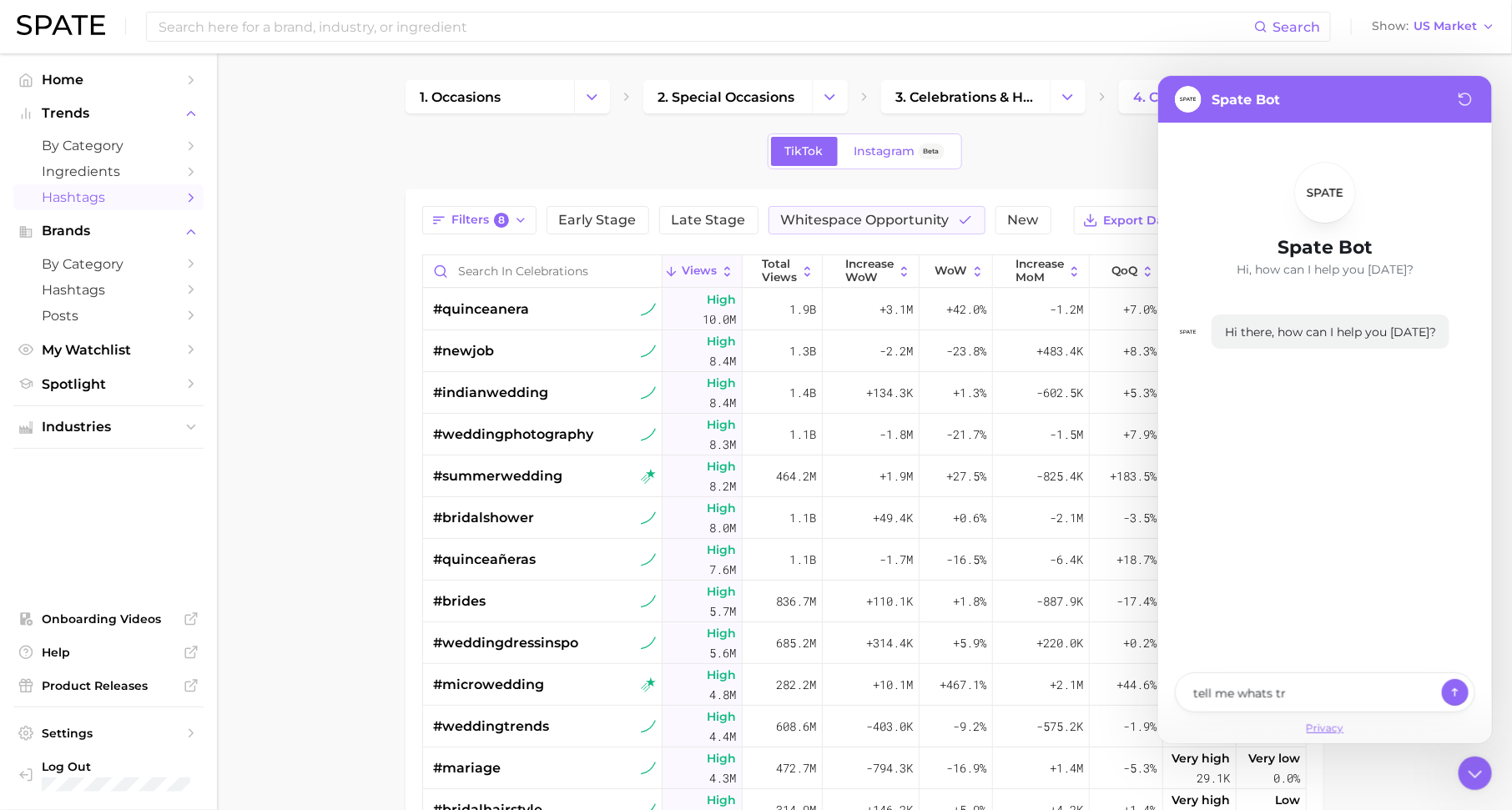
type textarea "x"
type textarea "tell me whats tre"
type textarea "x"
type textarea "tell me whats tred"
type textarea "x"
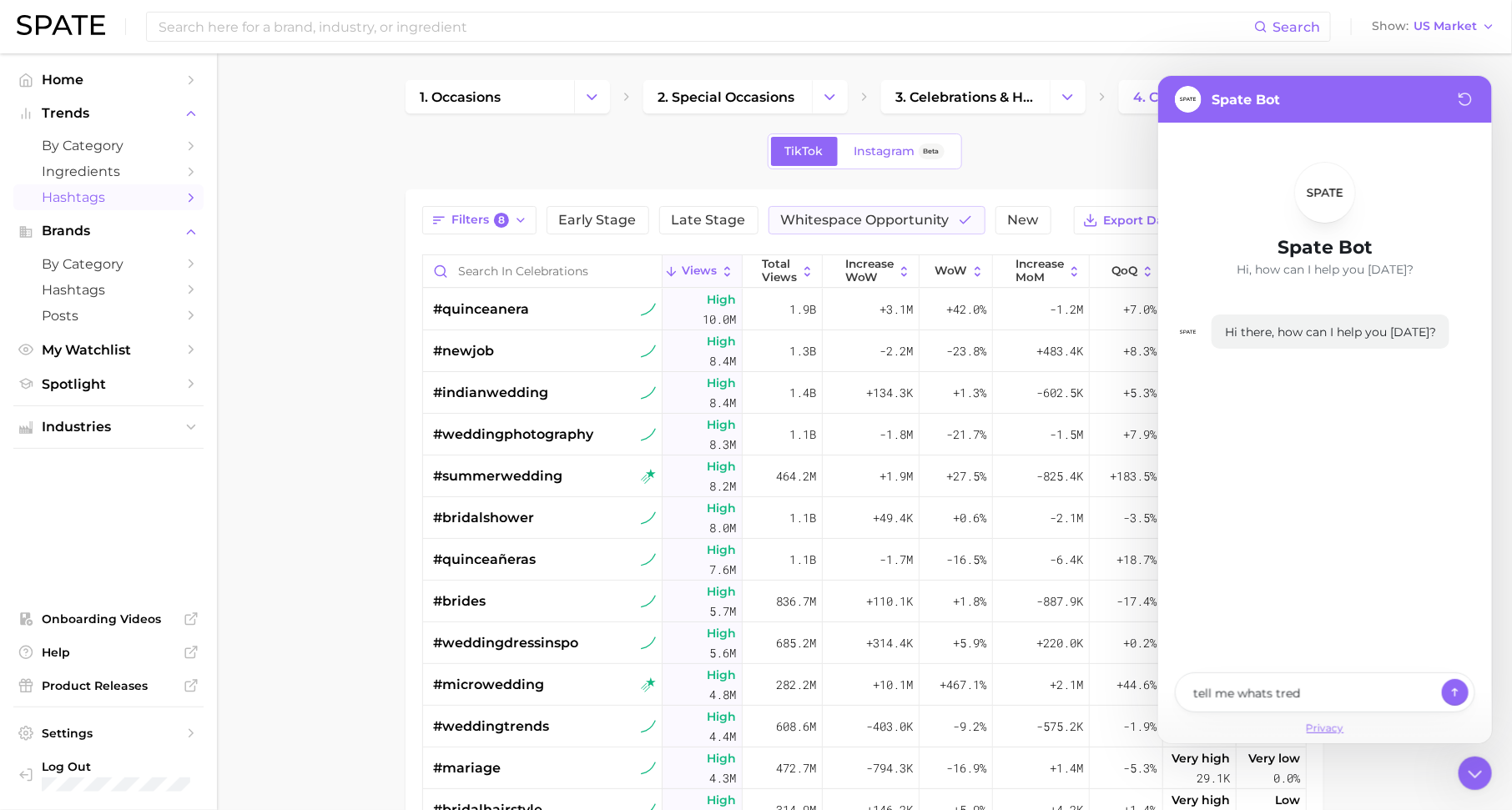
type textarea "tell me whats tredi"
type textarea "x"
type textarea "tell me whats tredin"
type textarea "x"
type textarea "tell me whats treding"
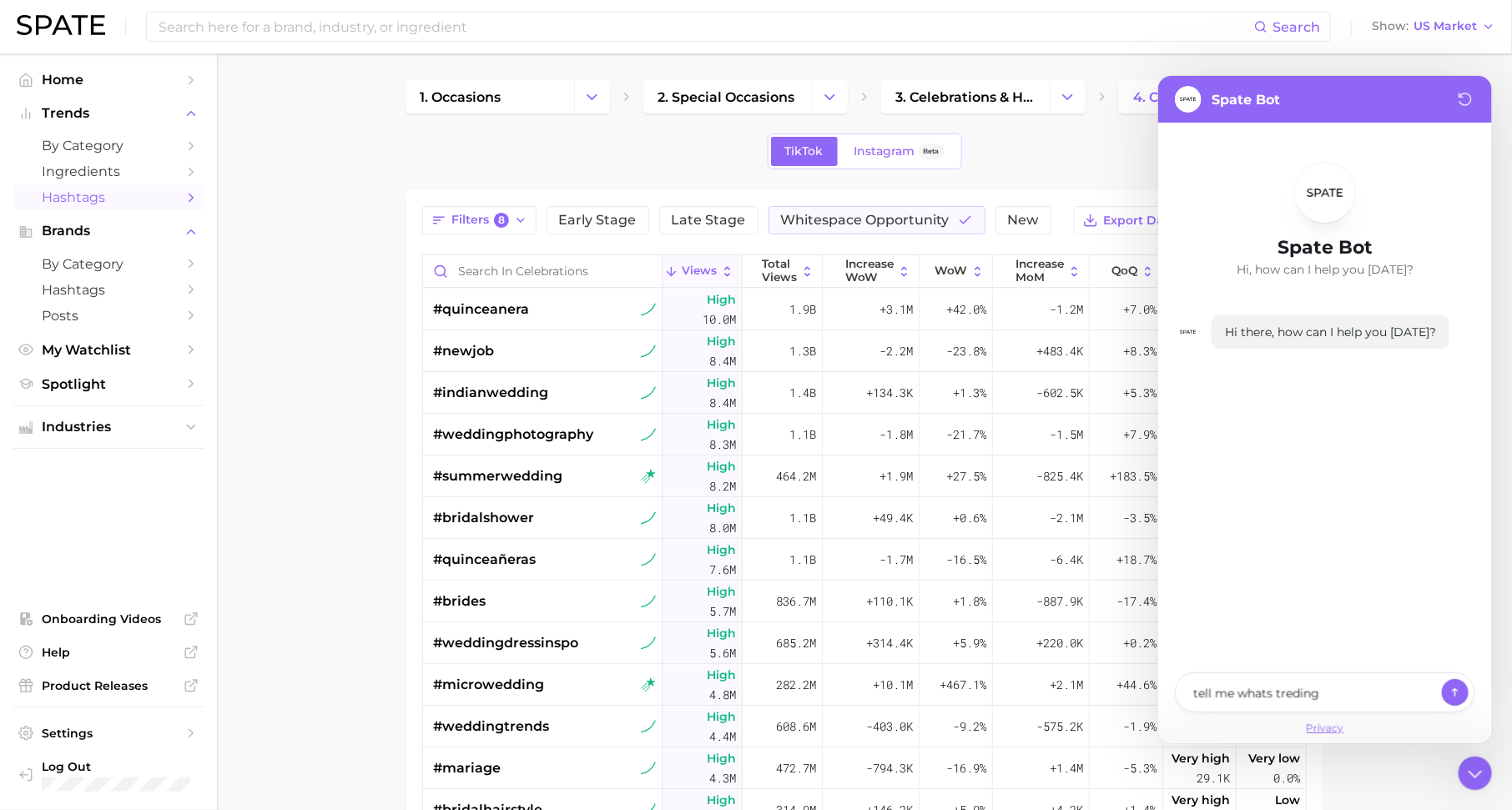
type textarea "x"
type textarea "tell me whats tredin"
type textarea "x"
type textarea "tell me whats tredi"
type textarea "x"
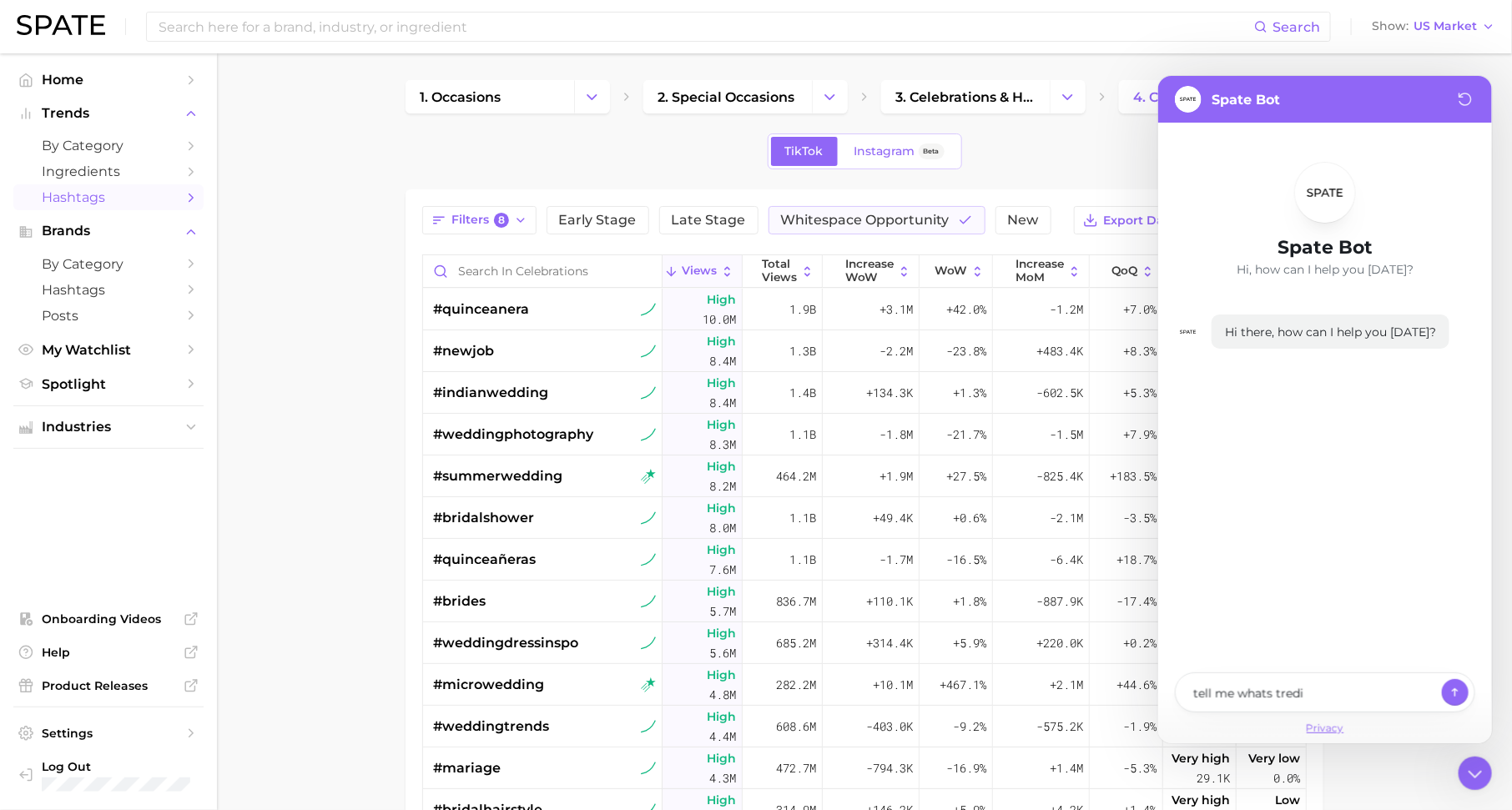
type textarea "tell me whats tred"
type textarea "x"
type textarea "tell me whats tre"
type textarea "x"
type textarea "tell me whats tren"
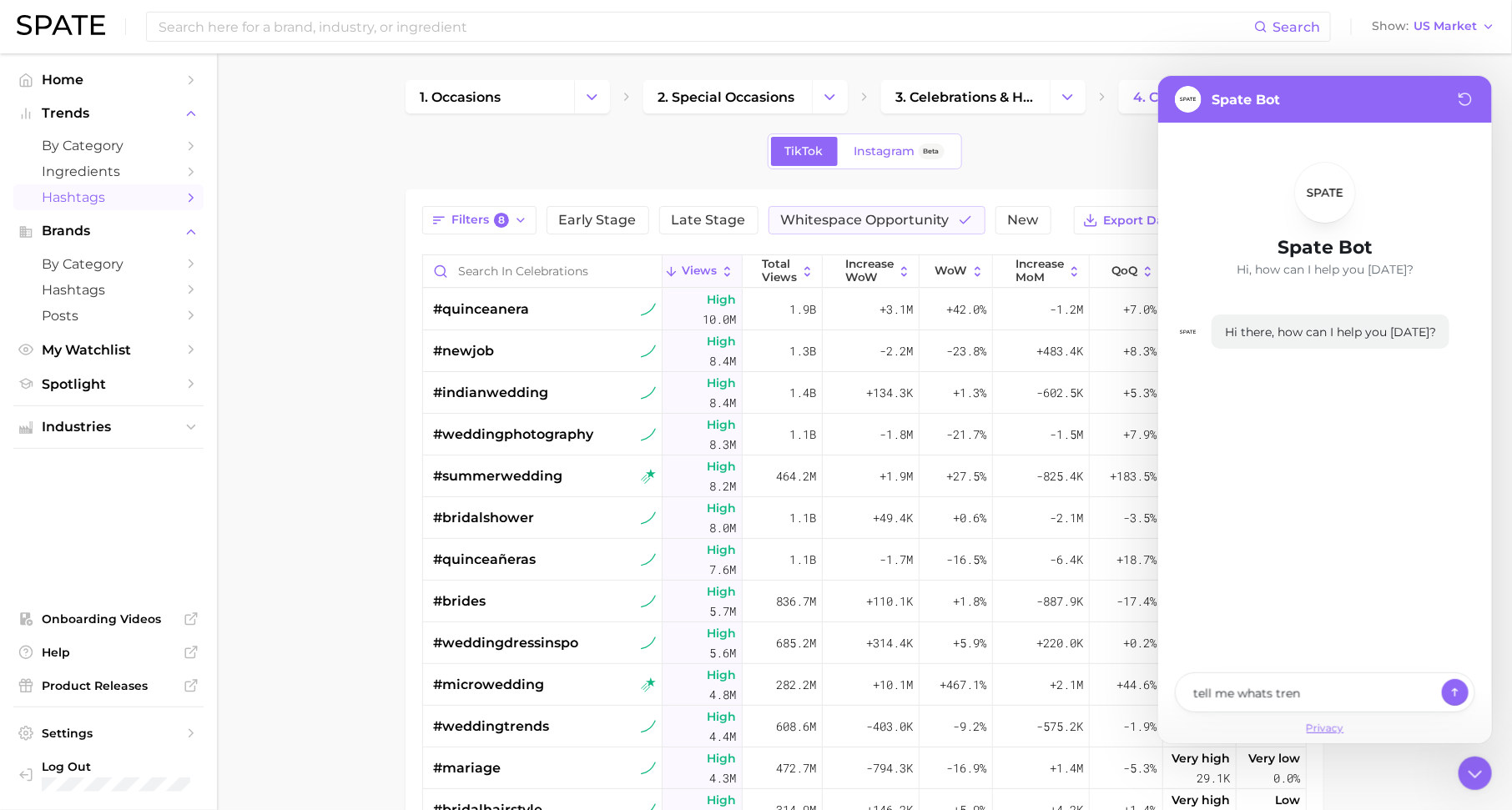
type textarea "x"
type textarea "tell me whats trend"
type textarea "x"
type textarea "tell me whats trendi"
type textarea "x"
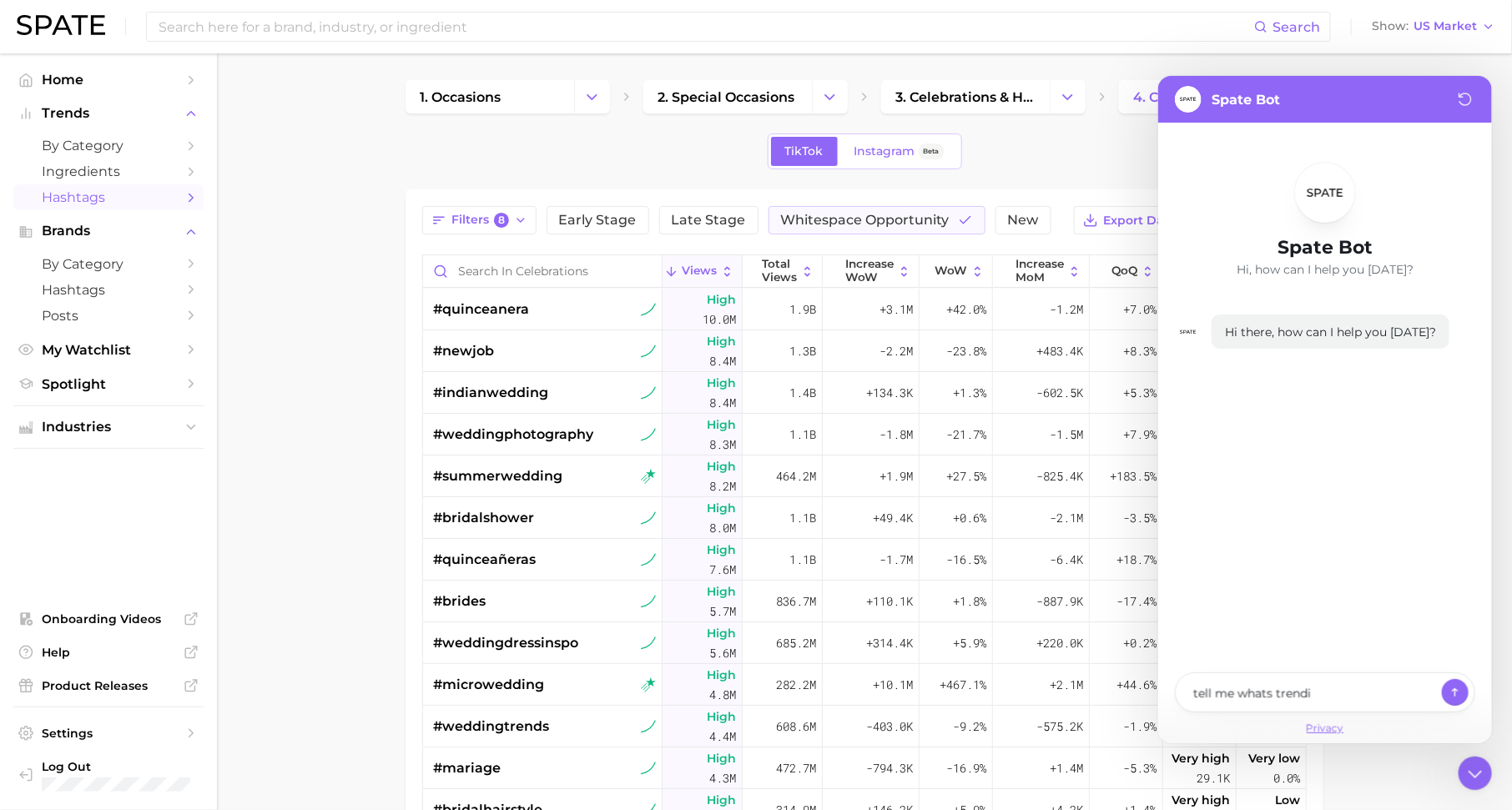
type textarea "tell me whats trendin"
type textarea "x"
type textarea "tell me whats trending"
type textarea "x"
type textarea "tell me whats trending"
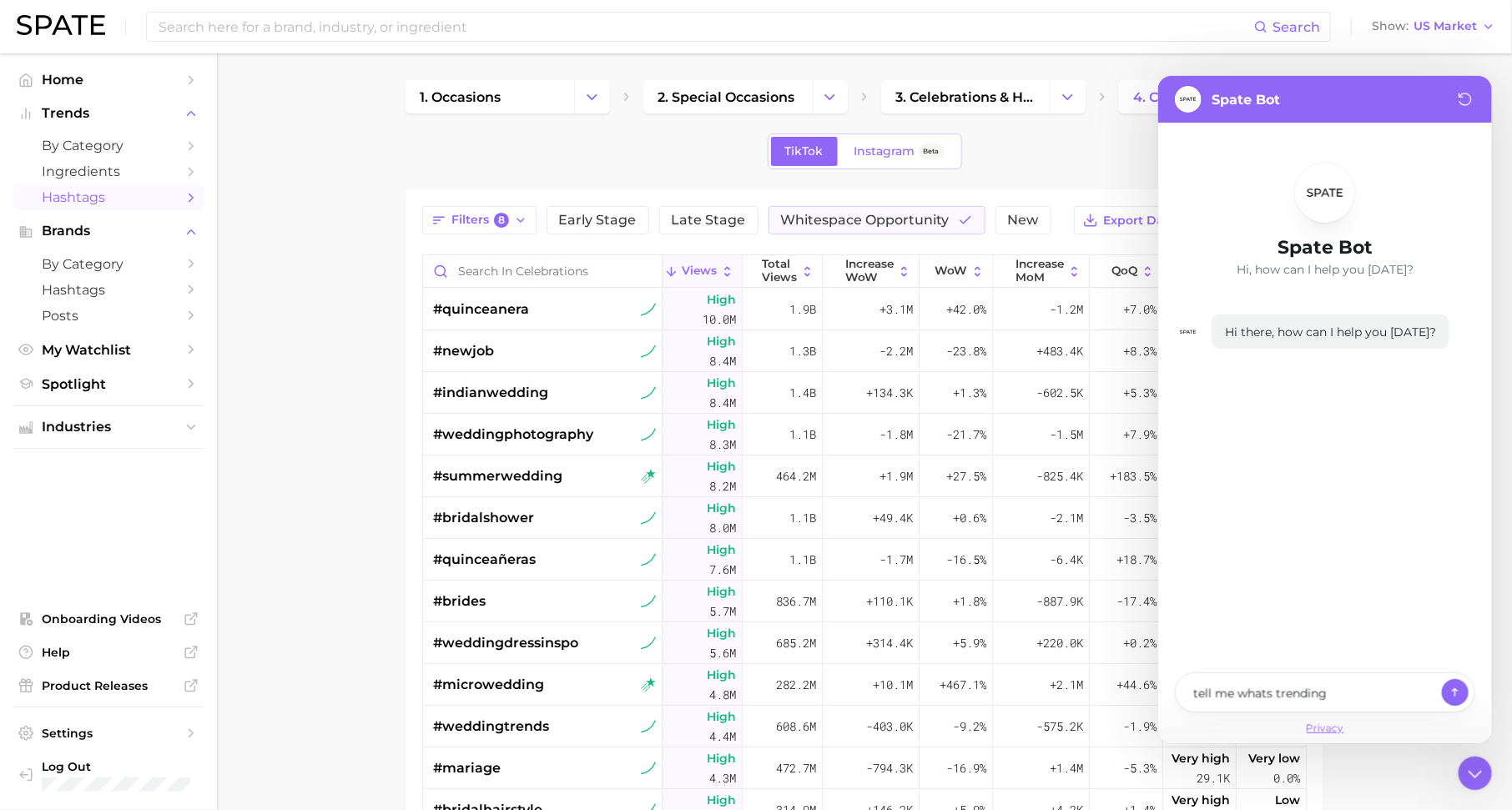
type textarea "x"
type textarea "tell me whats trending i"
type textarea "x"
type textarea "tell me whats trending in"
type textarea "x"
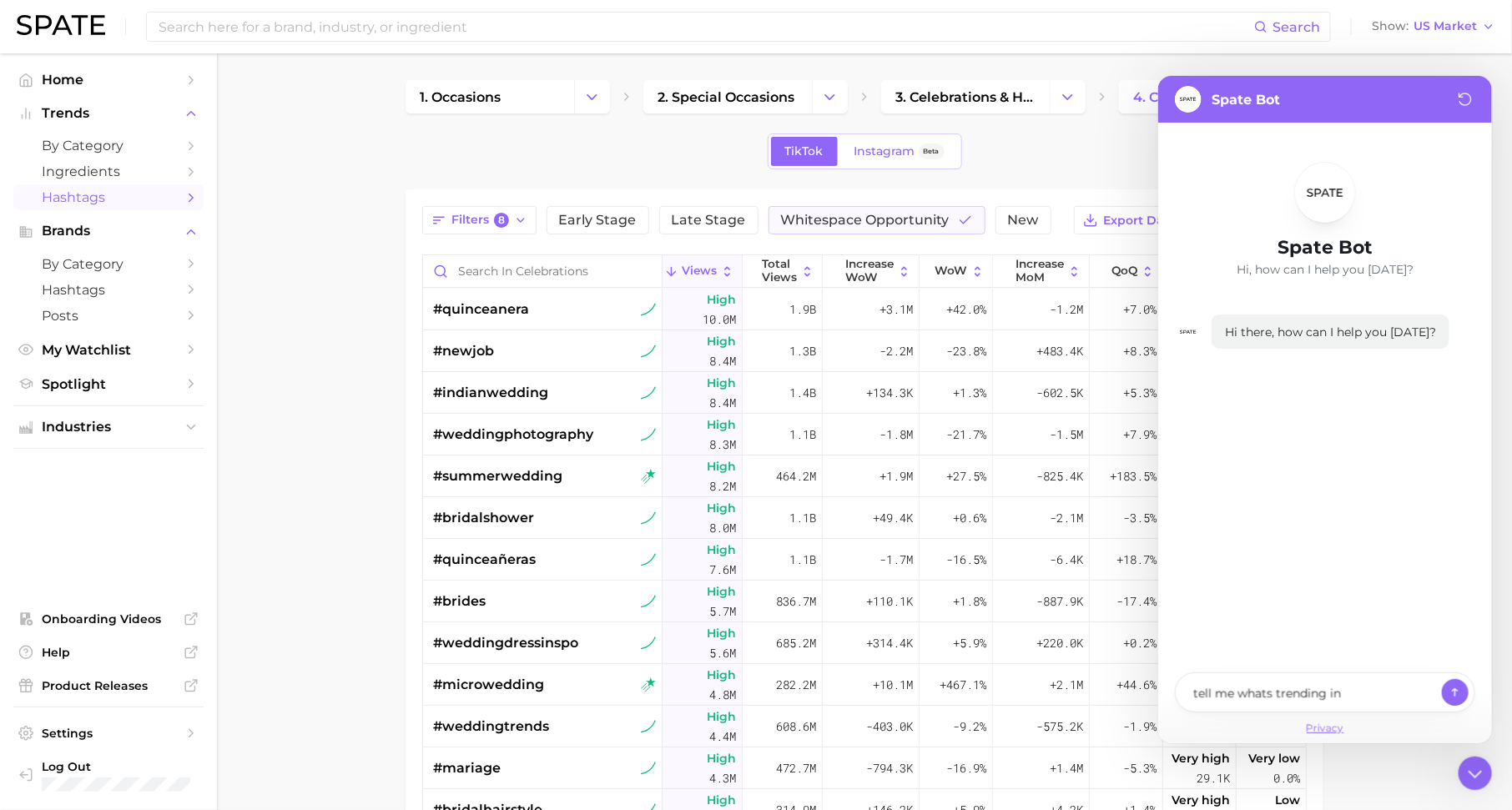
type textarea "tell me whats trending in"
type textarea "x"
type textarea "tell me whats trending in s"
type textarea "x"
type textarea "tell me whats trending in sk"
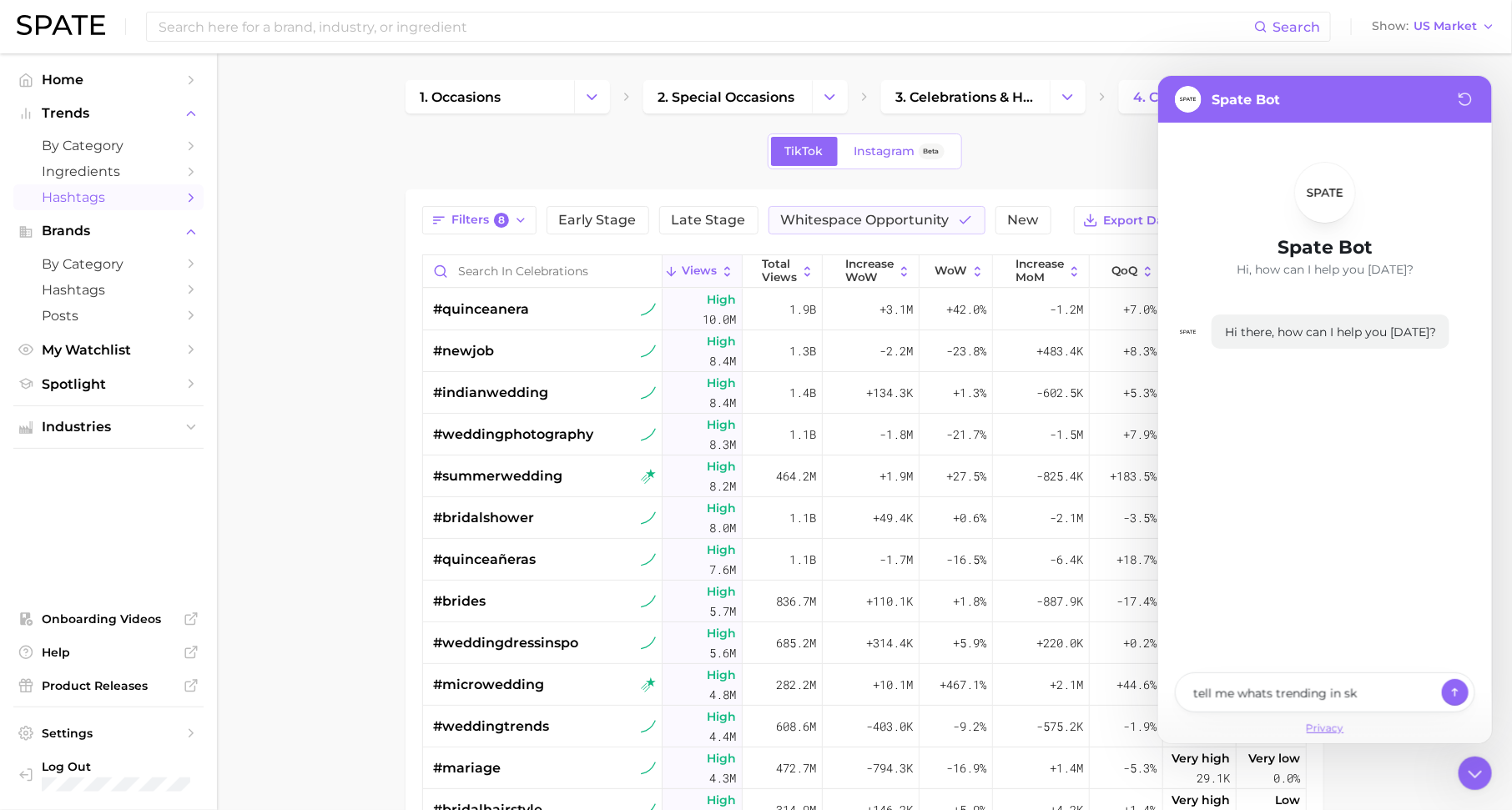
type textarea "x"
type textarea "tell me whats trending in ski"
type textarea "x"
type textarea "tell me whats trending in skinc"
type textarea "x"
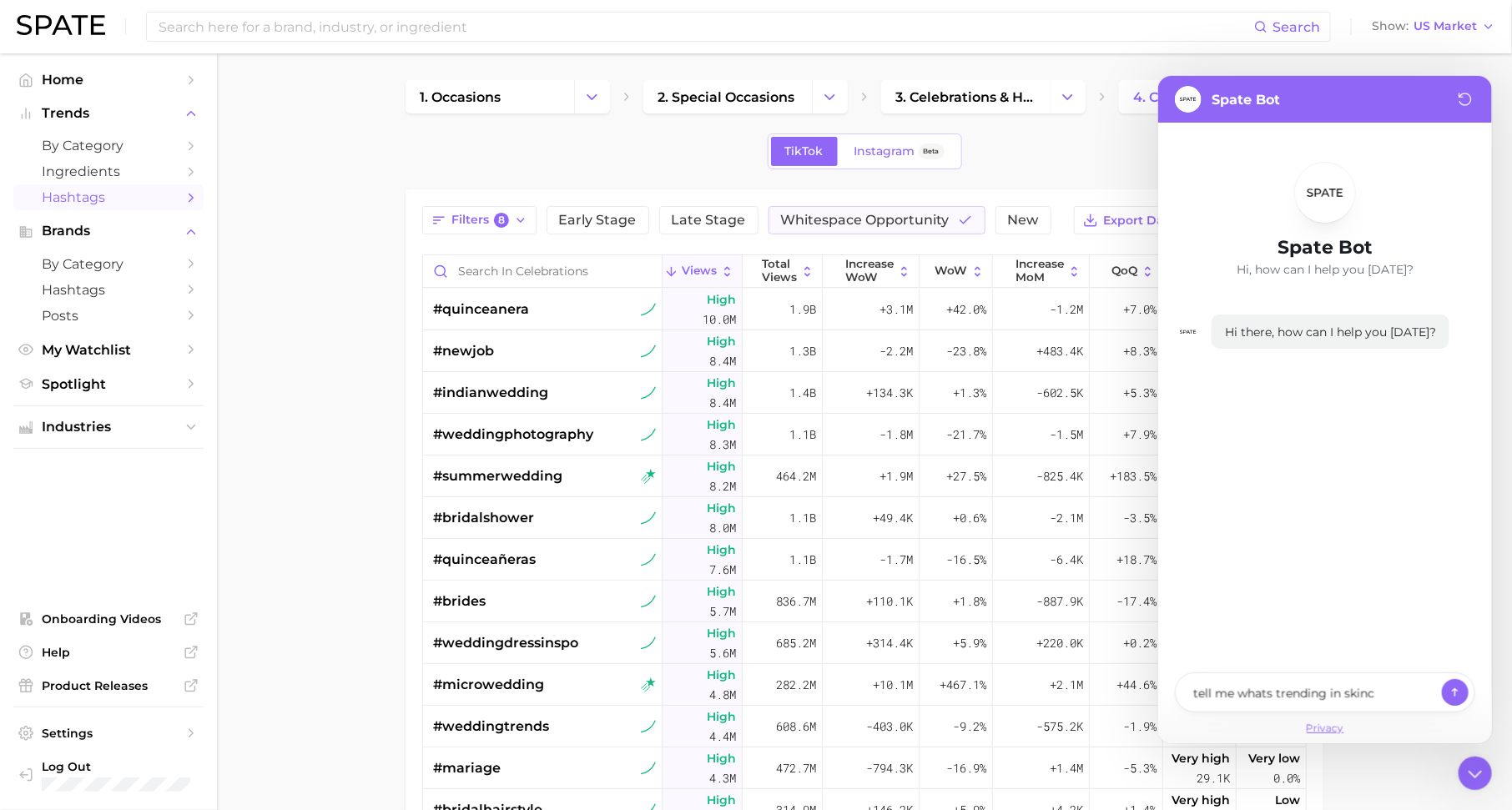
type textarea "tell me whats trending in skinca"
type textarea "x"
type textarea "tell me whats trending in skincar"
type textarea "x"
type textarea "tell me whats trending in skincare"
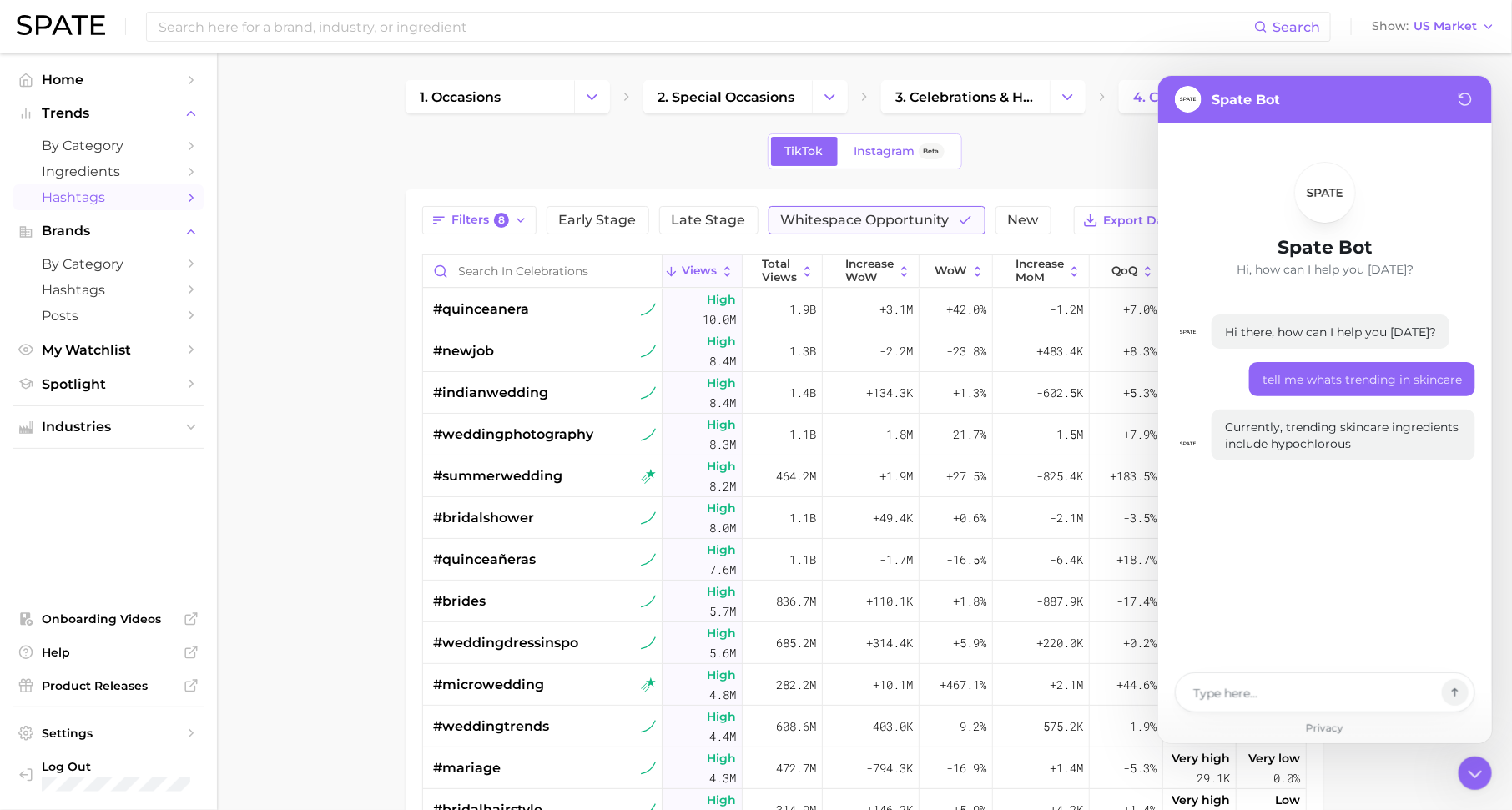
type textarea "x"
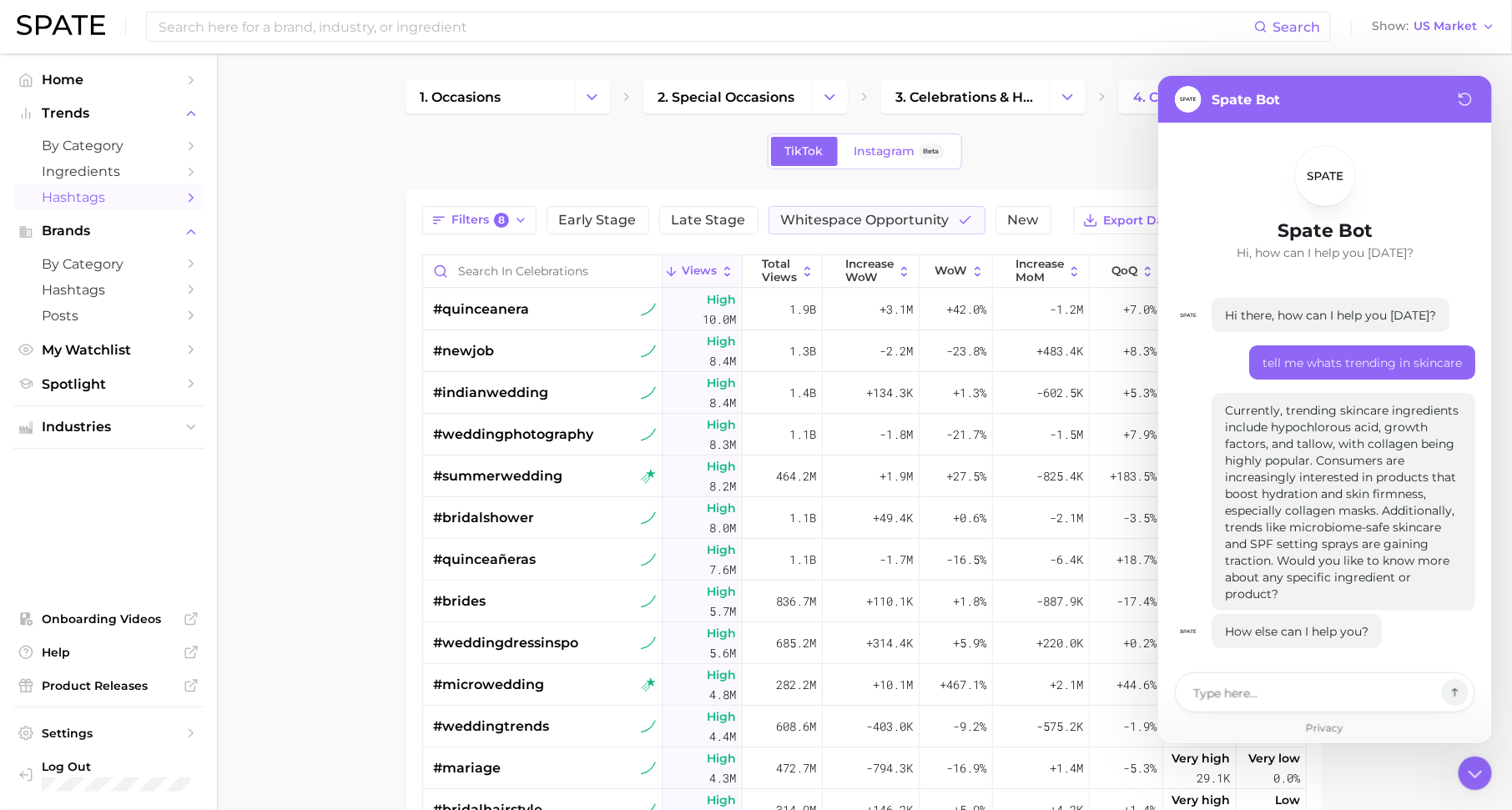
scroll to position [21, 0]
click at [1076, 156] on div "TikTok Instagram Beta" at bounding box center [864, 151] width 918 height 36
click at [641, 141] on div "TikTok Instagram Beta" at bounding box center [864, 151] width 918 height 36
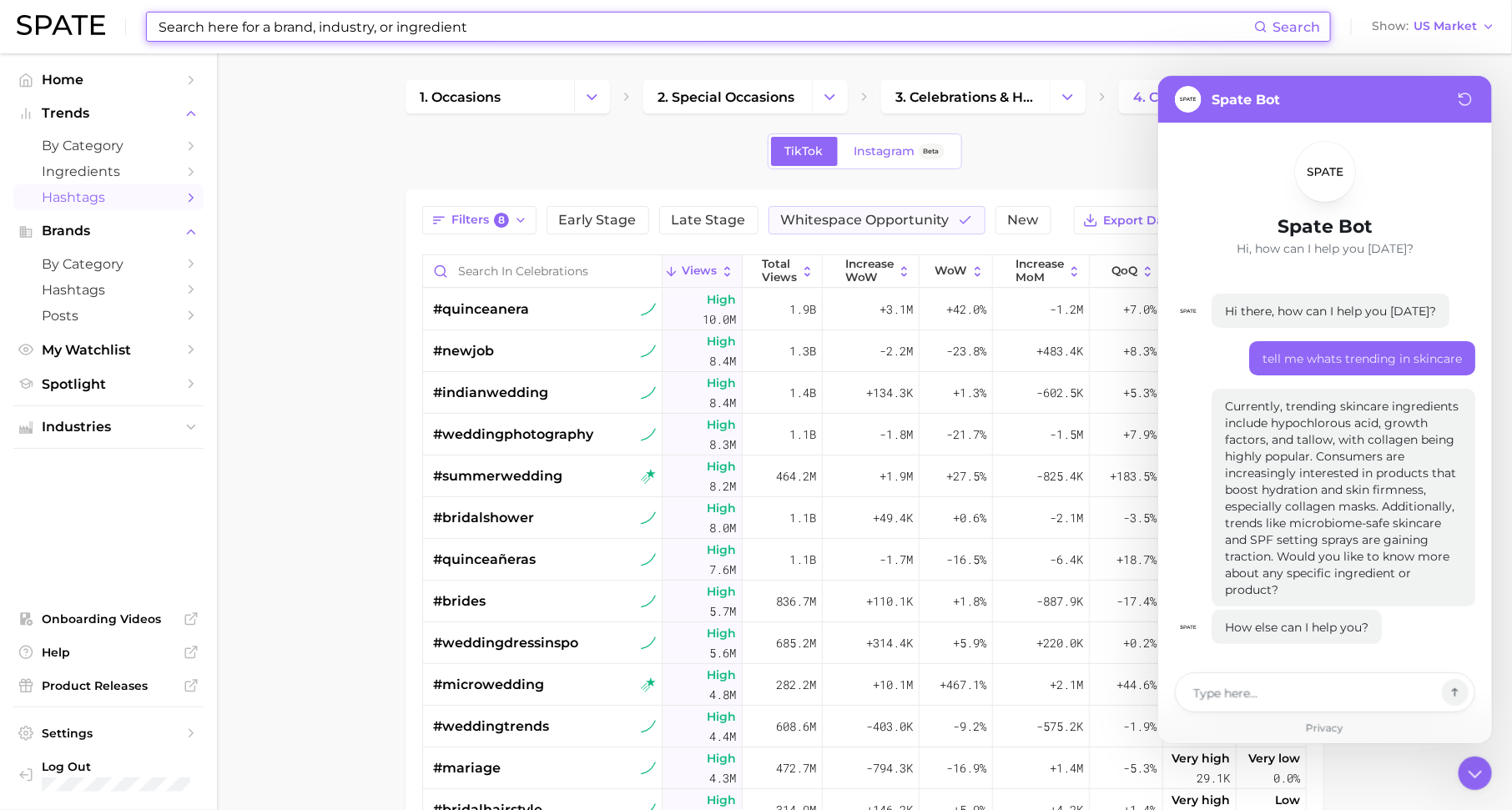
click at [279, 23] on input at bounding box center [705, 26] width 1097 height 28
